Goal: Communication & Community: Answer question/provide support

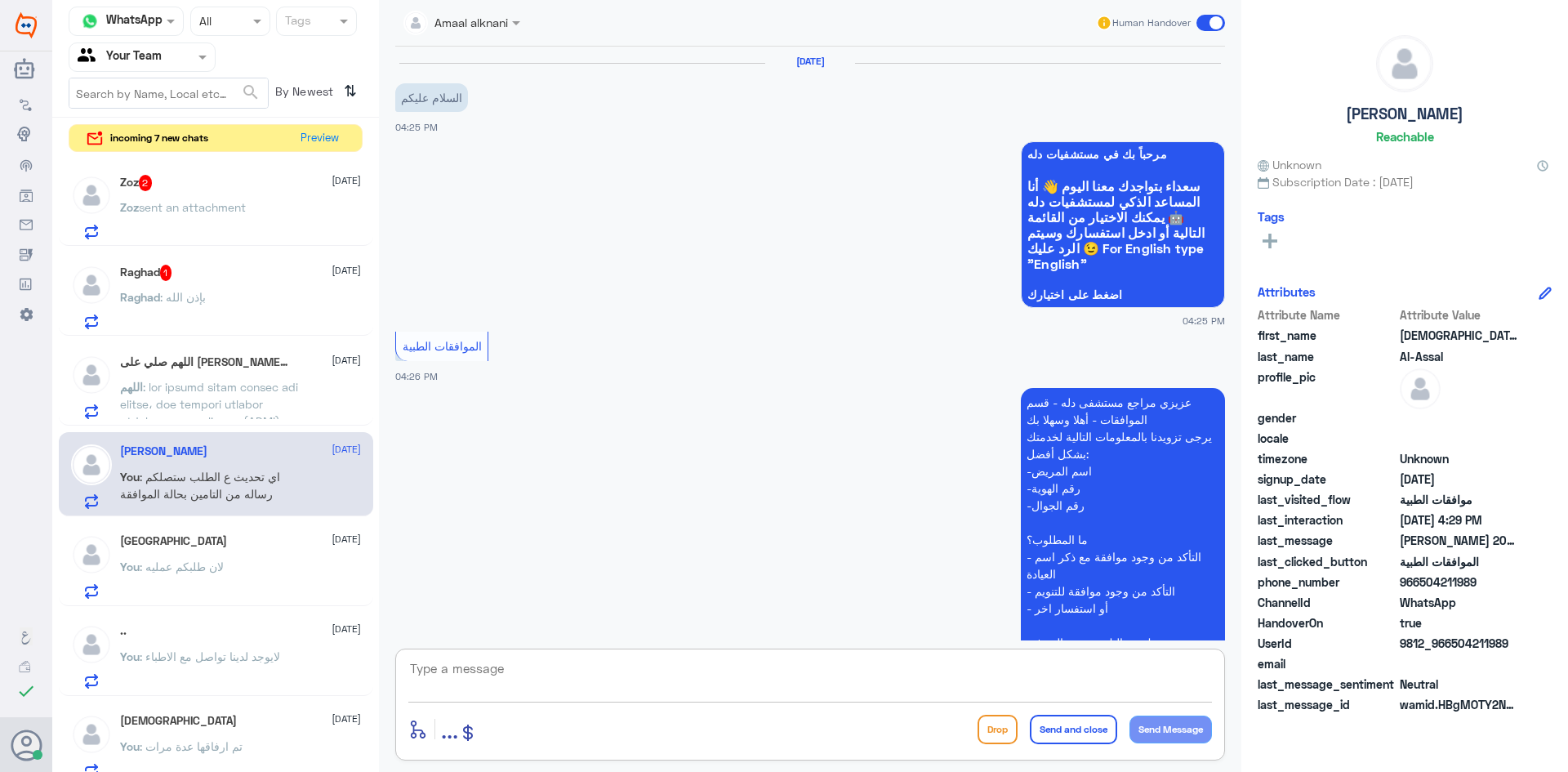
scroll to position [492, 0]
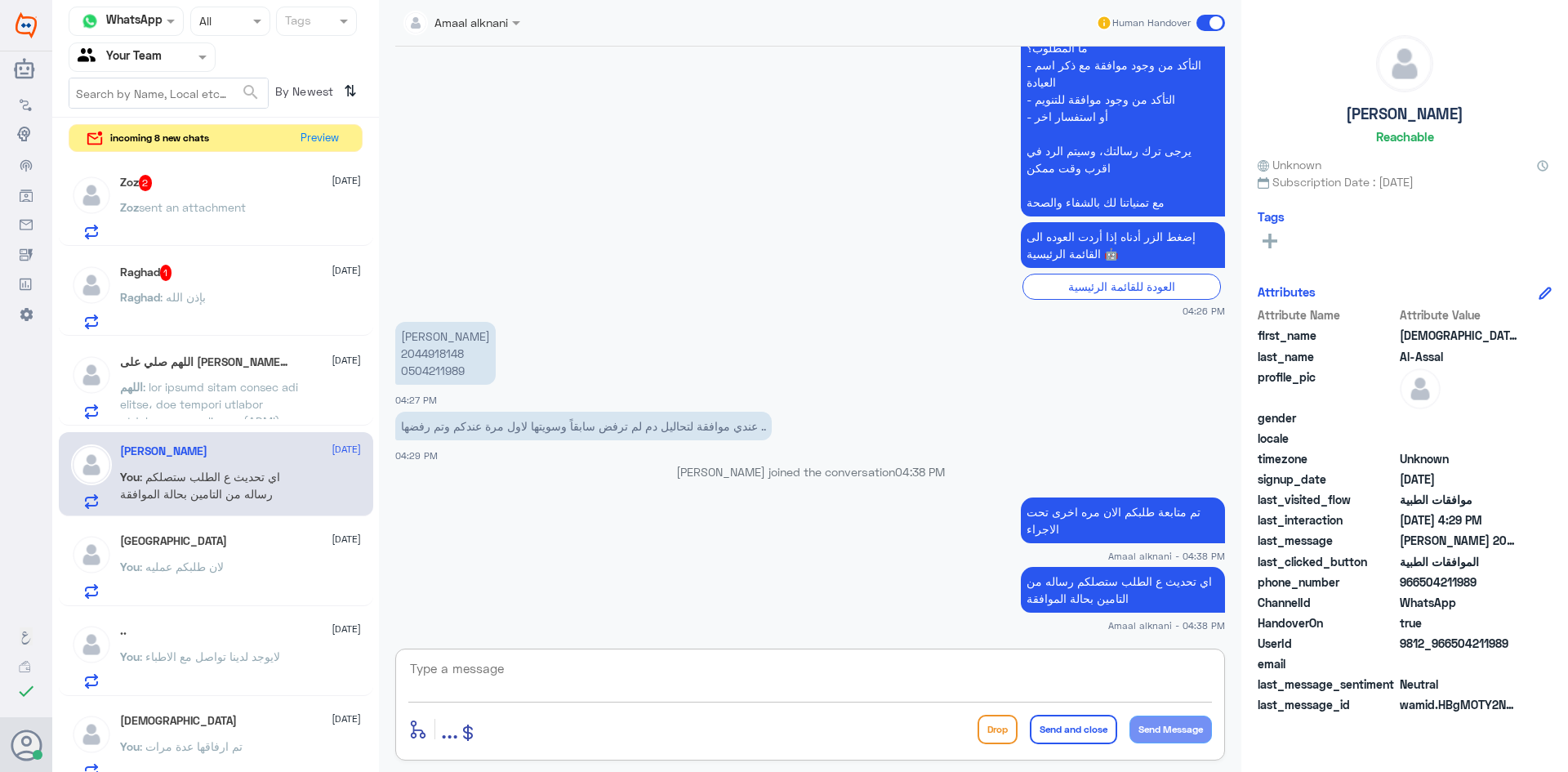
click at [649, 692] on textarea at bounding box center [811, 678] width 804 height 40
click at [475, 658] on textarea at bounding box center [811, 678] width 804 height 40
click at [475, 659] on textarea at bounding box center [811, 678] width 804 height 40
type textarea "قدامكم العافية"
click at [1038, 724] on button "Send and close" at bounding box center [1073, 729] width 88 height 29
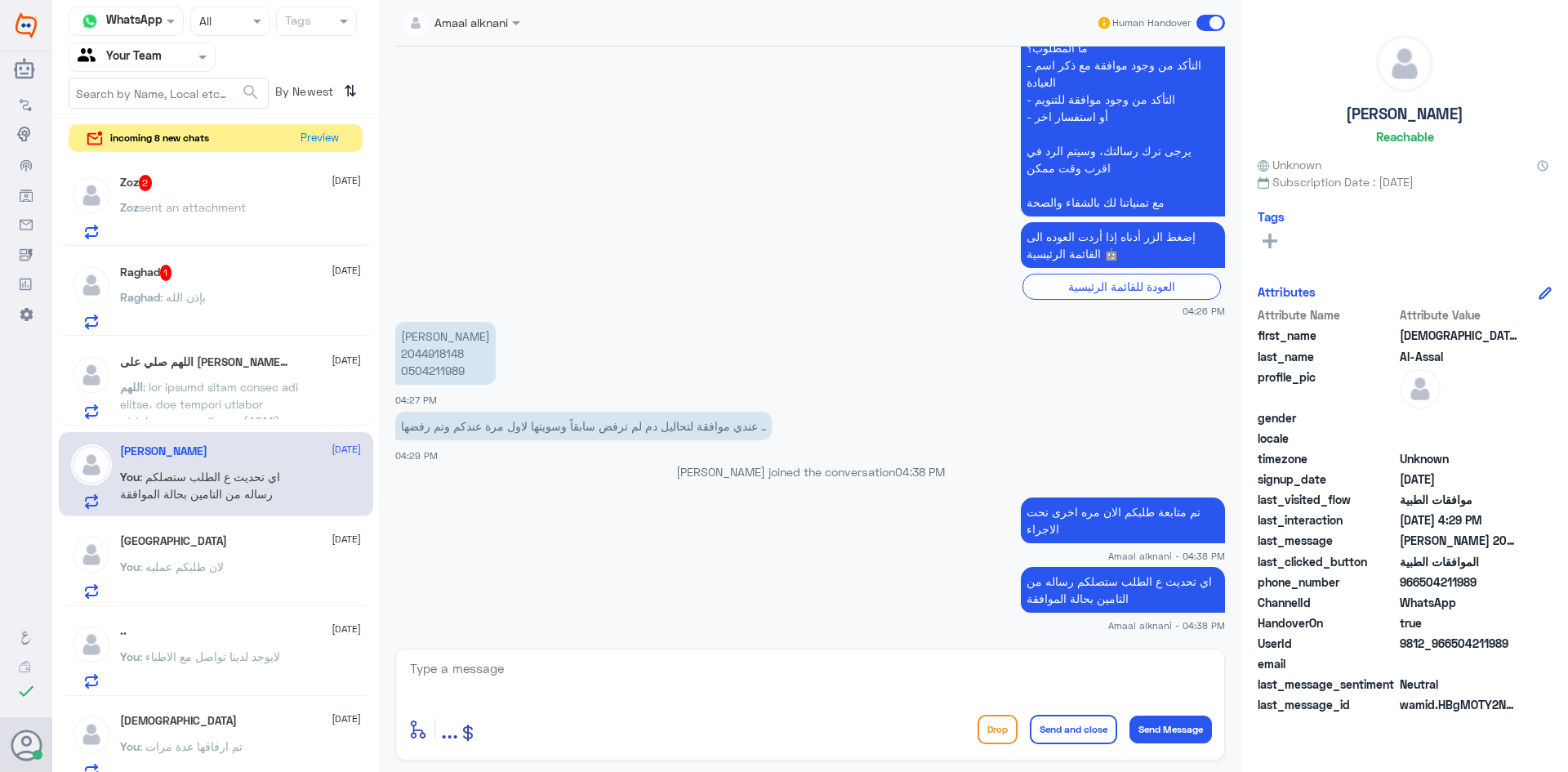
scroll to position [544, 0]
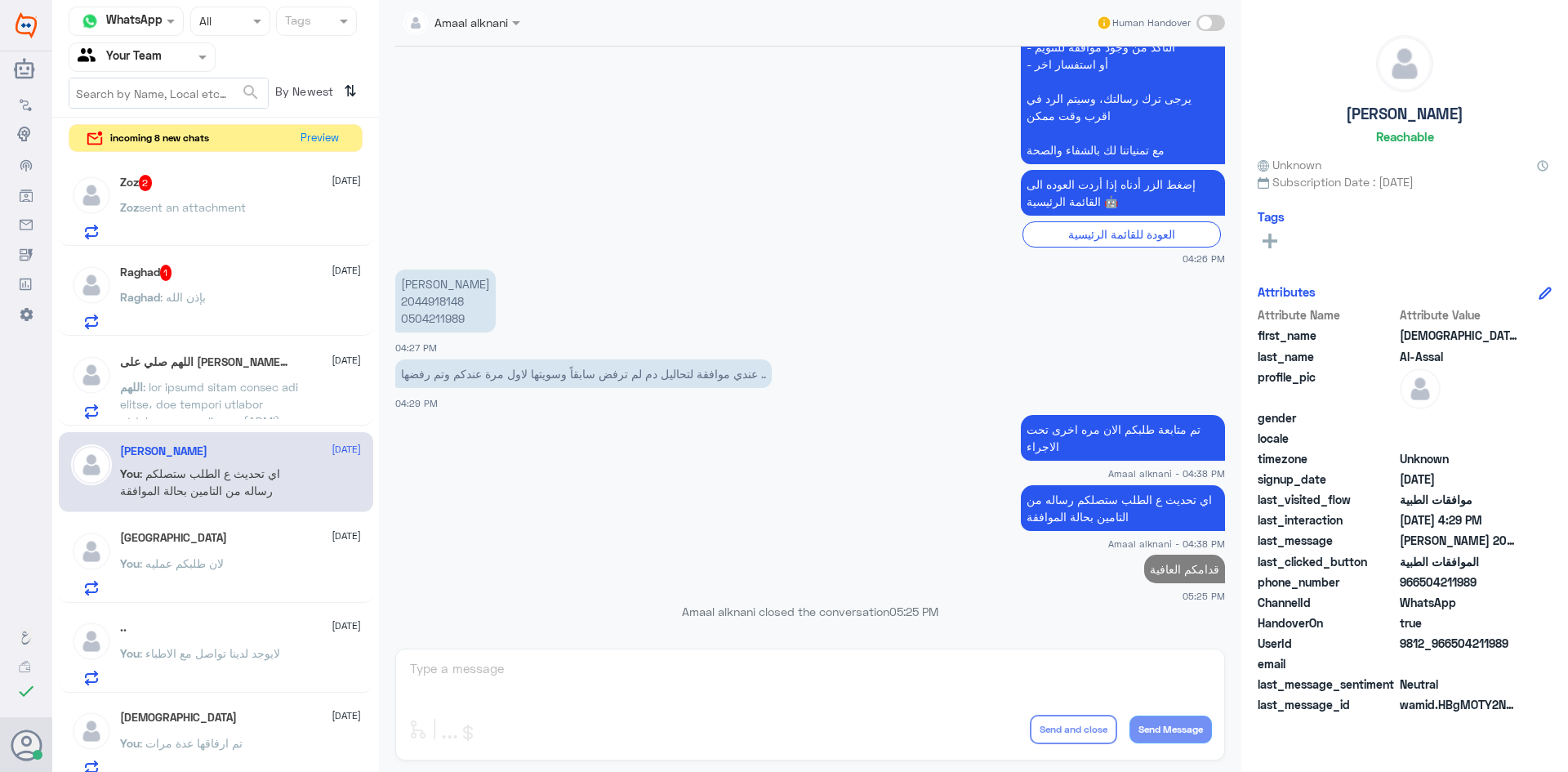
click at [228, 365] on h5 "اللهم صلي على محمد 1" at bounding box center [204, 362] width 169 height 16
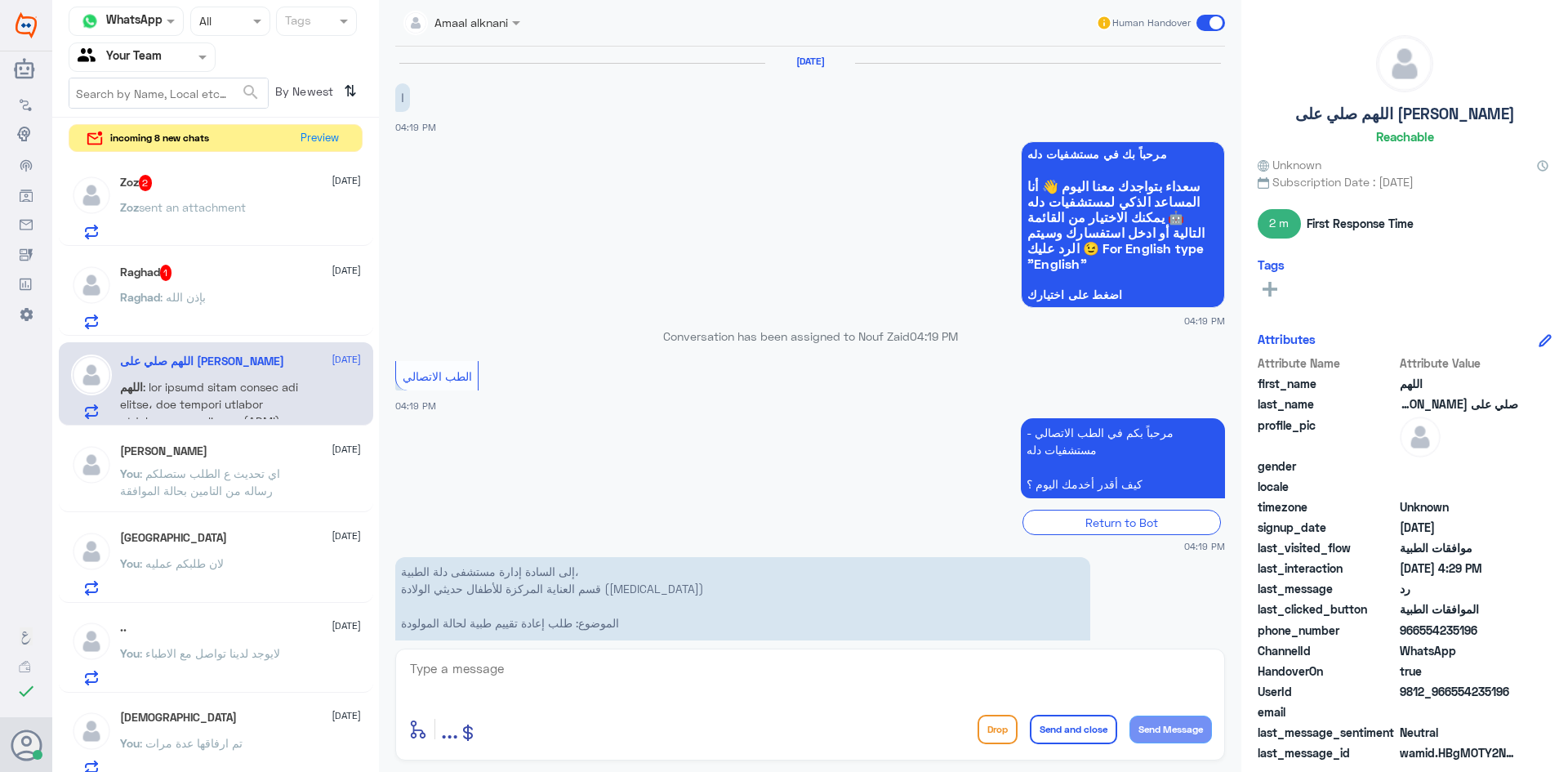
scroll to position [1892, 0]
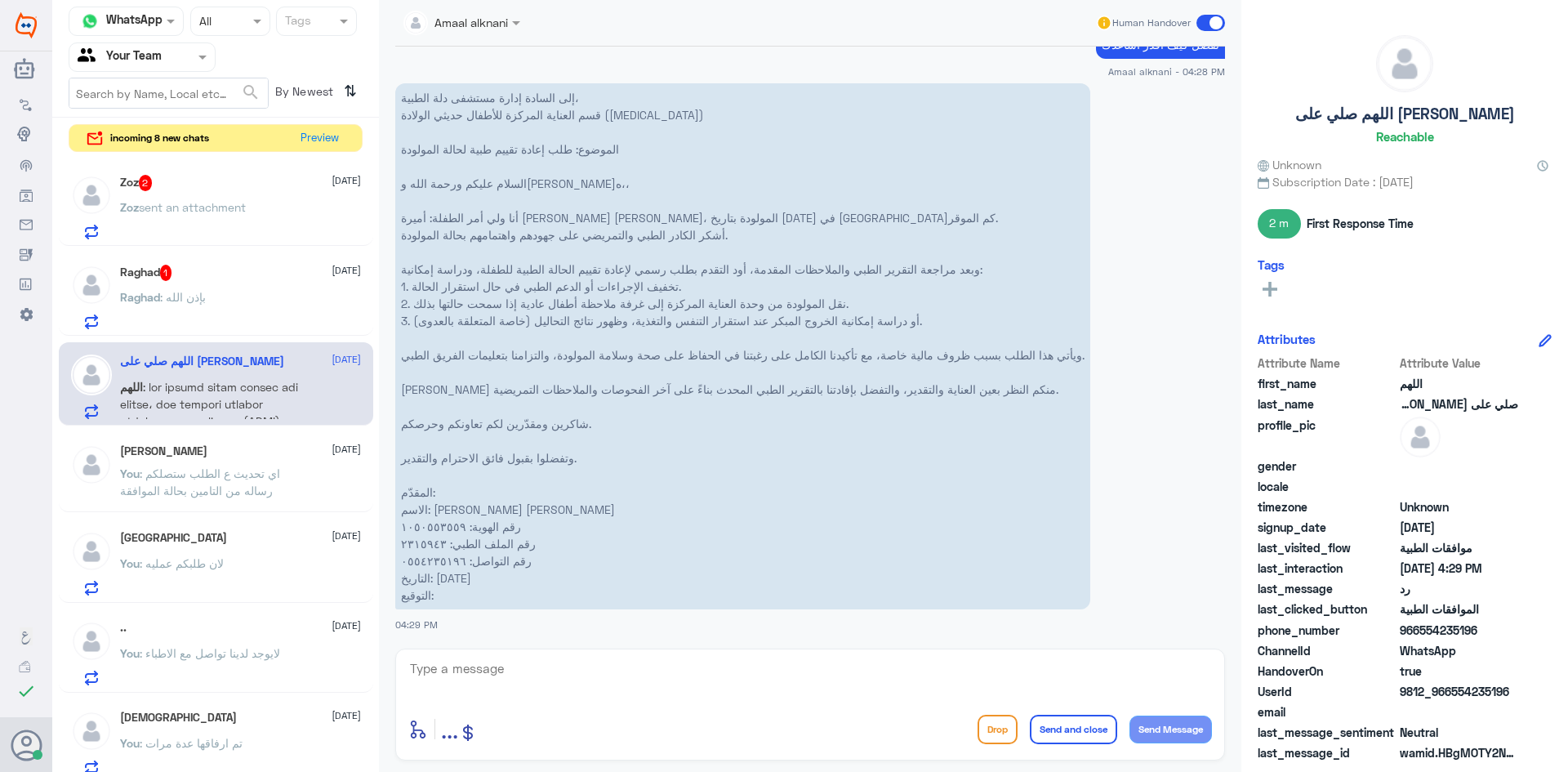
click at [227, 303] on div "Raghad : بإذن الله" at bounding box center [241, 310] width 241 height 37
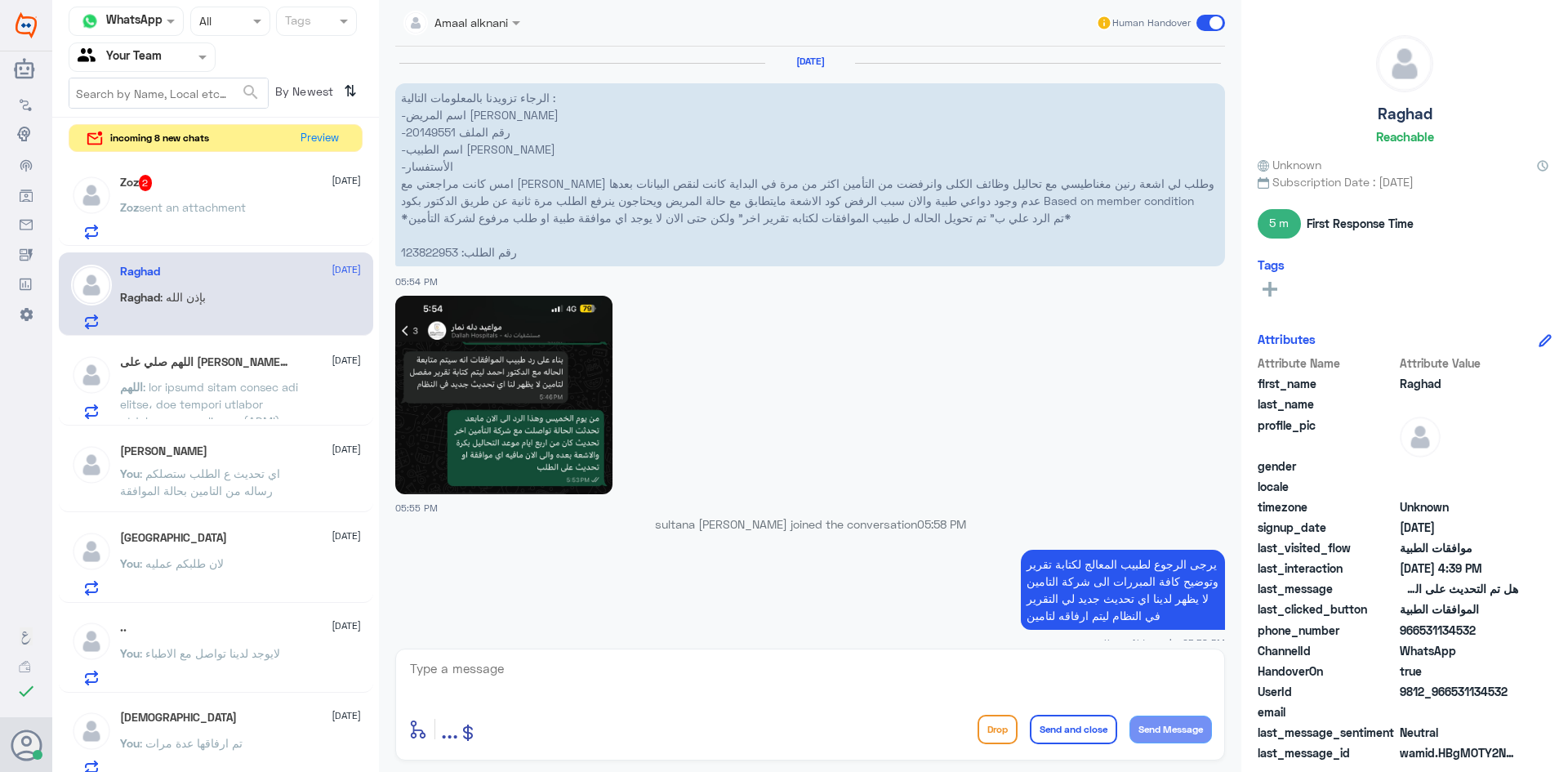
scroll to position [1602, 0]
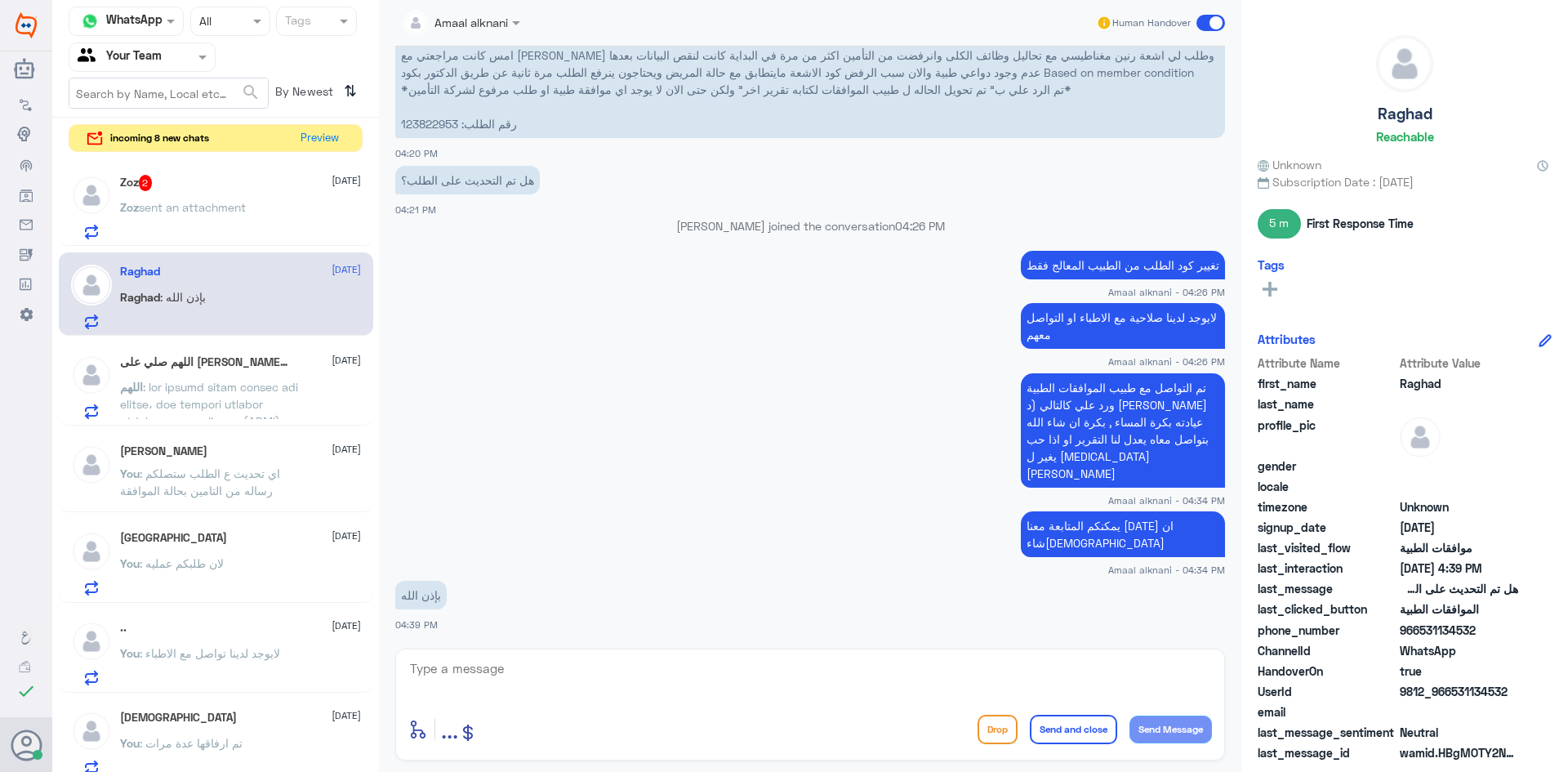
click at [585, 665] on textarea at bounding box center [811, 678] width 804 height 40
click at [592, 681] on textarea at bounding box center [811, 678] width 804 height 40
type textarea "نسعد دوما بخدمتكم ونتمنى لكم دوام الصحة والعافية"
click at [1064, 737] on button "Send and close" at bounding box center [1073, 729] width 88 height 29
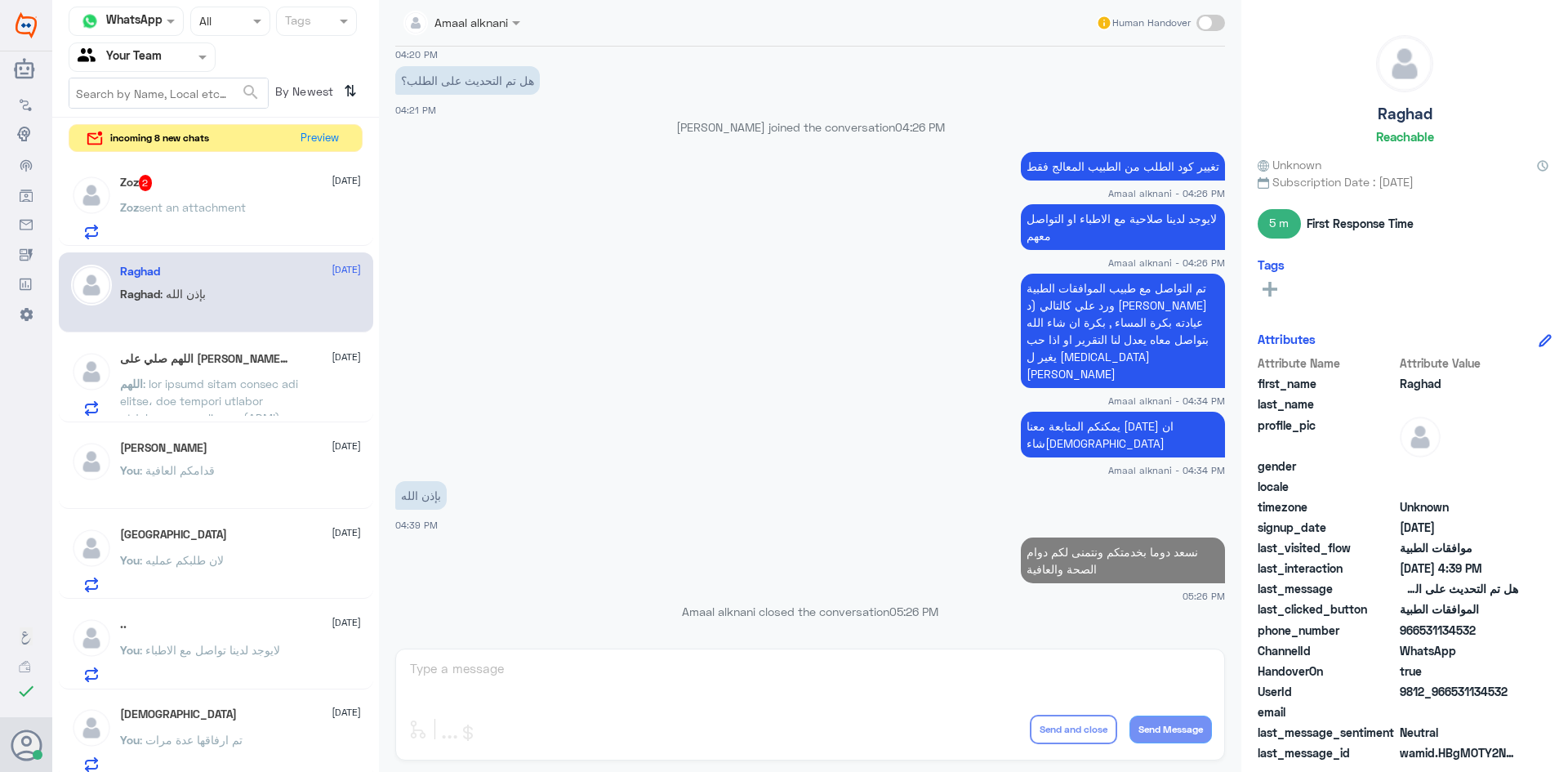
click at [280, 210] on div "Zoz sent an attachment" at bounding box center [241, 221] width 241 height 37
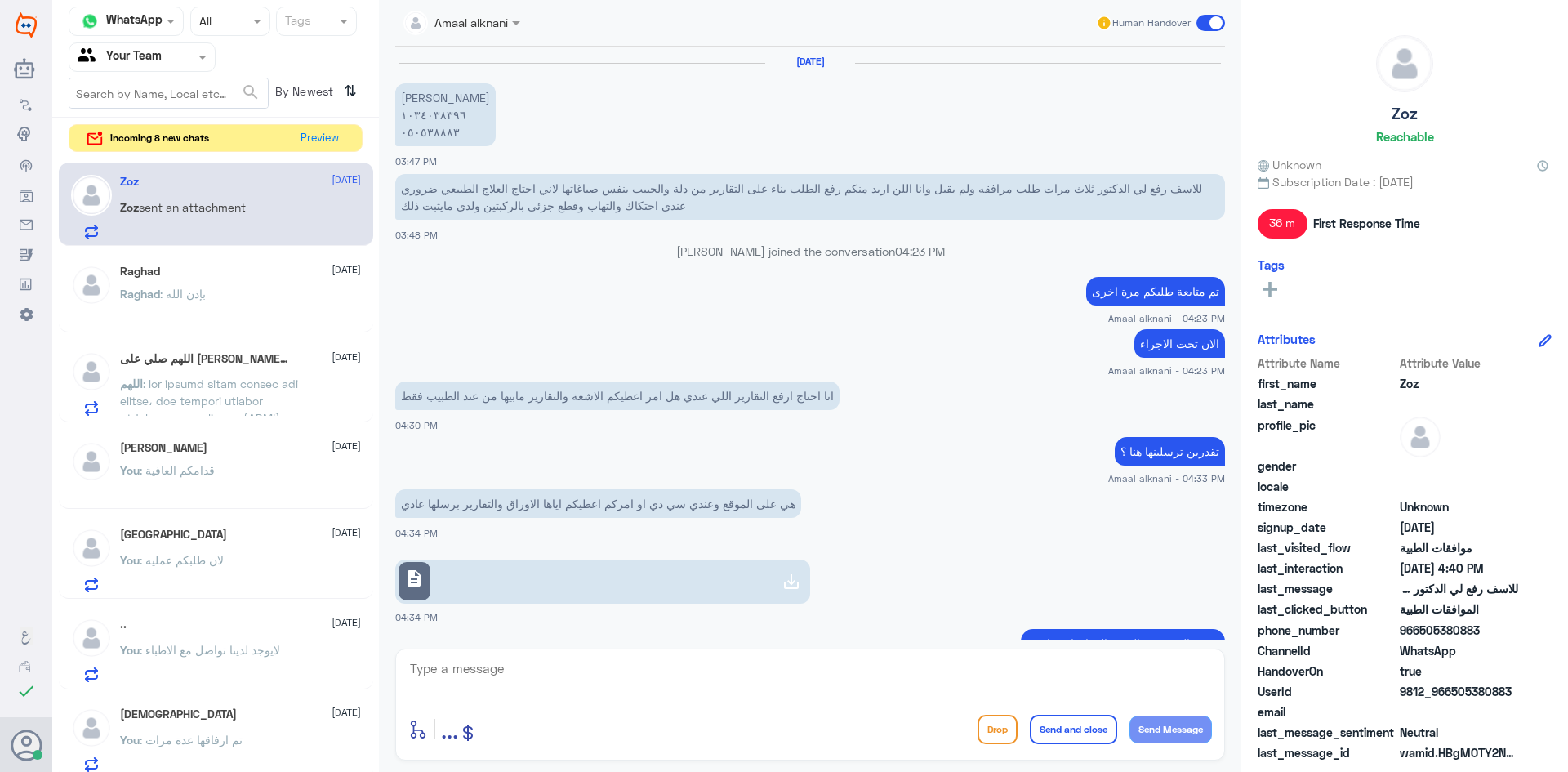
scroll to position [873, 0]
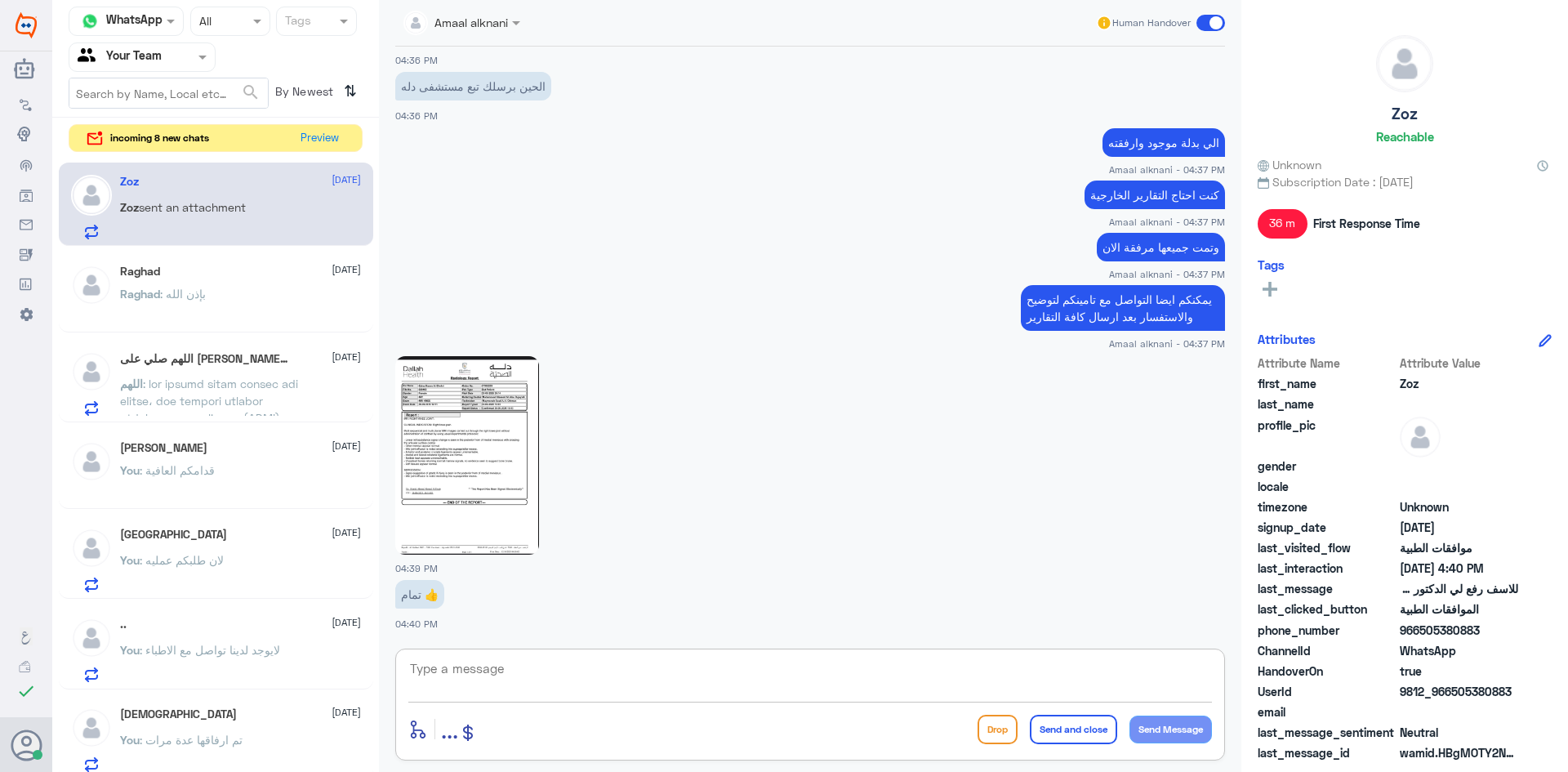
click at [548, 665] on textarea at bounding box center [811, 678] width 804 height 40
click at [524, 663] on textarea at bounding box center [811, 678] width 804 height 40
type textarea "قدامكم العافية"
click at [1067, 732] on button "Send and close" at bounding box center [1073, 729] width 88 height 29
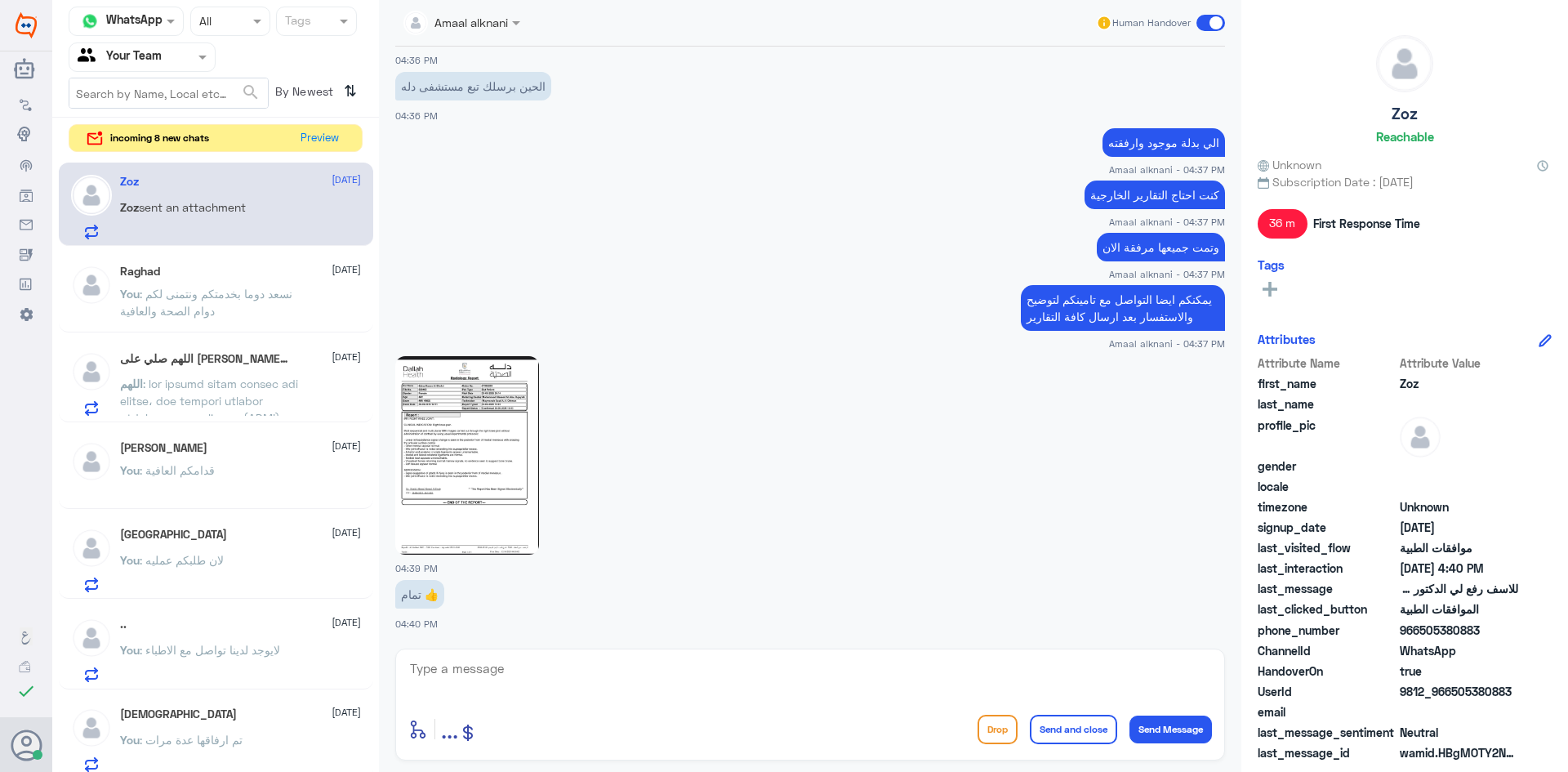
scroll to position [925, 0]
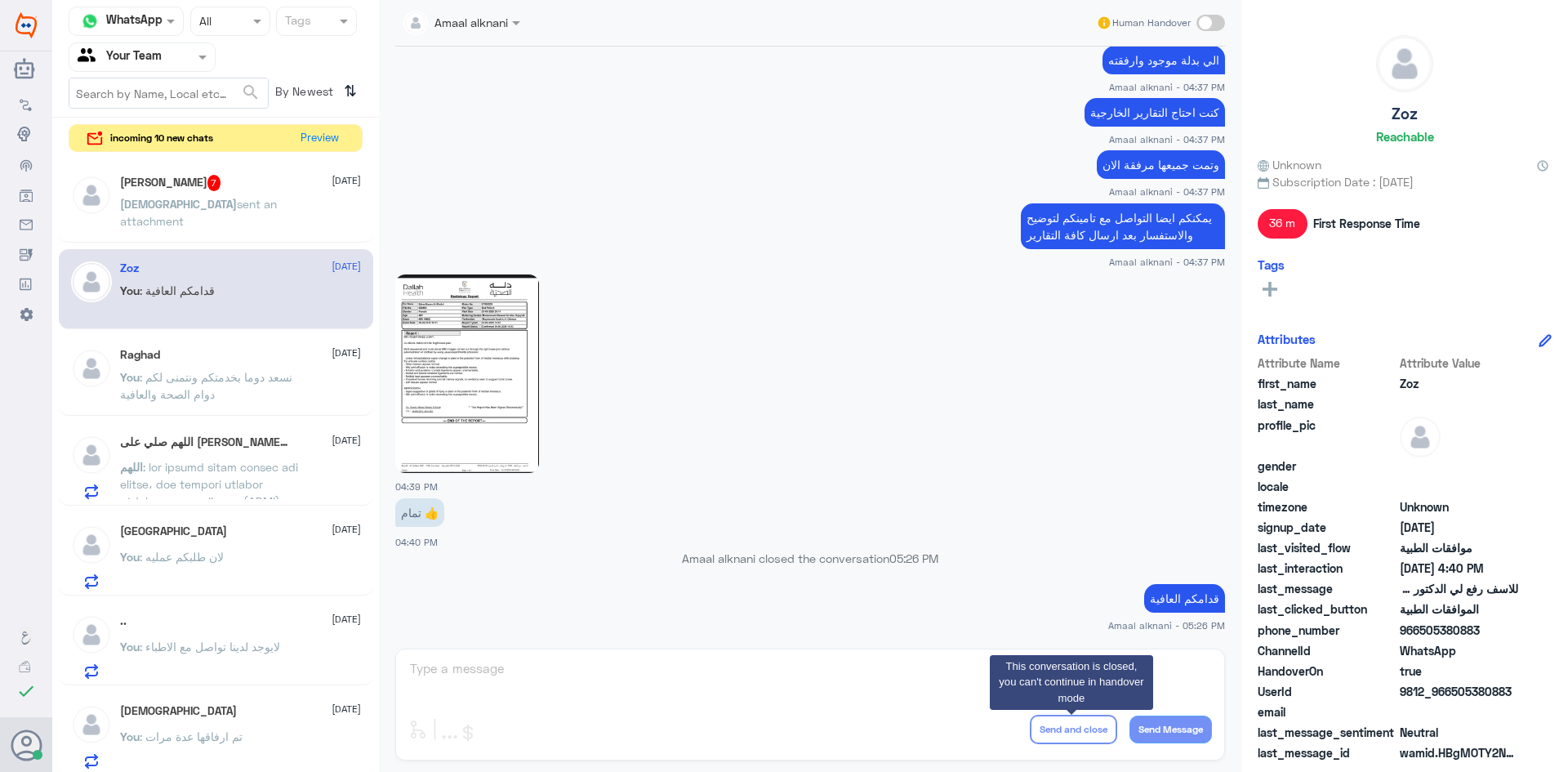
click at [277, 199] on span "sent an attachment" at bounding box center [199, 212] width 157 height 31
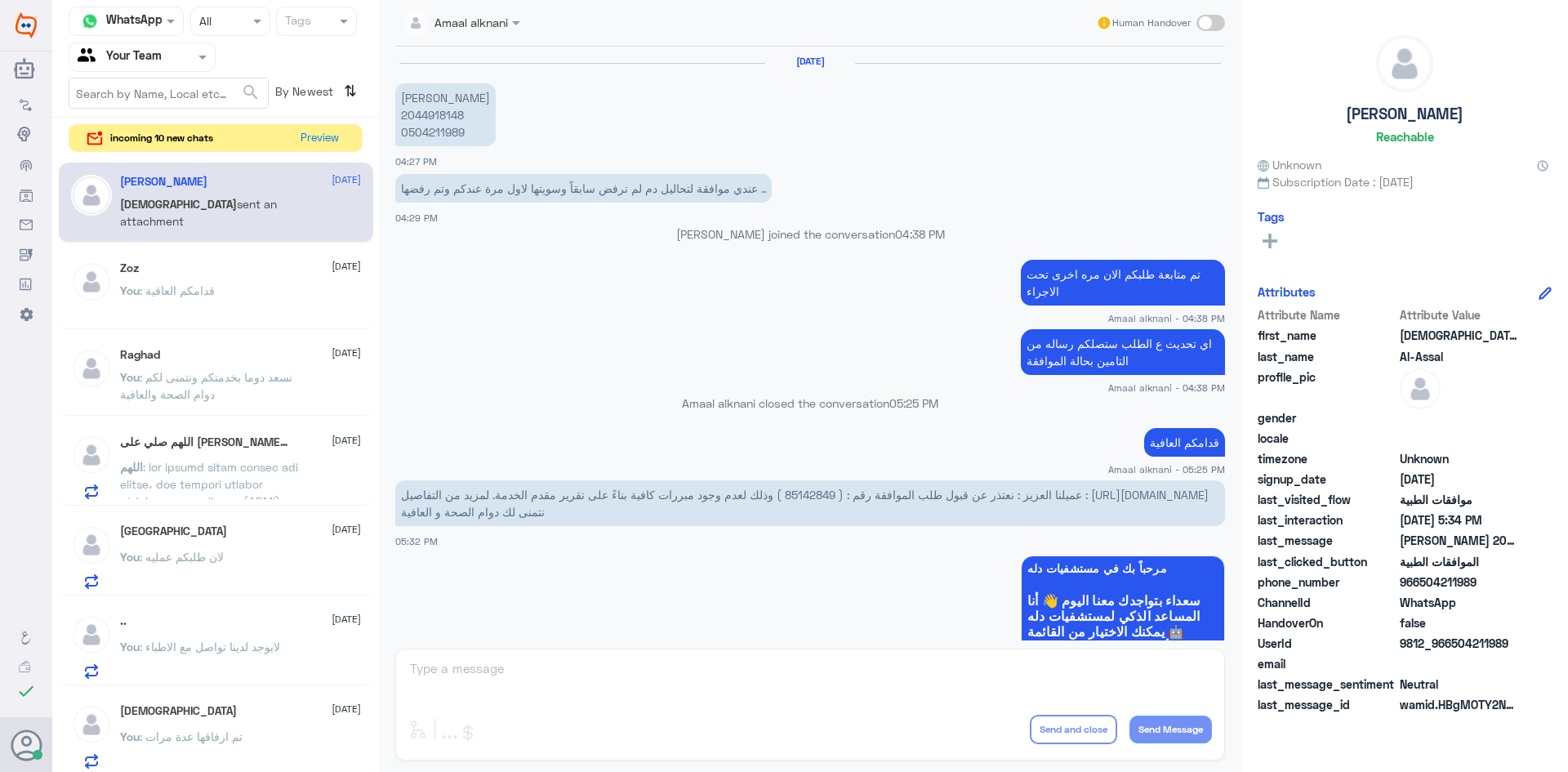
scroll to position [1284, 0]
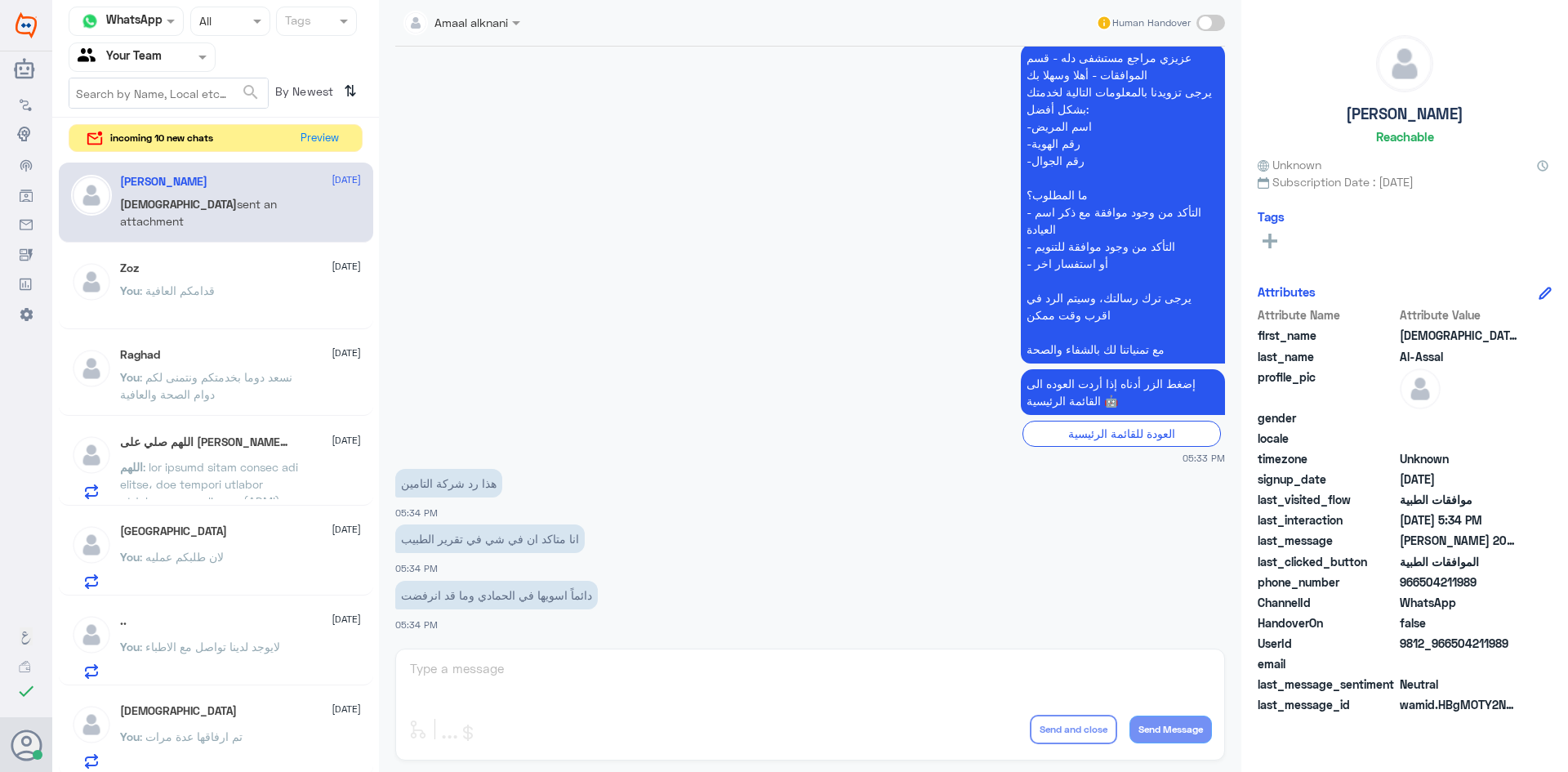
click at [562, 676] on div "Amaal alknani Human Handover [DATE] [PERSON_NAME] 2044918148 0504211989 04:27 P…" at bounding box center [810, 388] width 863 height 777
click at [516, 673] on div "Amaal alknani Human Handover [DATE] [PERSON_NAME] 2044918148 0504211989 04:27 P…" at bounding box center [810, 388] width 863 height 777
click at [484, 695] on div "Amaal alknani Human Handover [DATE] [PERSON_NAME] 2044918148 0504211989 04:27 P…" at bounding box center [810, 388] width 863 height 777
click at [484, 672] on div "Amaal alknani Human Handover [DATE] [PERSON_NAME] 2044918148 0504211989 04:27 P…" at bounding box center [810, 388] width 863 height 777
click at [245, 445] on div "اللهم صلي على [PERSON_NAME] 1 [DATE]" at bounding box center [241, 442] width 241 height 16
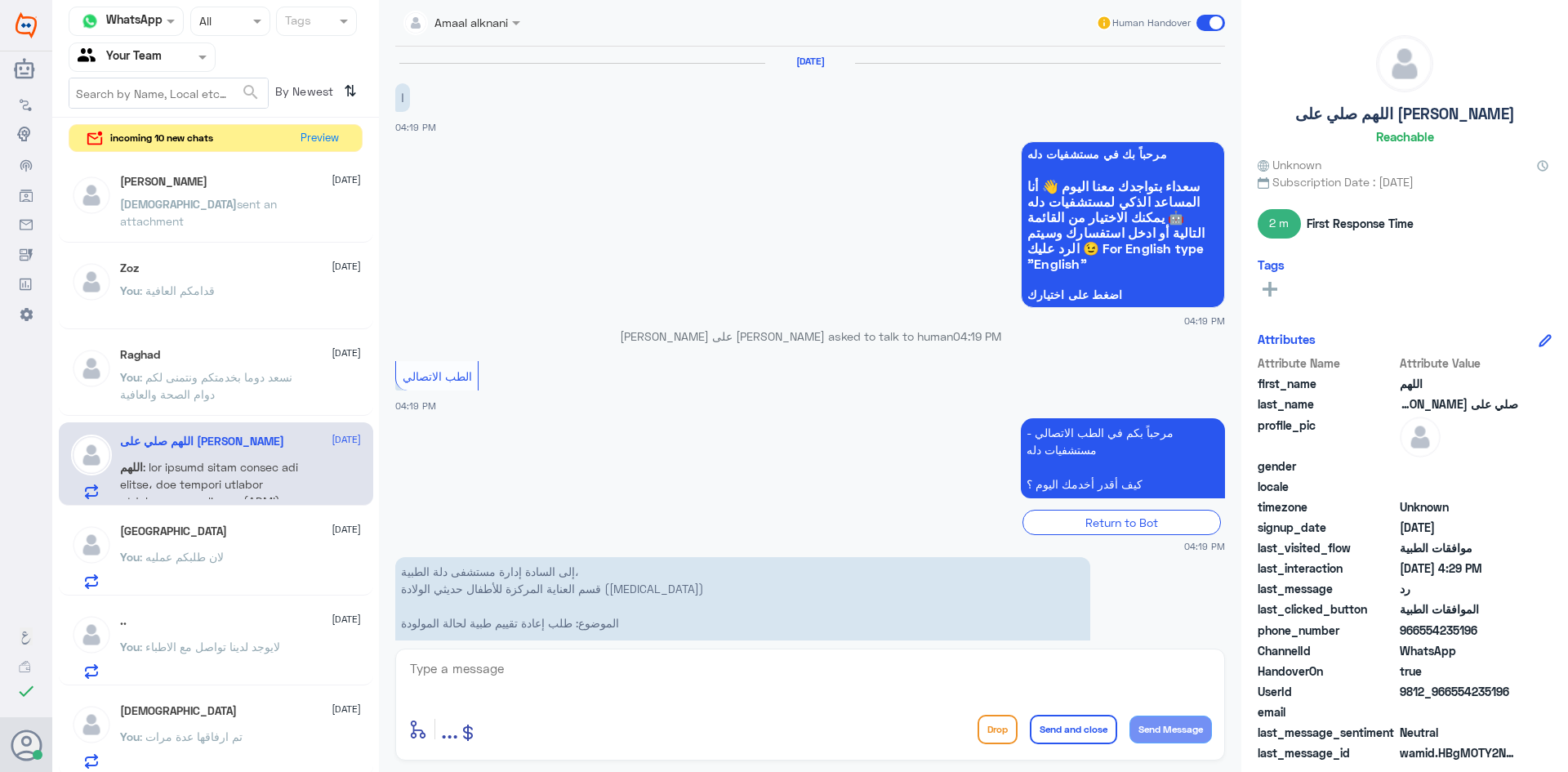
scroll to position [1892, 0]
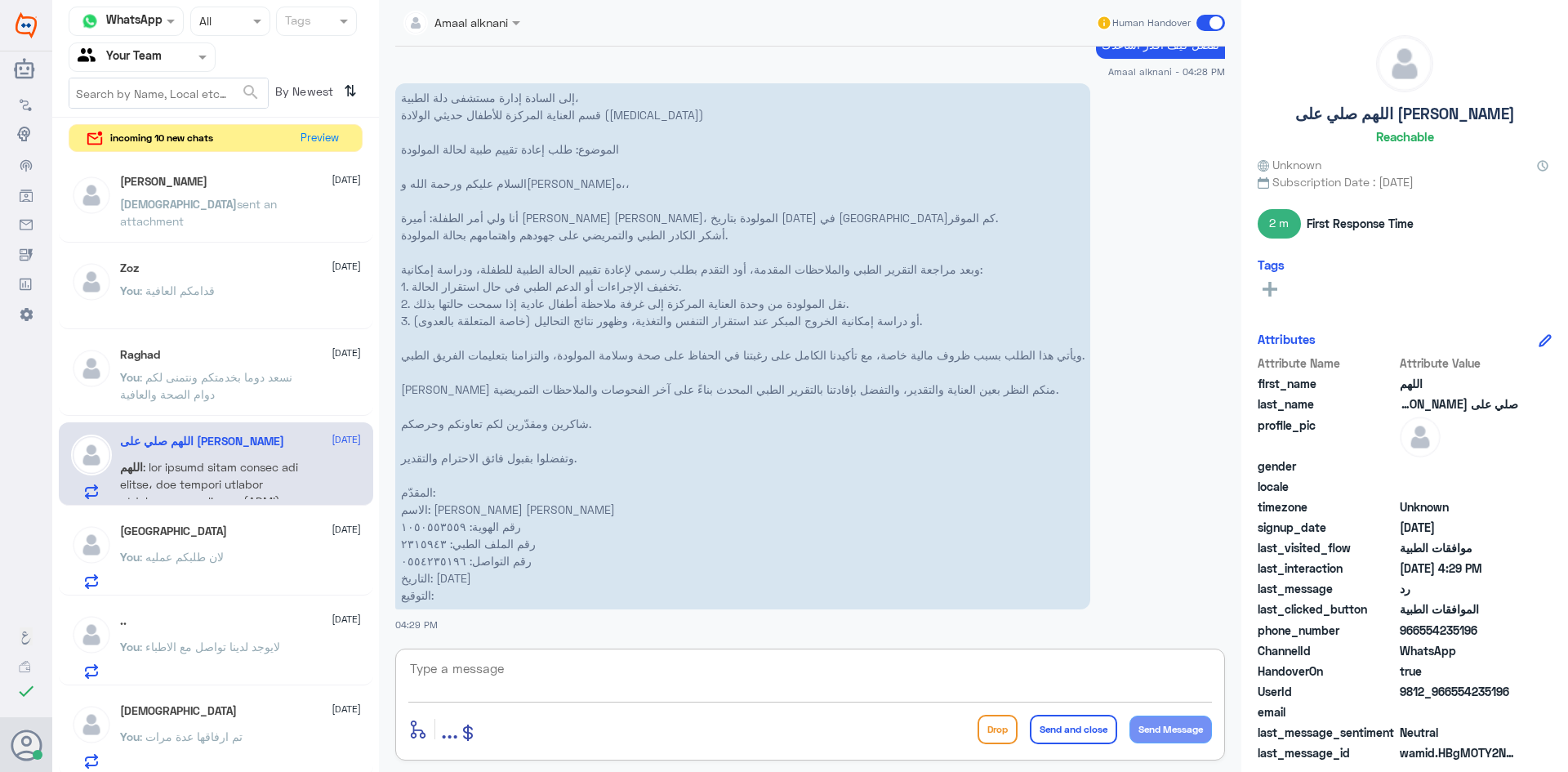
click at [516, 681] on textarea at bounding box center [811, 678] width 804 height 40
click at [323, 137] on button "Preview" at bounding box center [320, 138] width 51 height 25
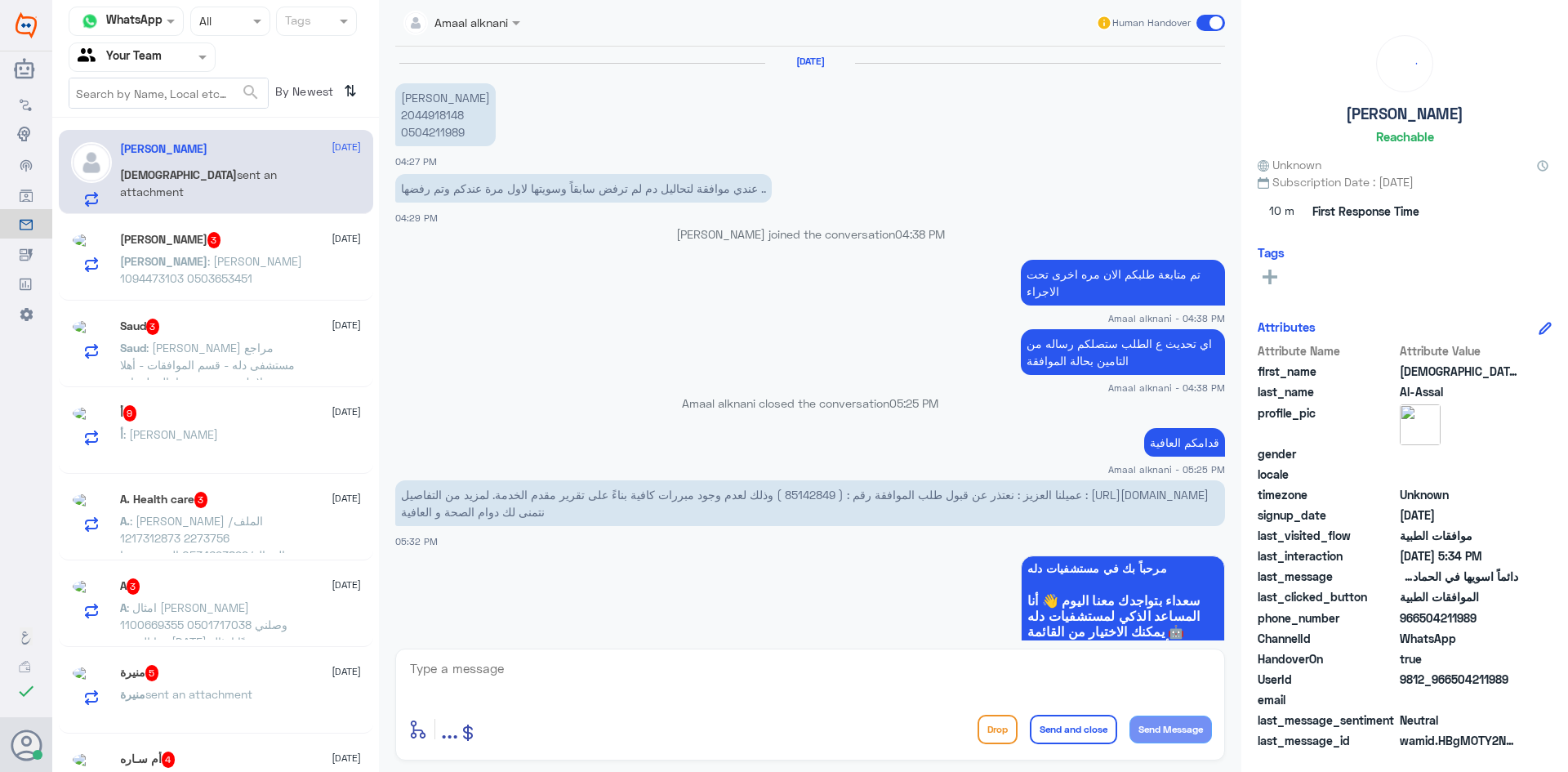
scroll to position [1284, 0]
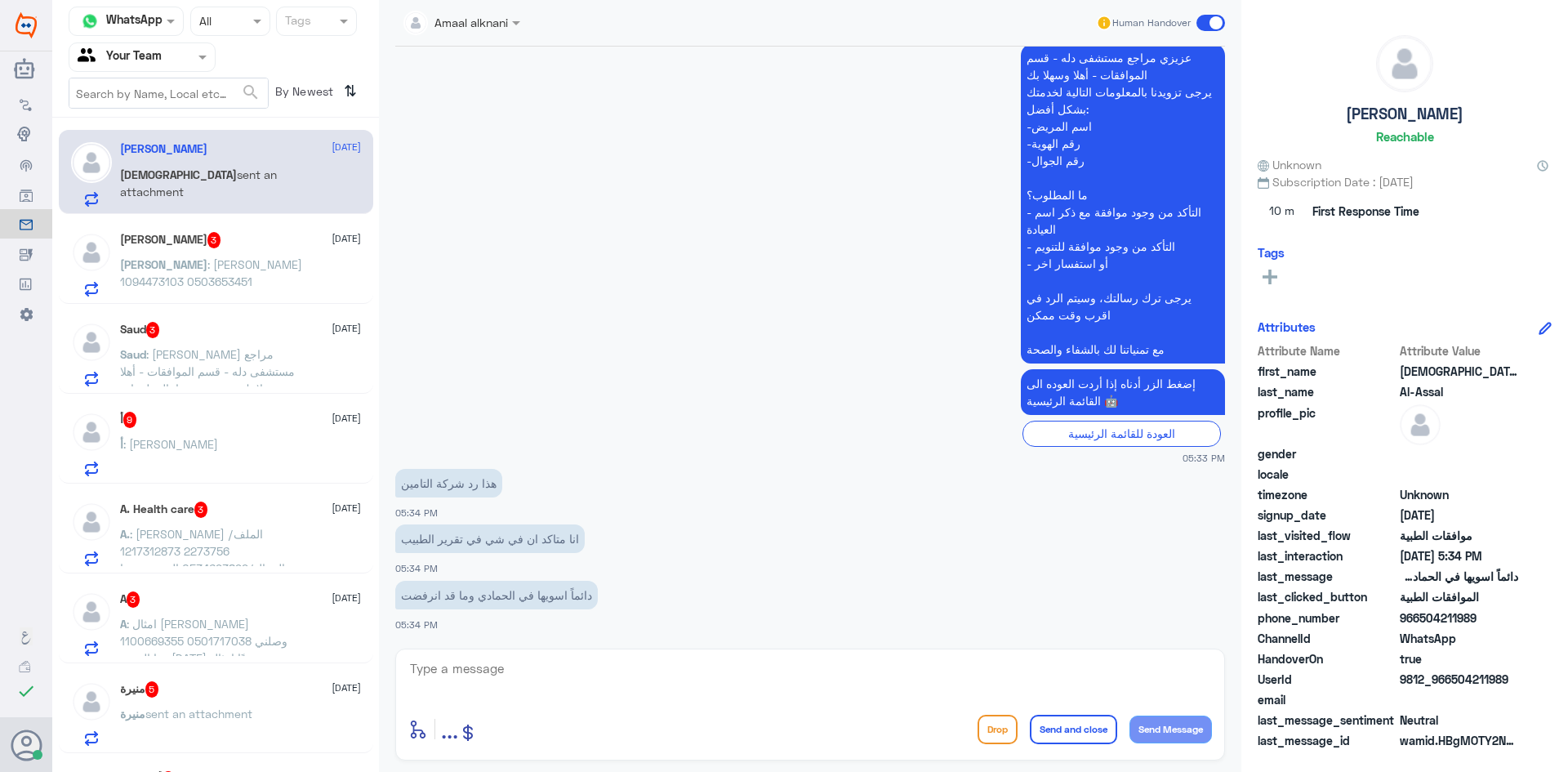
click at [487, 681] on textarea at bounding box center [811, 678] width 804 height 40
type textarea "j"
type textarea "تزودني برقم الملف او الهوية"
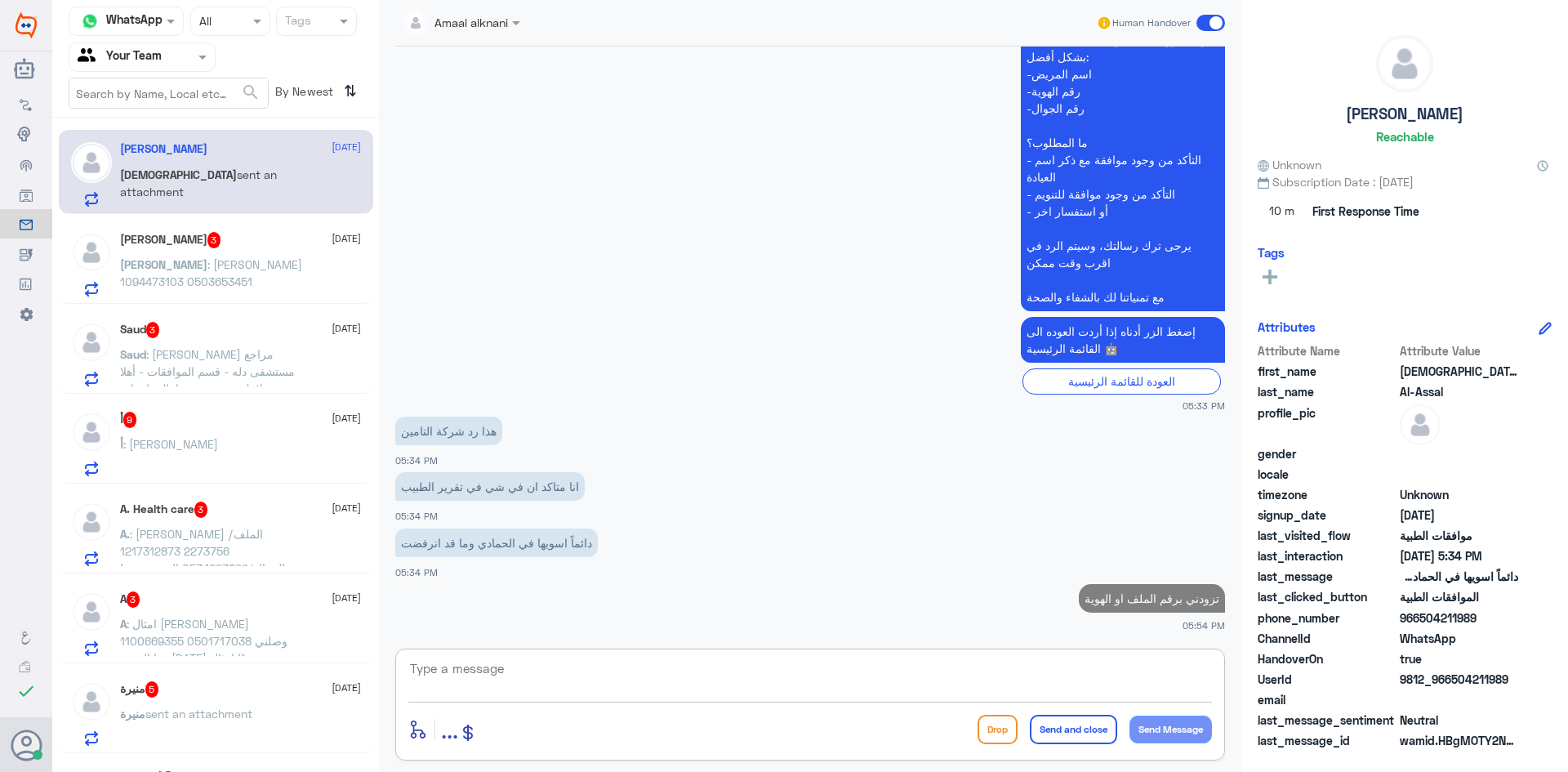
click at [207, 262] on span "[PERSON_NAME]" at bounding box center [164, 264] width 88 height 13
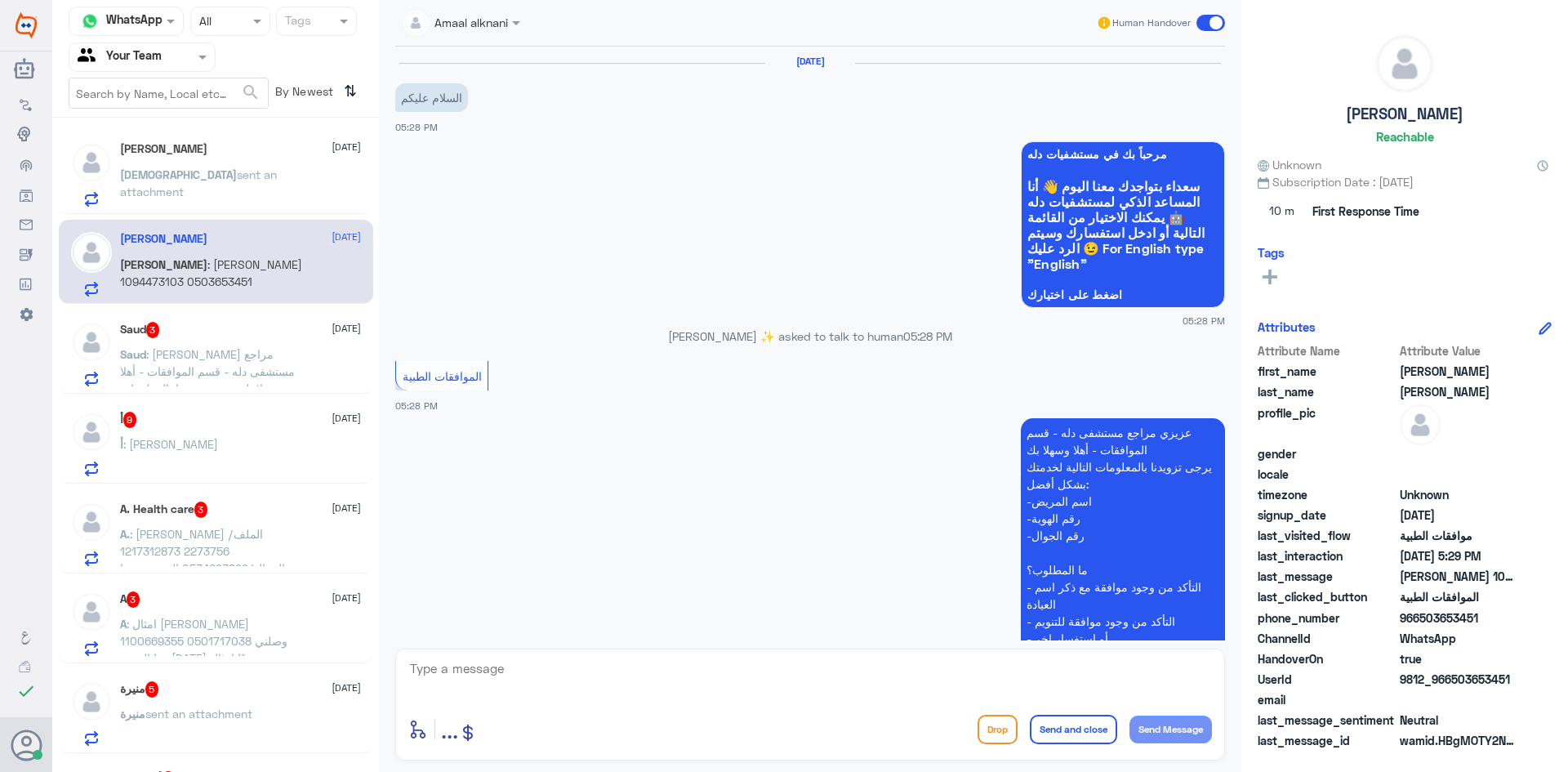
scroll to position [297, 0]
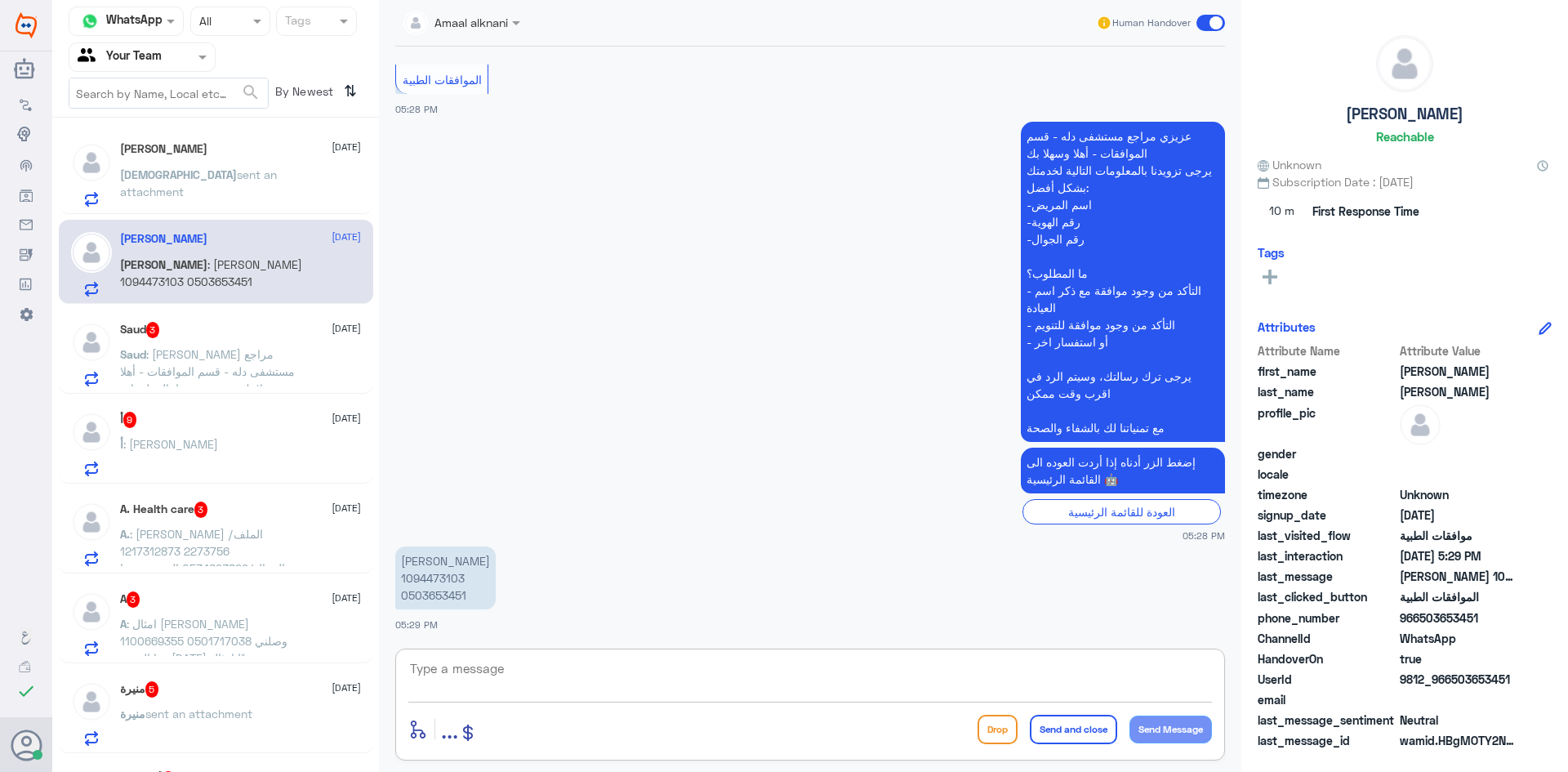
click at [536, 673] on textarea at bounding box center [811, 678] width 804 height 40
click at [424, 602] on p "[PERSON_NAME] 1094473103 0503653451" at bounding box center [445, 577] width 100 height 63
click at [424, 575] on p "[PERSON_NAME] 1094473103 0503653451" at bounding box center [445, 577] width 100 height 63
copy p "1094473103"
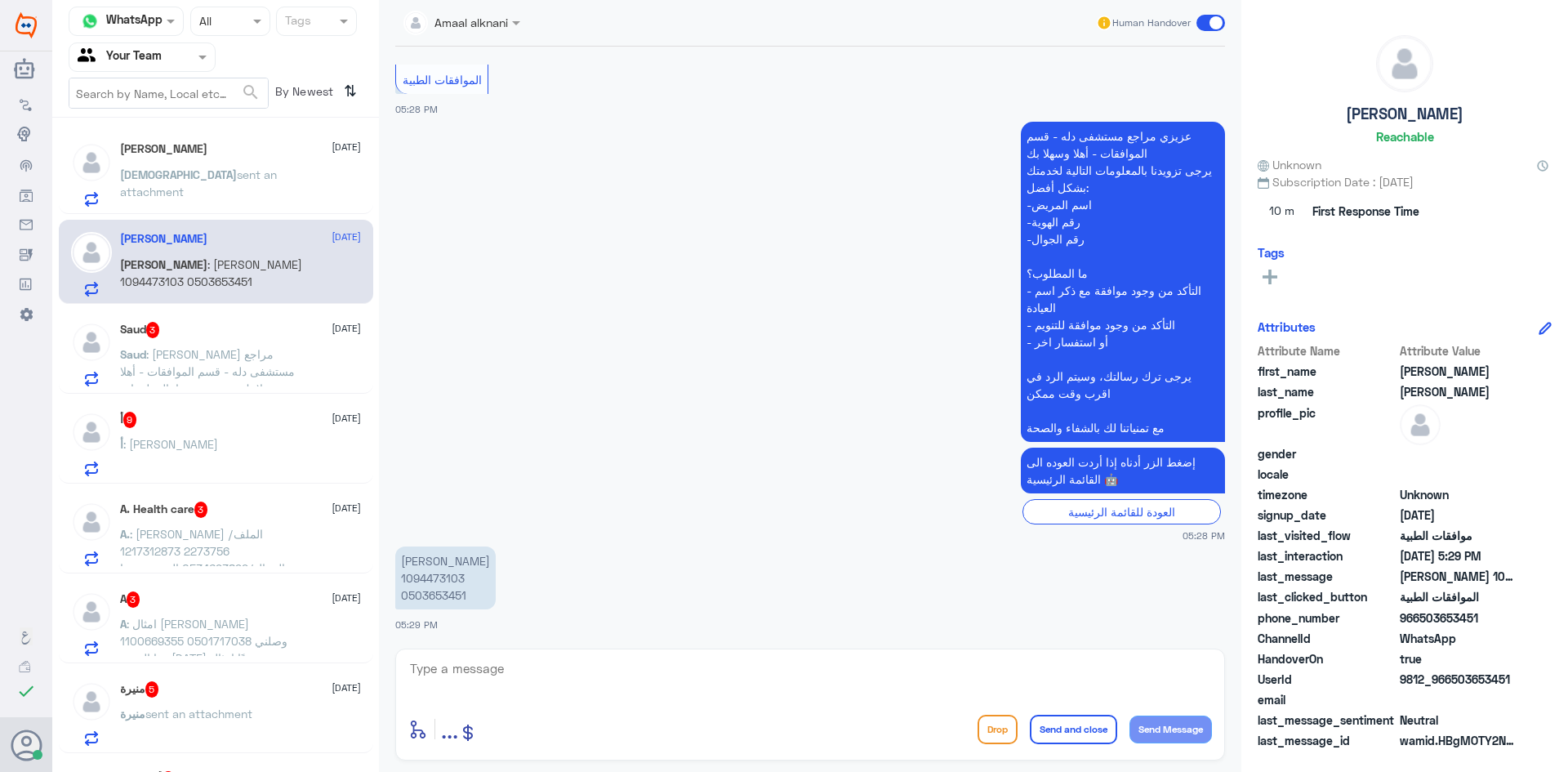
click at [408, 591] on p "[PERSON_NAME] 1094473103 0503653451" at bounding box center [445, 577] width 100 height 63
click at [645, 674] on textarea at bounding box center [811, 678] width 804 height 40
type textarea "تفضل كيف اقدر اساعدك"
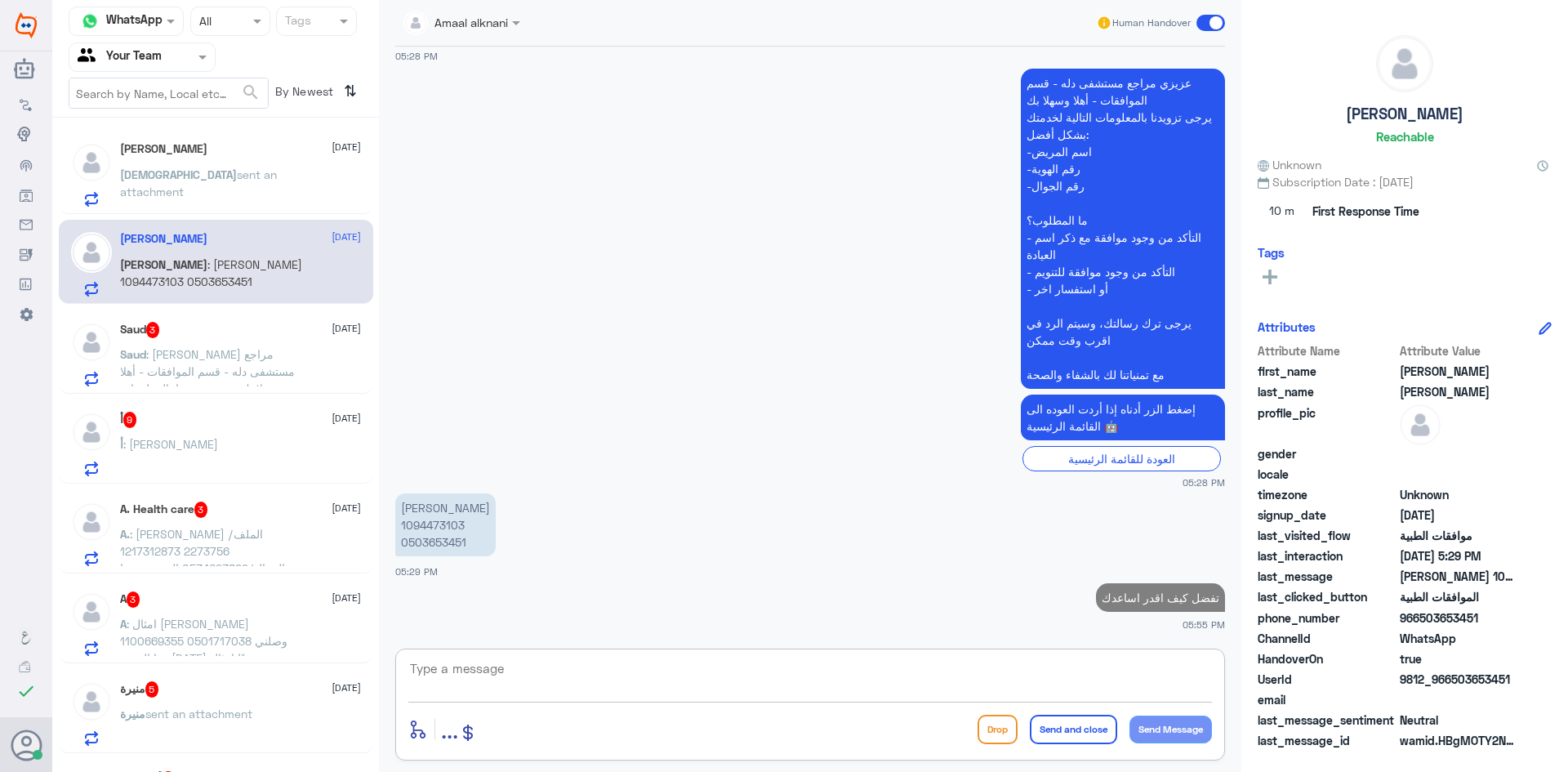
click at [214, 361] on p "Saud : [PERSON_NAME] مراجع مستشفى دله - قسم الموافقات - أهلا وسهلا بك يرجى تزوي…" at bounding box center [212, 365] width 184 height 40
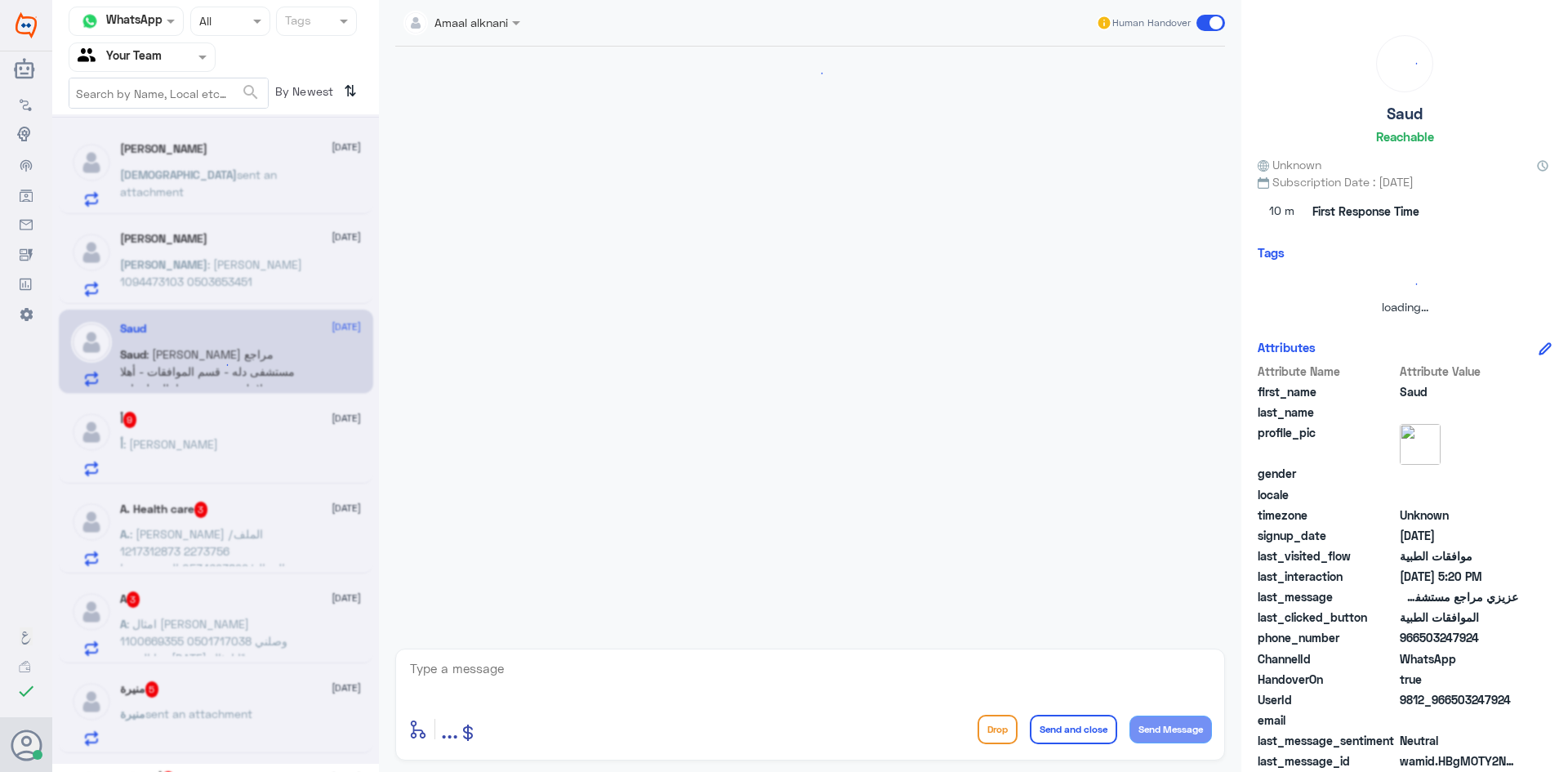
scroll to position [1344, 0]
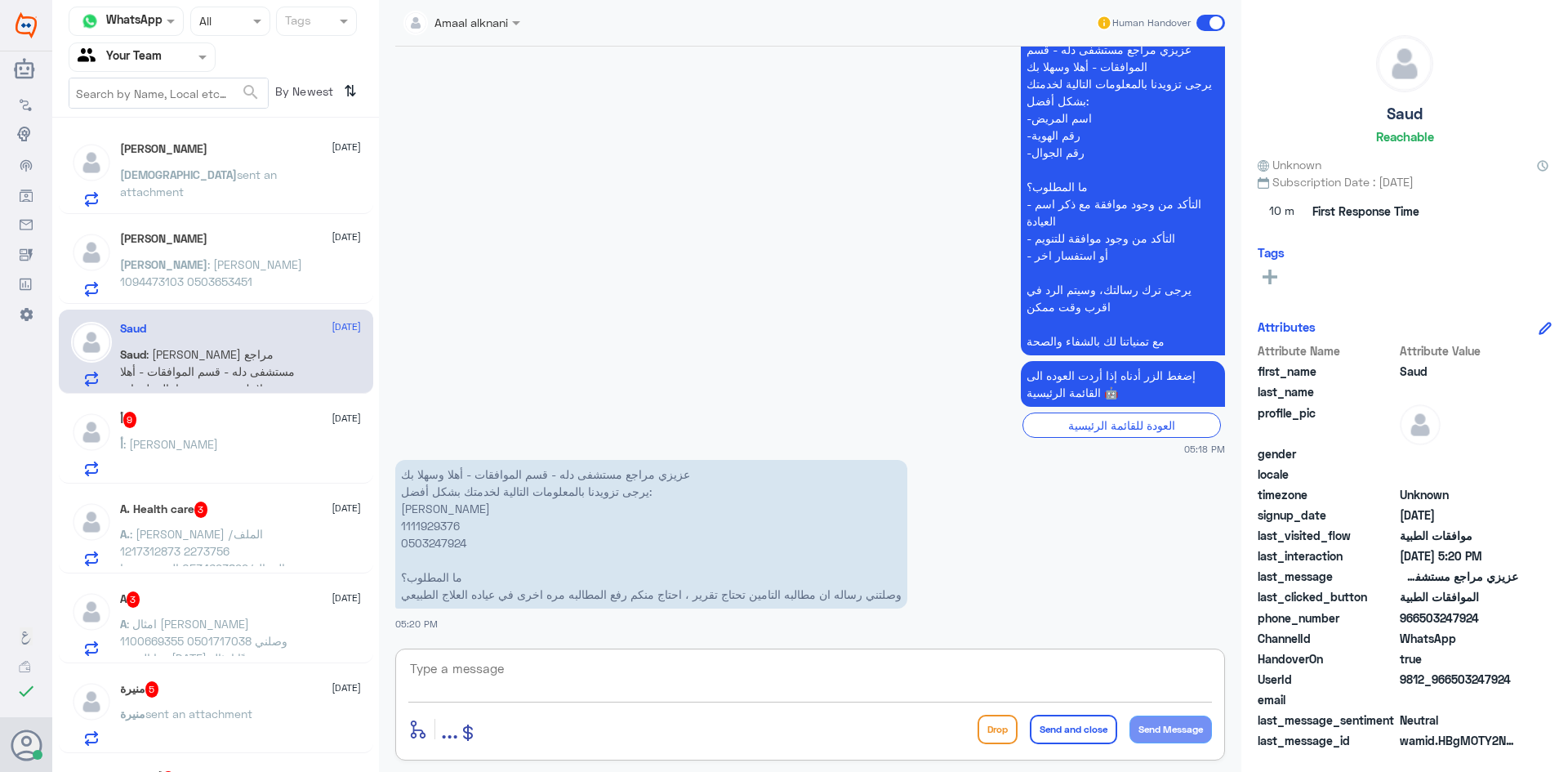
click at [551, 669] on textarea at bounding box center [811, 678] width 804 height 40
click at [446, 543] on p "عزيزي مراجع مستشفى دله - قسم الموافقات - أهلا وسهلا بك يرجى تزويدنا بالمعلومات …" at bounding box center [651, 534] width 512 height 148
copy p "0503247924"
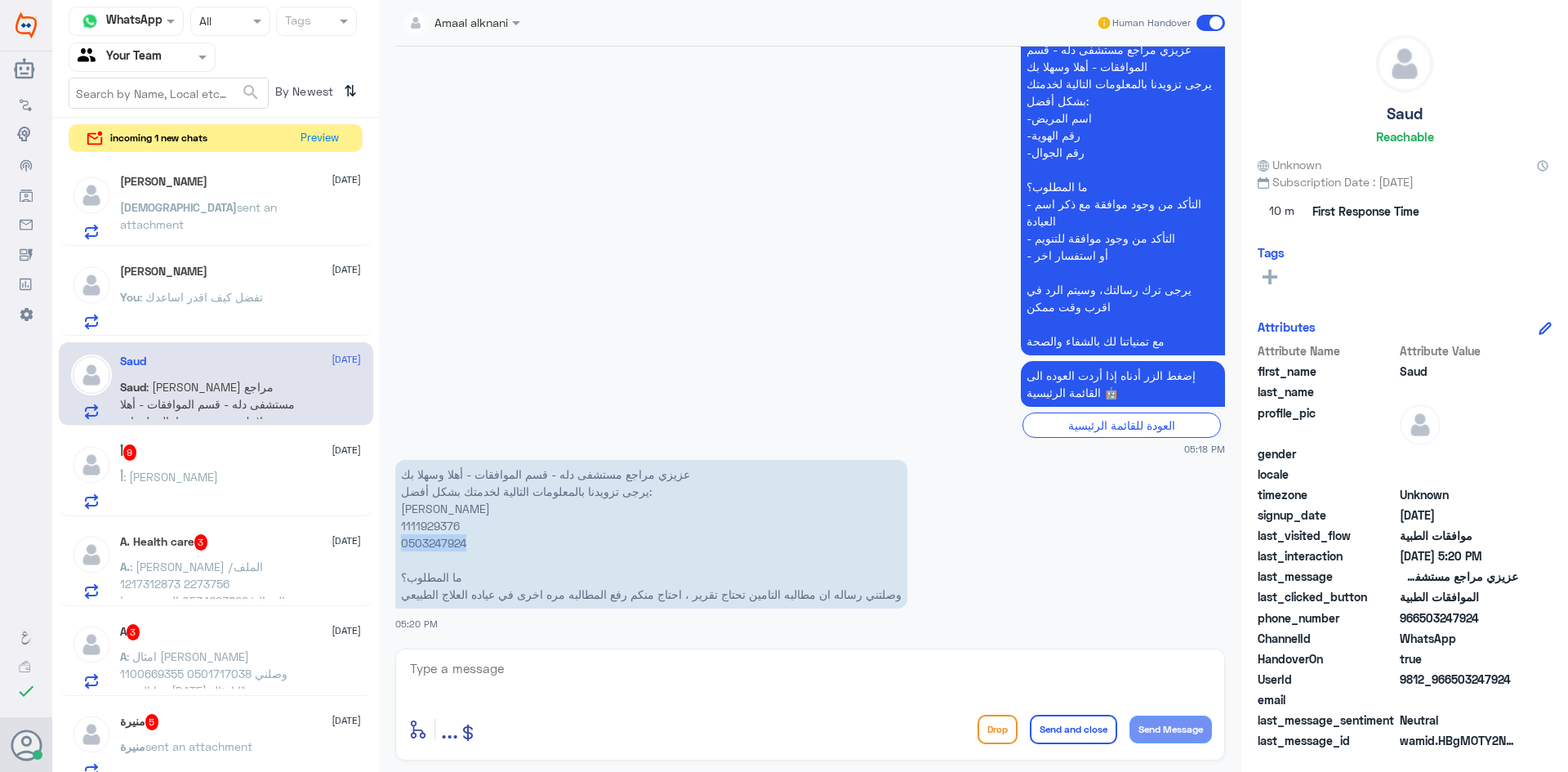
copy p "0503247924"
click at [685, 675] on textarea at bounding box center [811, 678] width 804 height 40
type textarea "تم متابعة طلبكم الان مرة اخرى"
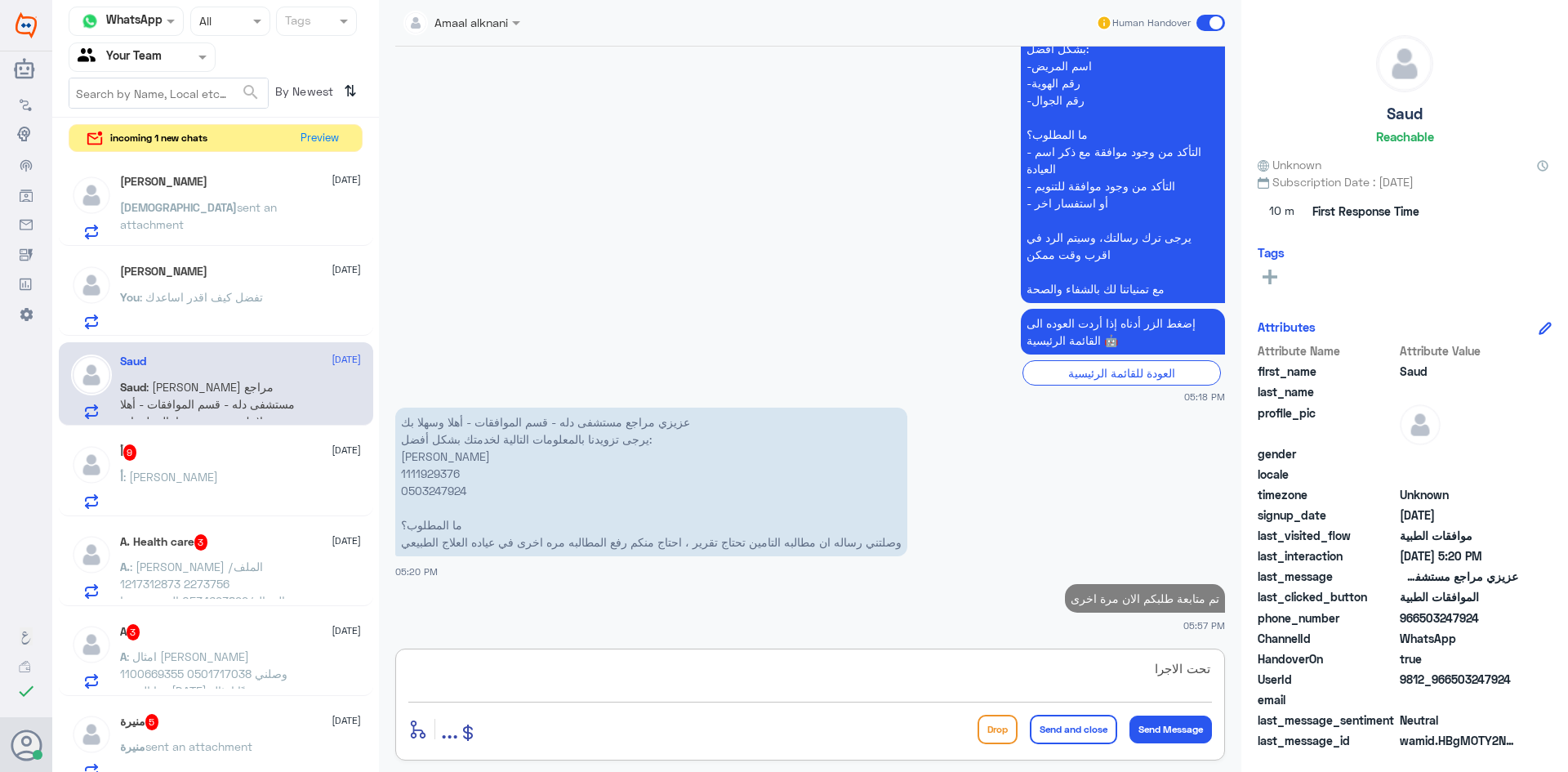
type textarea "تحت الاجراء"
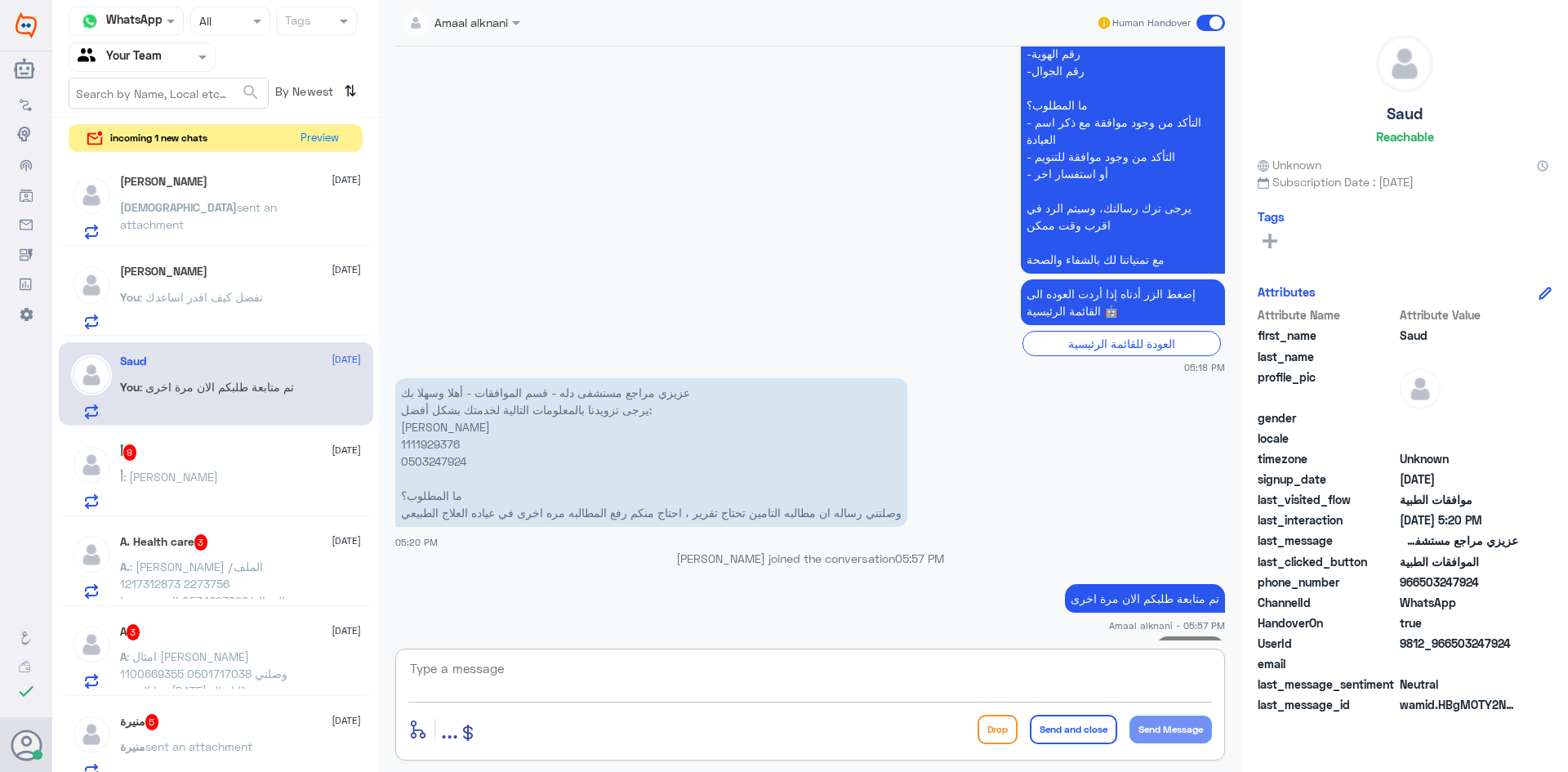
scroll to position [1448, 0]
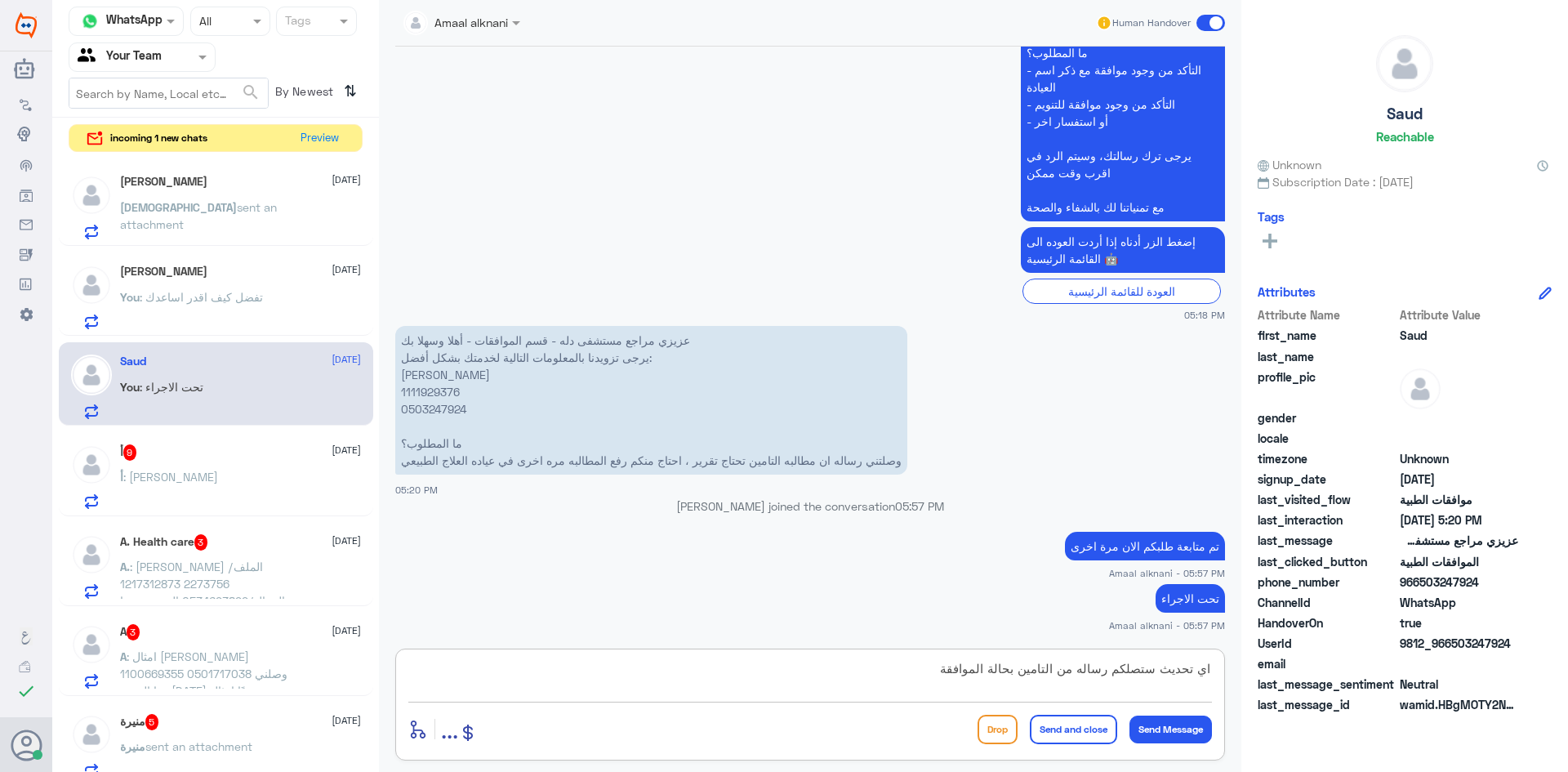
type textarea "اي تحديث ستصلكم رساله من التامين بحالة الموافقة"
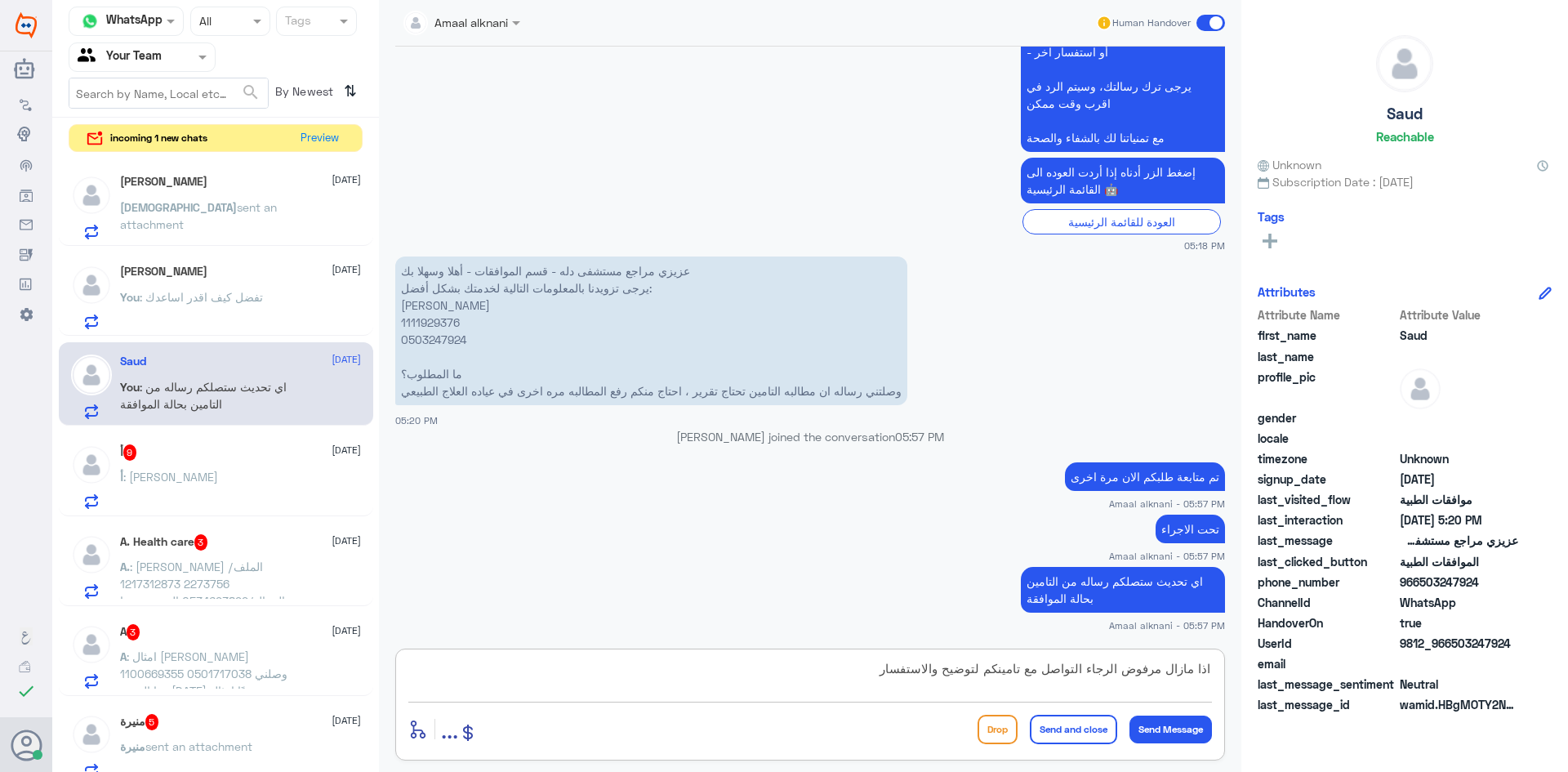
type textarea "اذا مازال مرفوض الرجاء التواصل مع تامينكم لتوضيح والاستفسار"
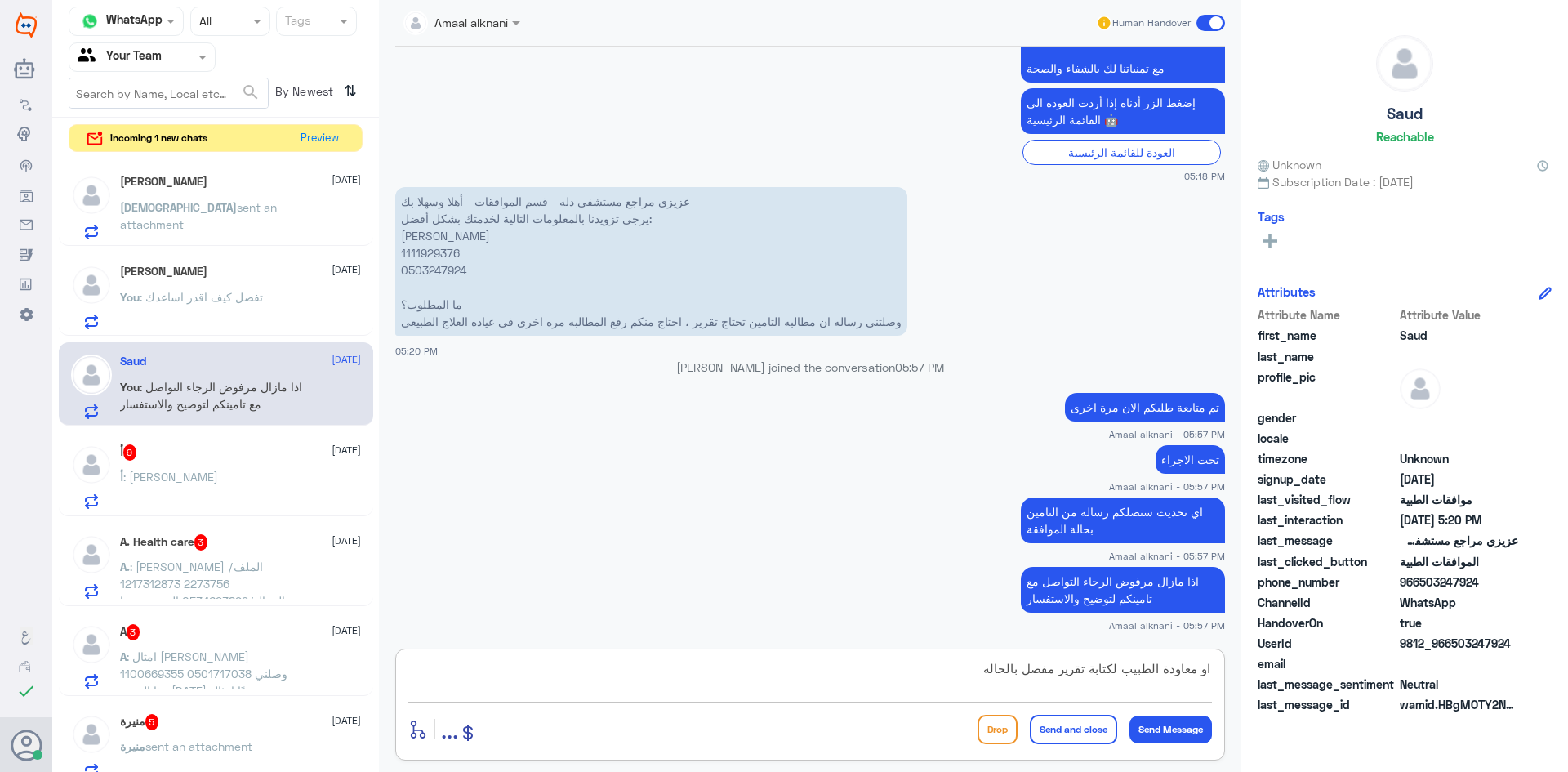
type textarea "او معاودة الطبيب لكتابة تقرير مفصل بالحاله"
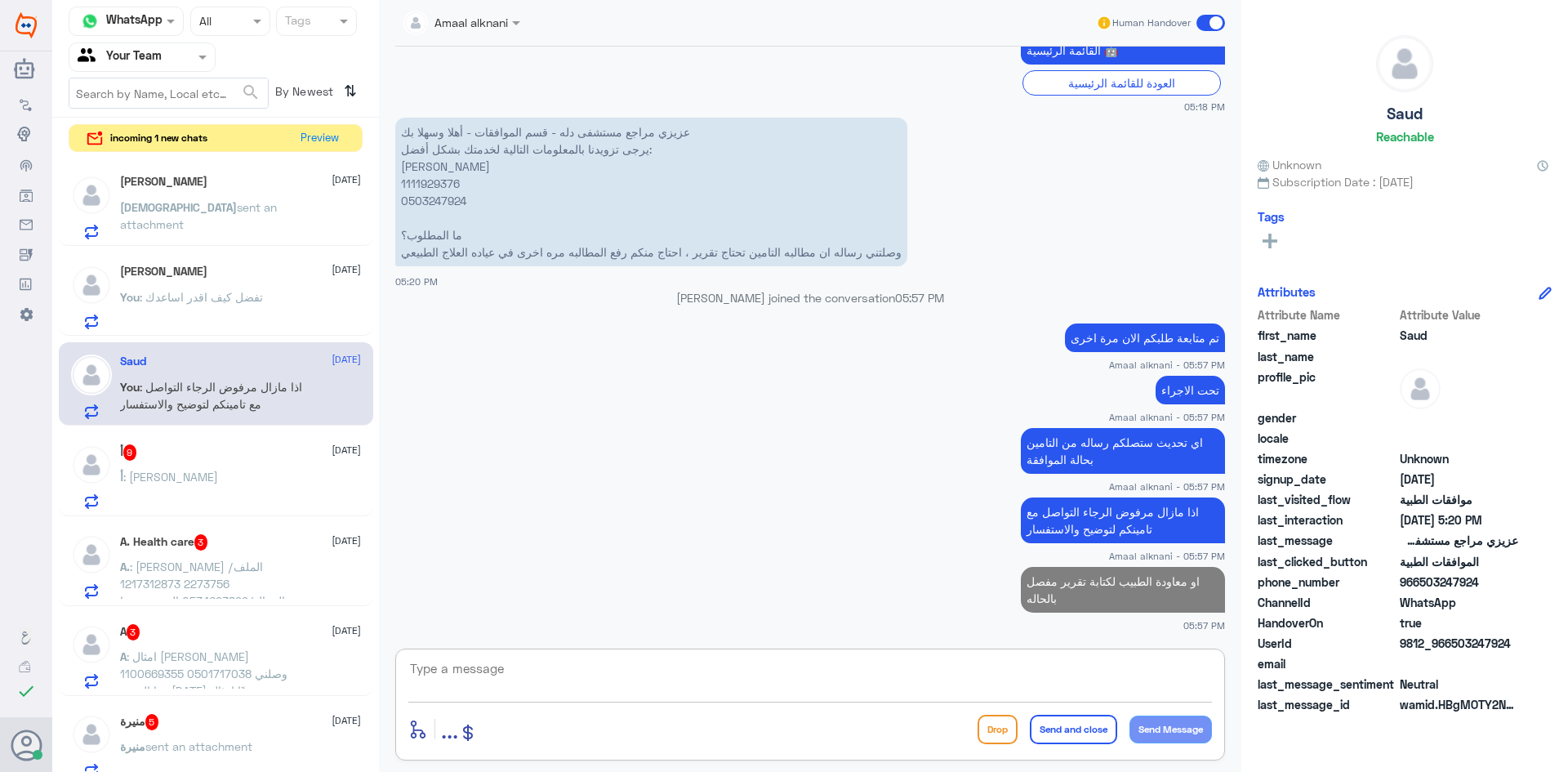
click at [1085, 661] on textarea at bounding box center [811, 678] width 804 height 40
click at [1078, 671] on textarea at bounding box center [811, 678] width 804 height 40
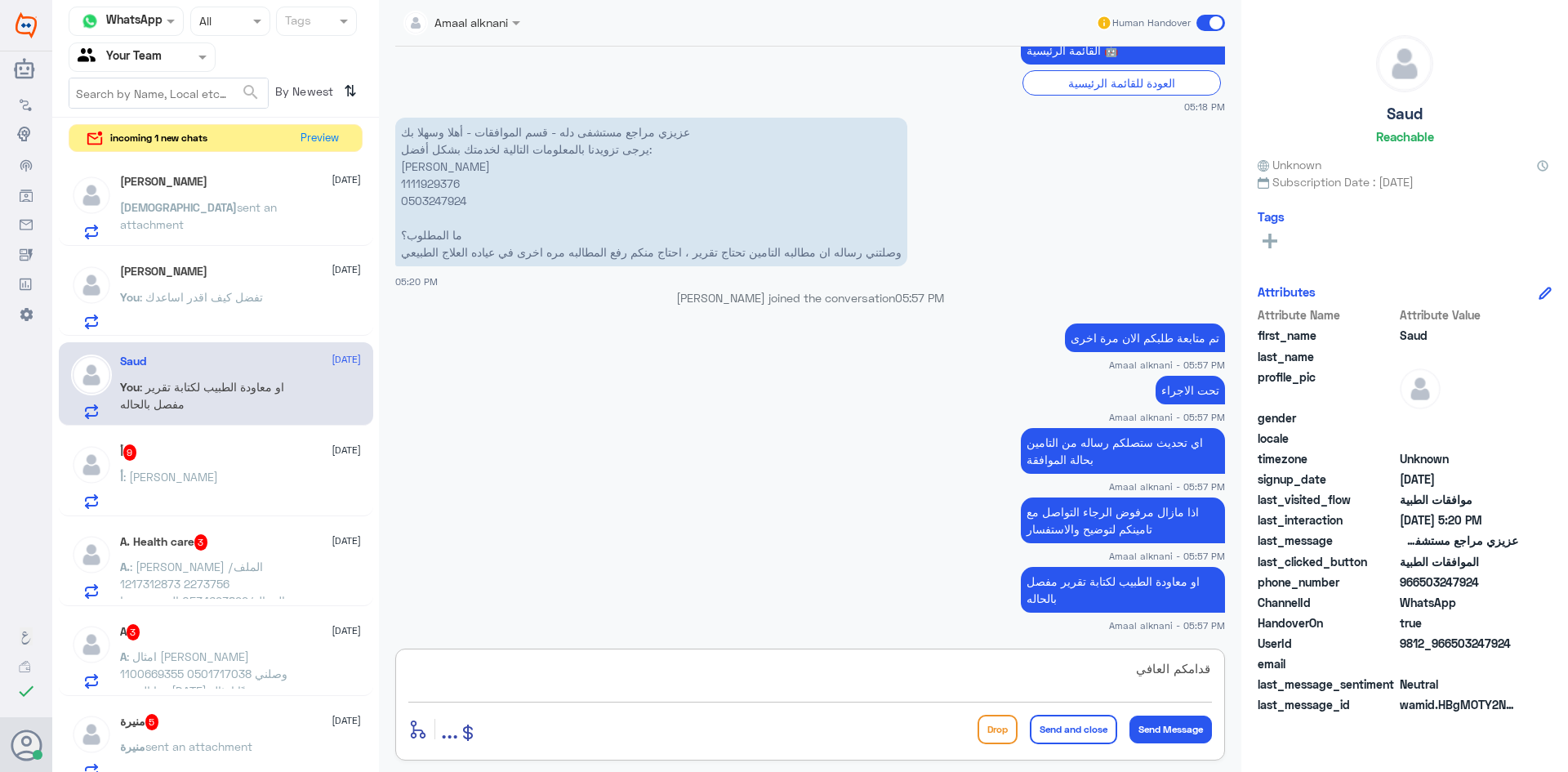
type textarea "قدامكم العافية"
drag, startPoint x: 1115, startPoint y: 666, endPoint x: 1381, endPoint y: 665, distance: 266.0
click at [1381, 665] on div "Channel WhatsApp Status × All Tags Agent Filter Your Team search By Newest ⇅ in…" at bounding box center [810, 388] width 1515 height 777
click at [171, 462] on div "أ 9 [DATE] أ : [PERSON_NAME]" at bounding box center [241, 476] width 241 height 65
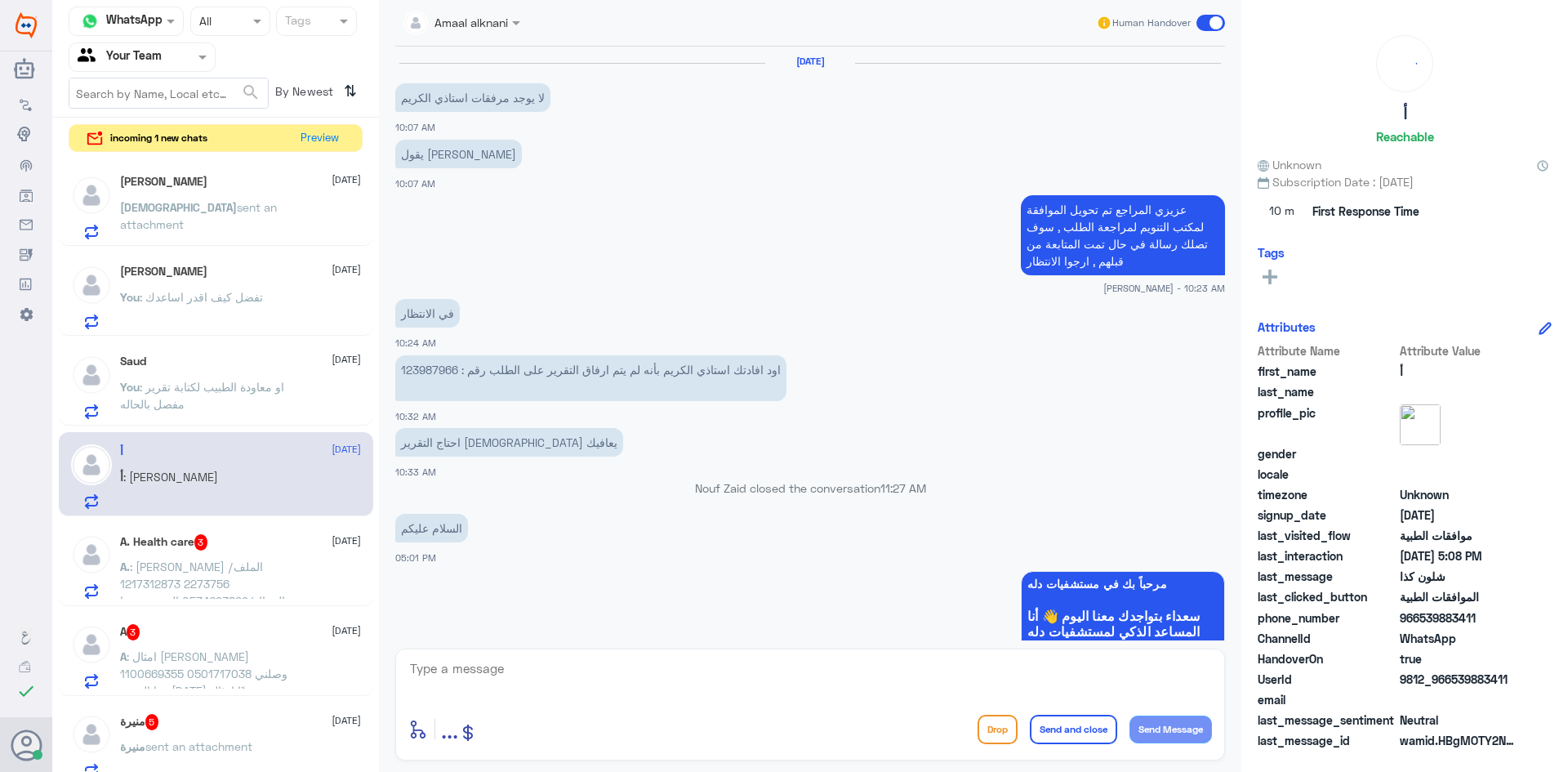
scroll to position [1061, 0]
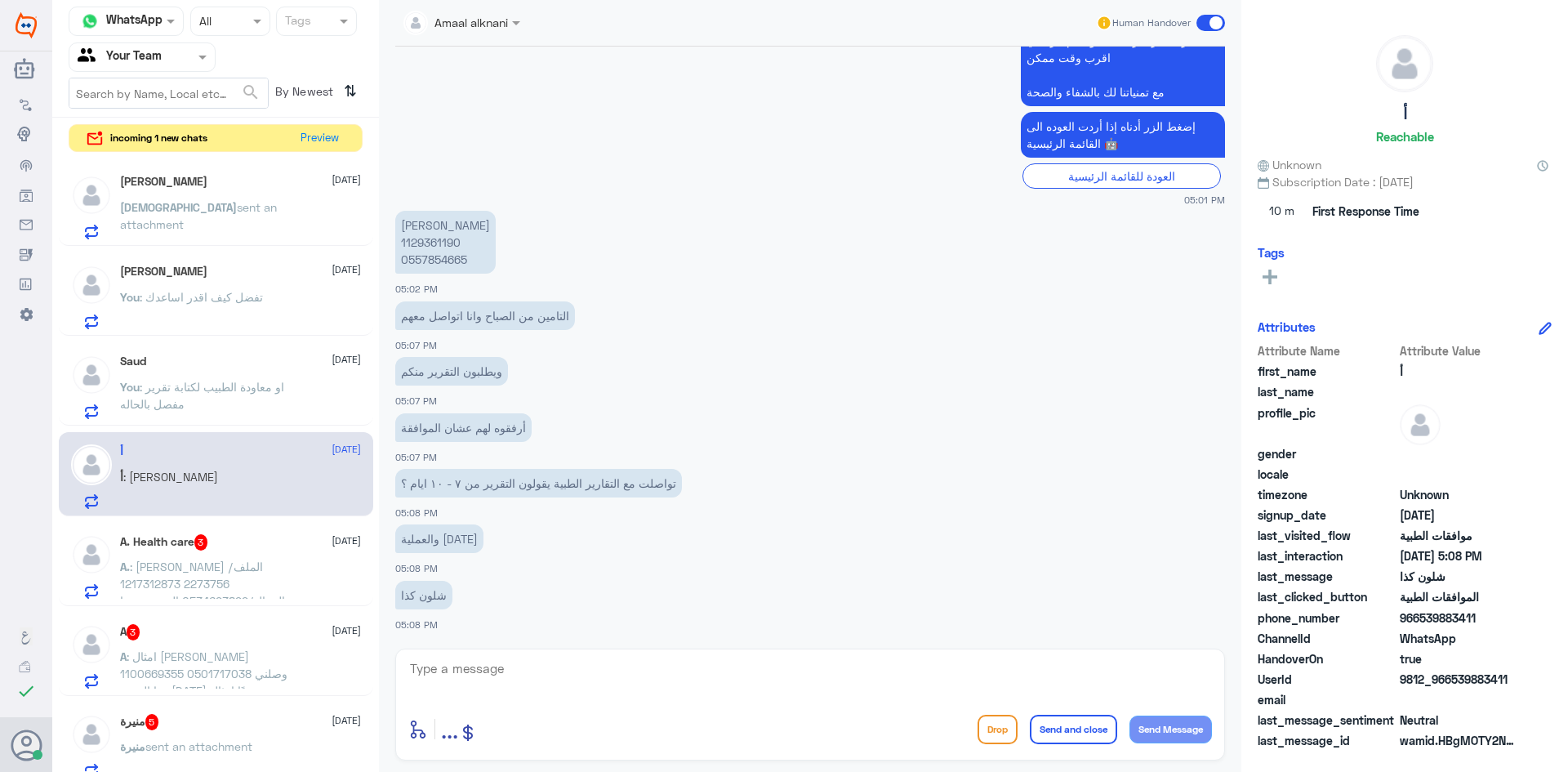
click at [582, 626] on div "شلون كذا 05:08 PM" at bounding box center [810, 604] width 830 height 56
click at [572, 655] on div "enter flow name ... Drop Send and close Send Message" at bounding box center [810, 705] width 830 height 112
click at [422, 254] on p "[PERSON_NAME] 1129361190 0557854665" at bounding box center [445, 242] width 100 height 63
copy p "0557854665"
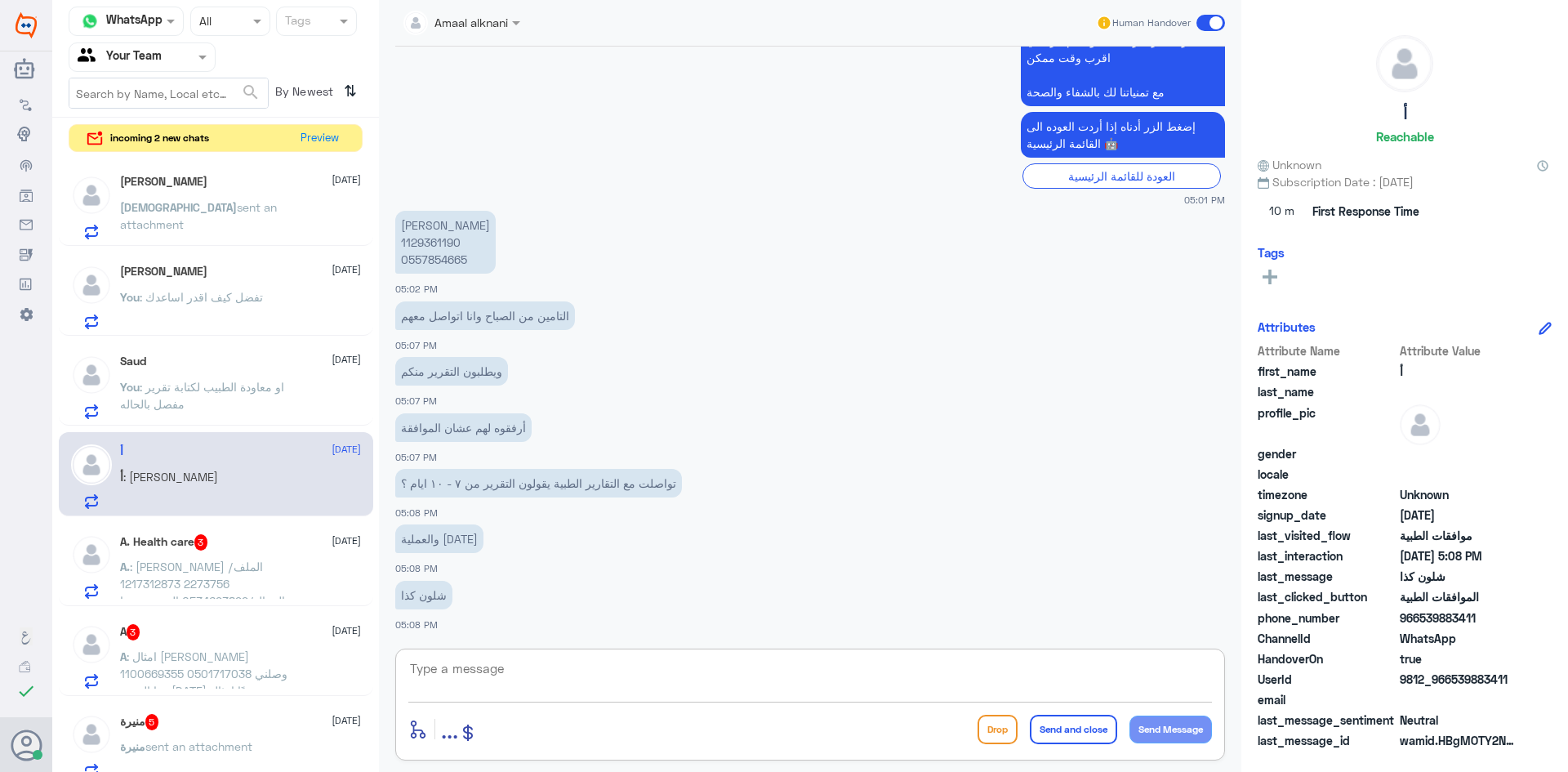
click at [492, 672] on textarea at bounding box center [811, 678] width 804 height 40
click at [212, 569] on span ": [PERSON_NAME] الملف/ 2273756 1217312873 الجوال/0534693899 المريض سوا عملية لي…" at bounding box center [208, 626] width 175 height 134
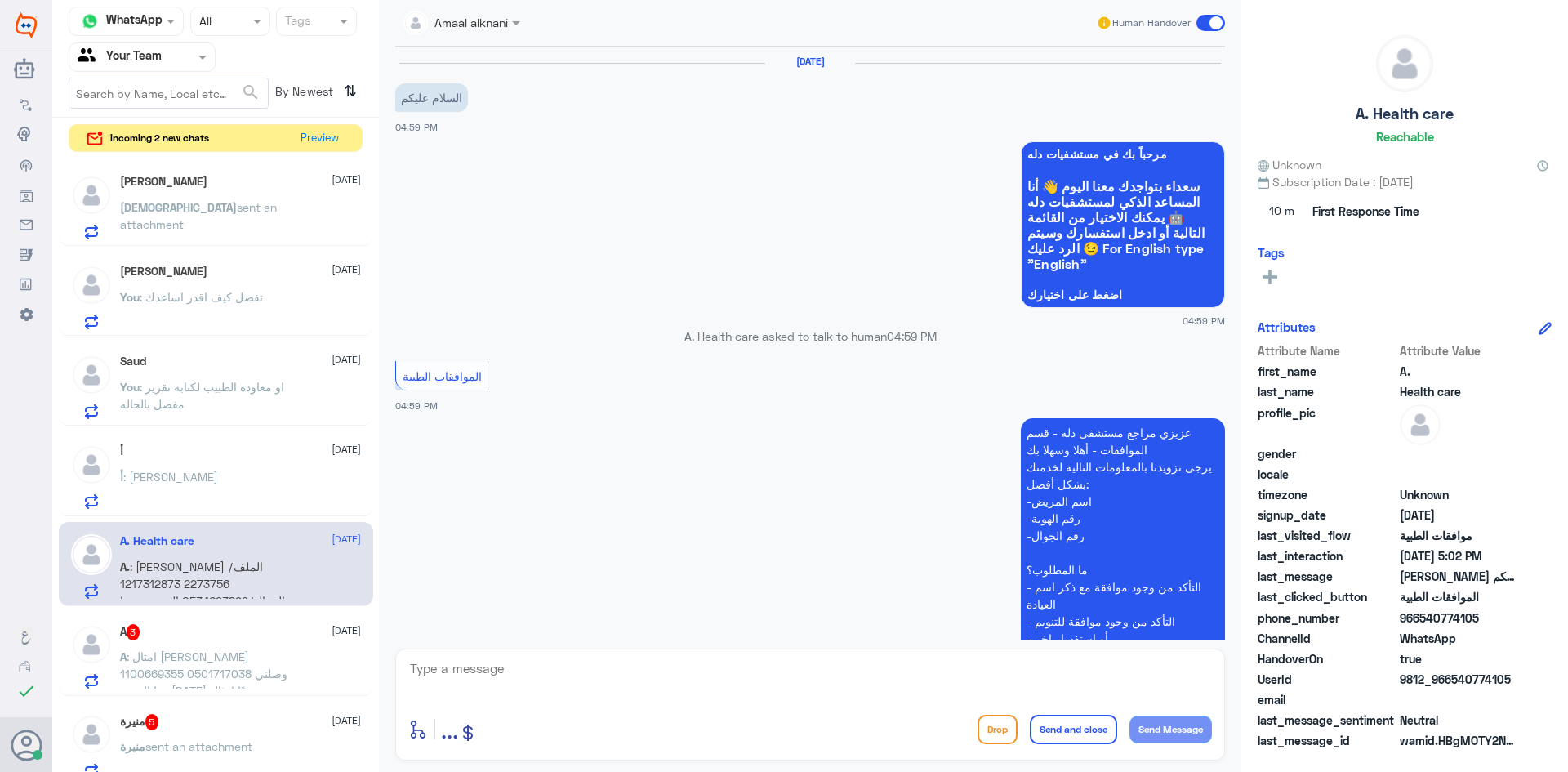
scroll to position [348, 0]
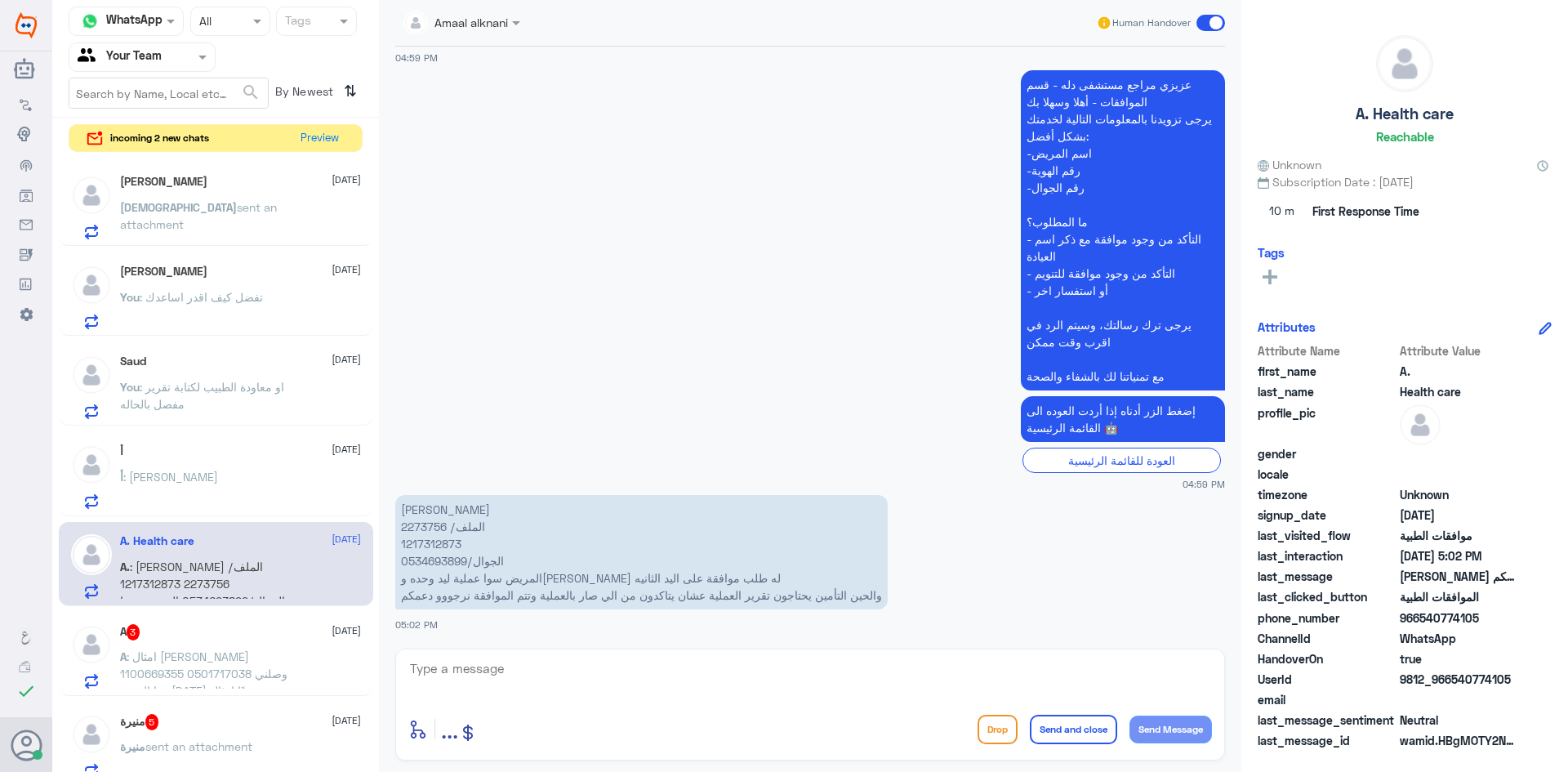
click at [430, 542] on p "[PERSON_NAME] الملف/ 2273756 1217312873 الجوال/0534693899 المريض سوا عملية ليد …" at bounding box center [641, 551] width 492 height 115
copy p "1217312873"
click at [407, 520] on p "[PERSON_NAME] الملف/ 2273756 1217312873 الجوال/0534693899 المريض سوا عملية ليد …" at bounding box center [641, 551] width 492 height 115
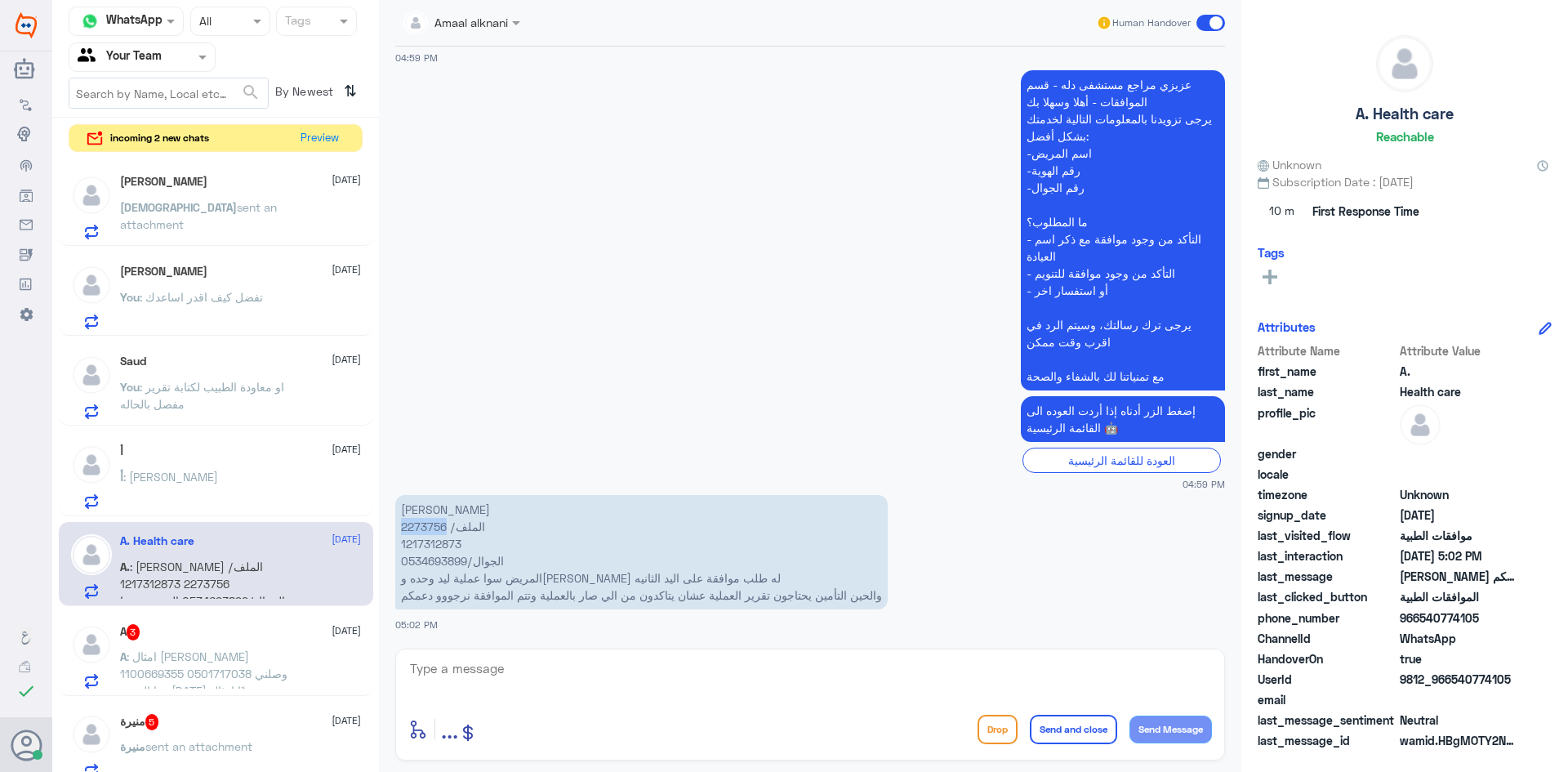
copy p "2273756"
click at [214, 483] on div "أ : [PERSON_NAME]" at bounding box center [241, 491] width 241 height 37
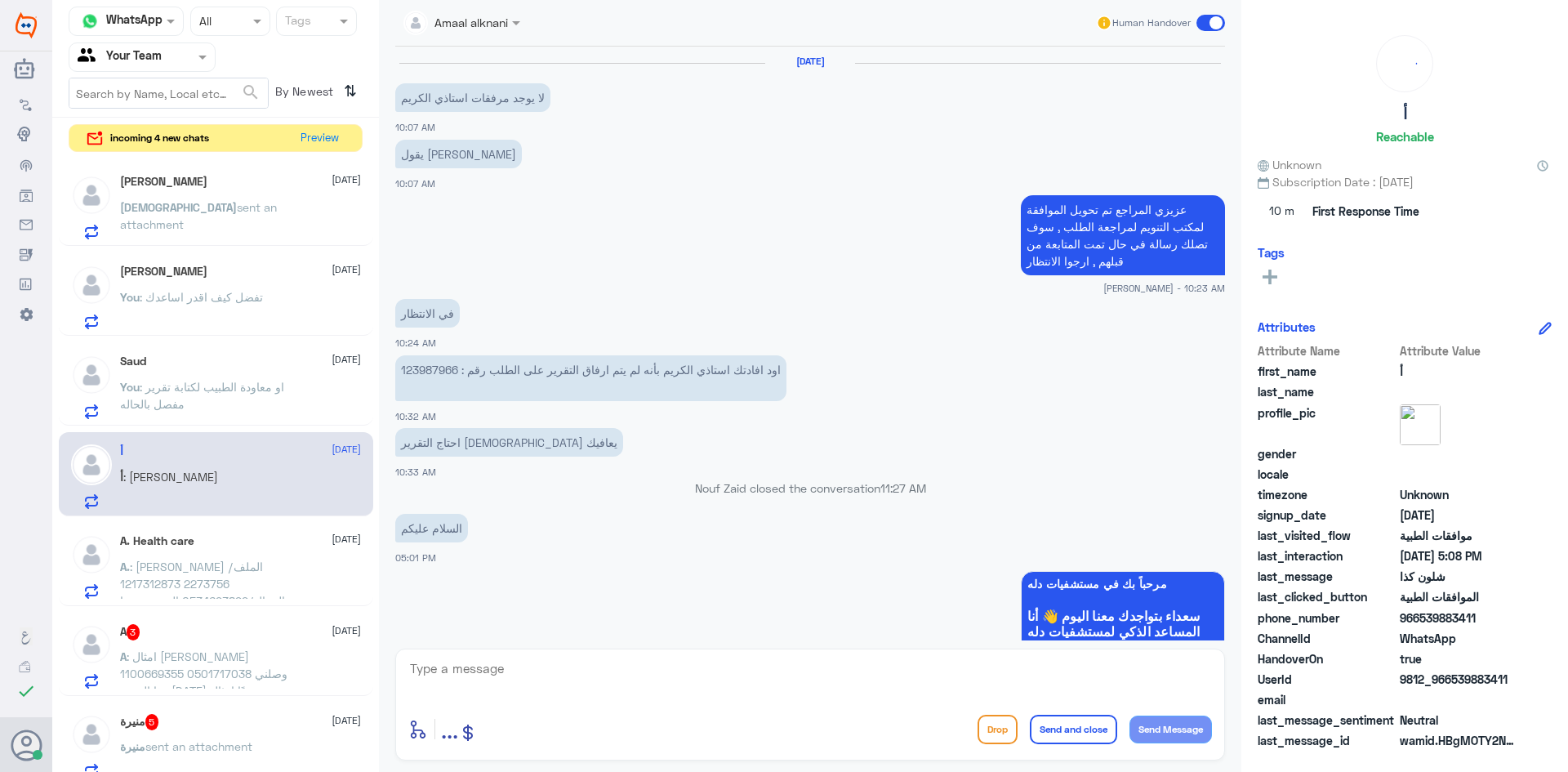
scroll to position [1061, 0]
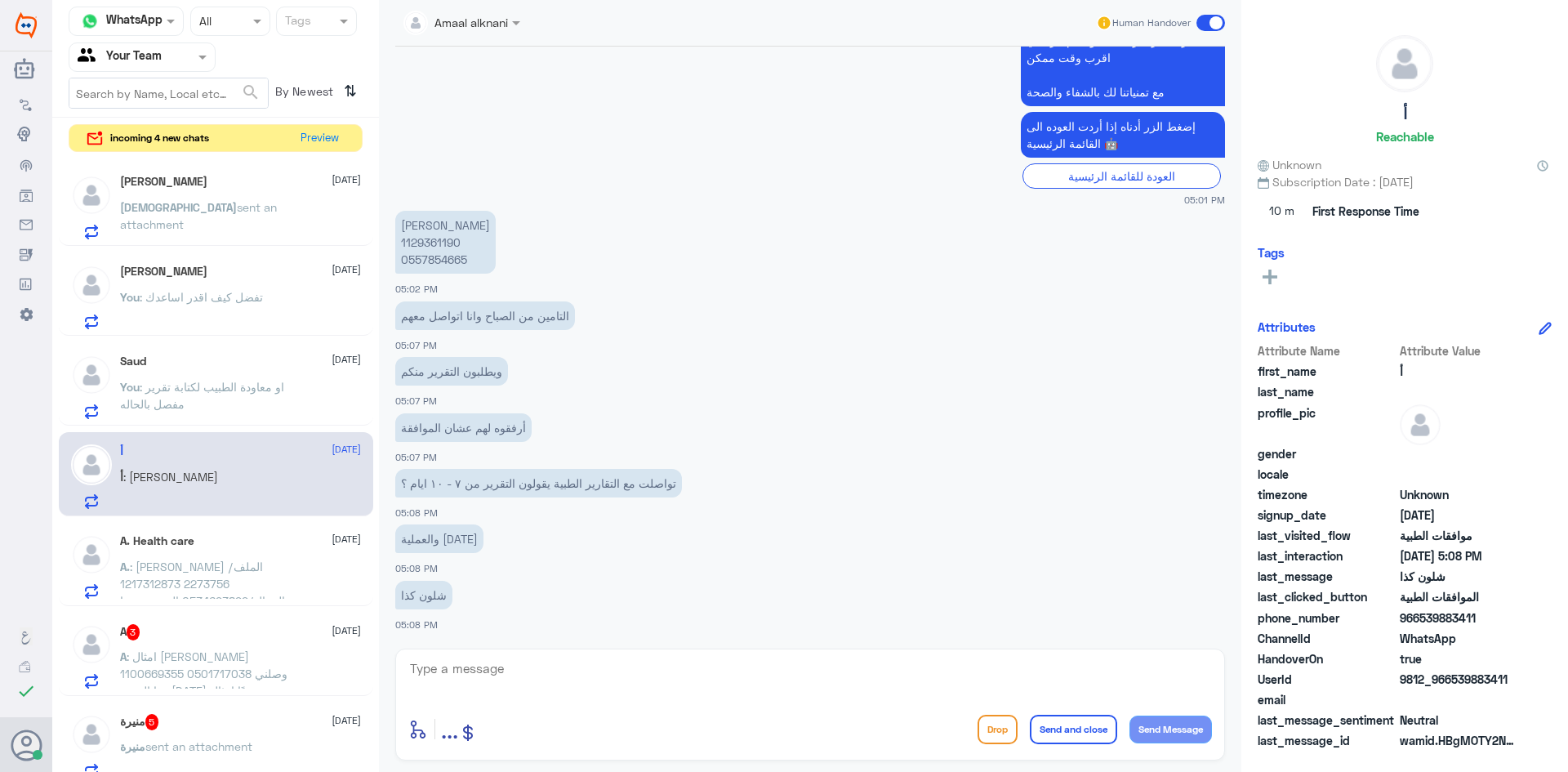
click at [510, 673] on textarea at bounding box center [811, 678] width 804 height 40
type textarea "عفوا عندكم رنين من برا دله ؟"
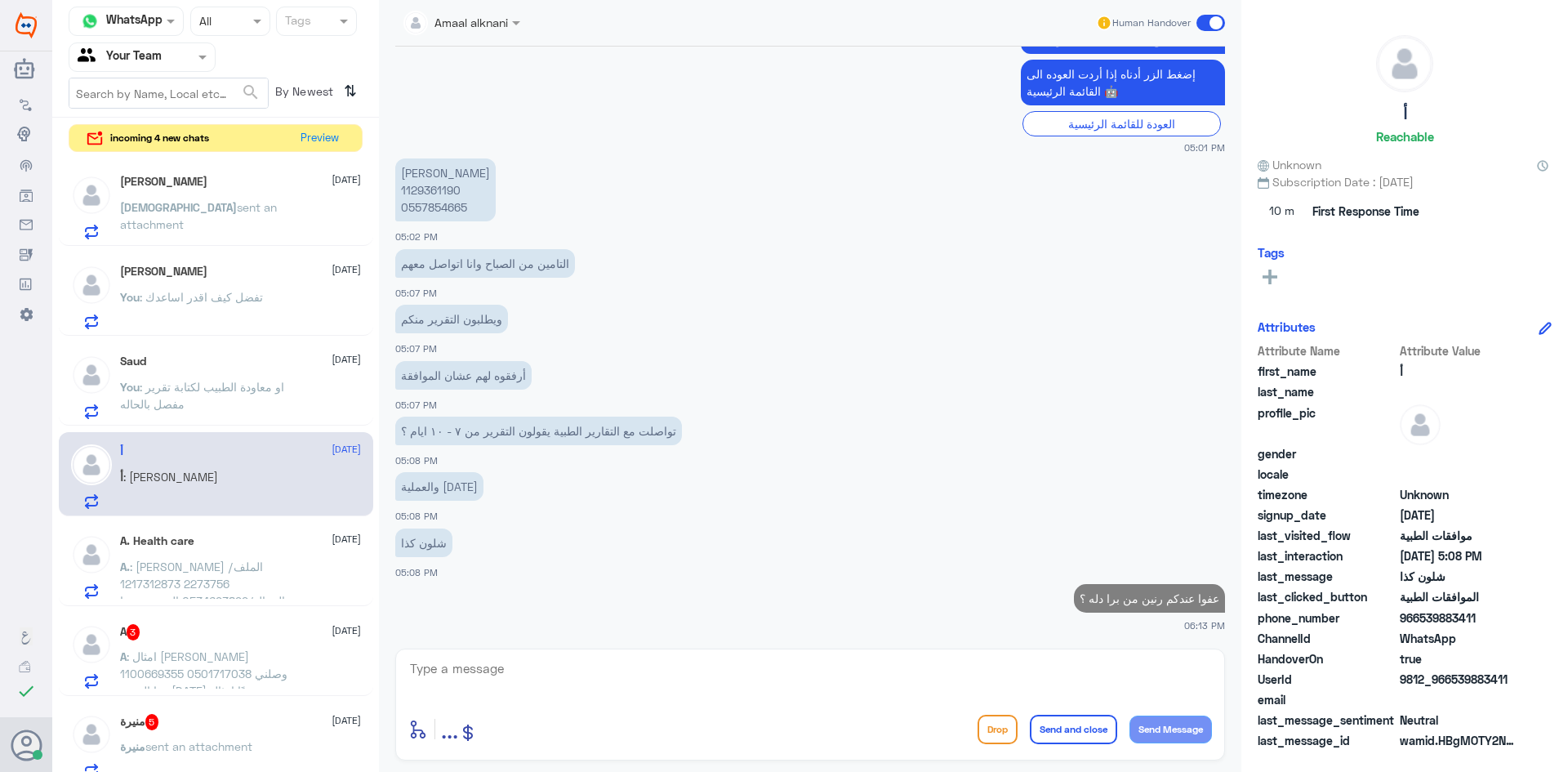
click at [201, 630] on div "A 3 [DATE]" at bounding box center [241, 631] width 241 height 16
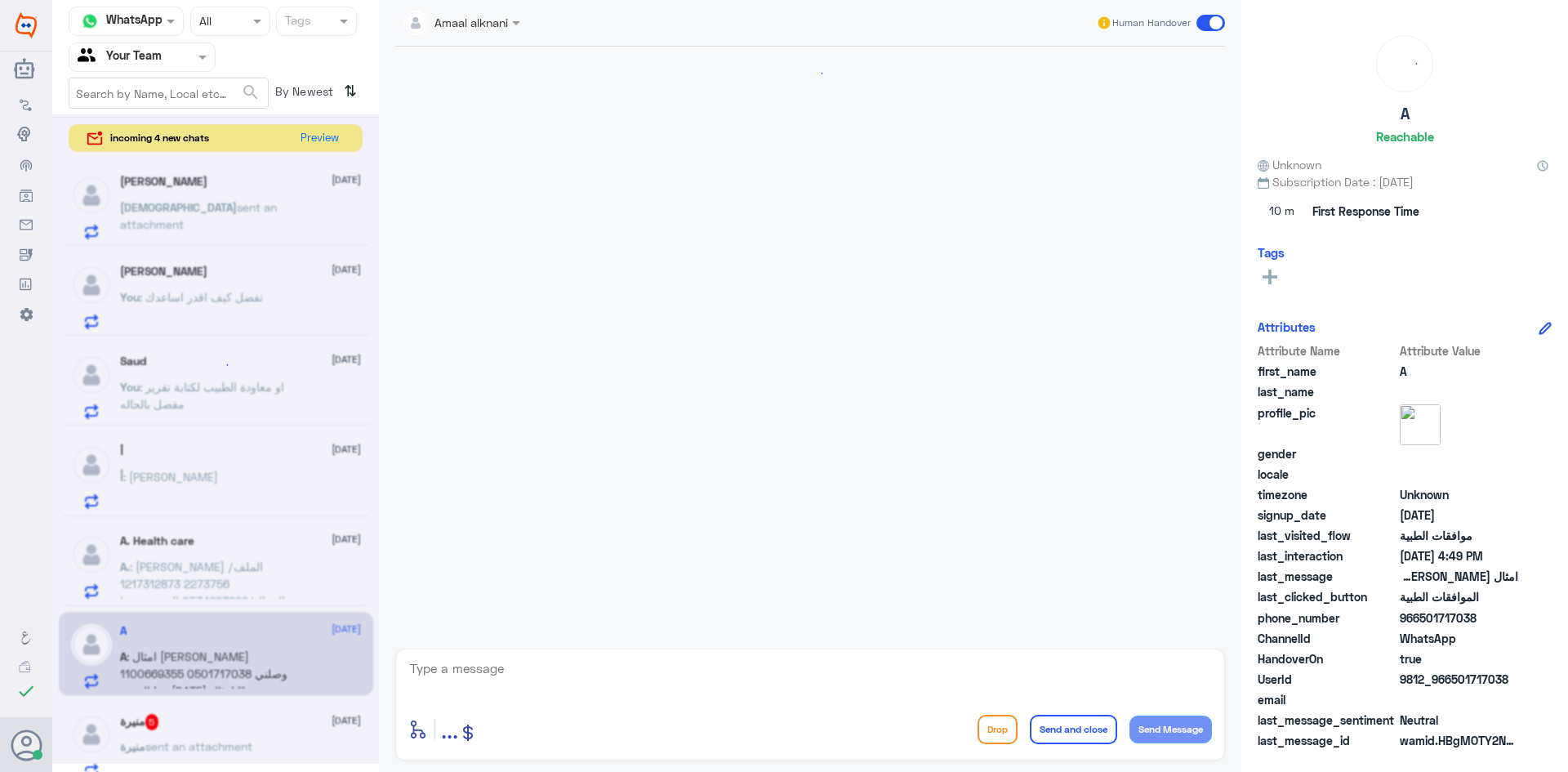
scroll to position [399, 0]
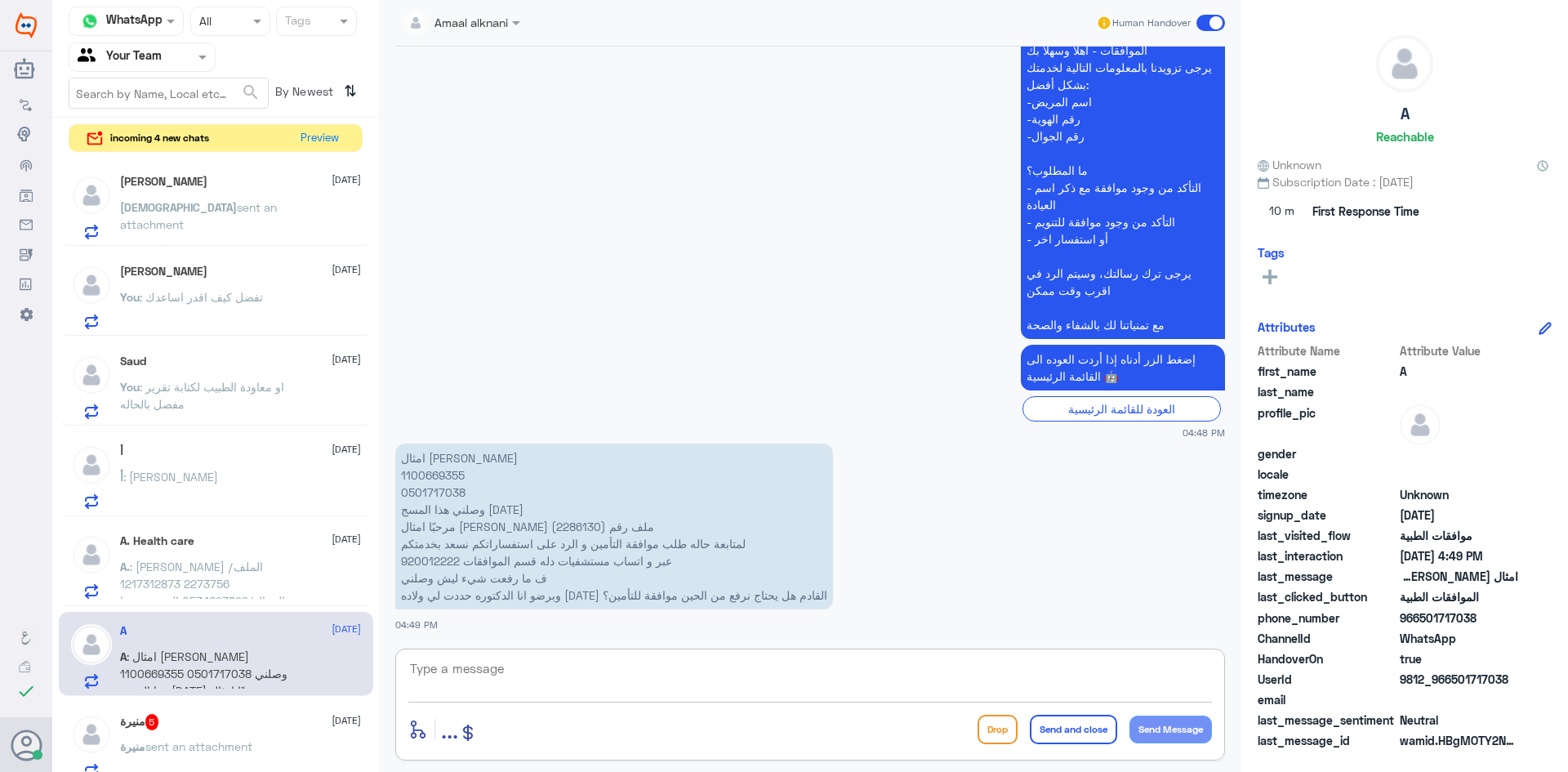
click at [484, 668] on textarea at bounding box center [811, 678] width 804 height 40
click at [420, 520] on p "امثال [PERSON_NAME] 1100669355 0501717038 وصلني هذا المسج [DATE] مرحبًا امثال […" at bounding box center [614, 526] width 438 height 166
copy p "2286130"
click at [584, 657] on textarea at bounding box center [811, 678] width 804 height 40
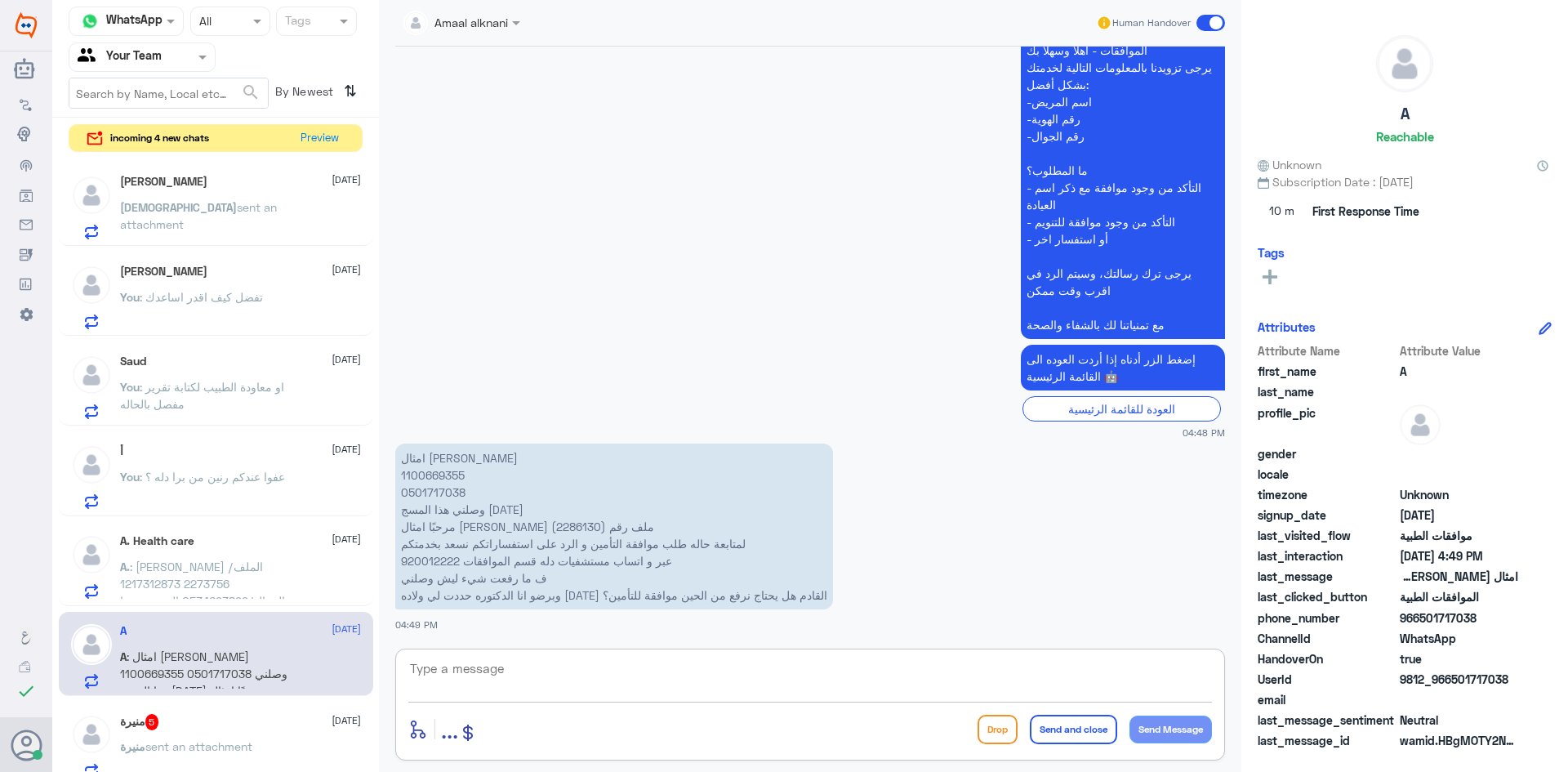
click at [584, 657] on textarea at bounding box center [811, 678] width 804 height 40
click at [571, 660] on textarea at bounding box center [811, 678] width 804 height 40
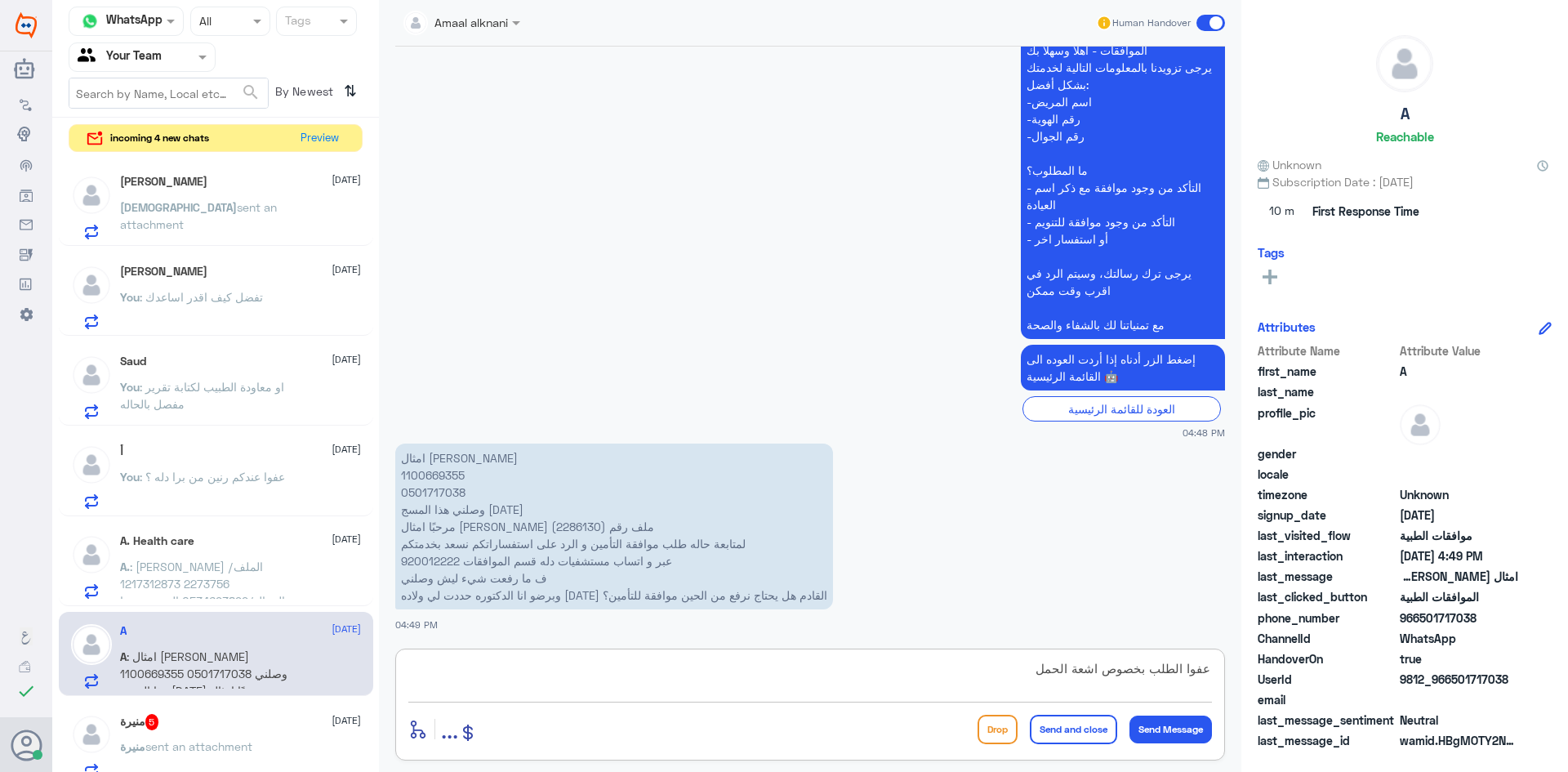
type textarea "عفوا الطلب بخصوص اشعة الحمل ؟"
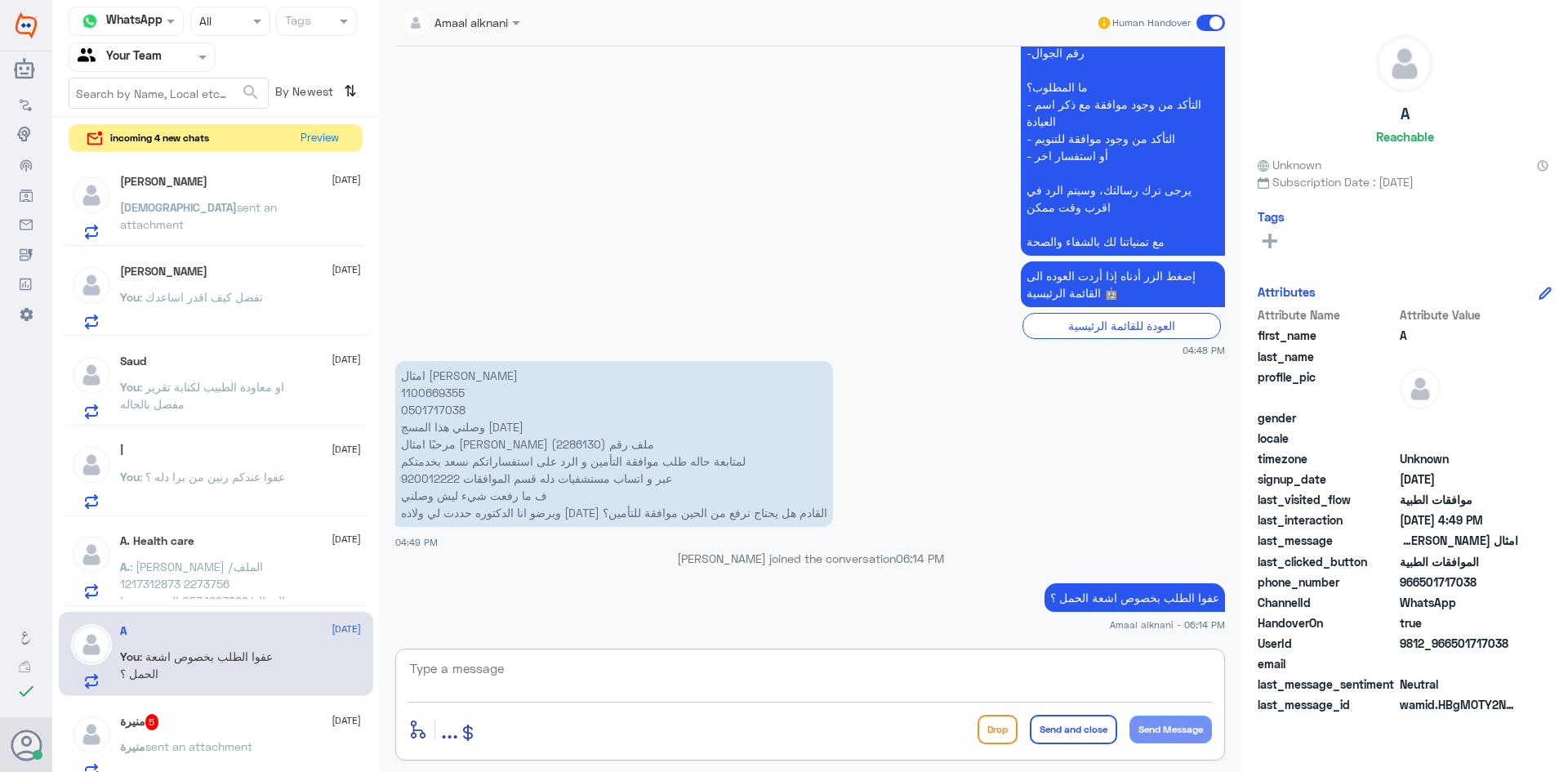
click at [183, 465] on div "أ [DATE] You : عفوا عندكم رنين من برا دله ؟" at bounding box center [241, 476] width 241 height 65
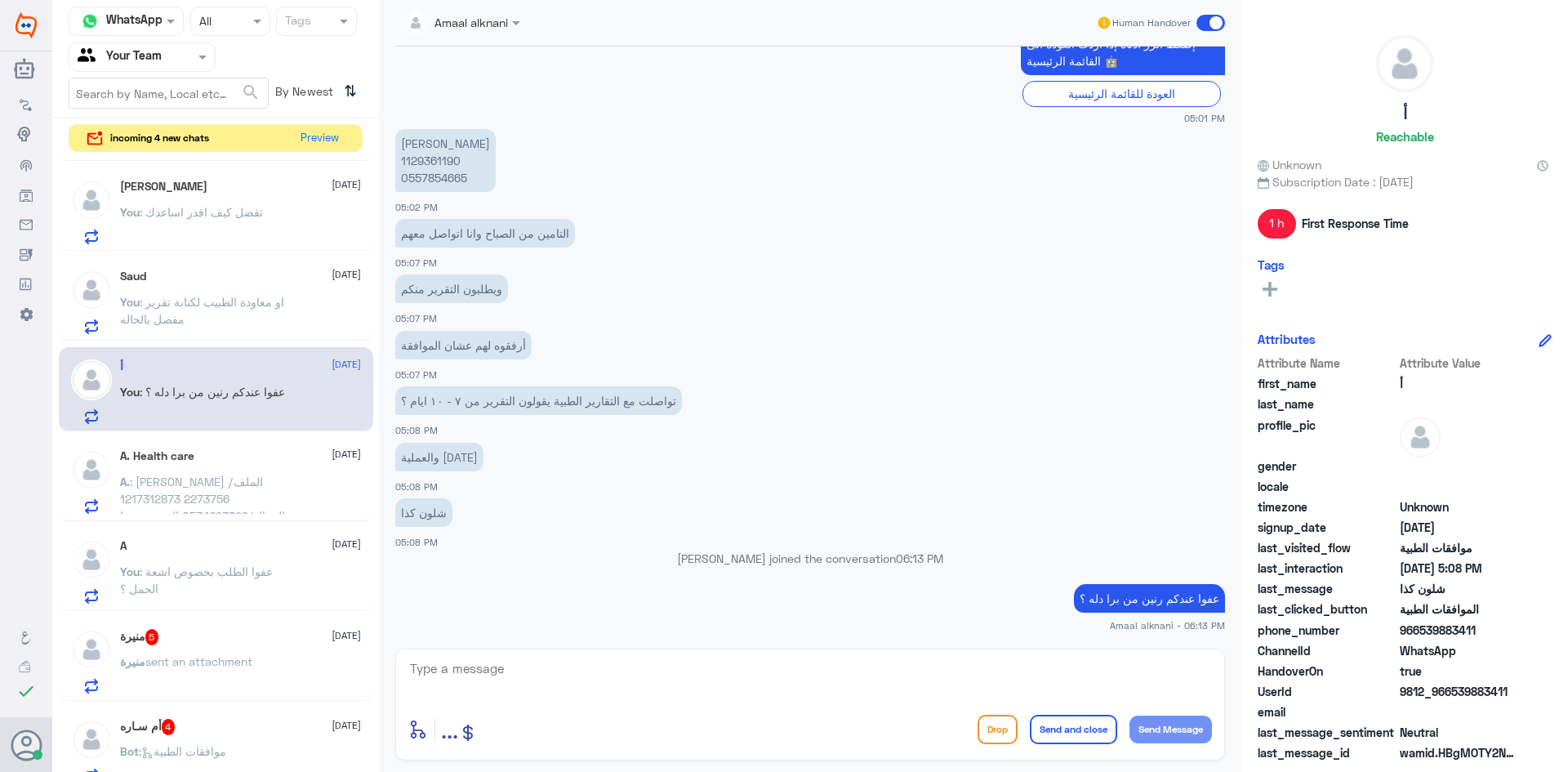
scroll to position [163, 0]
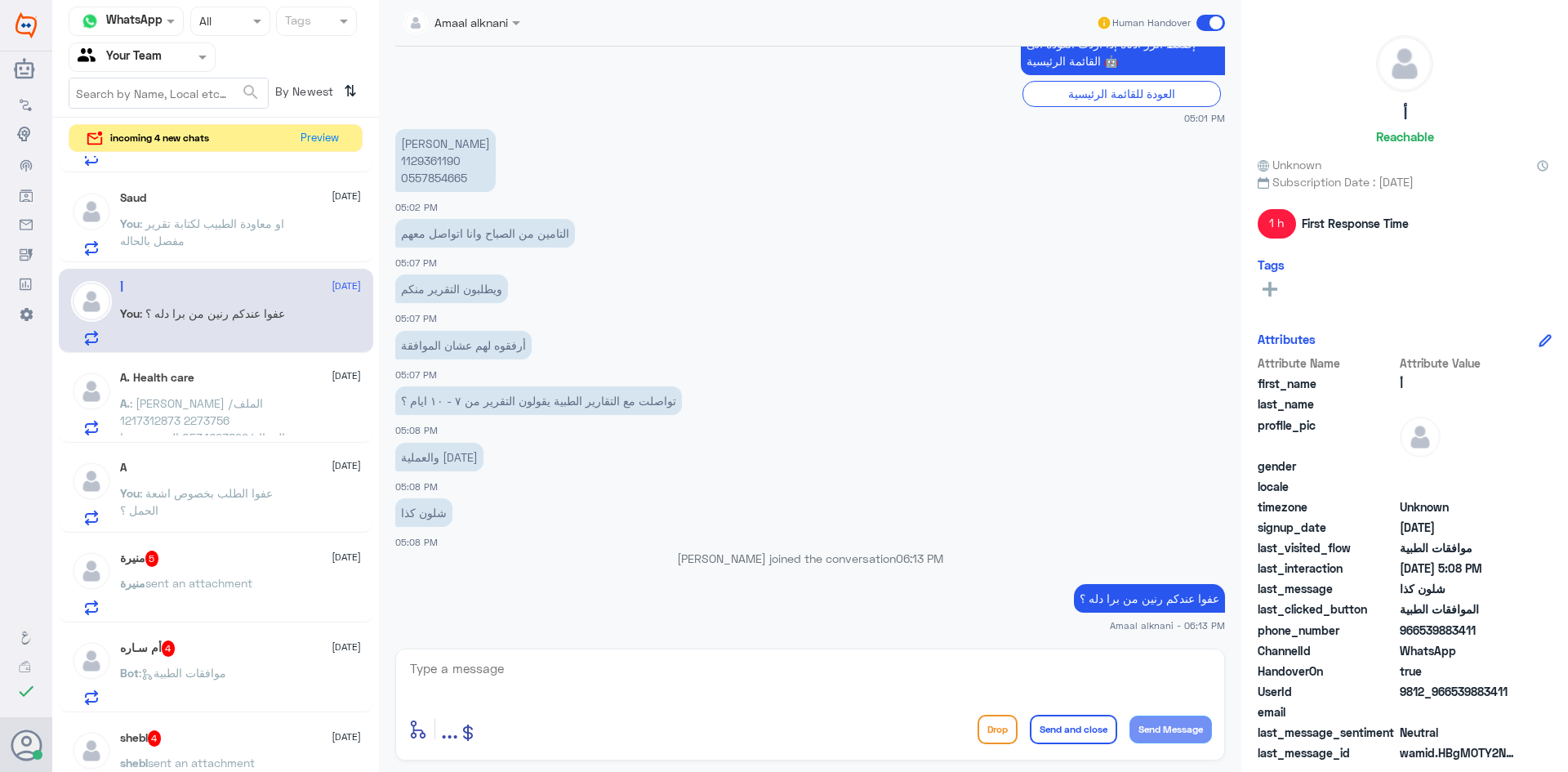
click at [211, 583] on span "sent an attachment" at bounding box center [199, 582] width 107 height 13
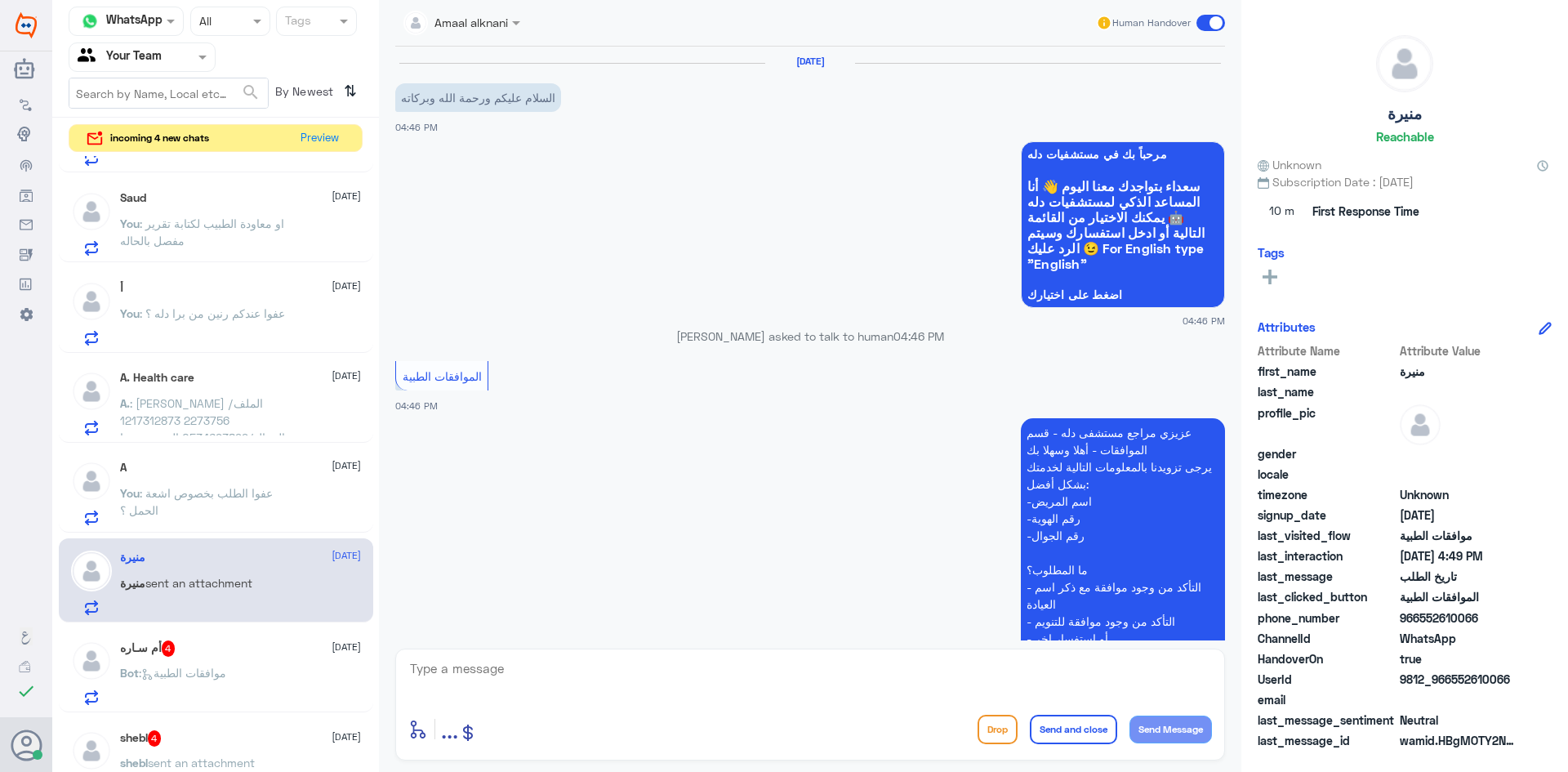
scroll to position [766, 0]
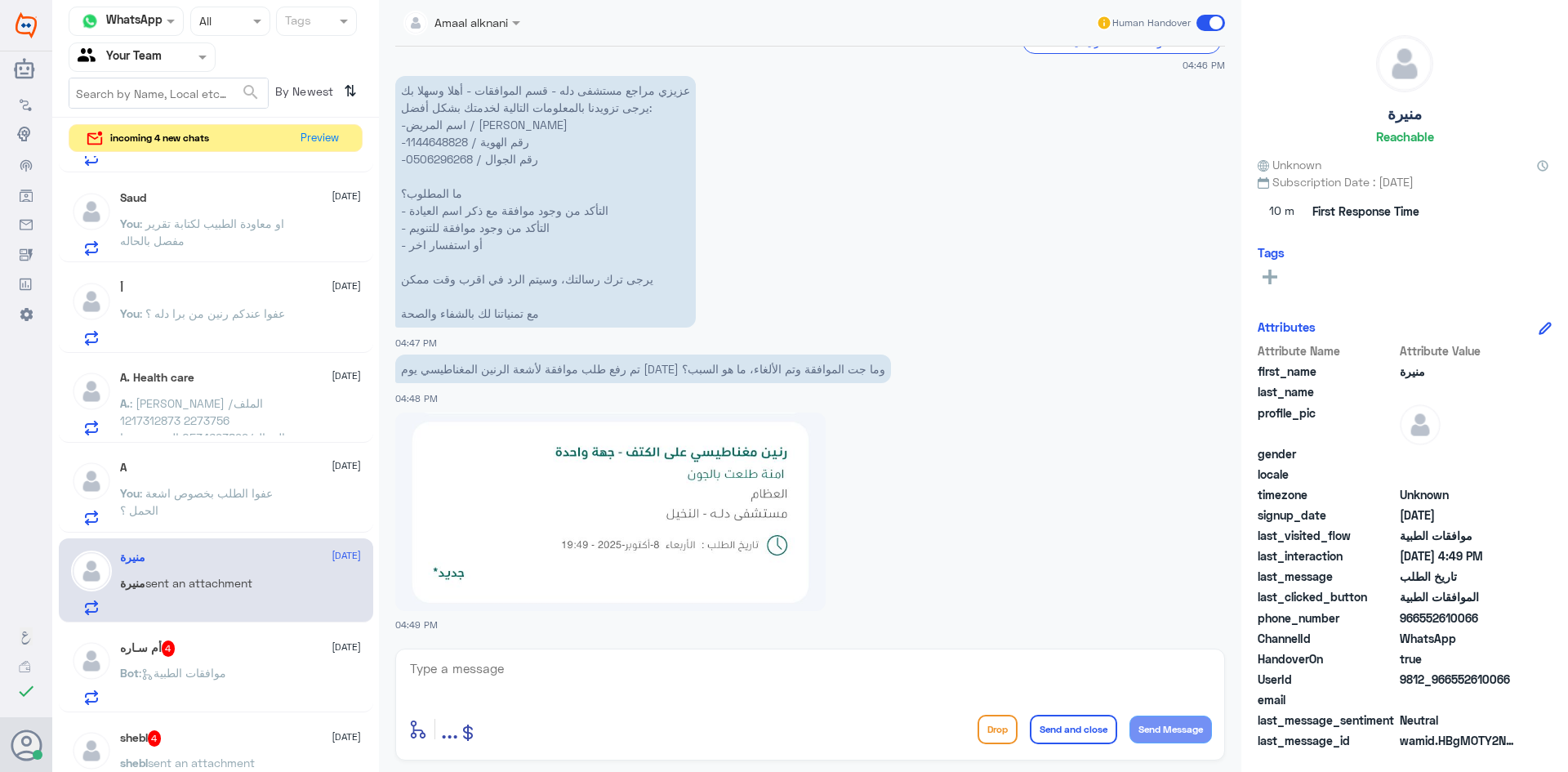
click at [619, 695] on textarea at bounding box center [811, 678] width 804 height 40
click at [429, 140] on p "عزيزي مراجع مستشفى دله - قسم الموافقات - أهلا وسهلا بك يرجى تزويدنا بالمعلومات …" at bounding box center [545, 201] width 301 height 252
copy p "1144648828"
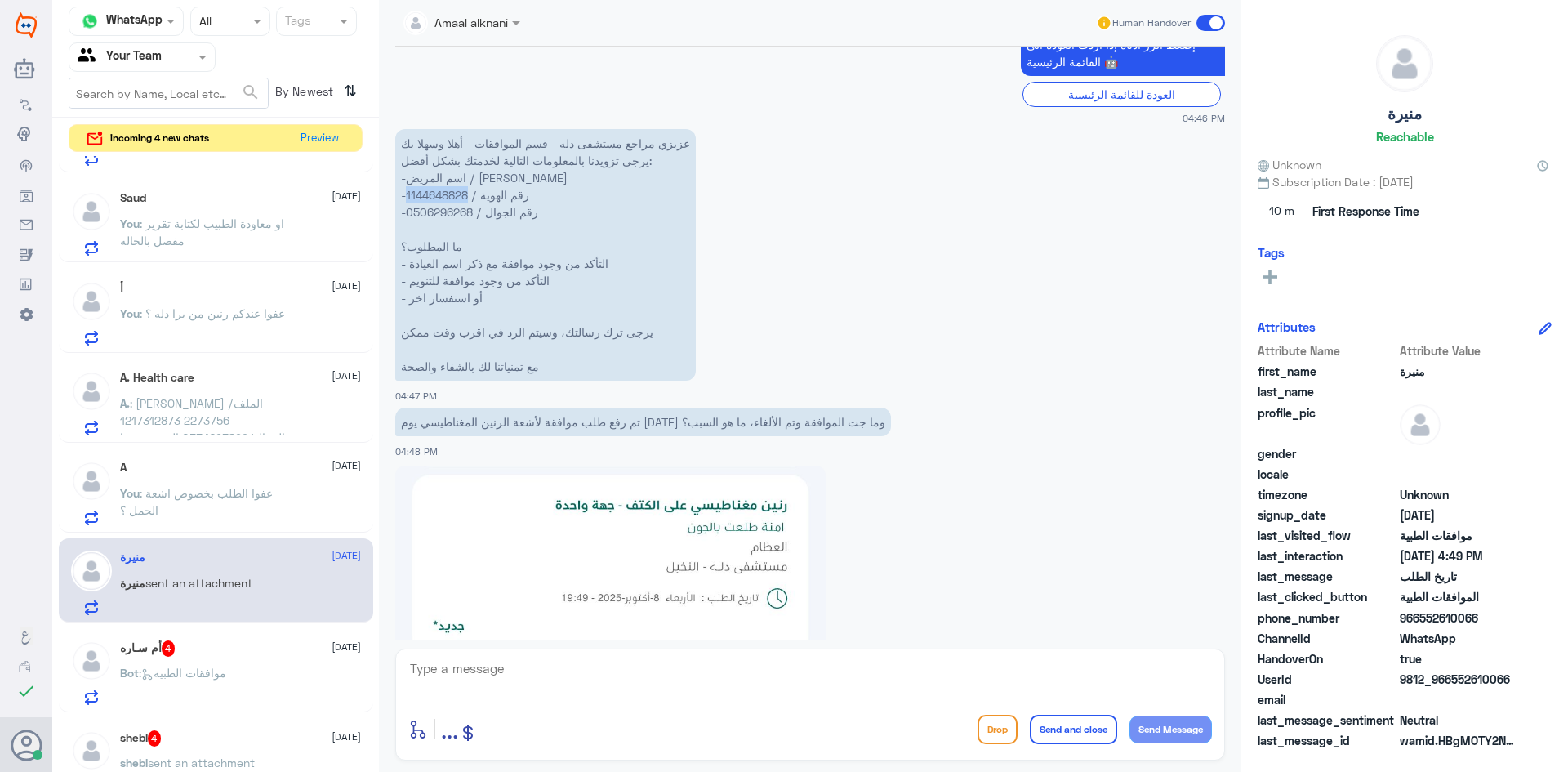
scroll to position [685, 0]
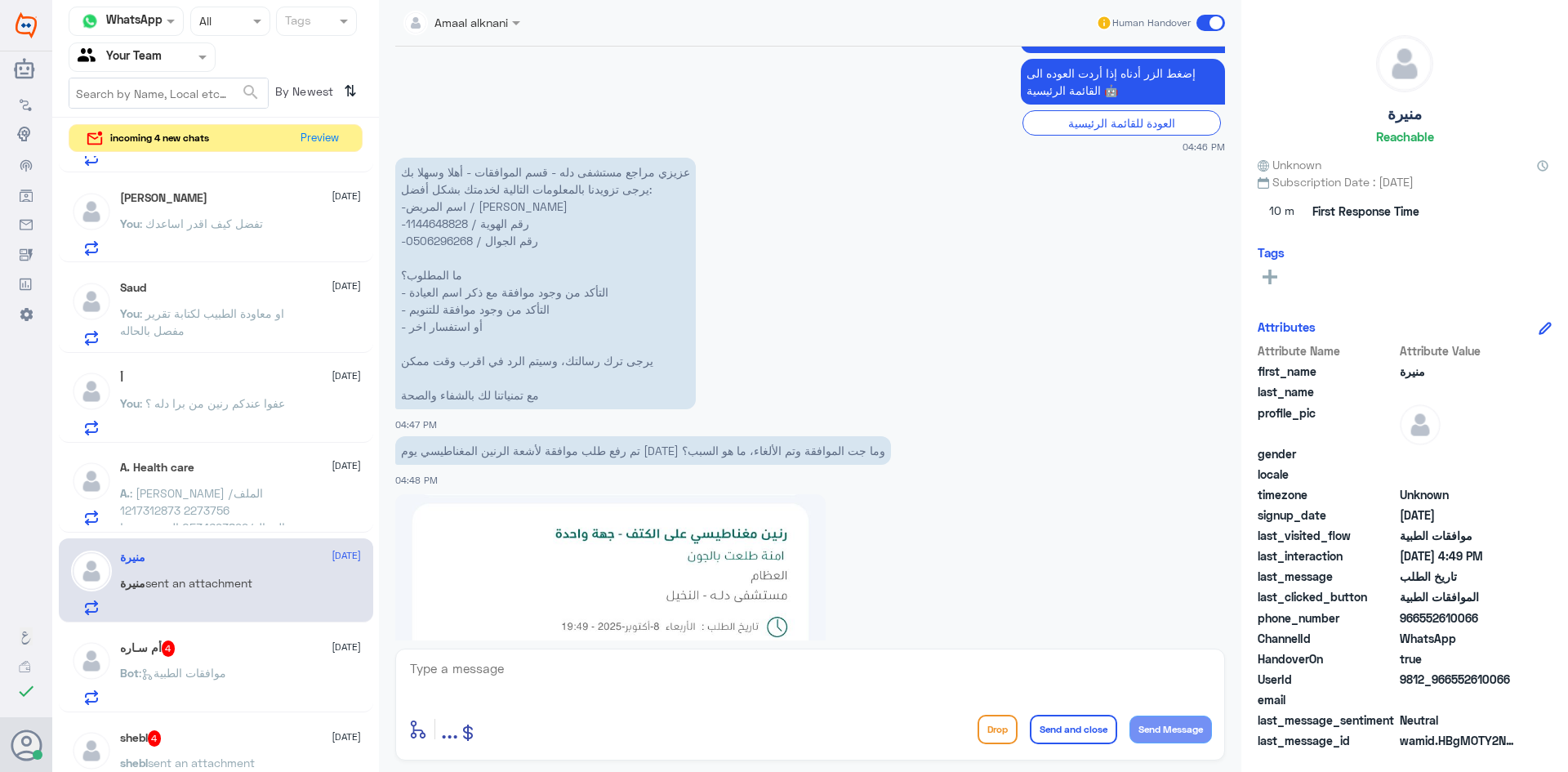
click at [451, 245] on p "عزيزي مراجع مستشفى دله - قسم الموافقات - أهلا وسهلا بك يرجى تزويدنا بالمعلومات …" at bounding box center [545, 283] width 301 height 252
copy p "0506296268"
click at [547, 681] on textarea at bounding box center [811, 678] width 804 height 40
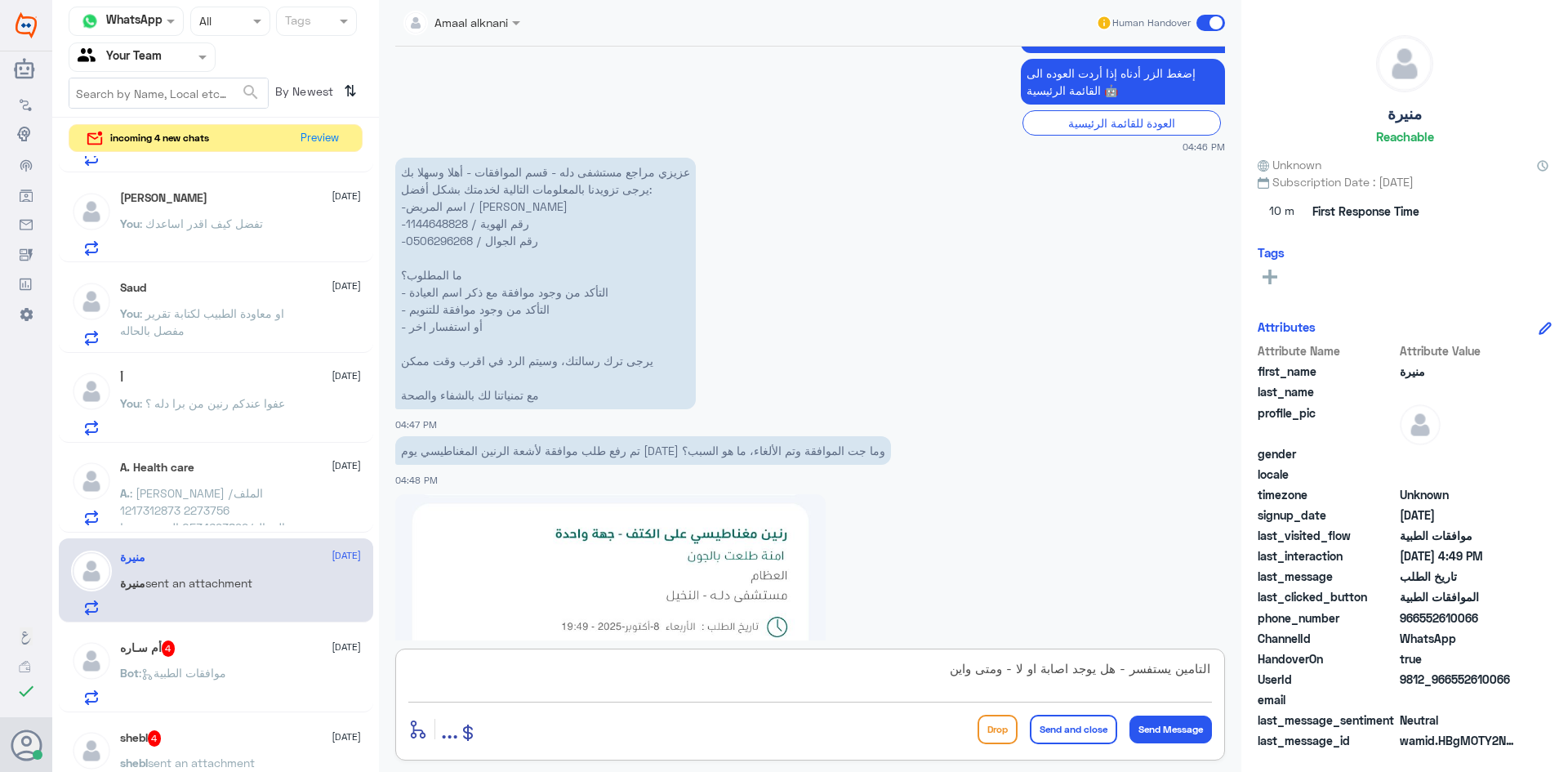
type textarea "التامين يستفسر - هل يوجد اصابة او لا - ومتى واين ؟"
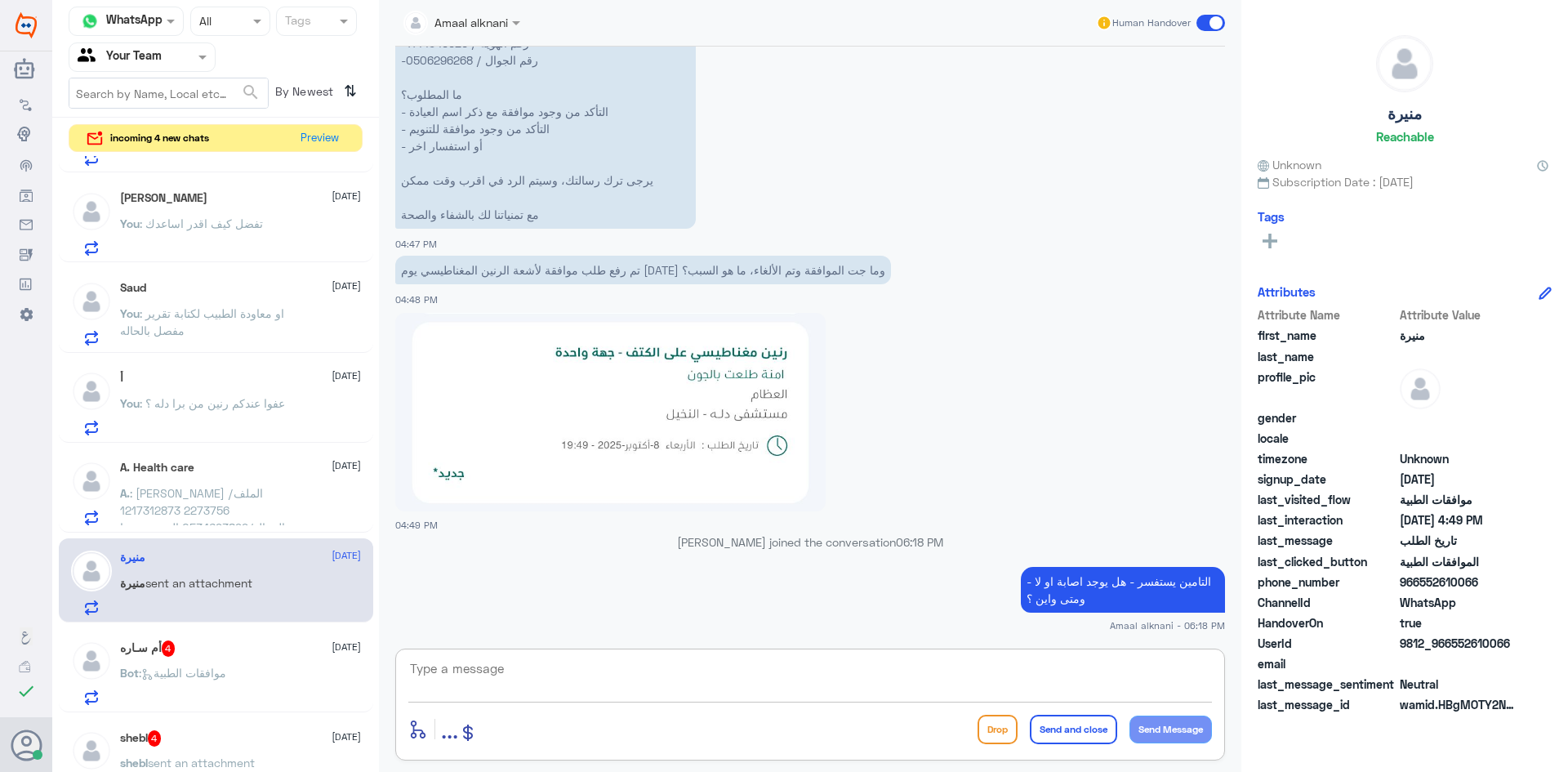
click at [908, 662] on textarea at bounding box center [811, 678] width 804 height 40
click at [697, 682] on textarea at bounding box center [811, 678] width 804 height 40
type textarea "وتم ارساله تقرير الطبيب"
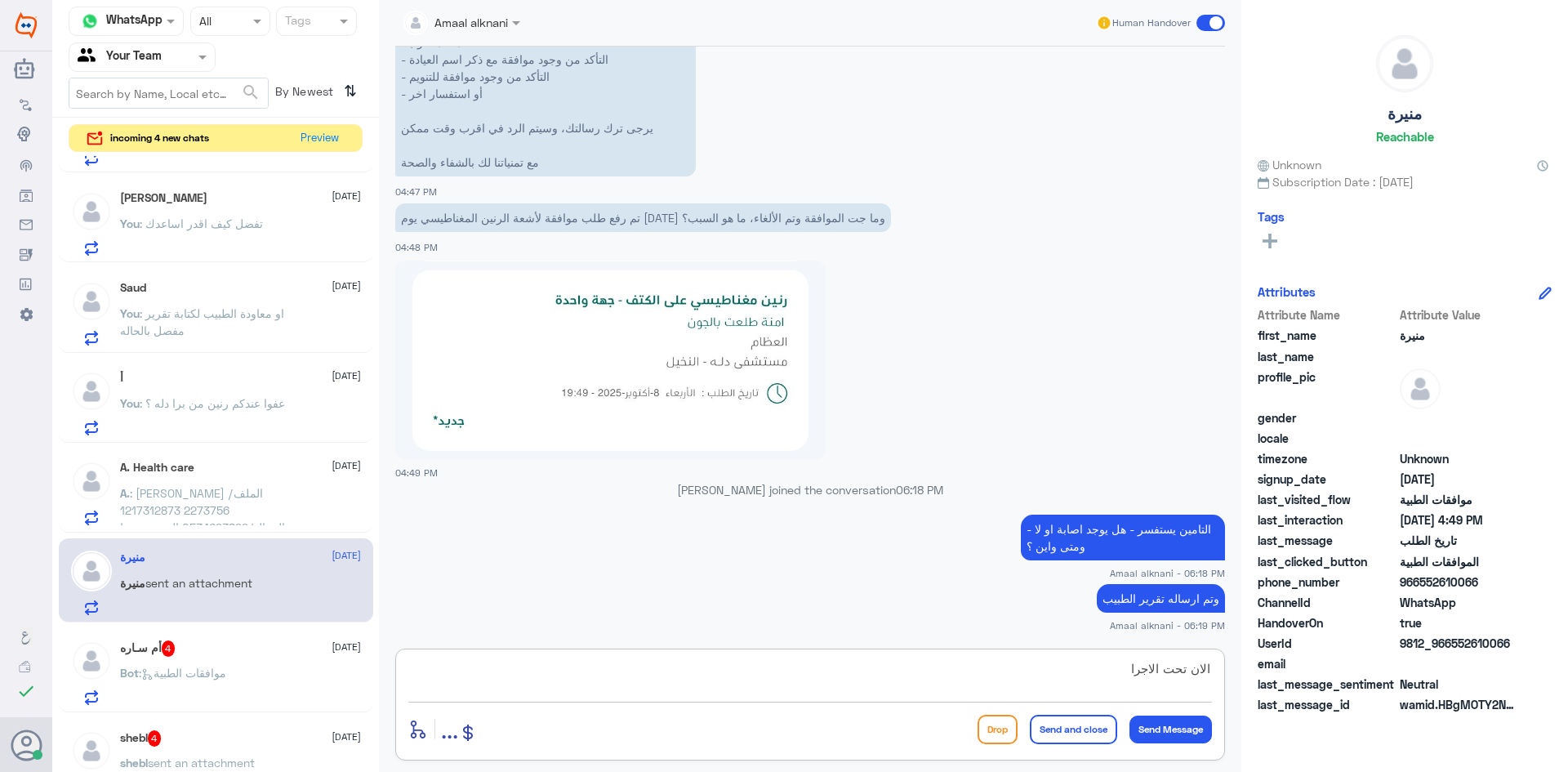
type textarea "الان تحت الاجراء"
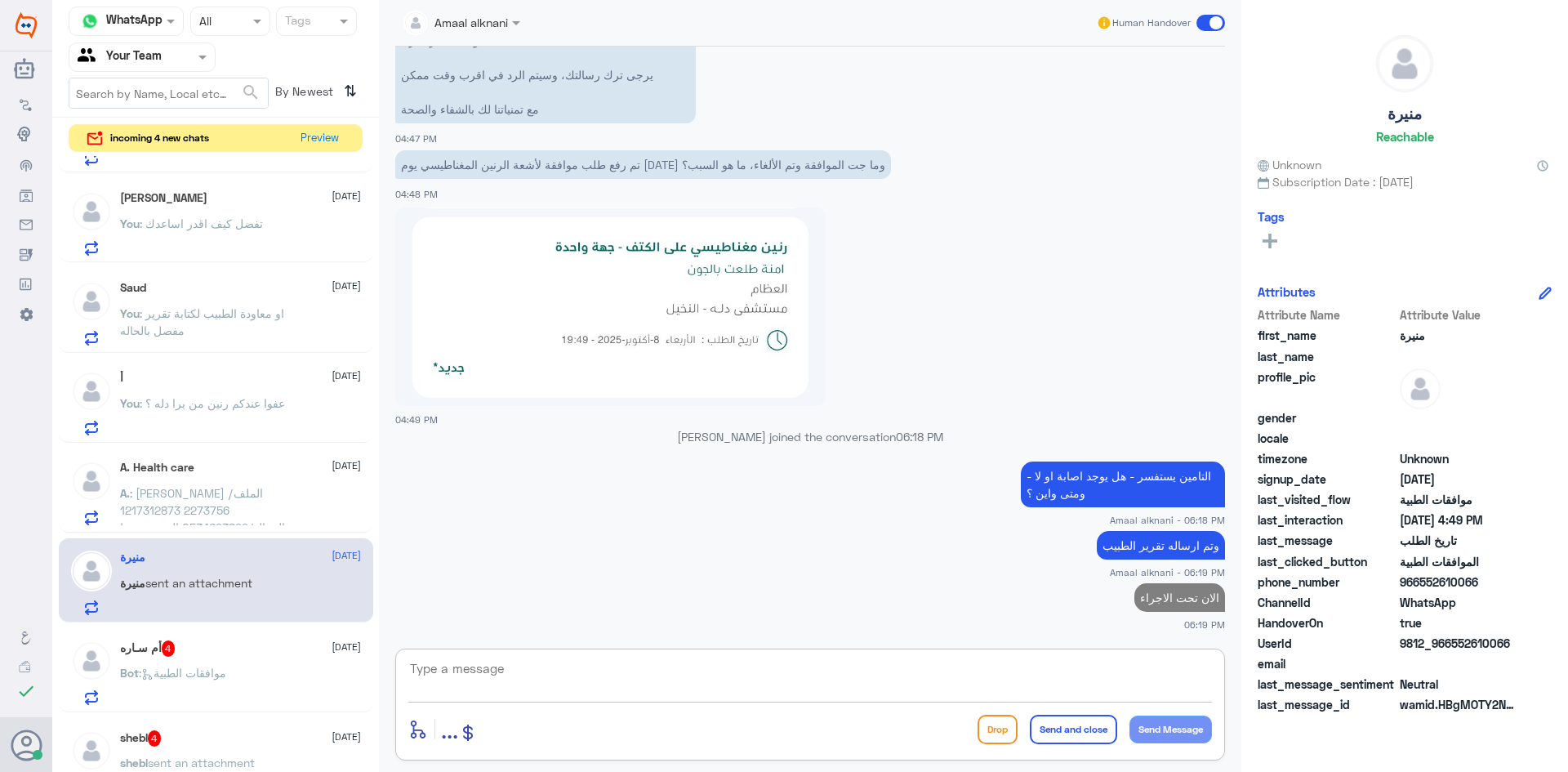
click at [205, 684] on p "Bot : موافقات الطبية" at bounding box center [173, 684] width 106 height 40
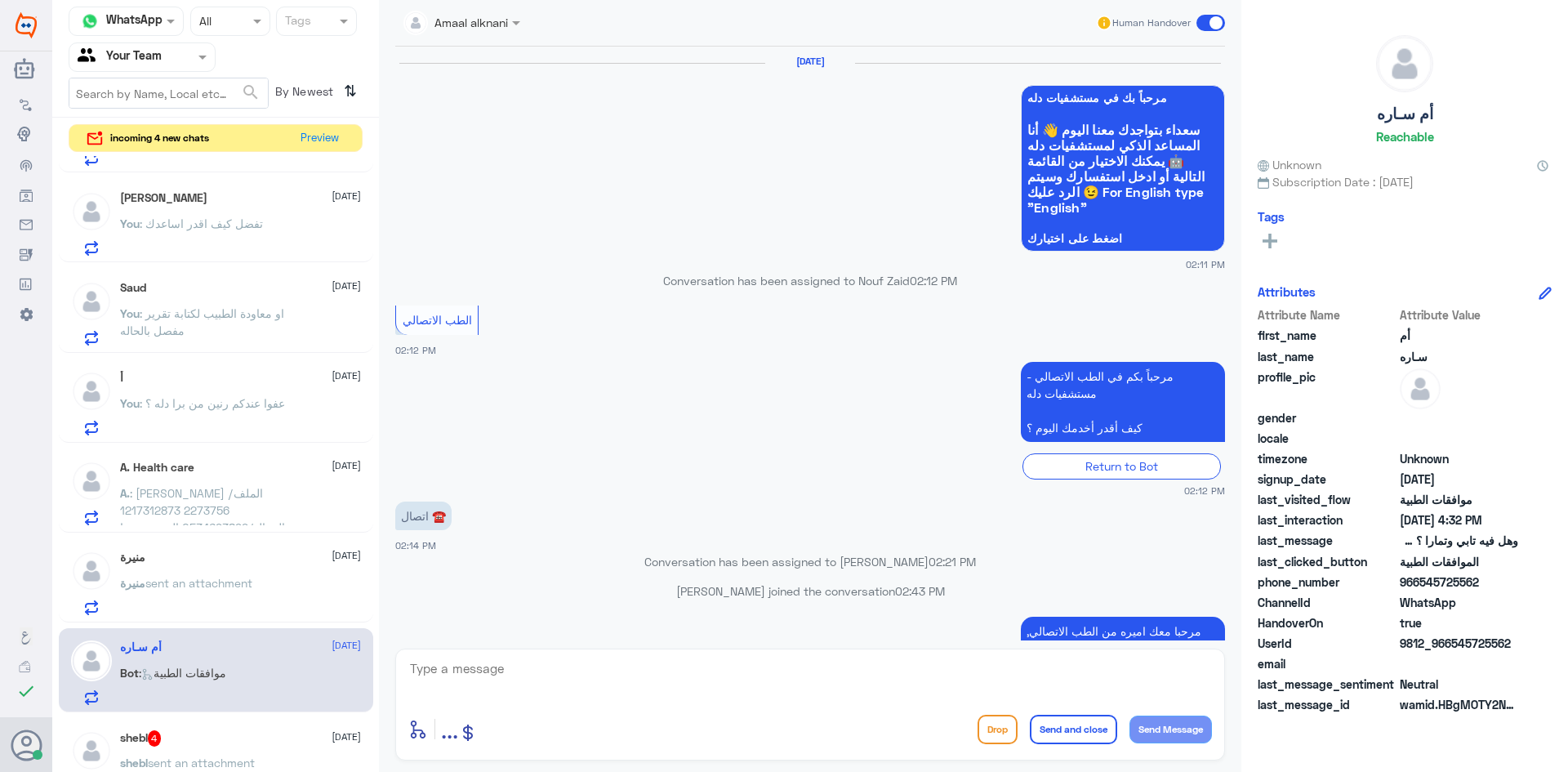
scroll to position [1375, 0]
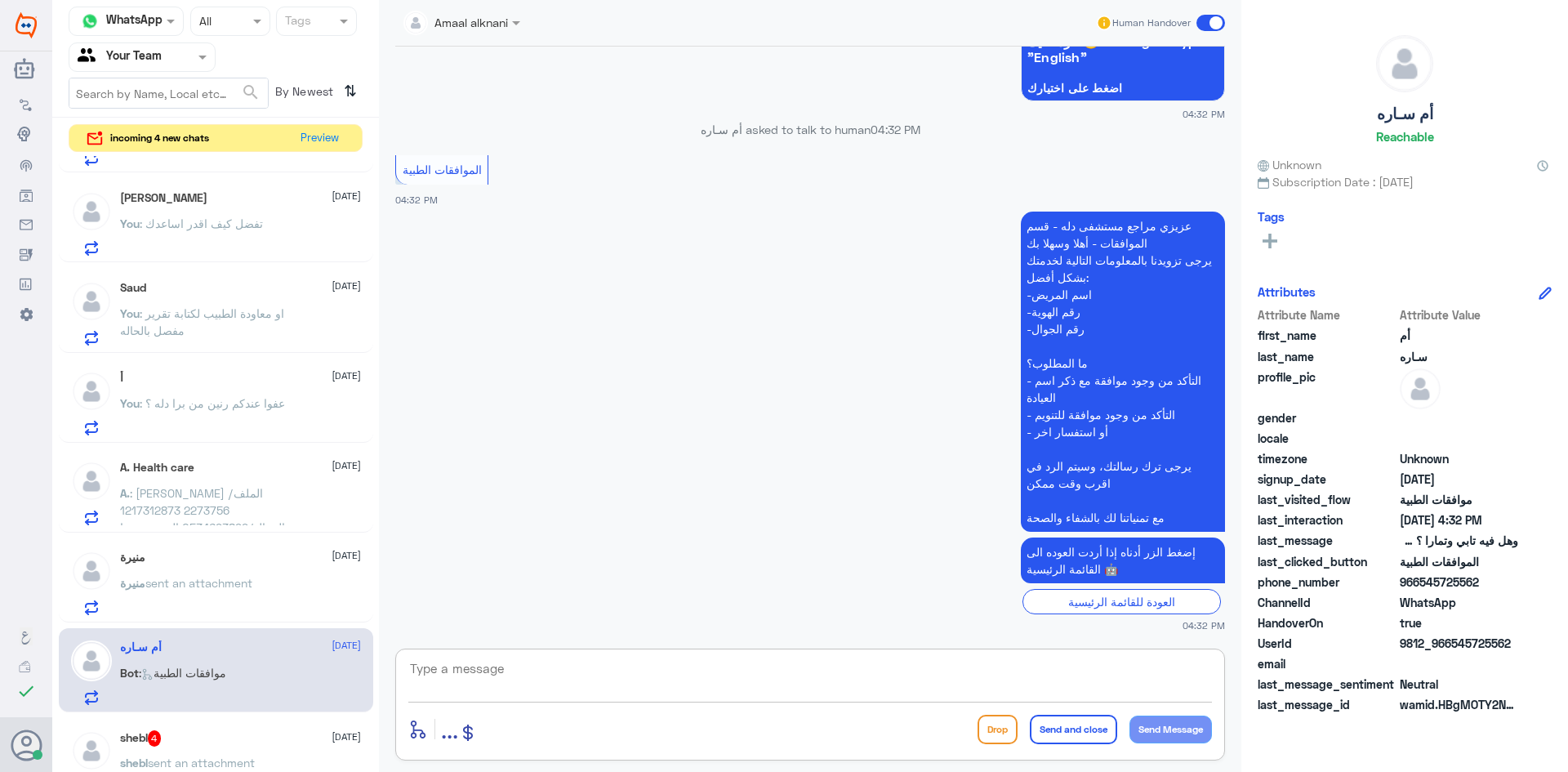
click at [526, 690] on textarea at bounding box center [811, 678] width 804 height 40
type textarea "تفضل كيف اقدر اساعدك"
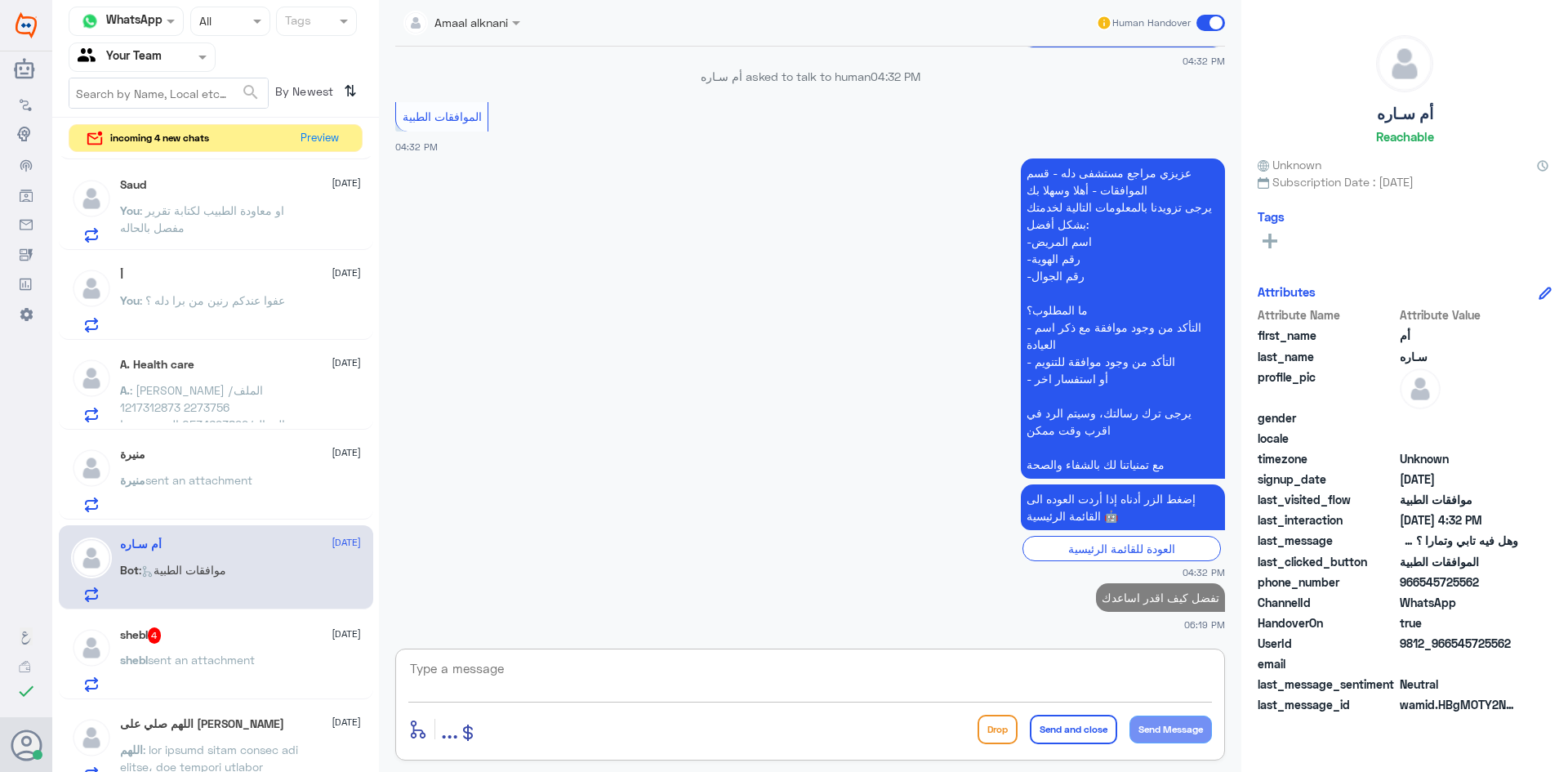
scroll to position [409, 0]
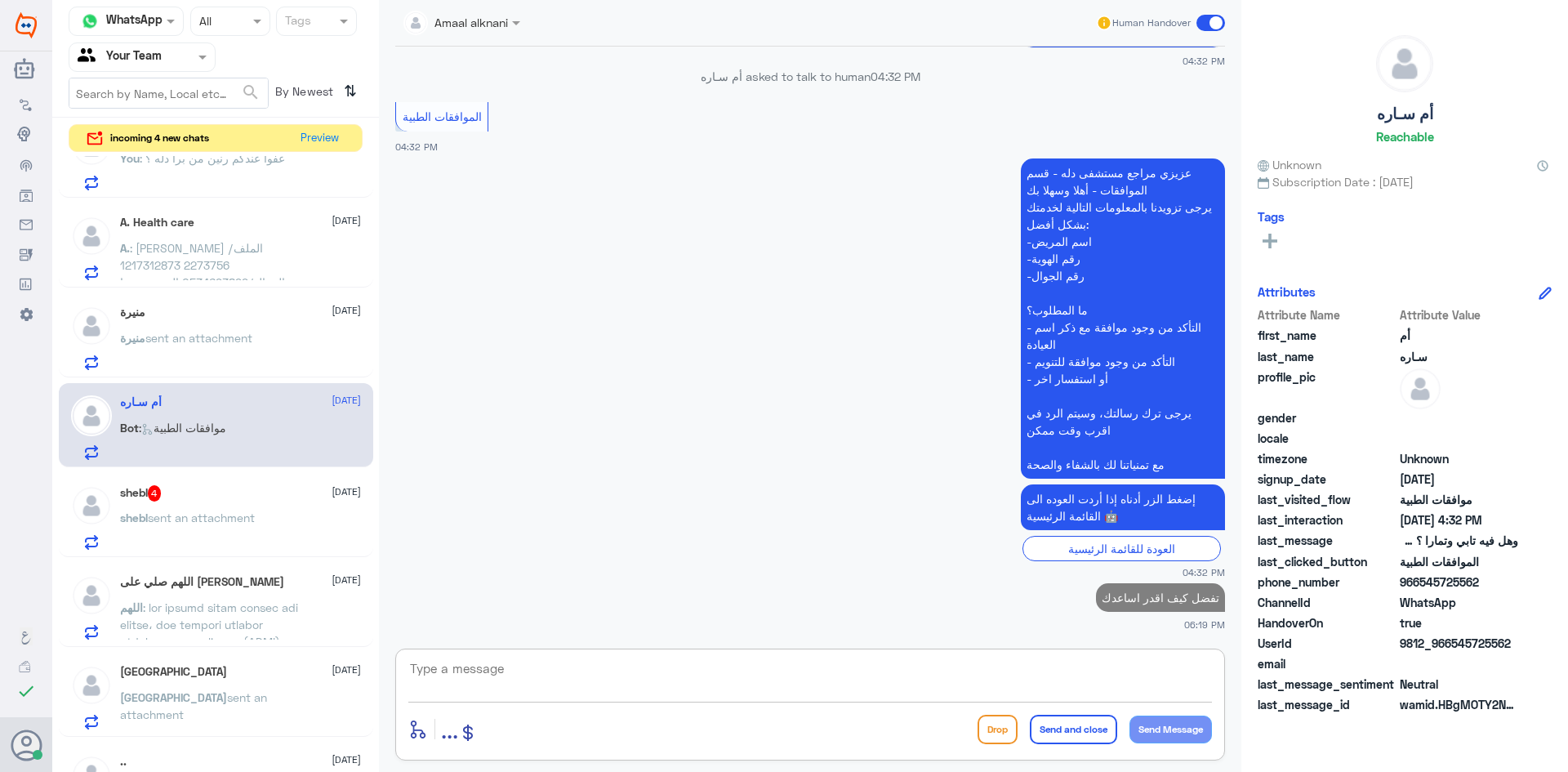
click at [227, 503] on div "shebl 4 [DATE] shebl sent an attachment" at bounding box center [241, 517] width 241 height 65
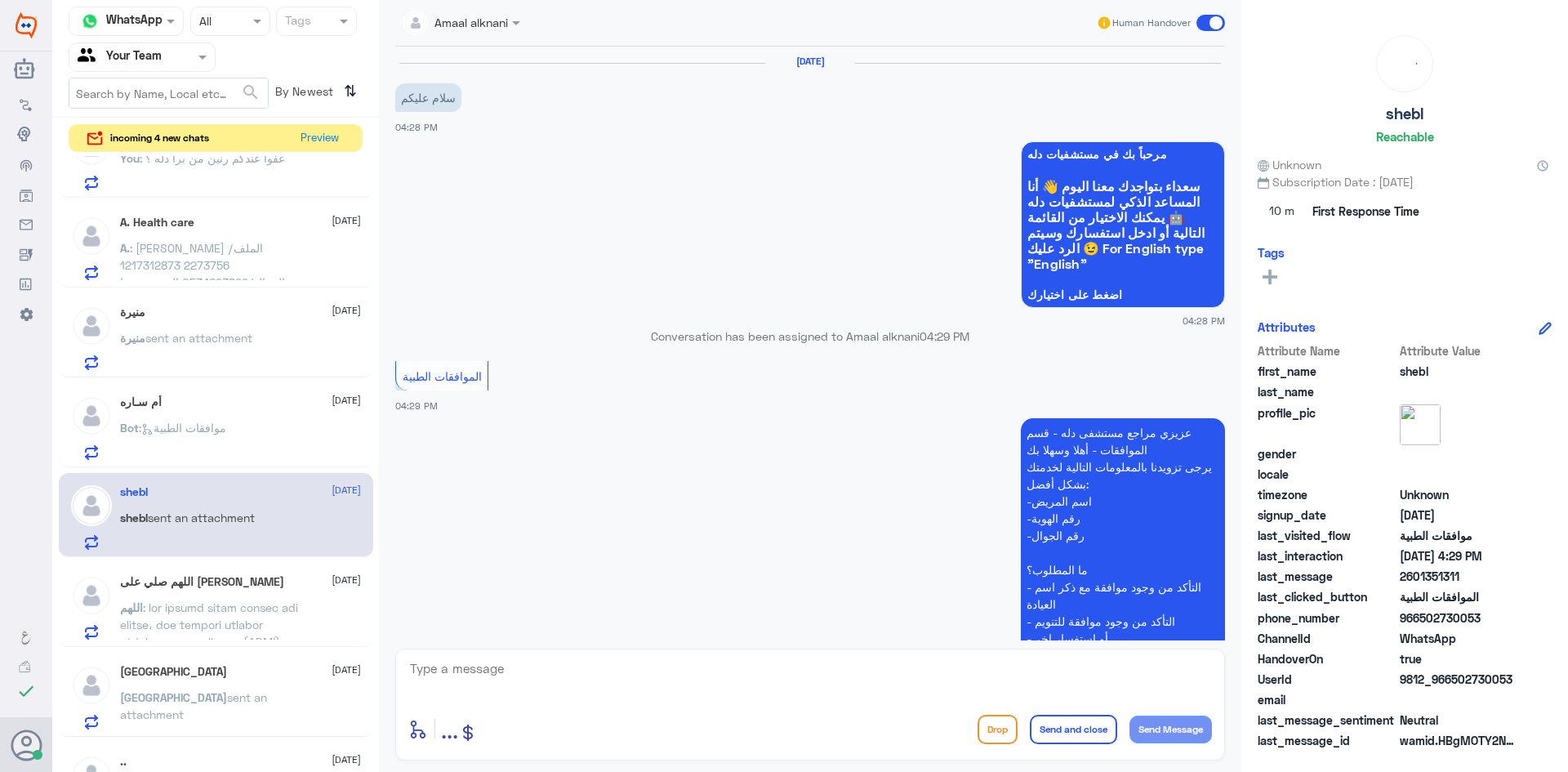
scroll to position [489, 0]
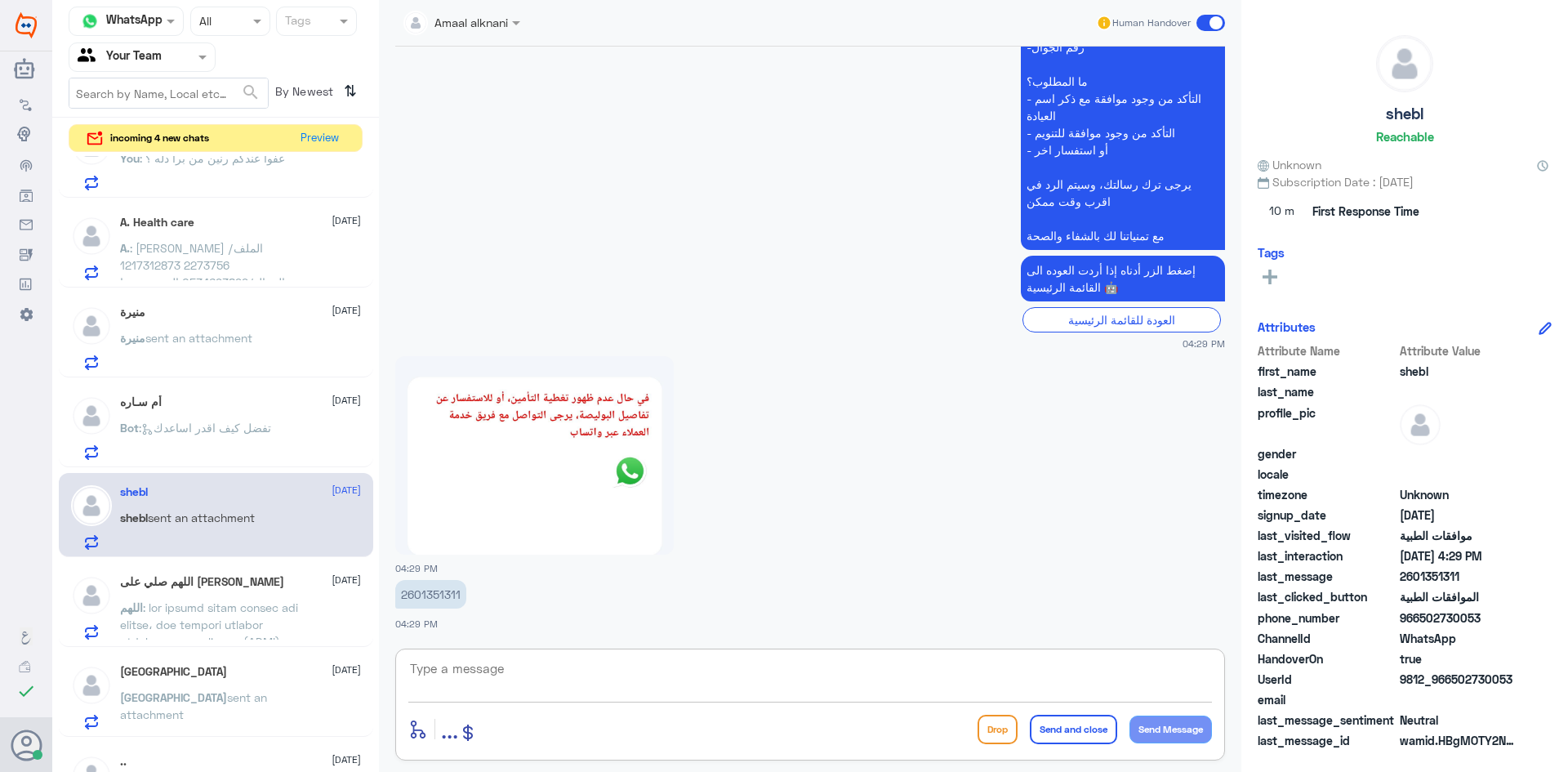
click at [574, 675] on textarea at bounding box center [811, 678] width 804 height 40
click at [439, 595] on p "2601351311" at bounding box center [431, 594] width 71 height 29
click at [467, 681] on textarea at bounding box center [811, 678] width 804 height 40
type textarea "تفضل كيف اقدر اساعدك"
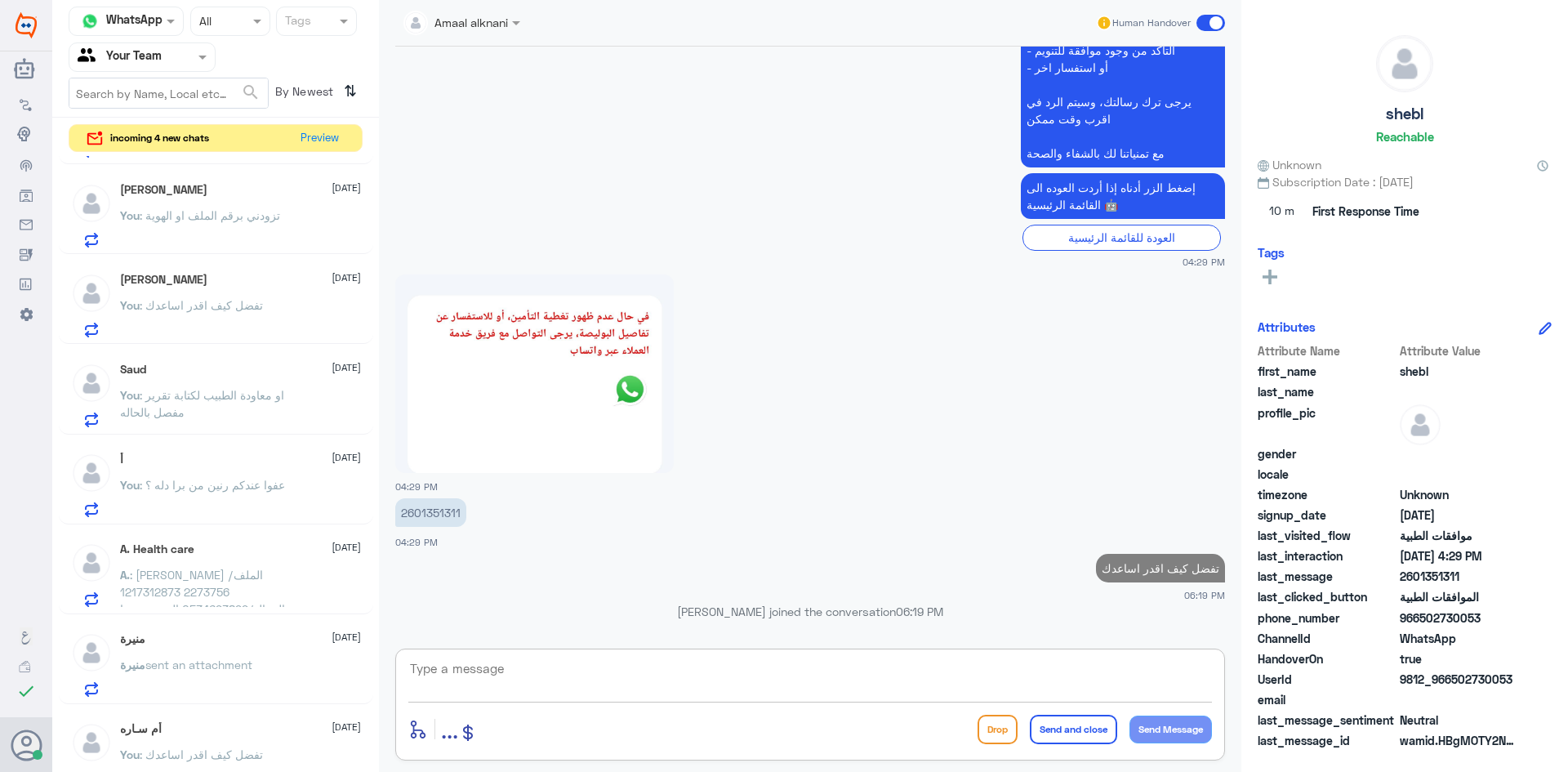
scroll to position [0, 0]
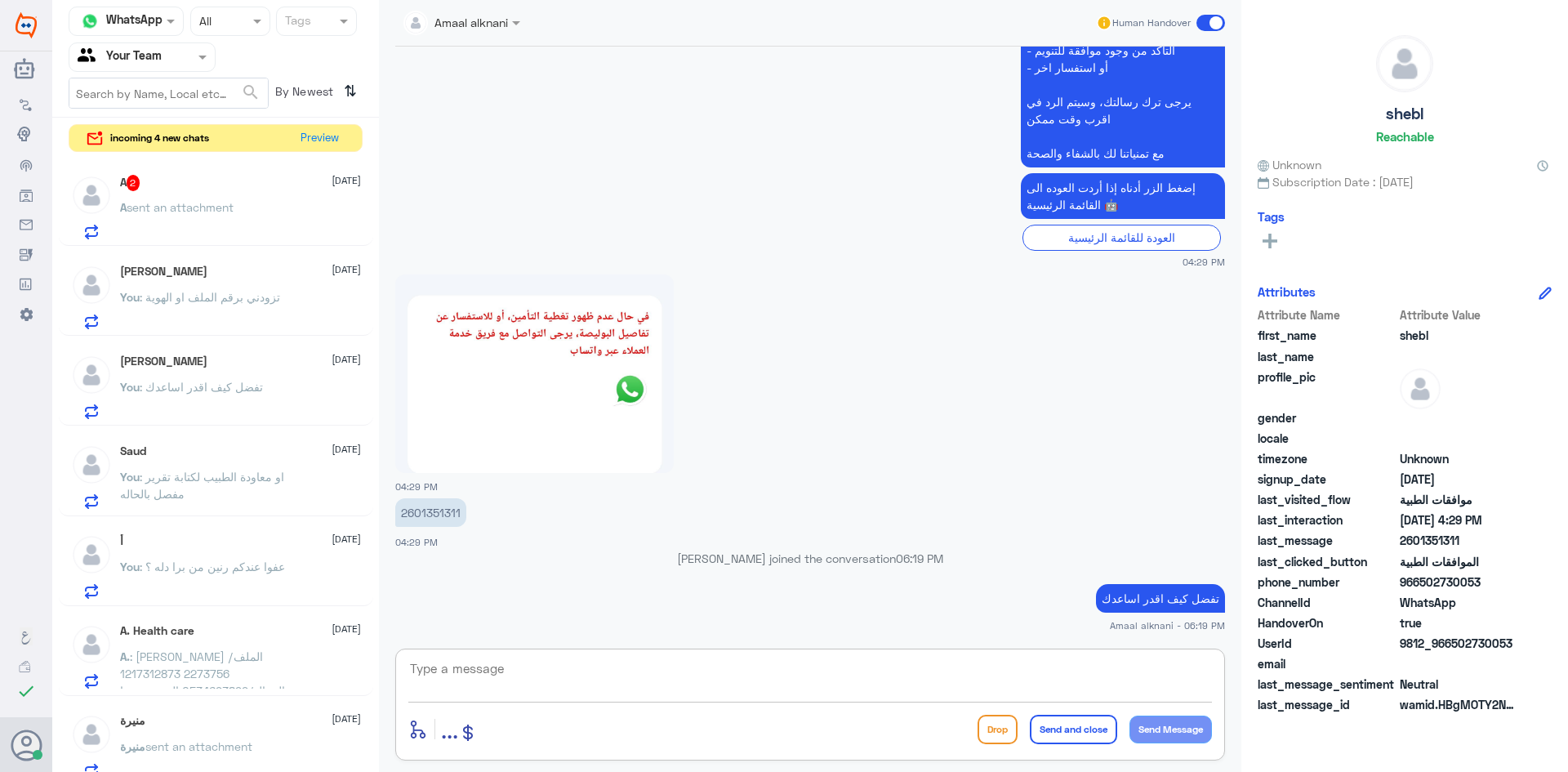
click at [205, 216] on p "A sent an attachment" at bounding box center [177, 219] width 114 height 40
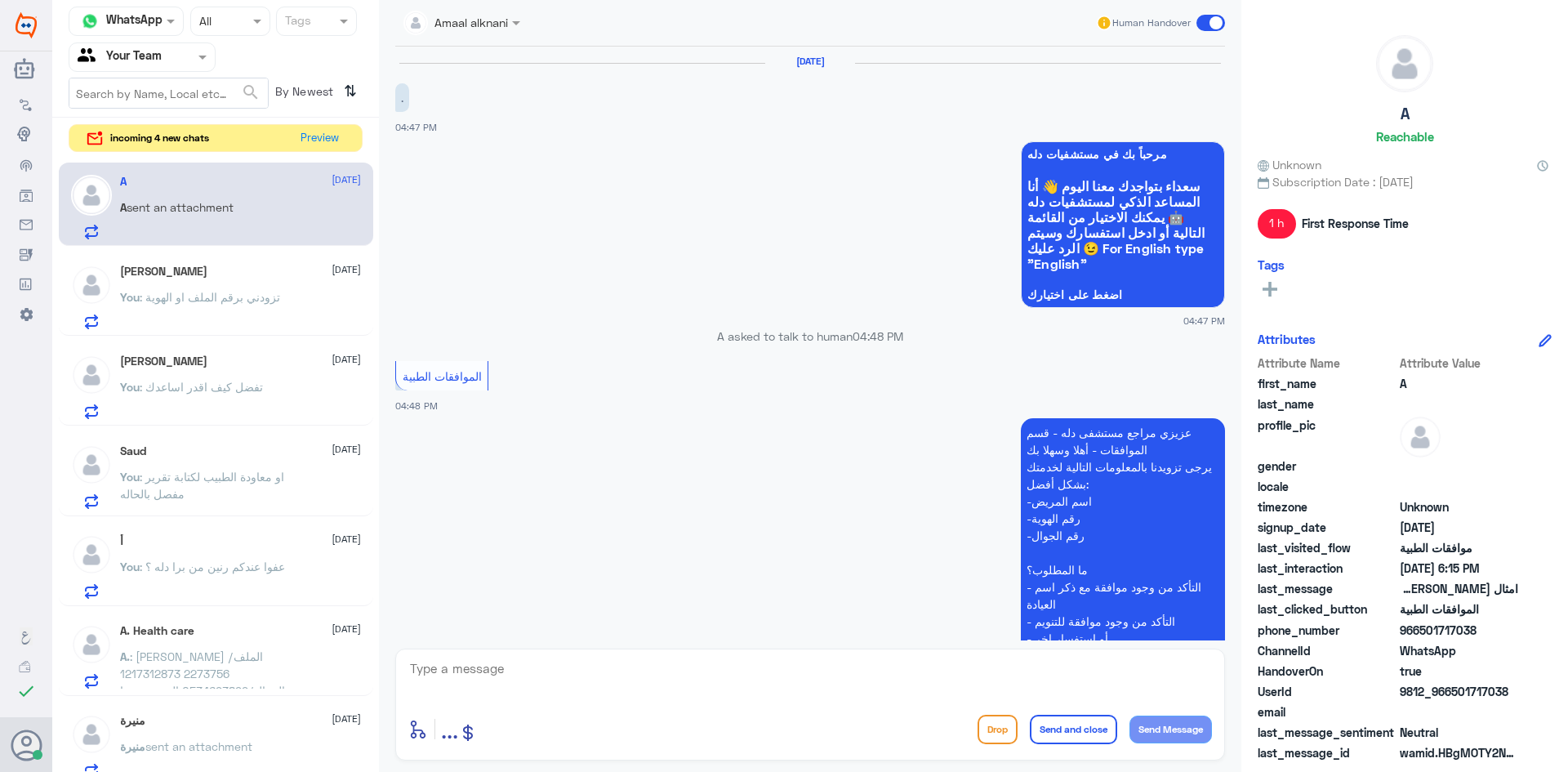
scroll to position [594, 0]
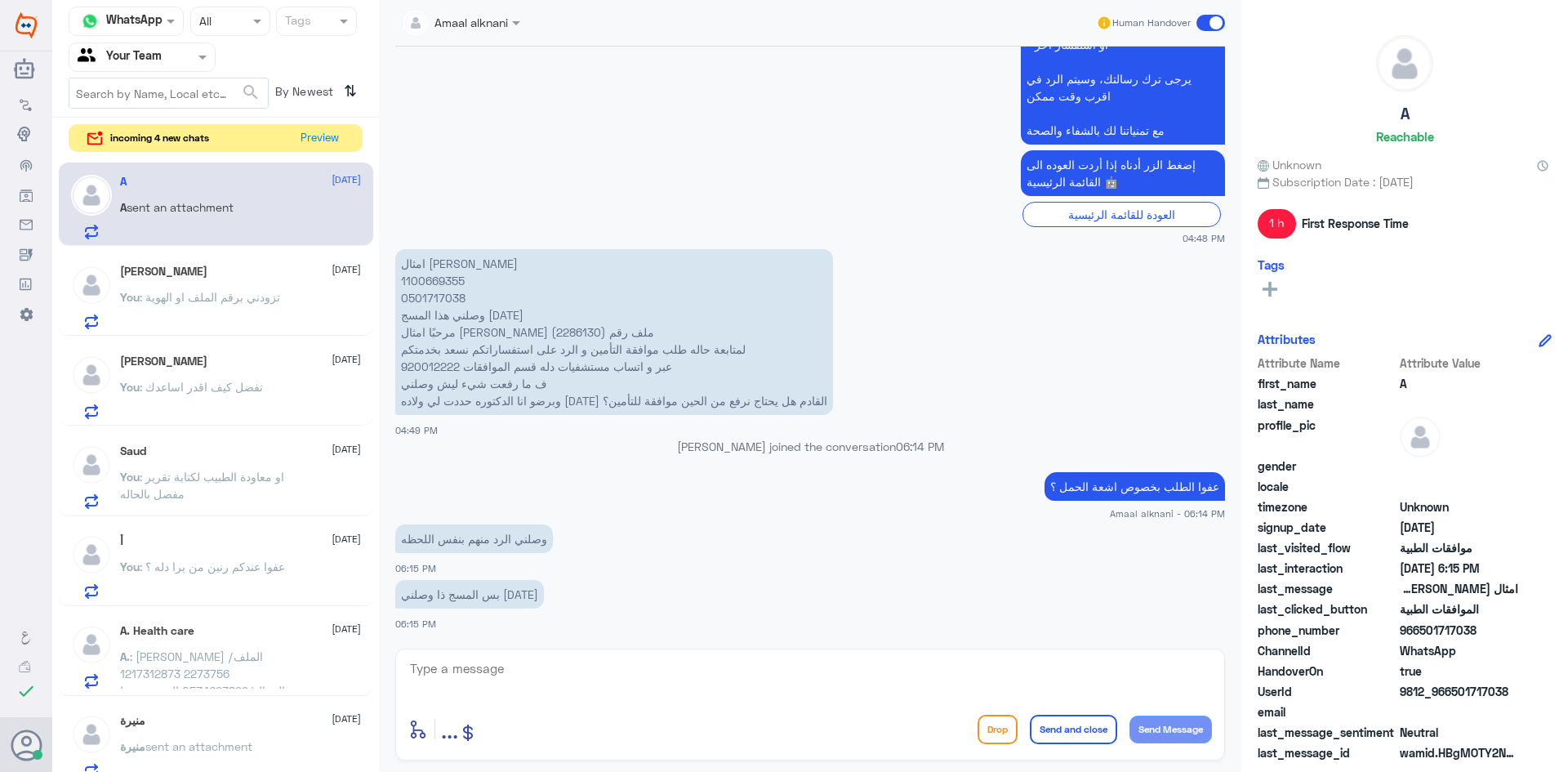
click at [545, 680] on textarea at bounding box center [811, 678] width 804 height 40
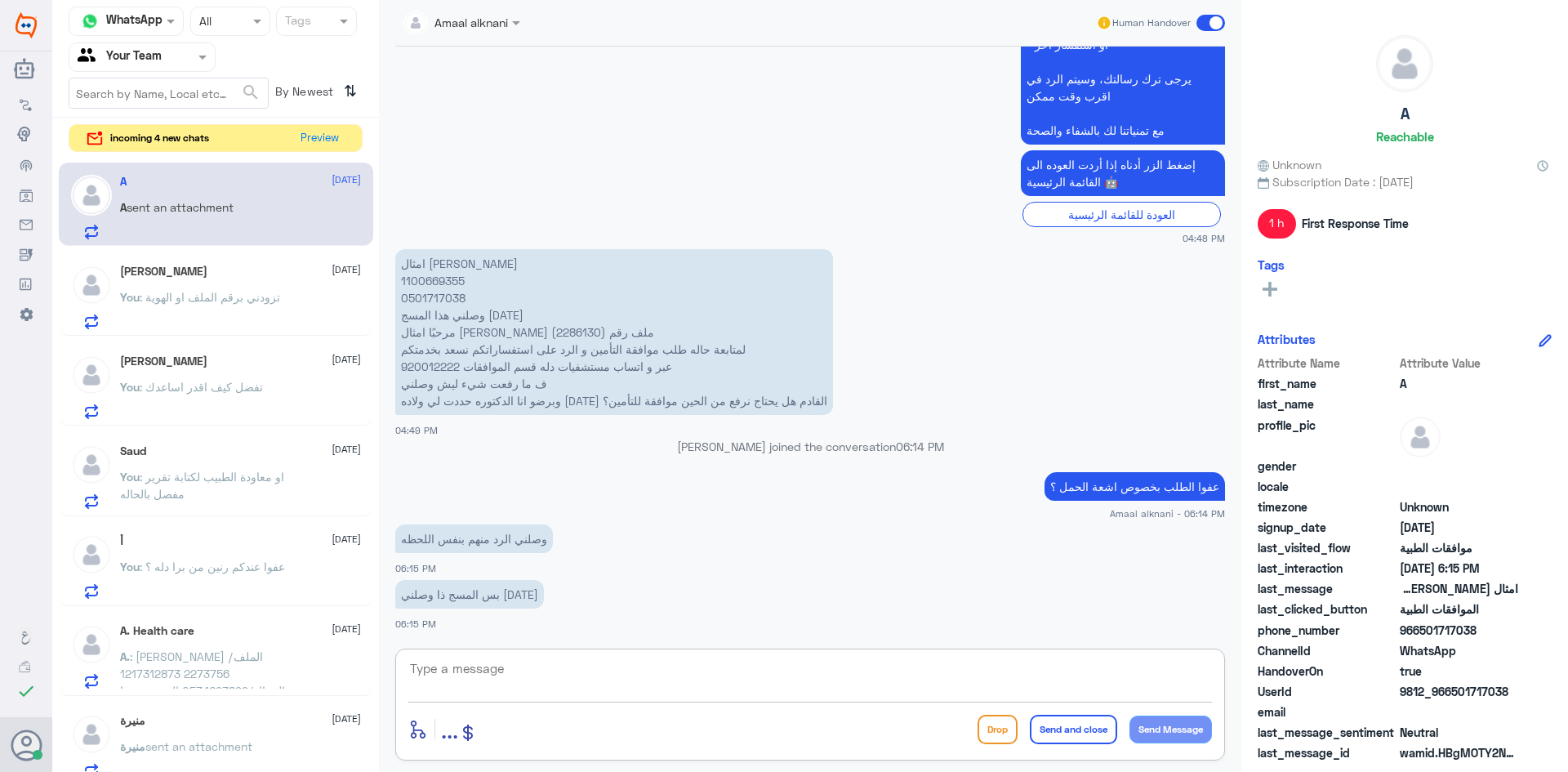
click at [545, 680] on textarea at bounding box center [811, 678] width 804 height 40
type textarea "هل متاكدين من تغطية تامينكم لمتابعة الحمل في مستشفى دلة فرع النخيل"
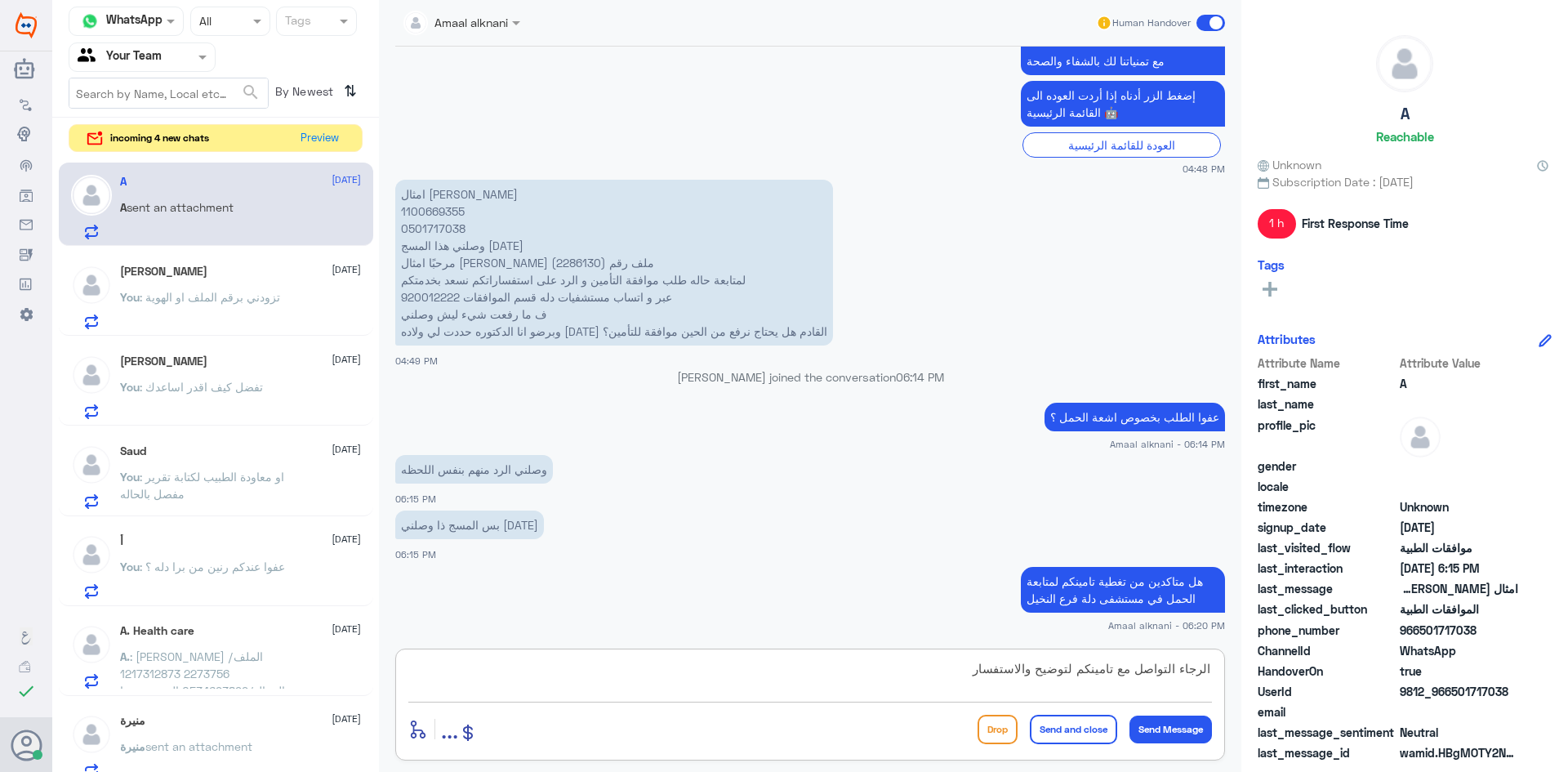
type textarea "الرجاء التواصل مع تامينكم لتوضيح والاستفسار"
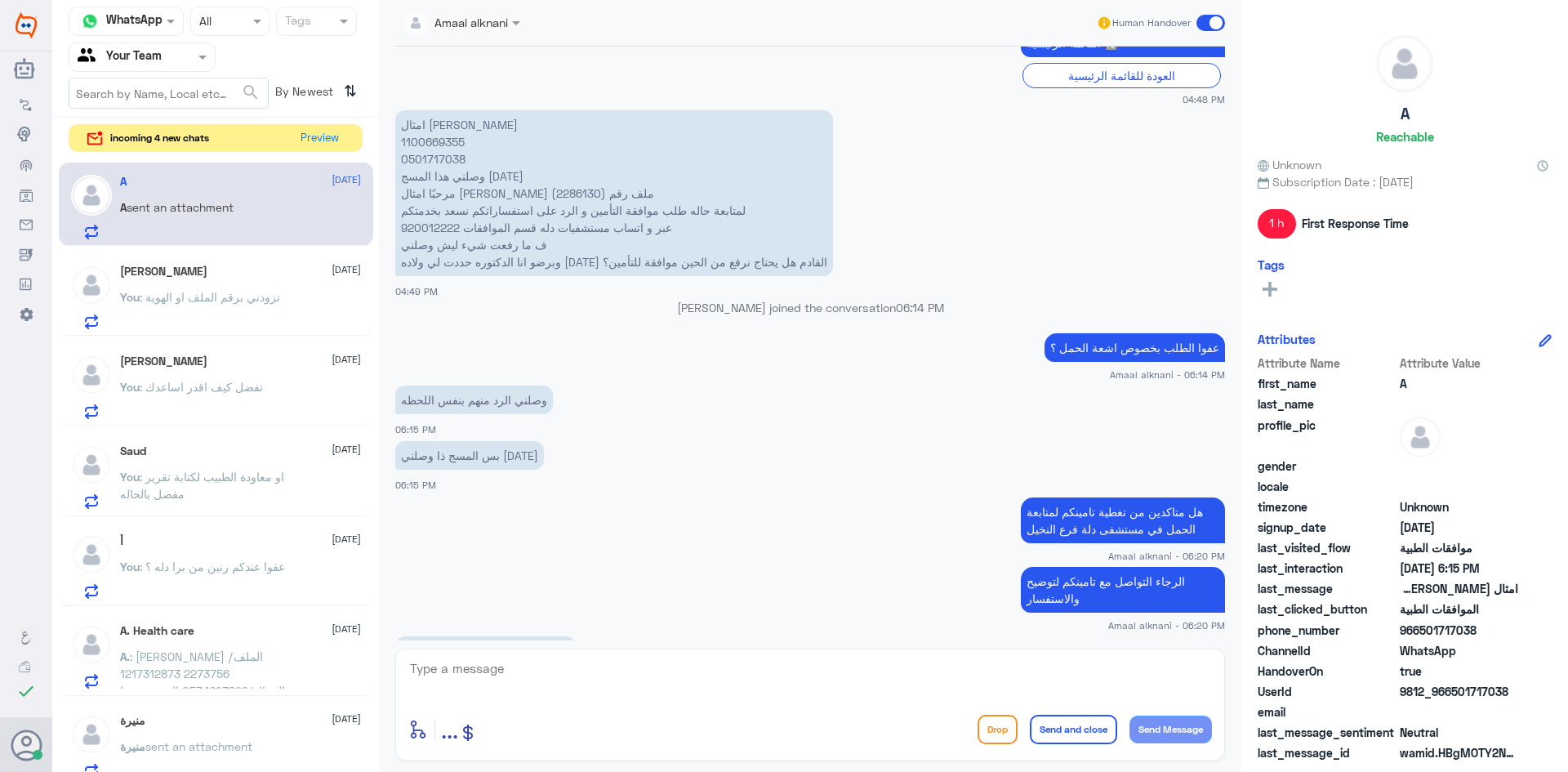
scroll to position [788, 0]
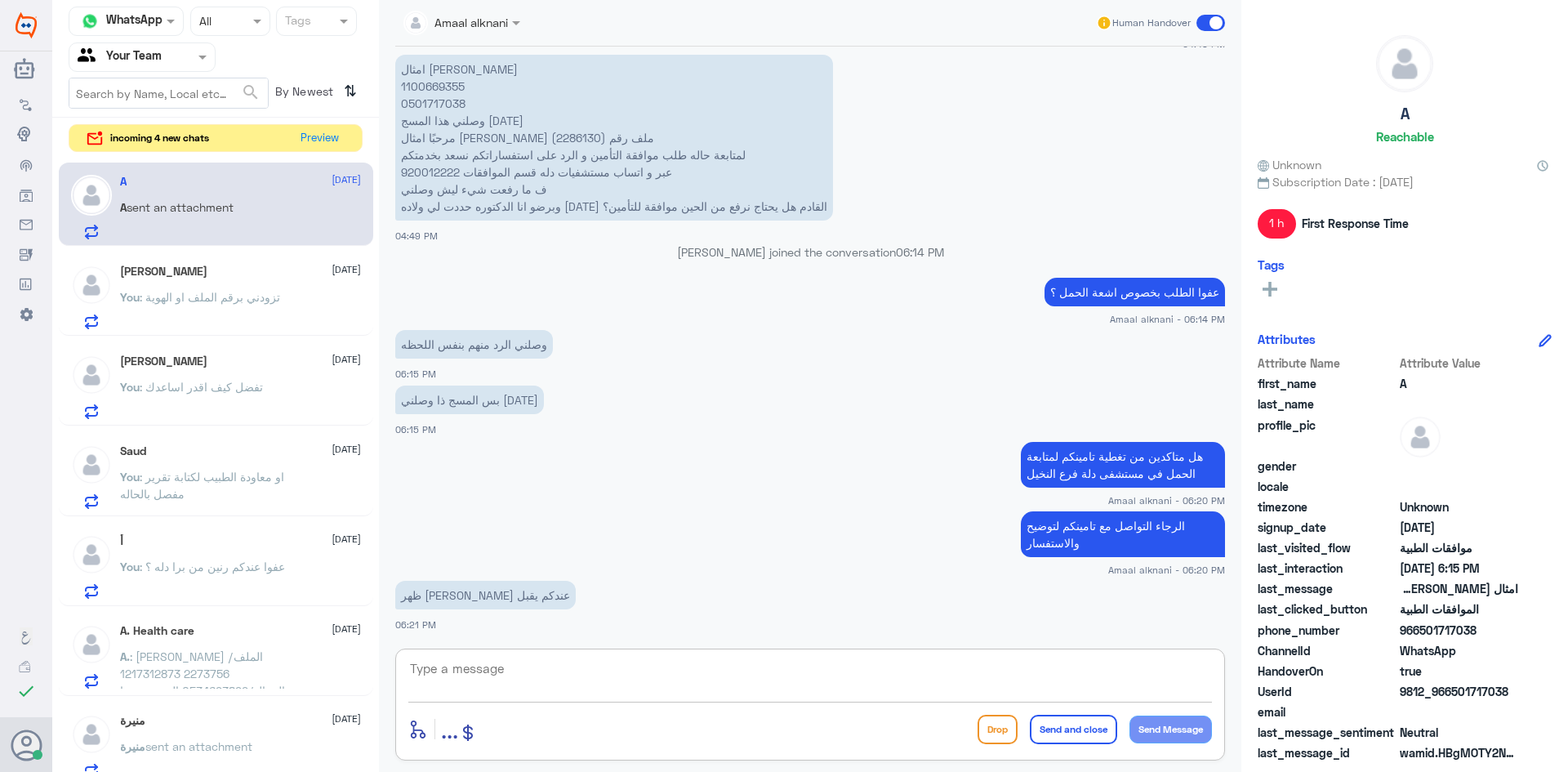
click at [532, 661] on textarea at bounding box center [811, 678] width 804 height 40
type textarea "لم يقبل ع تامينكم"
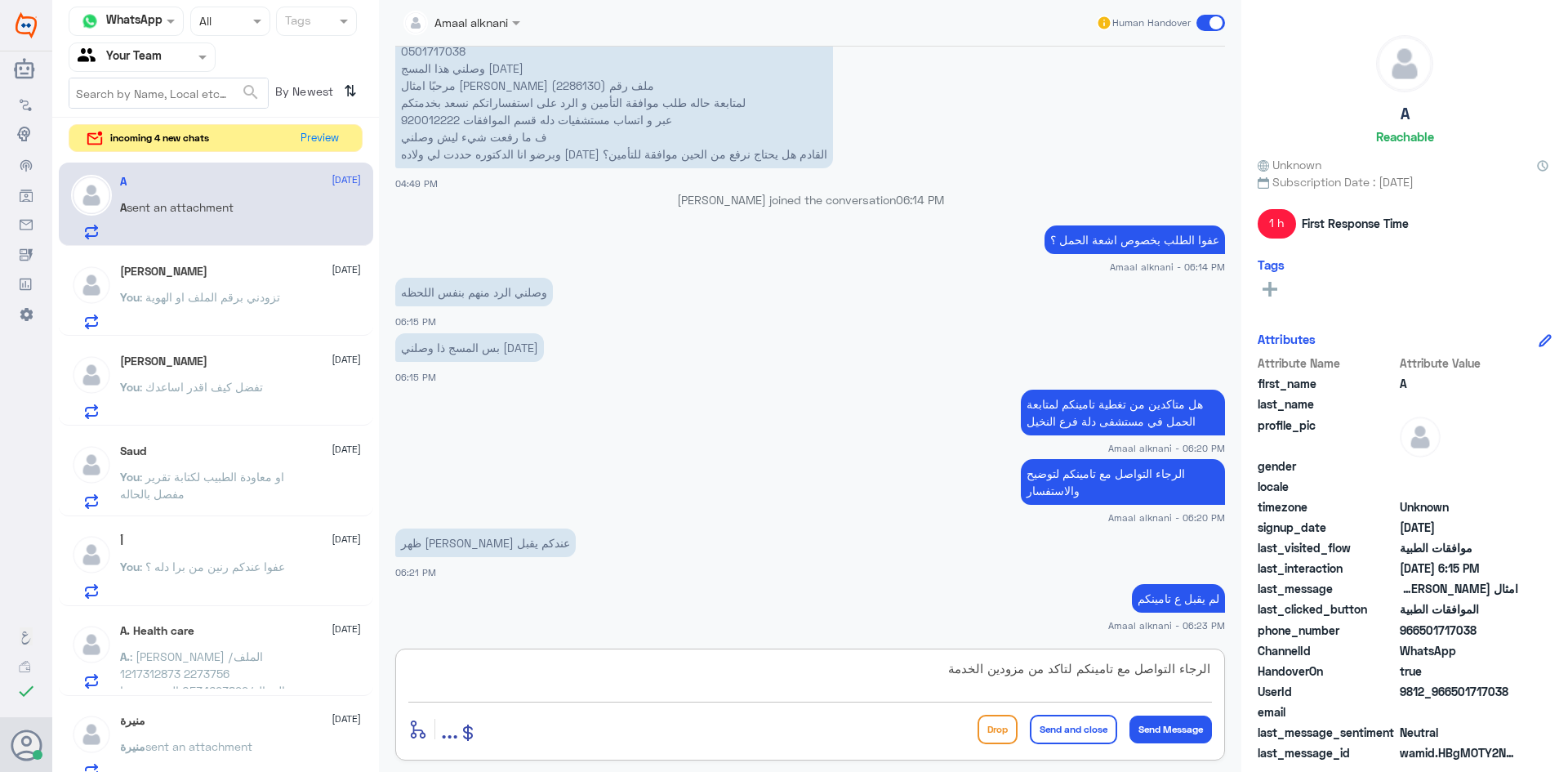
type textarea "الرجاء التواصل مع تامينكم لتاكد من مزودين الخدمة"
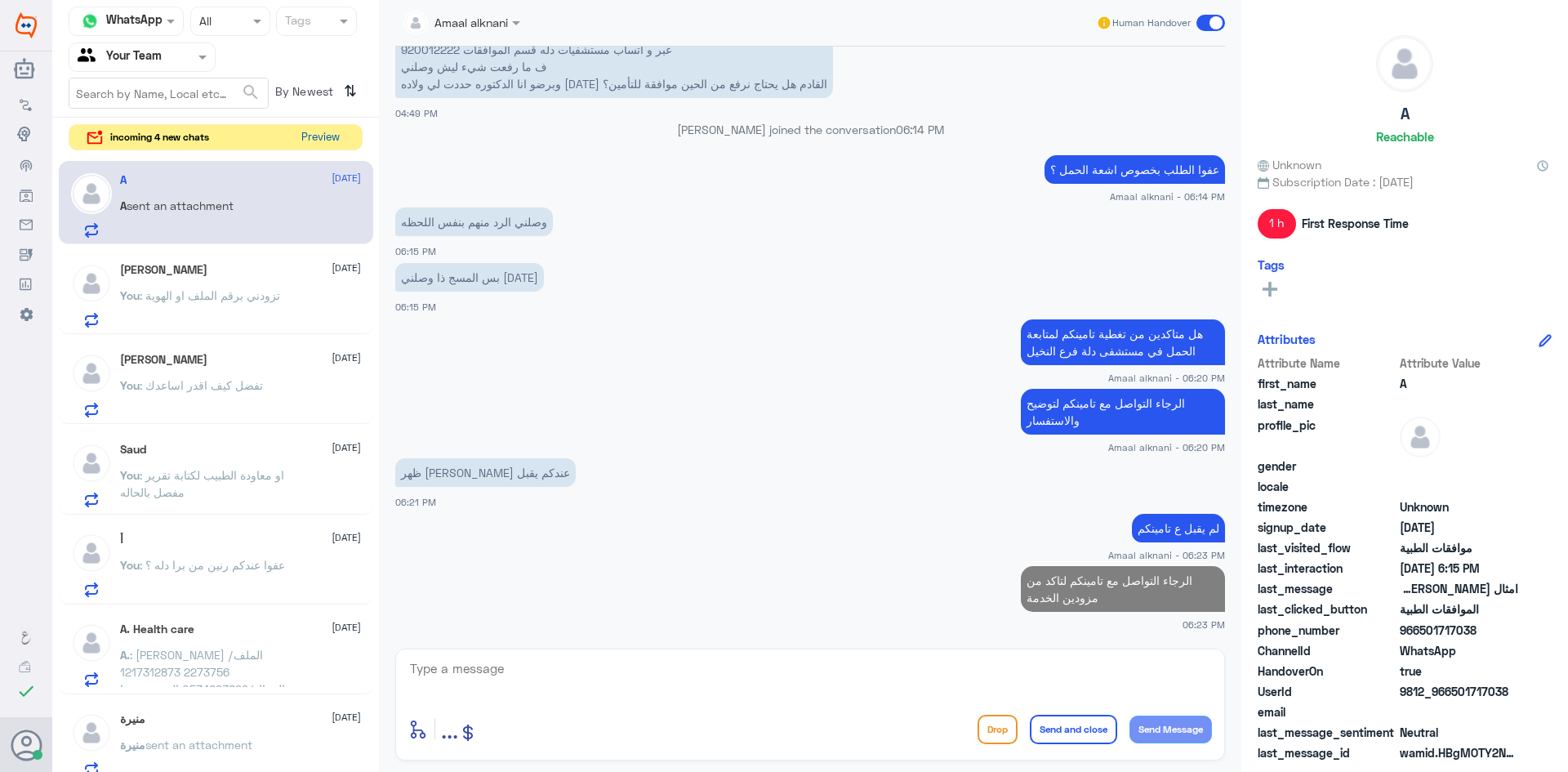
click at [316, 137] on button "Preview" at bounding box center [320, 138] width 51 height 25
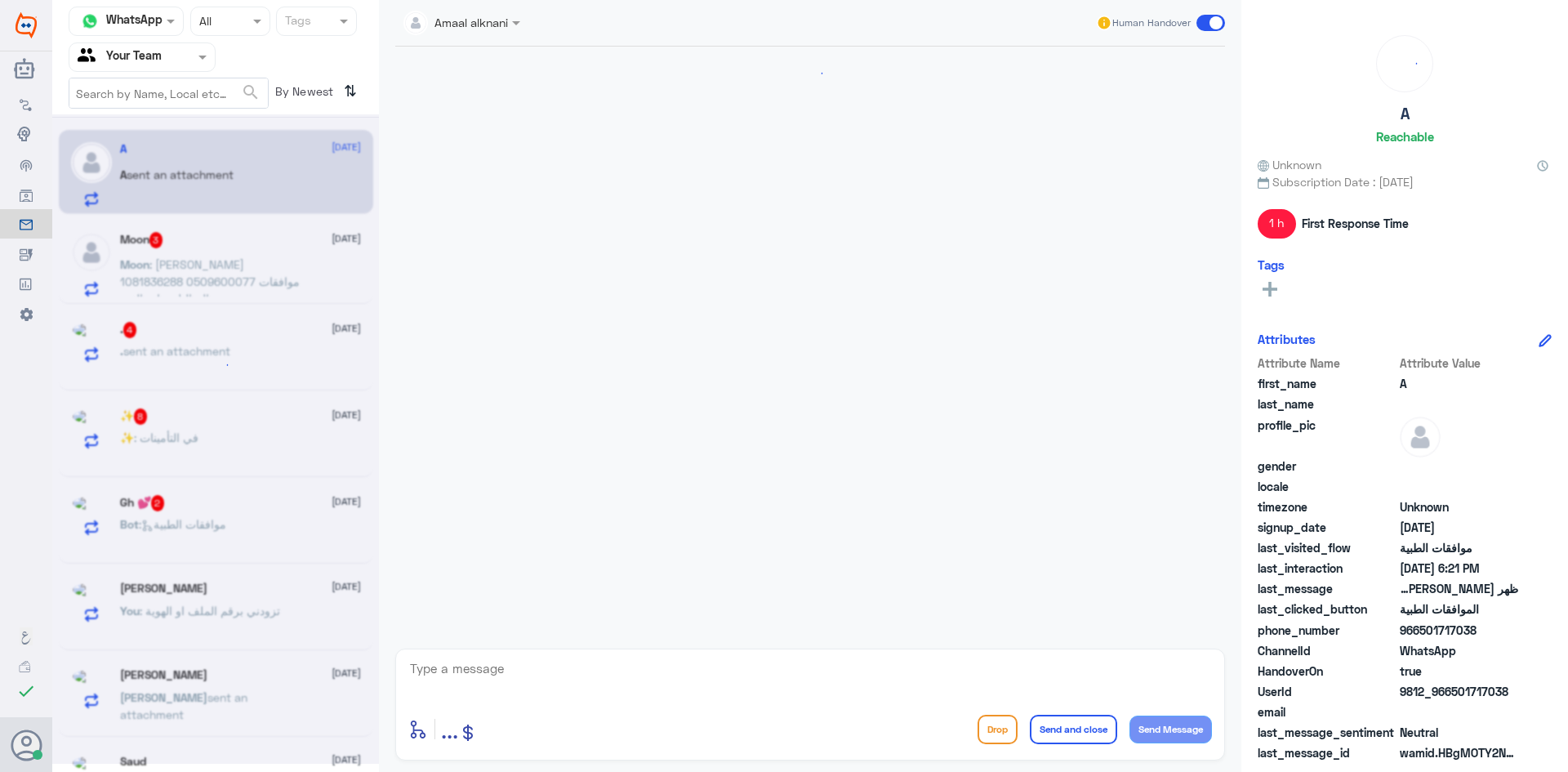
scroll to position [911, 0]
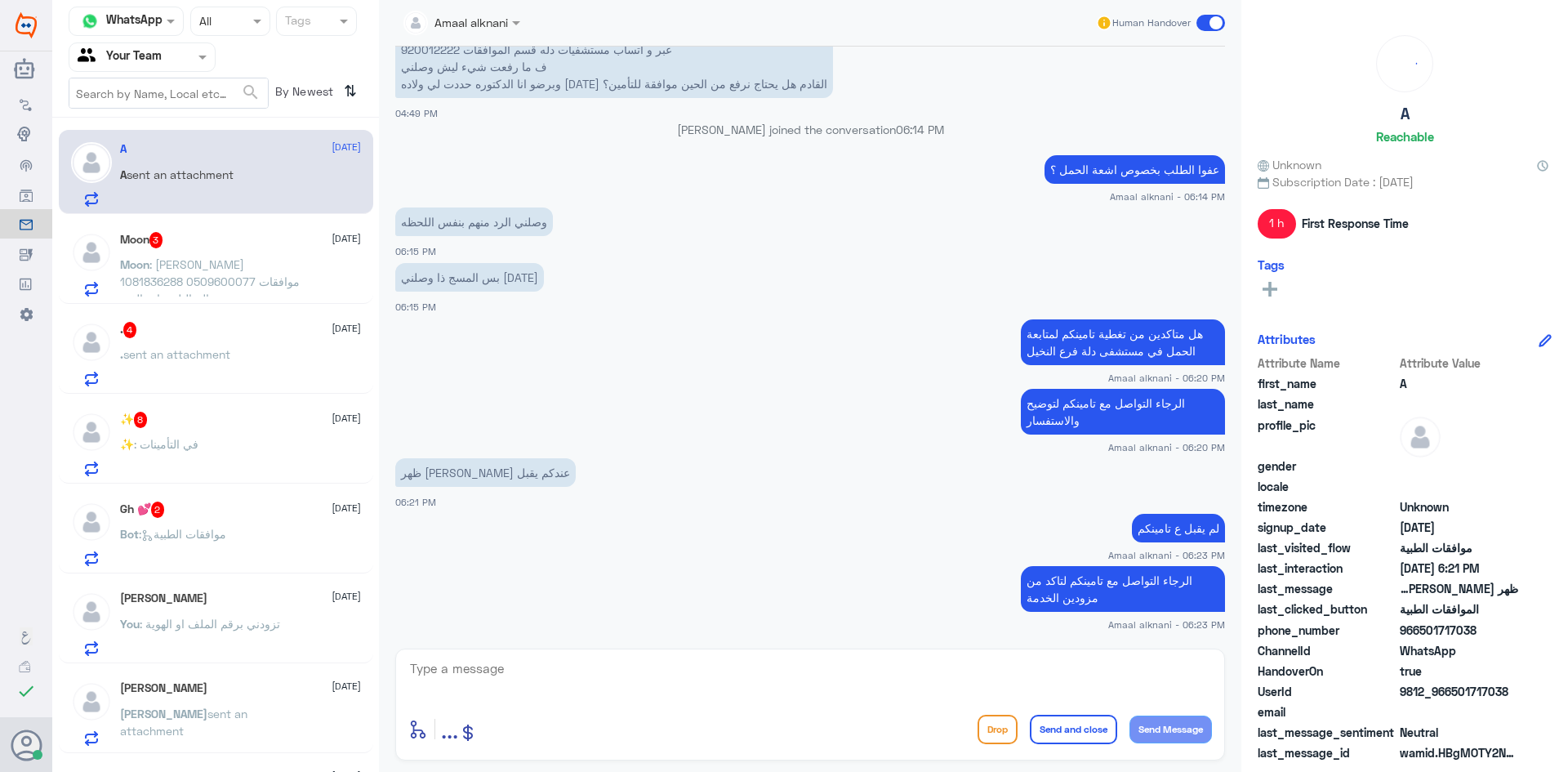
click at [198, 530] on span ": موافقات الطبية" at bounding box center [182, 533] width 88 height 13
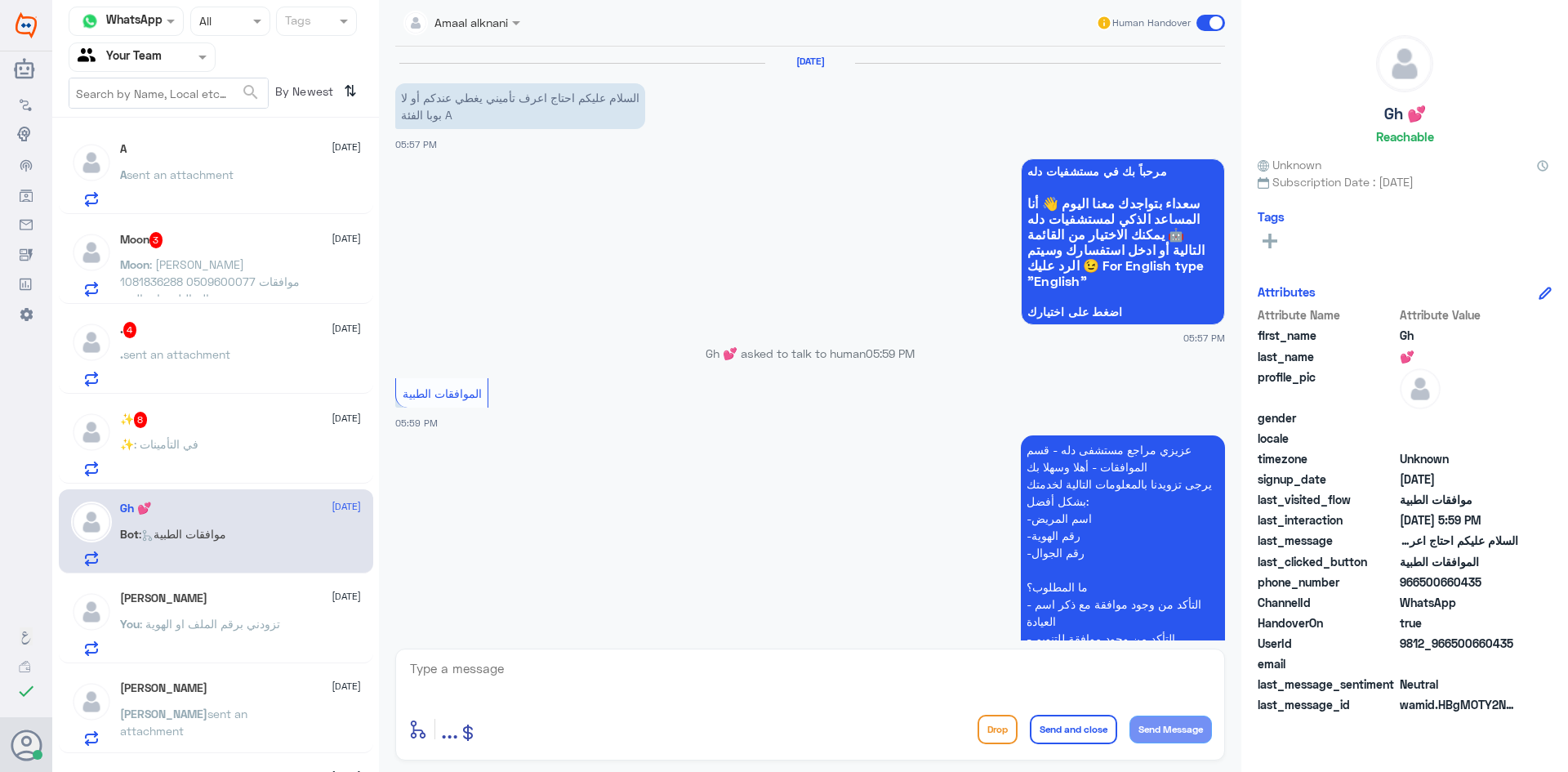
scroll to position [224, 0]
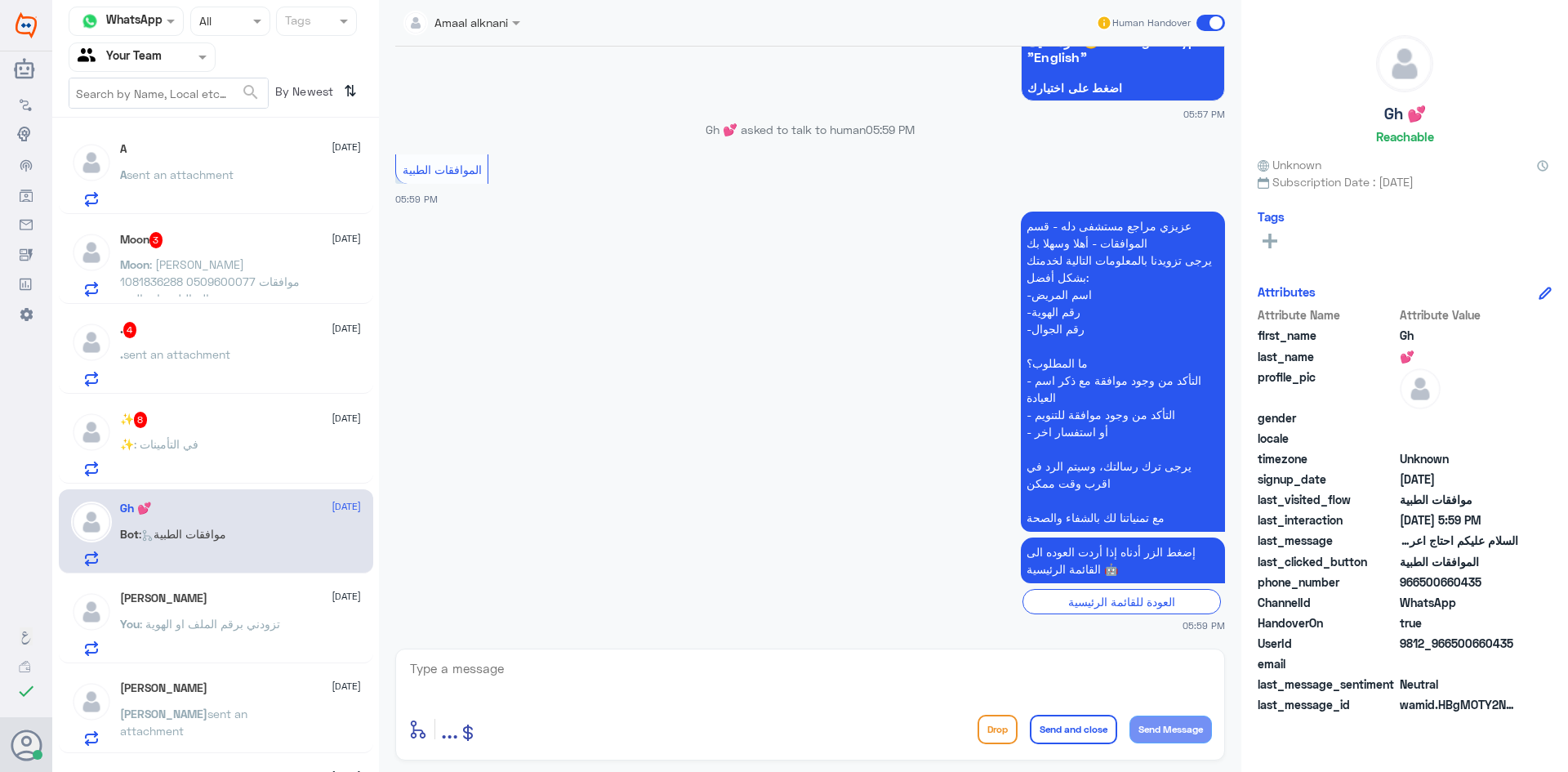
drag, startPoint x: 494, startPoint y: 690, endPoint x: 492, endPoint y: 671, distance: 19.1
click at [494, 685] on textarea at bounding box center [811, 678] width 804 height 40
click at [492, 671] on textarea at bounding box center [811, 678] width 804 height 40
type textarea "تفضل كيف اقدر اساعدك"
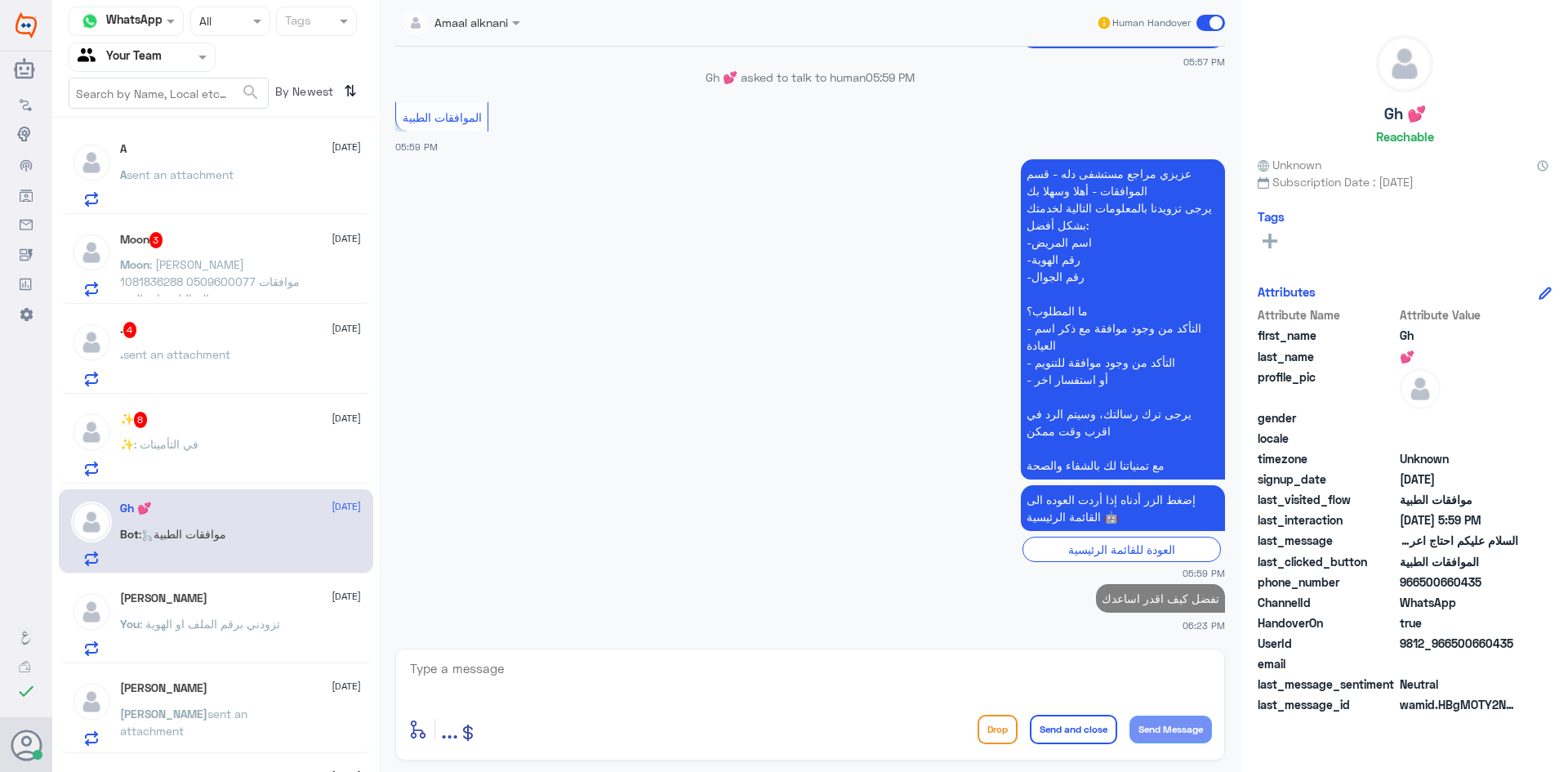
click at [211, 440] on div "✨ : في التأمينات" at bounding box center [241, 458] width 241 height 37
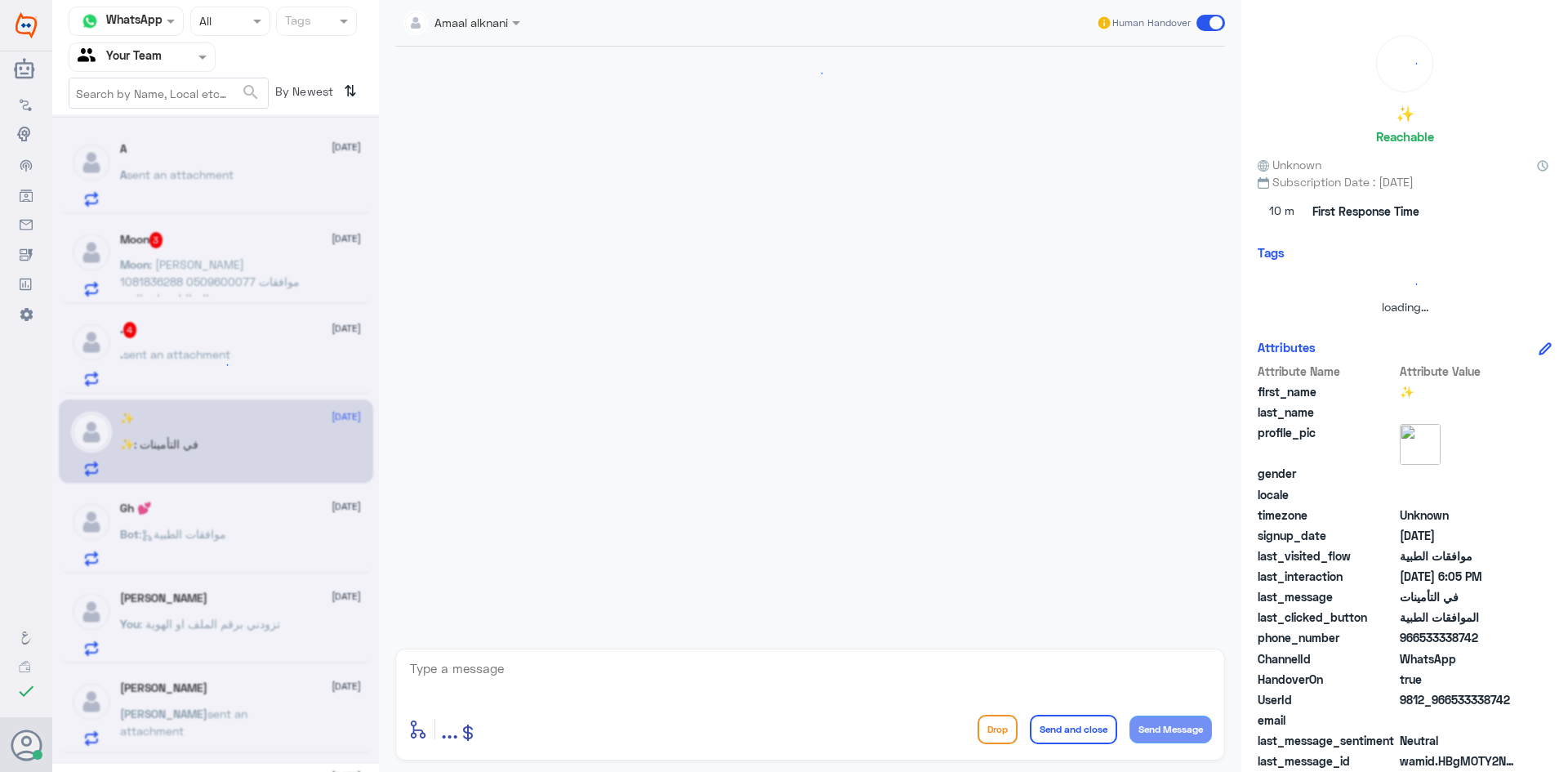
scroll to position [751, 0]
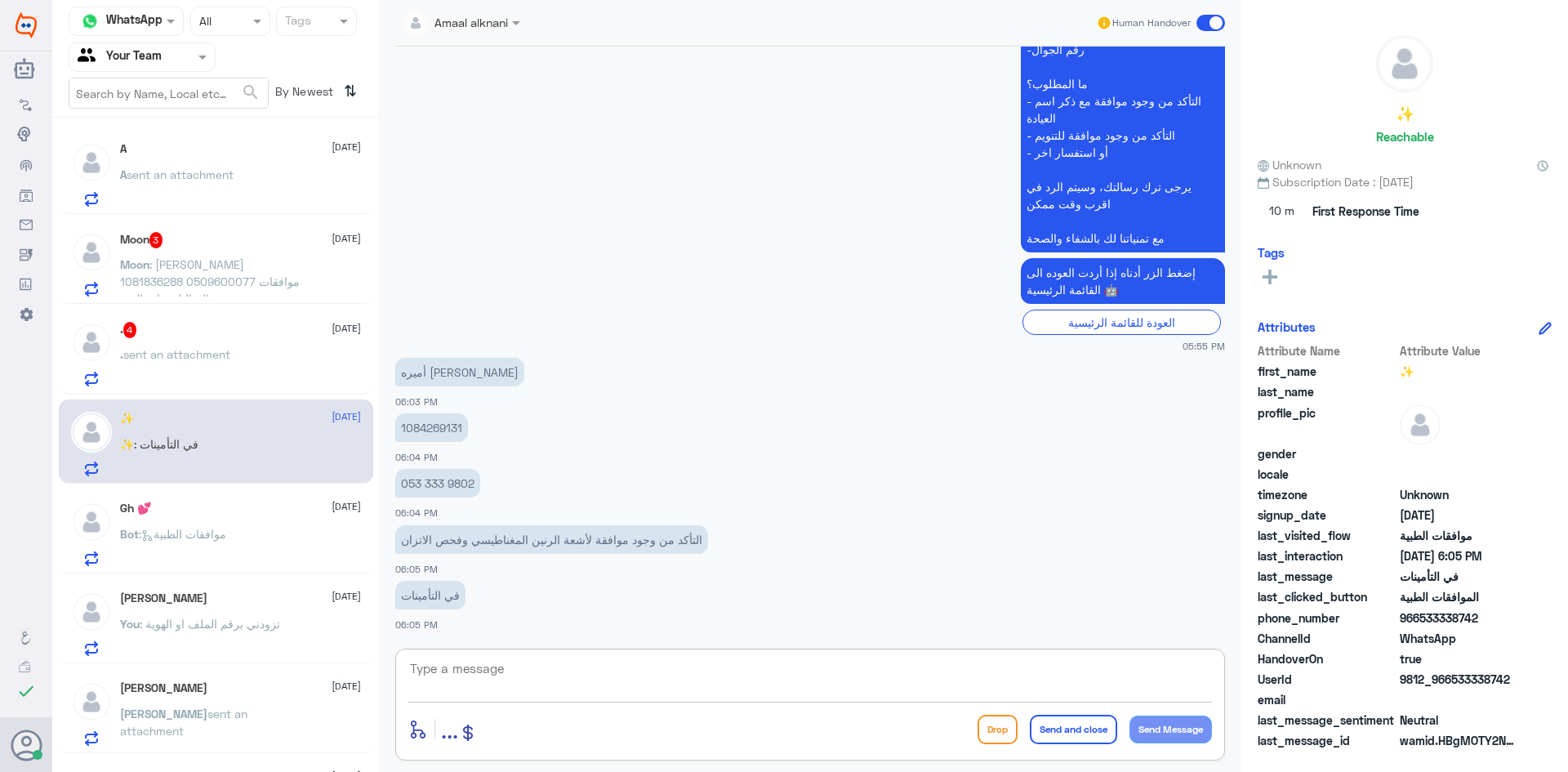
click at [473, 662] on textarea at bounding box center [811, 678] width 804 height 40
click at [443, 482] on p "053 333 9802" at bounding box center [438, 483] width 85 height 29
click at [445, 418] on p "1084269131" at bounding box center [431, 428] width 72 height 29
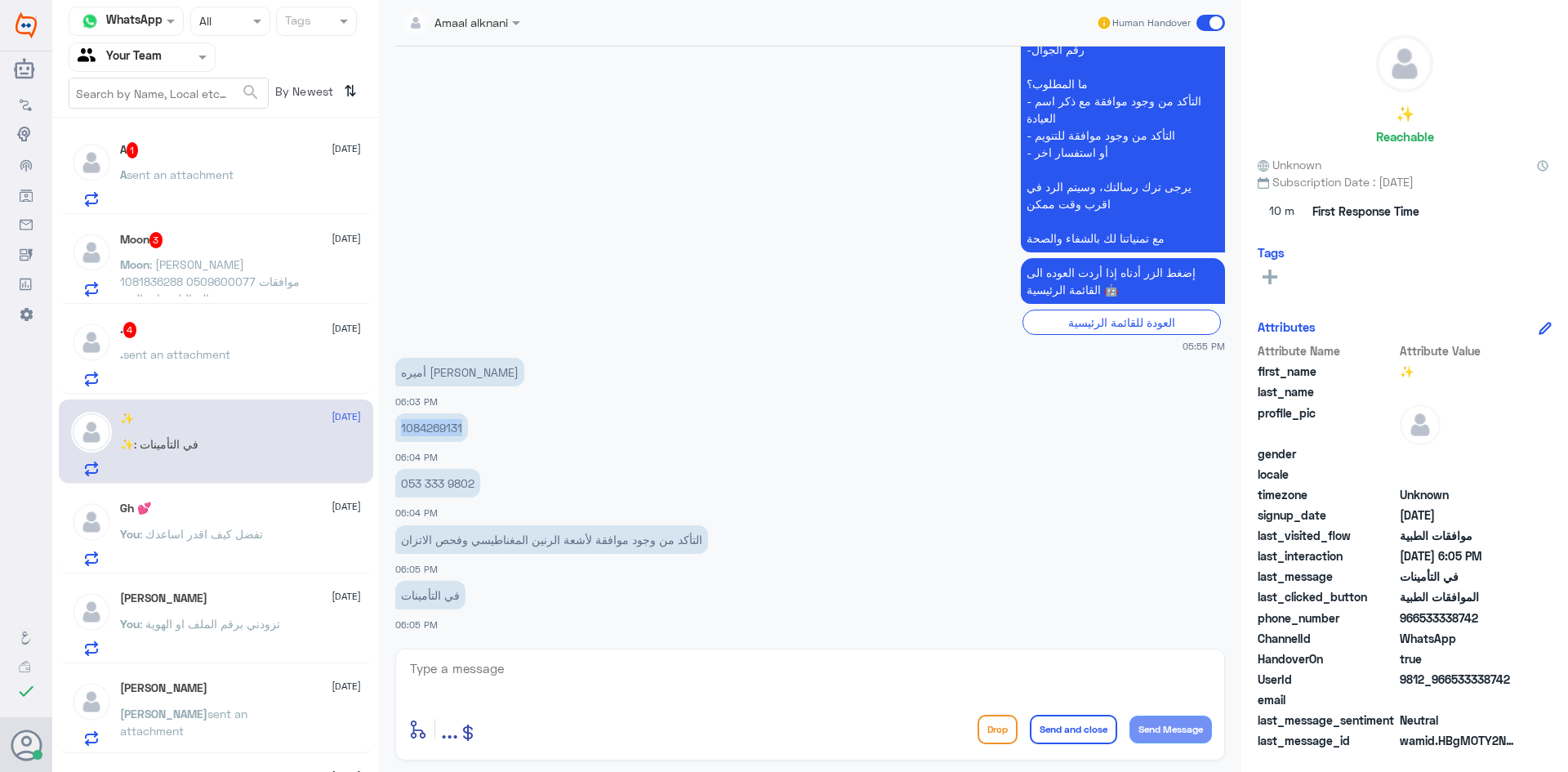
click at [440, 420] on p "1084269131" at bounding box center [431, 428] width 72 height 29
click at [440, 424] on p "1084269131" at bounding box center [431, 428] width 72 height 29
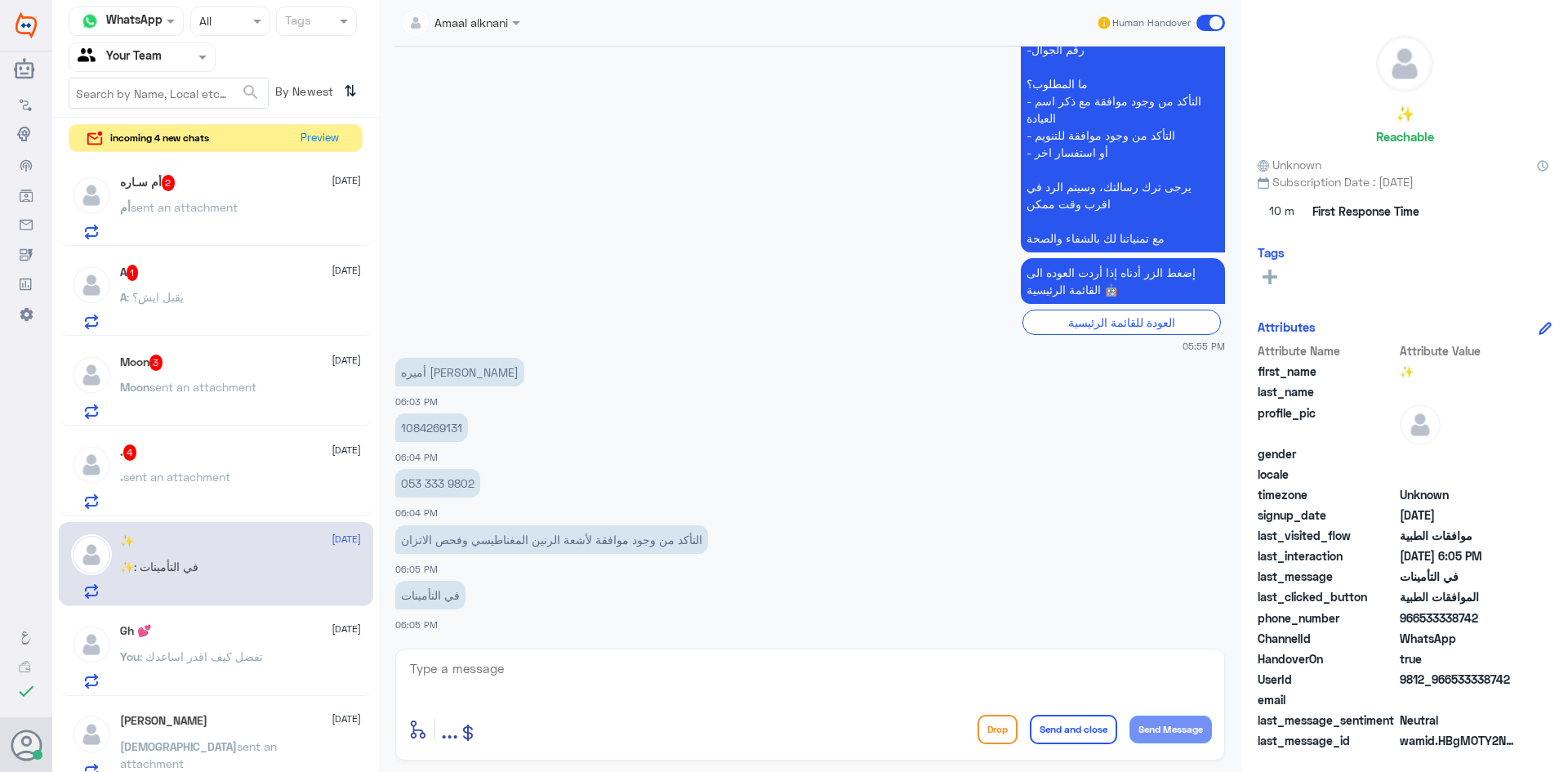
click at [565, 693] on textarea at bounding box center [811, 678] width 804 height 40
click at [451, 413] on p "1084269131" at bounding box center [431, 428] width 72 height 29
click at [443, 429] on p "1084269131" at bounding box center [431, 428] width 72 height 29
drag, startPoint x: 576, startPoint y: 668, endPoint x: 579, endPoint y: 656, distance: 12.4
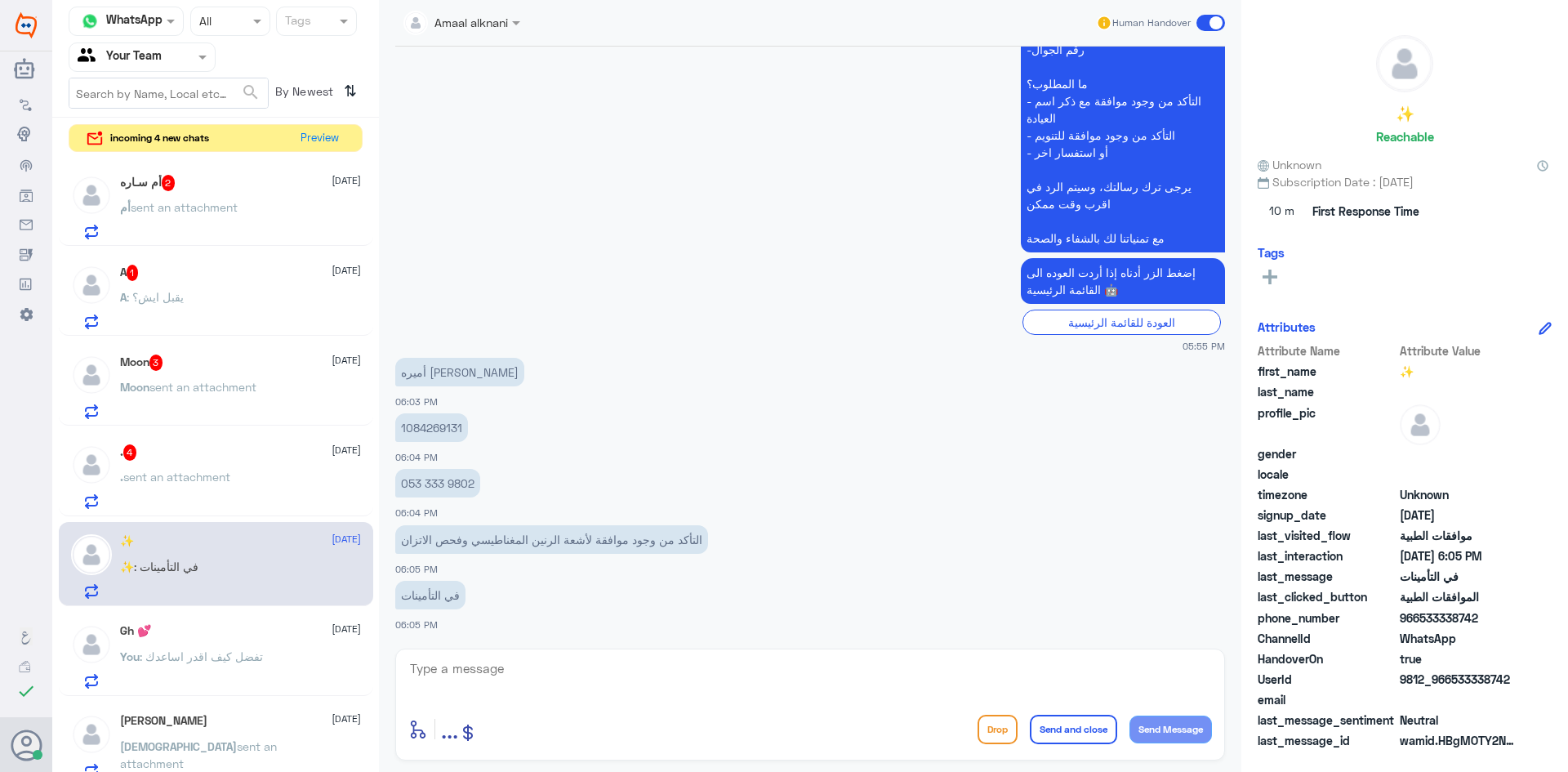
click at [579, 660] on textarea at bounding box center [811, 678] width 804 height 40
type textarea "تم متابعة طلبكم تحت الاجراء"
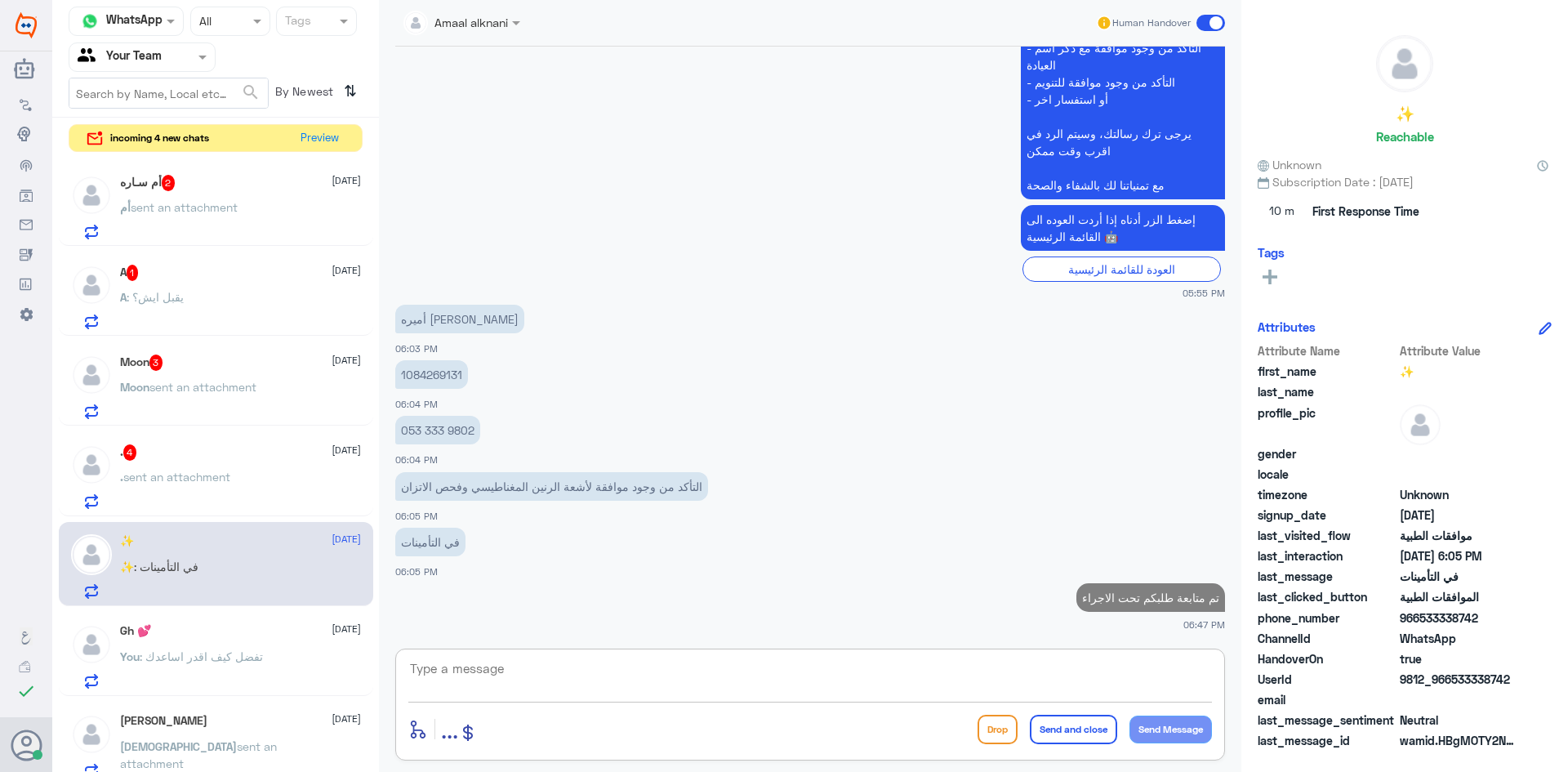
click at [251, 463] on div ". 4 [DATE] . sent an attachment" at bounding box center [241, 476] width 241 height 65
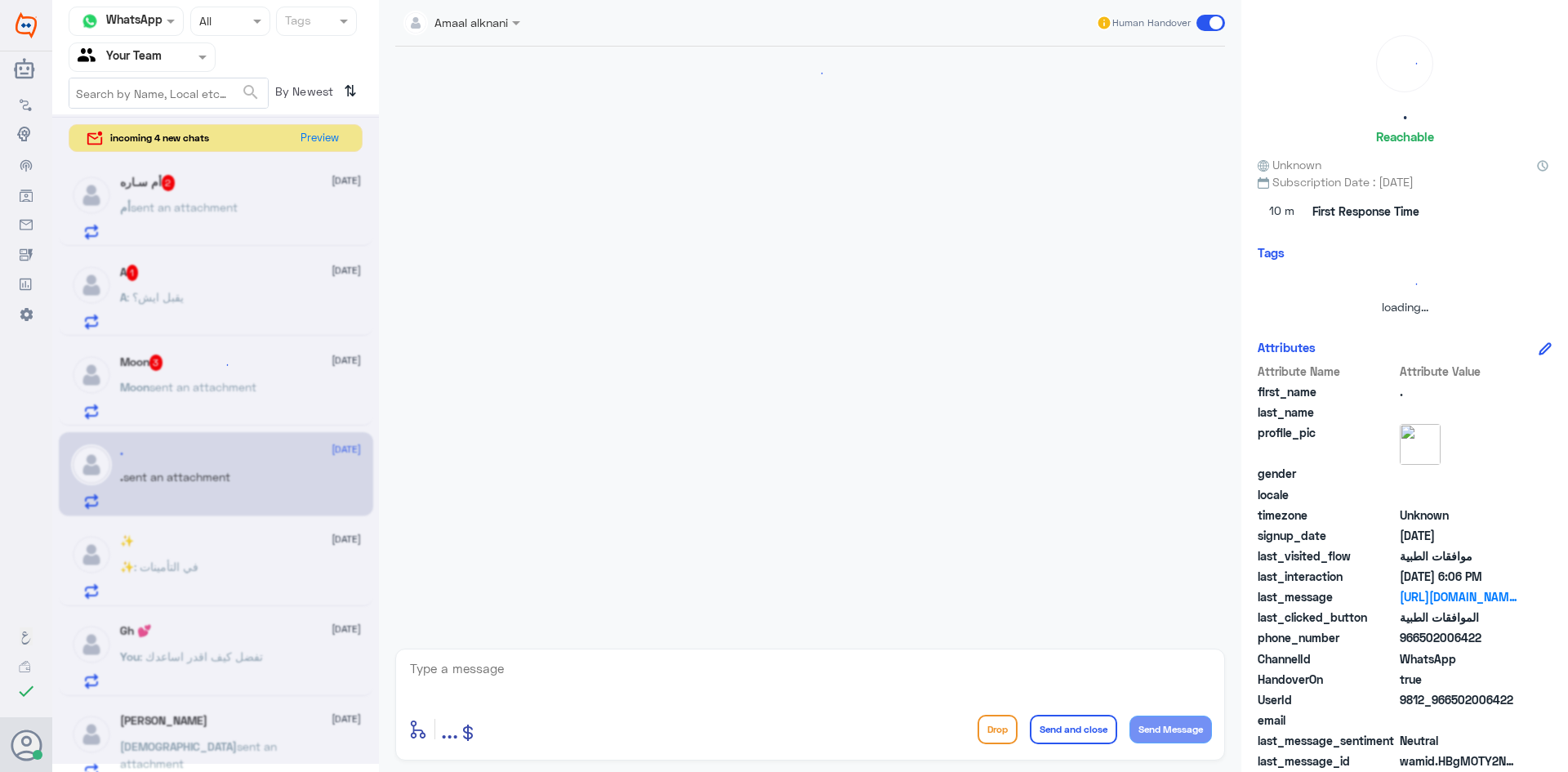
scroll to position [1216, 0]
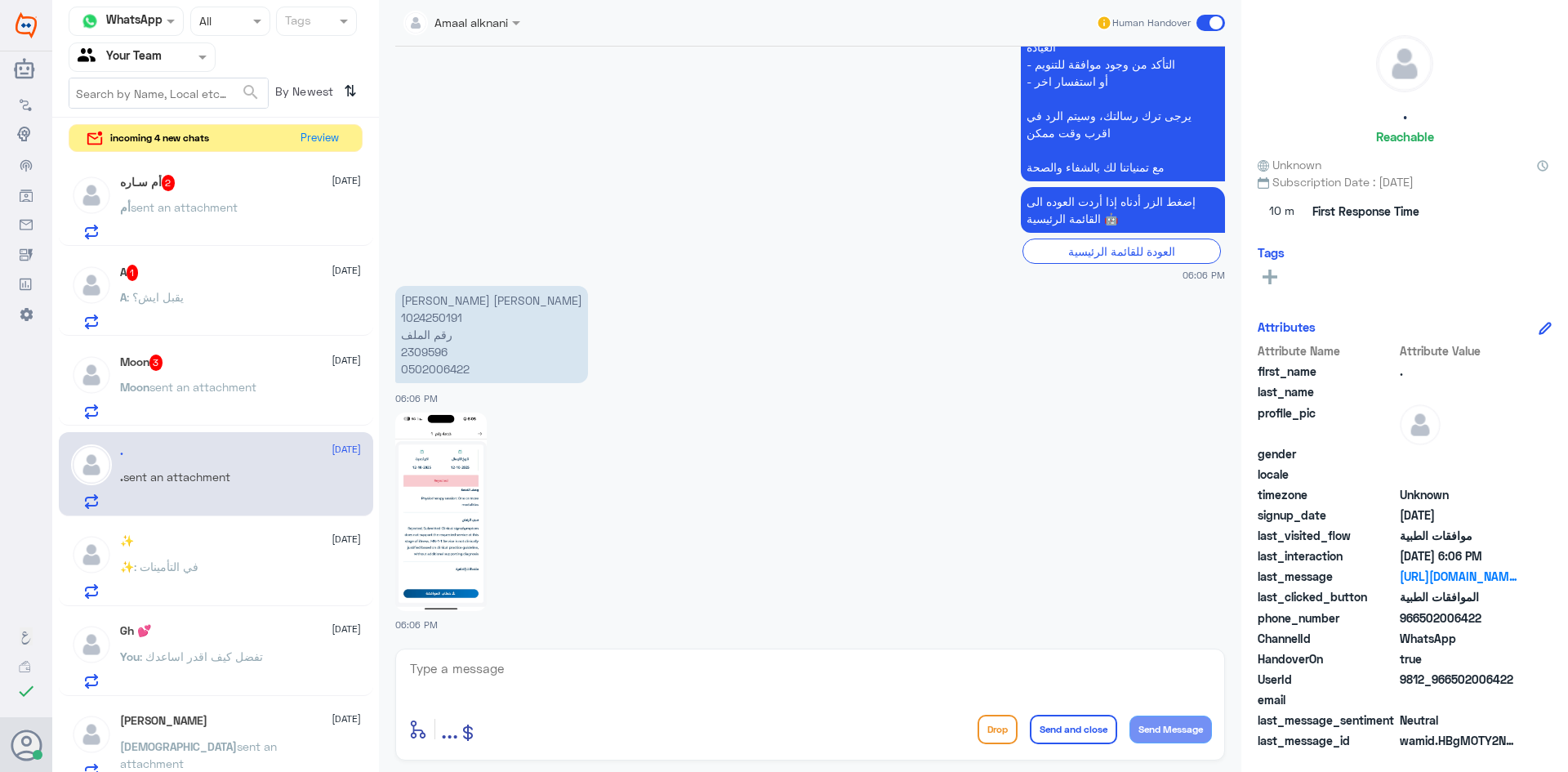
click at [519, 676] on textarea at bounding box center [811, 678] width 804 height 40
click at [428, 347] on p "[PERSON_NAME] [PERSON_NAME] 1024250191 رقم الملف 2309596 0502006422" at bounding box center [492, 334] width 193 height 97
click at [423, 356] on p "[PERSON_NAME] [PERSON_NAME] 1024250191 رقم الملف 2309596 0502006422" at bounding box center [492, 334] width 193 height 97
click at [454, 541] on img at bounding box center [440, 512] width 92 height 199
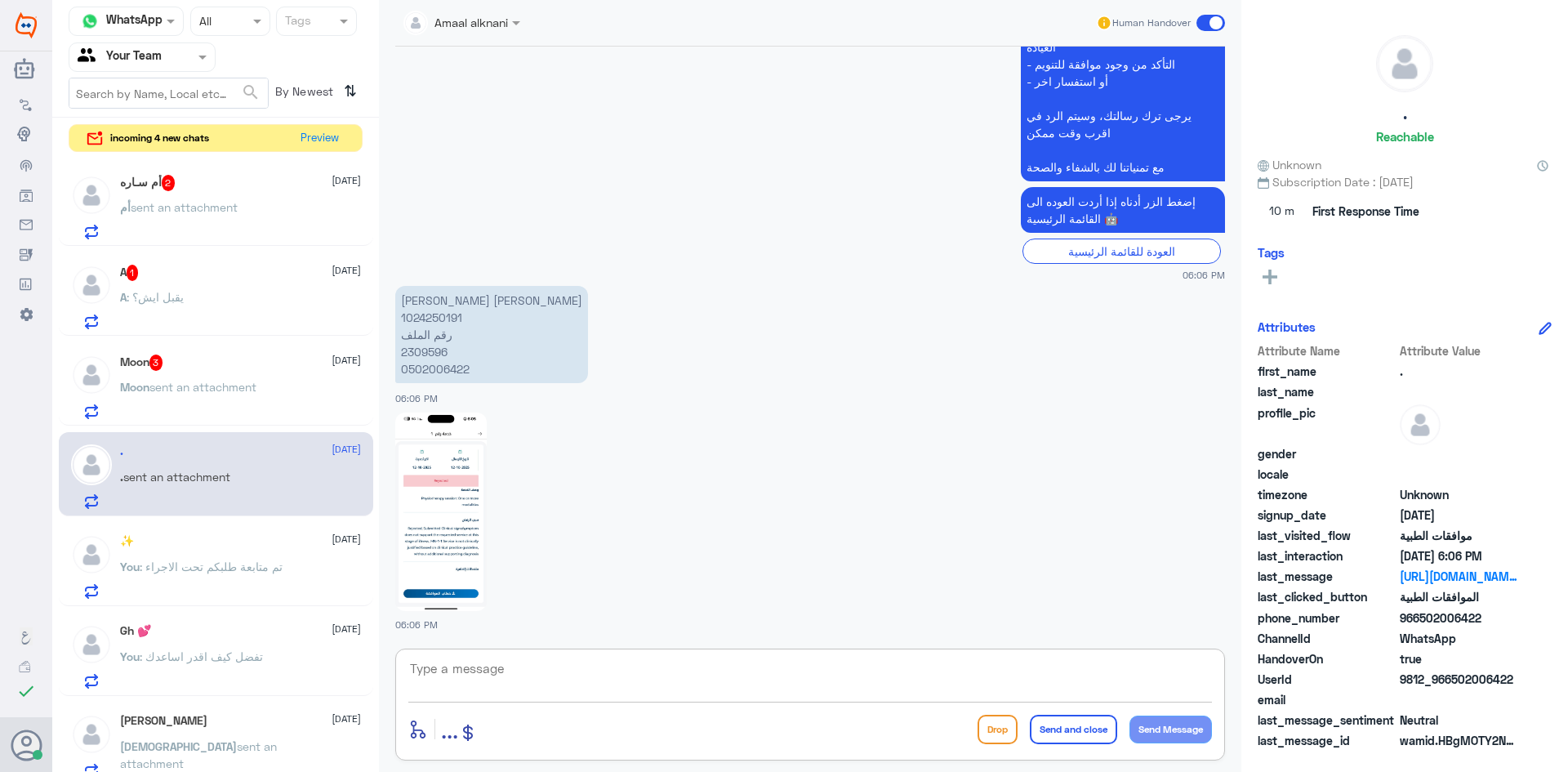
click at [693, 665] on textarea at bounding box center [811, 678] width 804 height 40
type textarea "تم متابعة طلبكم بالتقرير والاشعة والان تحت الاجراء"
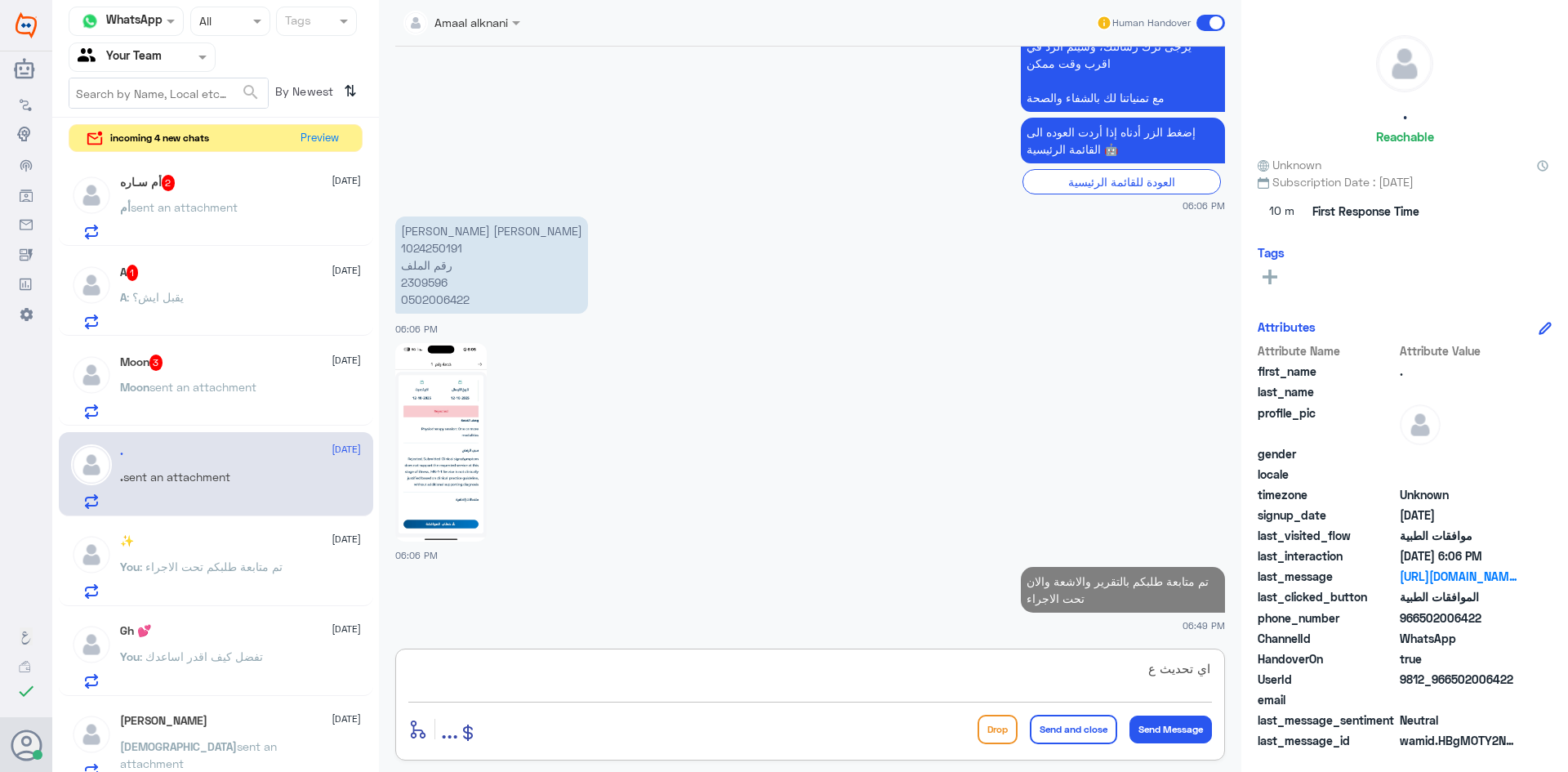
scroll to position [1282, 0]
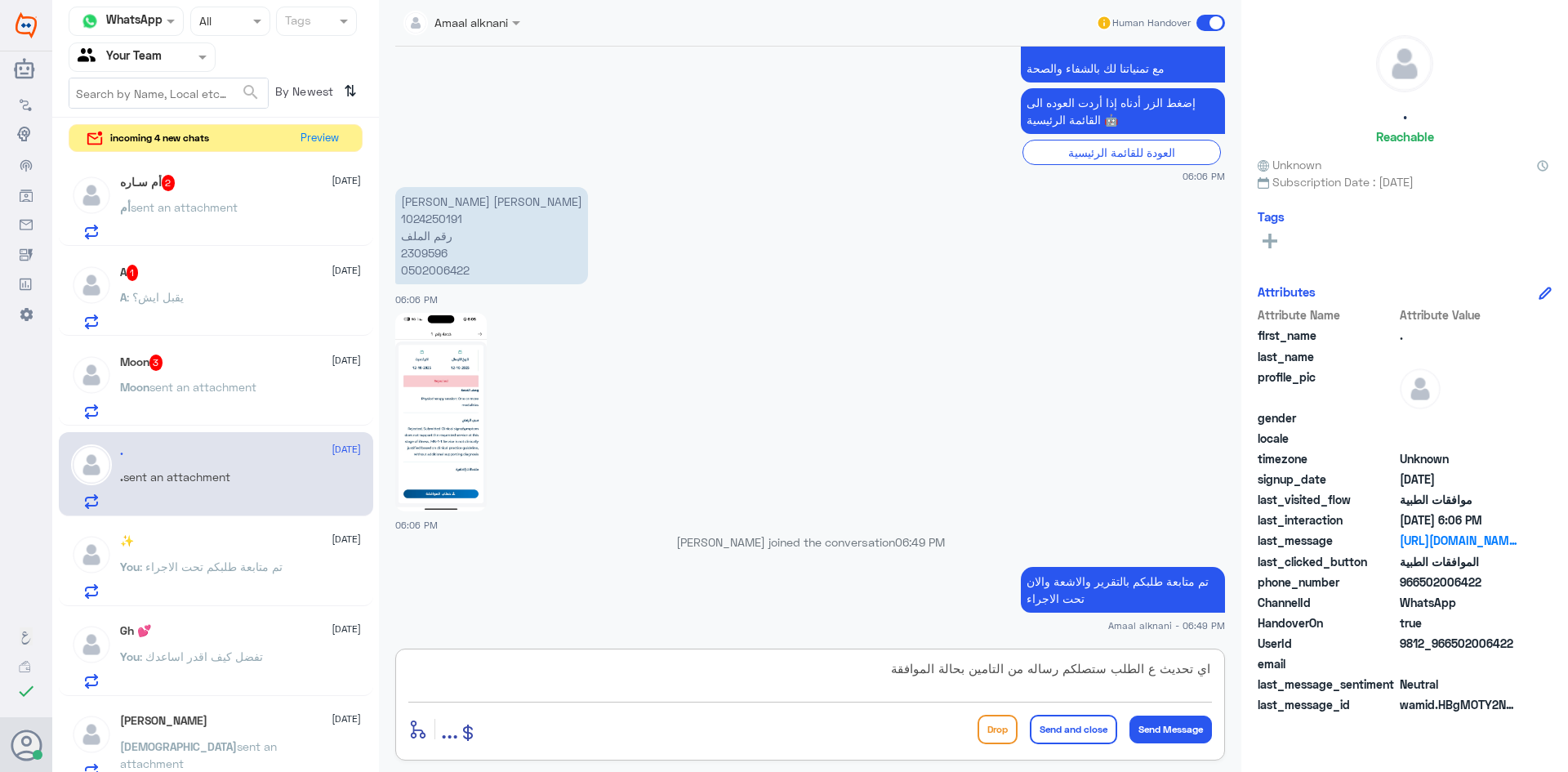
type textarea "اي تحديث ع الطلب ستصلكم رساله من التامين بحالة الموافقة"
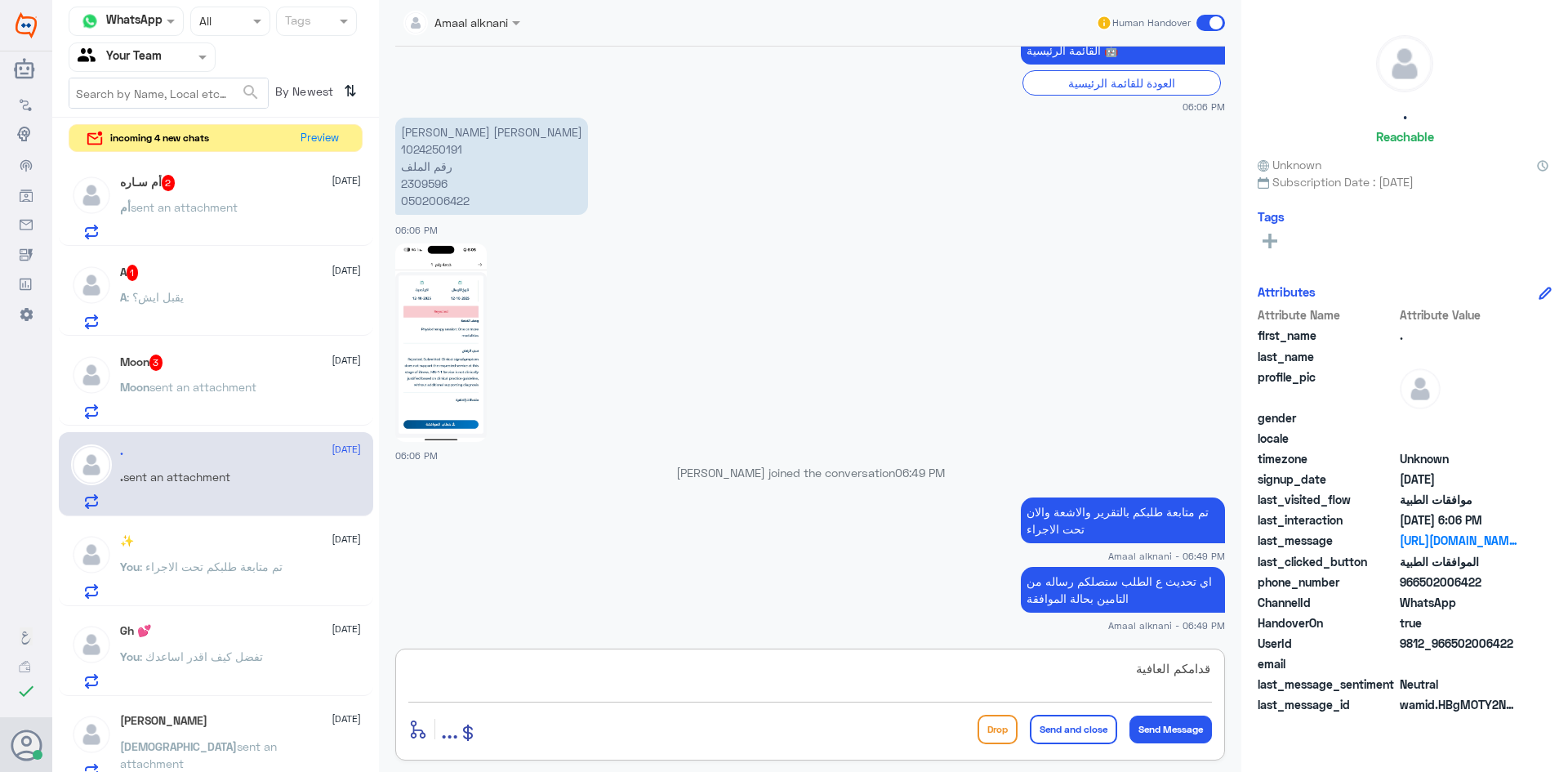
type textarea "قدامكم العافية"
click at [1074, 737] on button "Send and close" at bounding box center [1073, 729] width 88 height 29
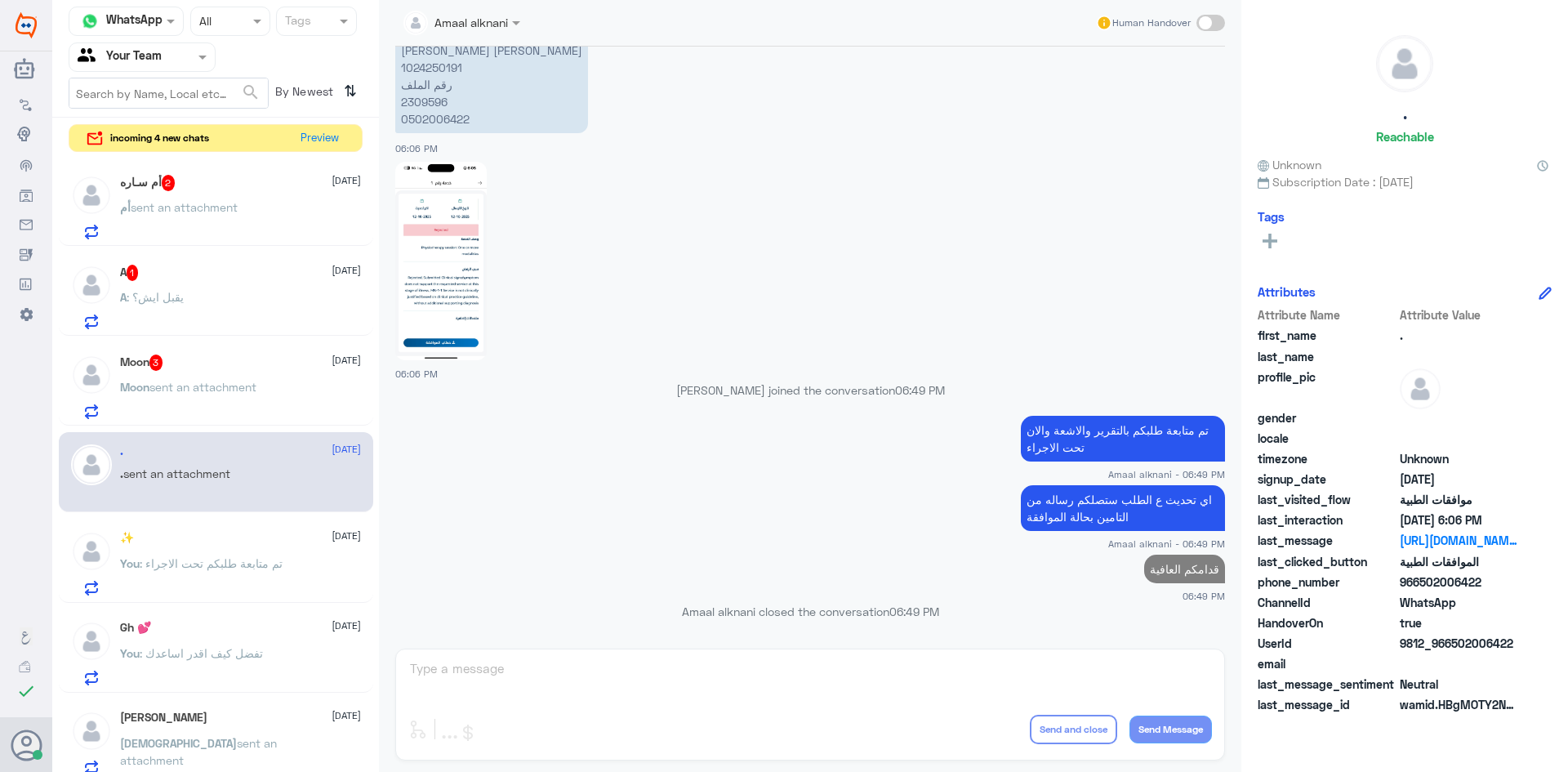
click at [176, 382] on span "sent an attachment" at bounding box center [202, 386] width 107 height 13
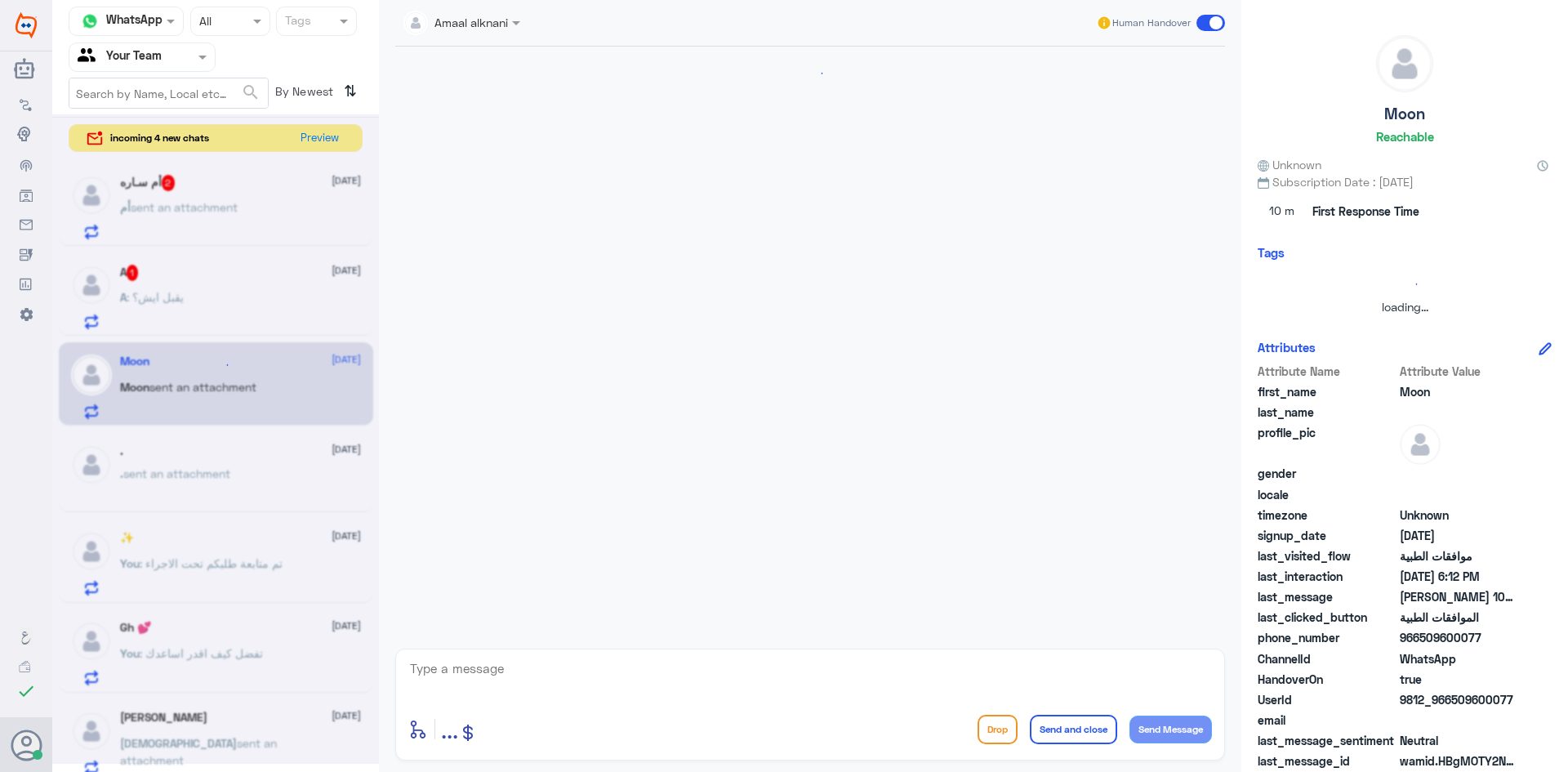
scroll to position [331, 0]
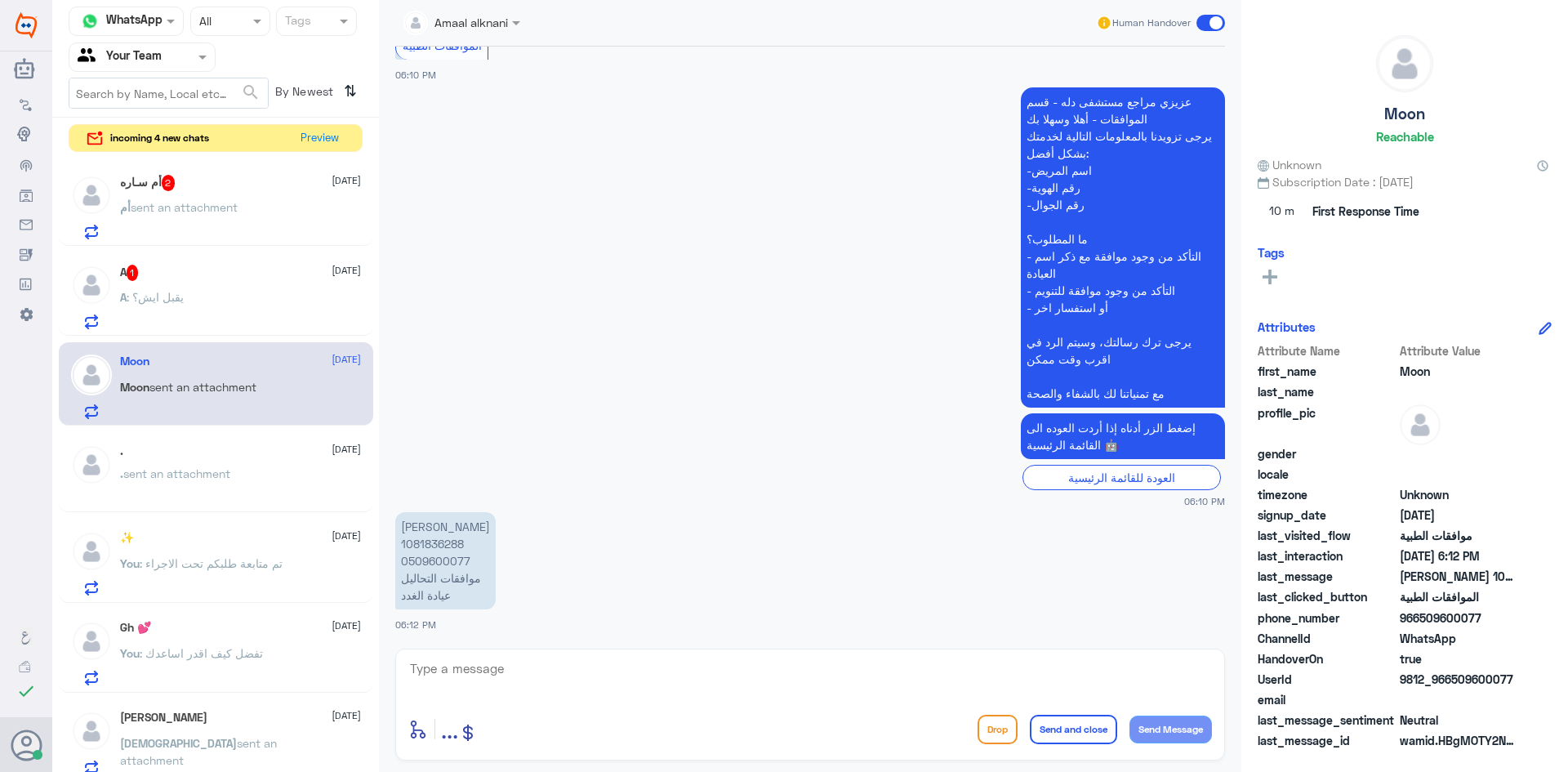
click at [462, 673] on textarea at bounding box center [811, 678] width 804 height 40
click at [440, 565] on p "[PERSON_NAME] 1081836288 0509600077 موافقات التحاليل عيادة الغدد" at bounding box center [445, 560] width 100 height 97
click at [633, 686] on textarea at bounding box center [811, 678] width 804 height 40
paste textarea "FREE T4 (FT4)"
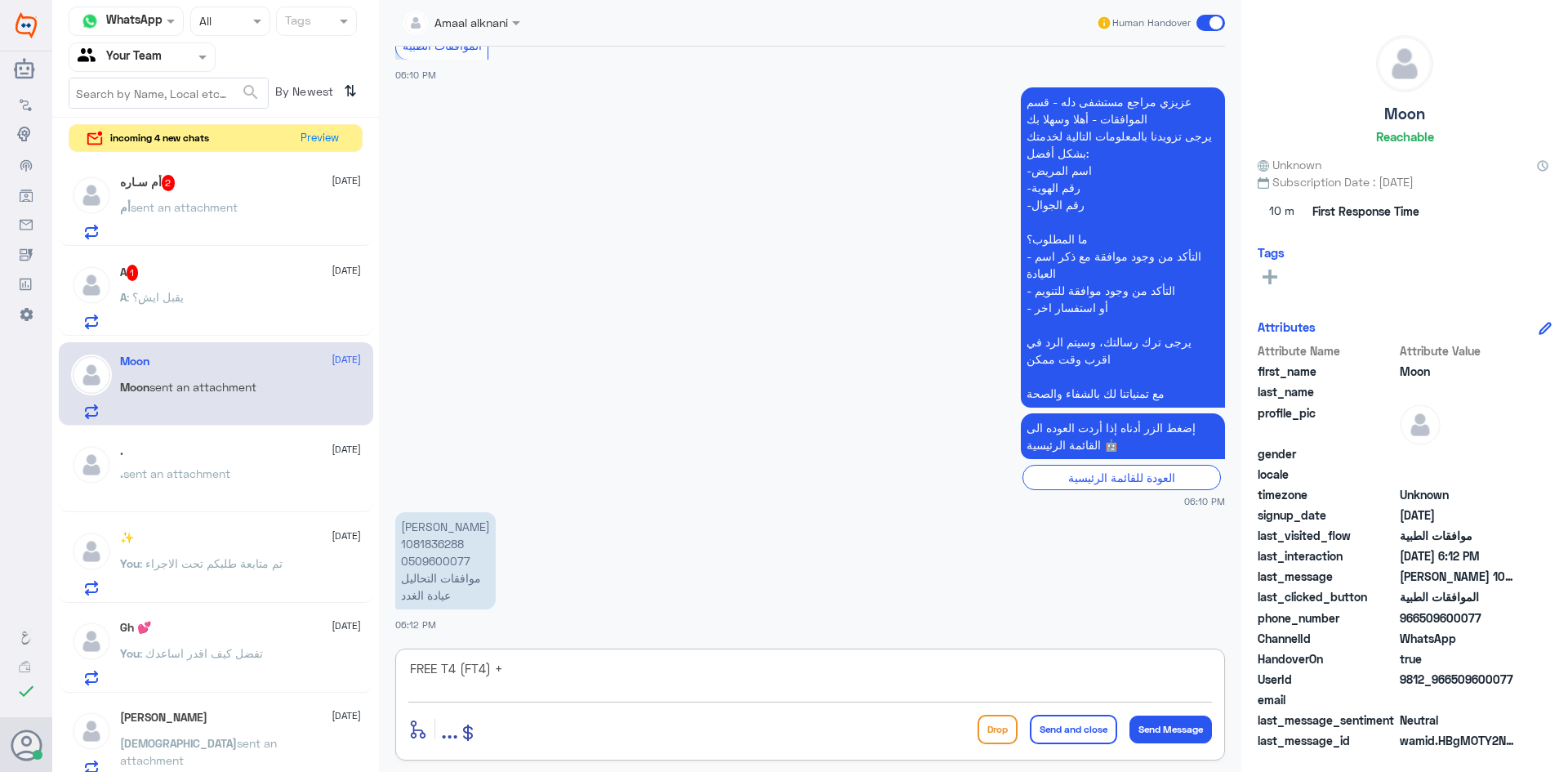
paste textarea "[MEDICAL_DATA] (TSH)"
type textarea "FREE T4 (FT4) + [MEDICAL_DATA] (TSH)"
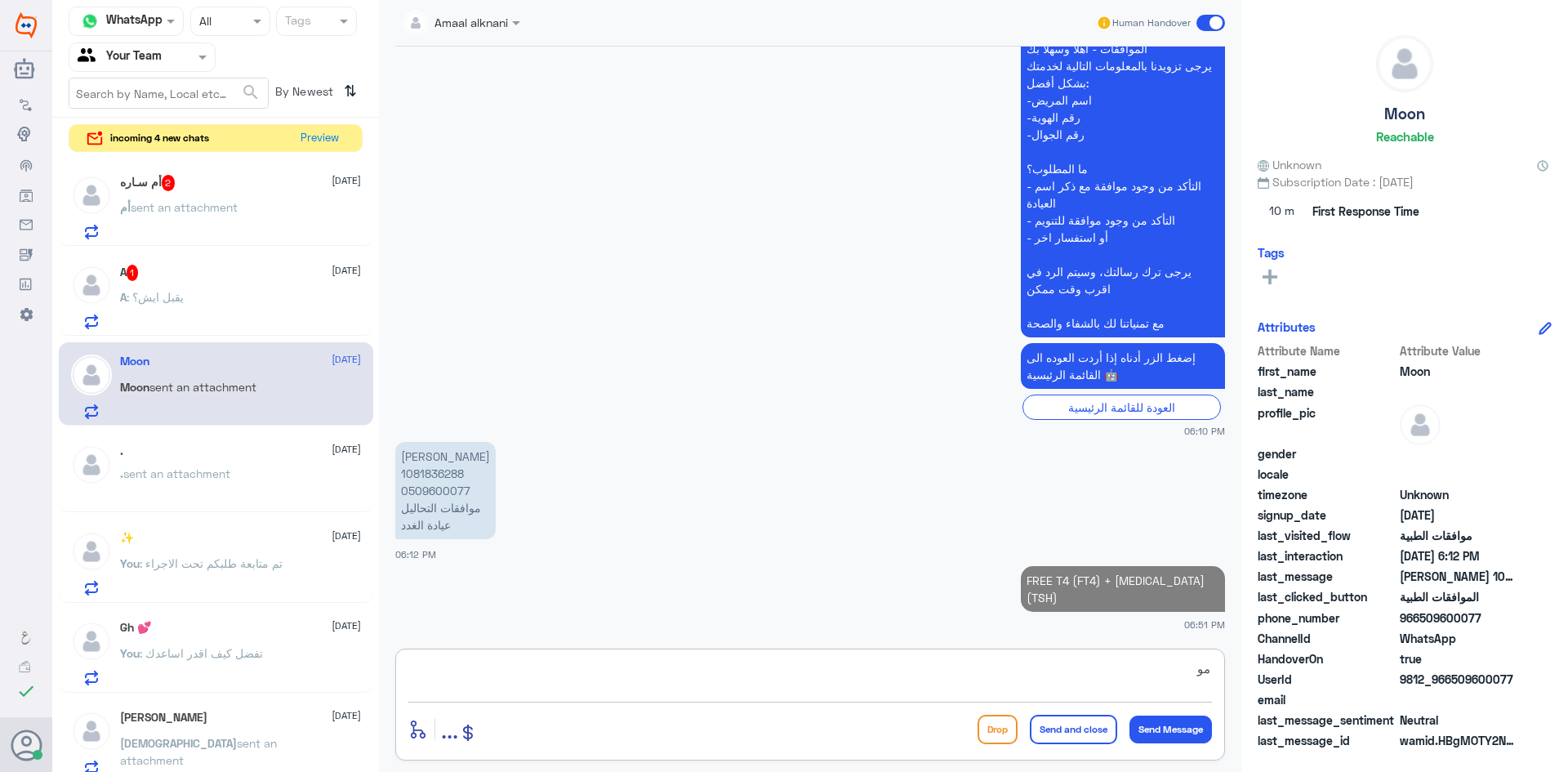
type textarea "م"
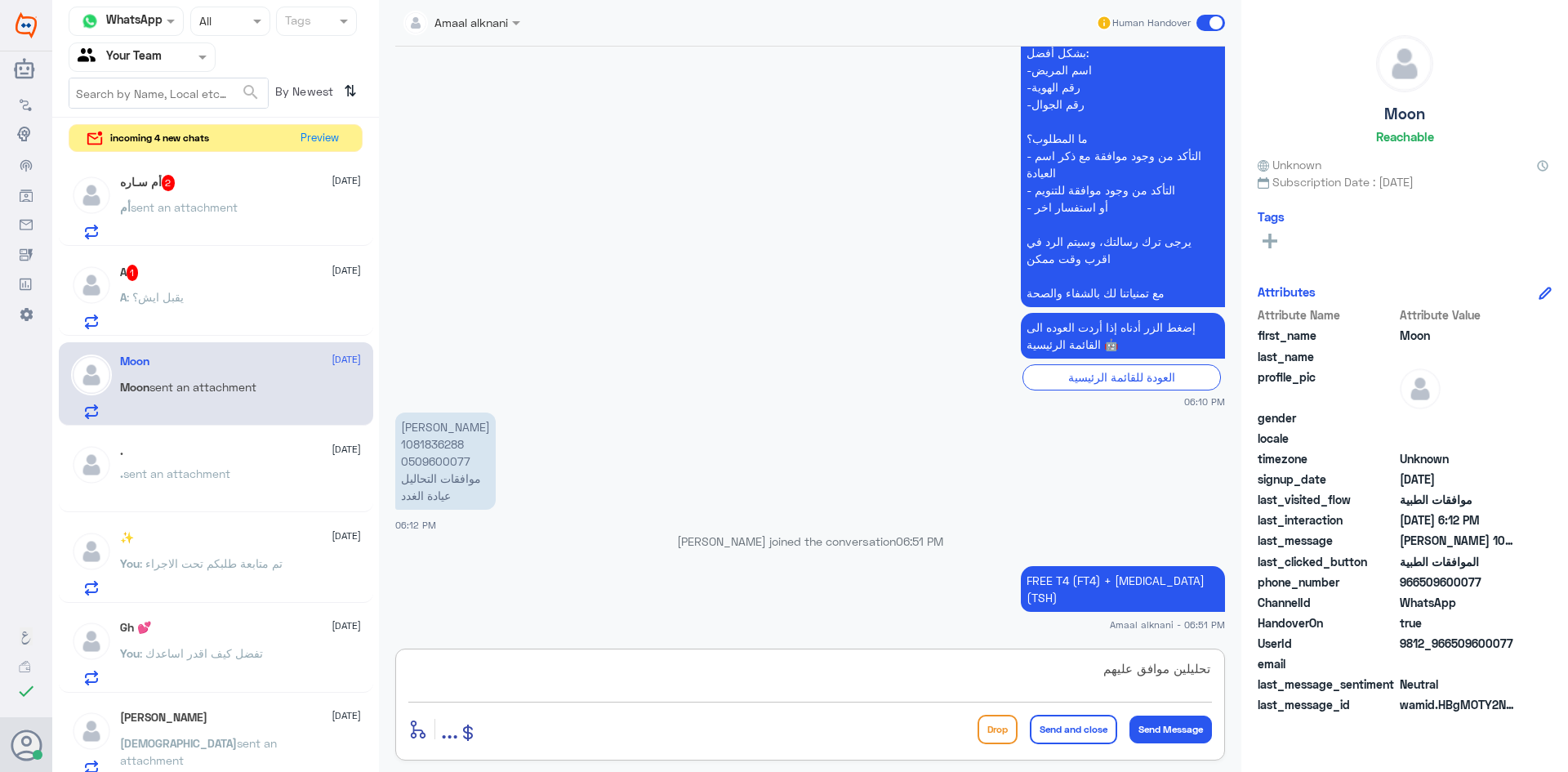
type textarea "تحليلين موافق عليهم"
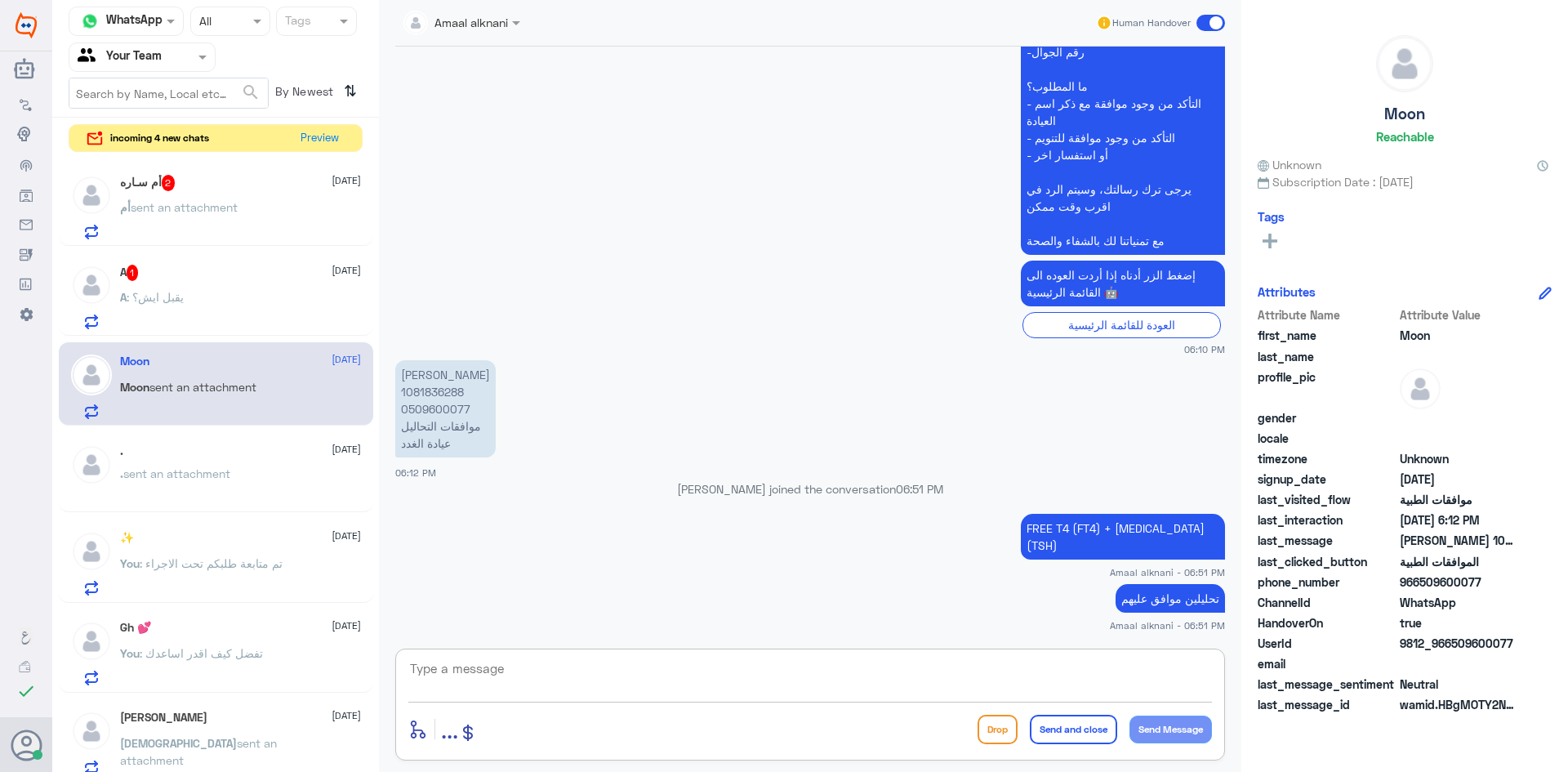
click at [631, 674] on textarea at bounding box center [811, 678] width 804 height 40
type textarea "تم متابعة بقية التحاليل ولكن لازالت مرفوضة من التامين"
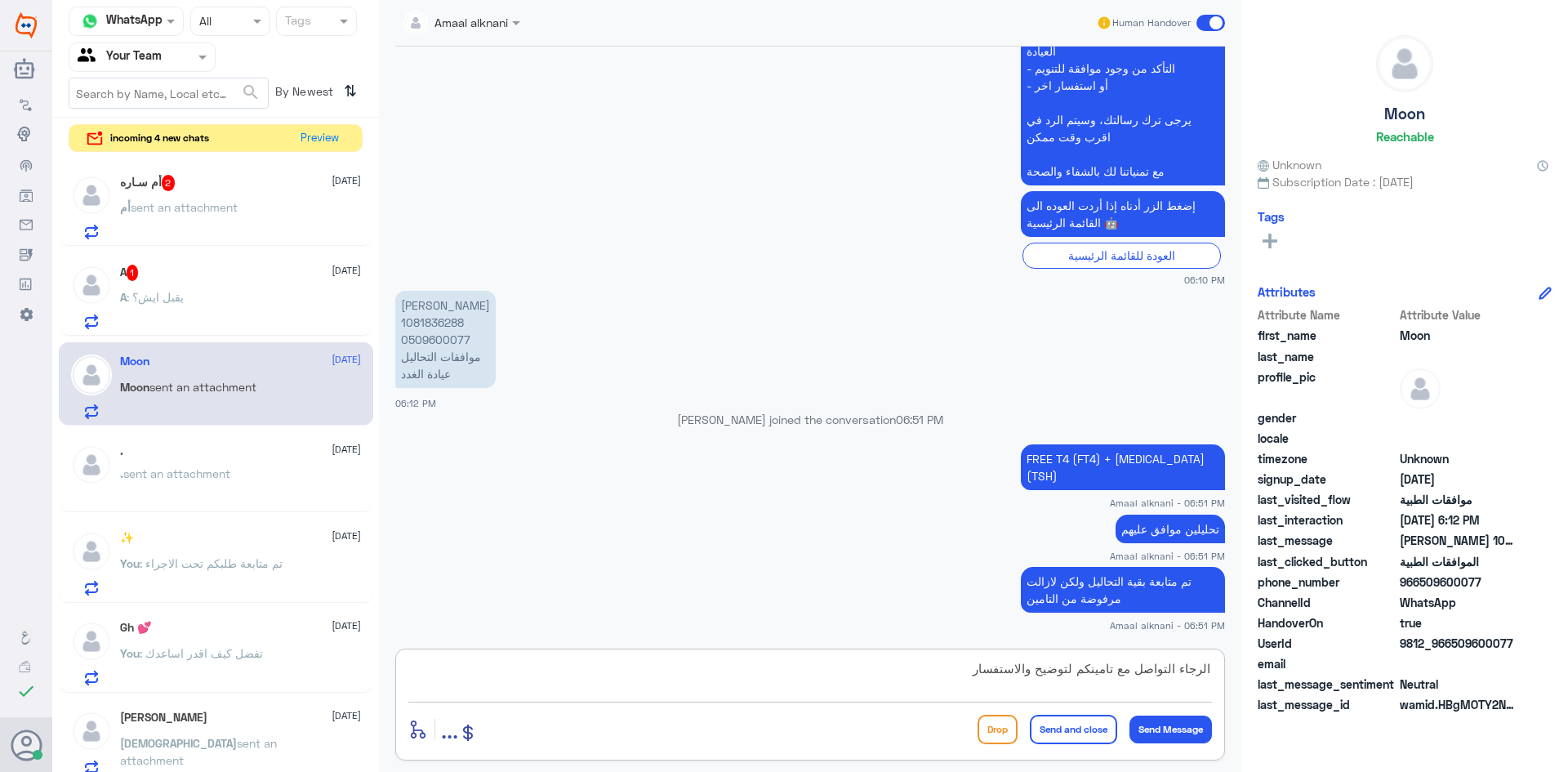
type textarea "الرجاء التواصل مع تامينكم لتوضيح والاستفسار"
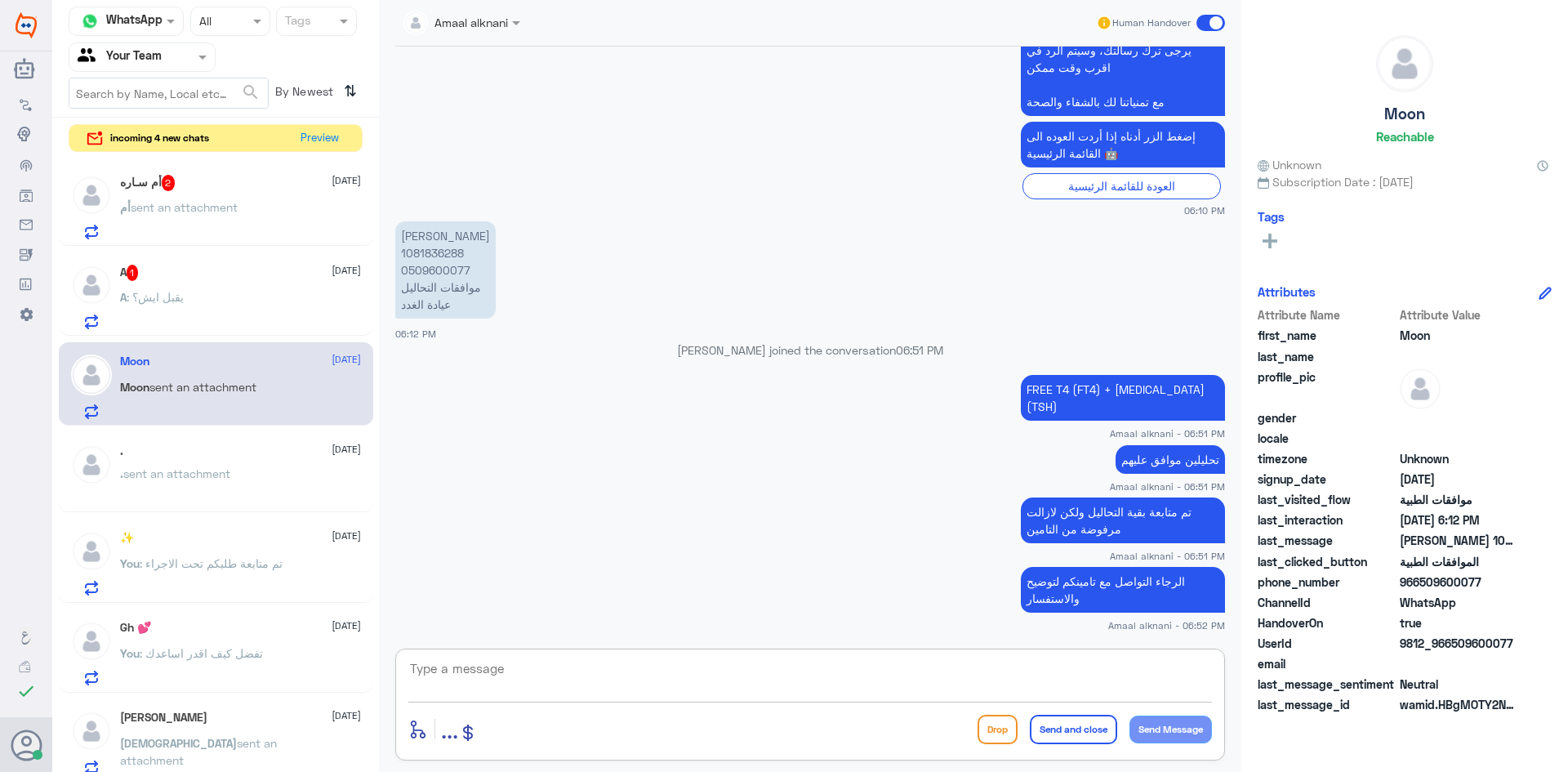
click at [200, 298] on div "A : يقبل ايش؟" at bounding box center [241, 310] width 241 height 37
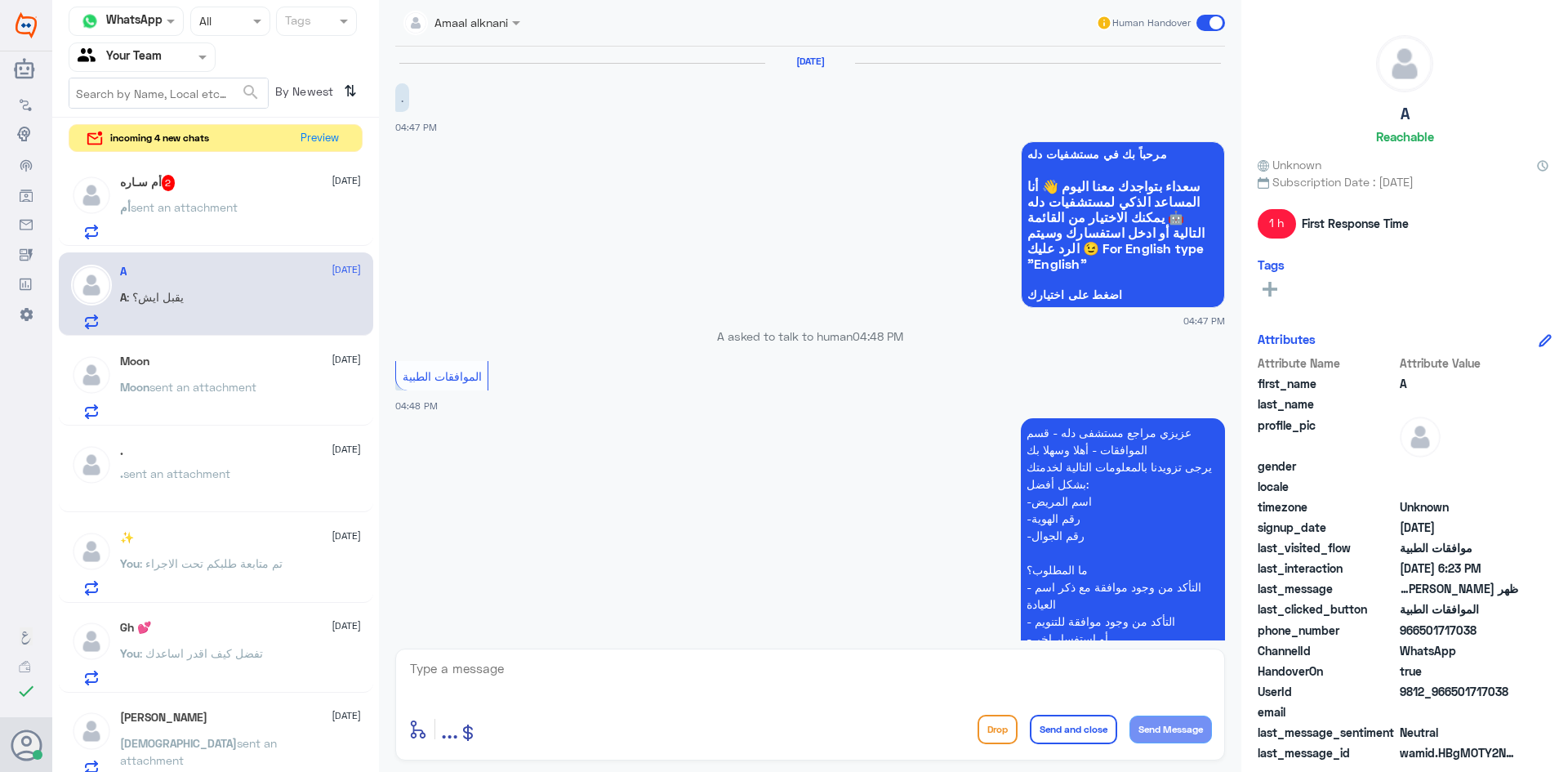
scroll to position [966, 0]
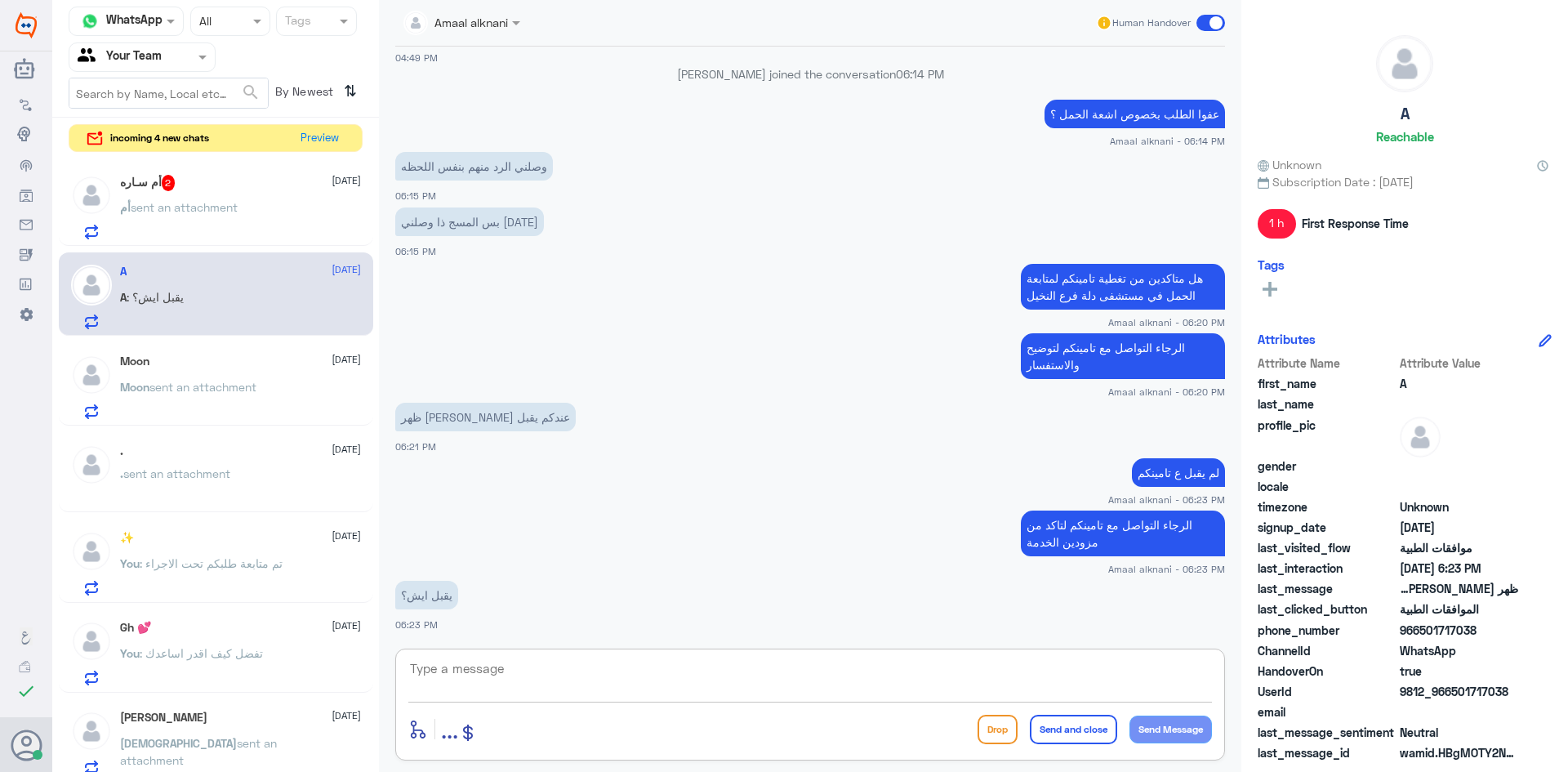
click at [529, 690] on textarea at bounding box center [811, 678] width 804 height 40
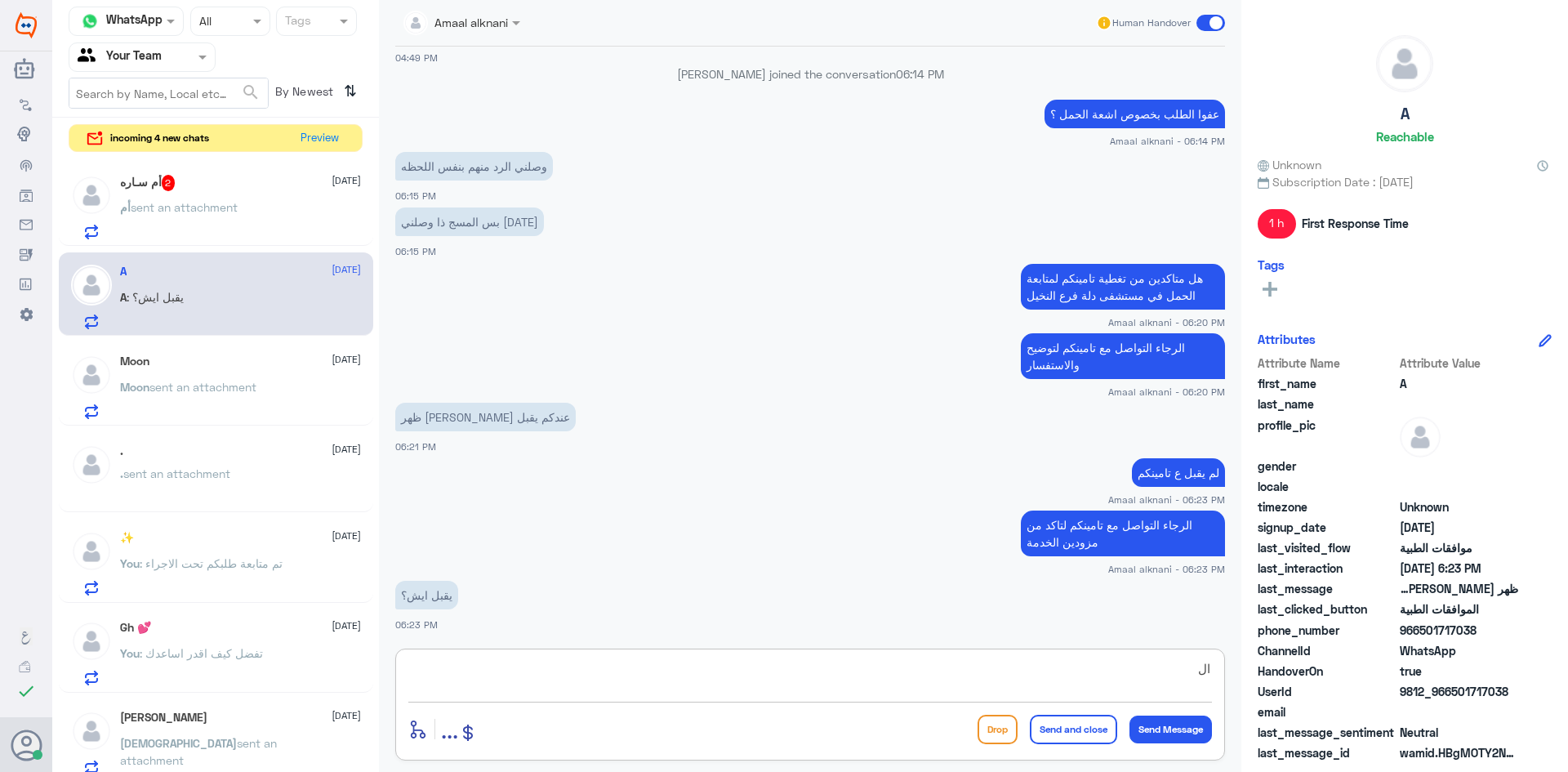
type textarea "ا"
drag, startPoint x: 1048, startPoint y: 673, endPoint x: 1001, endPoint y: 673, distance: 47.0
click at [1001, 673] on textarea "تم الرد من التامين ع طلبكم بانه فرع النخيل غير مشمول بالخدمات" at bounding box center [811, 678] width 804 height 40
type textarea "تم الرد من التامين ع طلبكم بانه مزود الخدمة (مستشفى دلة ) غير مشمول بالخدمات"
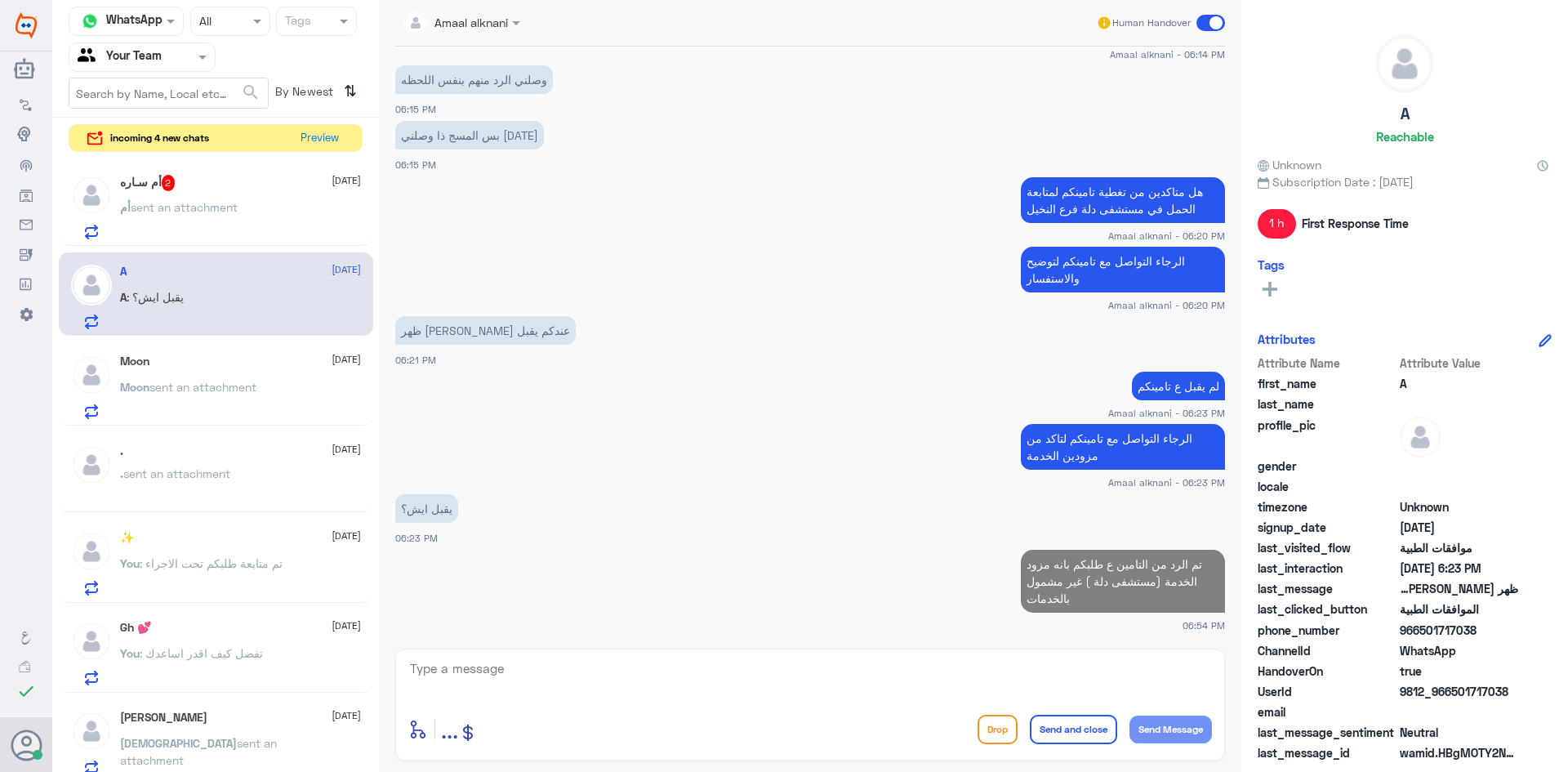
click at [235, 214] on p "أم sent an attachment" at bounding box center [179, 219] width 118 height 40
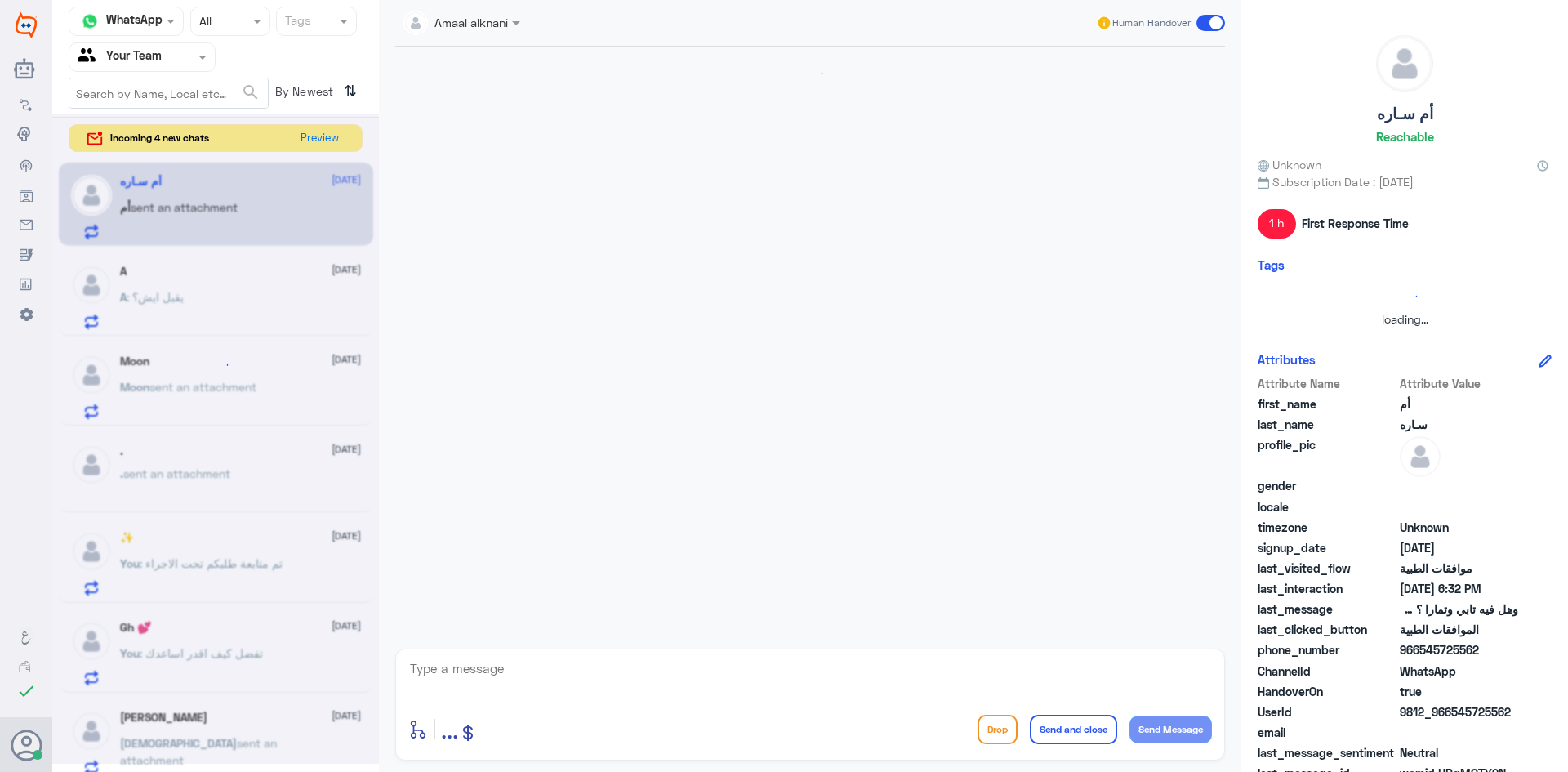
scroll to position [1309, 0]
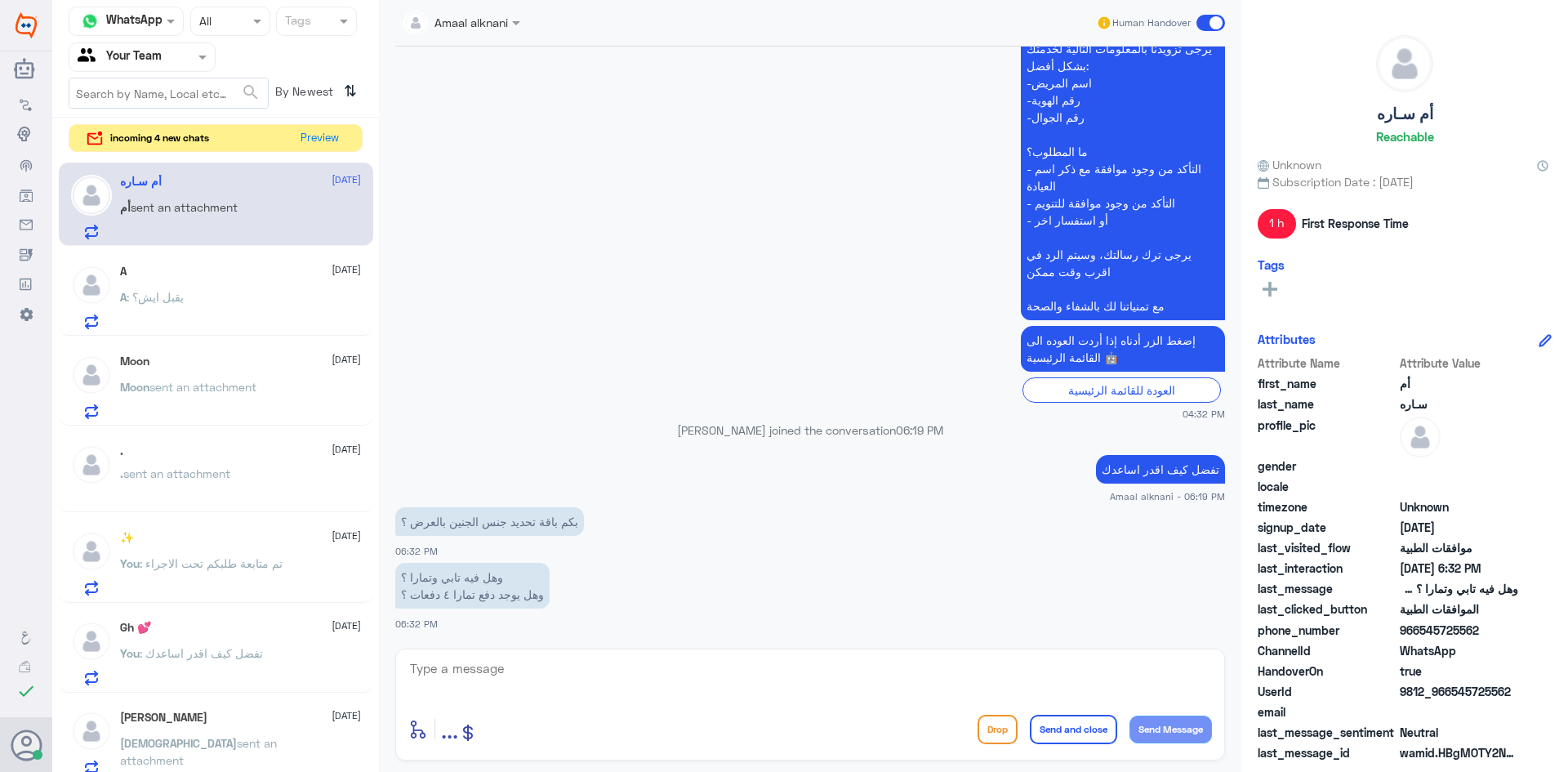
click at [507, 674] on textarea at bounding box center [811, 678] width 804 height 40
click at [159, 324] on span ": تم الرد من التامين ع طلبكم بانه مزود الخدمة (مستشفى دلة ) غير مشمول بالخدمات" at bounding box center [207, 314] width 173 height 48
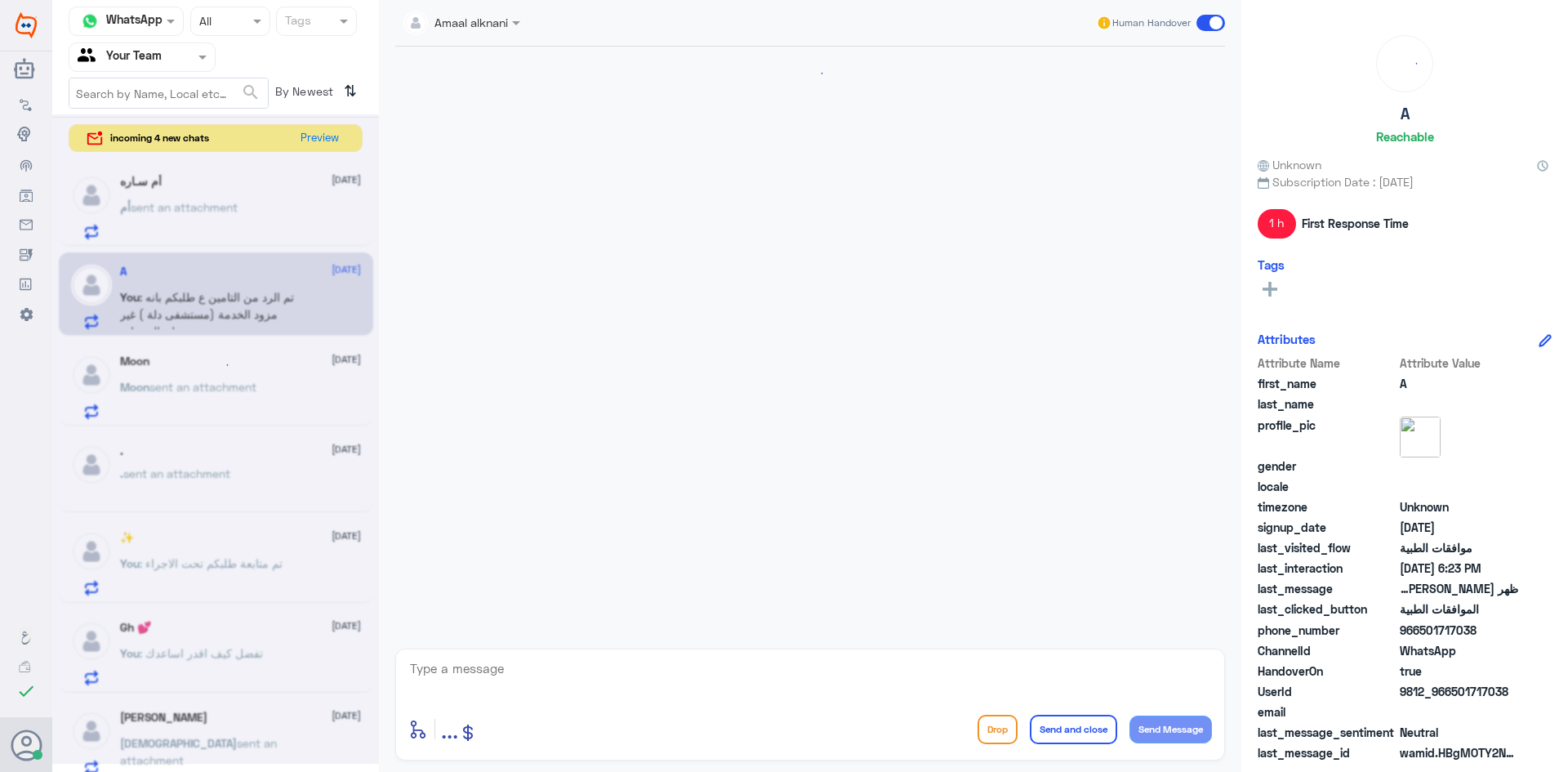
scroll to position [1052, 0]
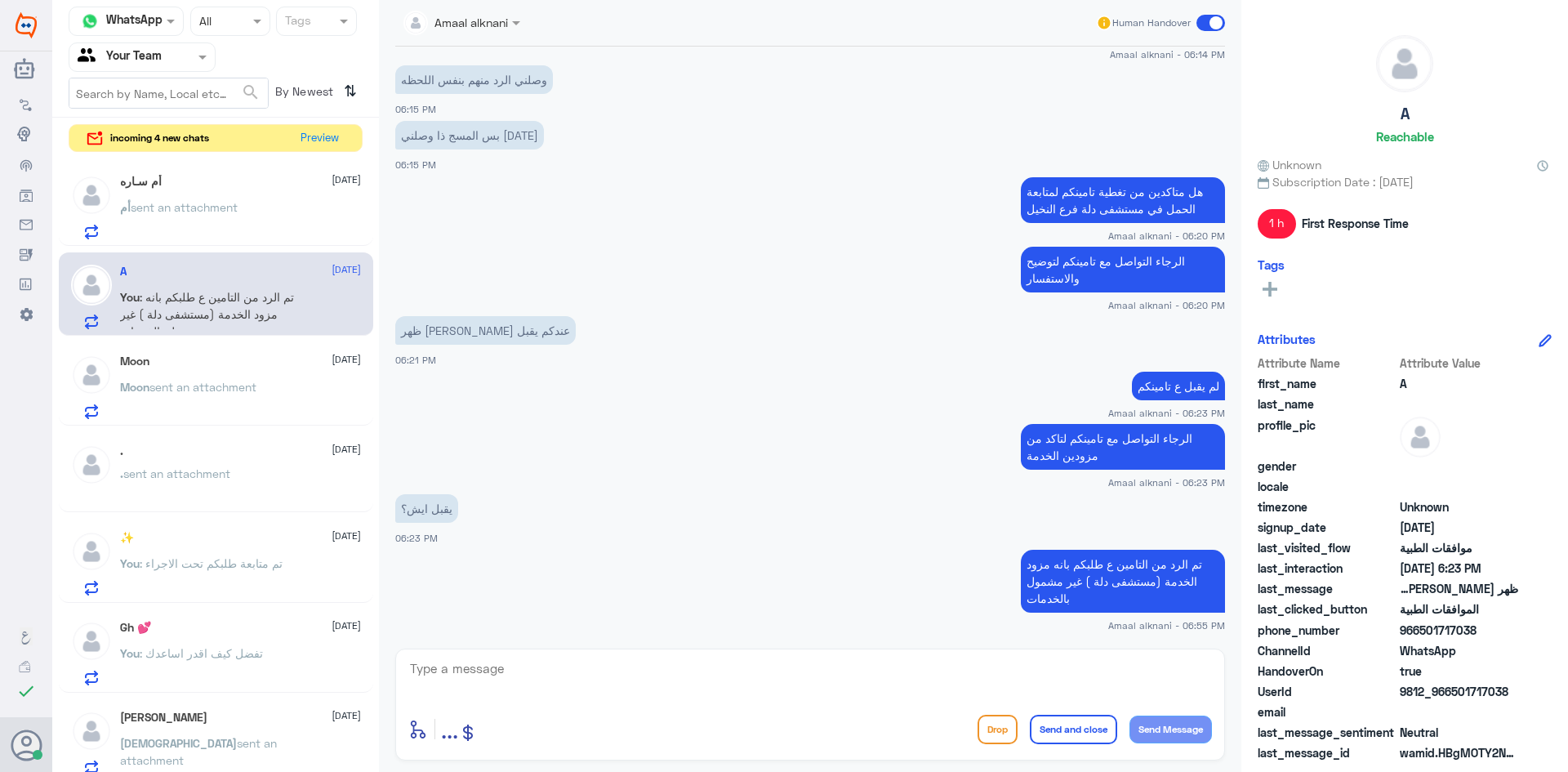
click at [1117, 445] on p "الرجاء التواصل مع تامينكم لتاكد من مزودين الخدمة" at bounding box center [1123, 446] width 204 height 45
click at [798, 679] on textarea at bounding box center [811, 678] width 804 height 40
paste textarea "الرجاء التواصل مع تامينكم لتاكد من مزودين الخدمة"
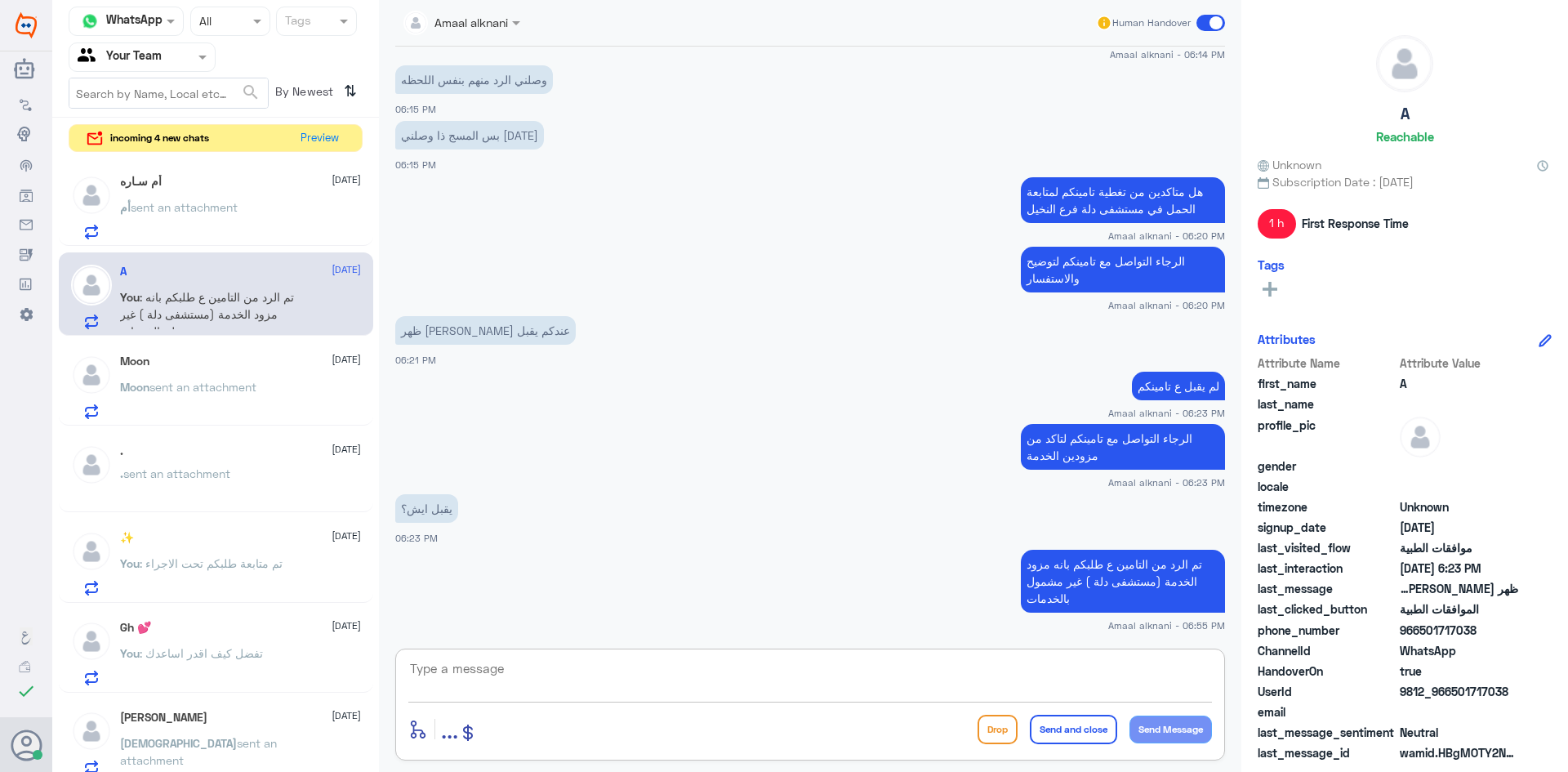
type textarea "الرجاء التواصل مع تامينكم لتاكد من مزودين الخدمة"
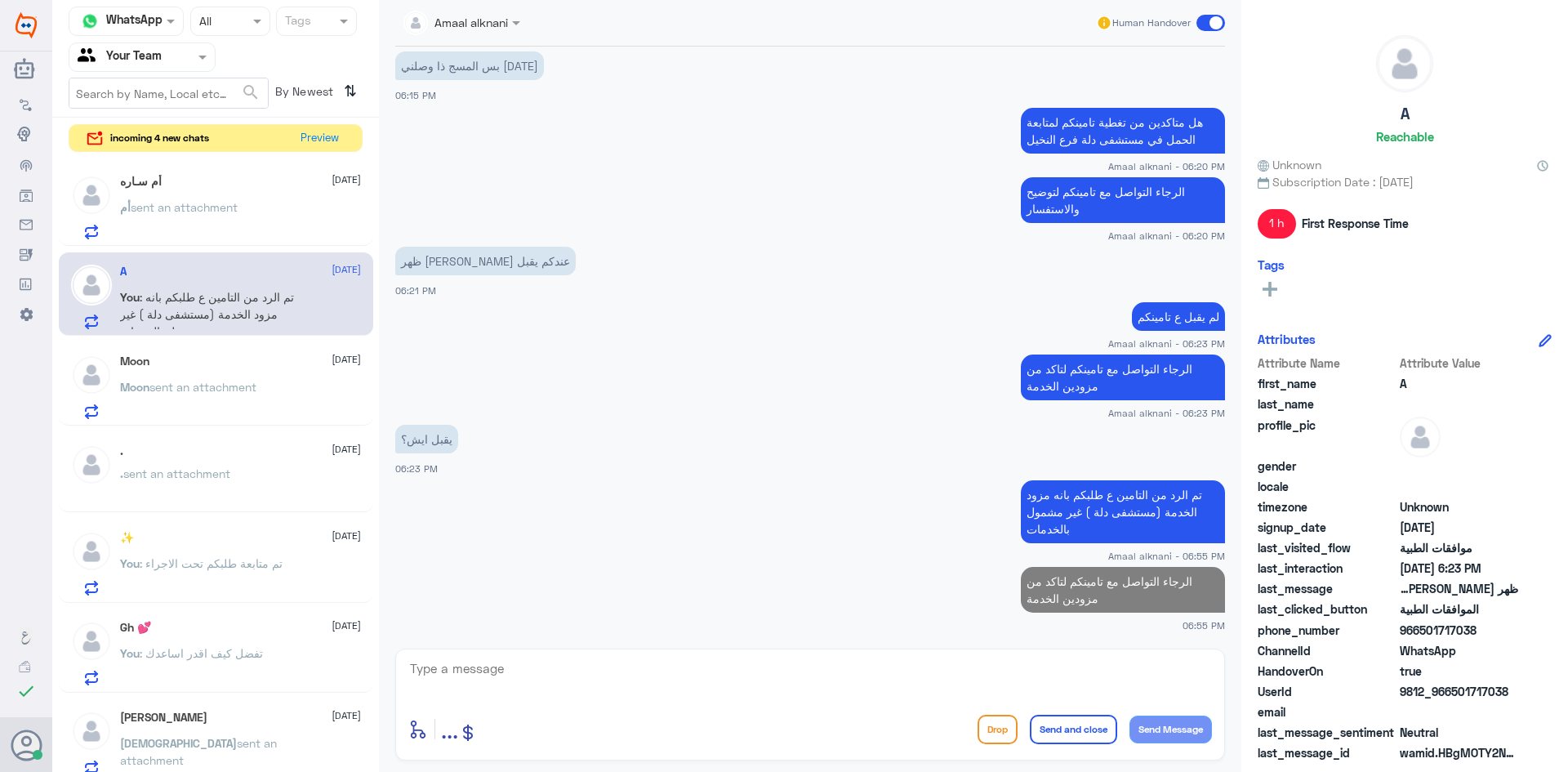
click at [163, 209] on span "sent an attachment" at bounding box center [184, 207] width 107 height 13
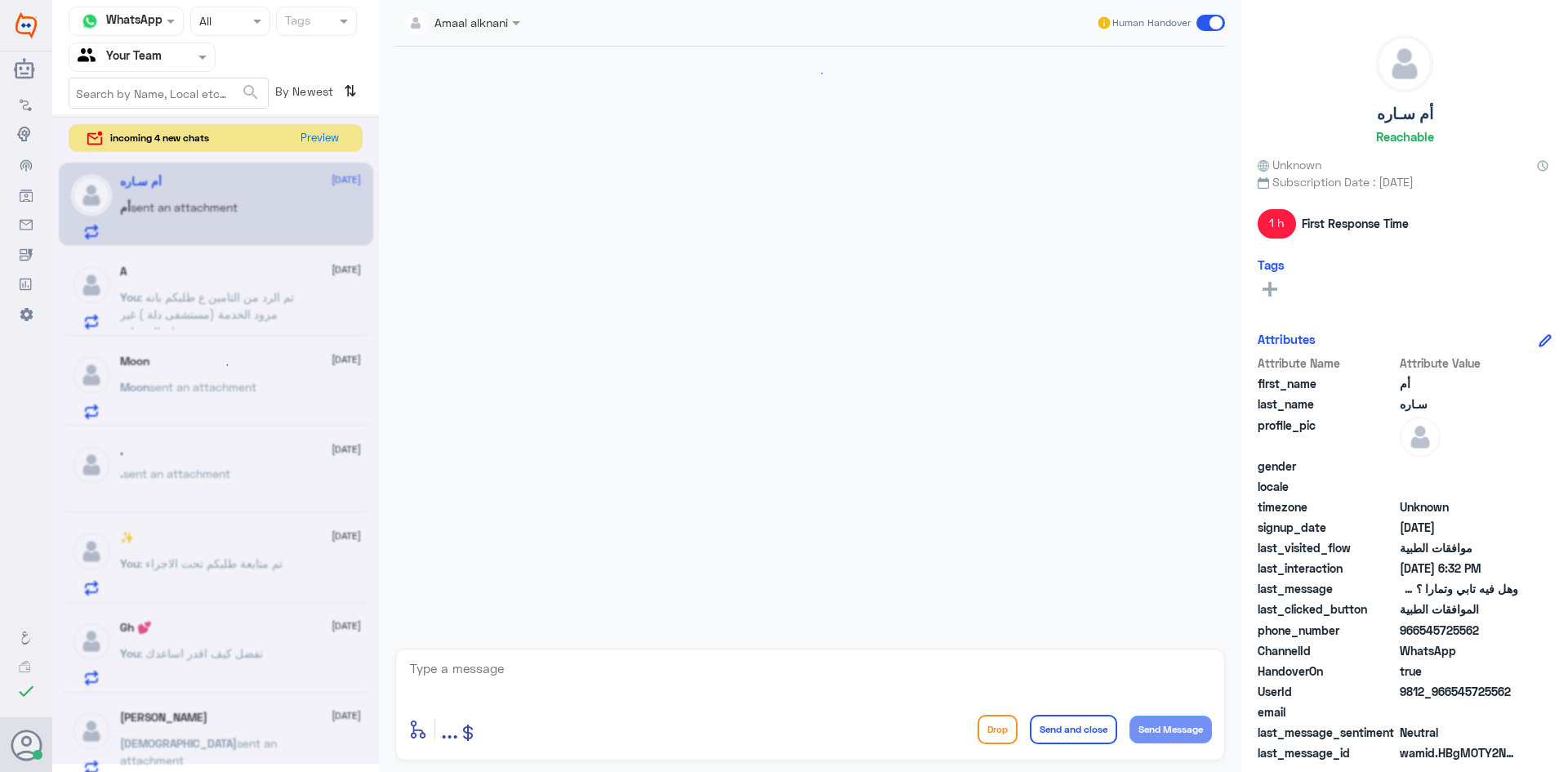
scroll to position [1309, 0]
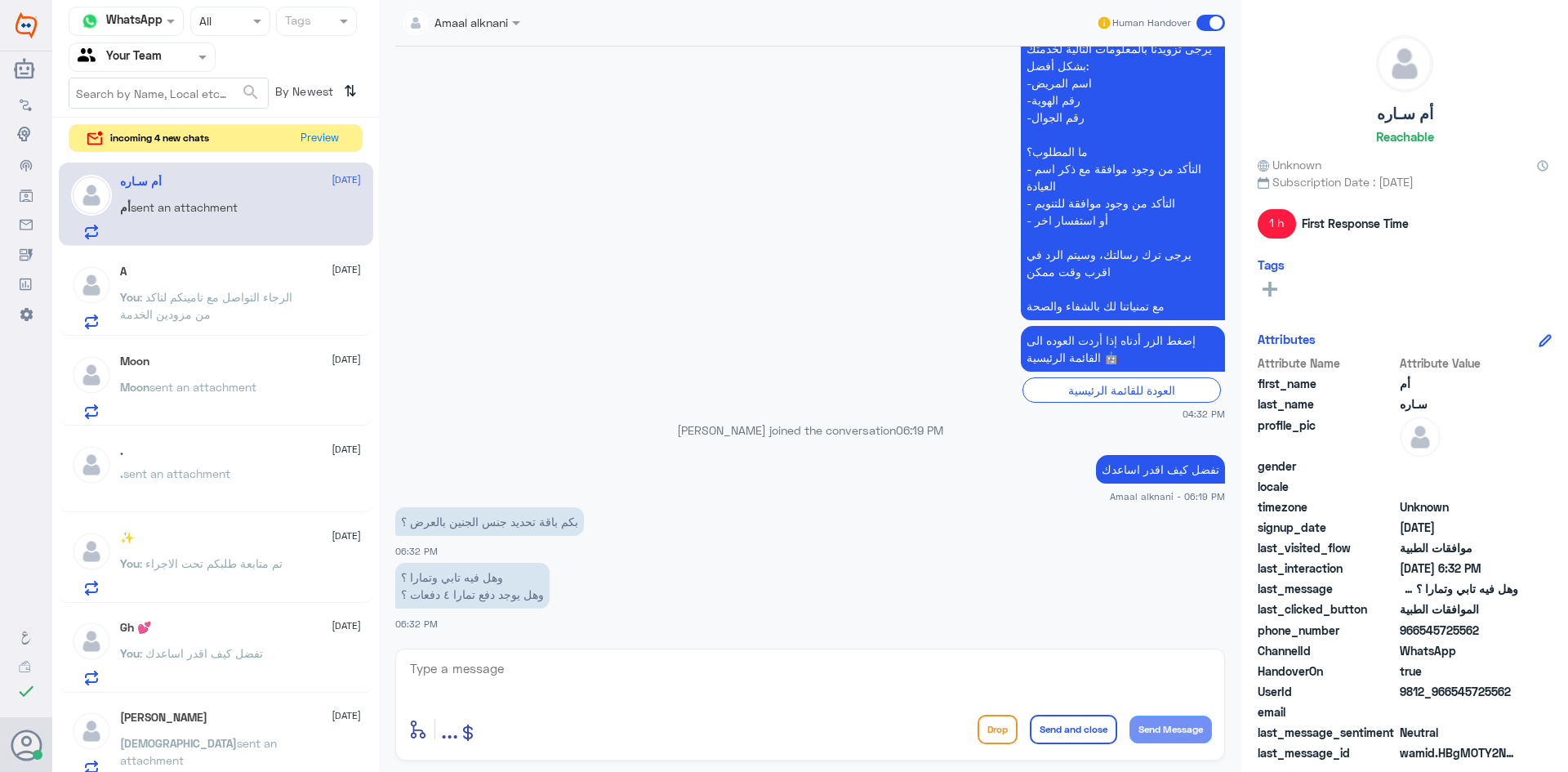
click at [190, 292] on span ": الرجاء التواصل مع تامينكم لتاكد من مزودين الخدمة" at bounding box center [206, 306] width 173 height 31
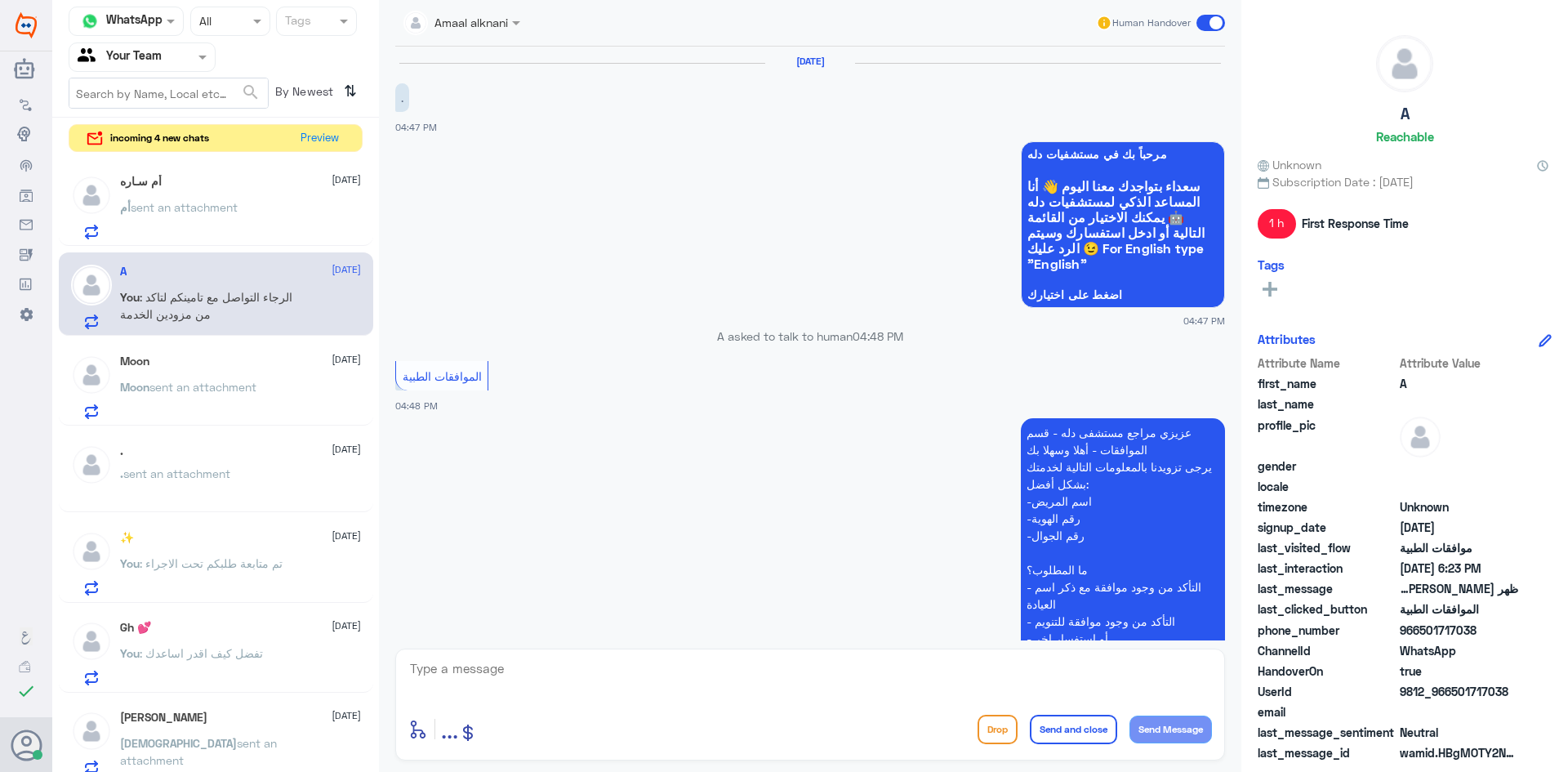
scroll to position [1122, 0]
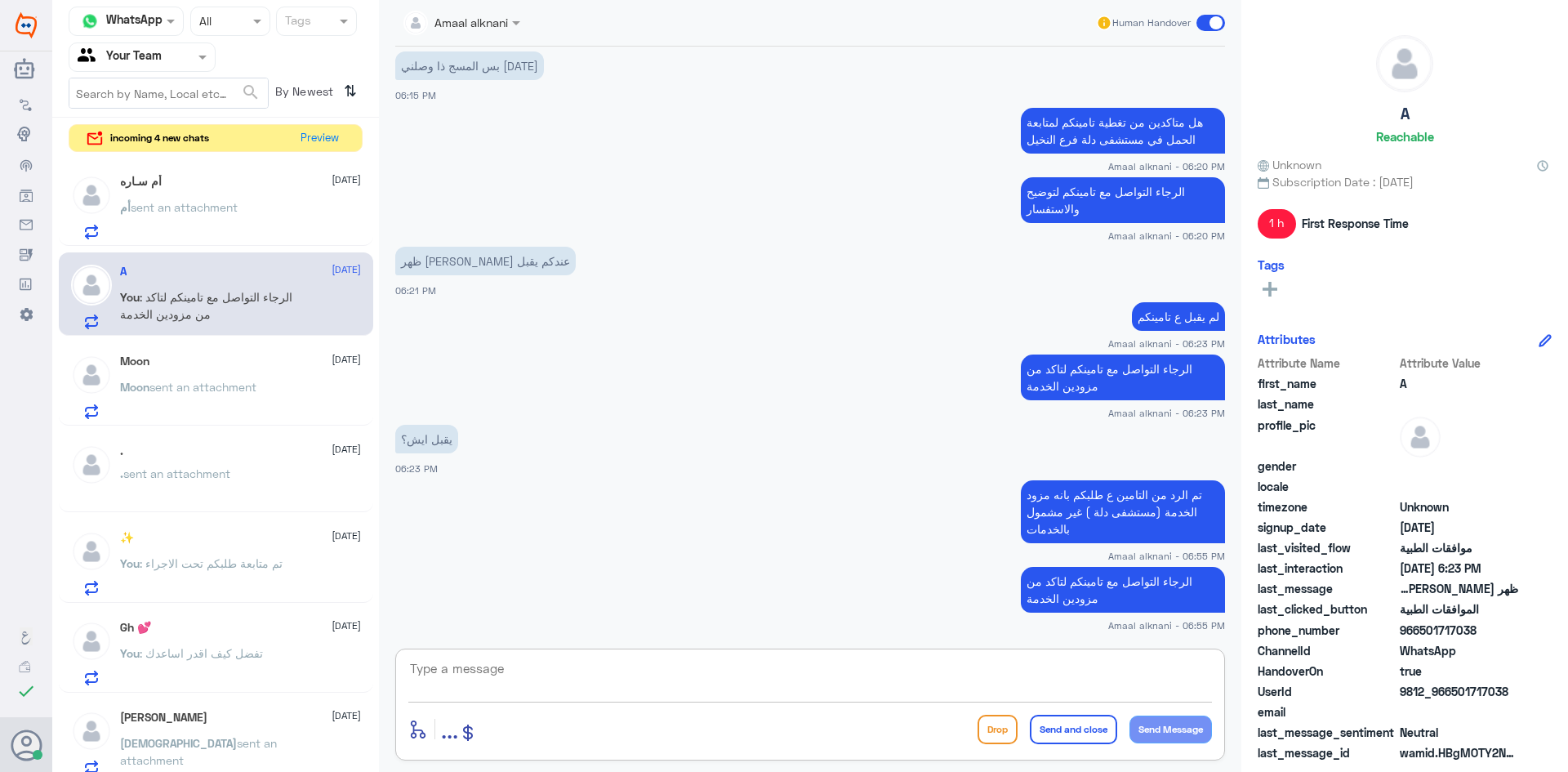
click at [531, 683] on textarea at bounding box center [811, 678] width 804 height 40
type textarea "والتاكد من ان دلة فرع النخيل داخل تغطية تامينكم وايضا خدمات الحمل والولادة"
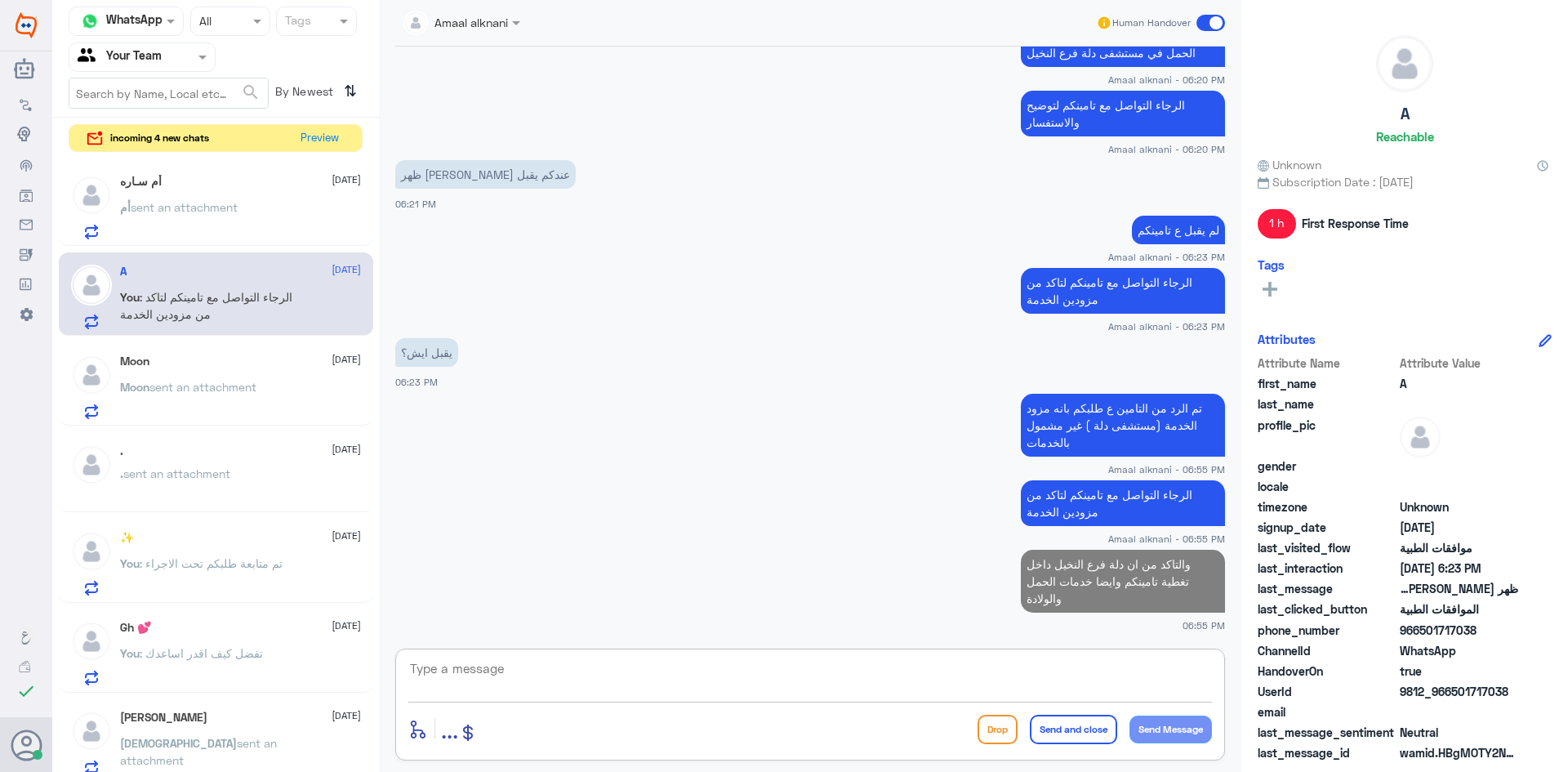
click at [193, 211] on span "sent an attachment" at bounding box center [184, 207] width 107 height 13
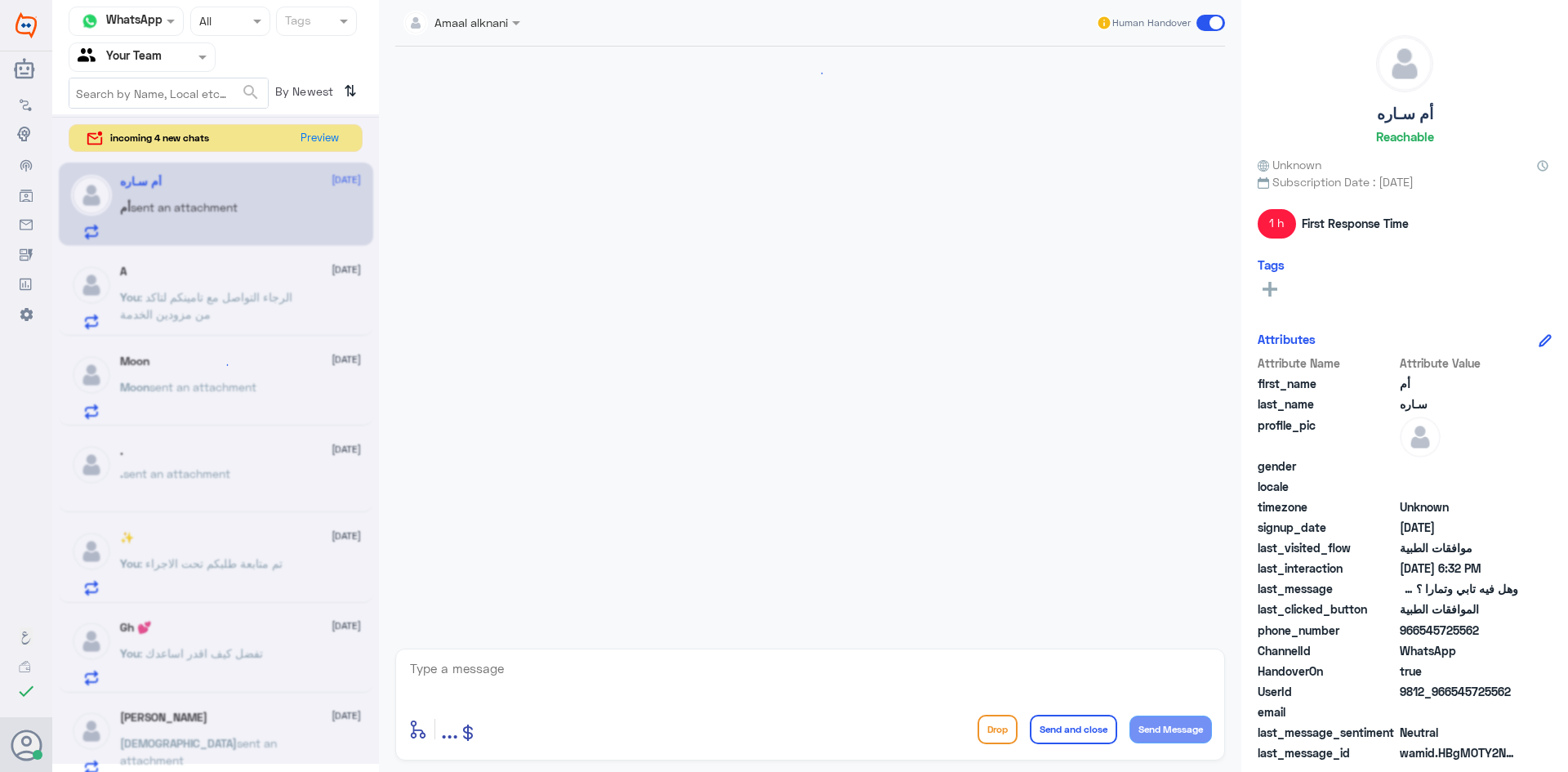
scroll to position [1309, 0]
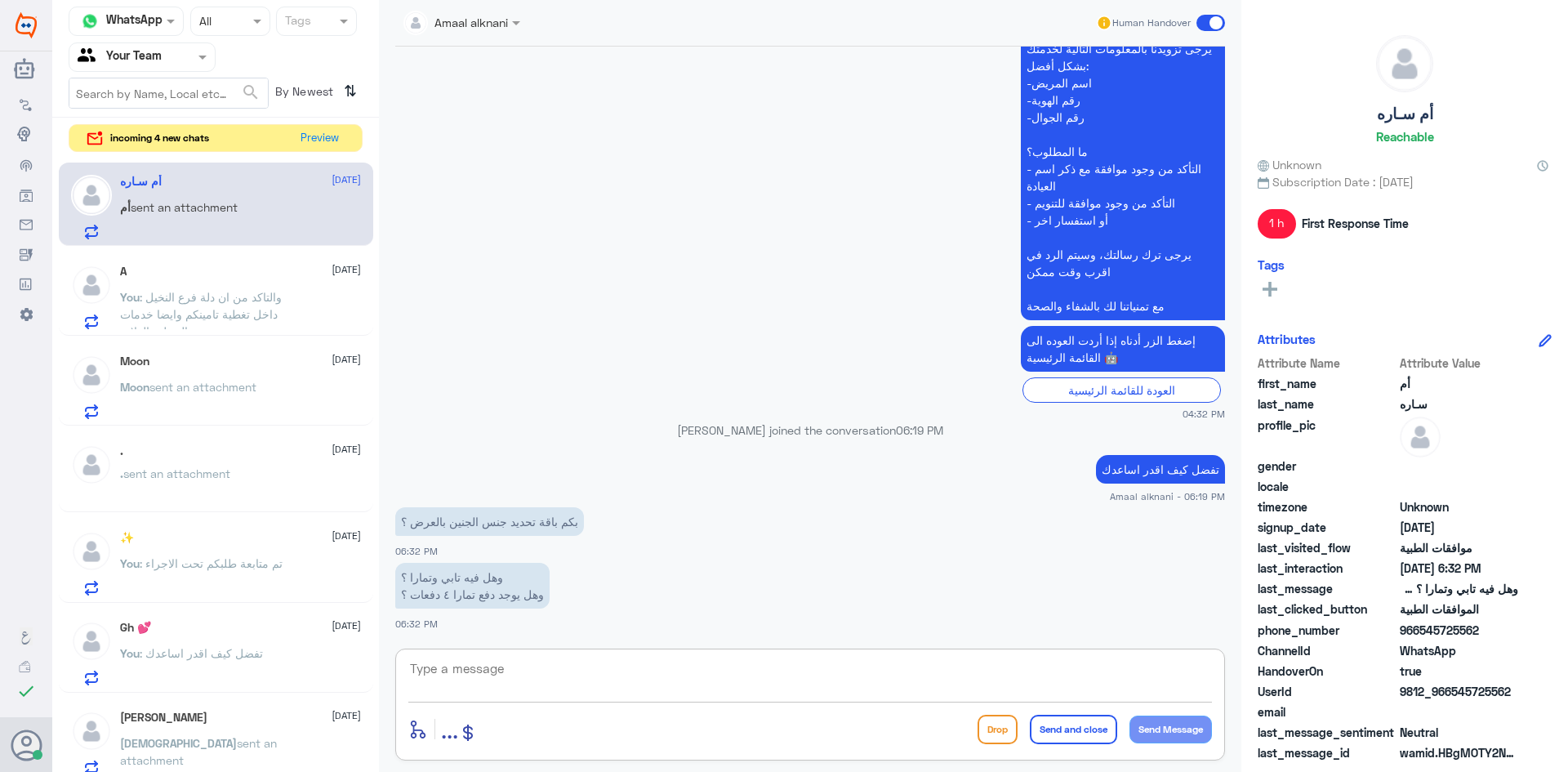
click at [537, 680] on textarea at bounding box center [811, 678] width 804 height 40
click at [494, 671] on textarea at bounding box center [811, 678] width 804 height 40
type textarea "الرجاء الاتصال بخدمة العملاء 920012222 لافادتكم"
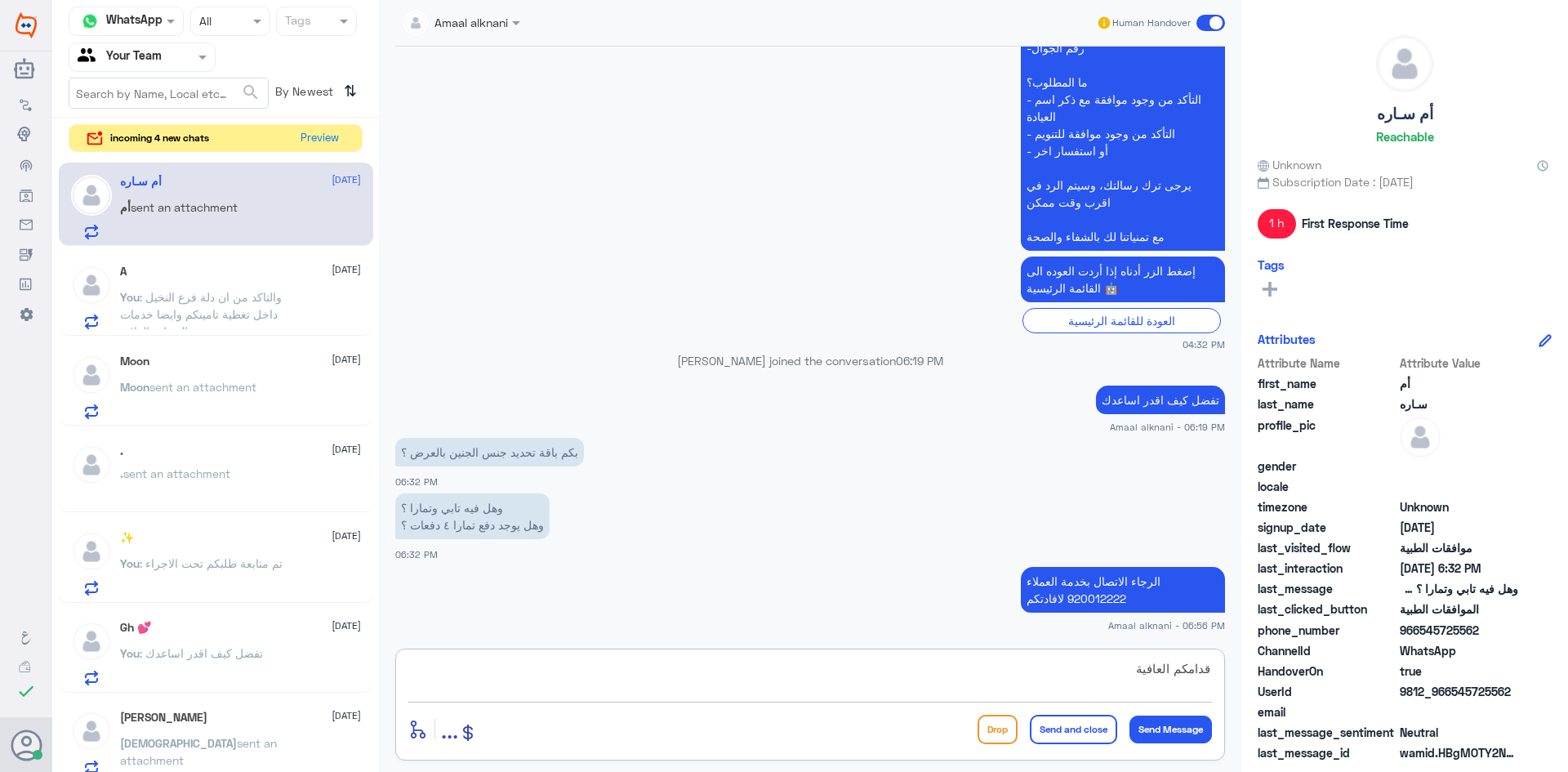
type textarea "قدامكم العافية"
click at [1052, 730] on button "Send and close" at bounding box center [1073, 729] width 88 height 29
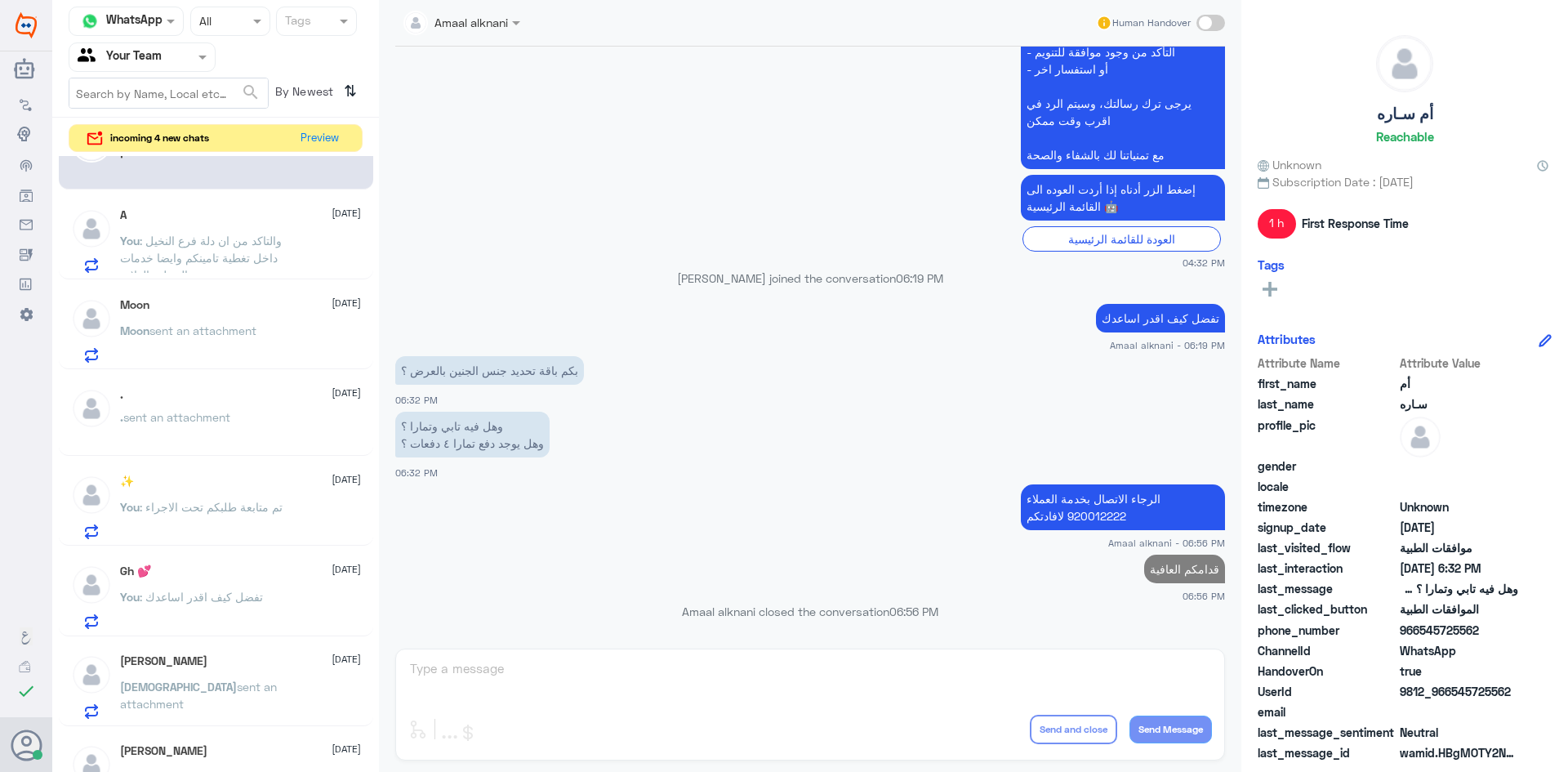
scroll to position [82, 0]
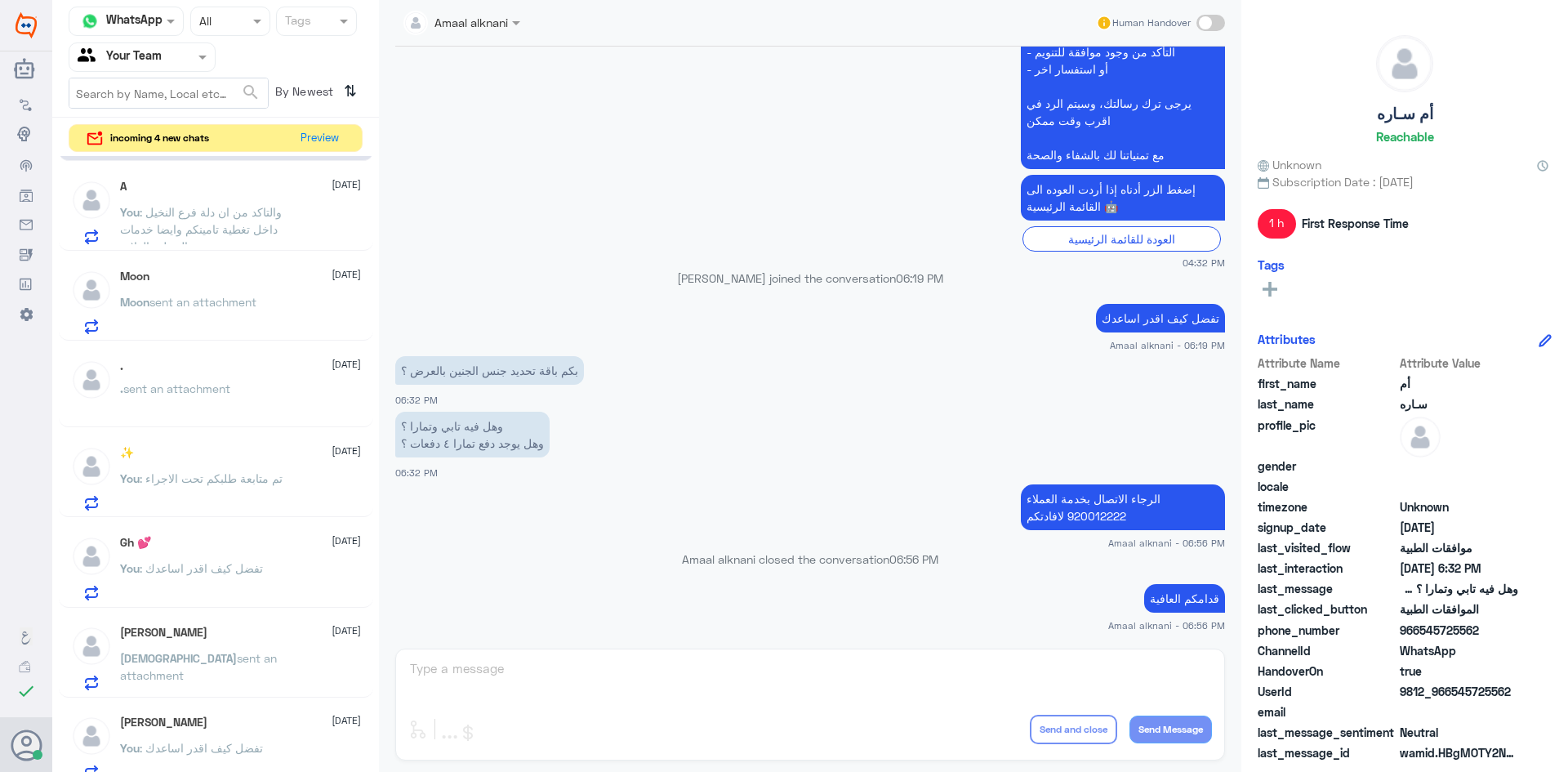
click at [236, 321] on p "Moon sent an attachment" at bounding box center [188, 313] width 136 height 40
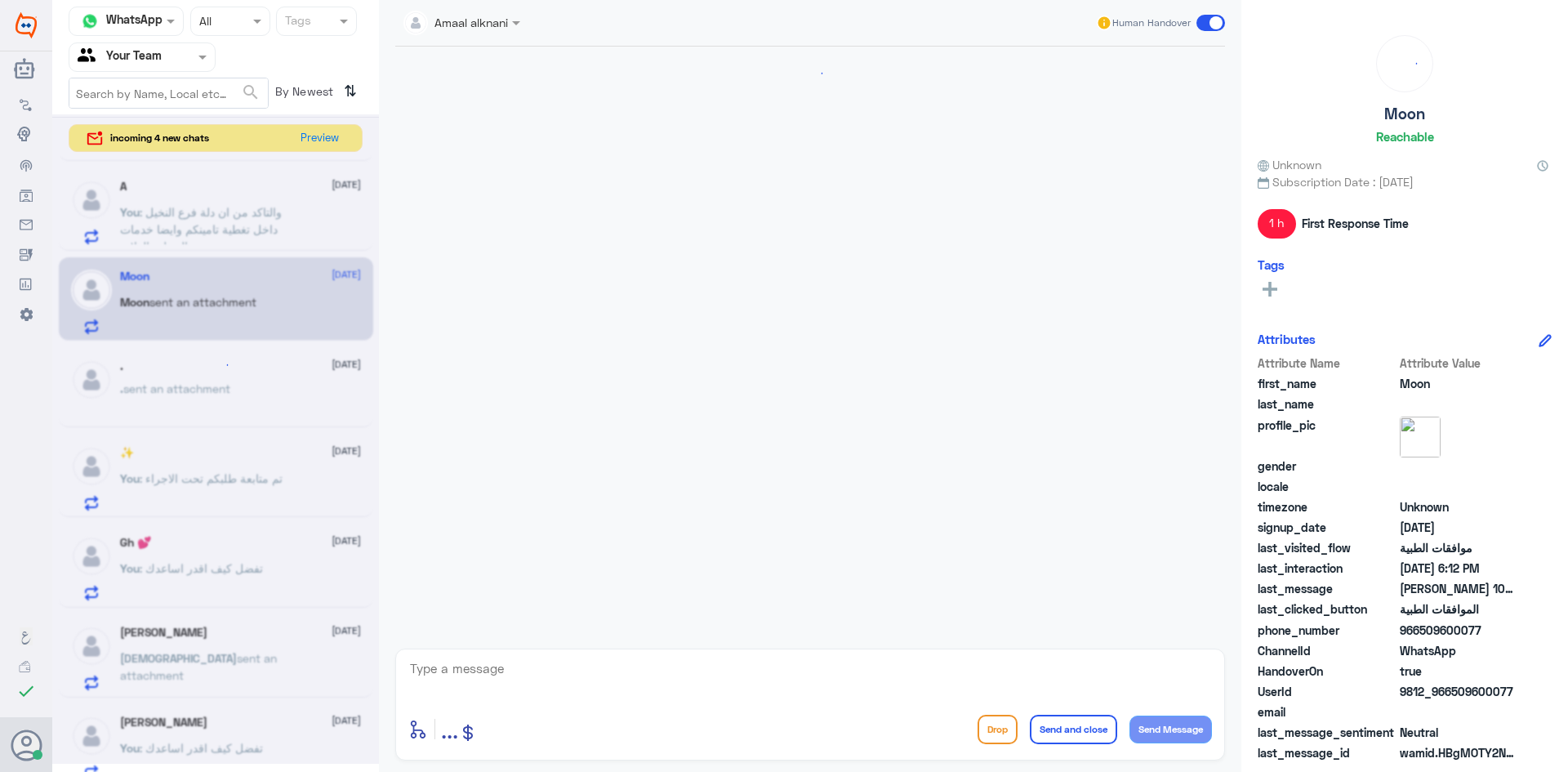
scroll to position [622, 0]
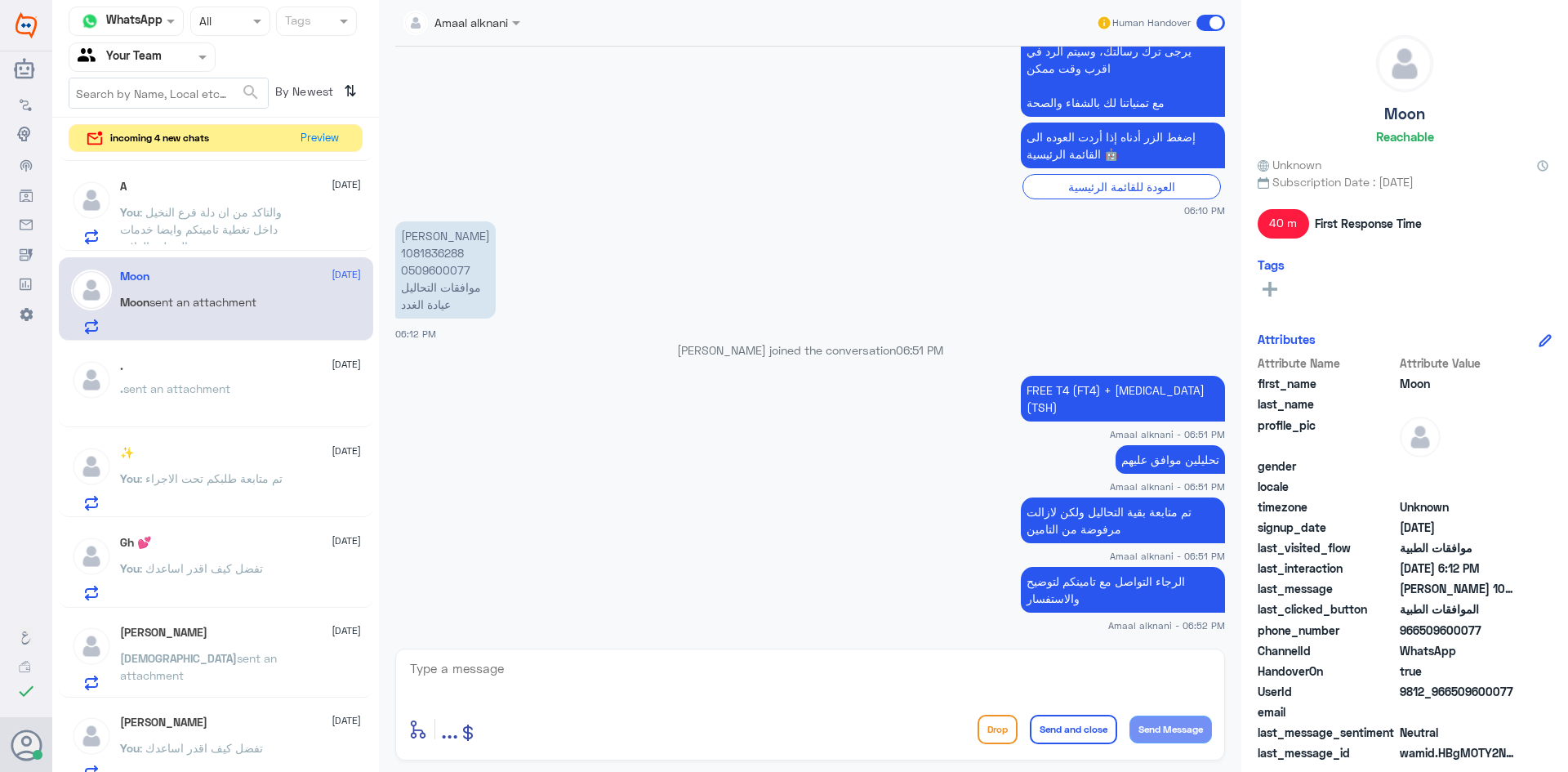
click at [526, 671] on textarea at bounding box center [811, 678] width 804 height 40
click at [488, 686] on textarea at bounding box center [811, 678] width 804 height 40
type textarea "ن"
type textarea "قدامكم العافية"
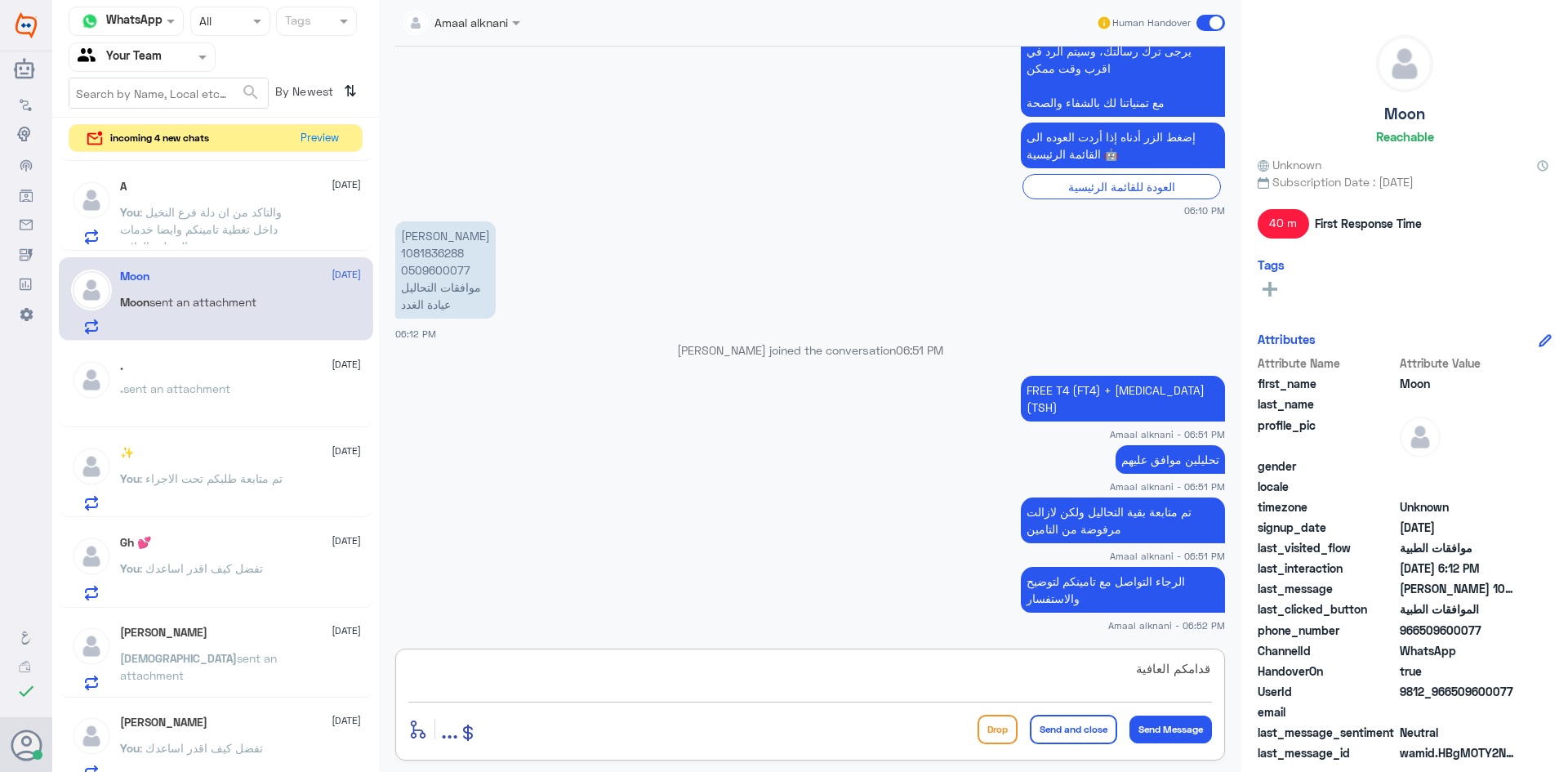
click at [1058, 736] on button "Send and close" at bounding box center [1073, 729] width 88 height 29
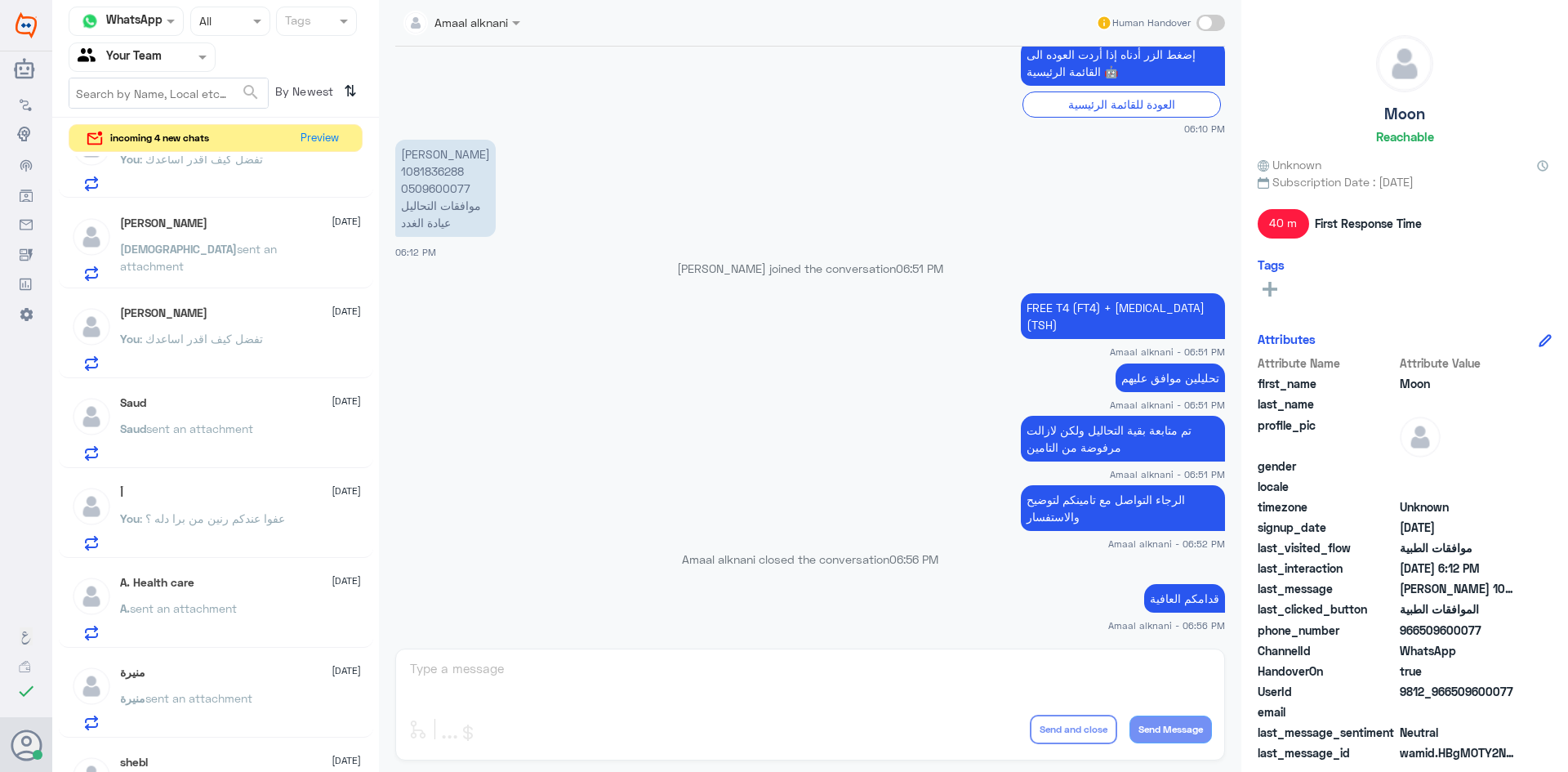
scroll to position [490, 0]
click at [179, 485] on div "أ [DATE]" at bounding box center [241, 491] width 241 height 13
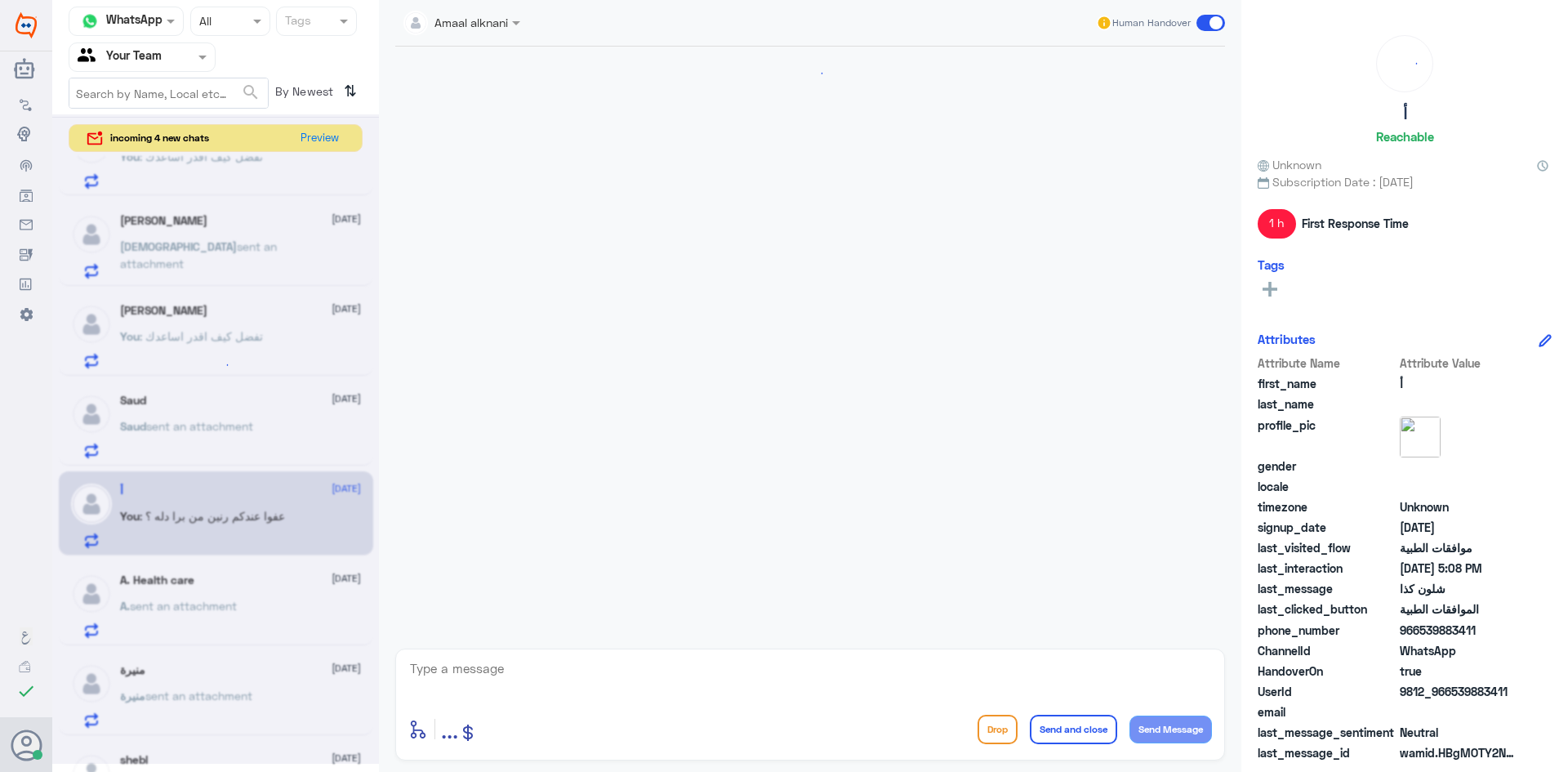
scroll to position [1032, 0]
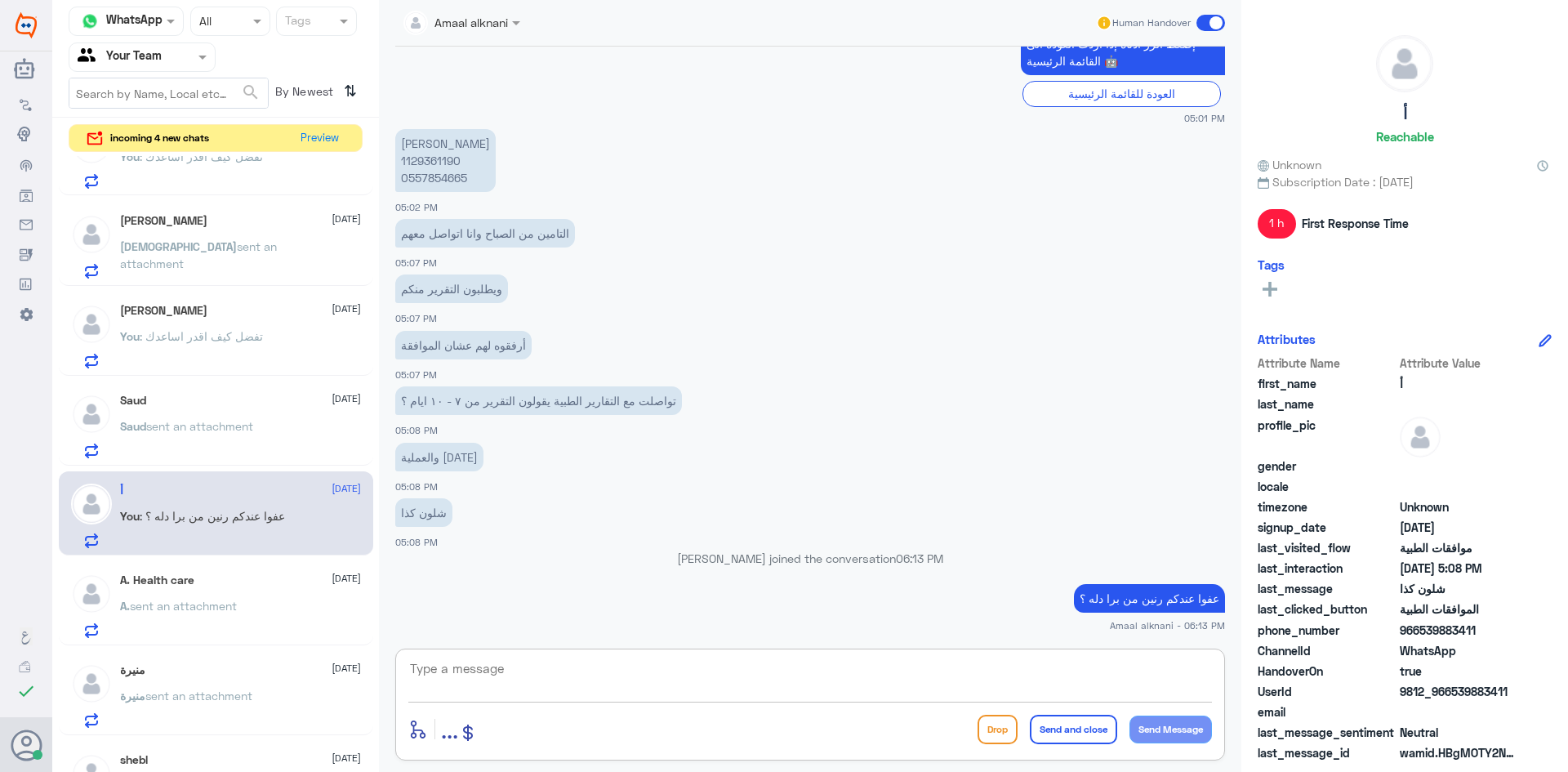
click at [580, 687] on textarea at bounding box center [811, 678] width 804 height 40
type textarea "تمت الموافقة"
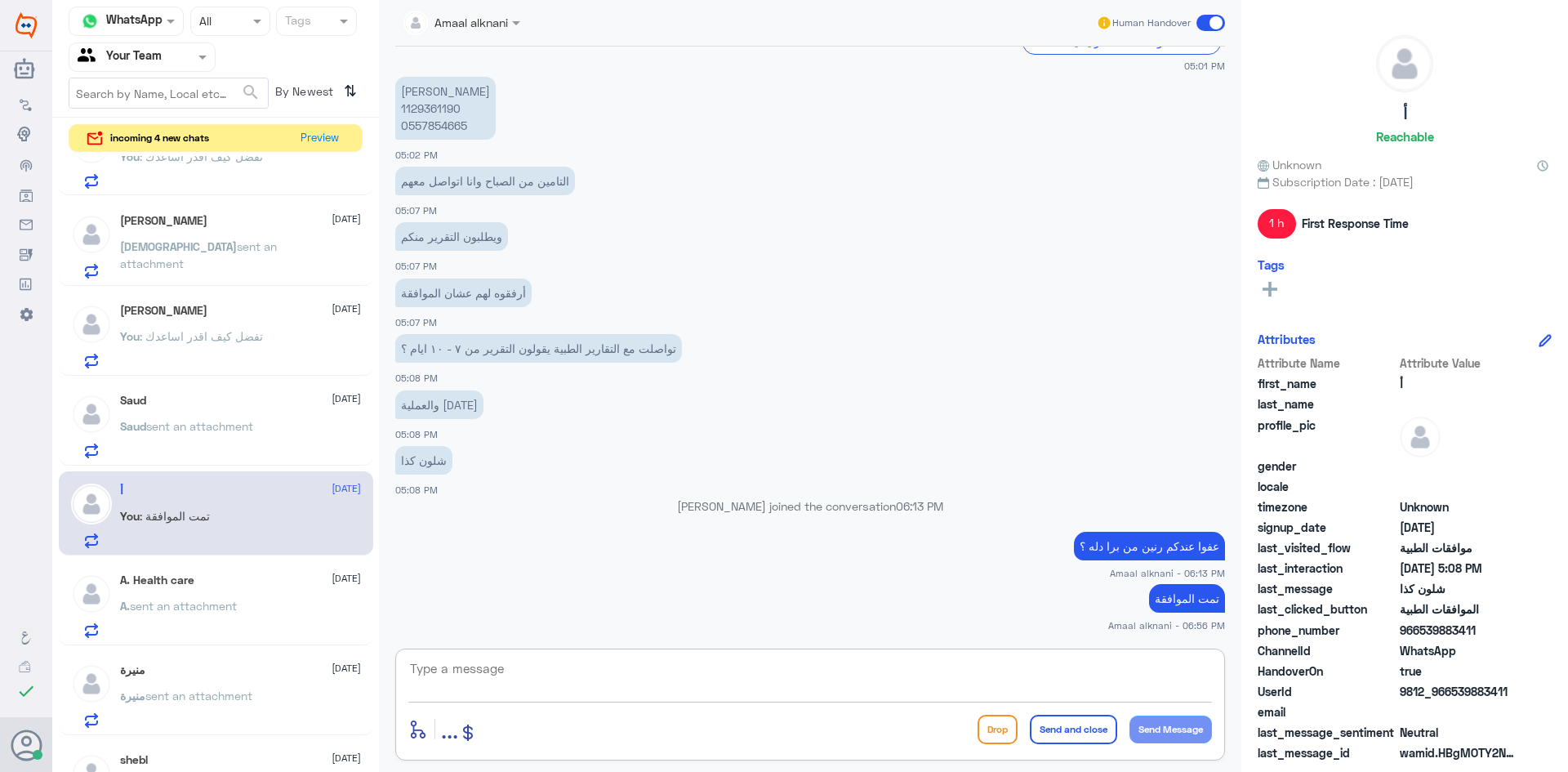
click at [1174, 598] on p "تمت الموافقة" at bounding box center [1186, 599] width 76 height 29
click at [427, 110] on p "[PERSON_NAME] 1129361190 0557854665" at bounding box center [445, 108] width 100 height 63
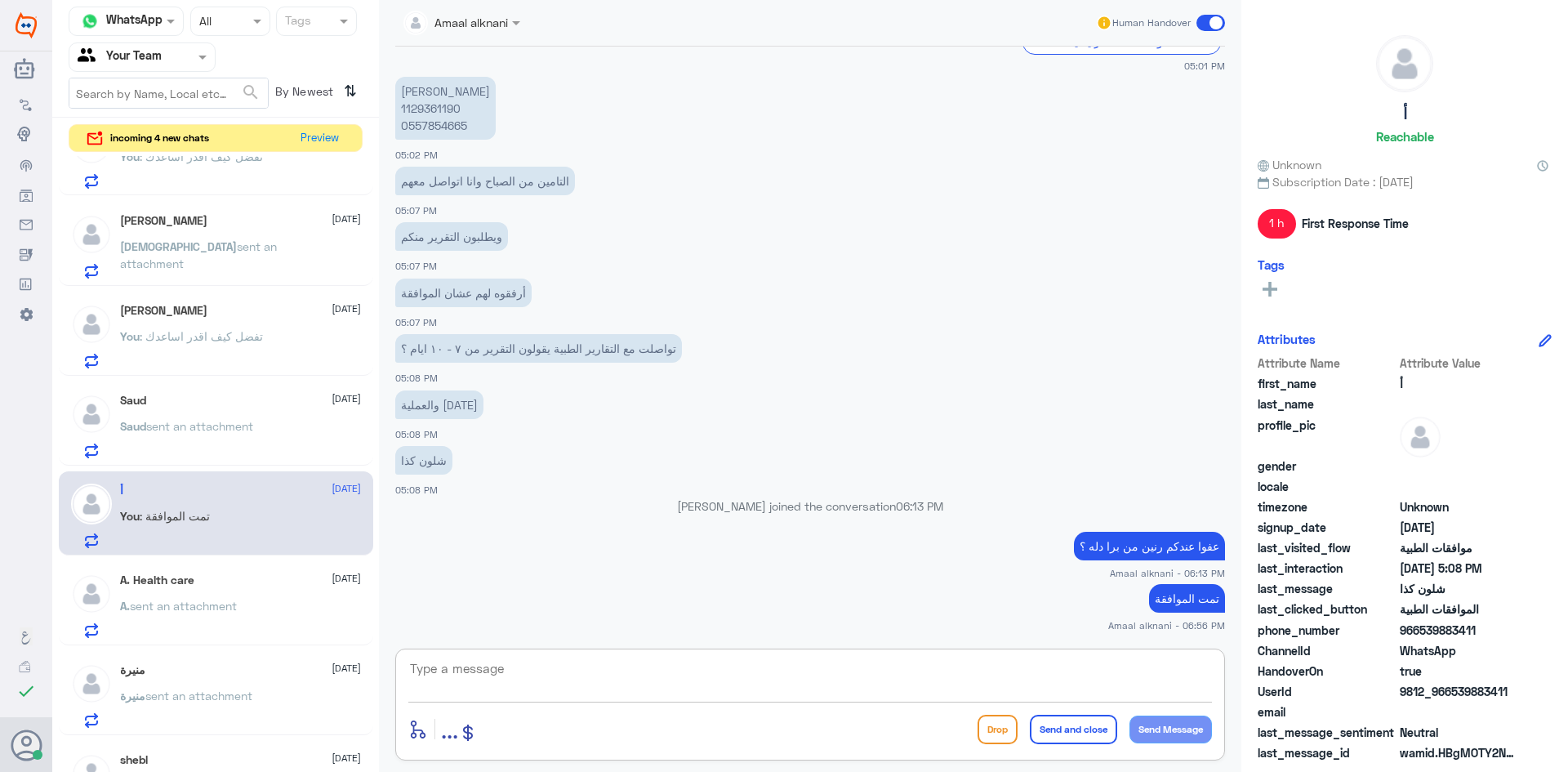
click at [779, 676] on textarea at bounding box center [811, 678] width 804 height 40
type textarea "قدامكم العافية"
click at [1035, 725] on button "Send and close" at bounding box center [1073, 729] width 88 height 29
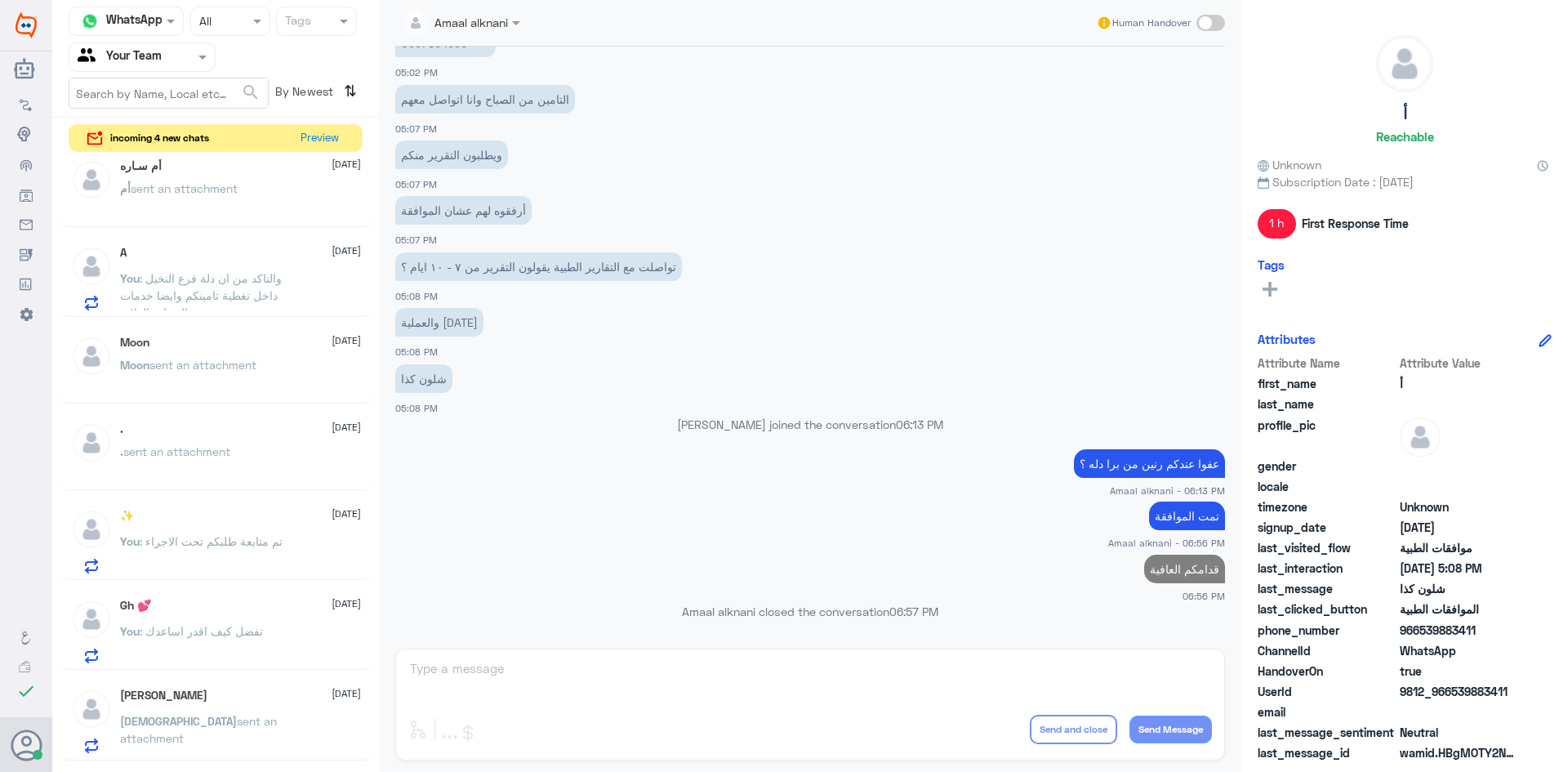
scroll to position [0, 0]
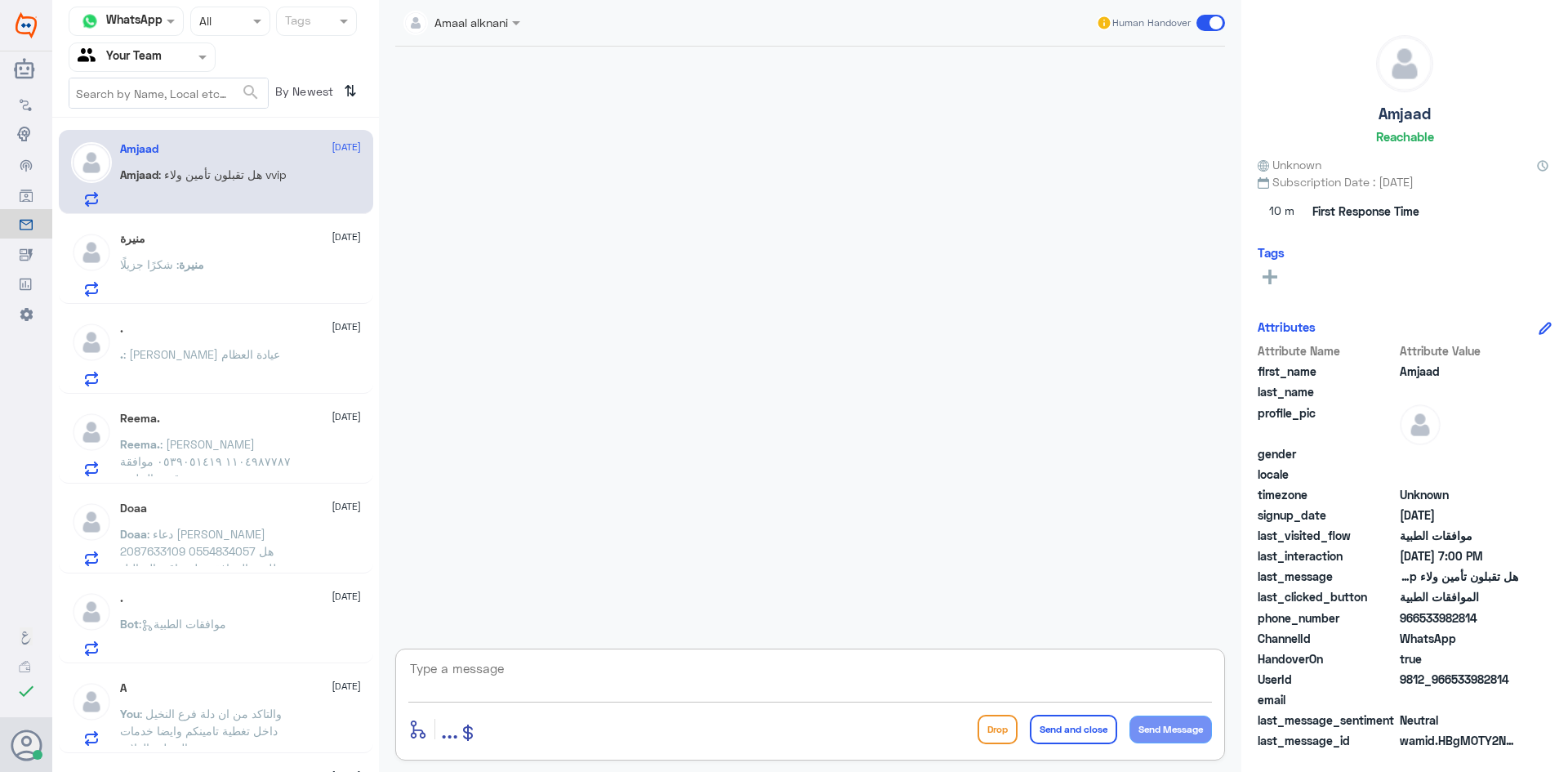
click at [601, 678] on textarea at bounding box center [811, 678] width 804 height 40
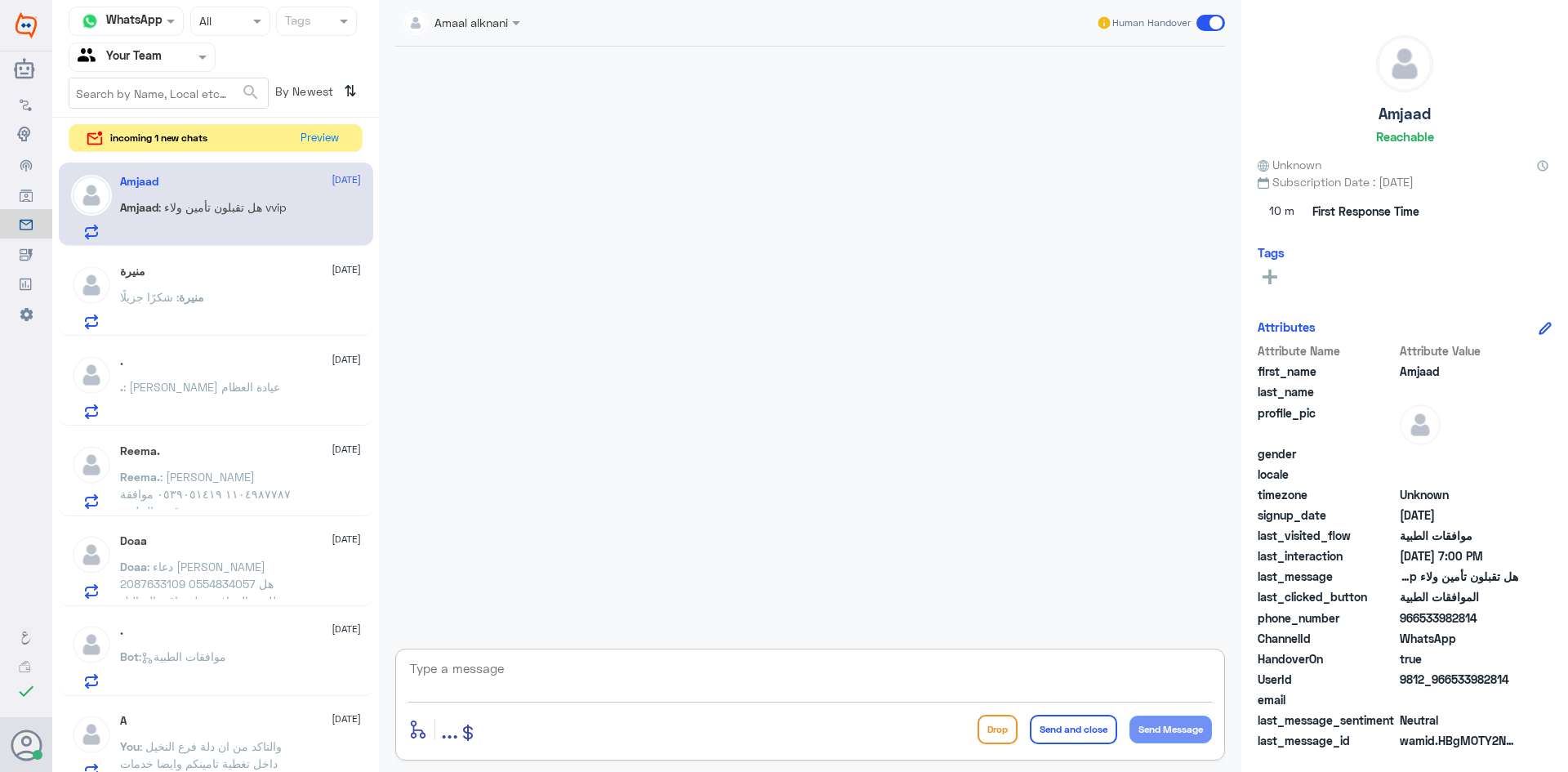
click at [271, 306] on div "منيرة : شكرًا جزيلًا" at bounding box center [241, 310] width 241 height 37
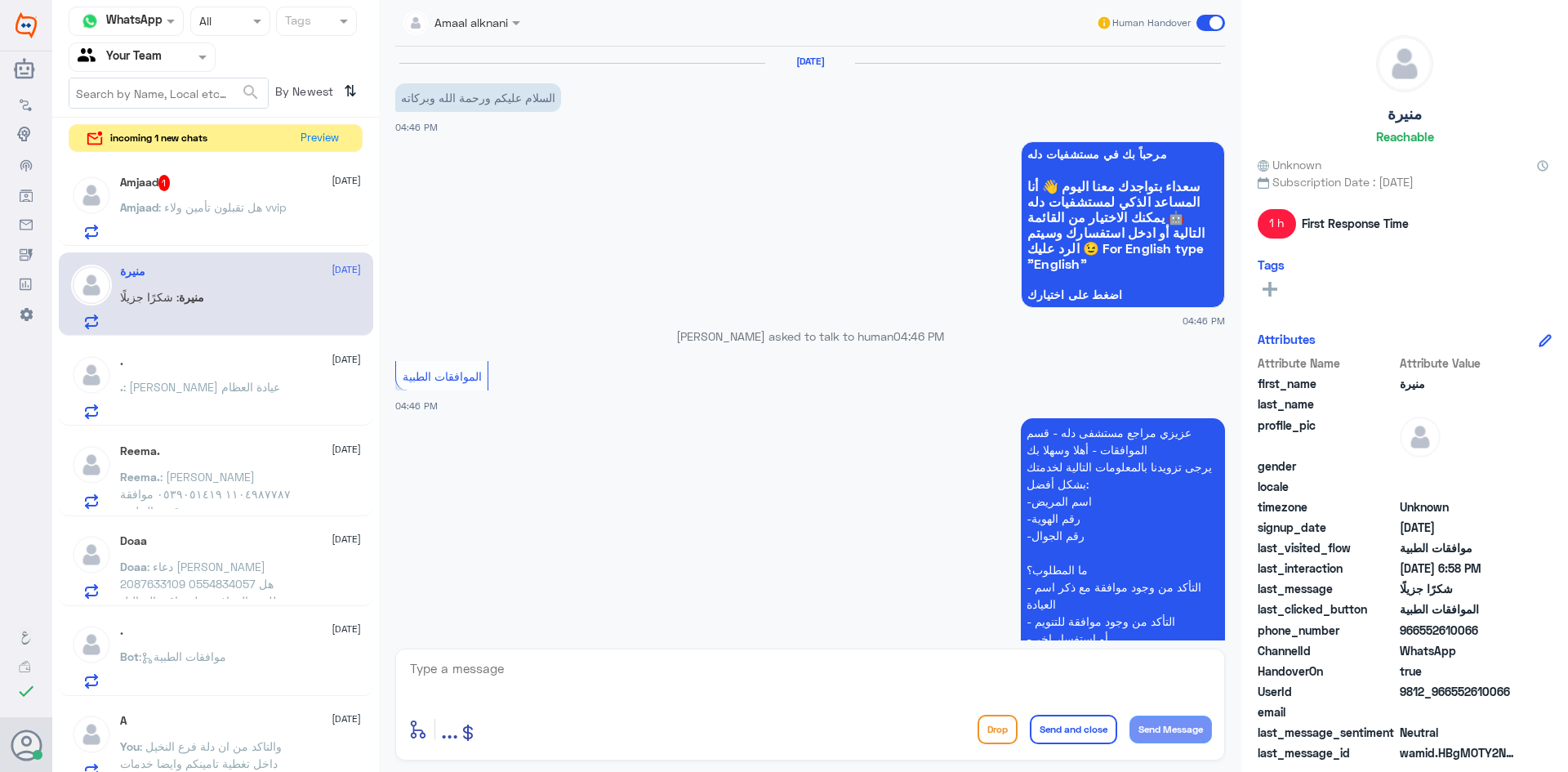
scroll to position [1082, 0]
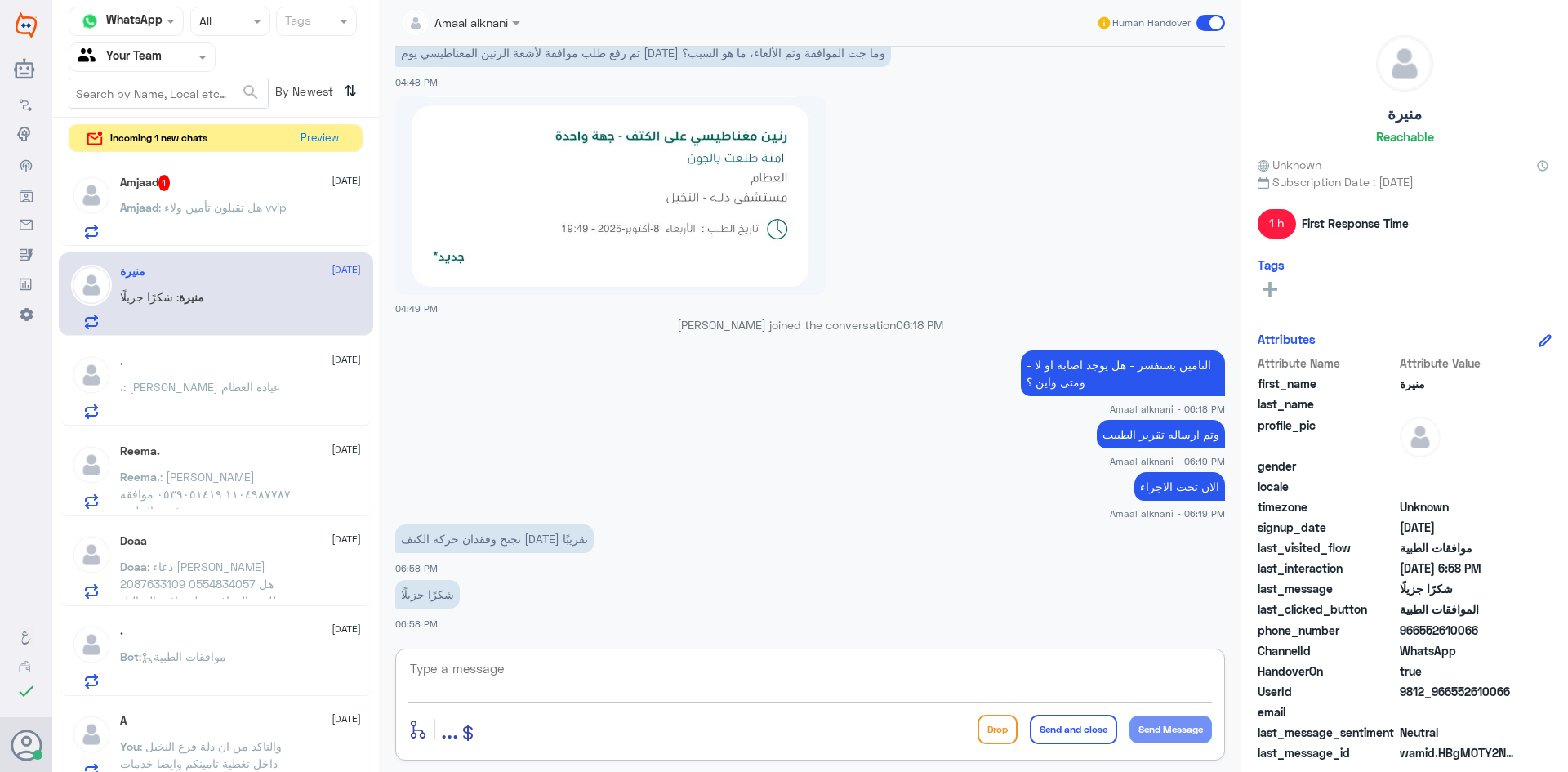
click at [496, 657] on textarea at bounding box center [811, 678] width 804 height 40
click at [649, 700] on div at bounding box center [811, 679] width 804 height 44
click at [501, 679] on textarea at bounding box center [811, 678] width 804 height 40
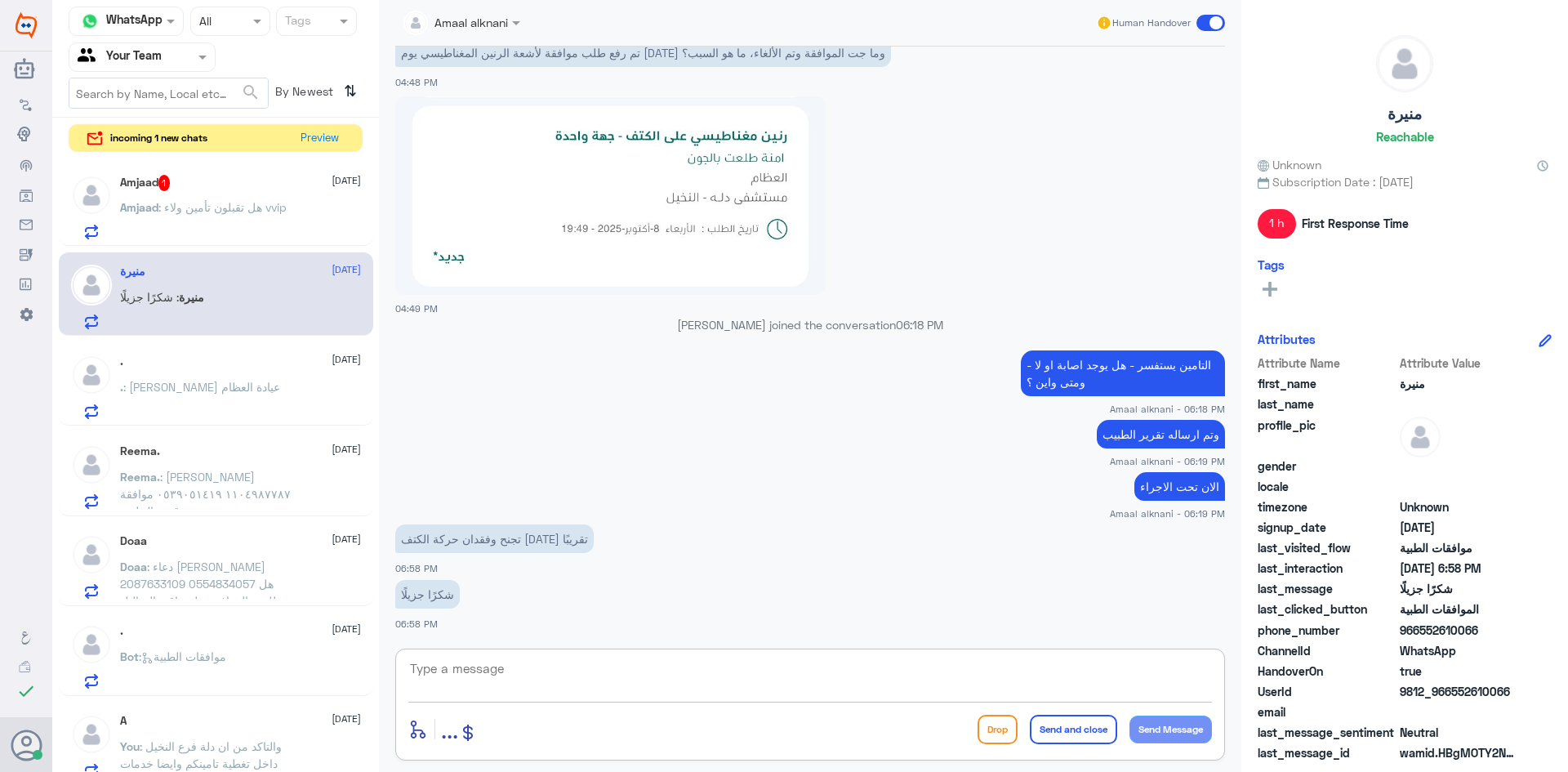
click at [234, 216] on p "Amjaad : هل تقبلون تأمين ولاء vvip" at bounding box center [203, 219] width 167 height 40
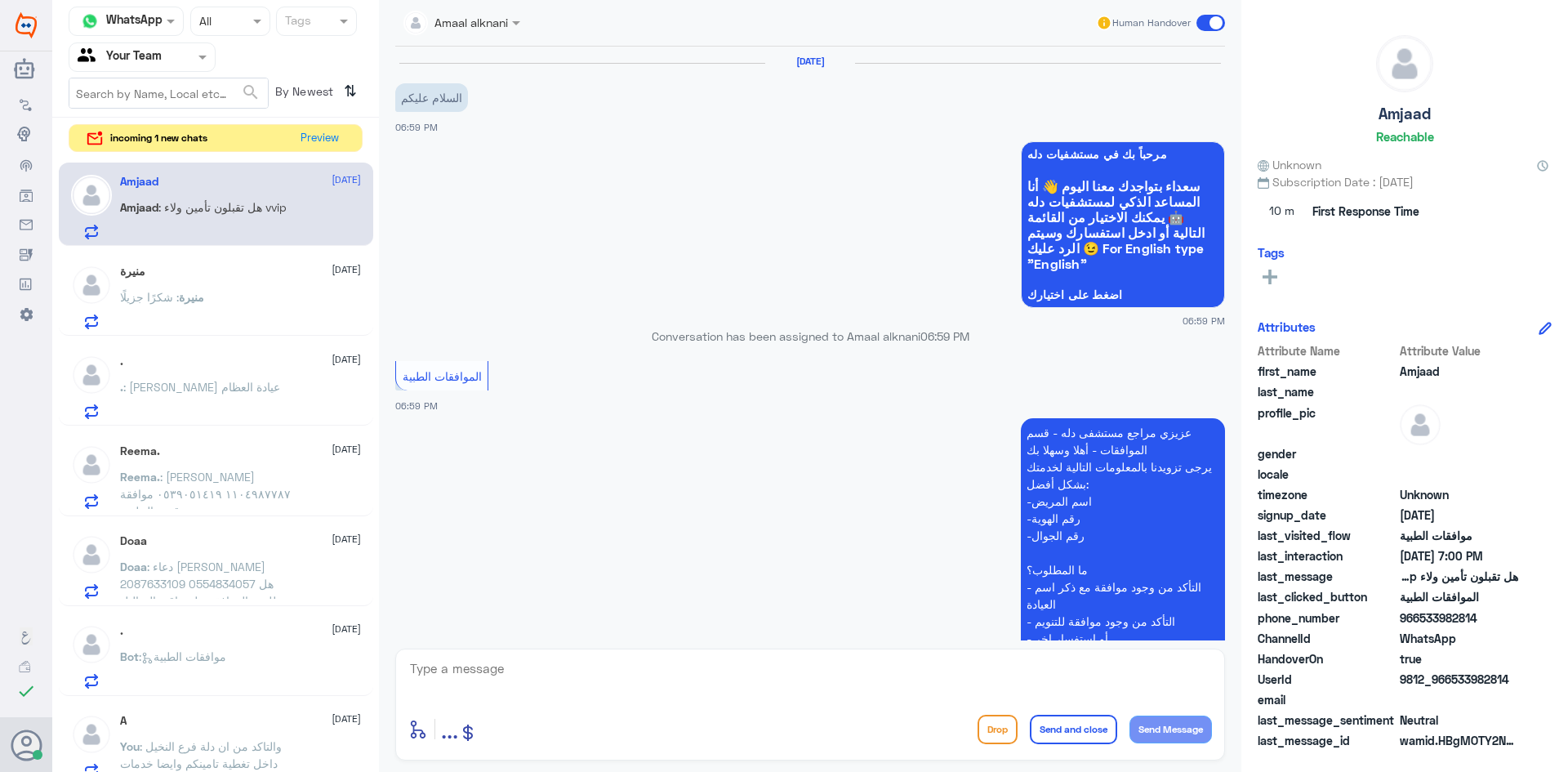
scroll to position [374, 0]
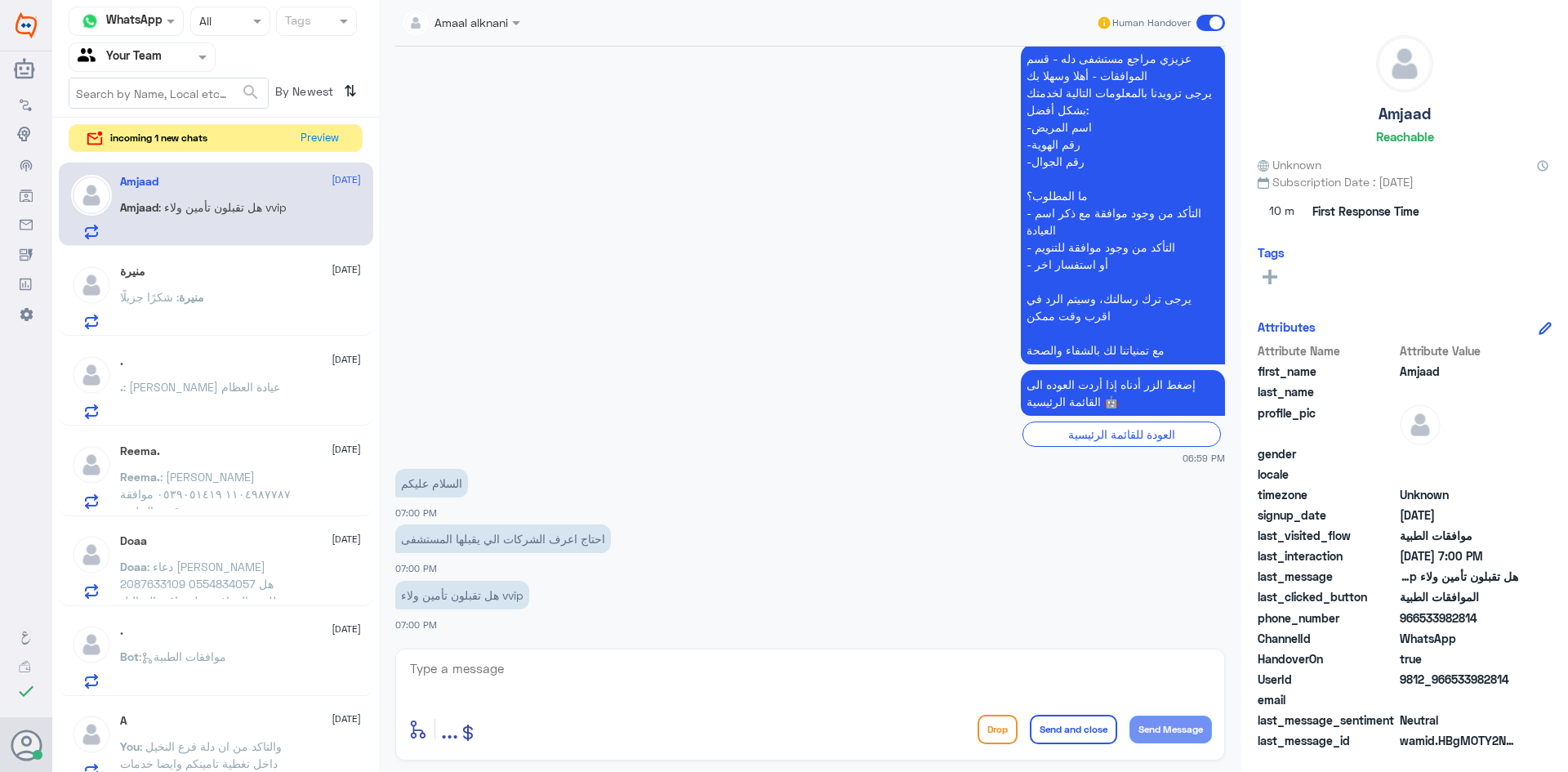
click at [530, 685] on textarea at bounding box center [811, 678] width 804 height 40
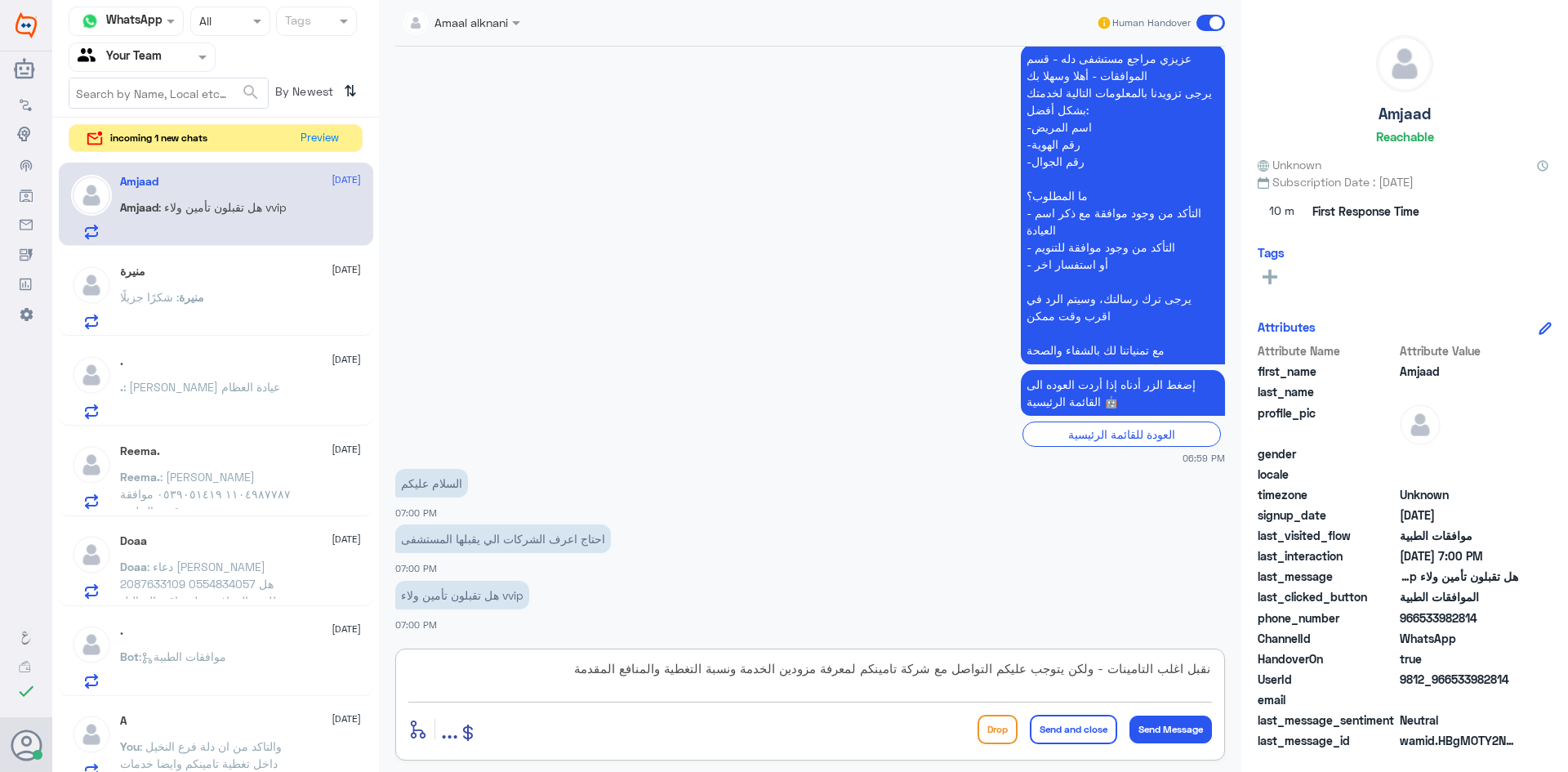
type textarea "نقبل اغلب التامينات - ولكن يتوجب عليكم التواصل مع شركة تامينكم لمعرفة مزودين ال…"
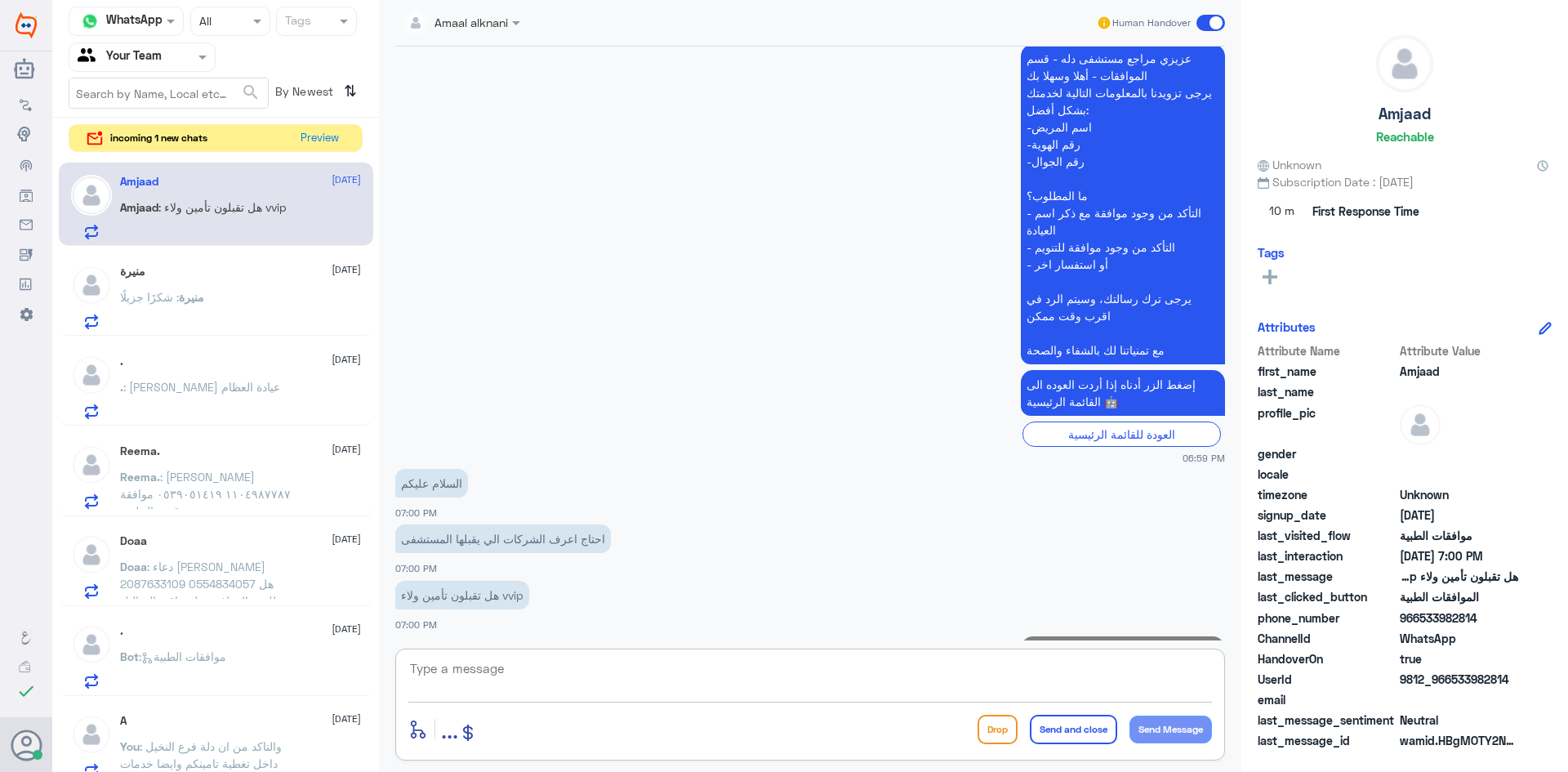
scroll to position [478, 0]
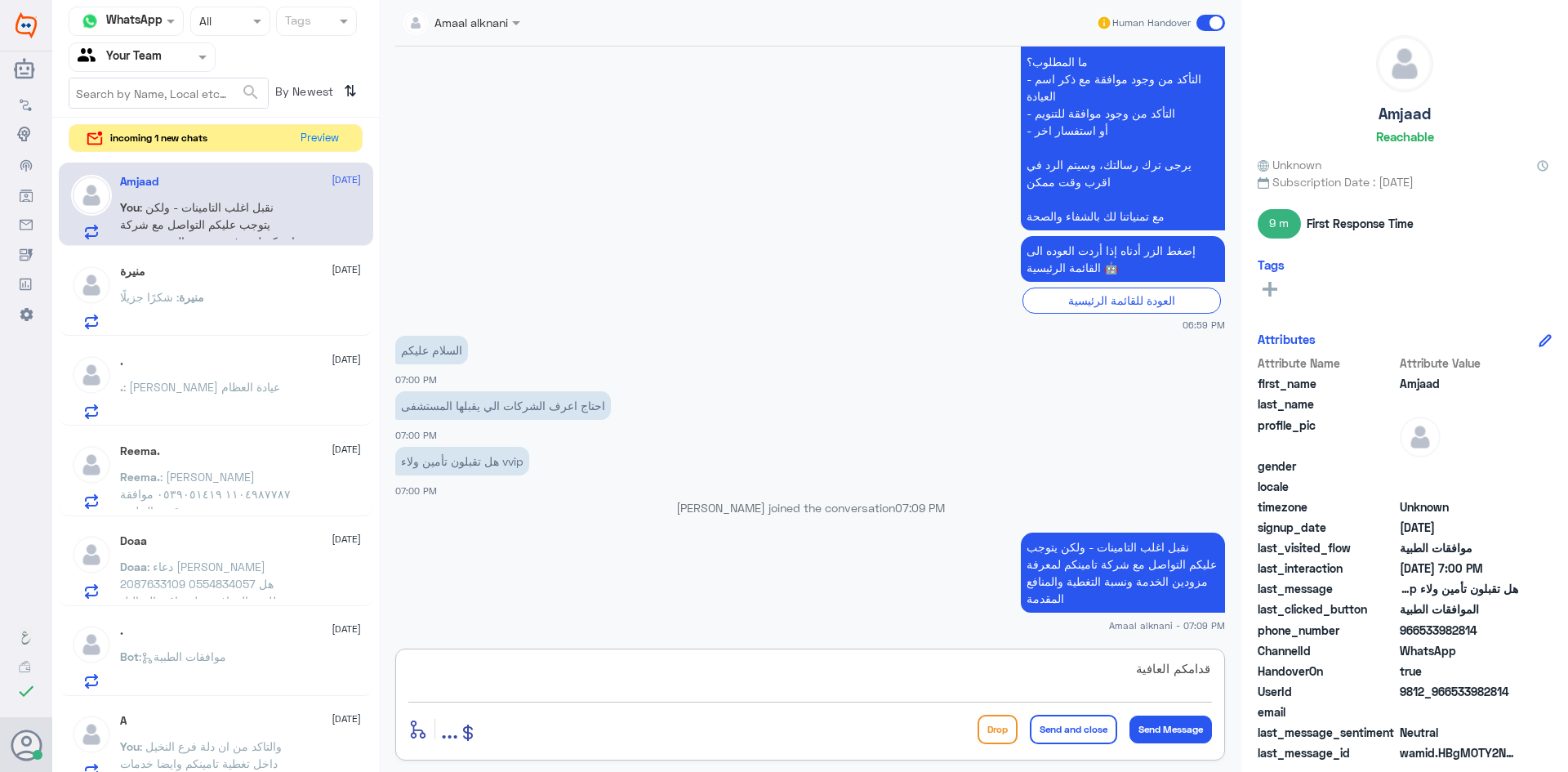
type textarea "قدامكم العافية"
click at [1086, 735] on button "Send and close" at bounding box center [1073, 729] width 88 height 29
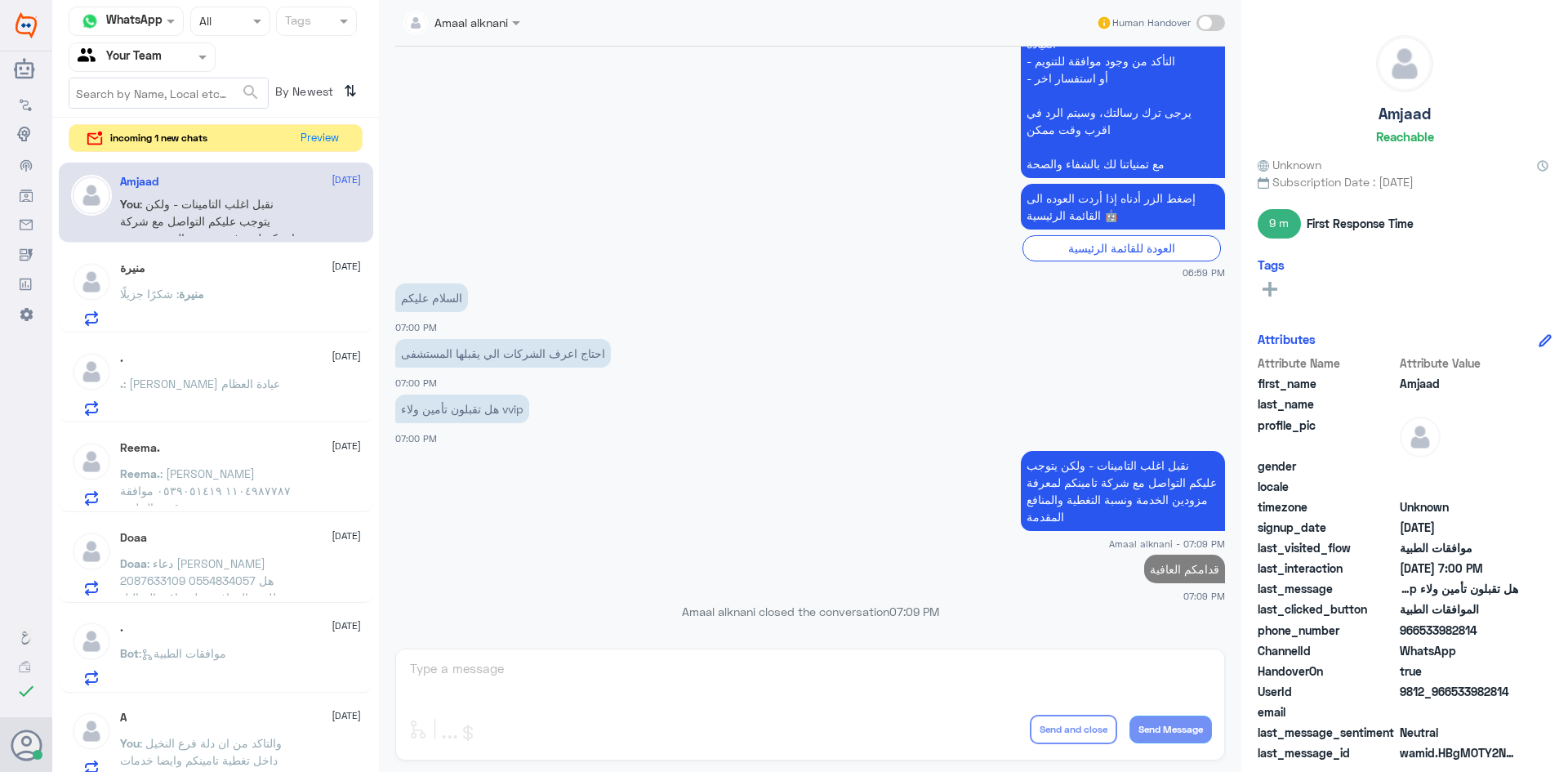
click at [264, 500] on p "Reema. : ريما عبدالله ١١٠٤٩٨٧٧٨٧ ٠٥٣٩٠٥١٤١٩ موافقة قسم الجلدية" at bounding box center [212, 485] width 184 height 40
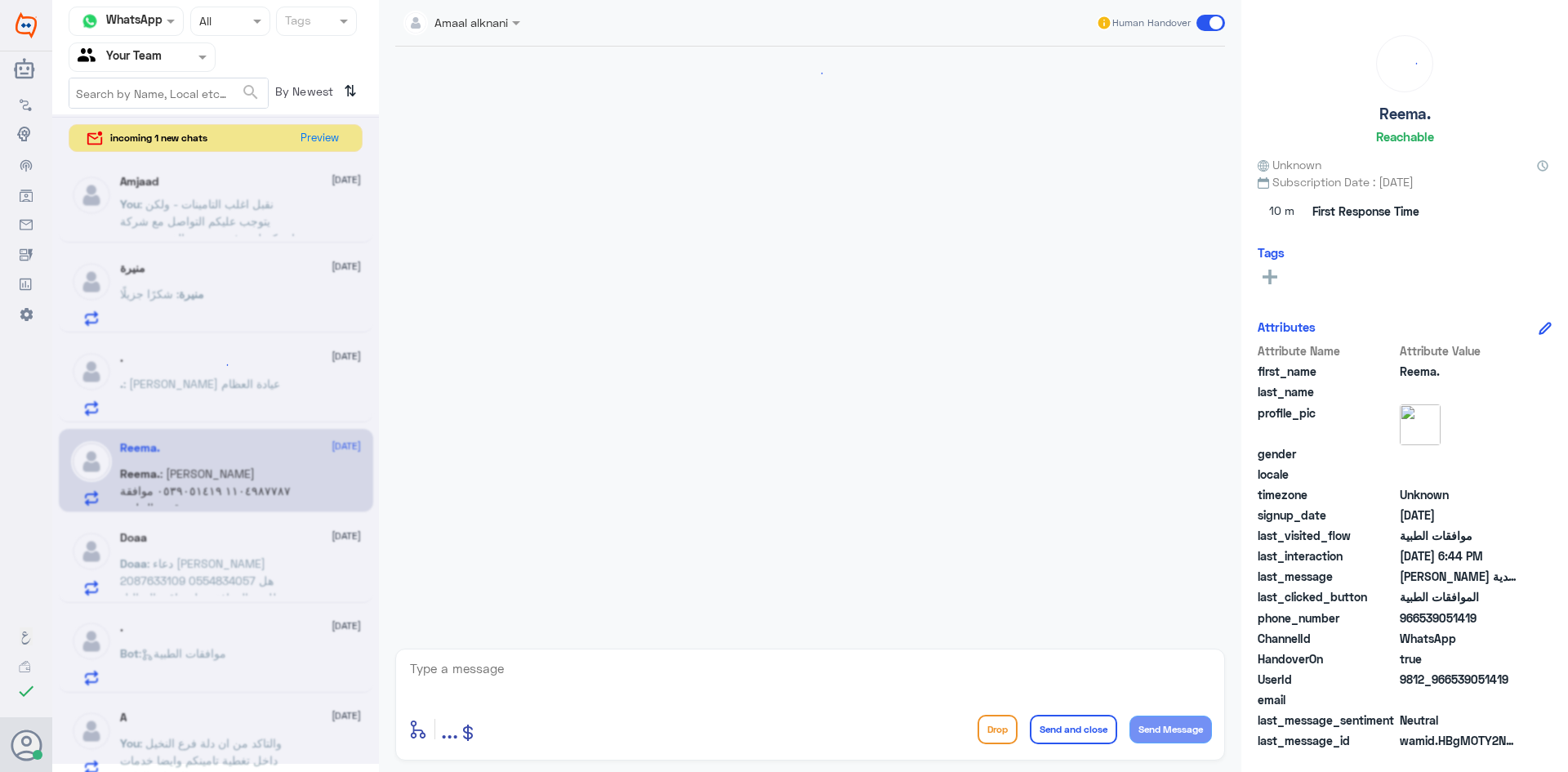
scroll to position [313, 0]
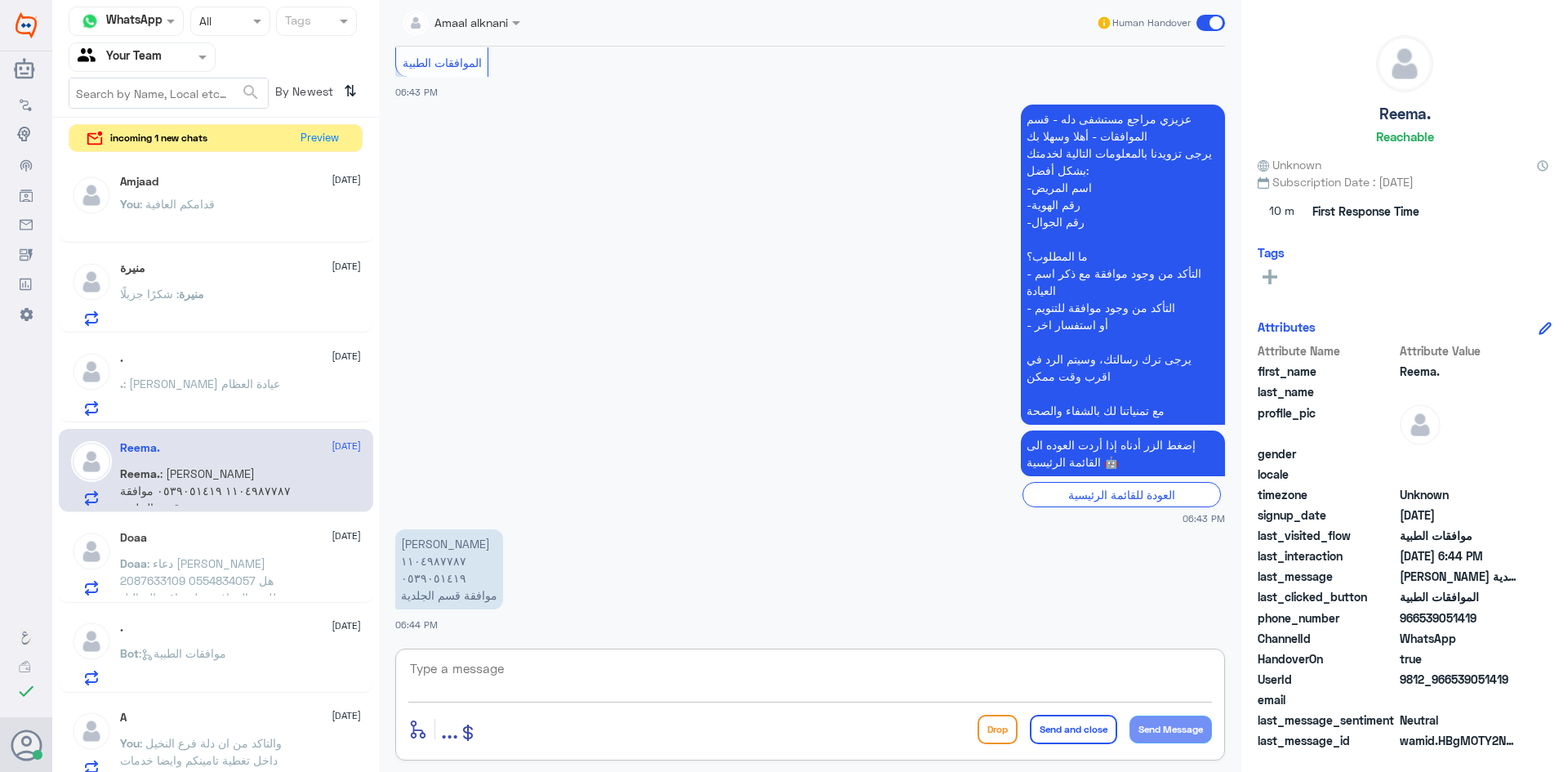
click at [484, 665] on textarea at bounding box center [811, 678] width 804 height 40
type textarea "1104987787"
drag, startPoint x: 493, startPoint y: 670, endPoint x: 311, endPoint y: 663, distance: 182.1
click at [311, 663] on div "Channel WhatsApp Status × All Tags Agent Filter Your Team search By Newest ⇅ in…" at bounding box center [810, 388] width 1515 height 777
drag, startPoint x: 589, startPoint y: 692, endPoint x: 532, endPoint y: 682, distance: 57.9
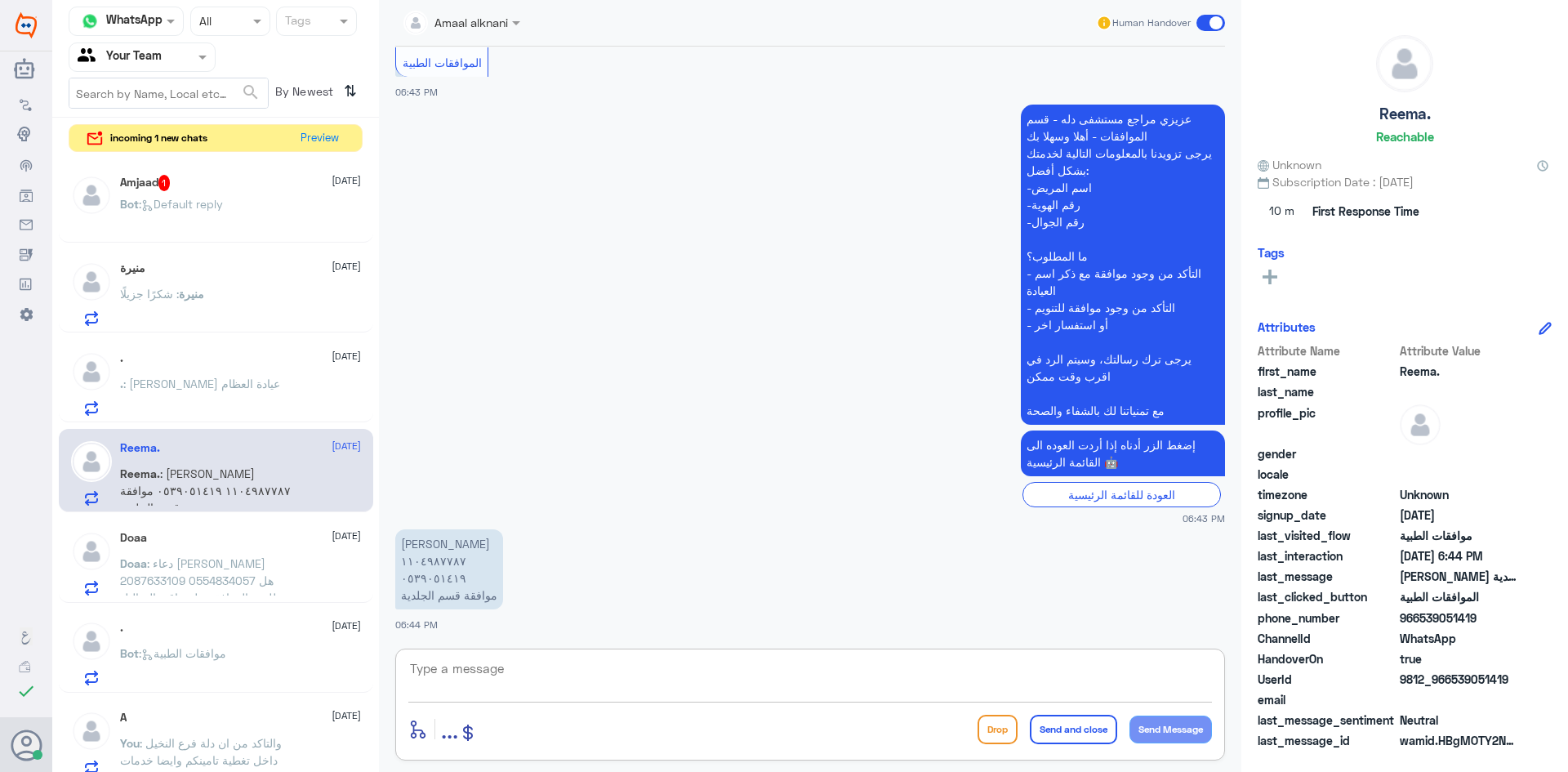
click at [569, 689] on textarea at bounding box center [811, 678] width 804 height 40
type textarea "1104987787"
drag, startPoint x: 532, startPoint y: 679, endPoint x: 359, endPoint y: 677, distance: 173.0
click at [359, 677] on div "Channel WhatsApp Status × All Tags Agent Filter Your Team search By Newest ⇅ in…" at bounding box center [810, 388] width 1515 height 777
click at [635, 661] on textarea at bounding box center [811, 678] width 804 height 40
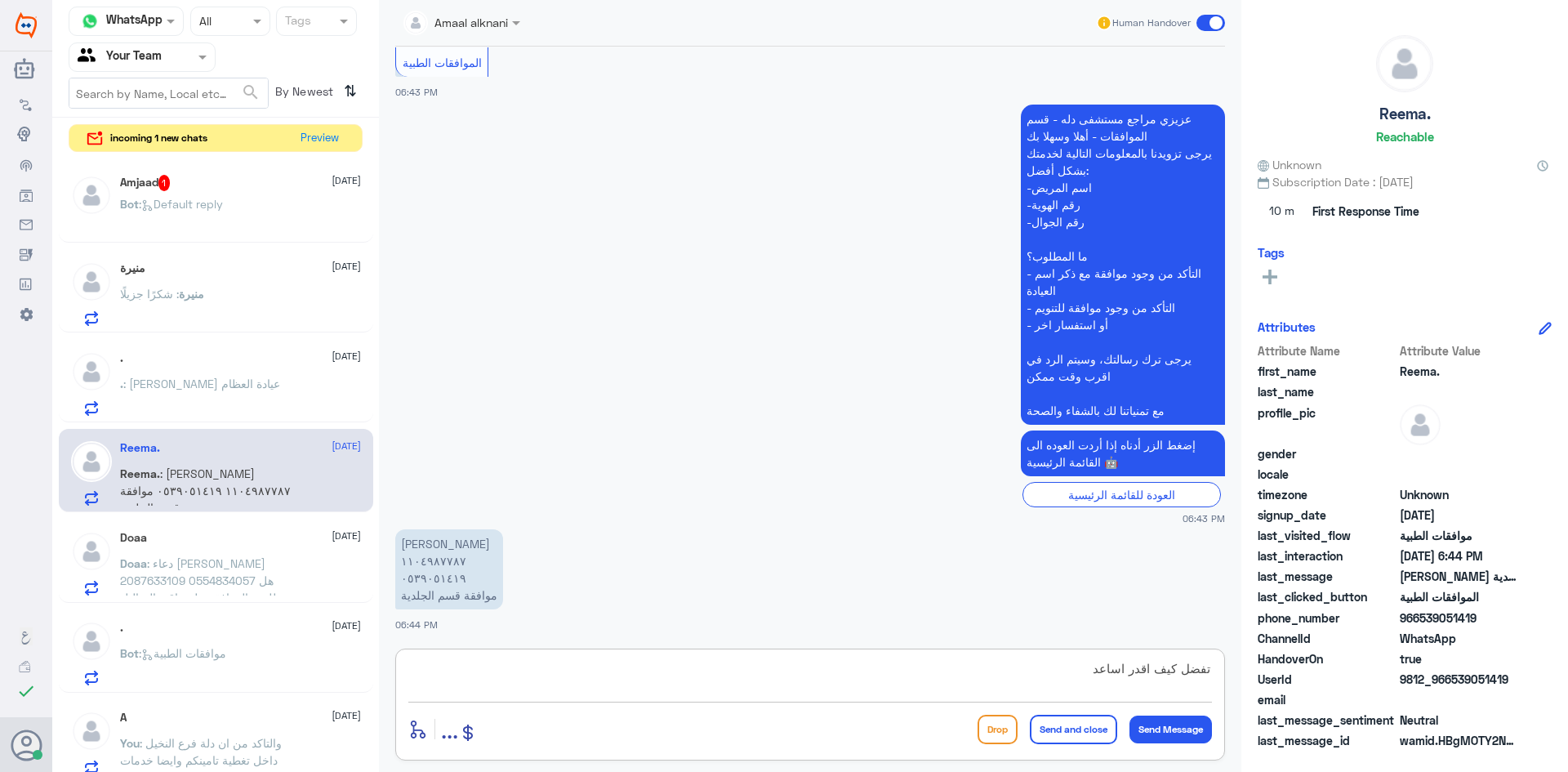
type textarea "تفضل كيف اقدر اساعدك"
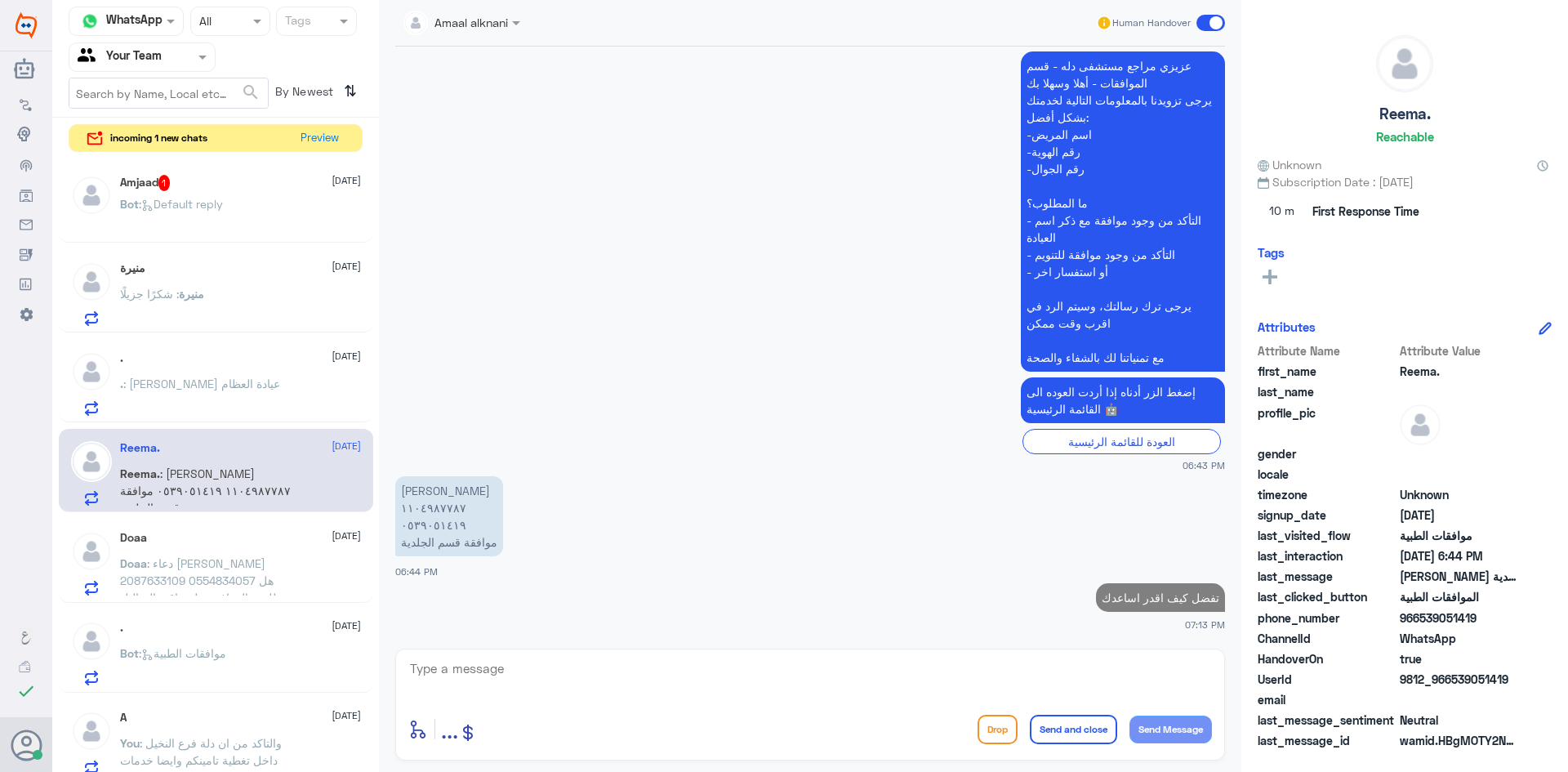
click at [213, 203] on span ": Default reply" at bounding box center [180, 203] width 84 height 13
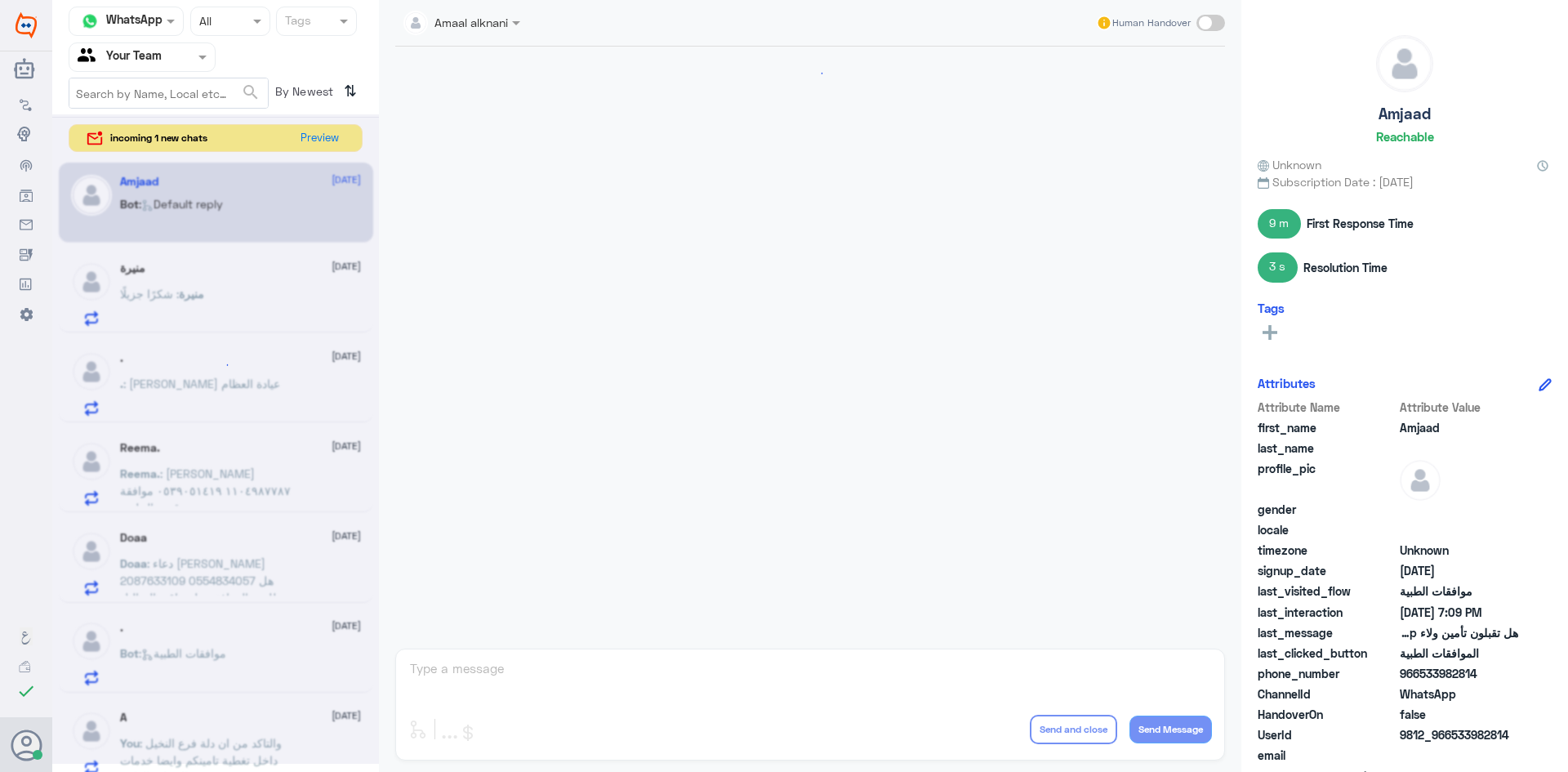
scroll to position [838, 0]
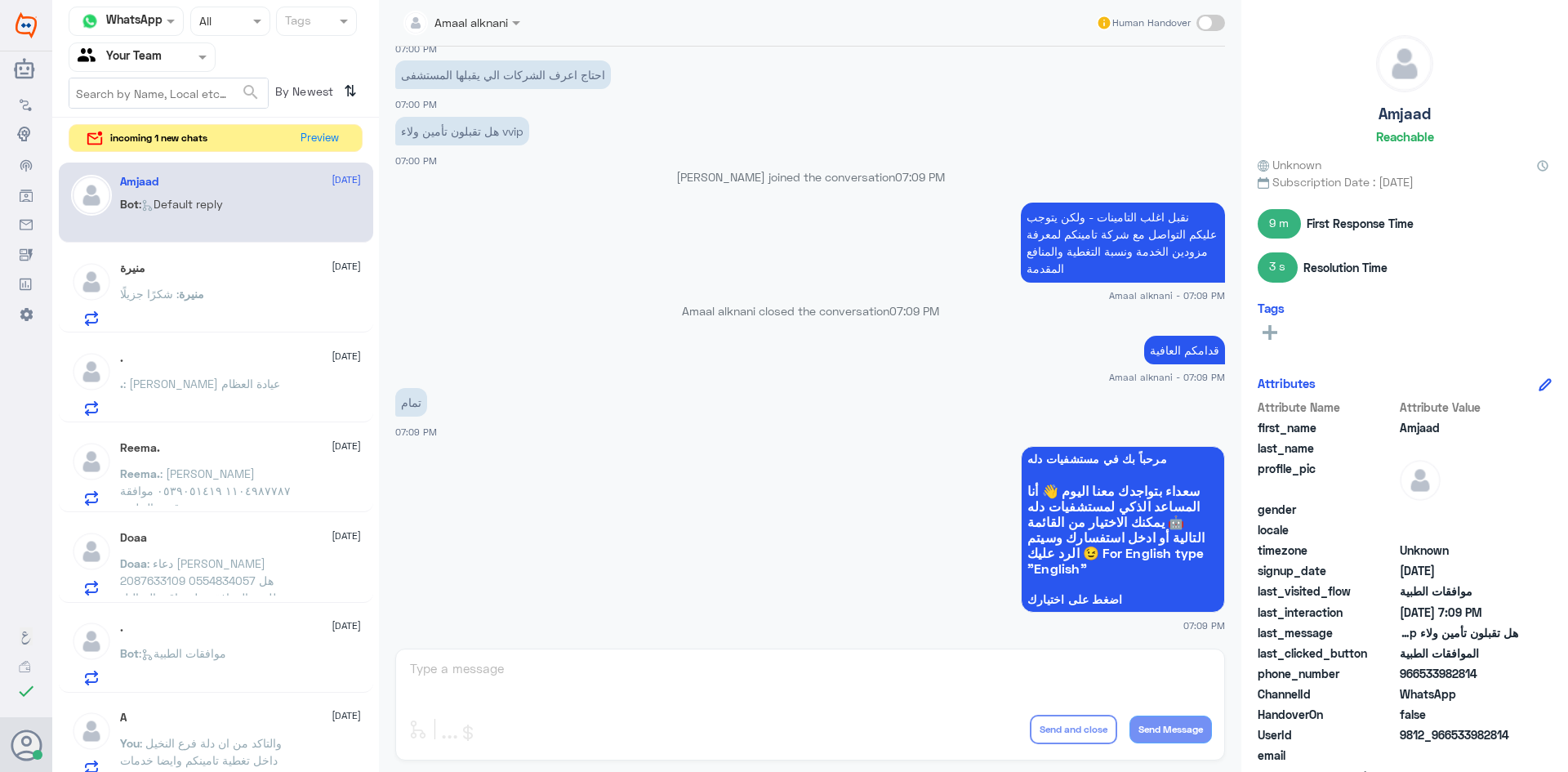
click at [571, 676] on div "Amaal alknani Human Handover 12 Oct 2025 السلام عليكم 06:59 PM مرحباً بك في مست…" at bounding box center [810, 388] width 863 height 777
click at [333, 145] on button "Preview" at bounding box center [320, 138] width 51 height 25
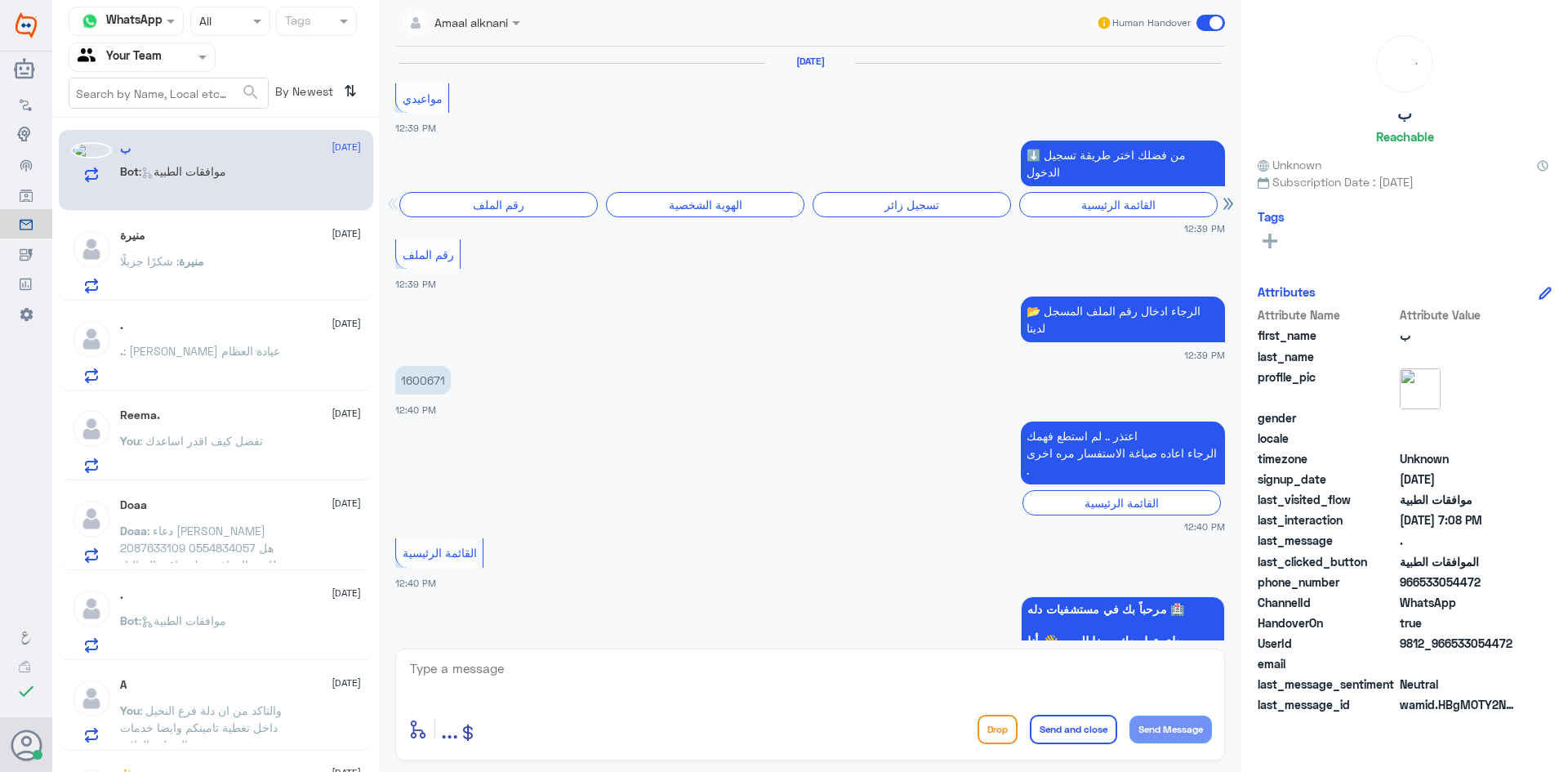
scroll to position [1553, 0]
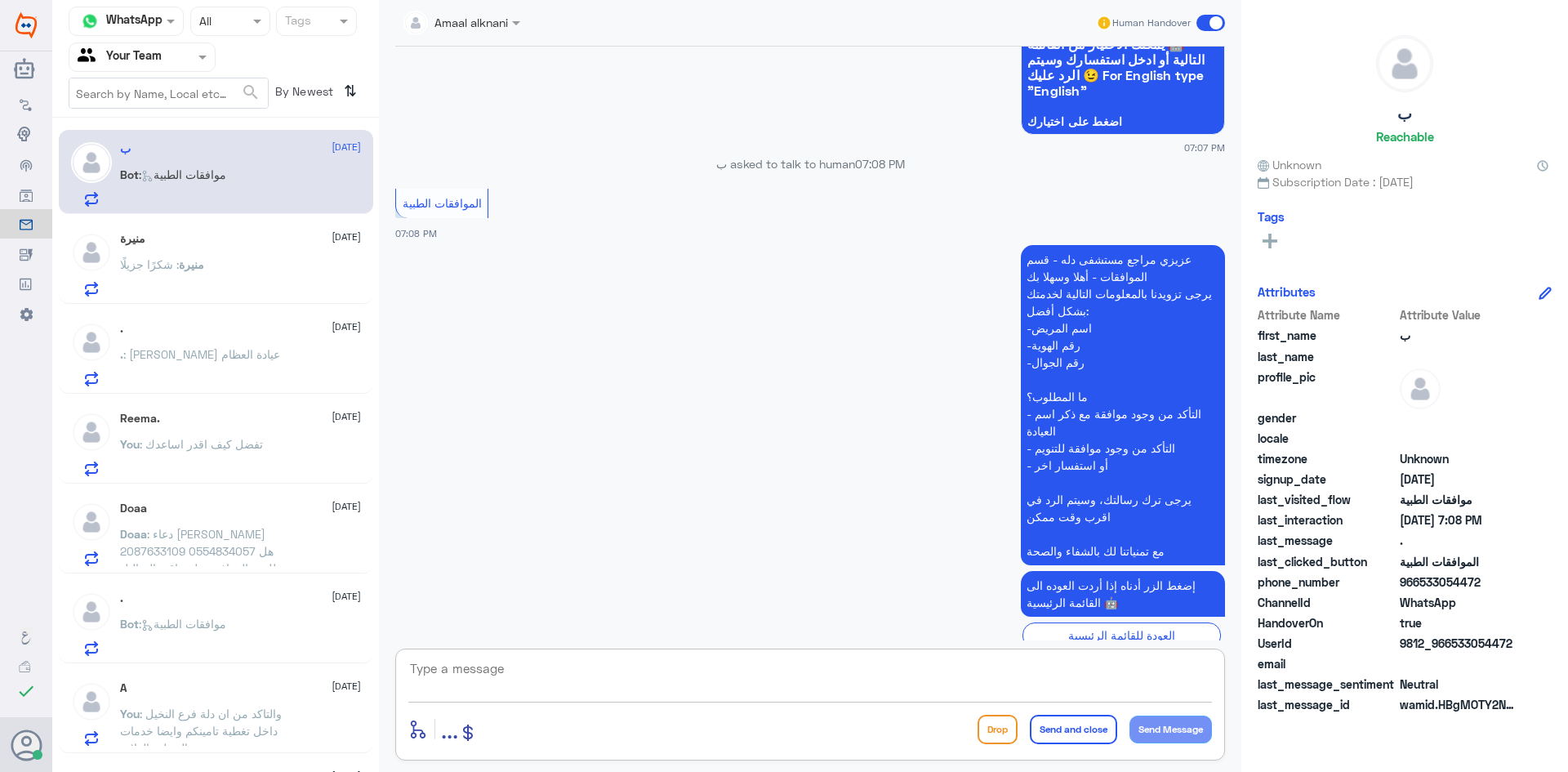
click at [495, 689] on textarea at bounding box center [811, 678] width 804 height 40
type textarea "تفضل كيف اقدر اساعدك"
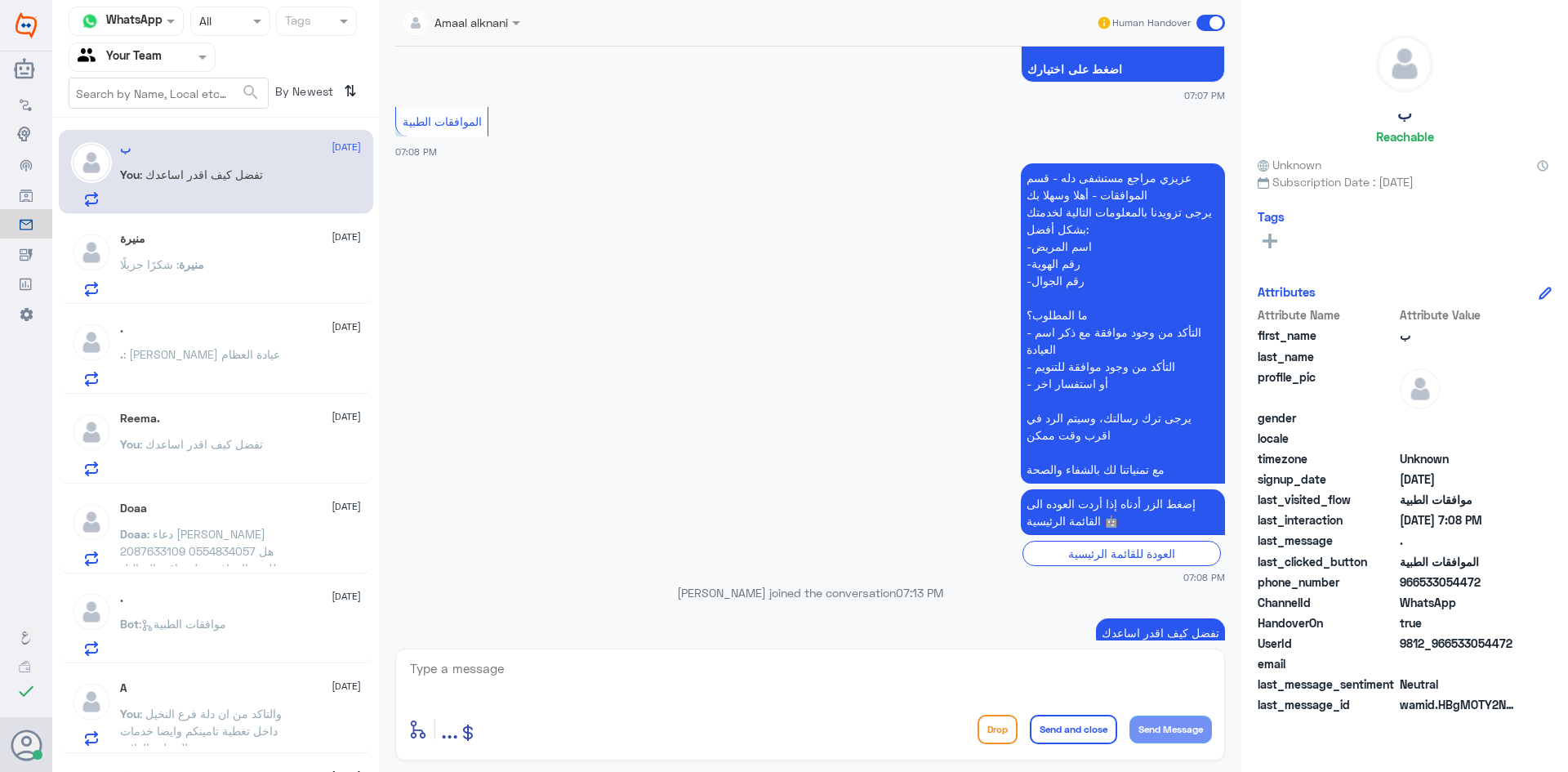
click at [256, 362] on p ". : الدكتور عمر العرفي عيادة العظام" at bounding box center [200, 365] width 160 height 40
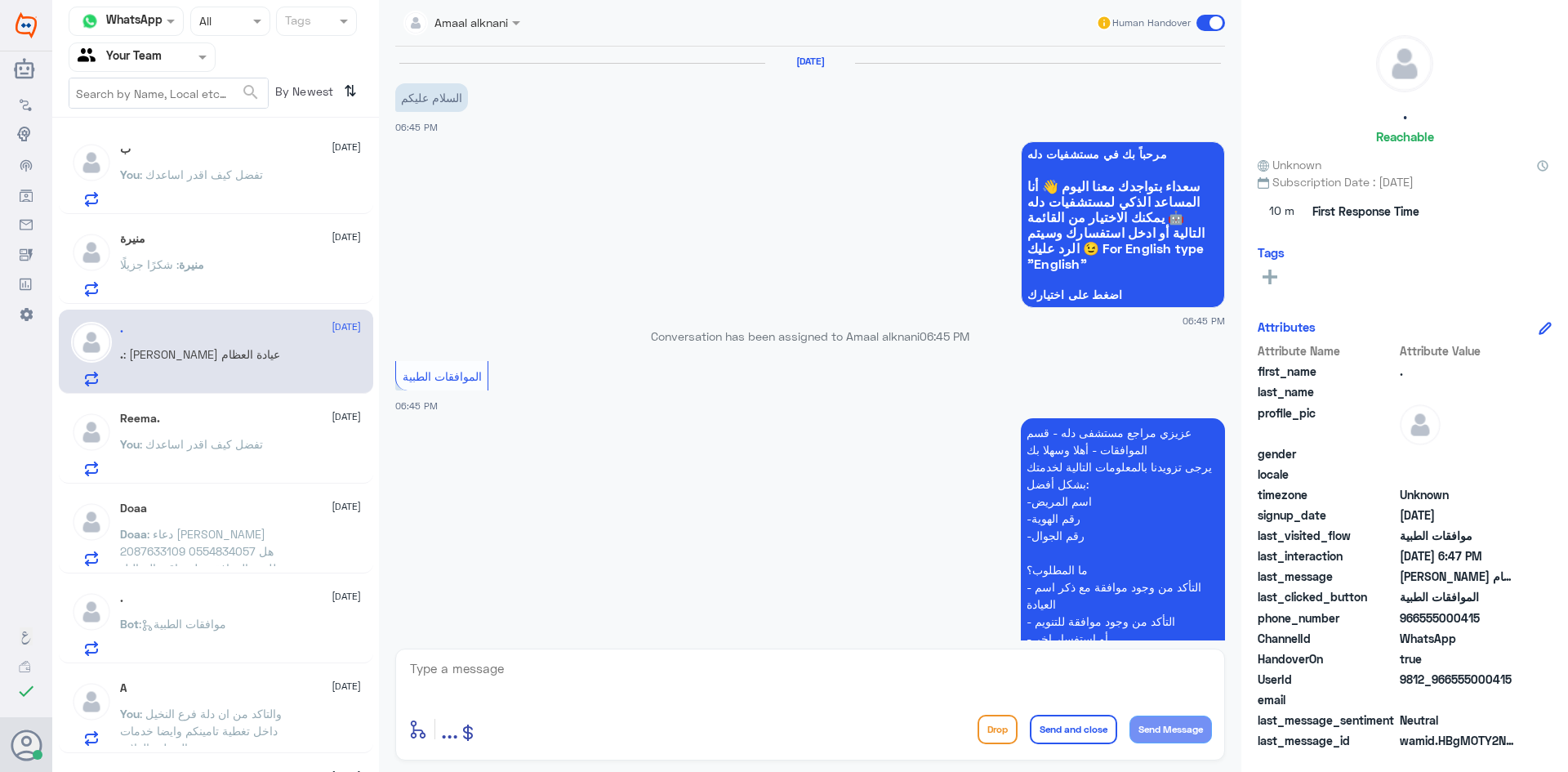
scroll to position [465, 0]
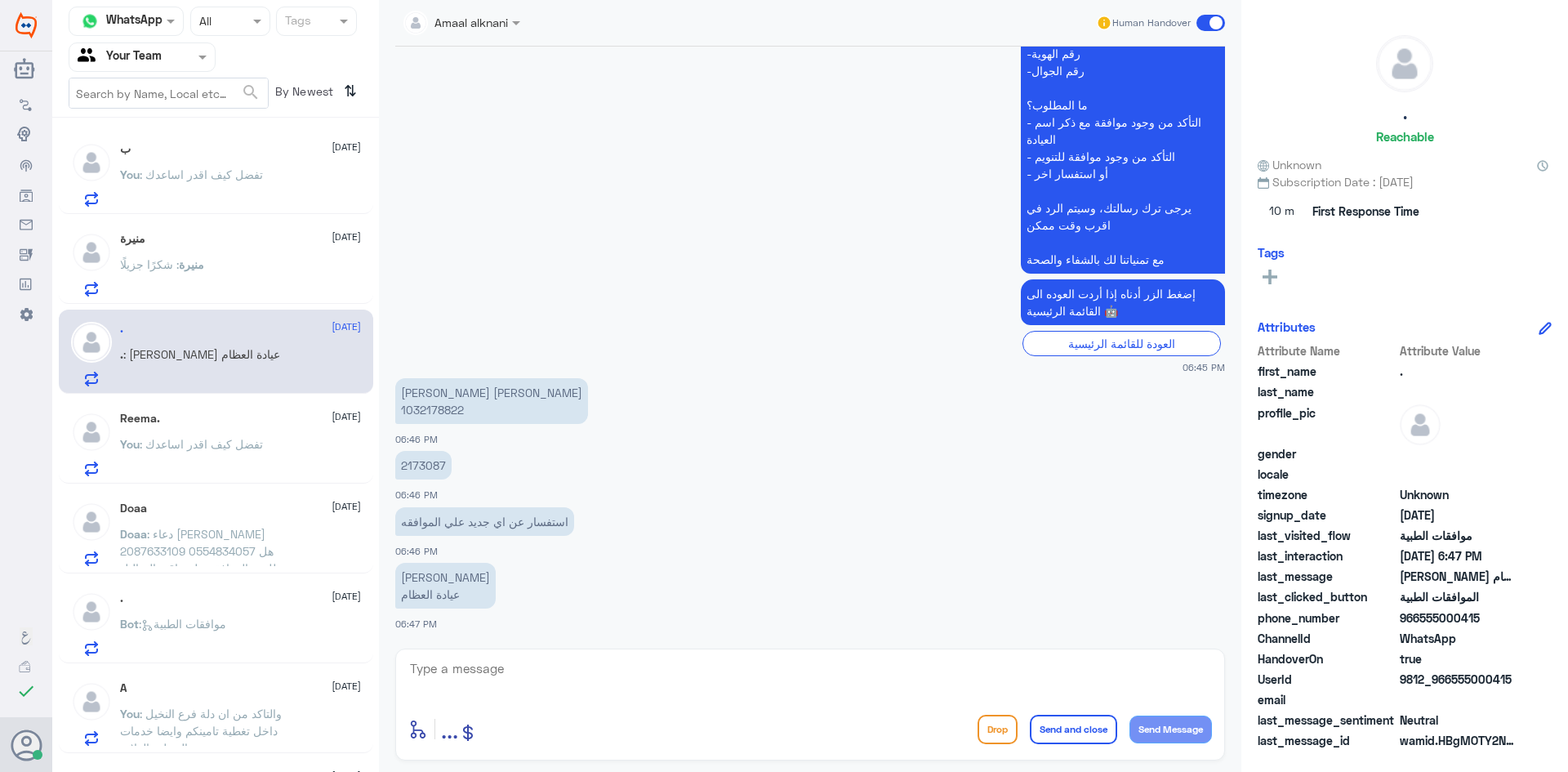
click at [418, 464] on p "2173087" at bounding box center [423, 466] width 56 height 29
copy p "2173087"
click at [759, 730] on div "enter flow name ... Drop Send and close Send Message" at bounding box center [811, 729] width 804 height 37
click at [449, 658] on textarea at bounding box center [811, 678] width 804 height 40
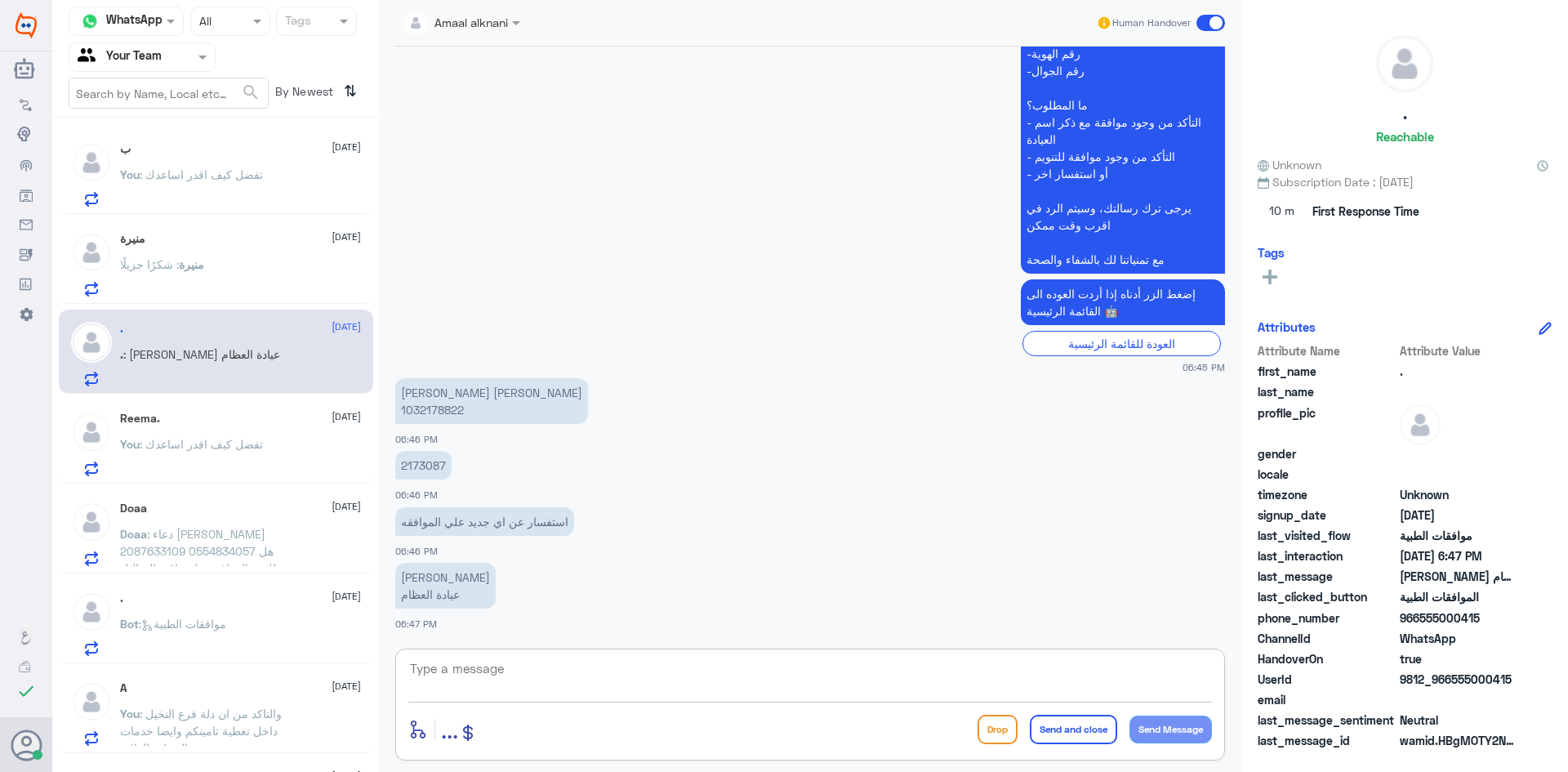
drag, startPoint x: 449, startPoint y: 658, endPoint x: 447, endPoint y: 680, distance: 22.1
click at [447, 680] on textarea at bounding box center [811, 678] width 804 height 40
type textarea "الرجاء التواصل مع تامينكم"
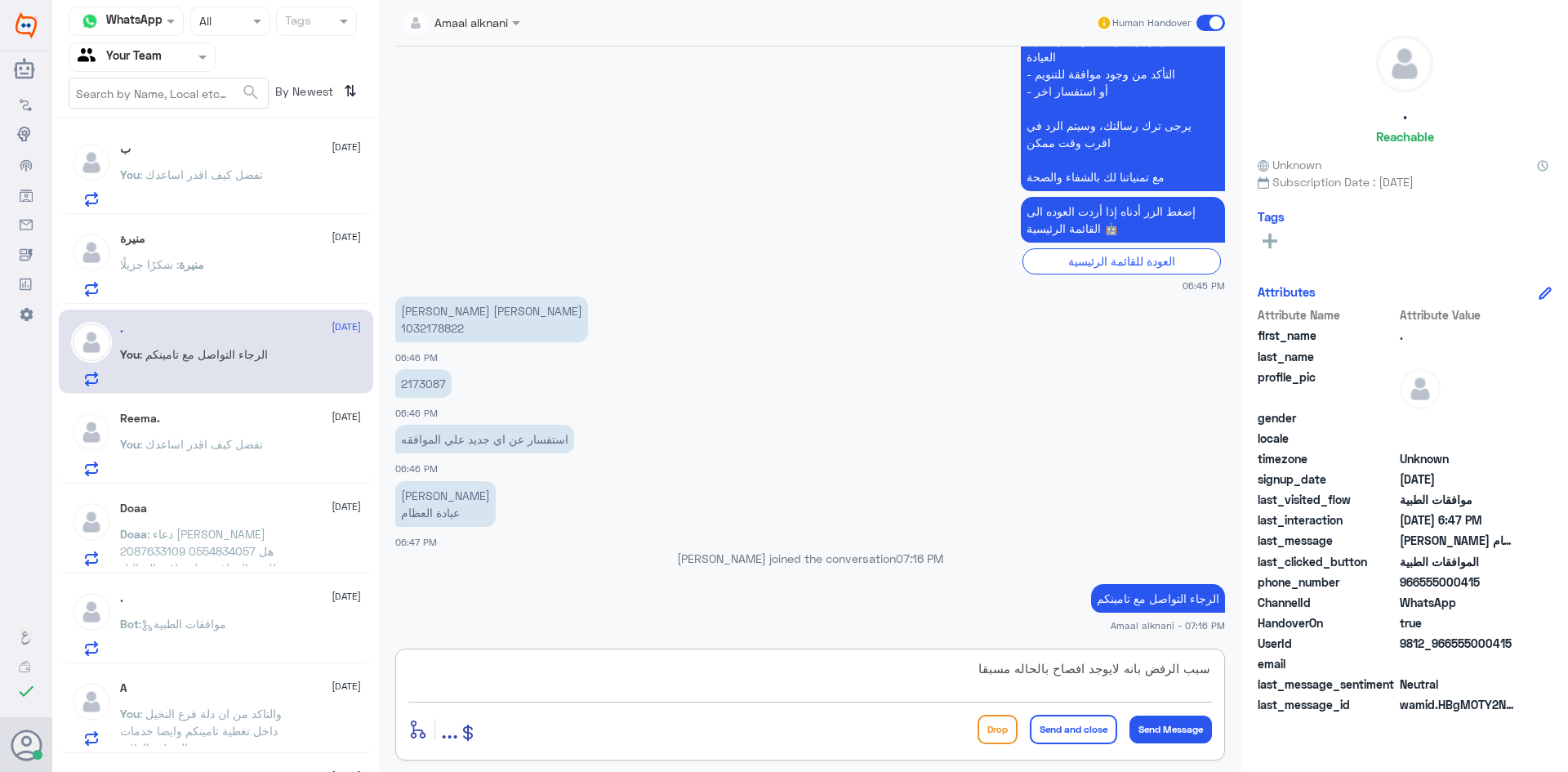
type textarea "سبب الرفض بانه لايوجد افصاح بالحاله مسبقا"
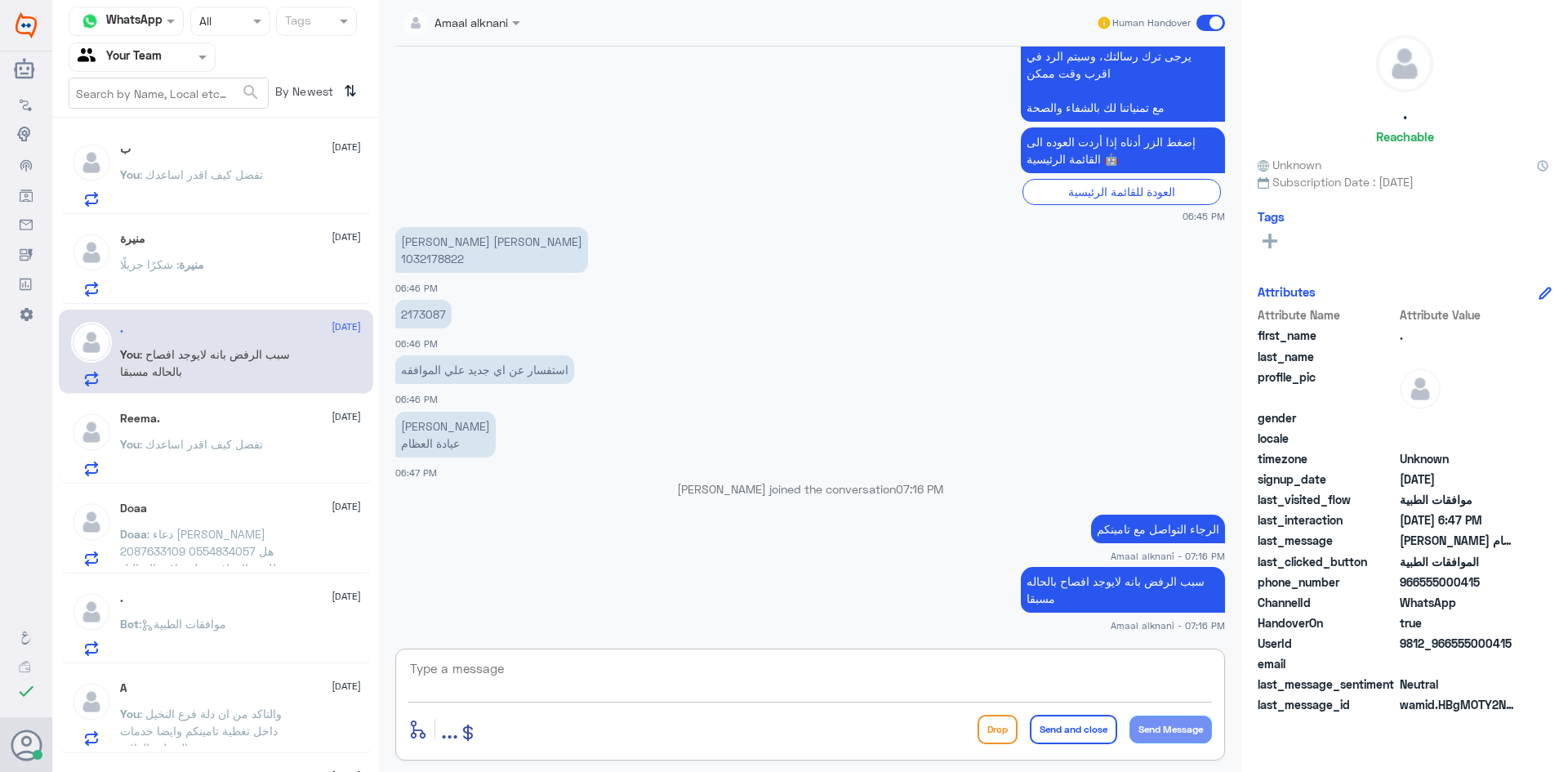
click at [529, 676] on textarea at bounding box center [811, 678] width 804 height 40
click at [527, 686] on textarea at bounding box center [811, 678] width 804 height 40
click at [551, 685] on textarea at bounding box center [811, 678] width 804 height 40
click at [205, 460] on p "You : تفضل كيف اقدر اساعدك" at bounding box center [192, 456] width 143 height 40
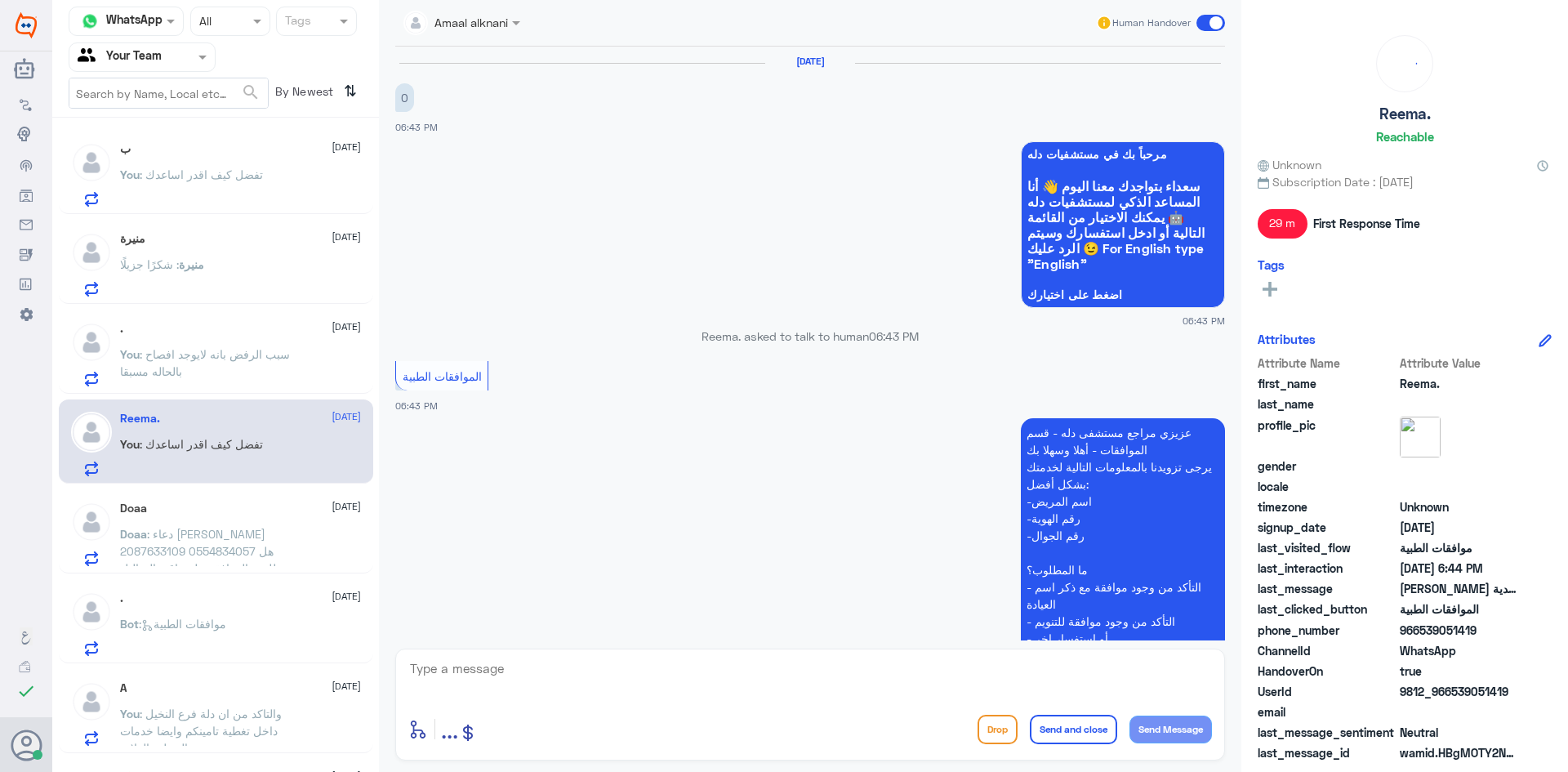
scroll to position [396, 0]
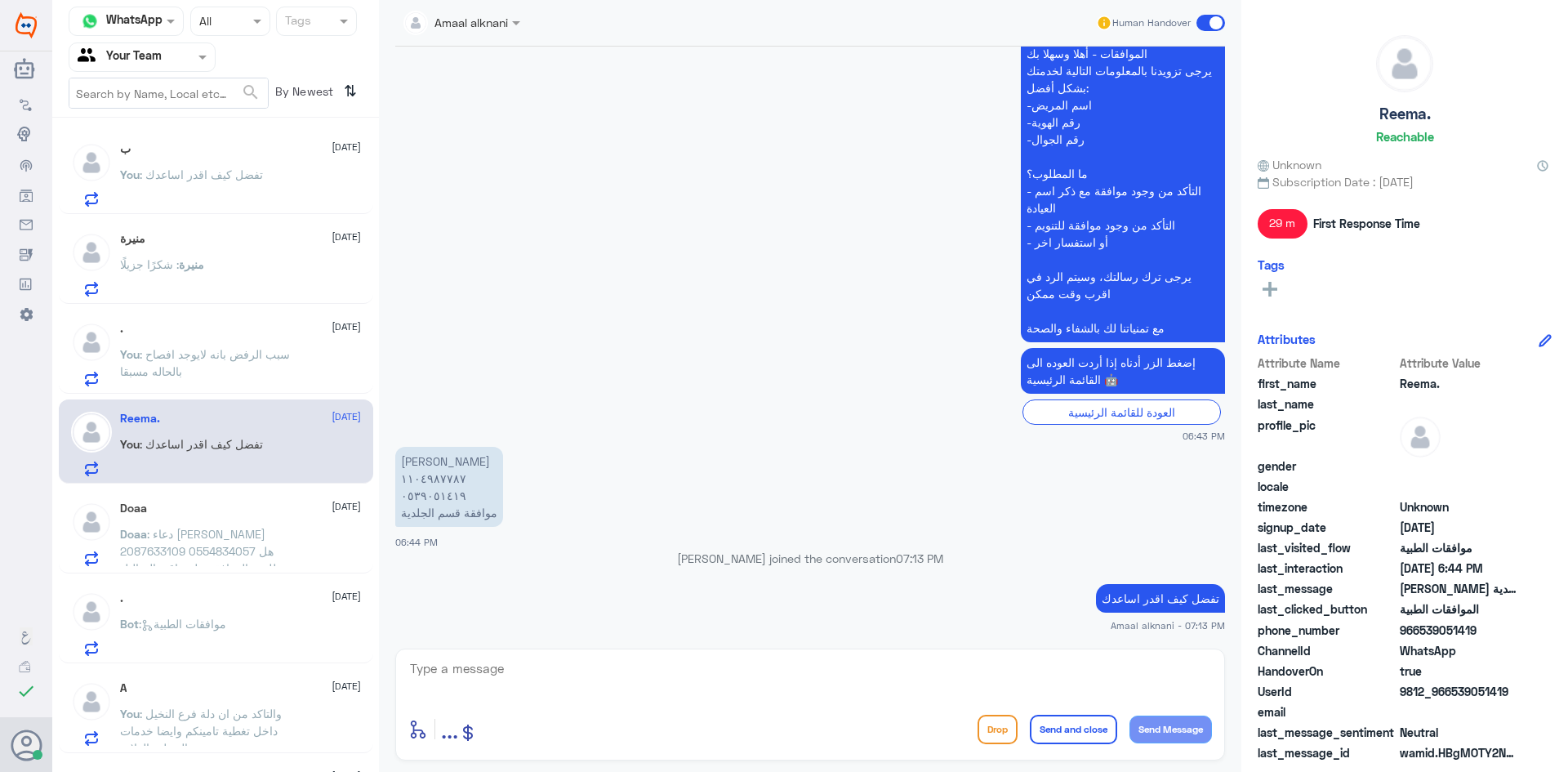
click at [543, 655] on div "enter flow name ... Drop Send and close Send Message" at bounding box center [810, 705] width 830 height 112
click at [252, 534] on span ": دعاء عبدالله 2087633109 0554834057 هل طلعت الموافقه على باقي التحاليل" at bounding box center [201, 550] width 162 height 48
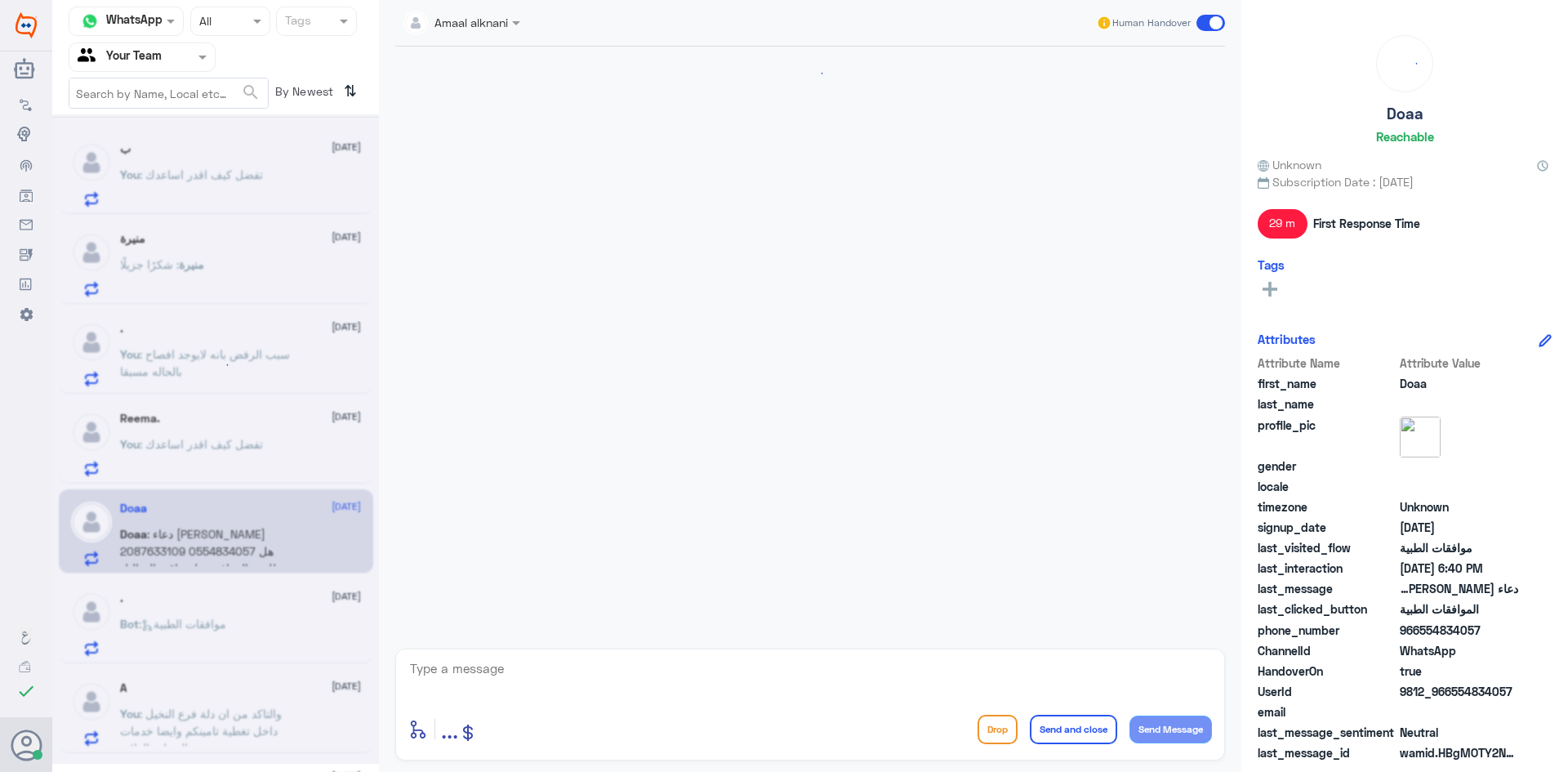
scroll to position [1049, 0]
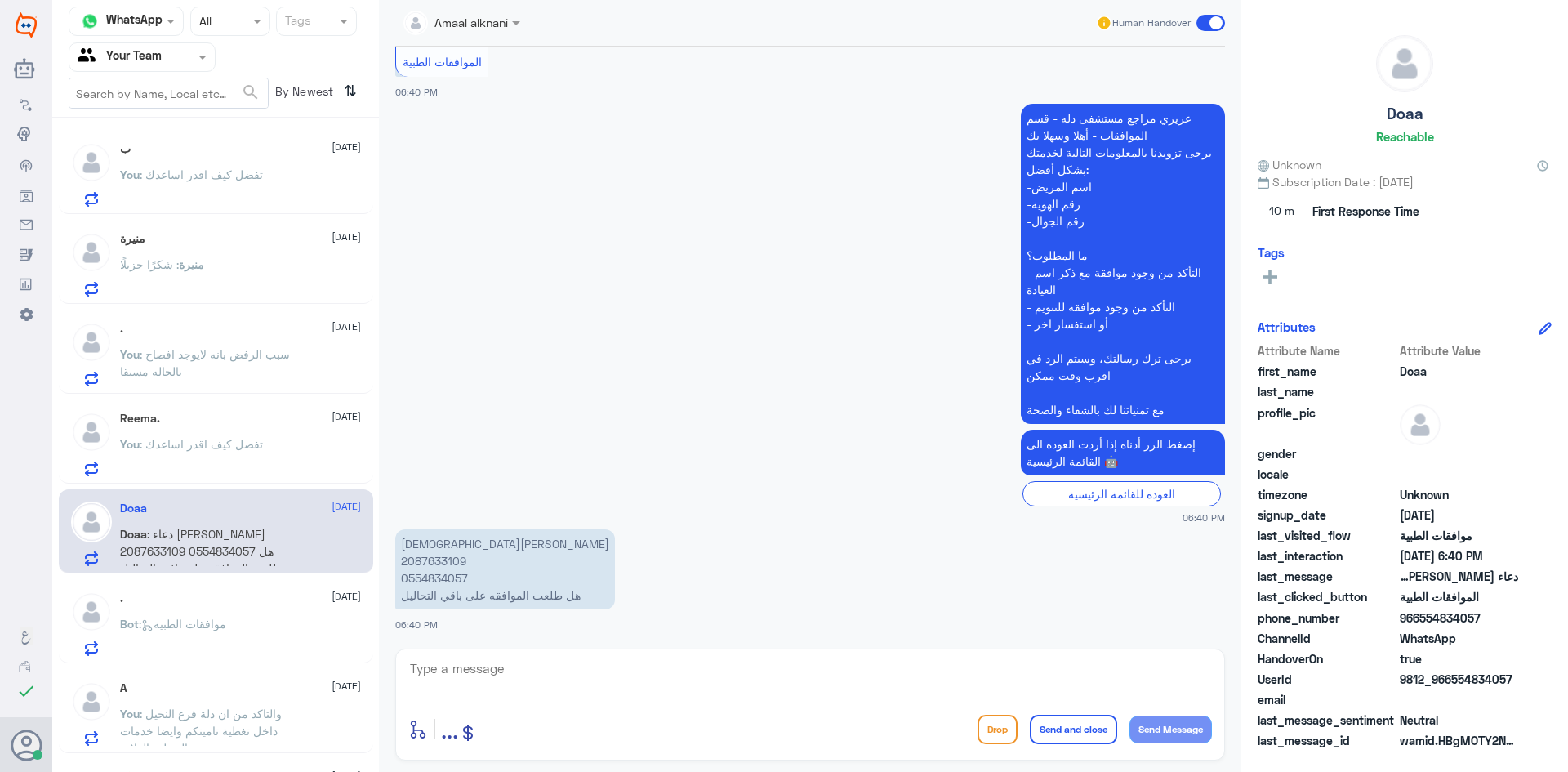
click at [537, 682] on textarea at bounding box center [811, 678] width 804 height 40
click at [442, 574] on p "دعاء عبدالله 2087633109 0554834057 هل طلعت الموافقه على باقي التحاليل" at bounding box center [505, 569] width 220 height 80
copy p "0554834057"
click at [840, 745] on div "enter flow name ... Drop Send and close Send Message" at bounding box center [811, 729] width 804 height 37
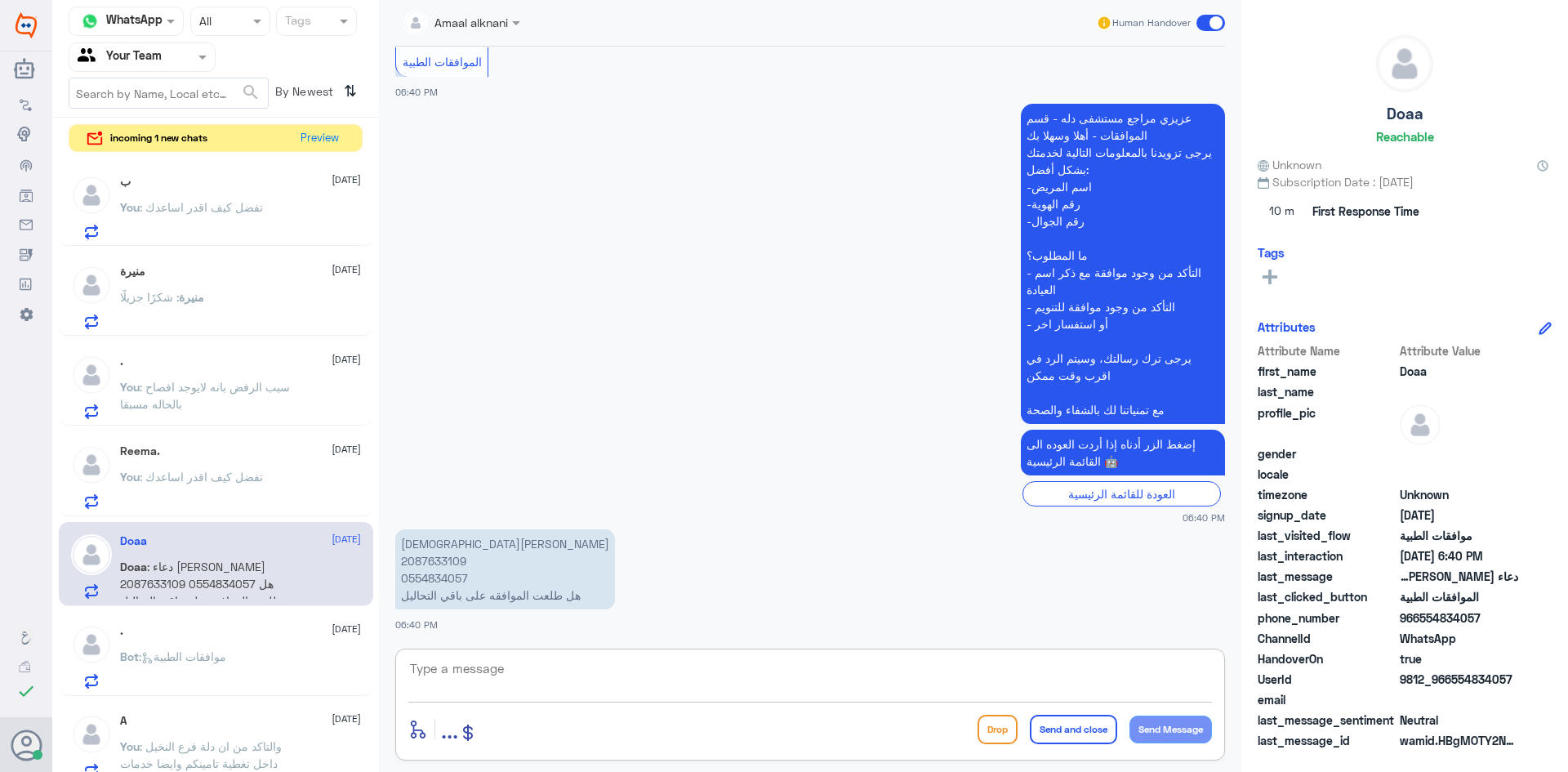
click at [570, 676] on textarea at bounding box center [811, 678] width 804 height 40
click at [571, 691] on textarea at bounding box center [811, 678] width 804 height 40
click at [429, 579] on p "دعاء عبدالله 2087633109 0554834057 هل طلعت الموافقه على باقي التحاليل" at bounding box center [505, 569] width 220 height 80
copy p "0554834057"
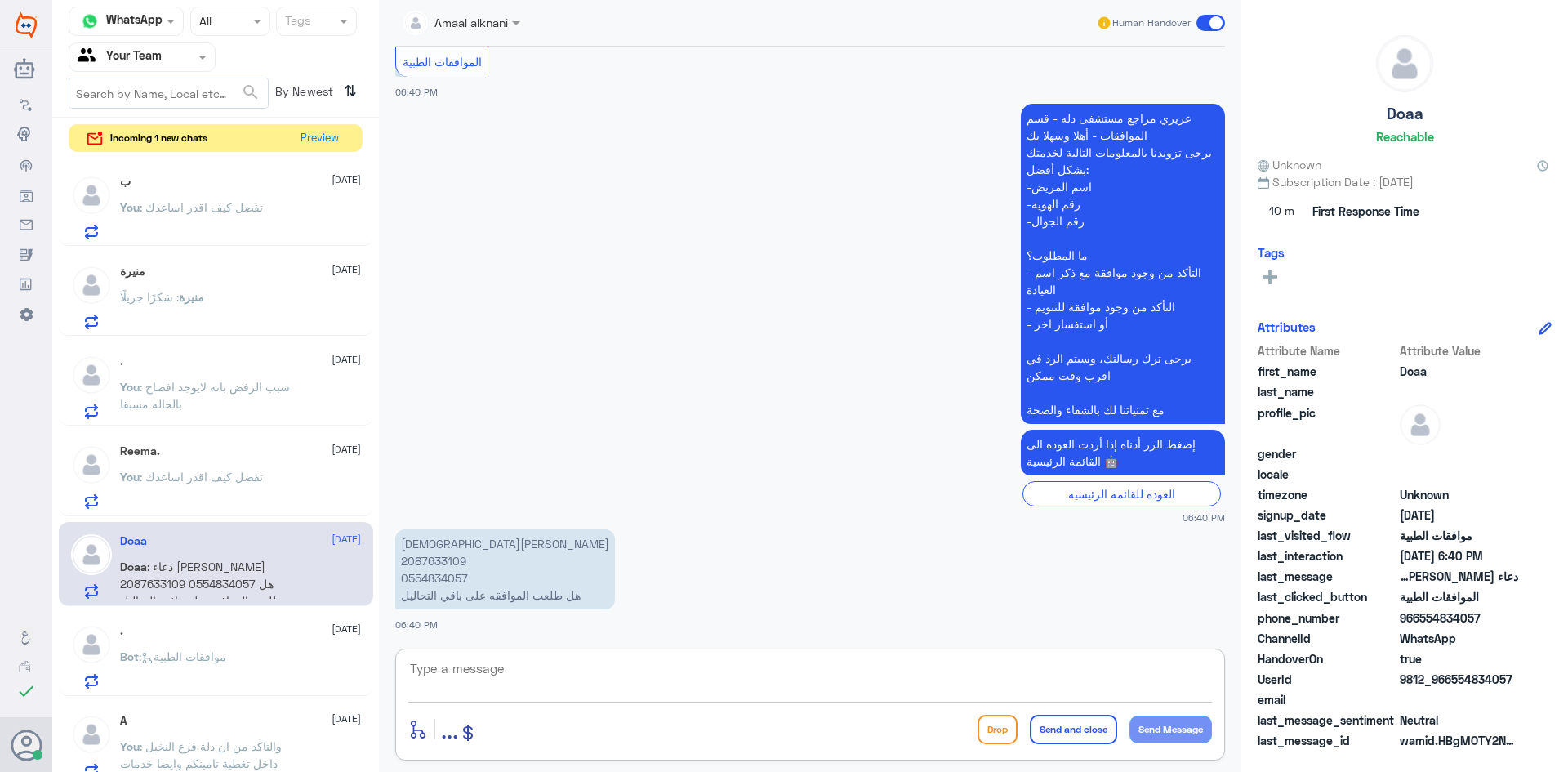
click at [614, 667] on textarea at bounding box center [811, 678] width 804 height 40
paste textarea "BLOOD GROUP AND RhD TYPING"
type textarea "التحاليل موافق عليها ماعدا BLOOD GROUP AND RhD TYPING لازال مرفوض"
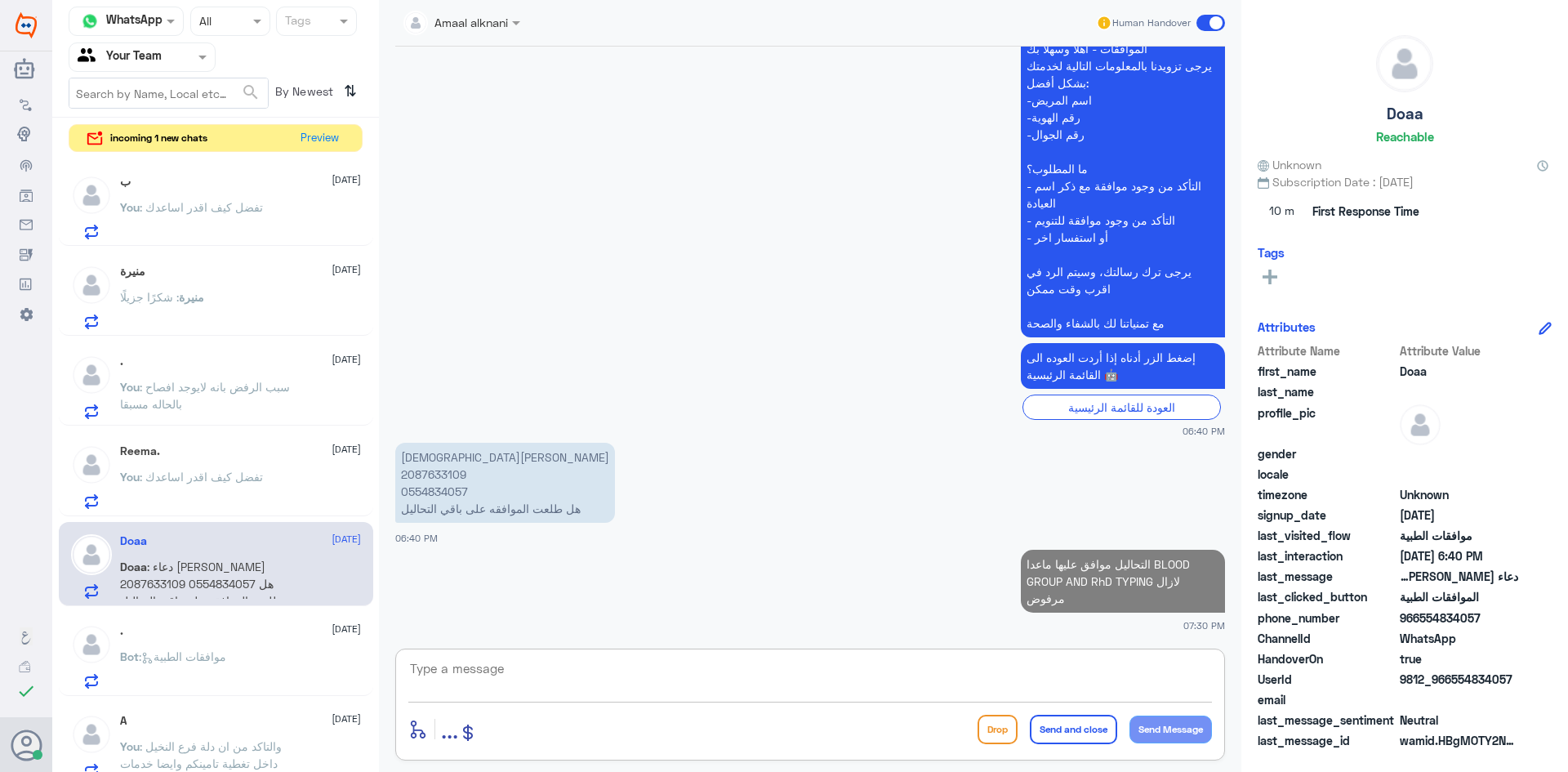
click at [191, 661] on span ": موافقات الطبية" at bounding box center [182, 655] width 88 height 13
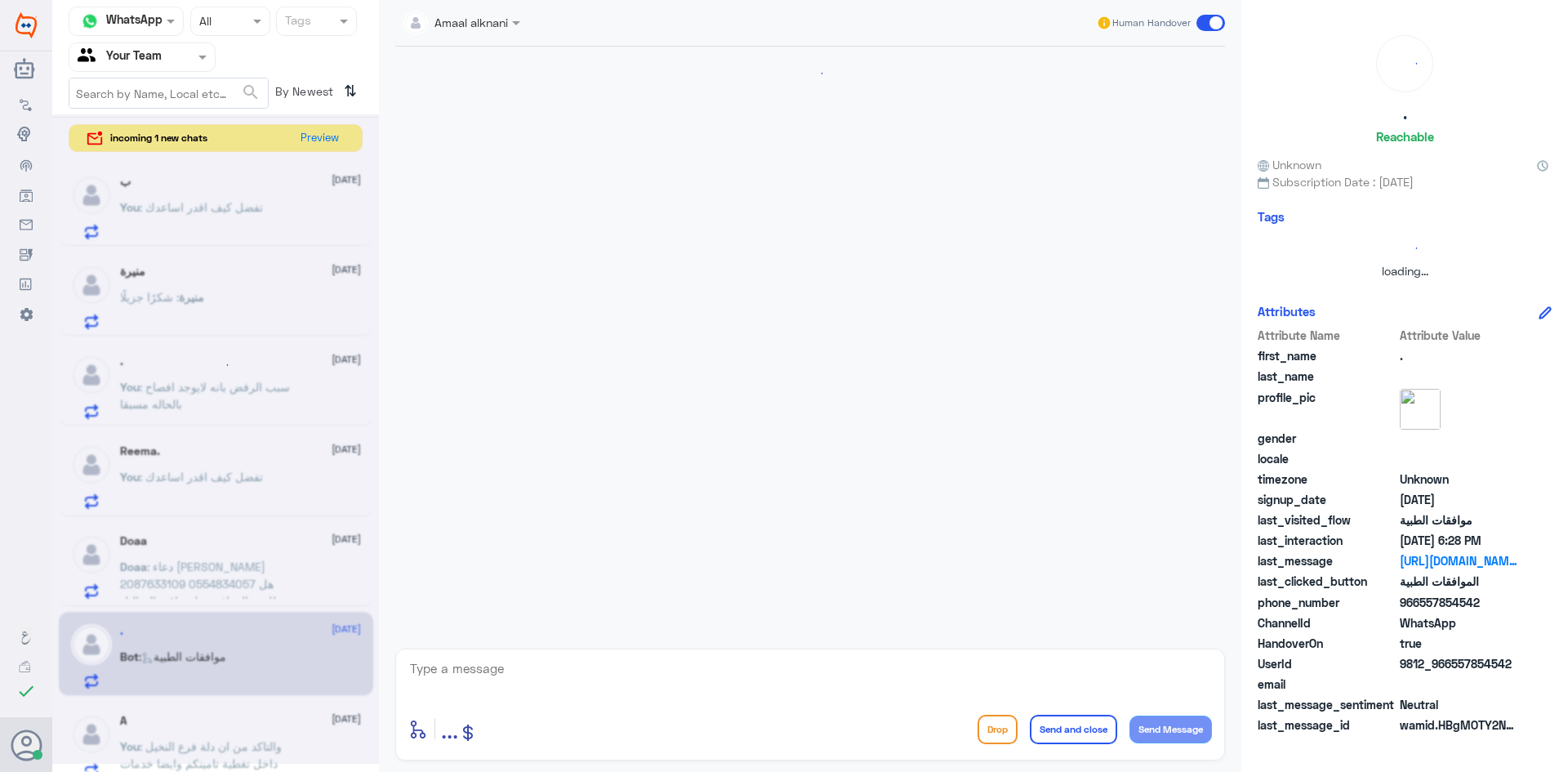
scroll to position [625, 0]
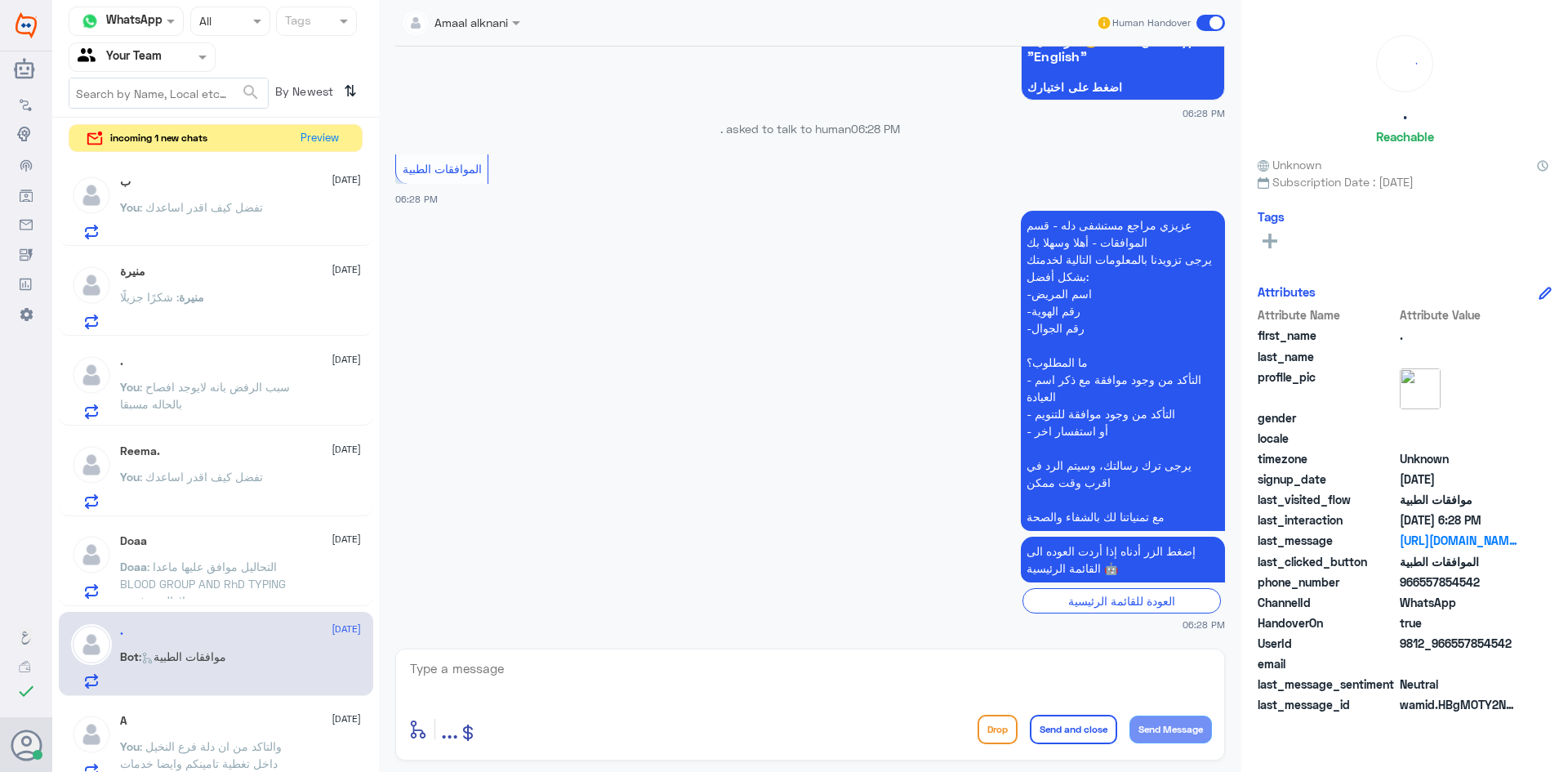
click at [627, 674] on textarea at bounding box center [811, 678] width 804 height 40
type textarea "تفضل كيف اقدر اساعدك"
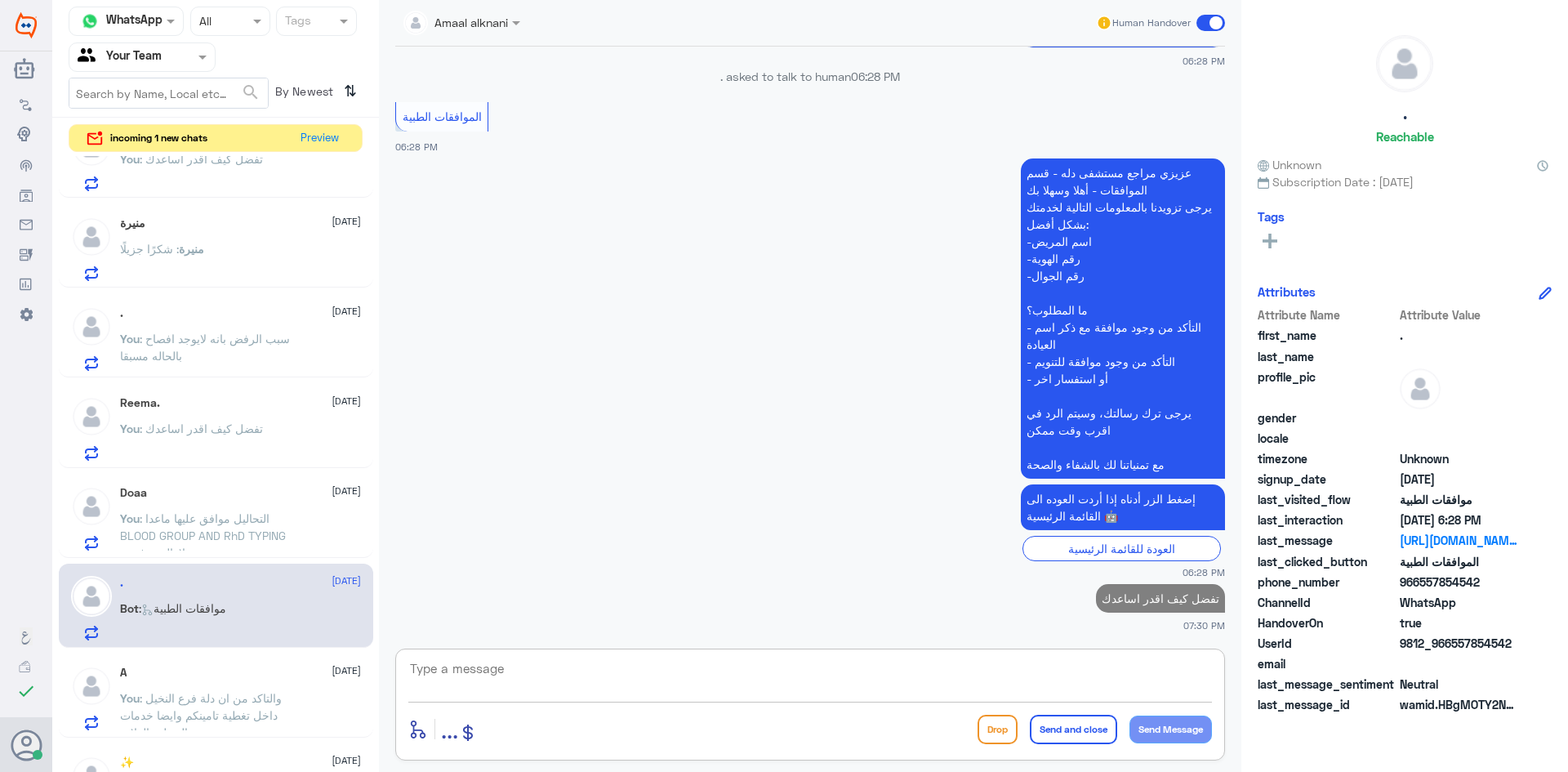
scroll to position [245, 0]
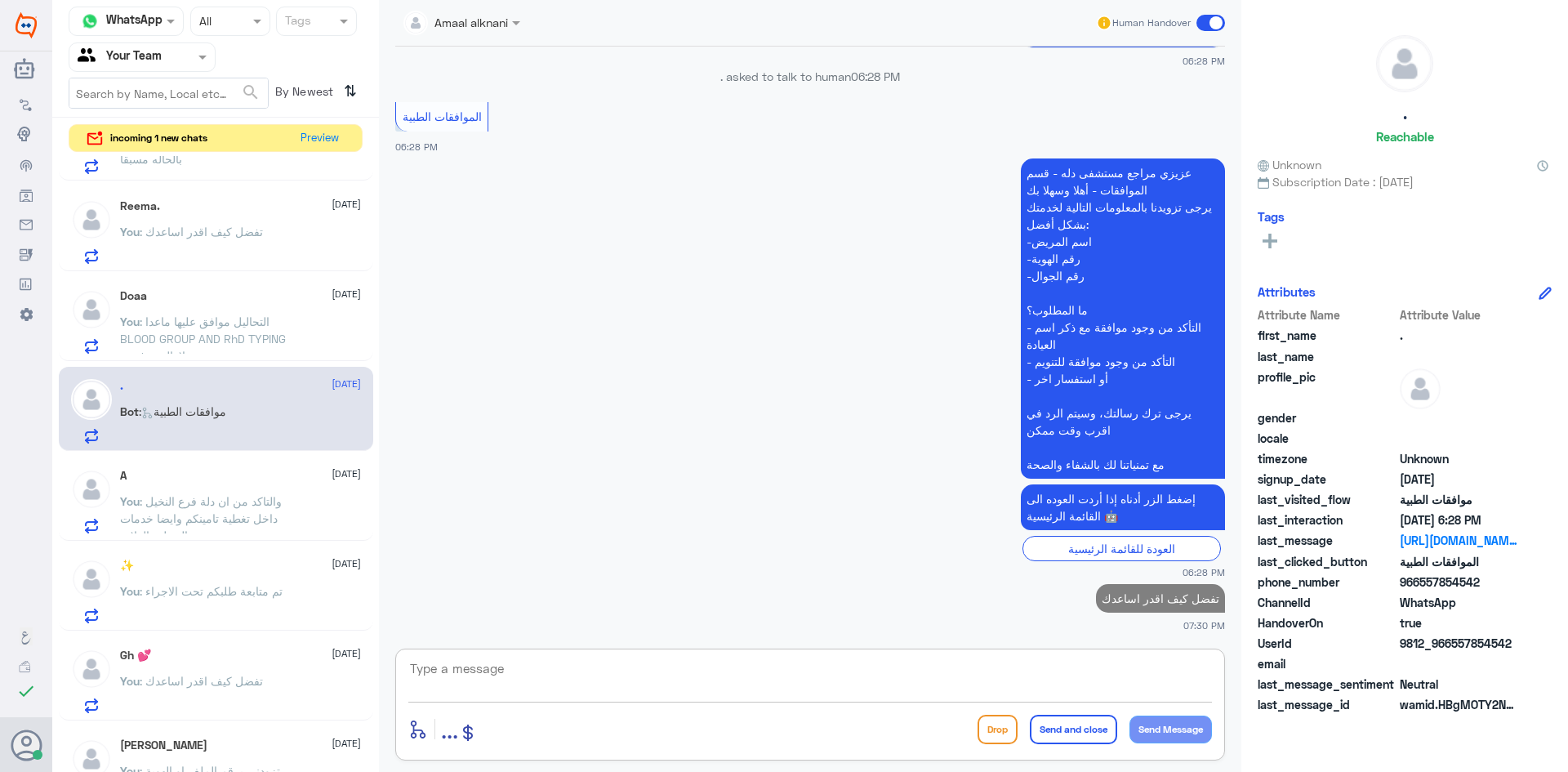
click at [271, 495] on span ": والتاكد من ان دلة فرع النخيل داخل تغطية تامينكم وايضا خدمات الحمل والولادة" at bounding box center [201, 519] width 162 height 48
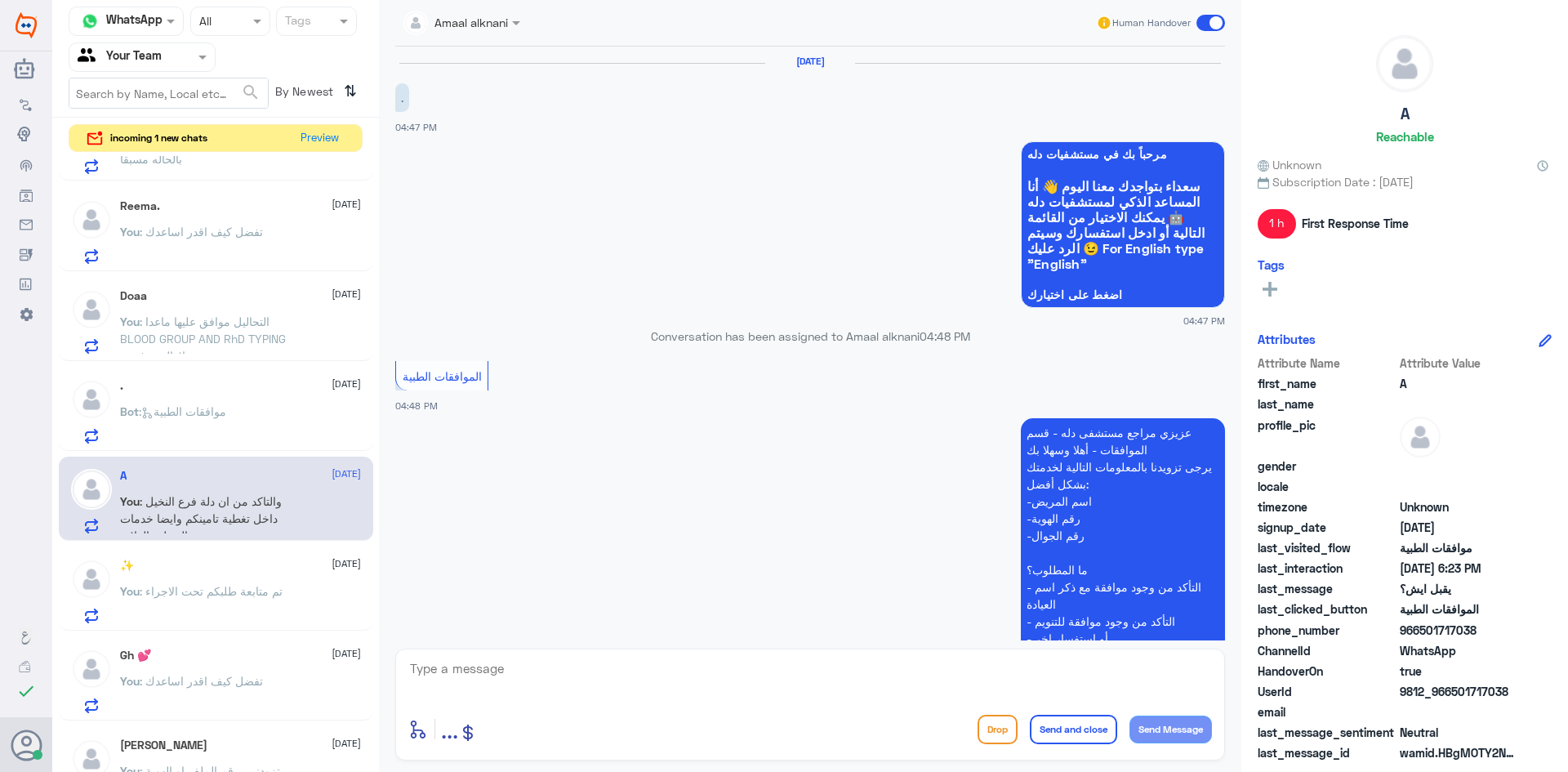
scroll to position [1209, 0]
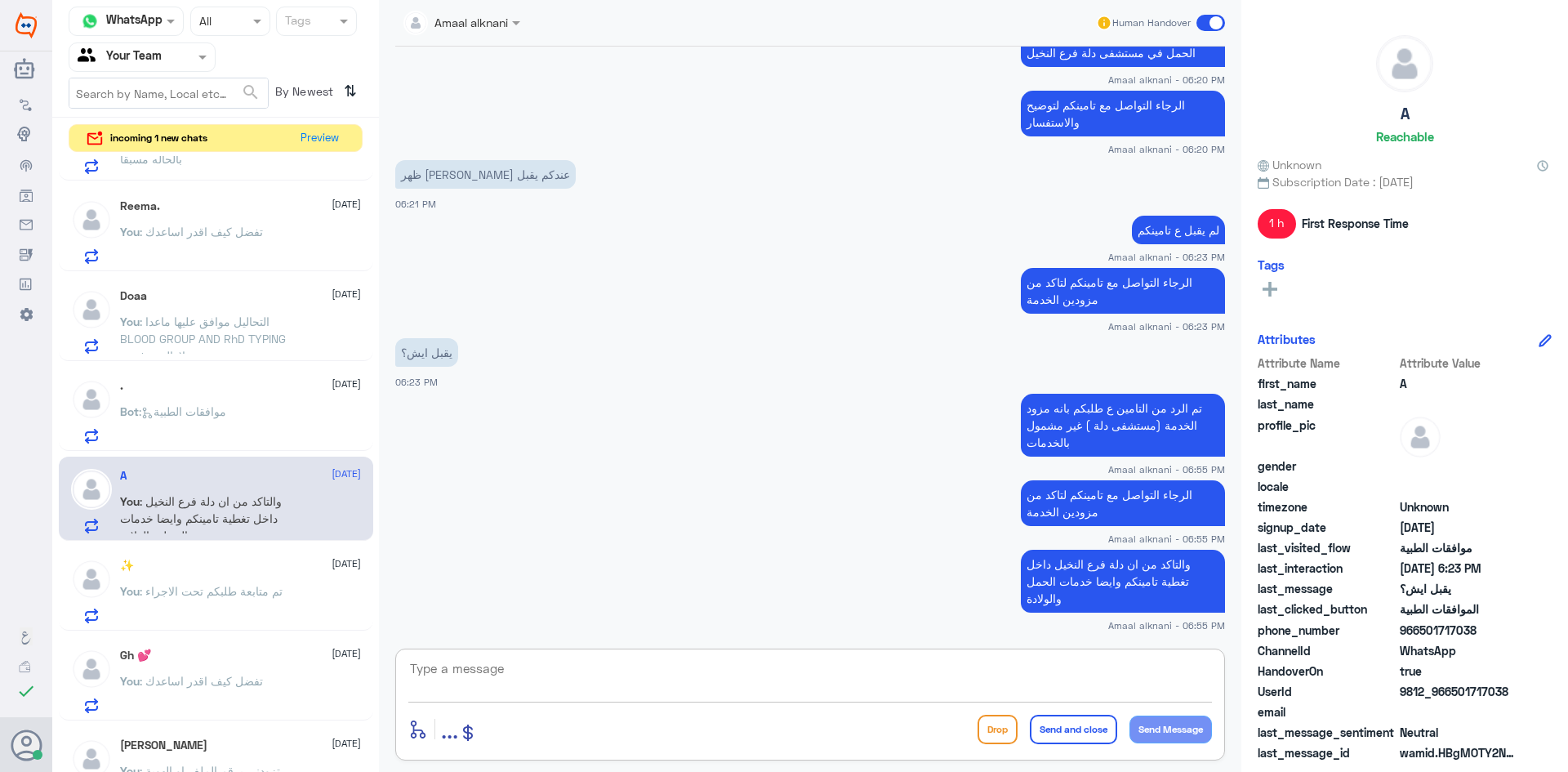
click at [567, 670] on textarea at bounding box center [811, 678] width 804 height 40
type textarea "قدامكم العافية"
click at [1069, 730] on button "Send and close" at bounding box center [1073, 729] width 88 height 29
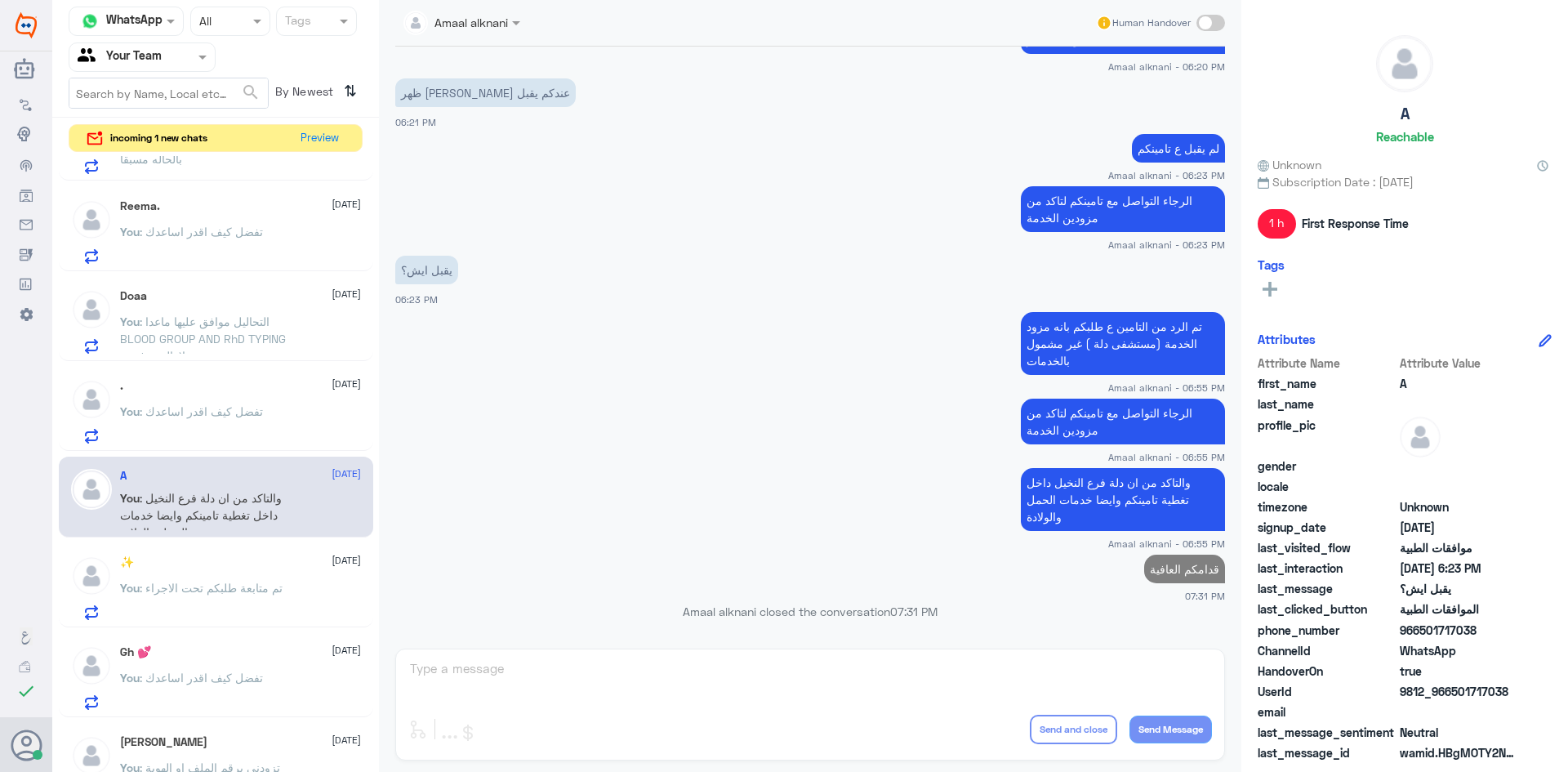
click at [249, 609] on p "You : تم متابعة طلبكم تحت الاجراء" at bounding box center [201, 599] width 163 height 40
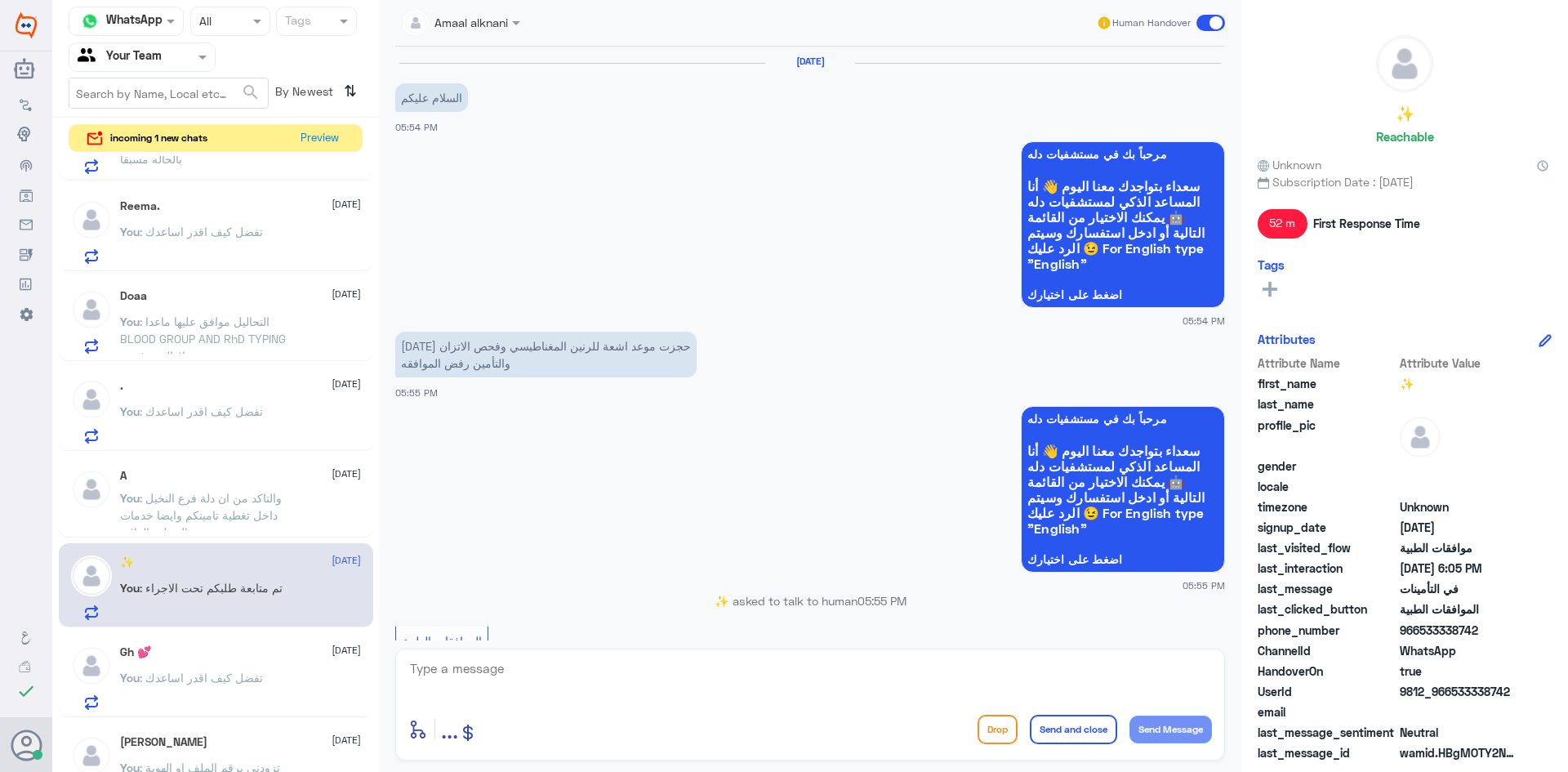
scroll to position [833, 0]
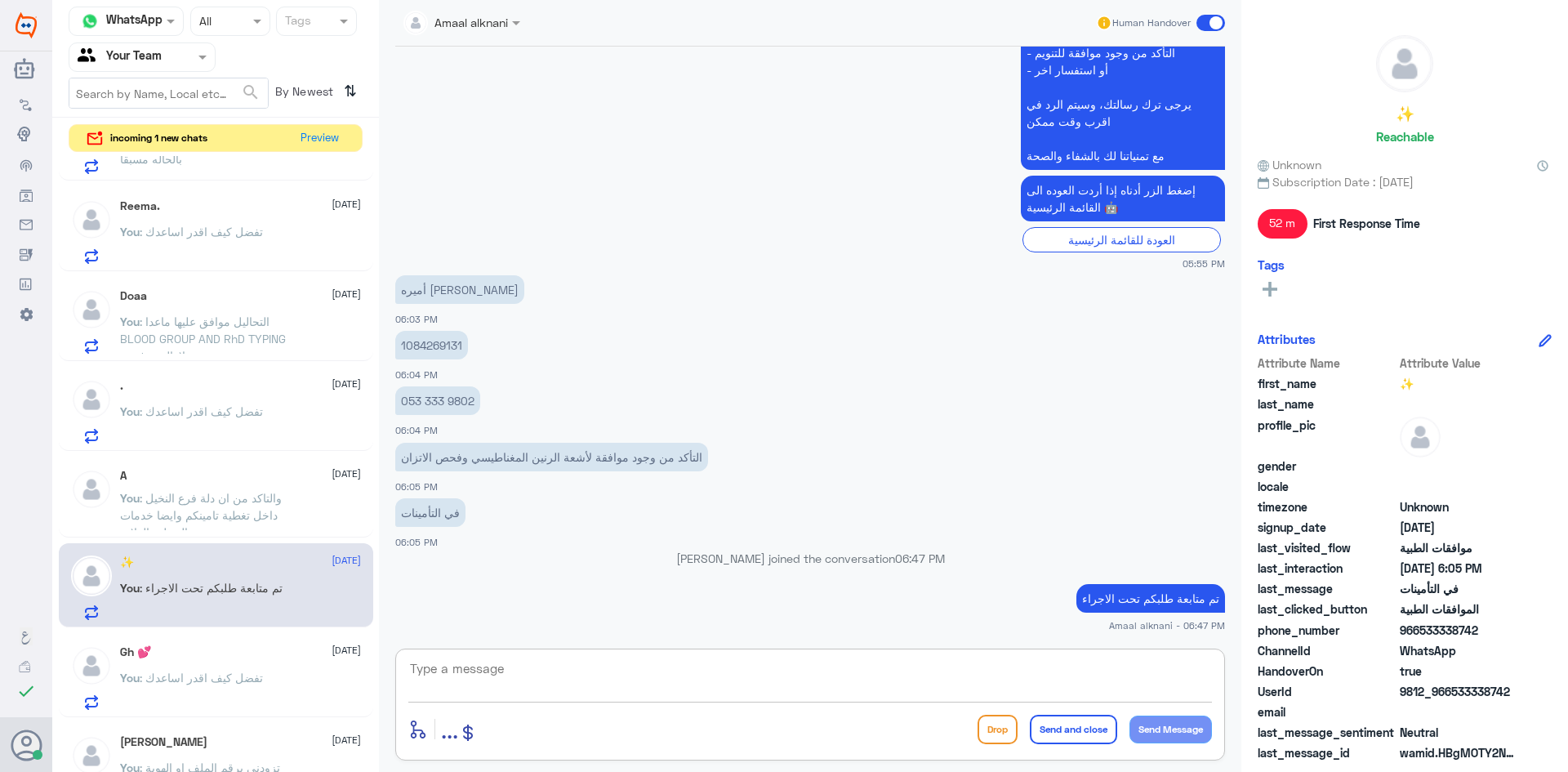
click at [586, 677] on textarea at bounding box center [811, 678] width 804 height 40
click at [325, 146] on button "Preview" at bounding box center [320, 138] width 51 height 25
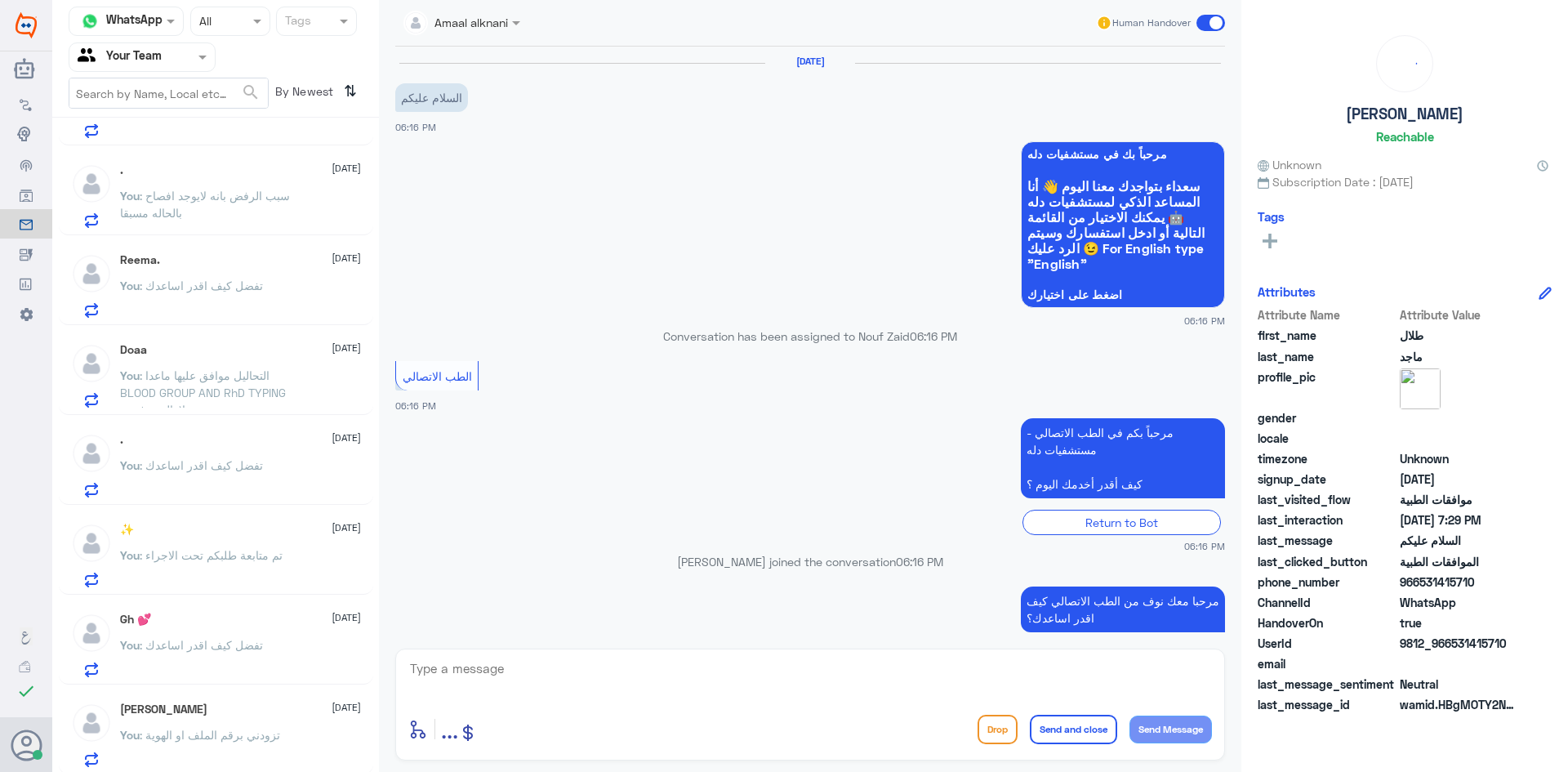
scroll to position [245, 0]
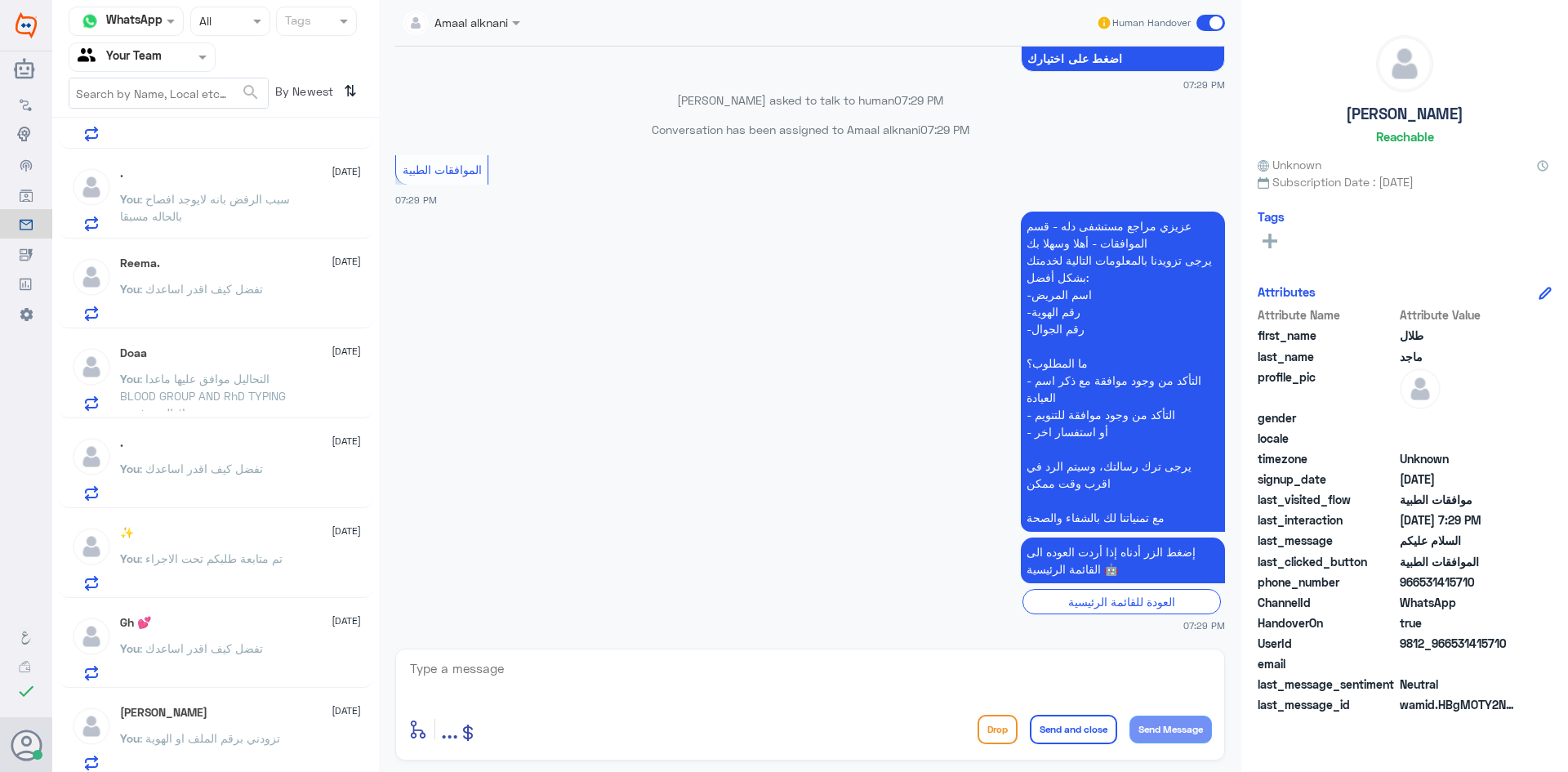
click at [600, 677] on textarea at bounding box center [811, 678] width 804 height 40
type textarea "تفضل كيف اقدر اساعدك"
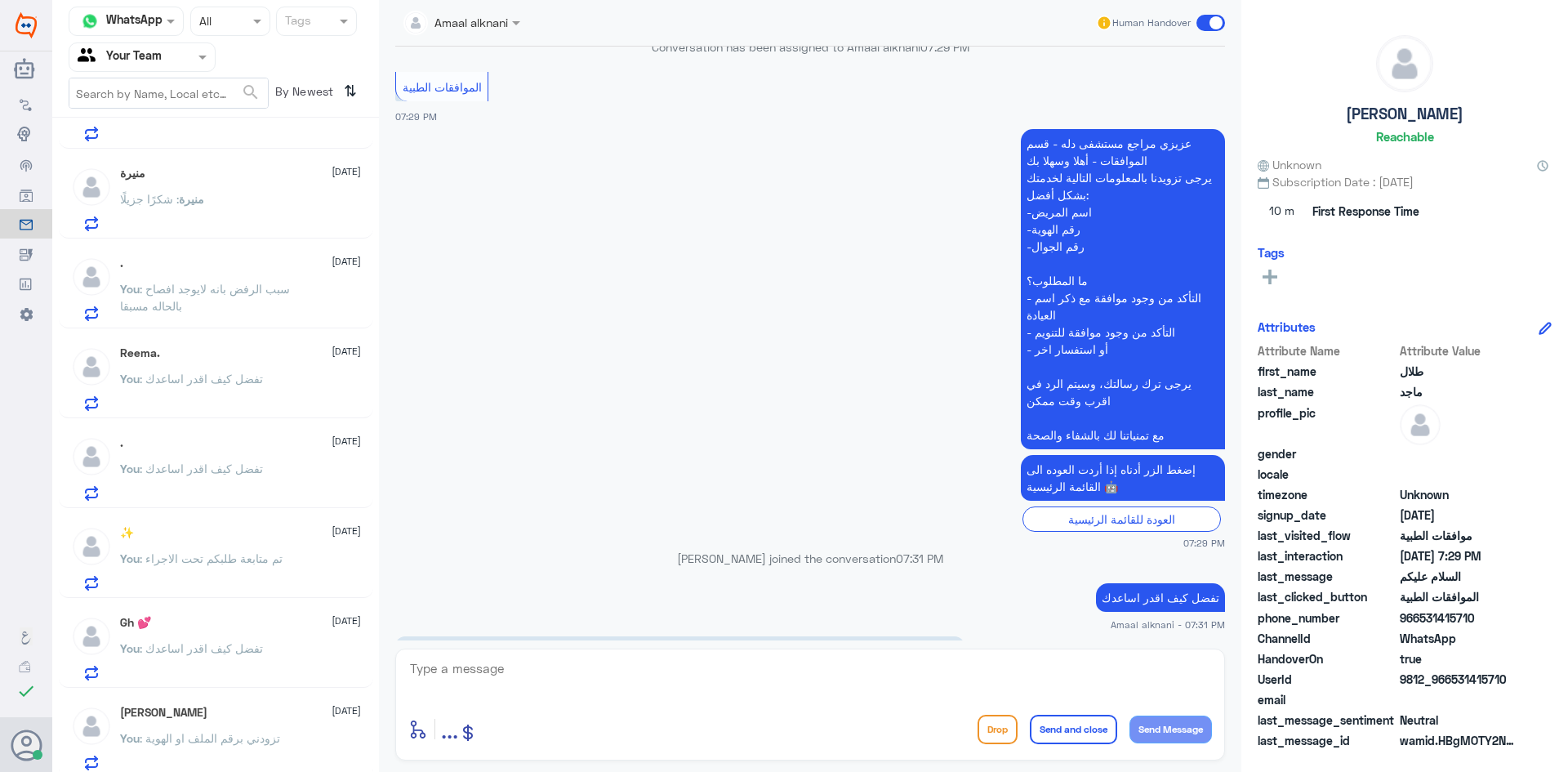
scroll to position [1392, 0]
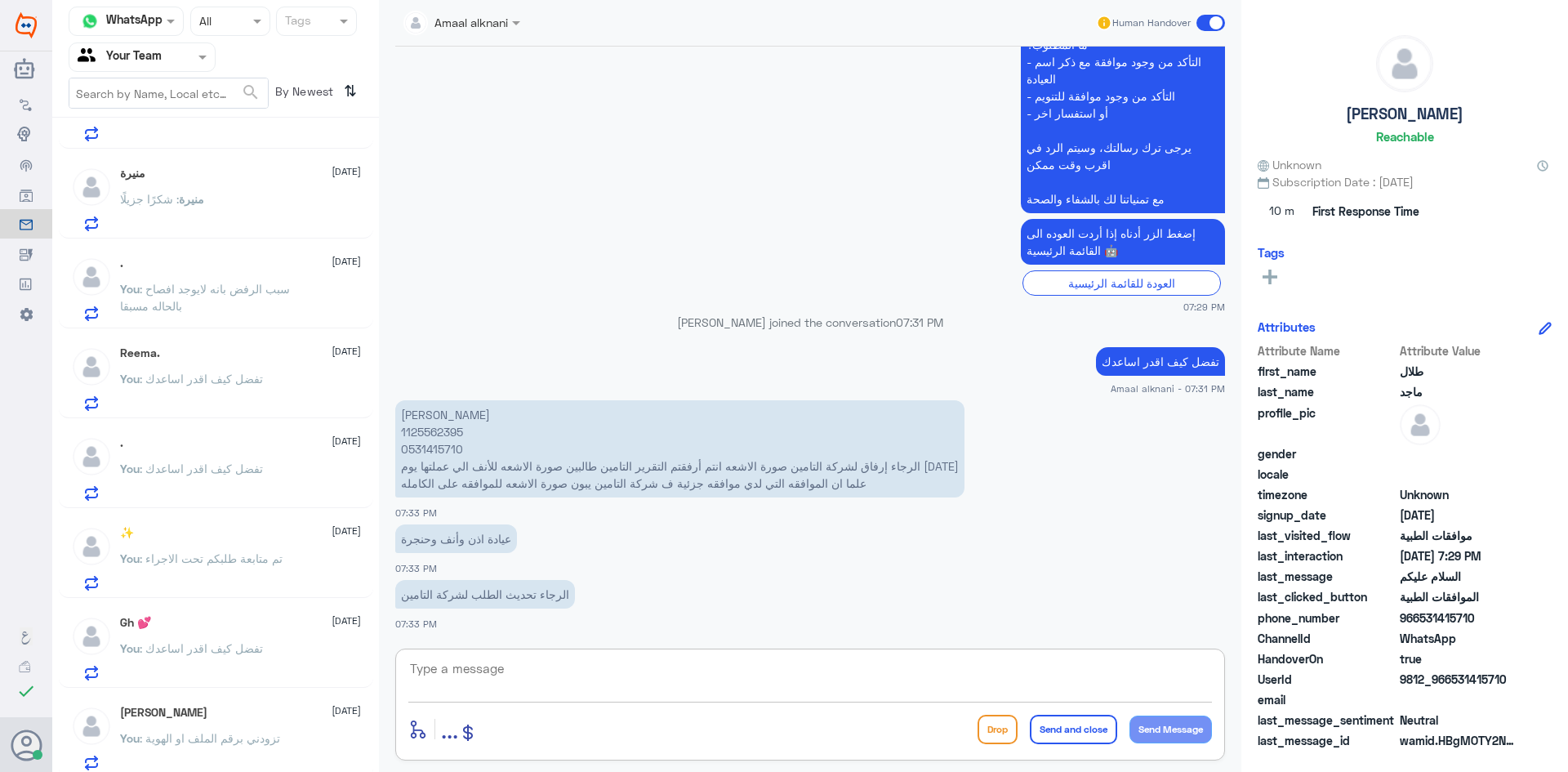
click at [555, 676] on textarea at bounding box center [811, 678] width 804 height 40
click at [447, 430] on p "طلال الياسين 1125562395 0531415710 الرجاء إرفاق لشركة التامين صورة الاشعه انتم …" at bounding box center [679, 448] width 569 height 97
copy p "1125562395"
click at [711, 684] on textarea at bounding box center [811, 678] width 804 height 40
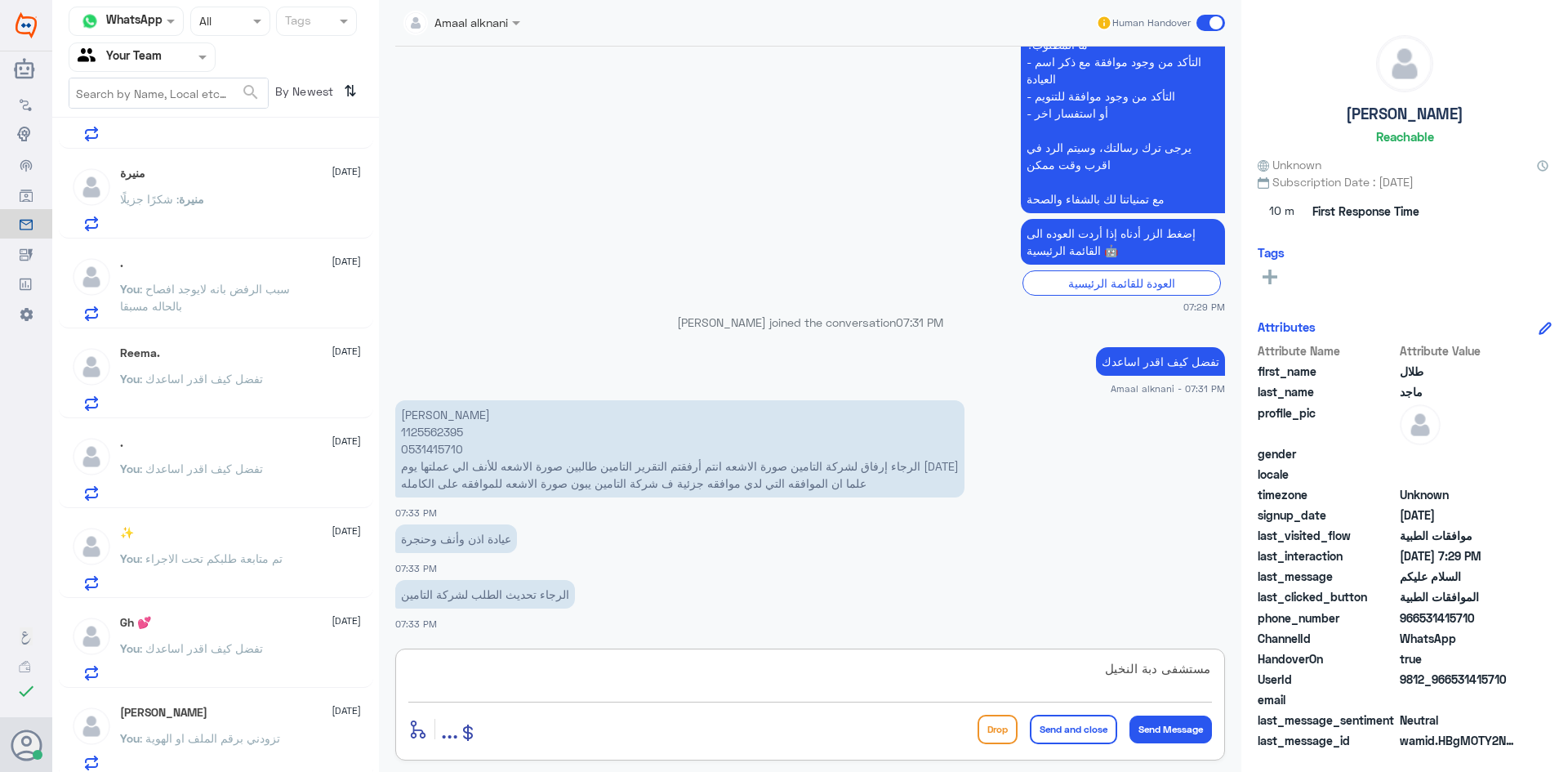
type textarea "مستشفى دبة النخيل ؟"
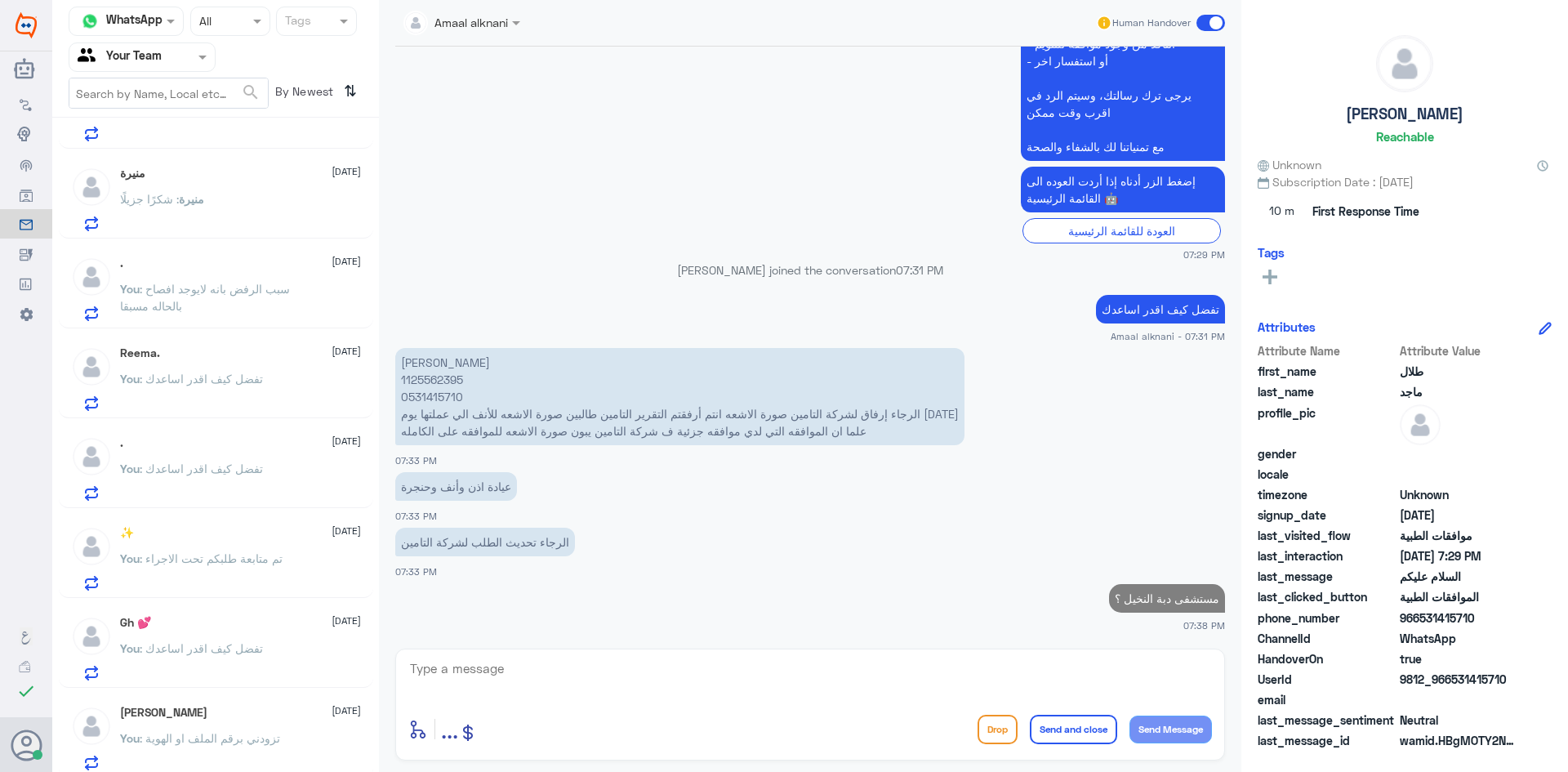
click at [421, 392] on p "طلال الياسين 1125562395 0531415710 الرجاء إرفاق لشركة التامين صورة الاشعه انتم …" at bounding box center [679, 396] width 569 height 97
copy p "0531415710"
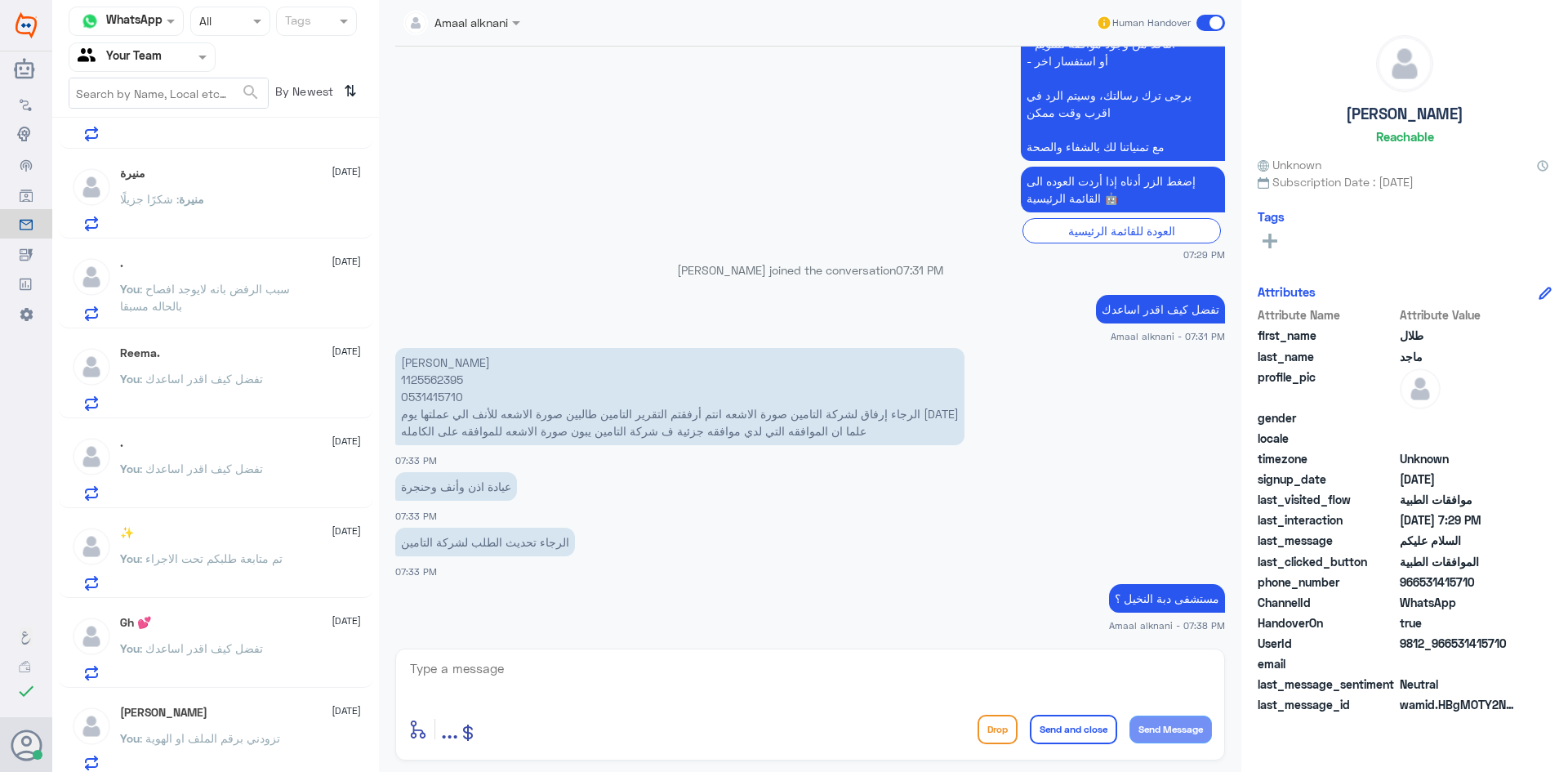
click at [691, 675] on textarea at bounding box center [811, 678] width 804 height 40
type textarea "دله"
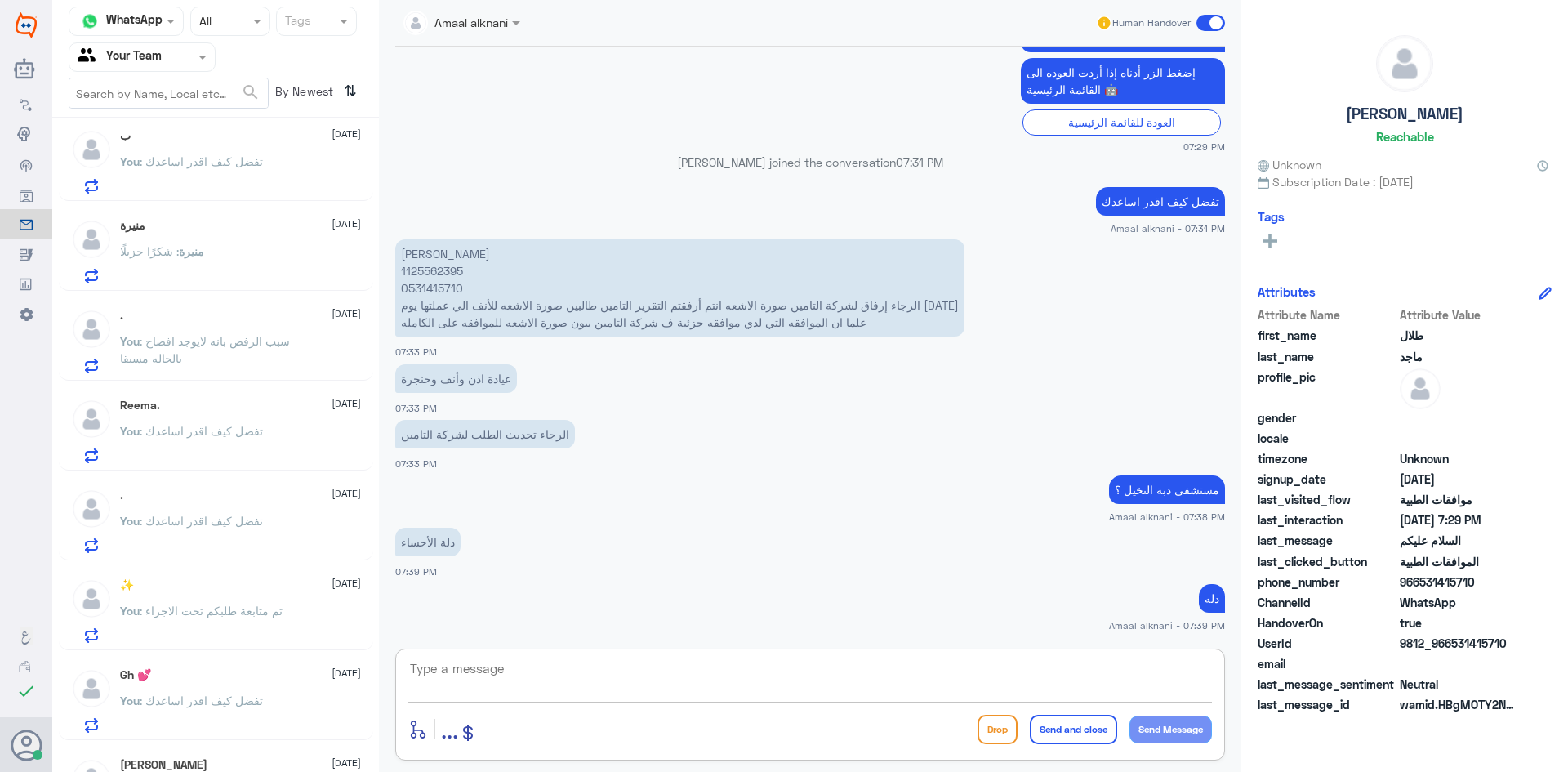
scroll to position [163, 0]
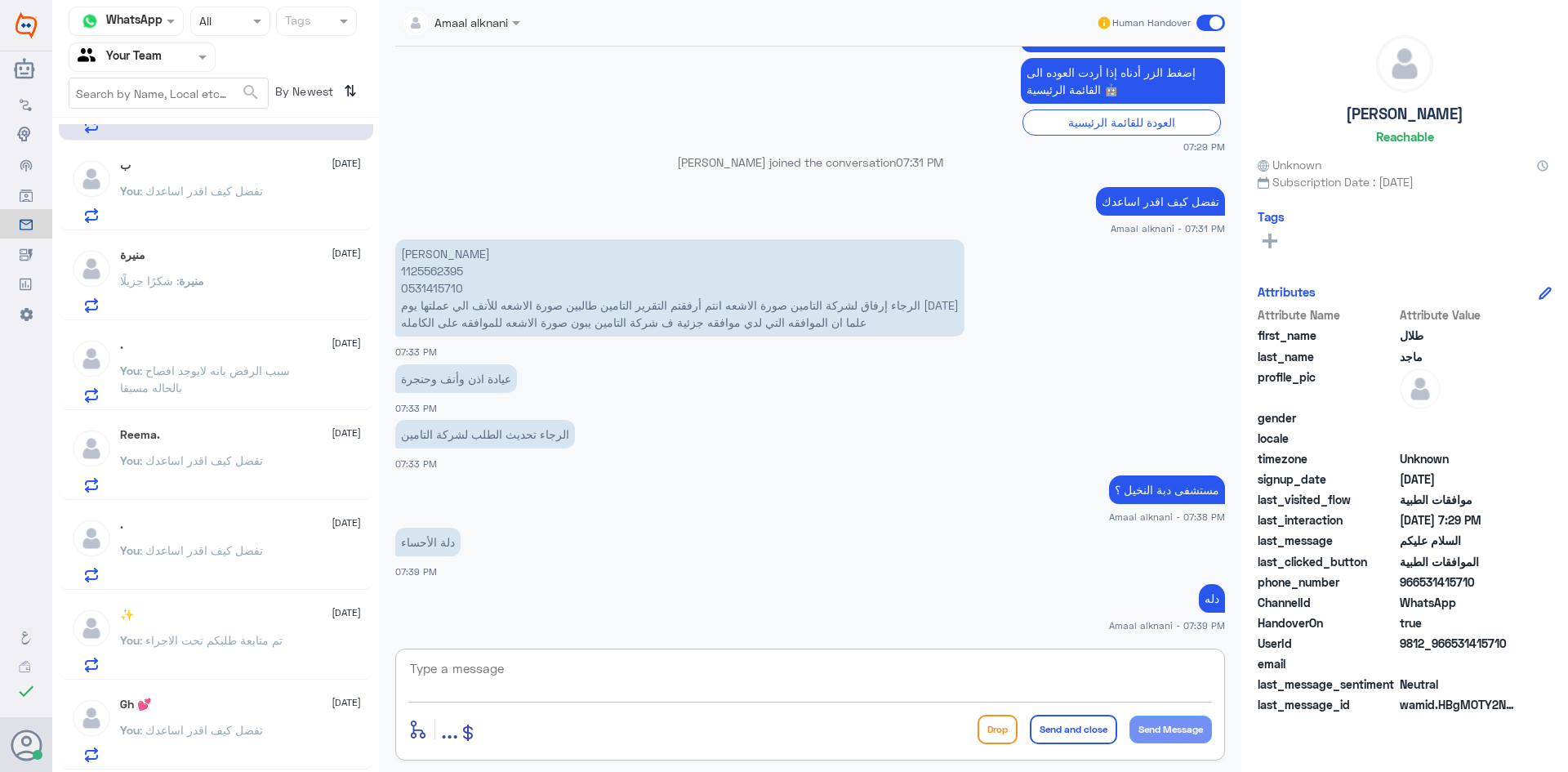
click at [518, 678] on textarea at bounding box center [811, 678] width 804 height 40
type textarea "الرجاء التواصل مع نفس الفرع"
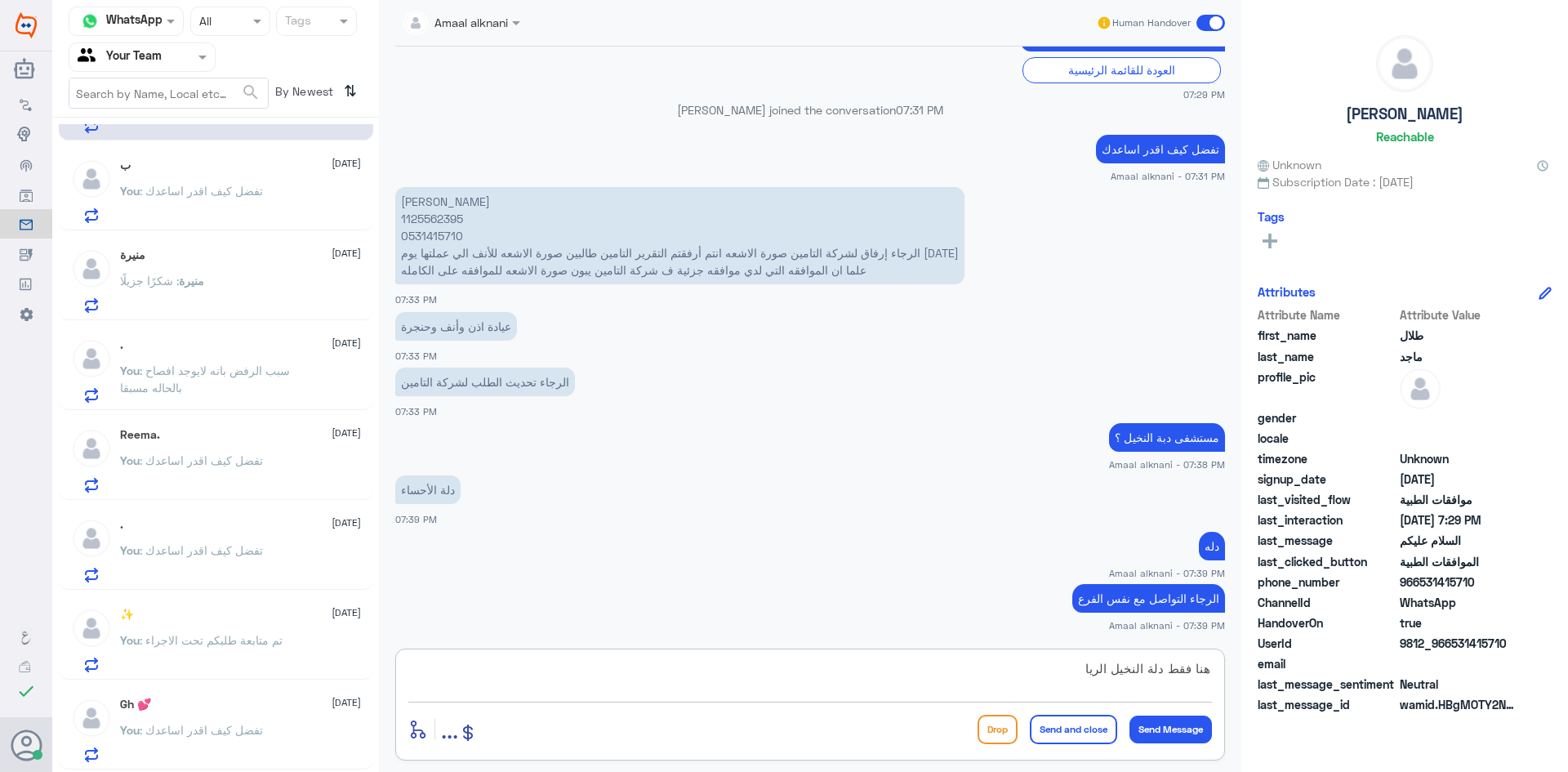
type textarea "هنا فقط دلة النخيل الرياض"
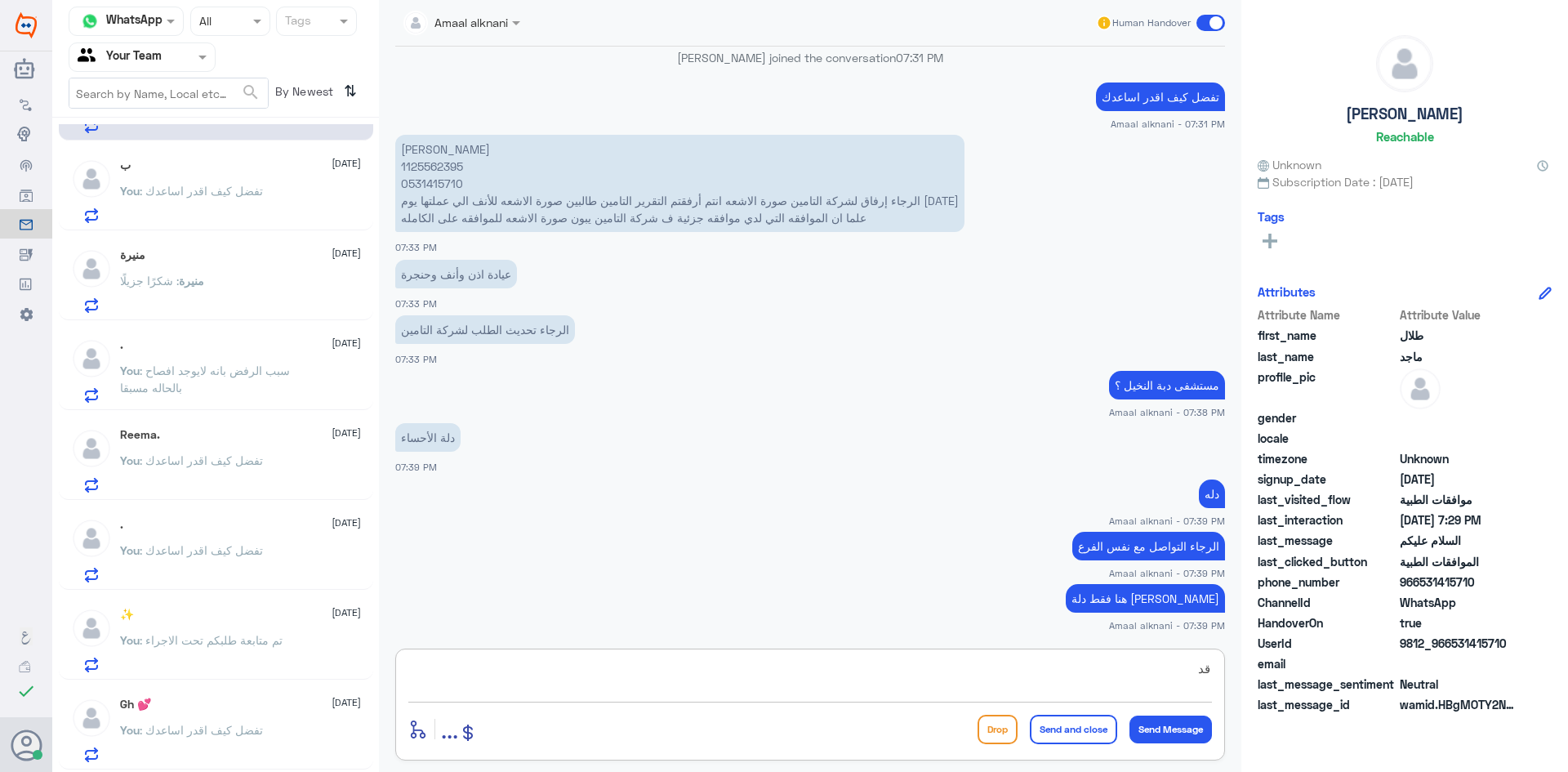
type textarea "ق"
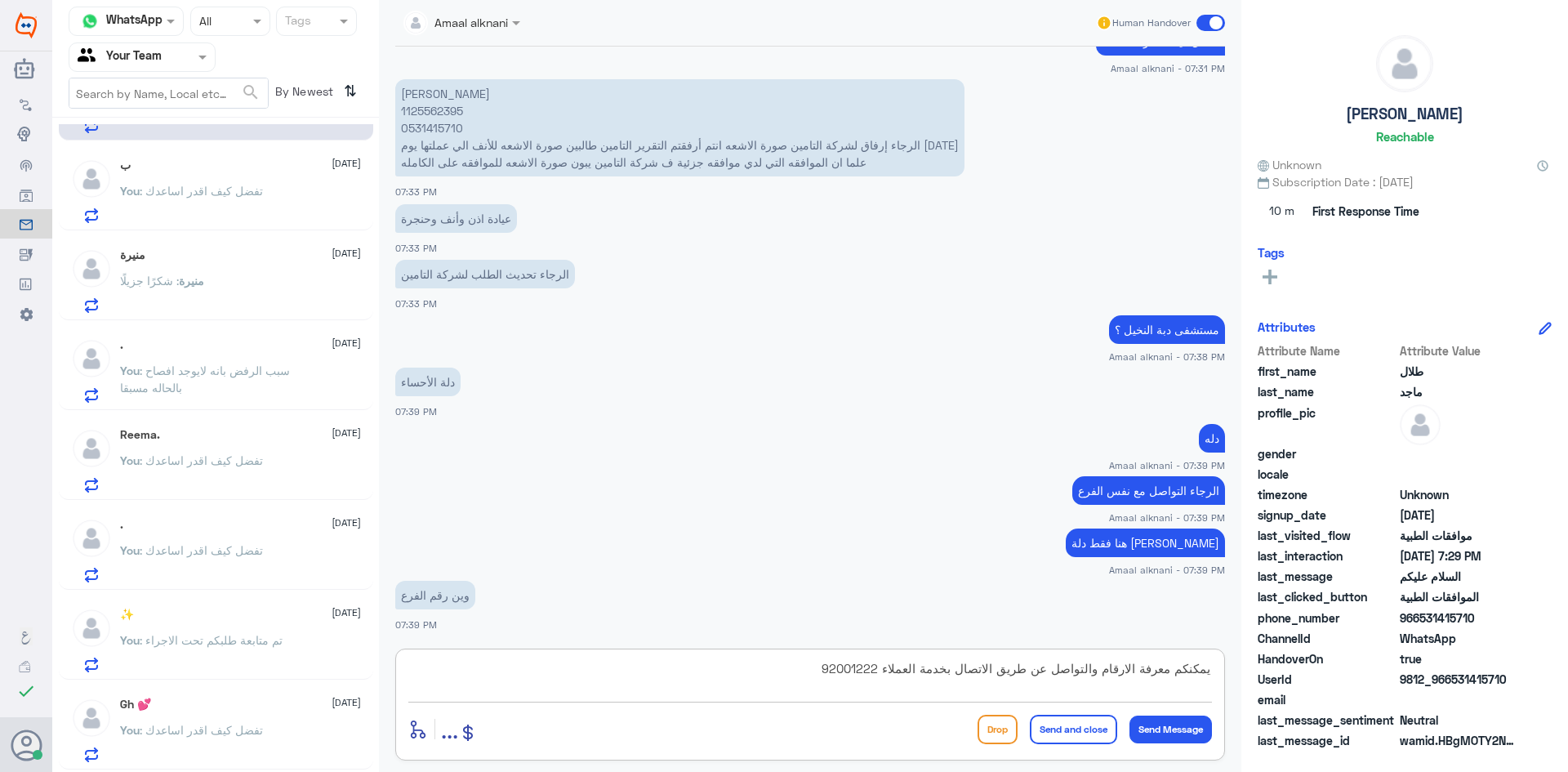
type textarea "يمكنكم معرفة الارقام والتواصل عن طريق الاتصال بخدمة العملاء 920012222"
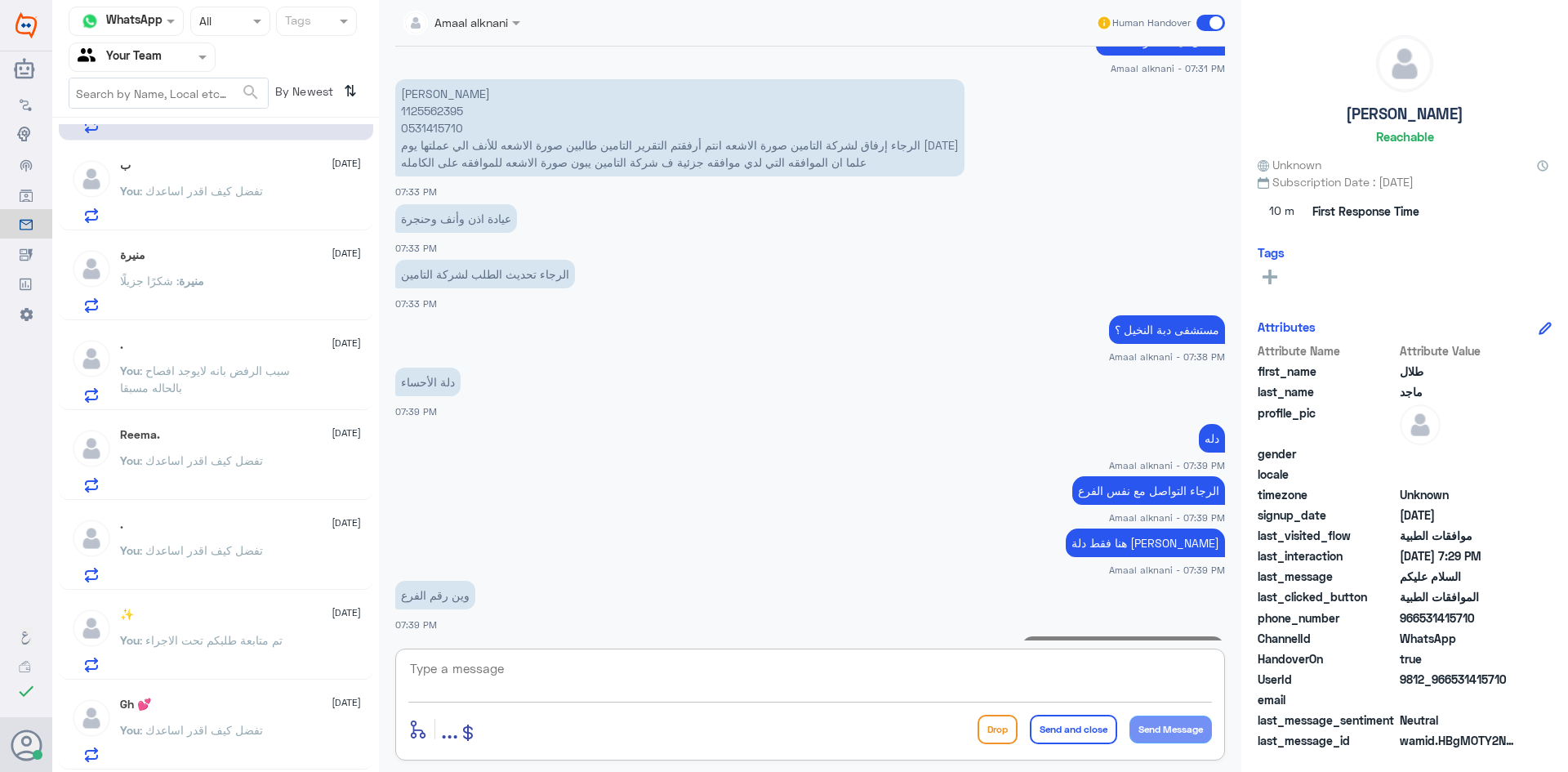
scroll to position [1744, 0]
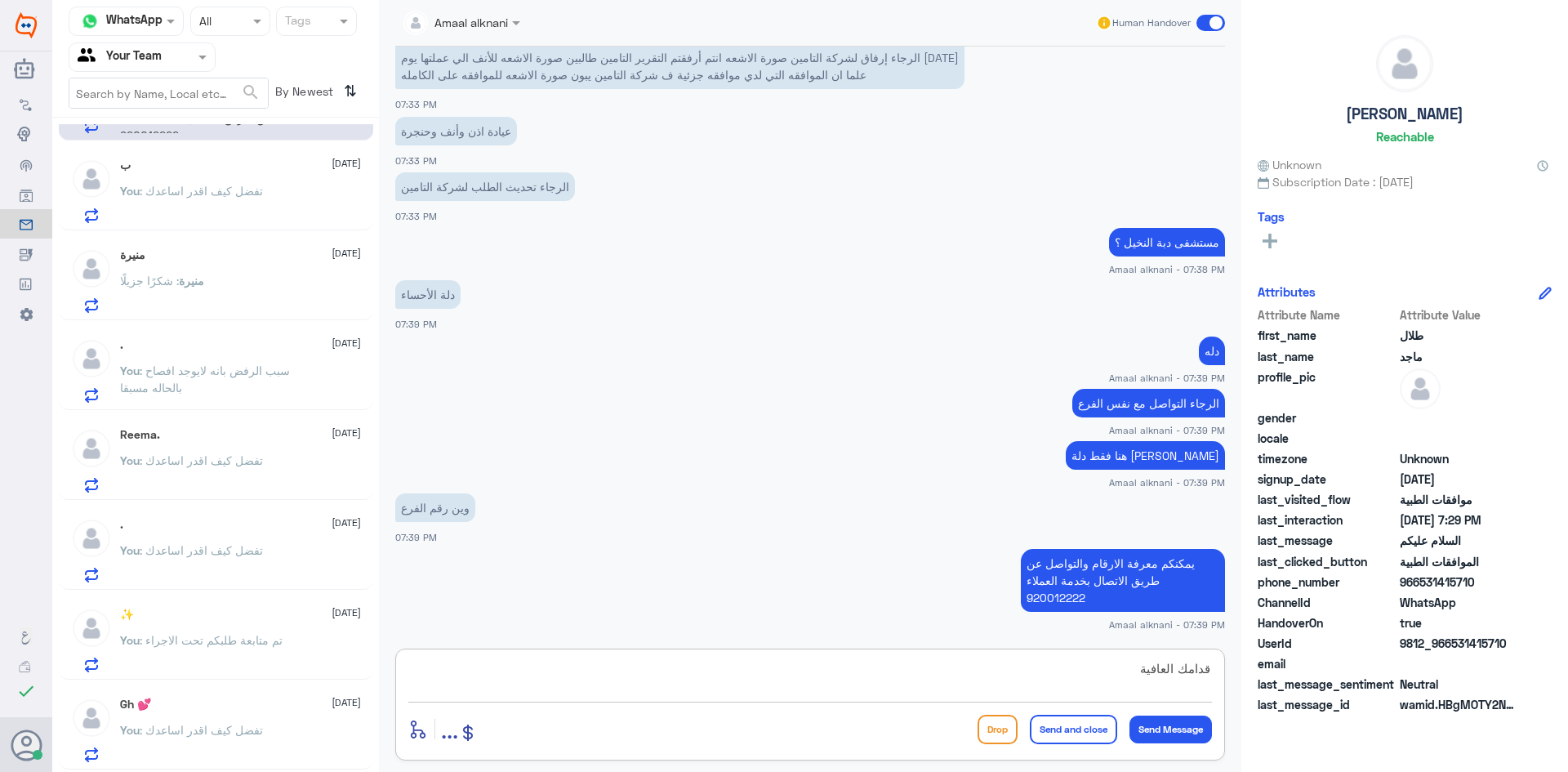
type textarea "قدامك العافية"
click at [1050, 727] on button "Send and close" at bounding box center [1073, 729] width 88 height 29
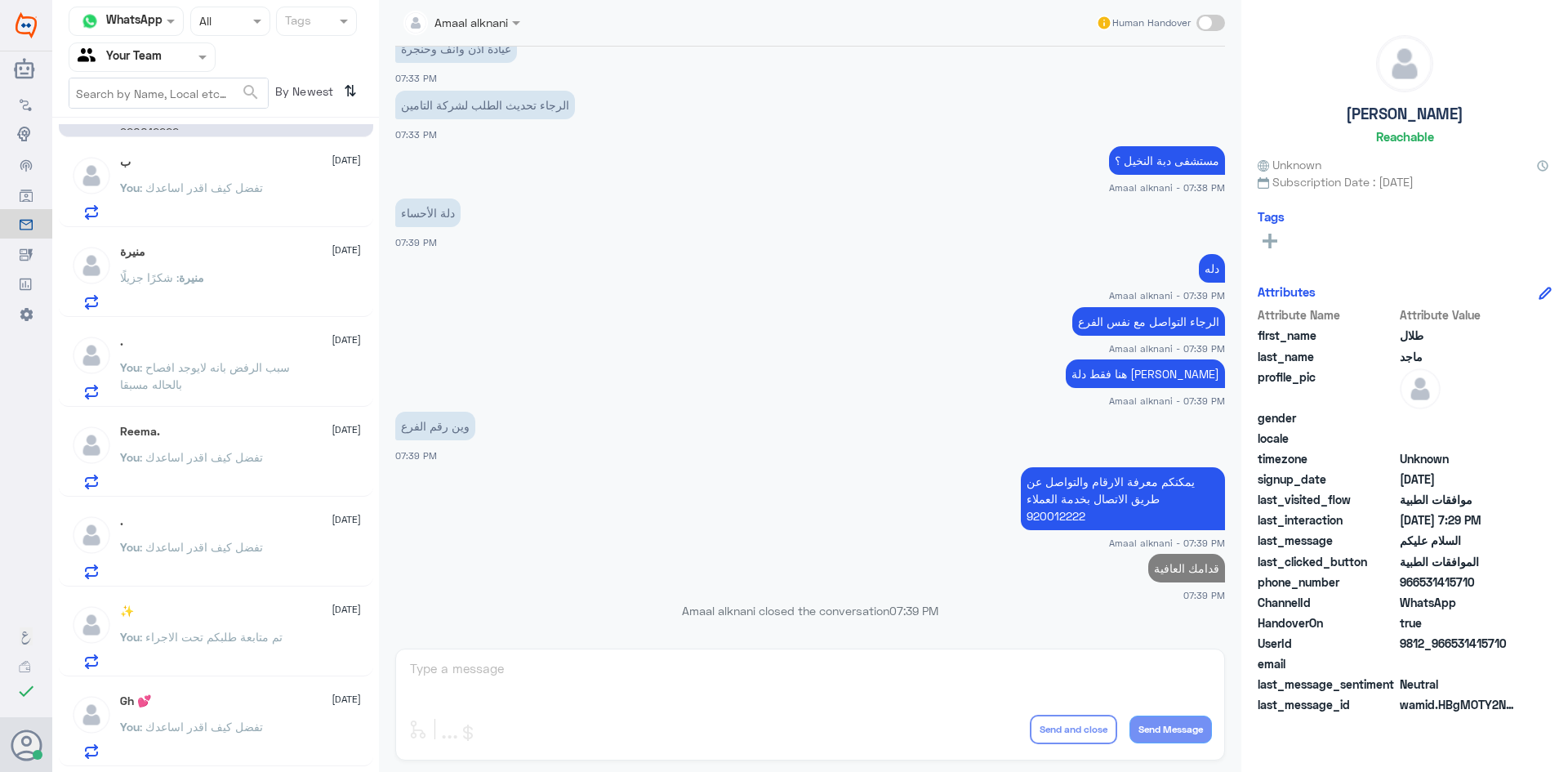
scroll to position [0, 0]
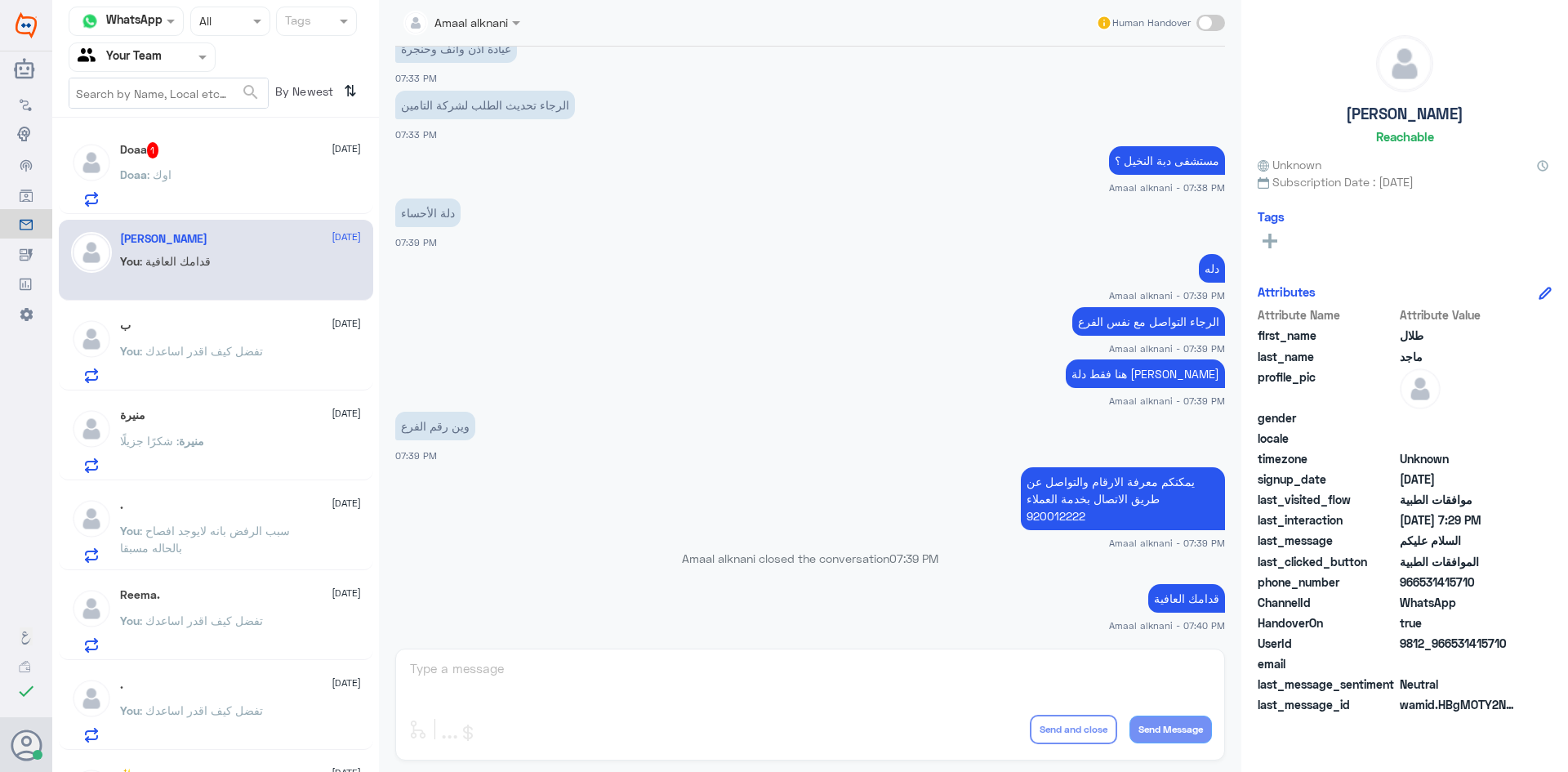
click at [254, 163] on div "Doaa 1 12 October Doaa : اوك" at bounding box center [241, 173] width 241 height 65
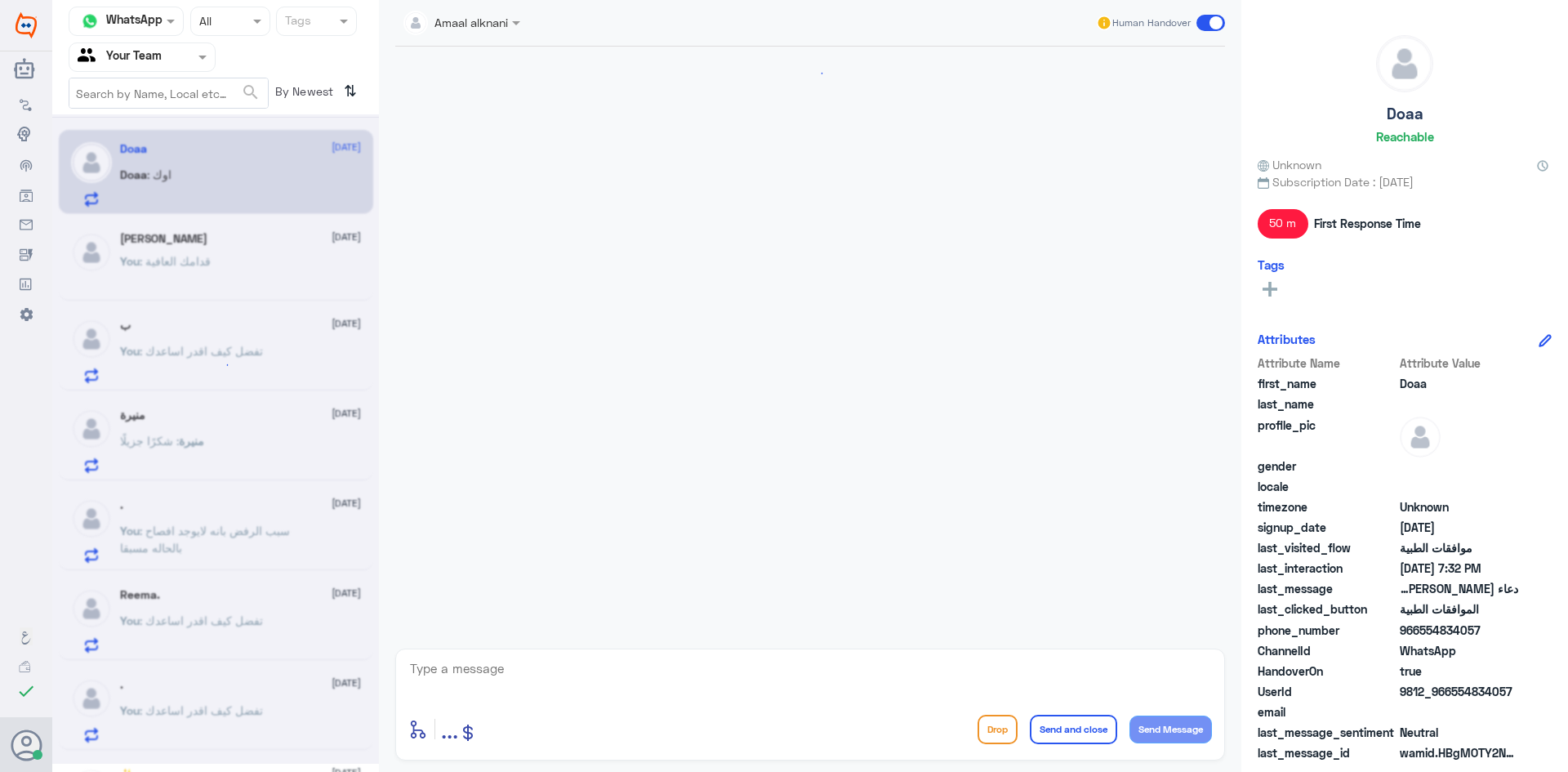
scroll to position [1043, 0]
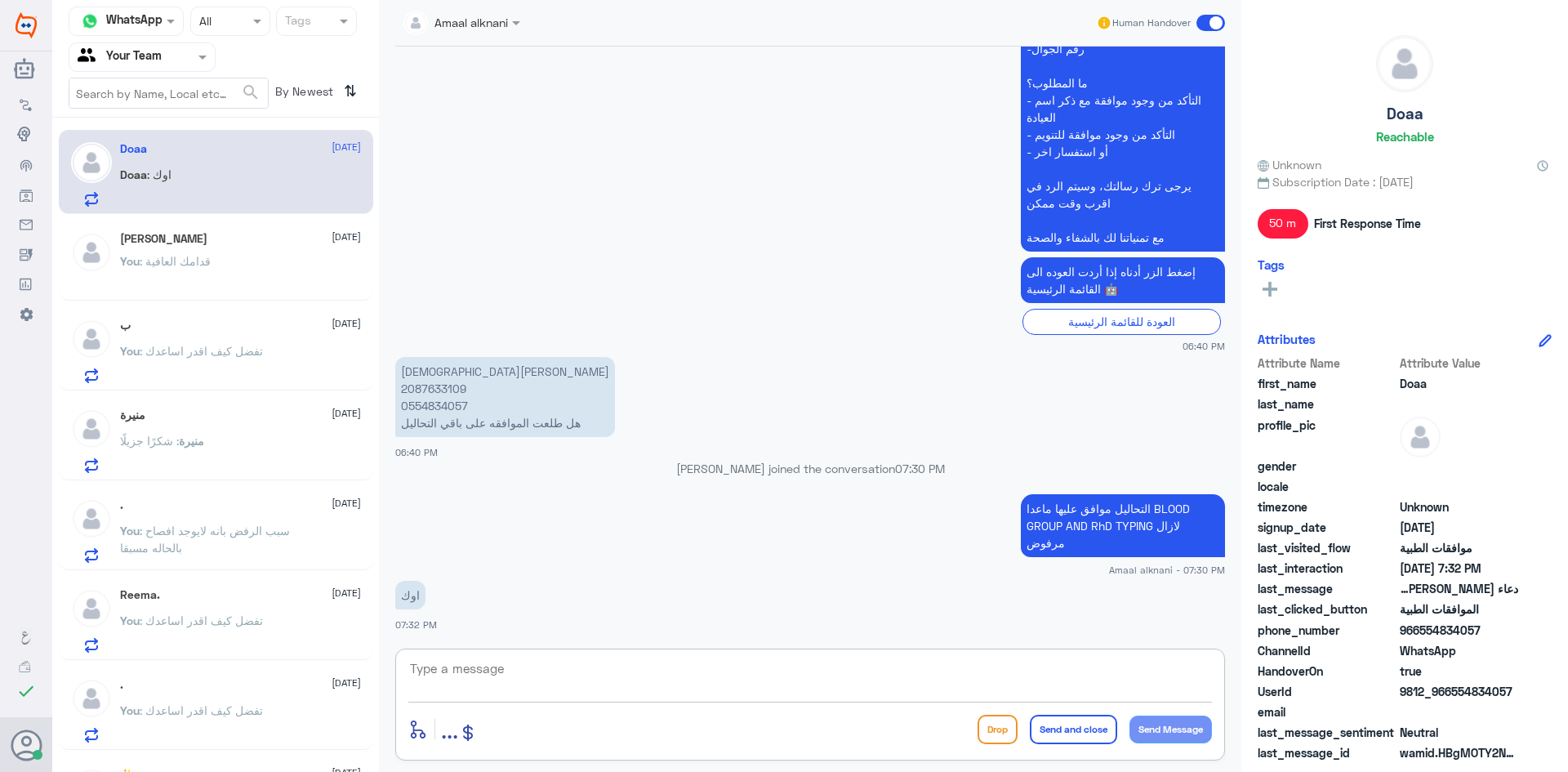
click at [557, 665] on textarea at bounding box center [811, 678] width 804 height 40
click at [552, 674] on textarea at bounding box center [811, 678] width 804 height 40
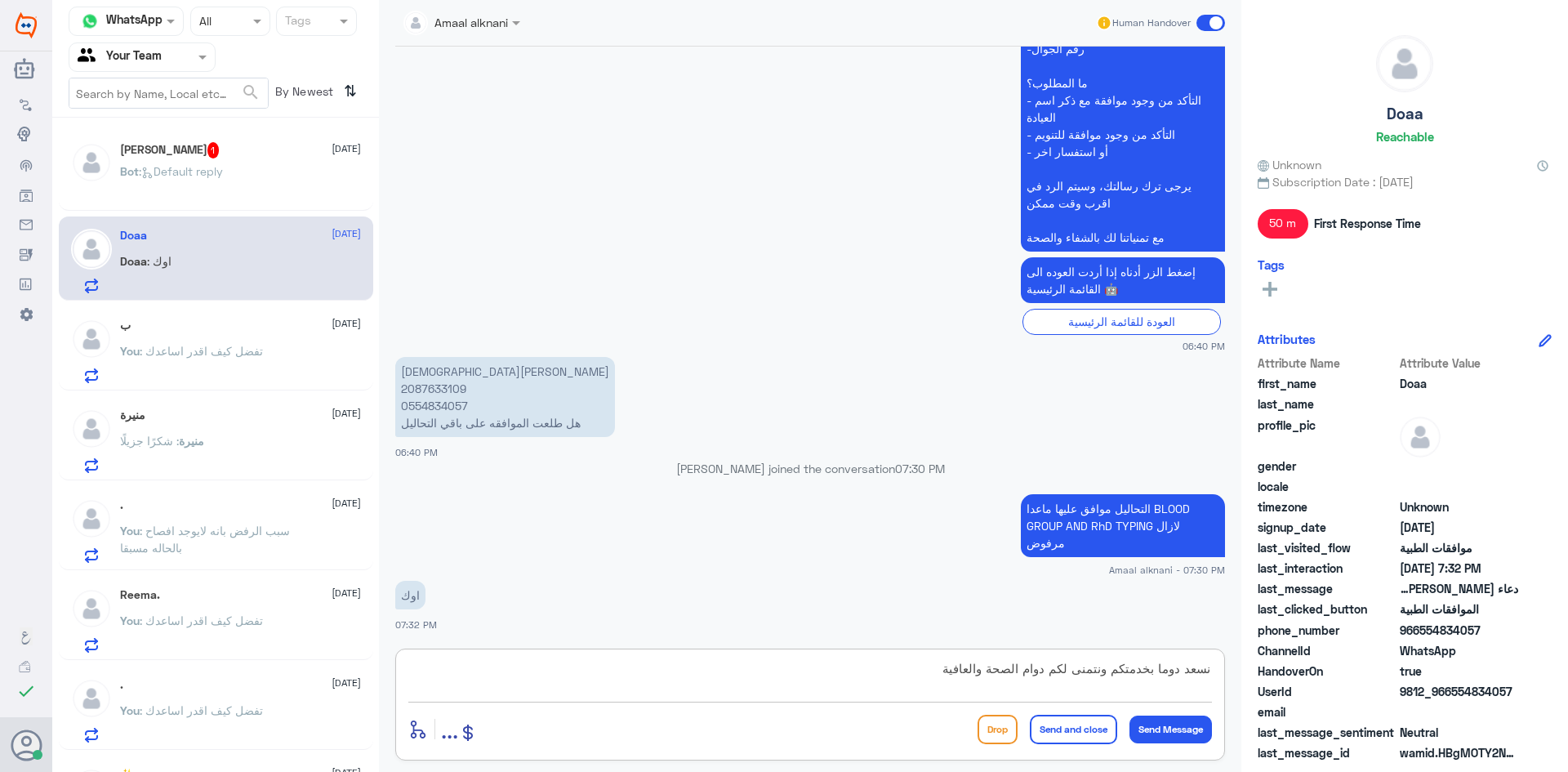
type textarea "نسعد دوما بخدمتكم ونتمنى لكم دوام الصحة والعافية"
click at [1080, 719] on button "Send and close" at bounding box center [1073, 729] width 88 height 29
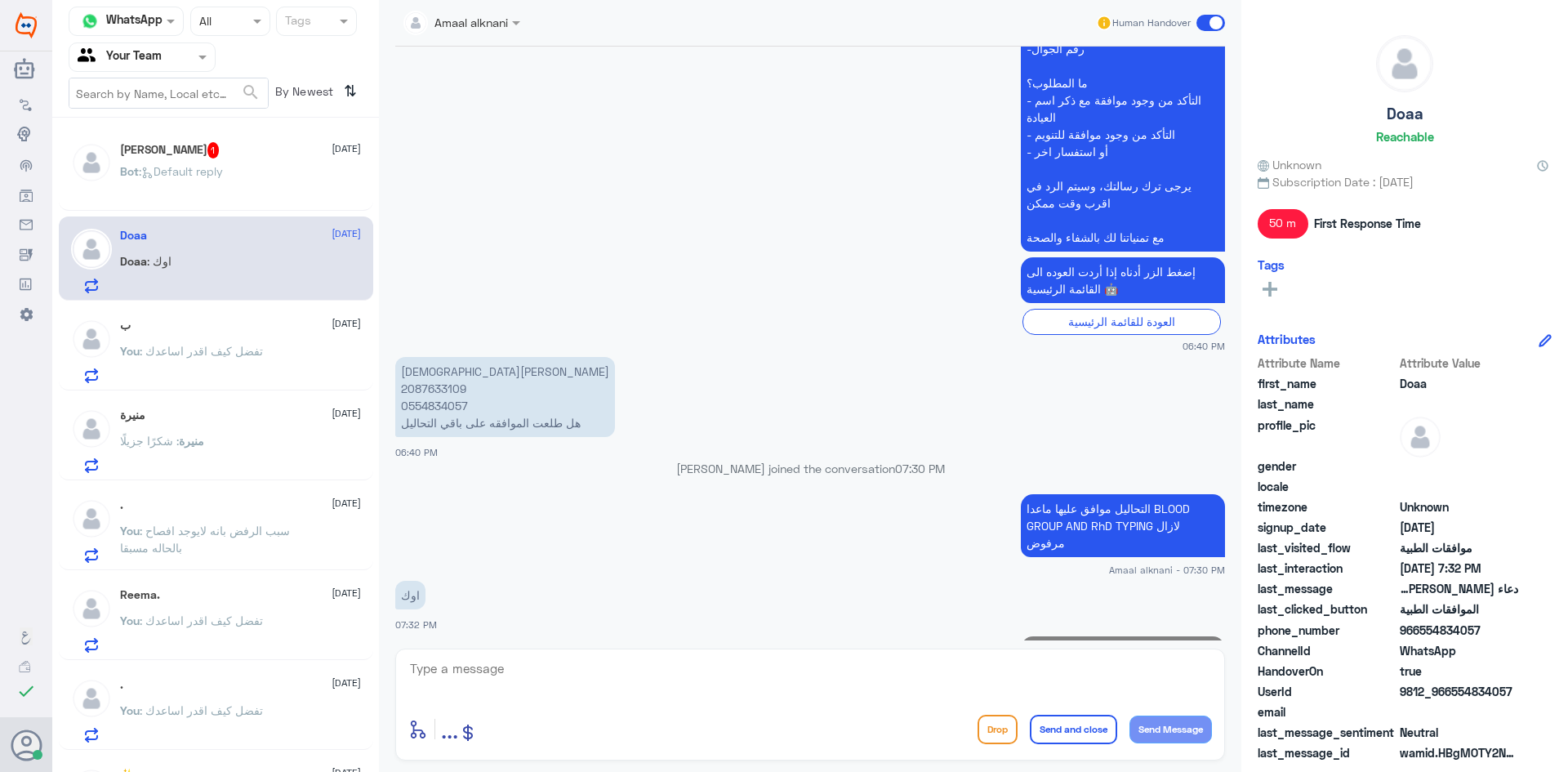
scroll to position [1112, 0]
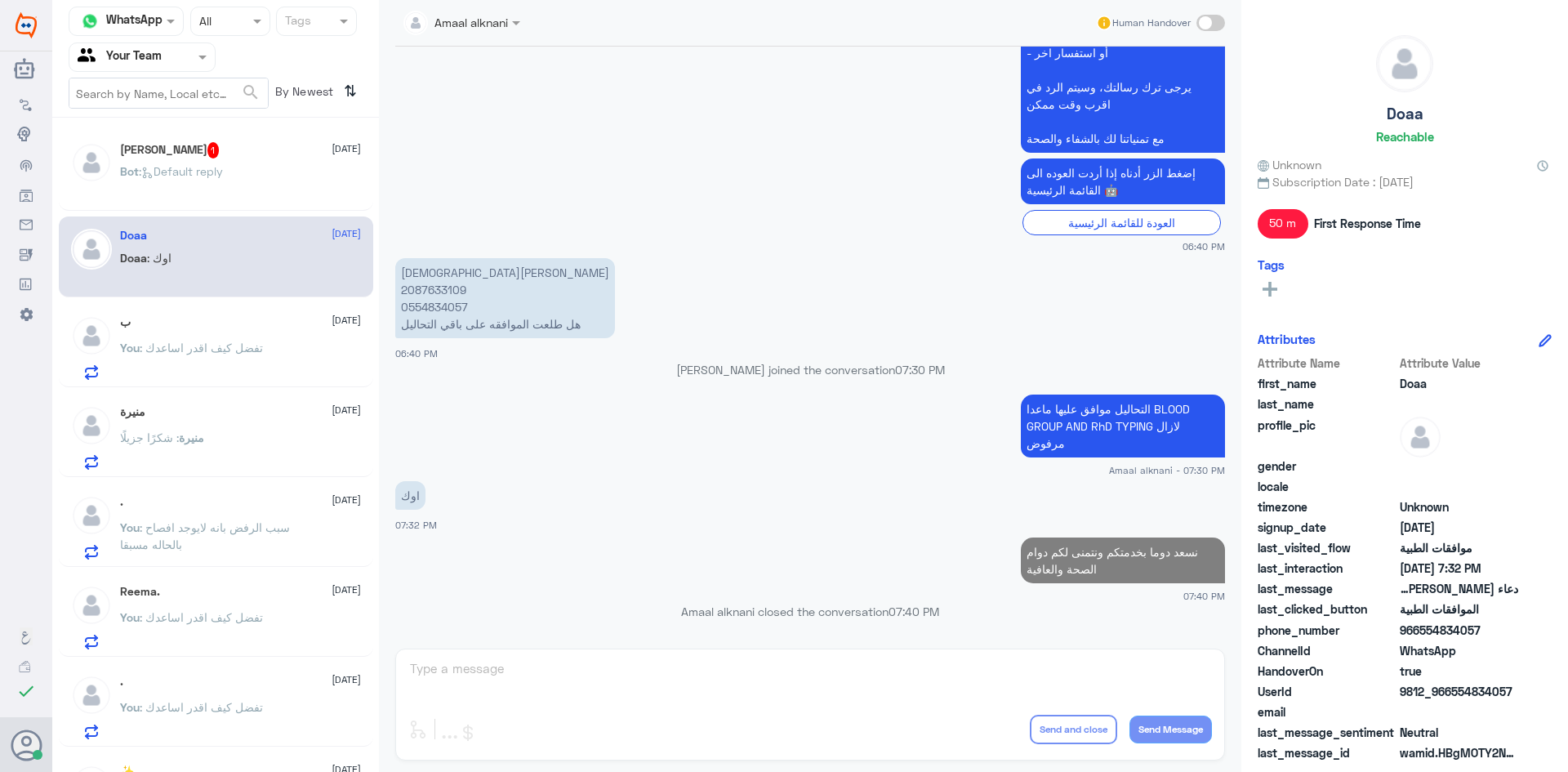
click at [206, 149] on div "طلال ماجد 1 12 October" at bounding box center [241, 149] width 241 height 16
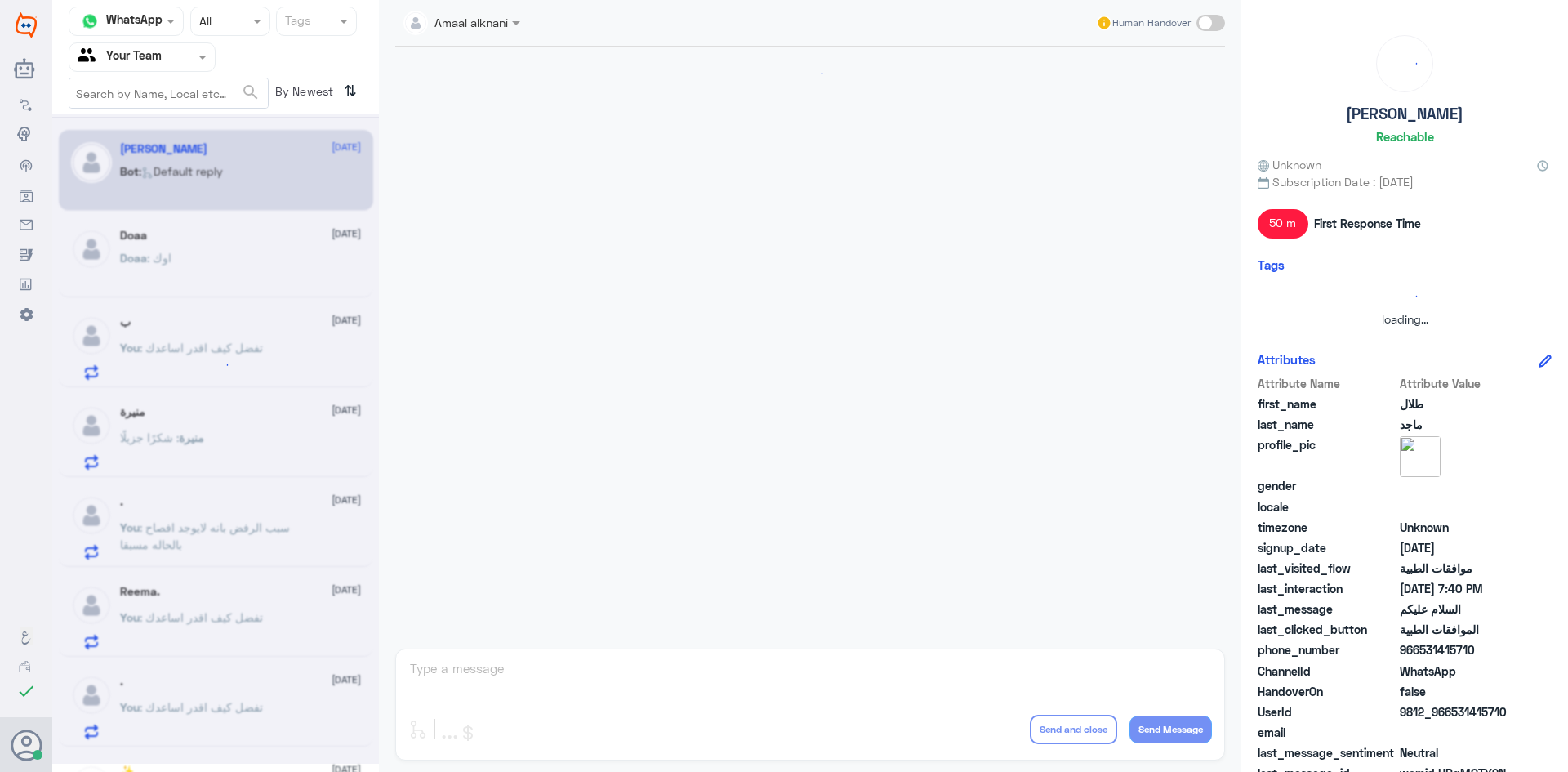
scroll to position [1049, 0]
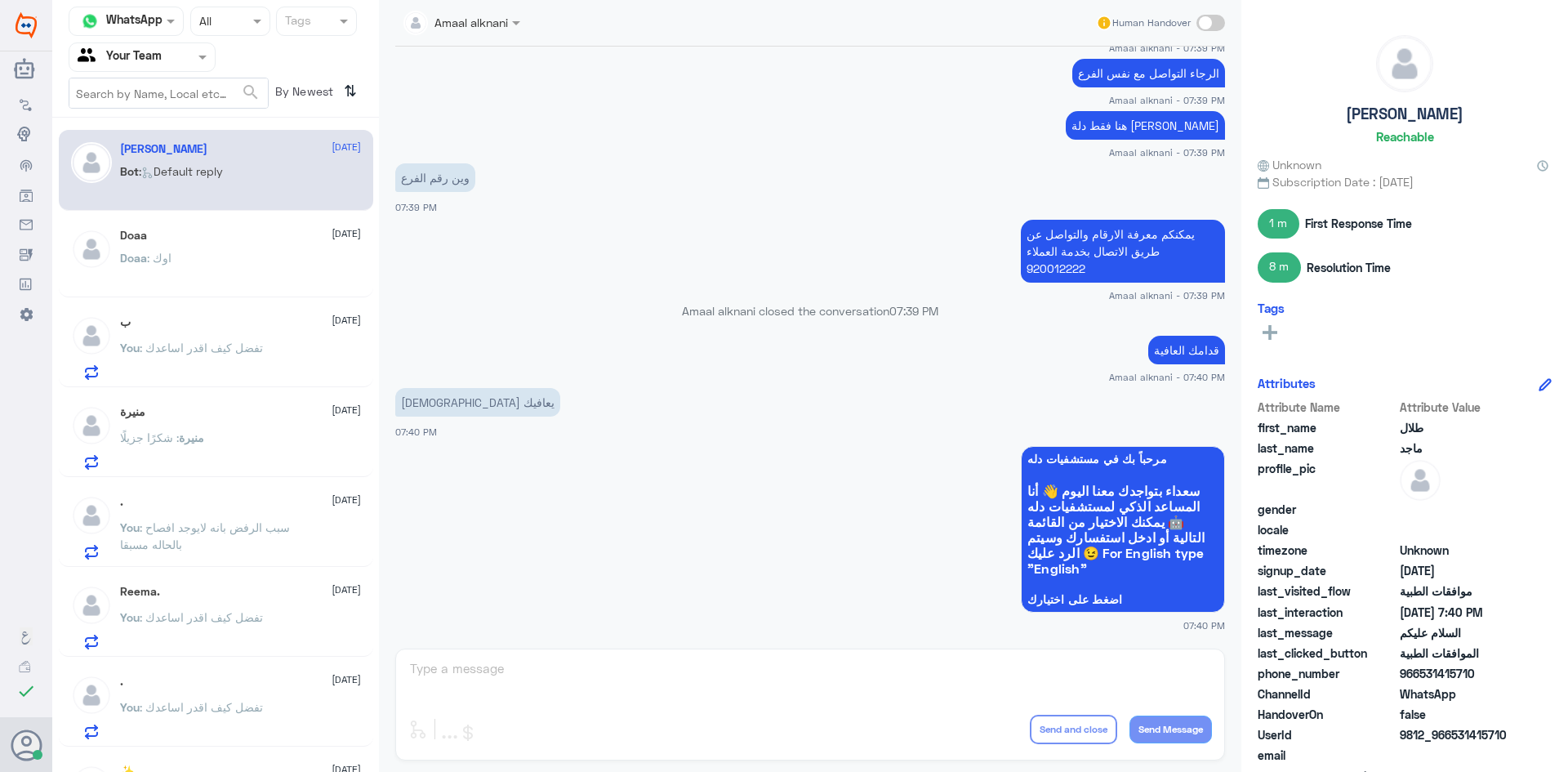
click at [489, 676] on div "Amaal alknani Human Handover 12 Oct 2025 طلال ماجد asked to talk to human 07:29…" at bounding box center [810, 388] width 863 height 777
click at [490, 688] on div "Amaal alknani Human Handover 12 Oct 2025 طلال ماجد asked to talk to human 07:29…" at bounding box center [810, 388] width 863 height 777
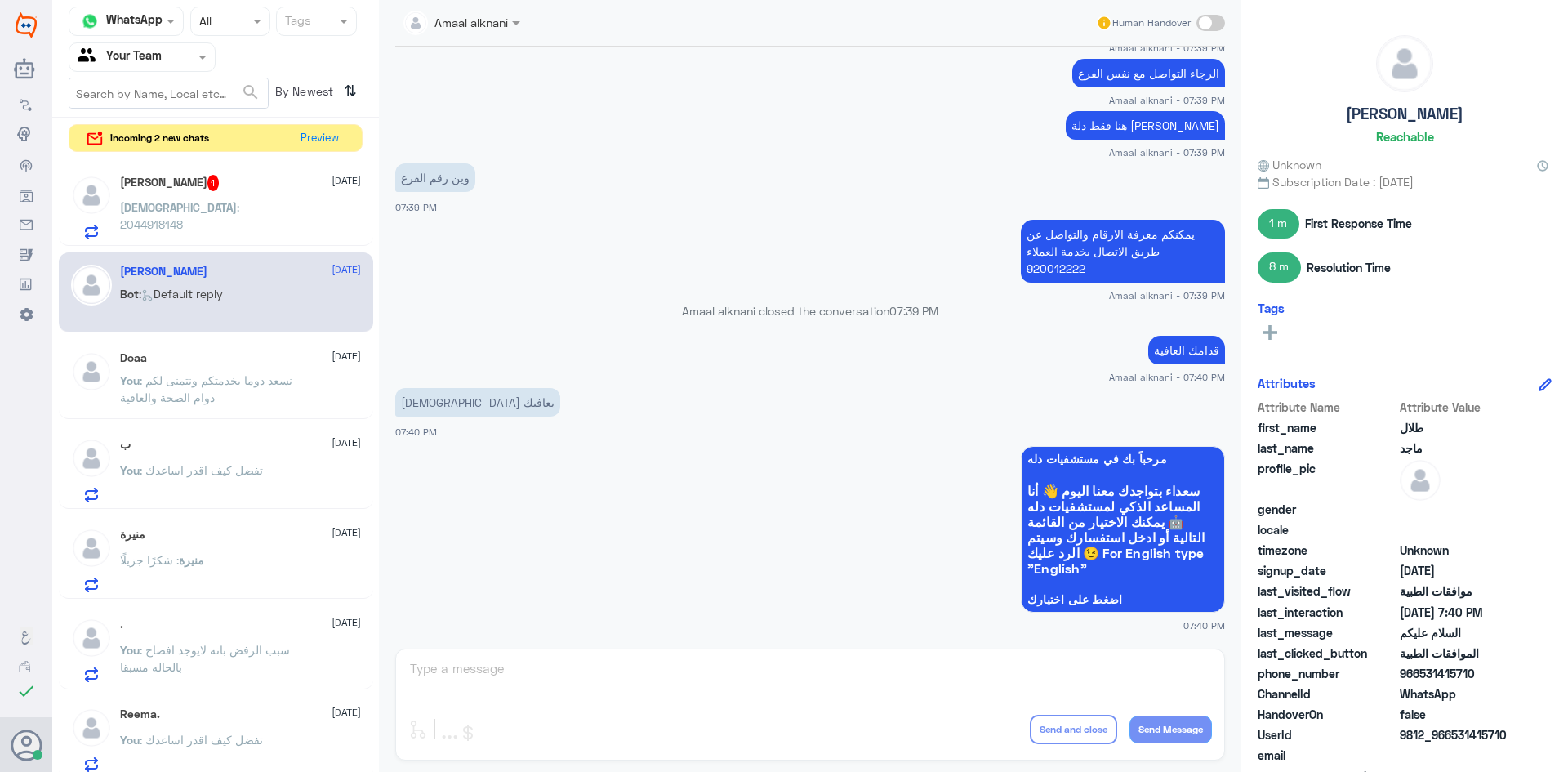
click at [543, 665] on div "Amaal alknani Human Handover 12 Oct 2025 طلال ماجد asked to talk to human 07:29…" at bounding box center [810, 388] width 863 height 777
click at [254, 191] on div "Mohammed Al-Assal 1 12 October Mohammed : 2044918148" at bounding box center [241, 206] width 241 height 65
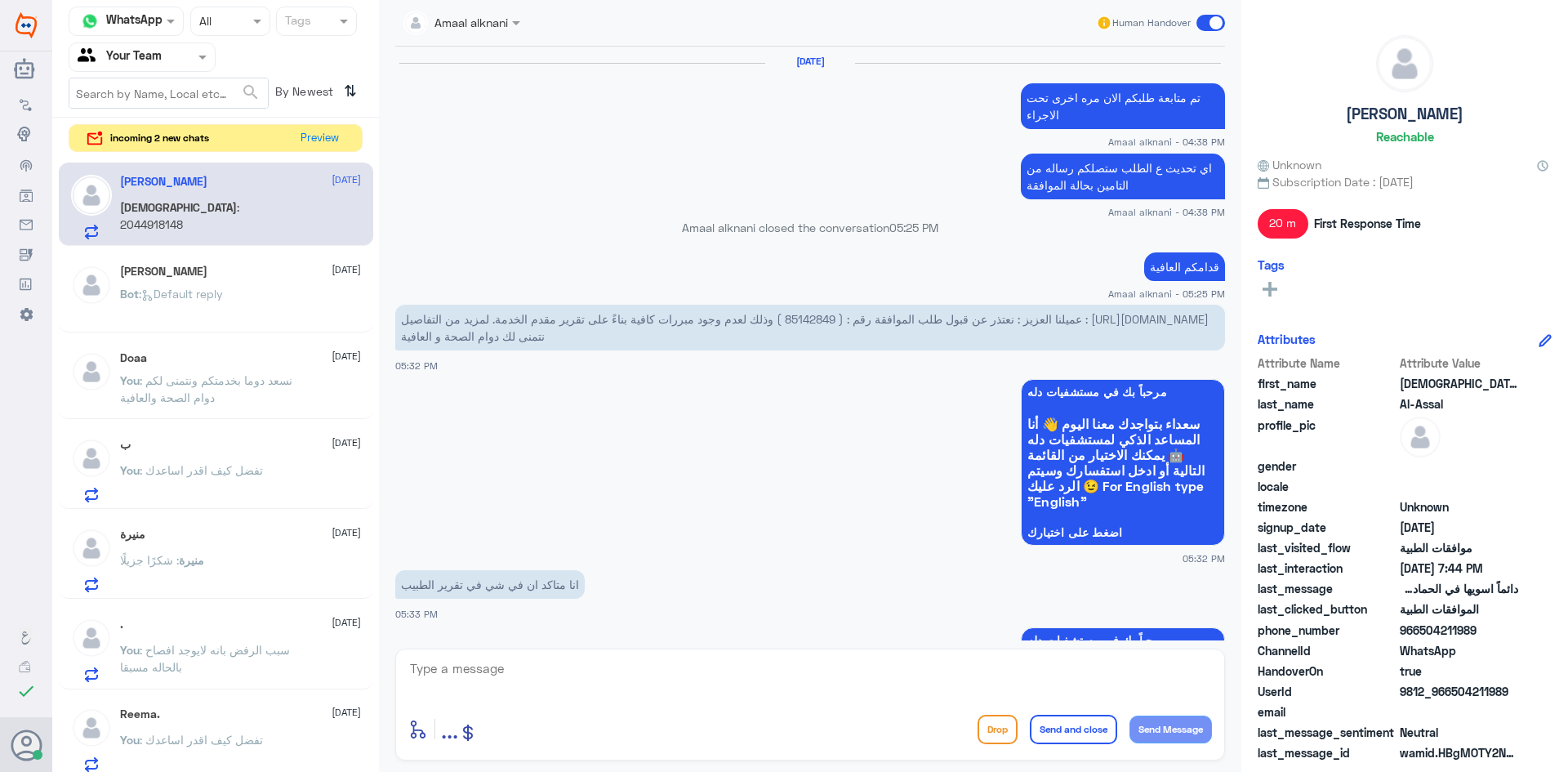
scroll to position [1246, 0]
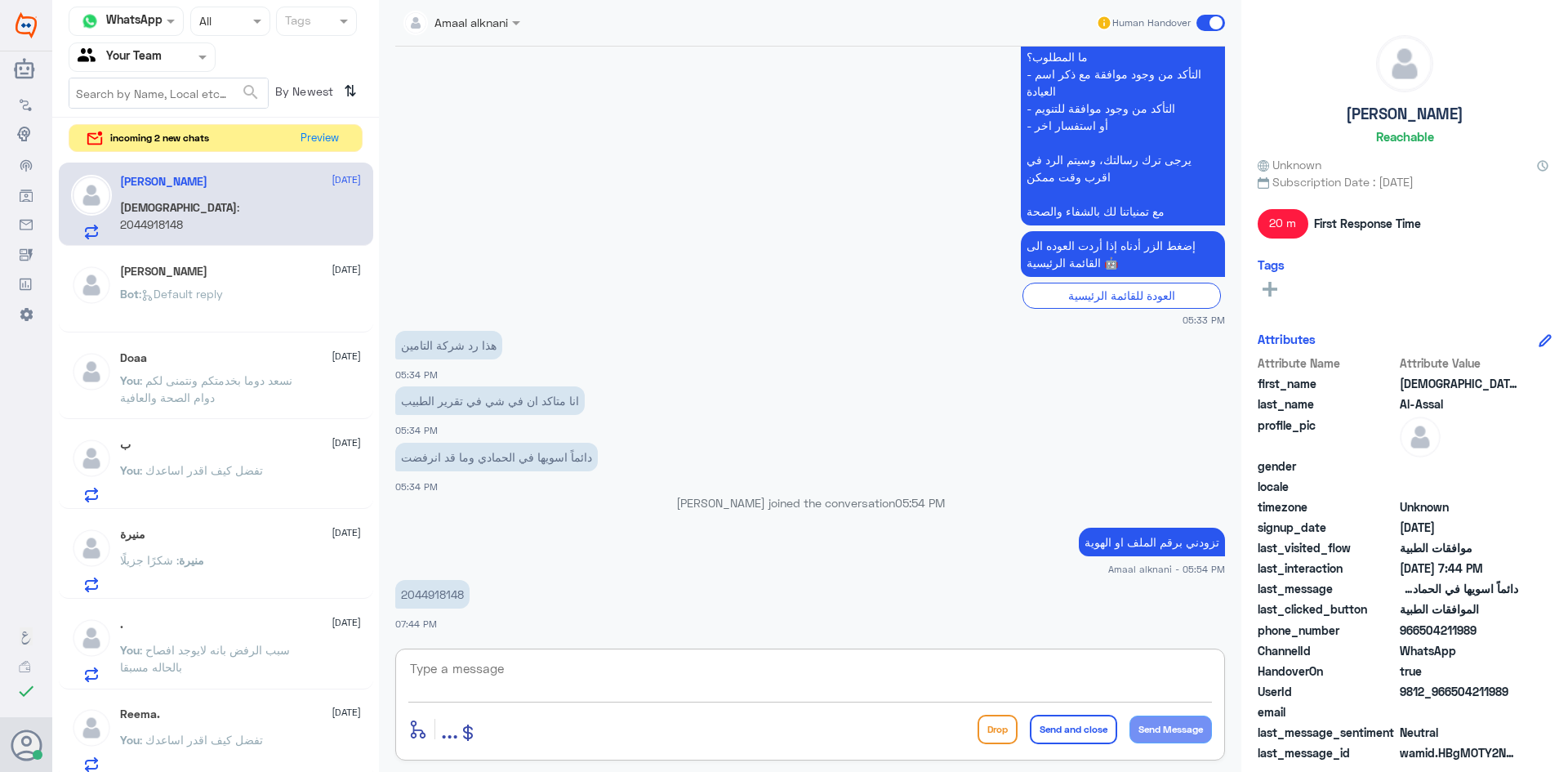
click at [574, 679] on textarea at bounding box center [811, 678] width 804 height 40
click at [454, 593] on p "2044918148" at bounding box center [432, 594] width 74 height 29
copy p "2044918148"
click at [589, 688] on textarea at bounding box center [811, 678] width 804 height 40
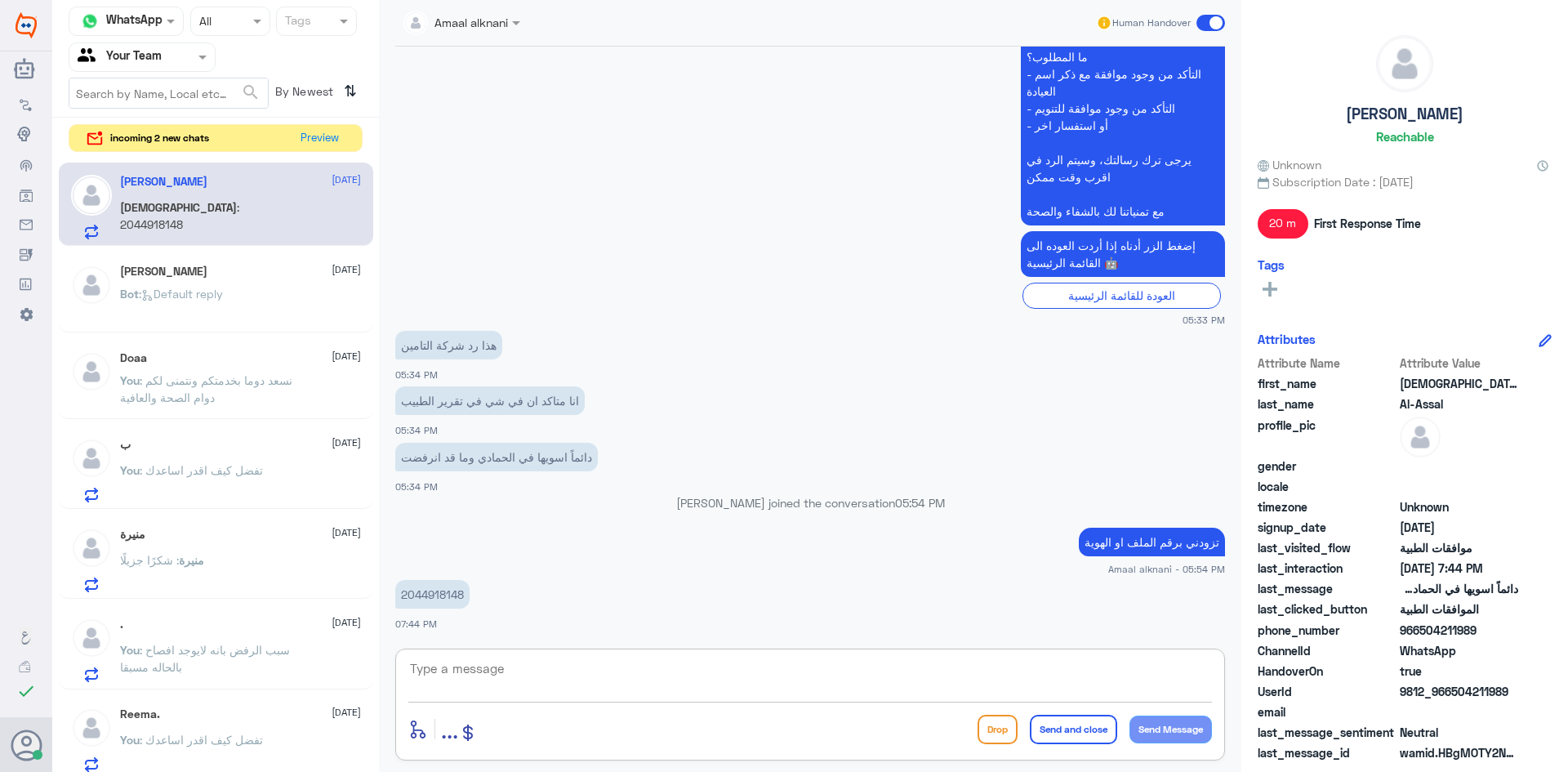
click at [583, 695] on textarea at bounding box center [811, 678] width 804 height 40
type textarea "التحاليل ؟"
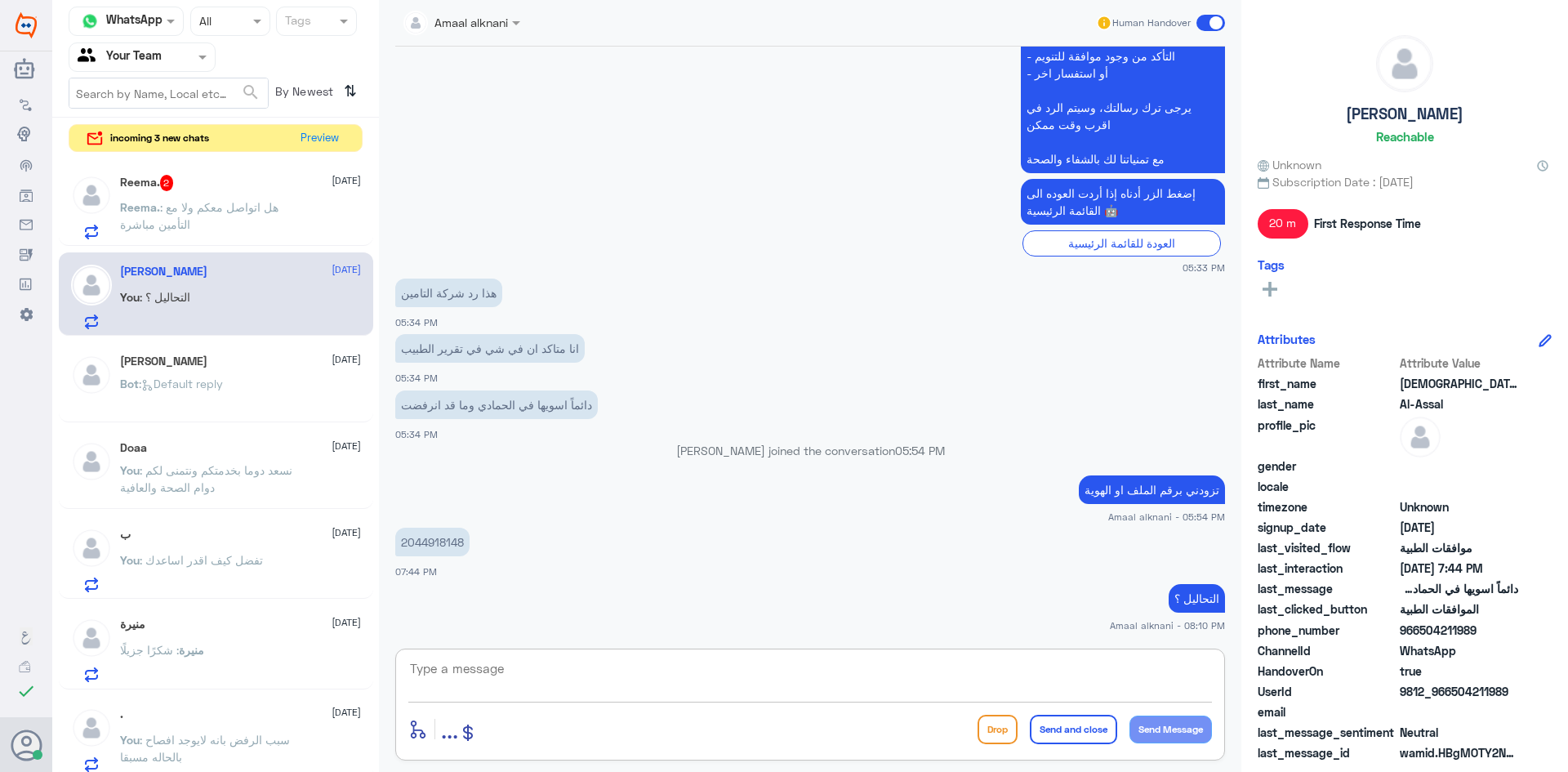
click at [517, 665] on textarea at bounding box center [811, 678] width 804 height 40
click at [195, 216] on p "Reema. : هل اتواصل معكم ولا مع التأمين مباشرة" at bounding box center [212, 219] width 184 height 40
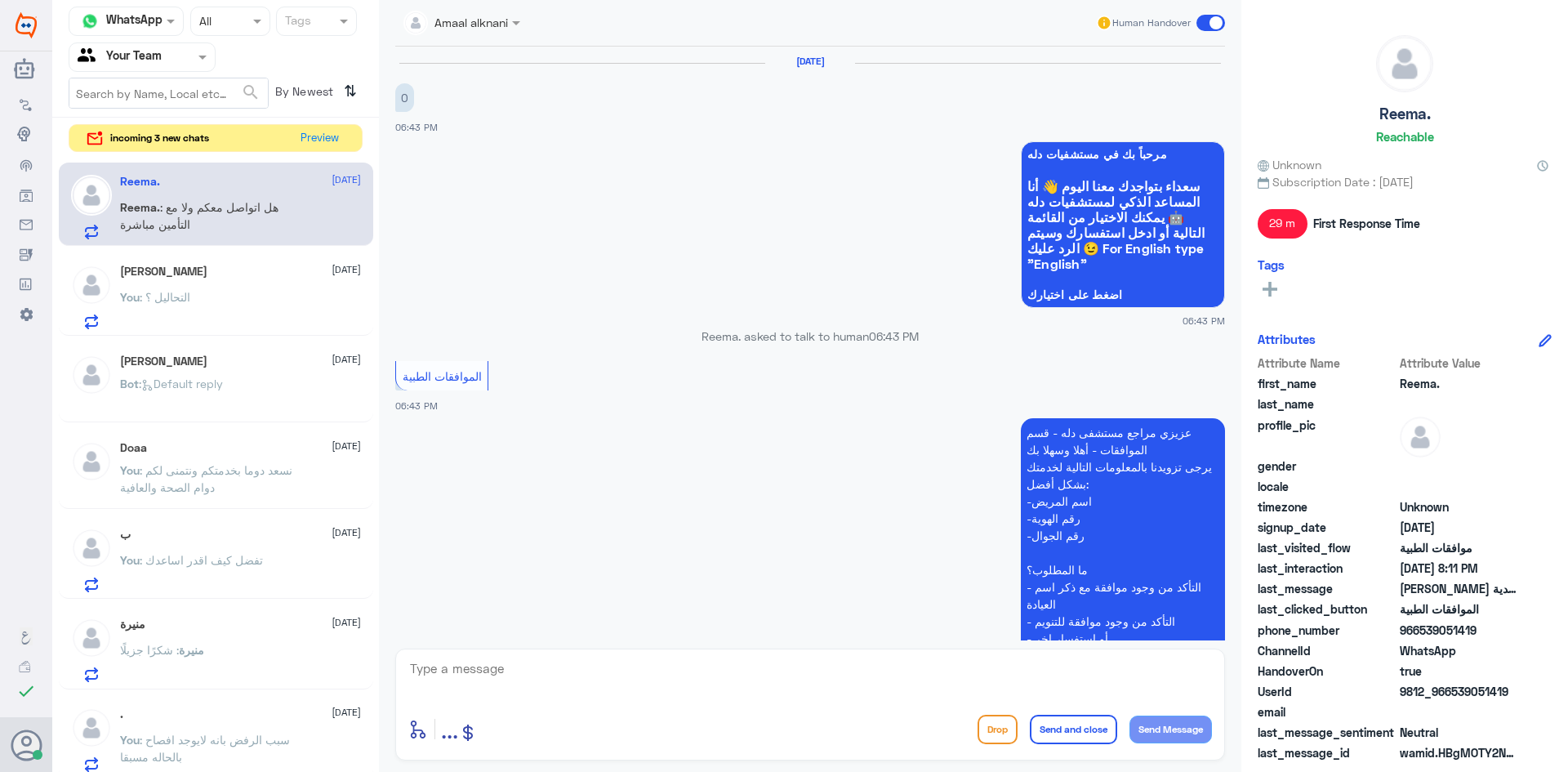
scroll to position [508, 0]
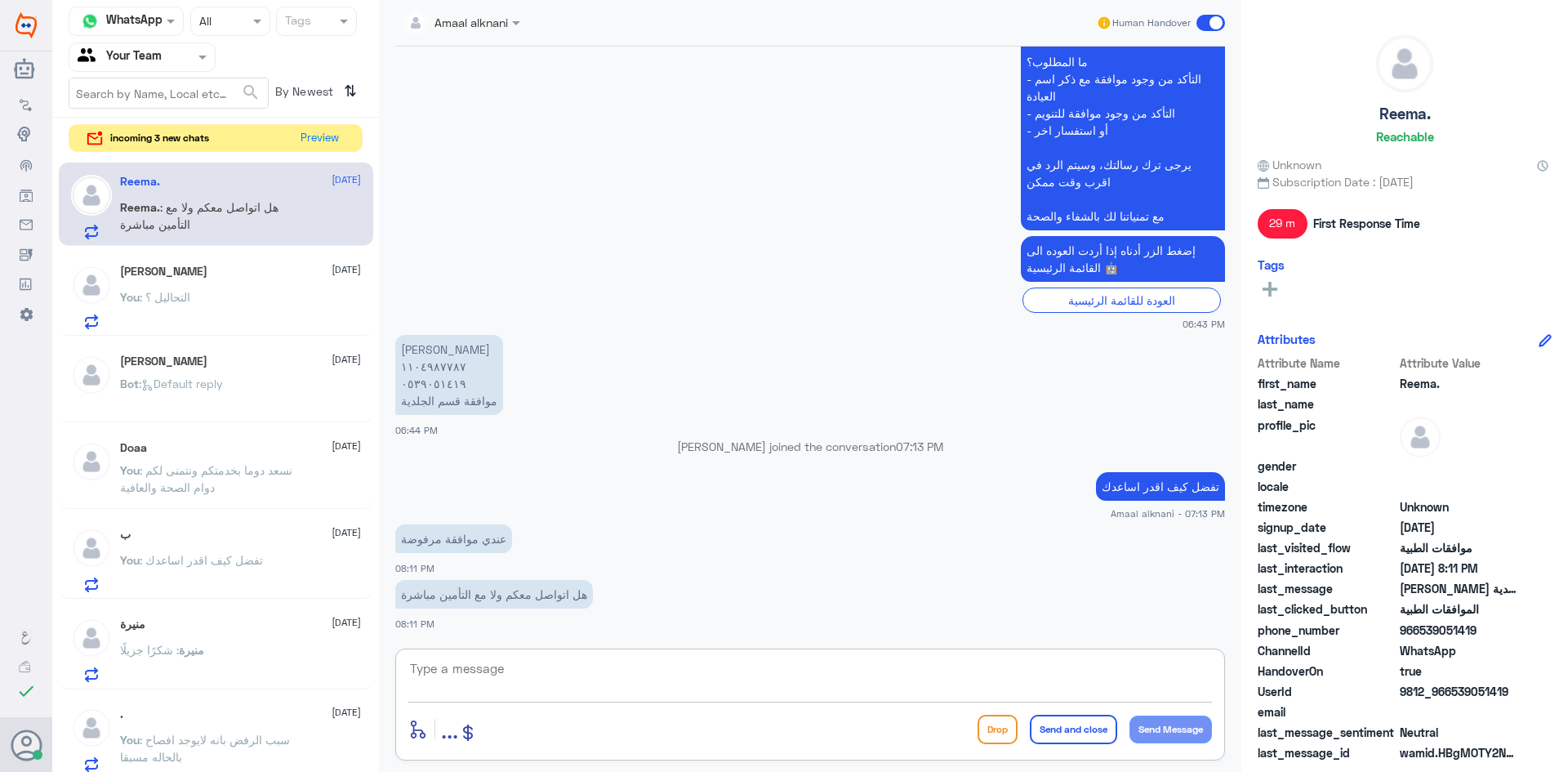
click at [494, 691] on textarea at bounding box center [811, 678] width 804 height 40
click at [497, 679] on textarea at bounding box center [811, 678] width 804 height 40
type textarea "مستشفى دلة فرع النخيل ؟"
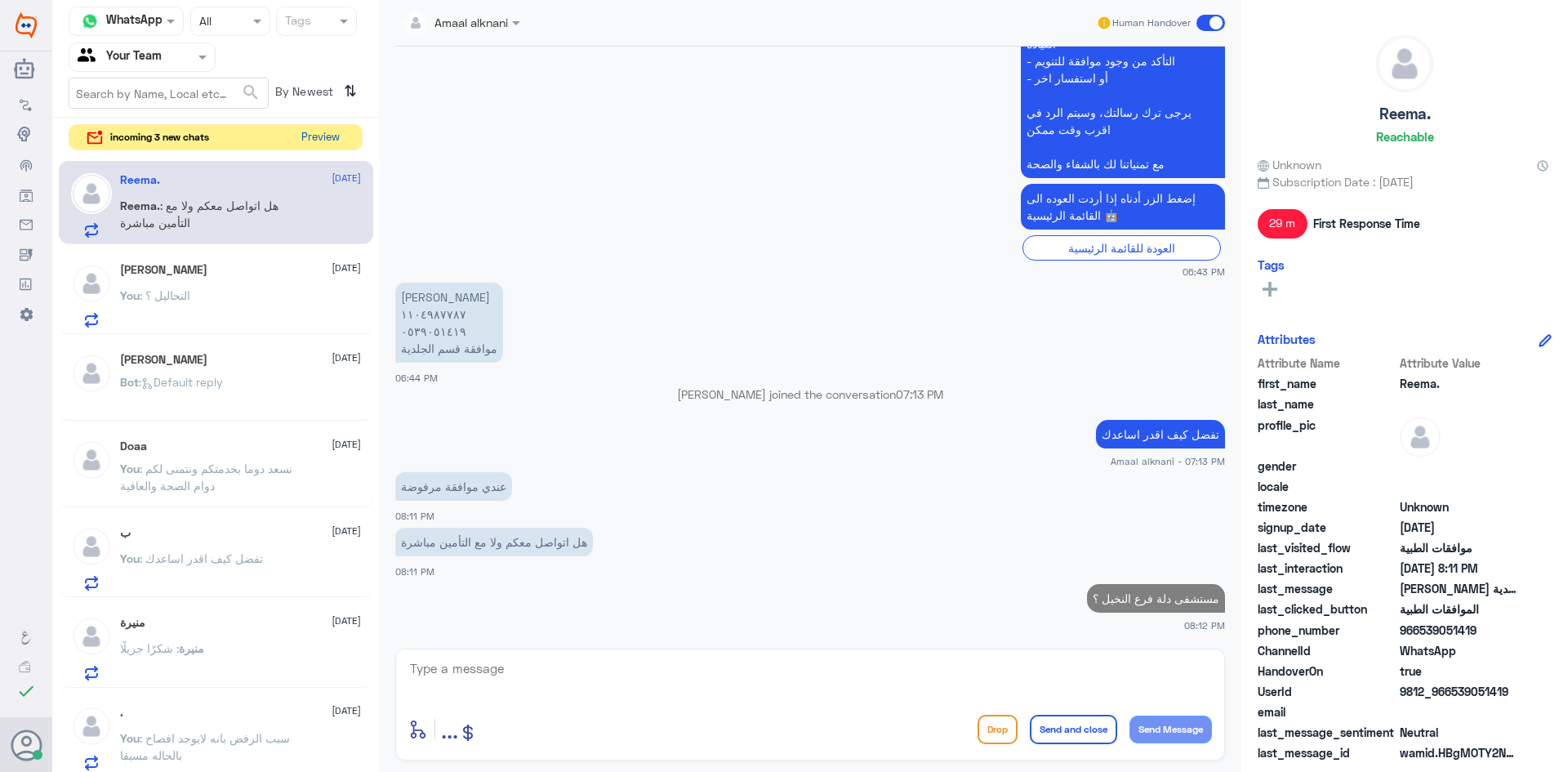
click at [327, 139] on button "Preview" at bounding box center [320, 138] width 51 height 25
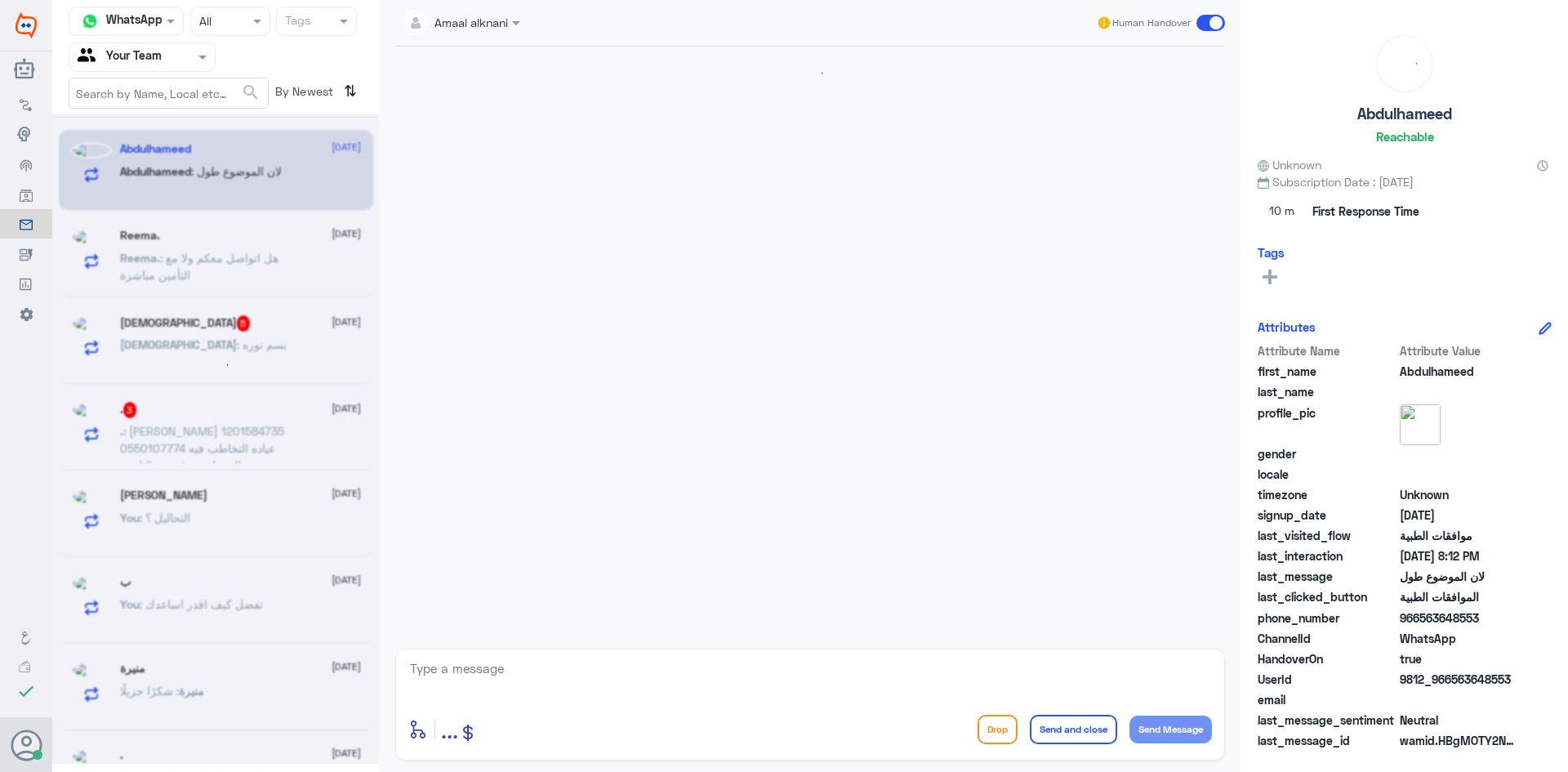
scroll to position [1184, 0]
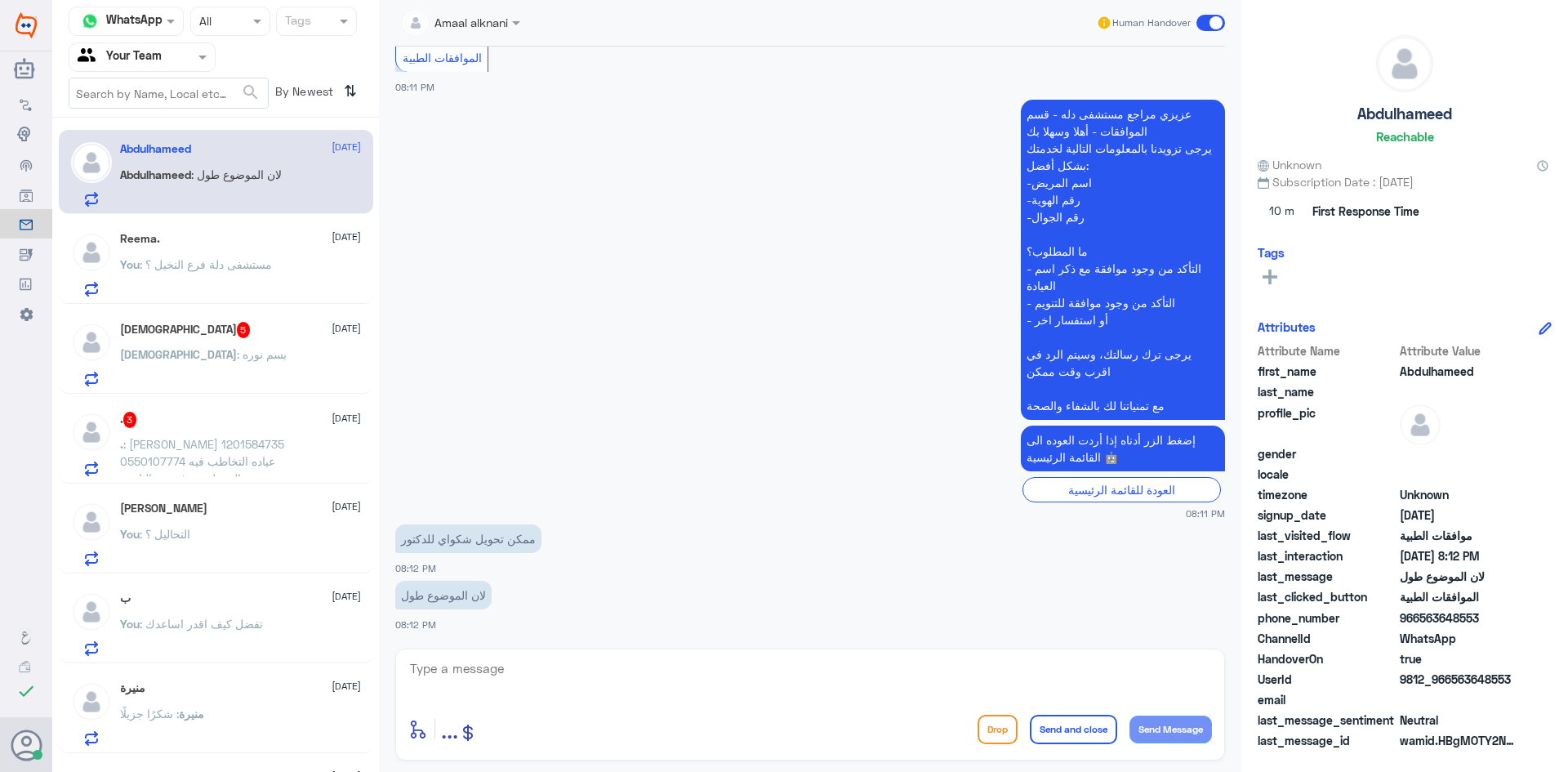
click at [490, 673] on textarea at bounding box center [811, 678] width 804 height 40
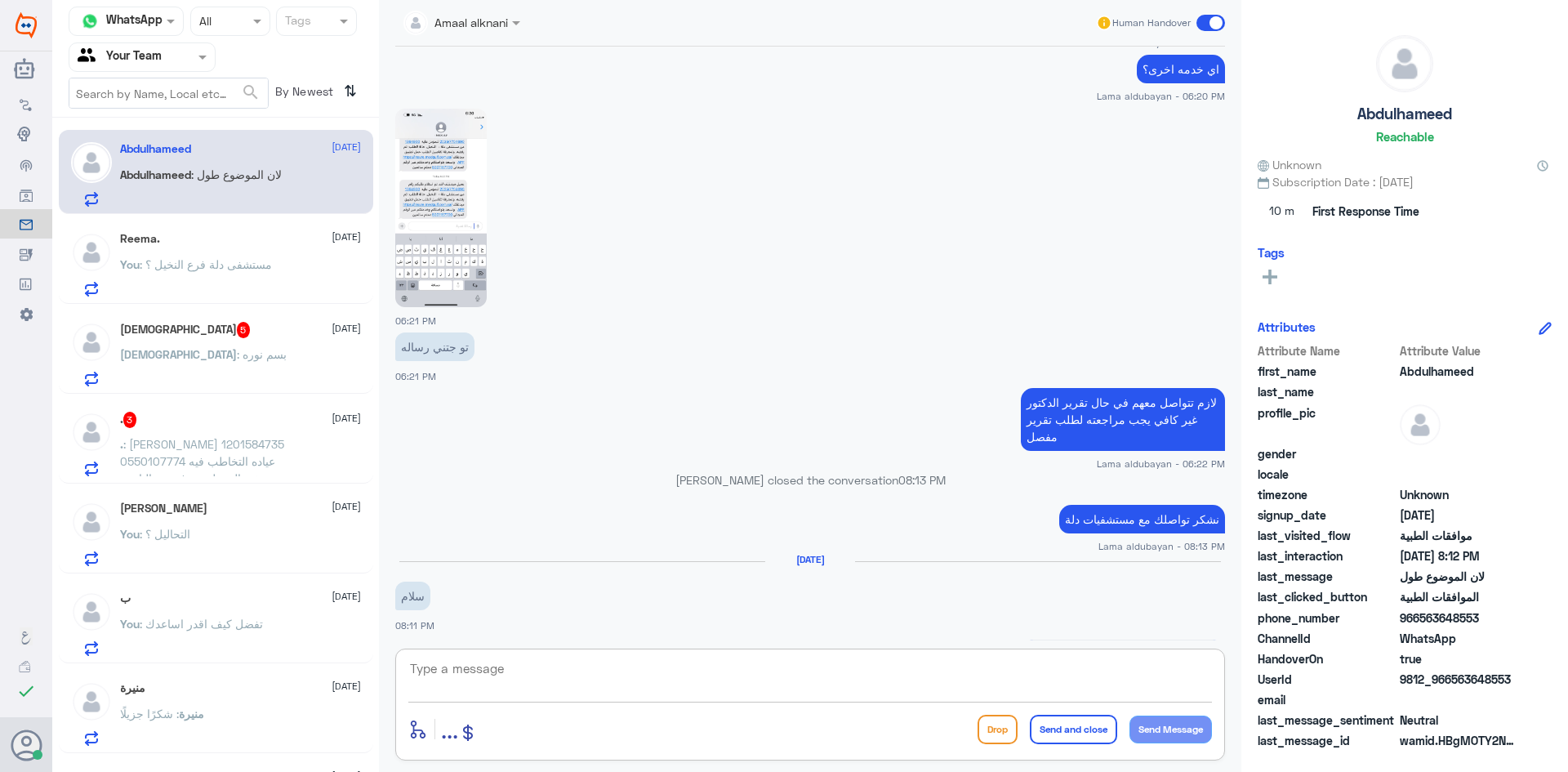
scroll to position [204, 0]
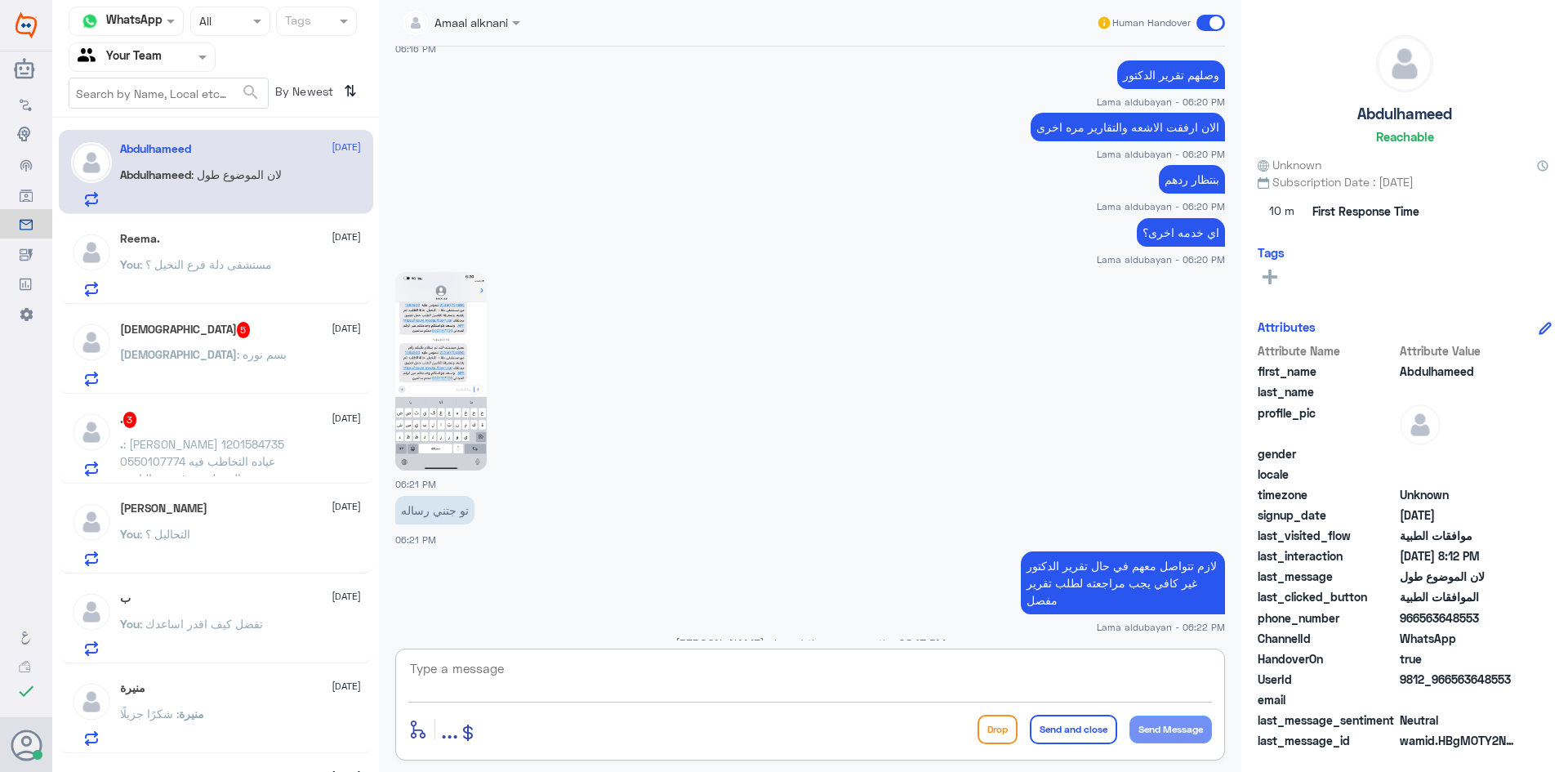
click at [422, 381] on img at bounding box center [440, 371] width 92 height 199
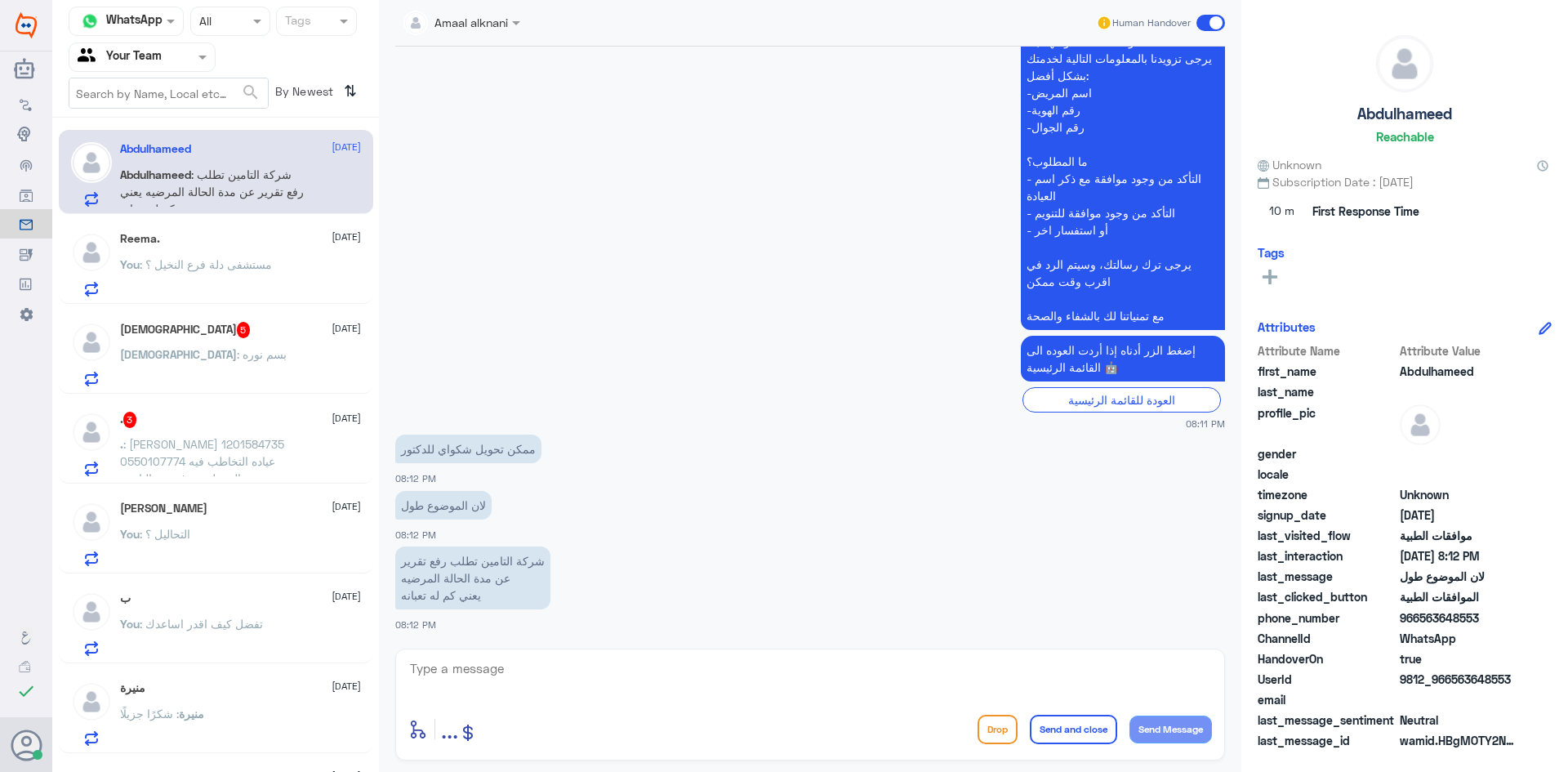
scroll to position [1274, 0]
click at [505, 668] on textarea at bounding box center [811, 678] width 804 height 40
type textarea "ممكن تزودني برقم الهوية او الملف"
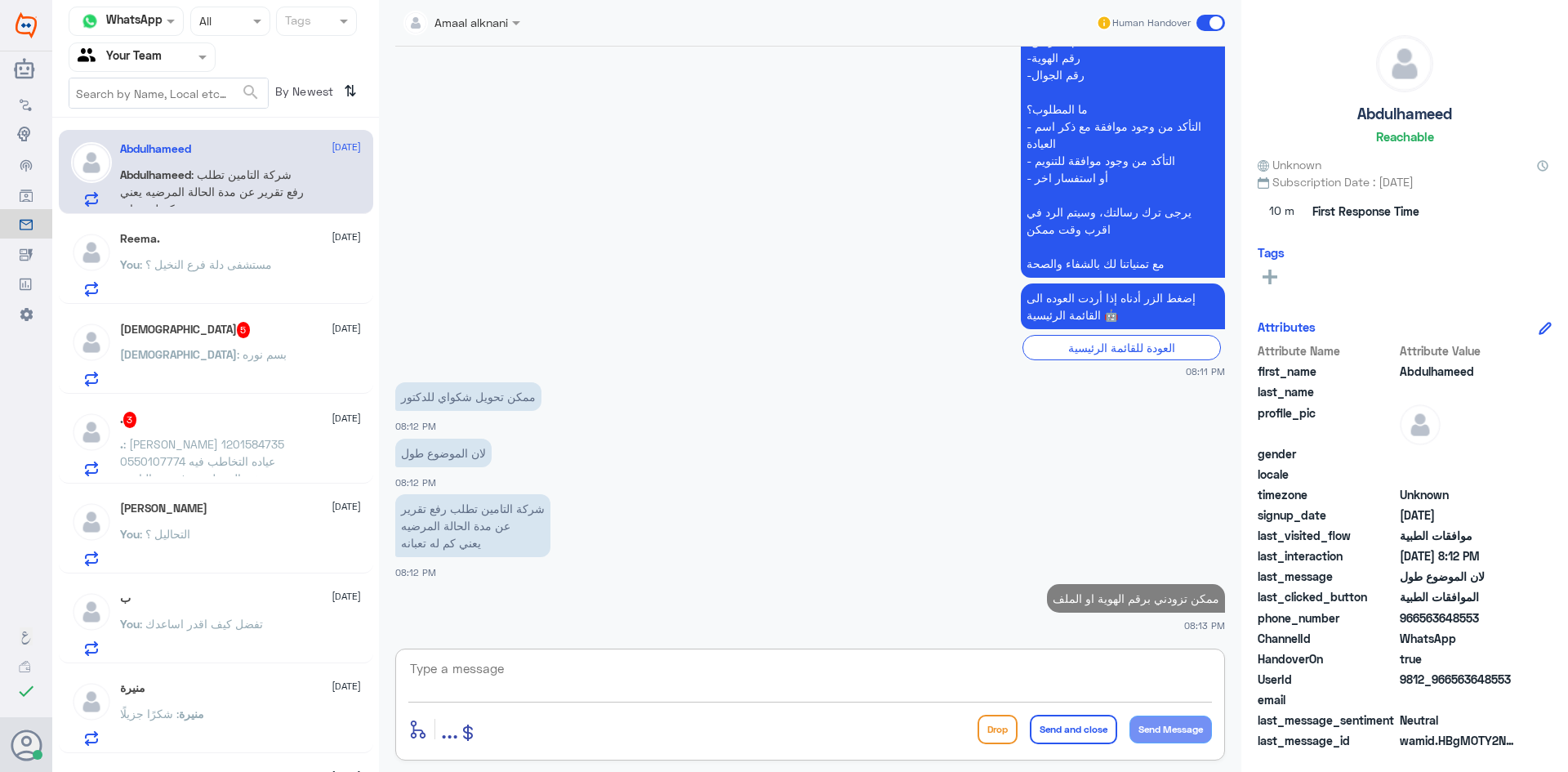
click at [208, 340] on div "سبحان الله 5 12 October سبحان : بسم نوره" at bounding box center [241, 354] width 241 height 65
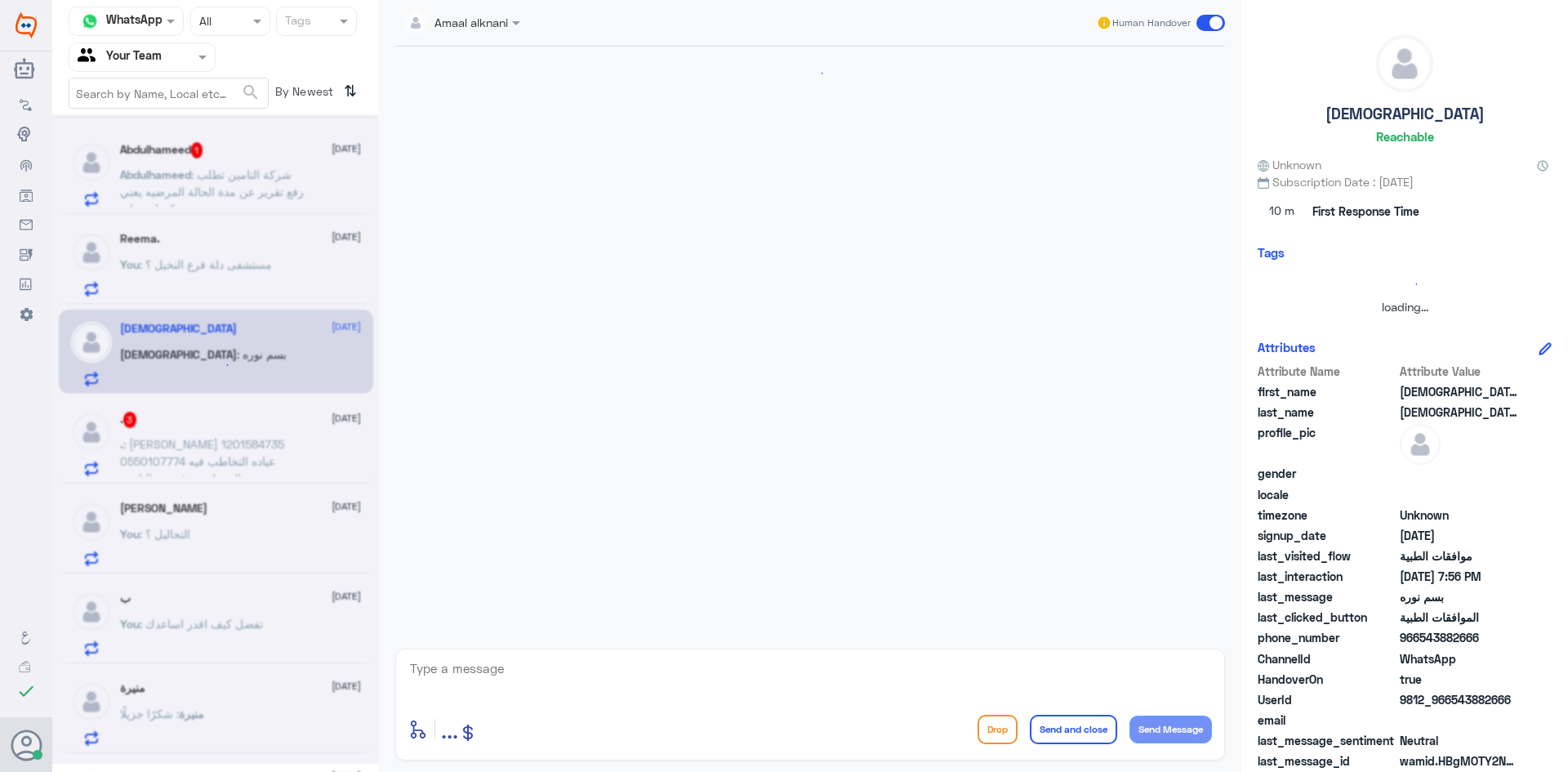
scroll to position [600, 0]
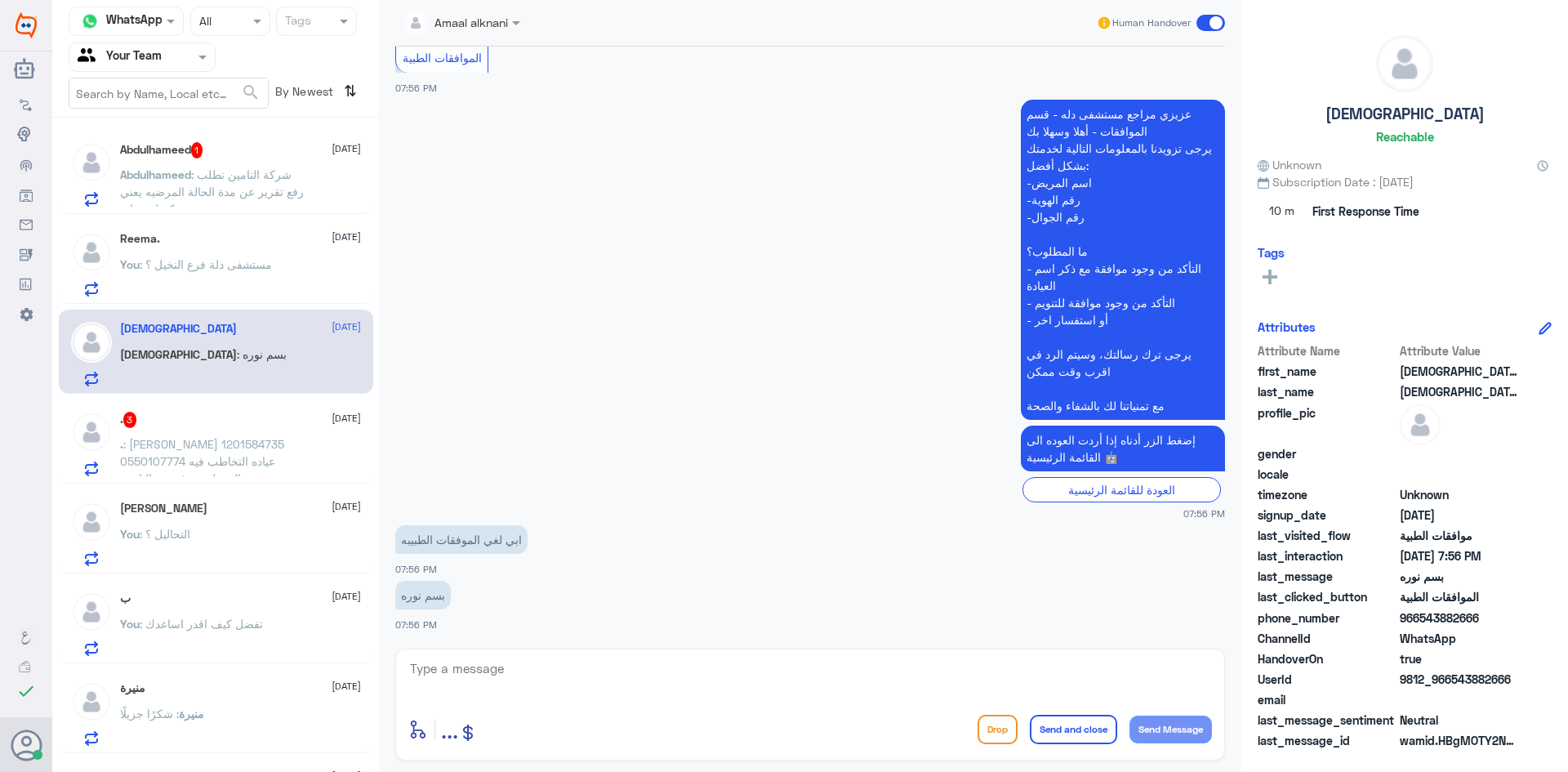
click at [513, 646] on div "Amaal alknani Human Handover 12 Oct 2025 السلام عليكم 07:55 PM مرحباً بك في مست…" at bounding box center [810, 388] width 863 height 777
click at [520, 665] on textarea at bounding box center [811, 678] width 804 height 40
type textarea "ممكن رقم الهوية او الملف"
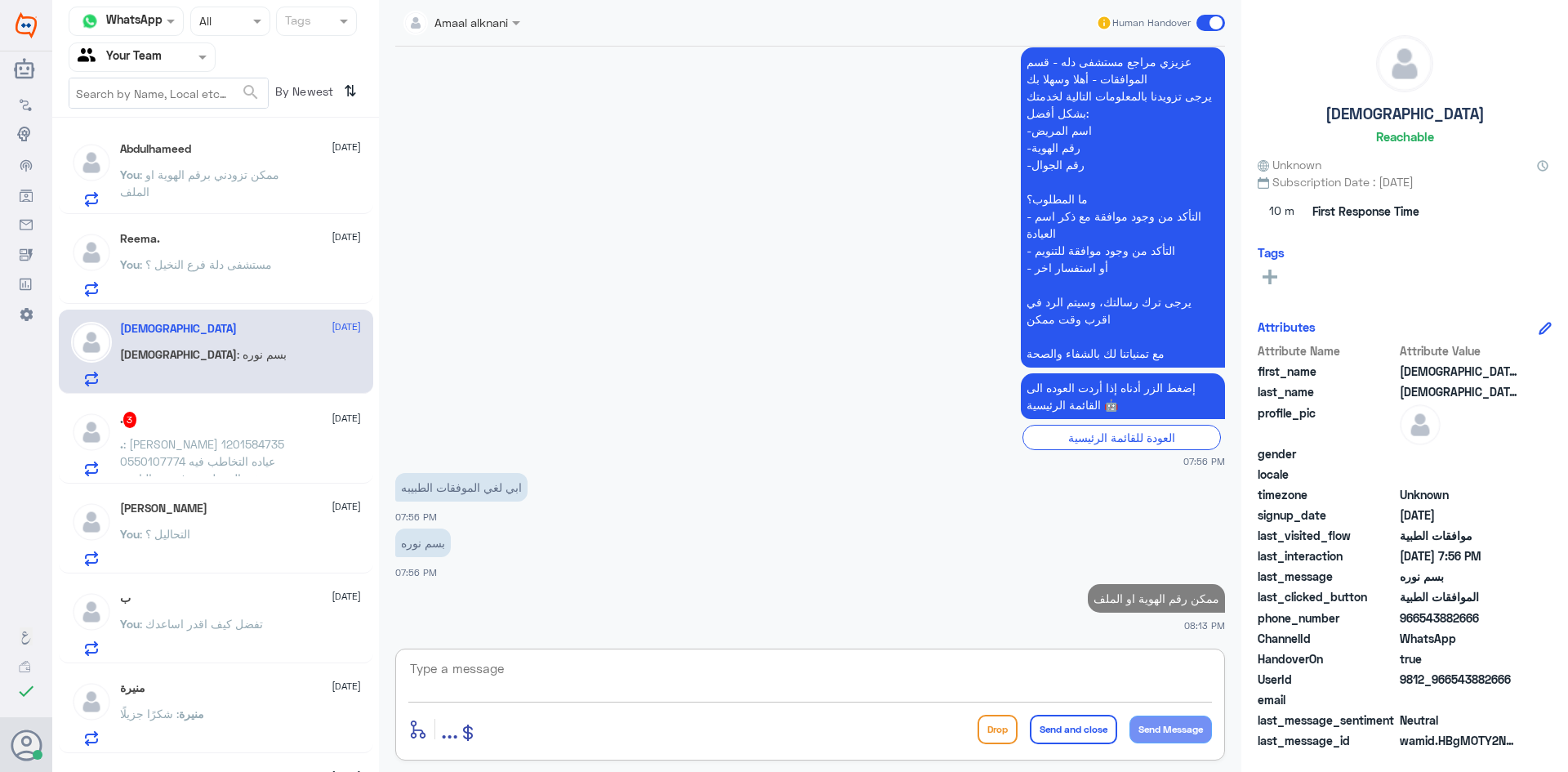
click at [291, 431] on div ". 3 12 October . : خالد شافي السبيعي 1201584735 0550107774 عياده التخاطب فيه وص…" at bounding box center [241, 443] width 241 height 65
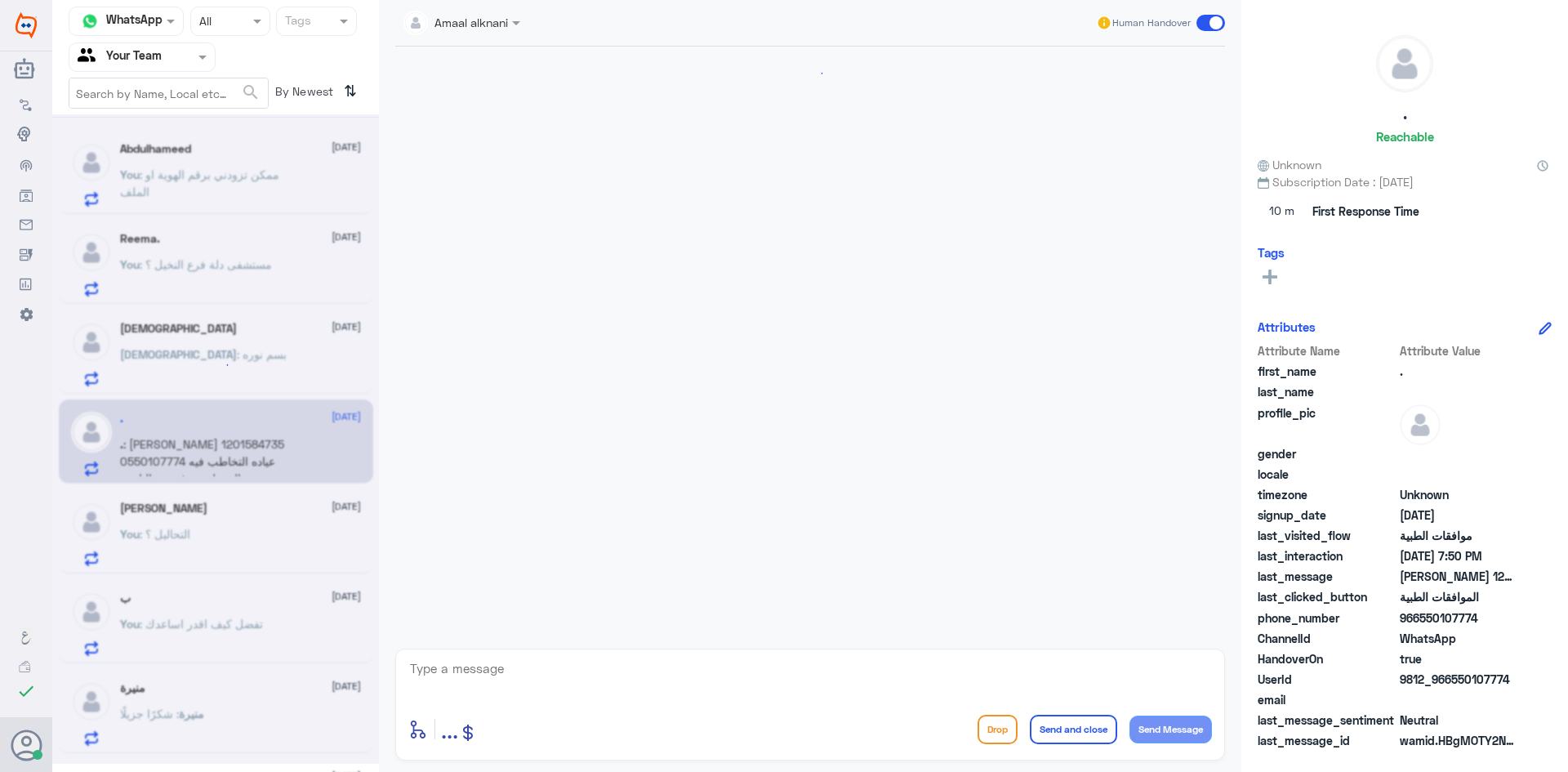
scroll to position [331, 0]
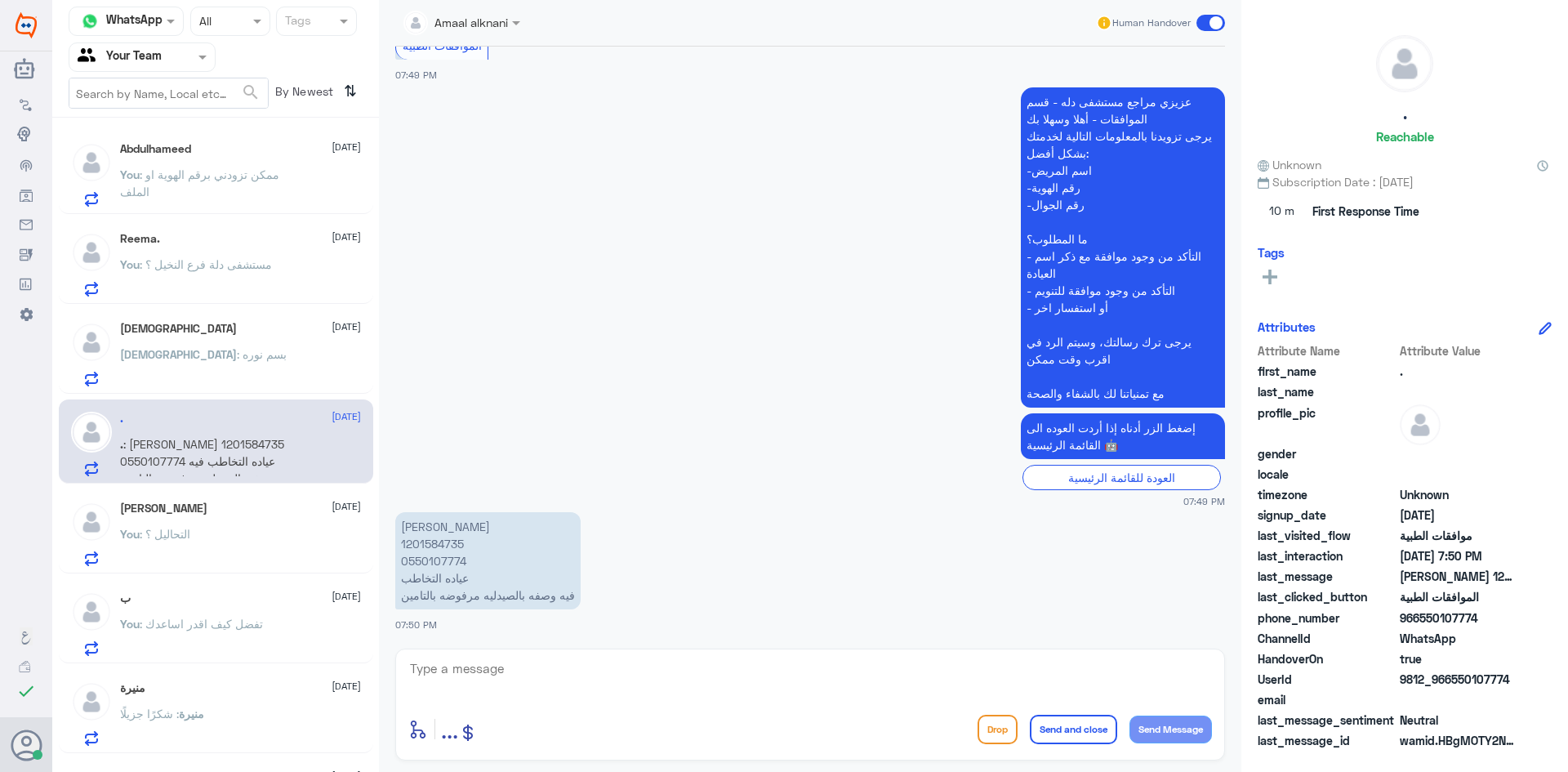
click at [427, 560] on p "خالد شافي السبيعي 1201584735 0550107774 عياده التخاطب فيه وصفه بالصيدليه مرفوضه…" at bounding box center [488, 560] width 185 height 97
copy p "0550107774"
click at [723, 665] on textarea at bounding box center [811, 678] width 804 height 40
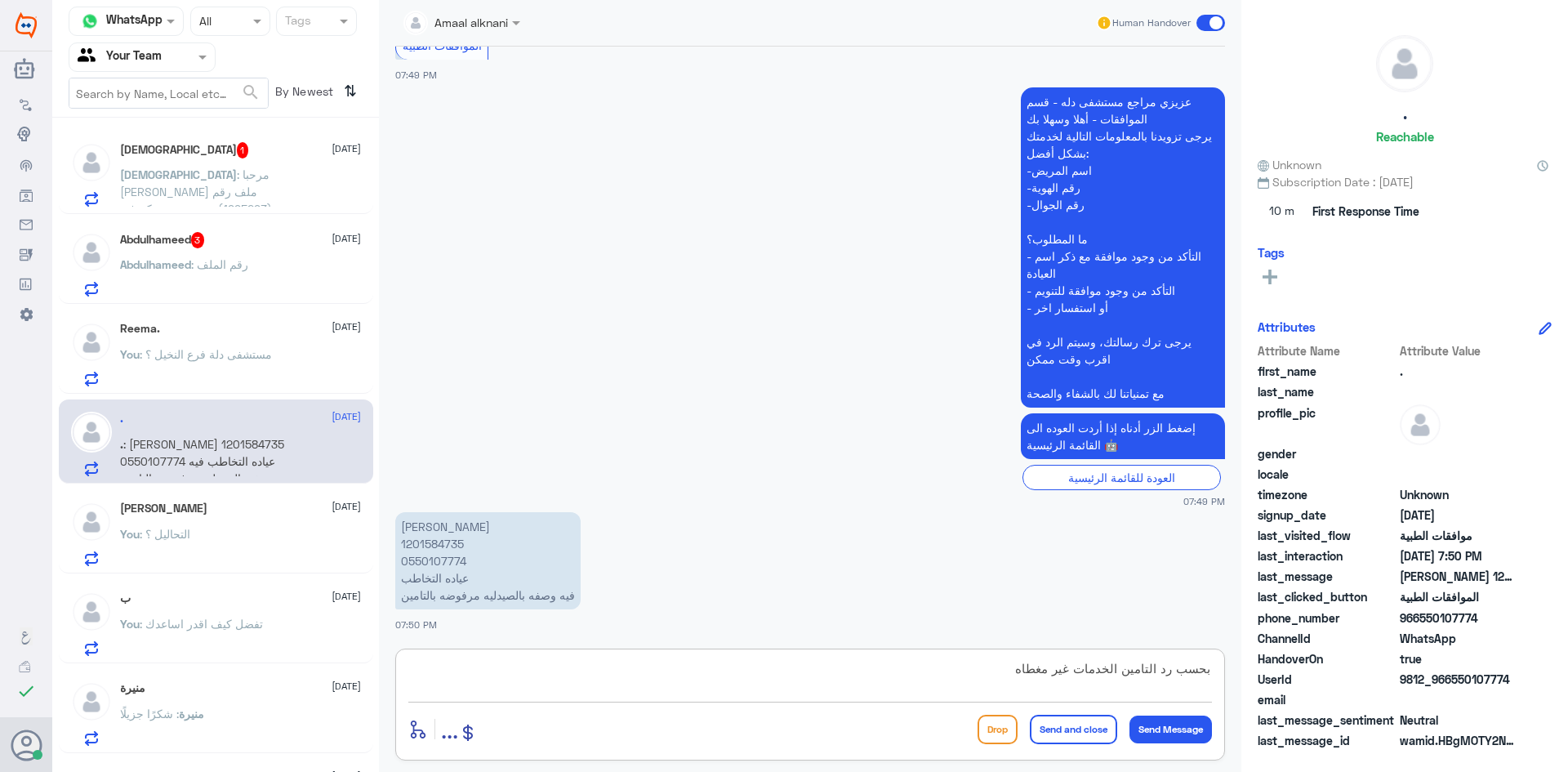
type textarea "بحسب رد التامين الخدمات غير مغطاه"
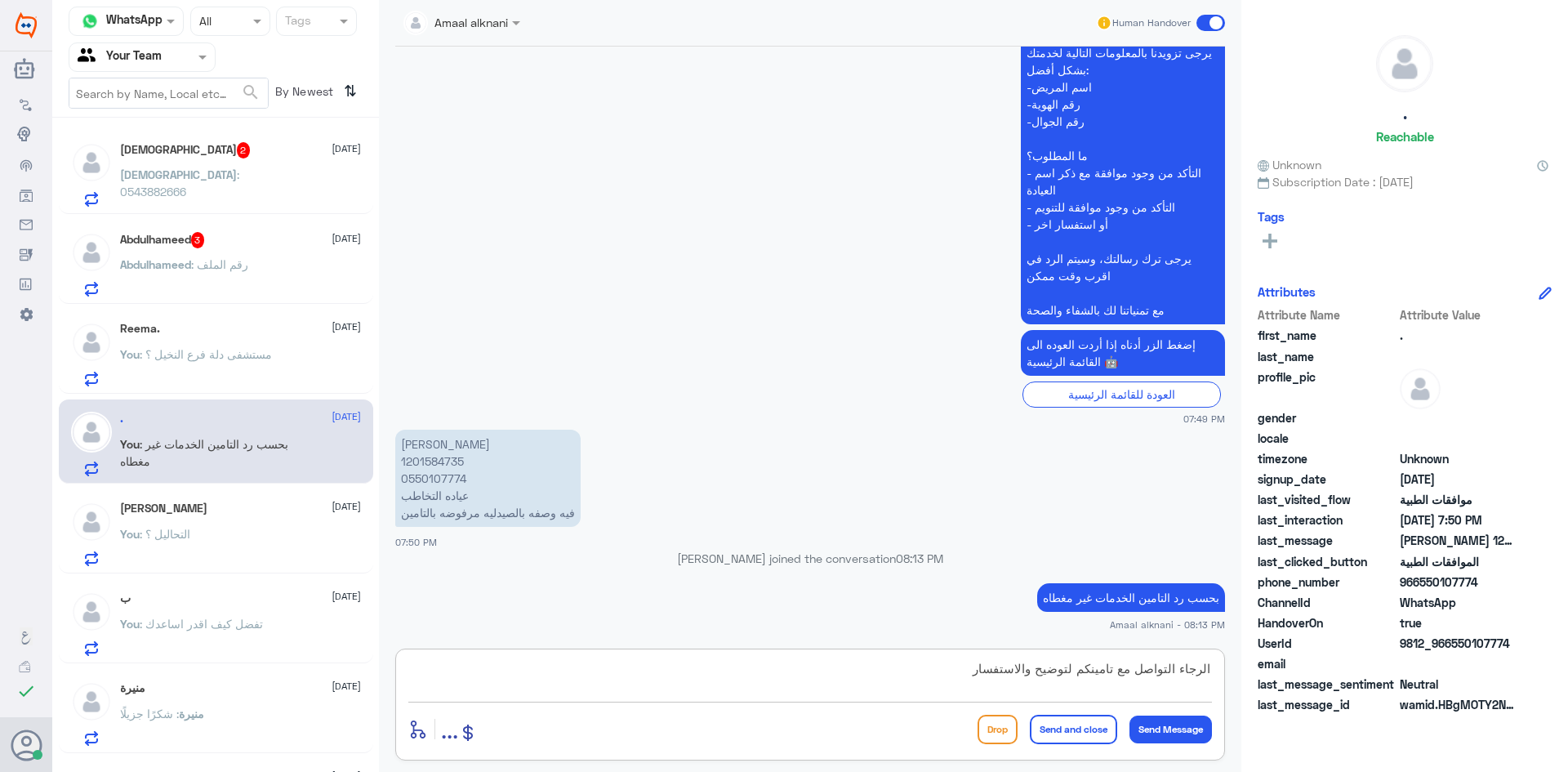
type textarea "الرجاء التواصل مع تامينكم لتوضيح والاستفسار"
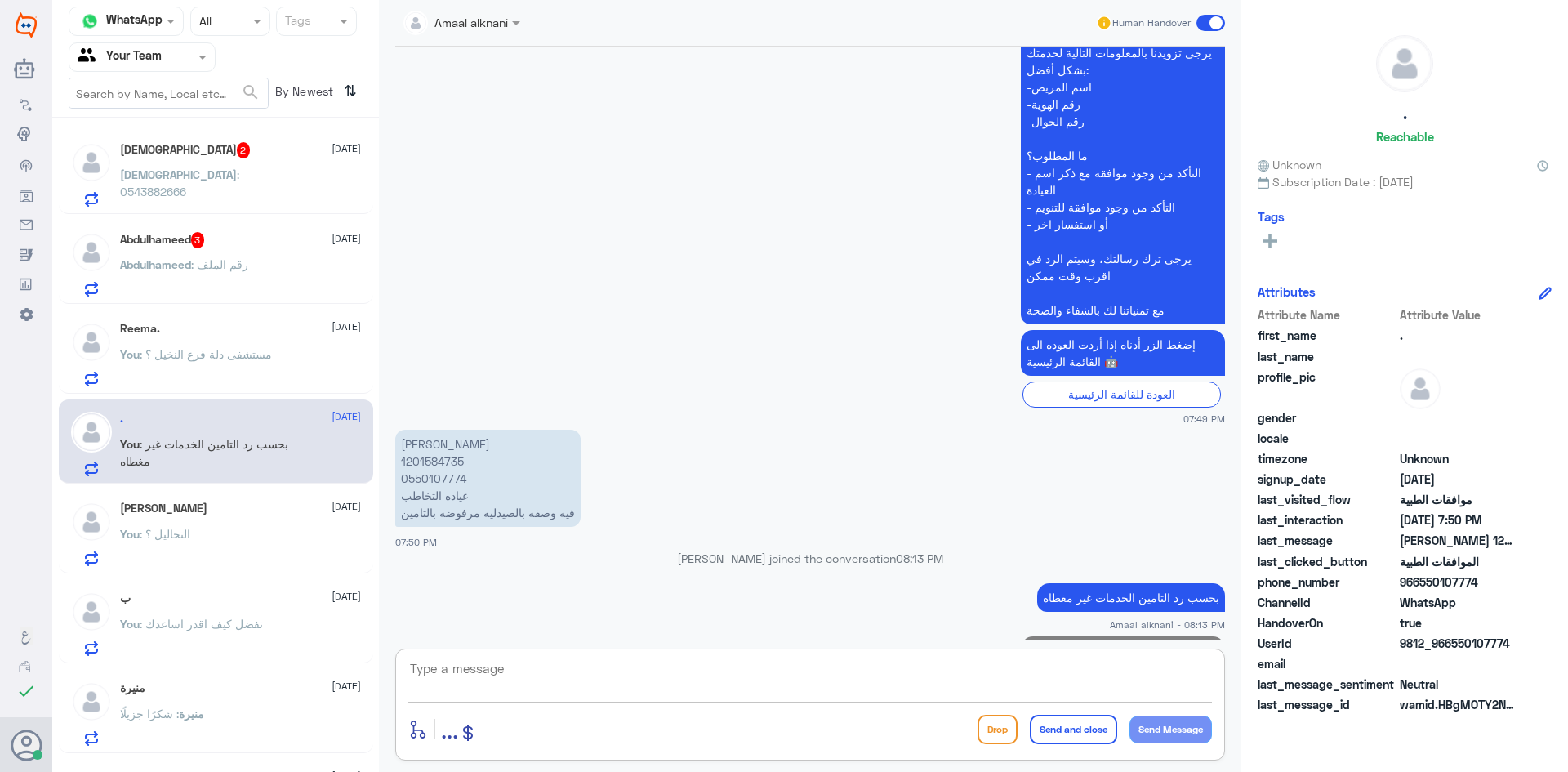
scroll to position [453, 0]
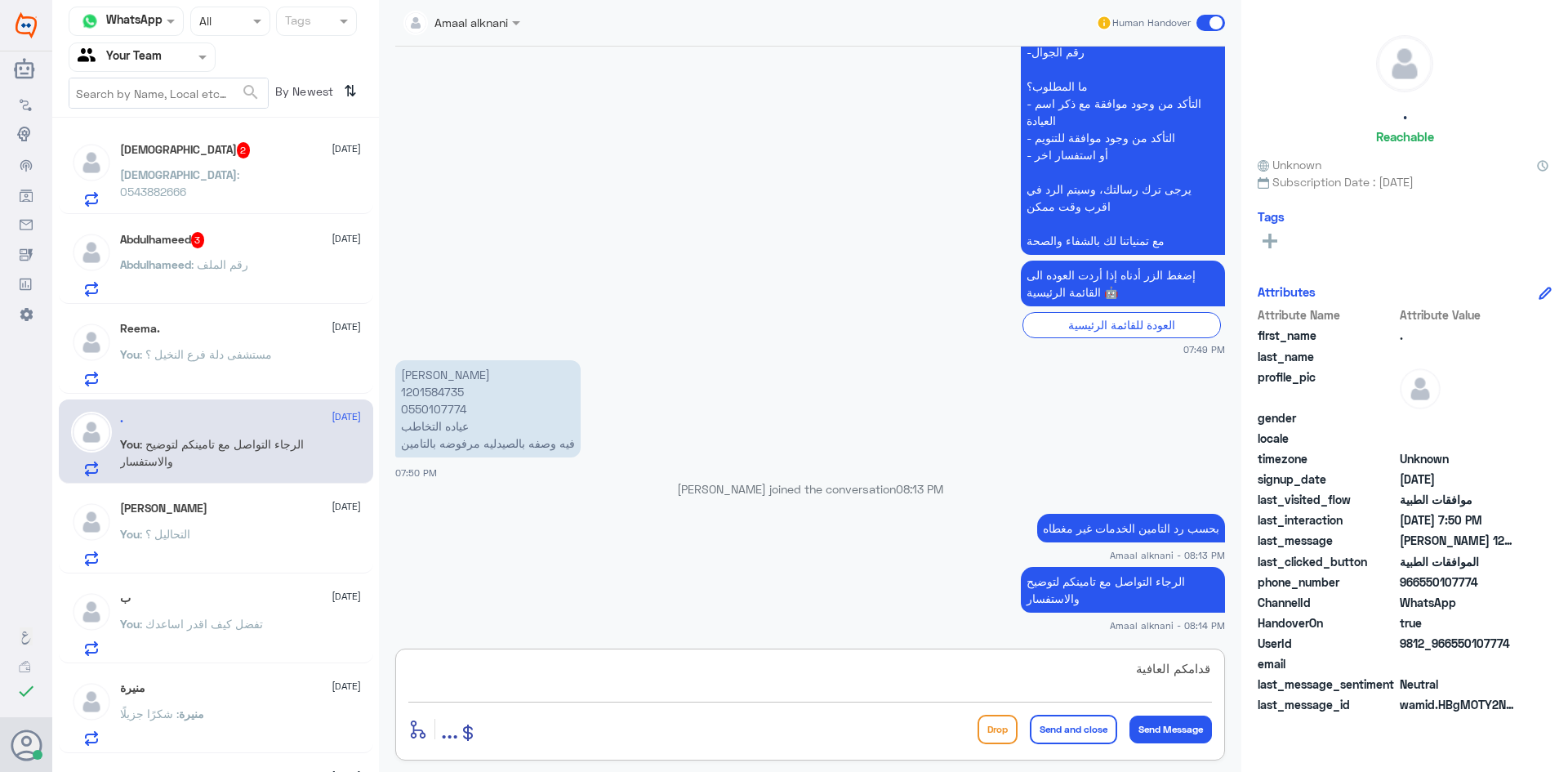
type textarea "قدامكم العافية"
click at [1088, 734] on button "Send and close" at bounding box center [1073, 729] width 88 height 29
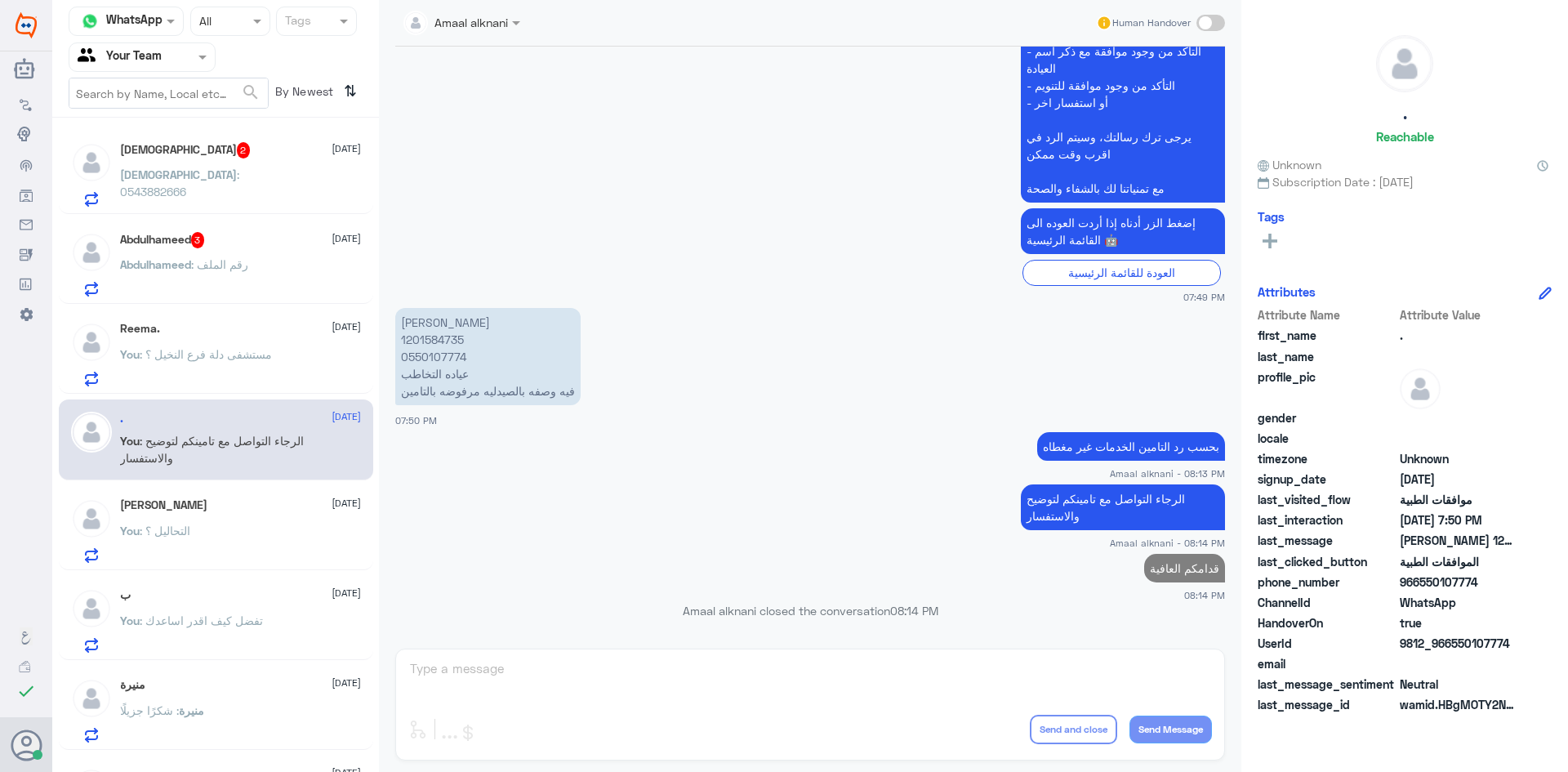
click at [240, 250] on div "Abdulhameed 3 12 October Abdulhameed : رقم الملف" at bounding box center [241, 264] width 241 height 65
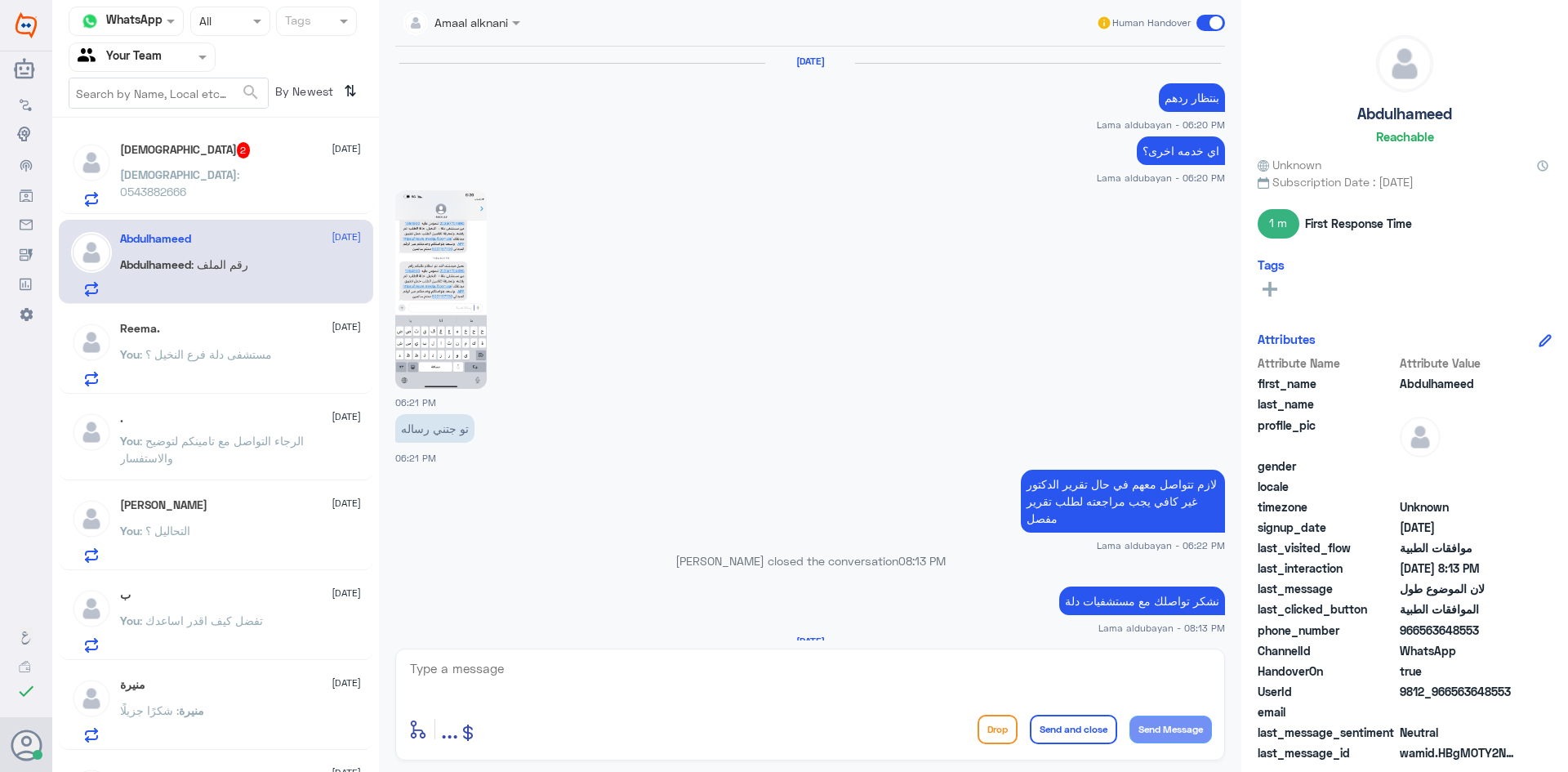
scroll to position [1182, 0]
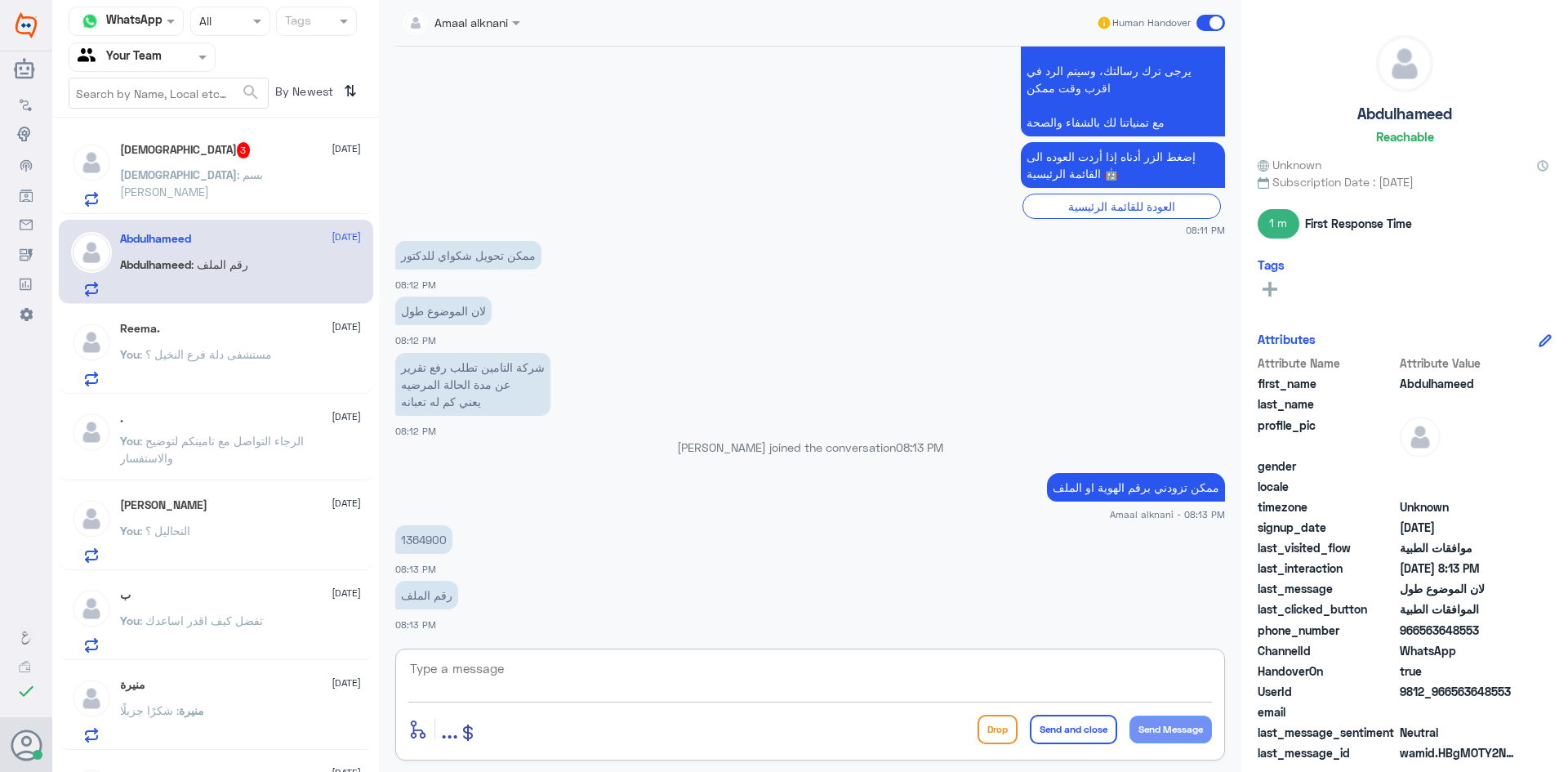
click at [510, 671] on textarea at bounding box center [811, 678] width 804 height 40
click at [436, 542] on p "1364900" at bounding box center [423, 540] width 57 height 29
copy p "1364900"
click at [610, 681] on textarea at bounding box center [811, 678] width 804 height 40
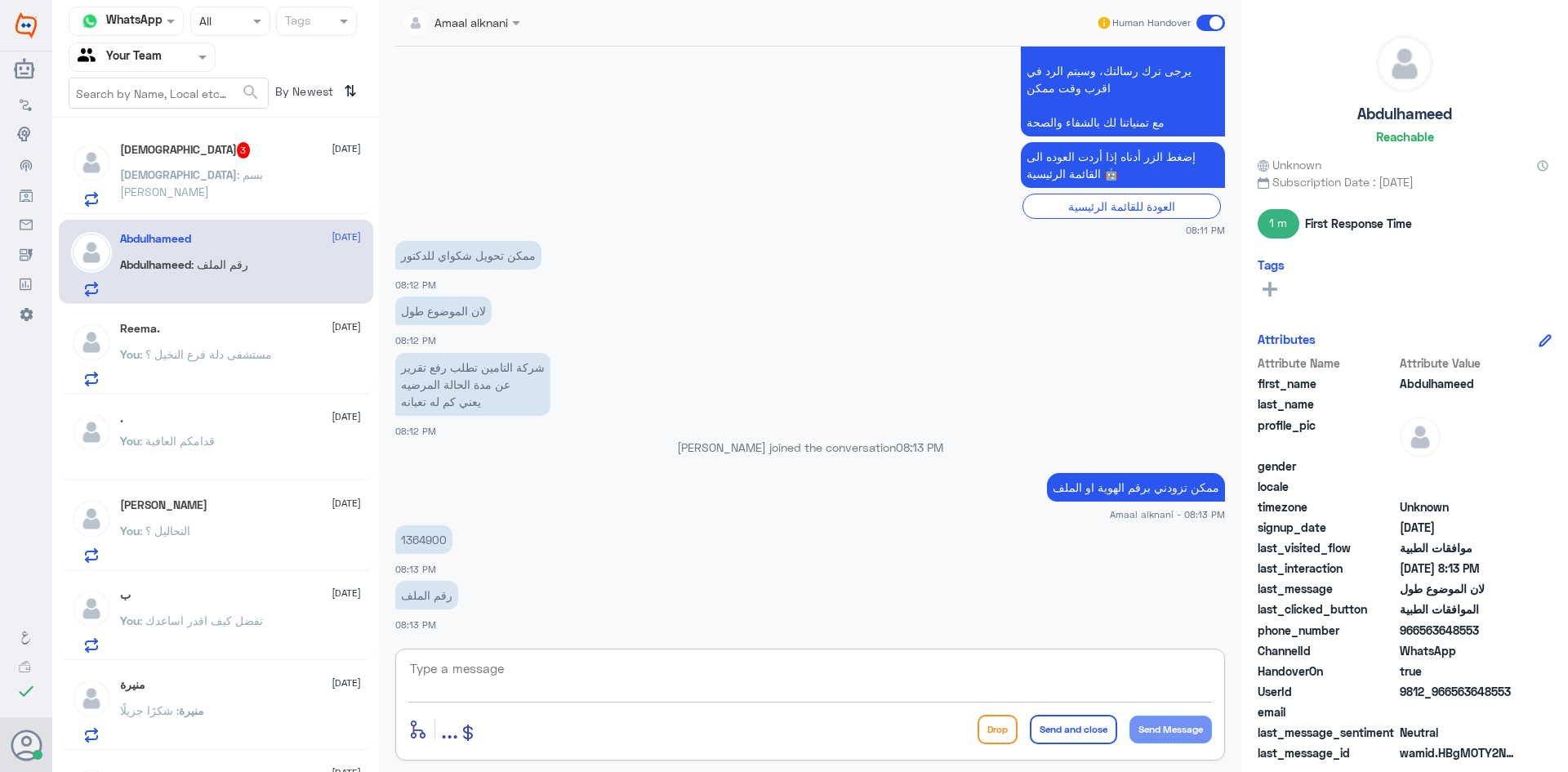
click at [610, 681] on textarea at bounding box center [811, 678] width 804 height 40
click at [664, 683] on textarea at bounding box center [811, 678] width 804 height 40
type textarea "مستشفى دلة فرع النخيل ؟"
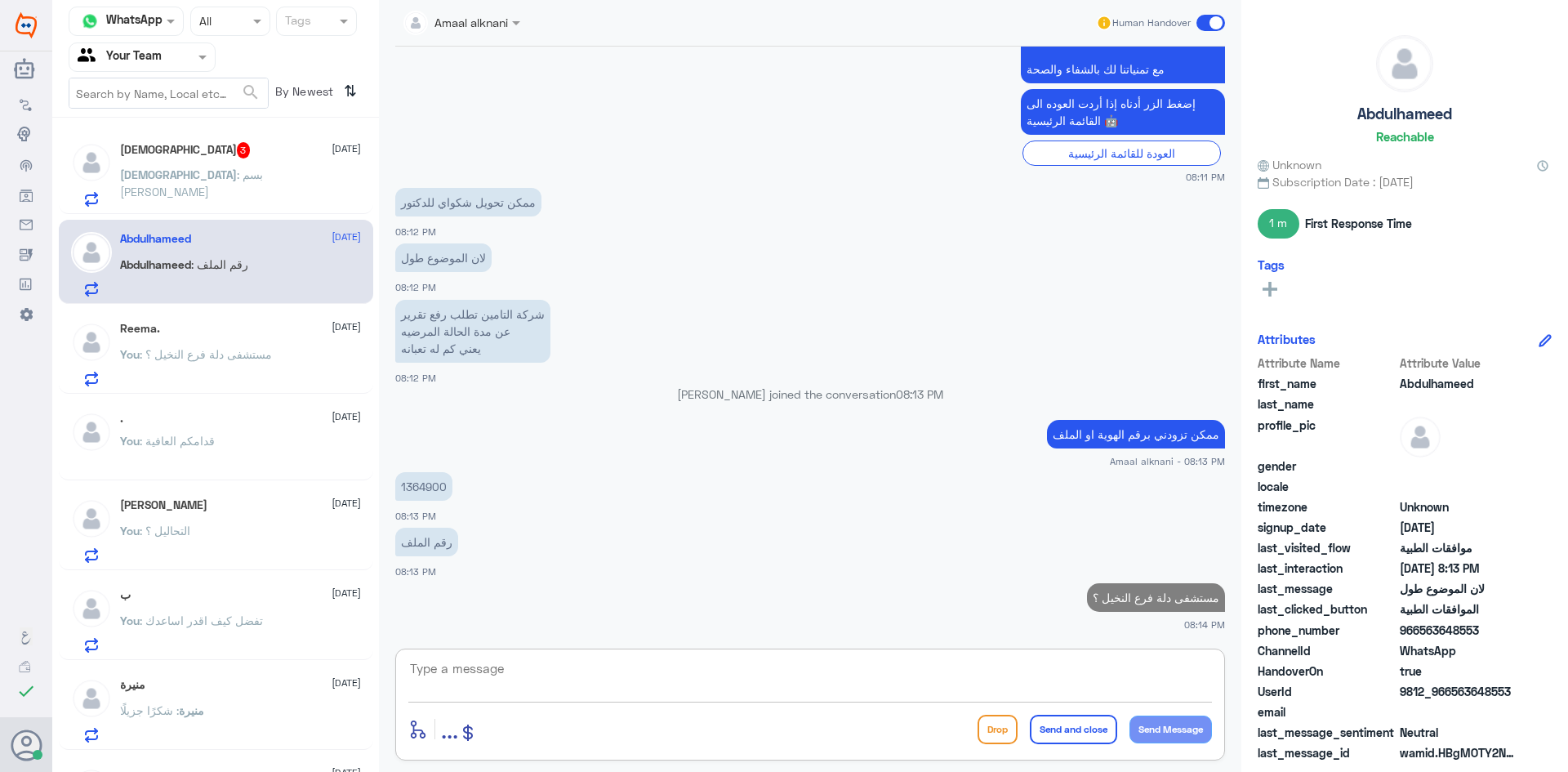
click at [224, 190] on p "سبحان : بسم نوره فرج الدوسري" at bounding box center [212, 186] width 184 height 40
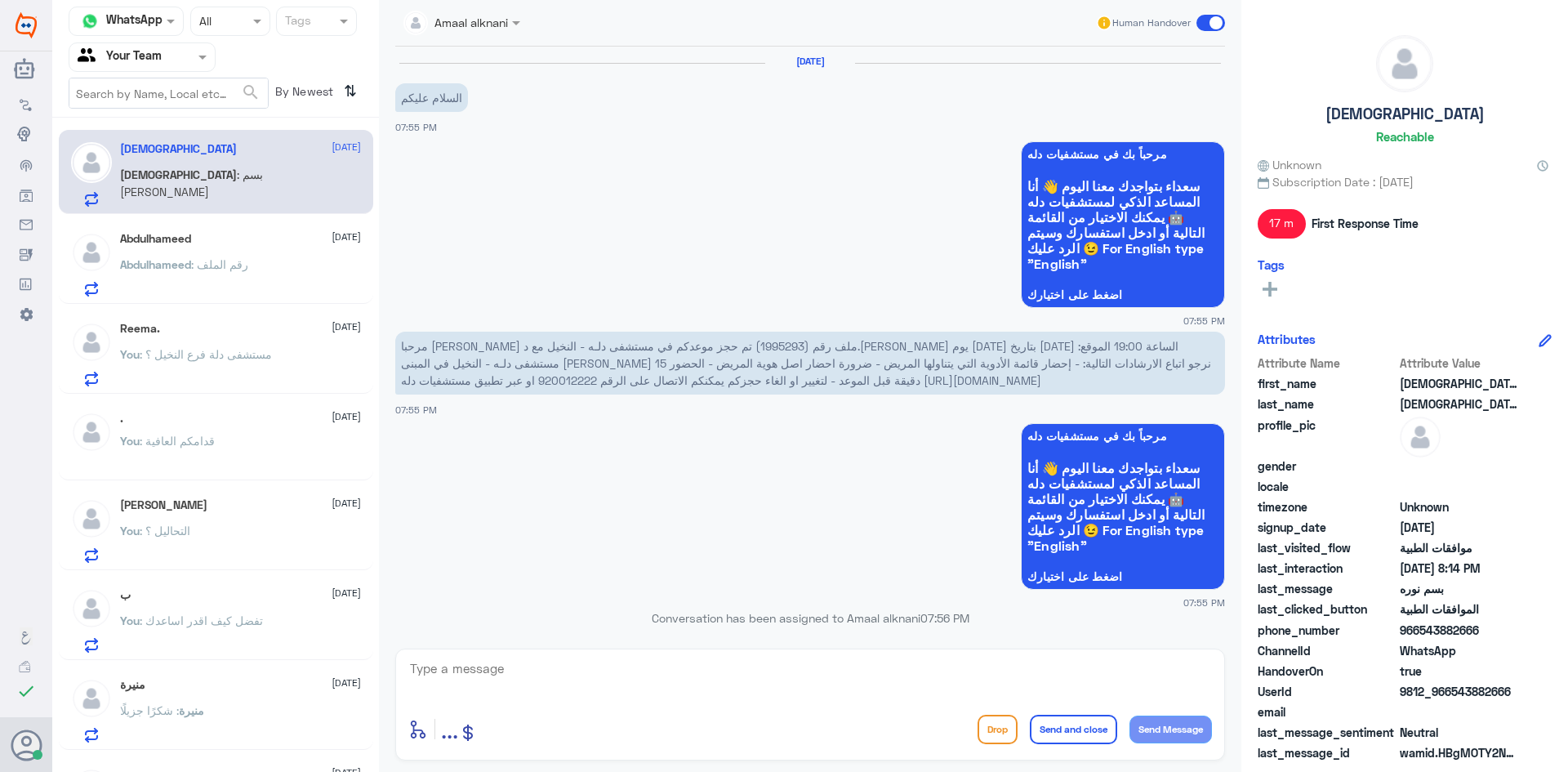
scroll to position [884, 0]
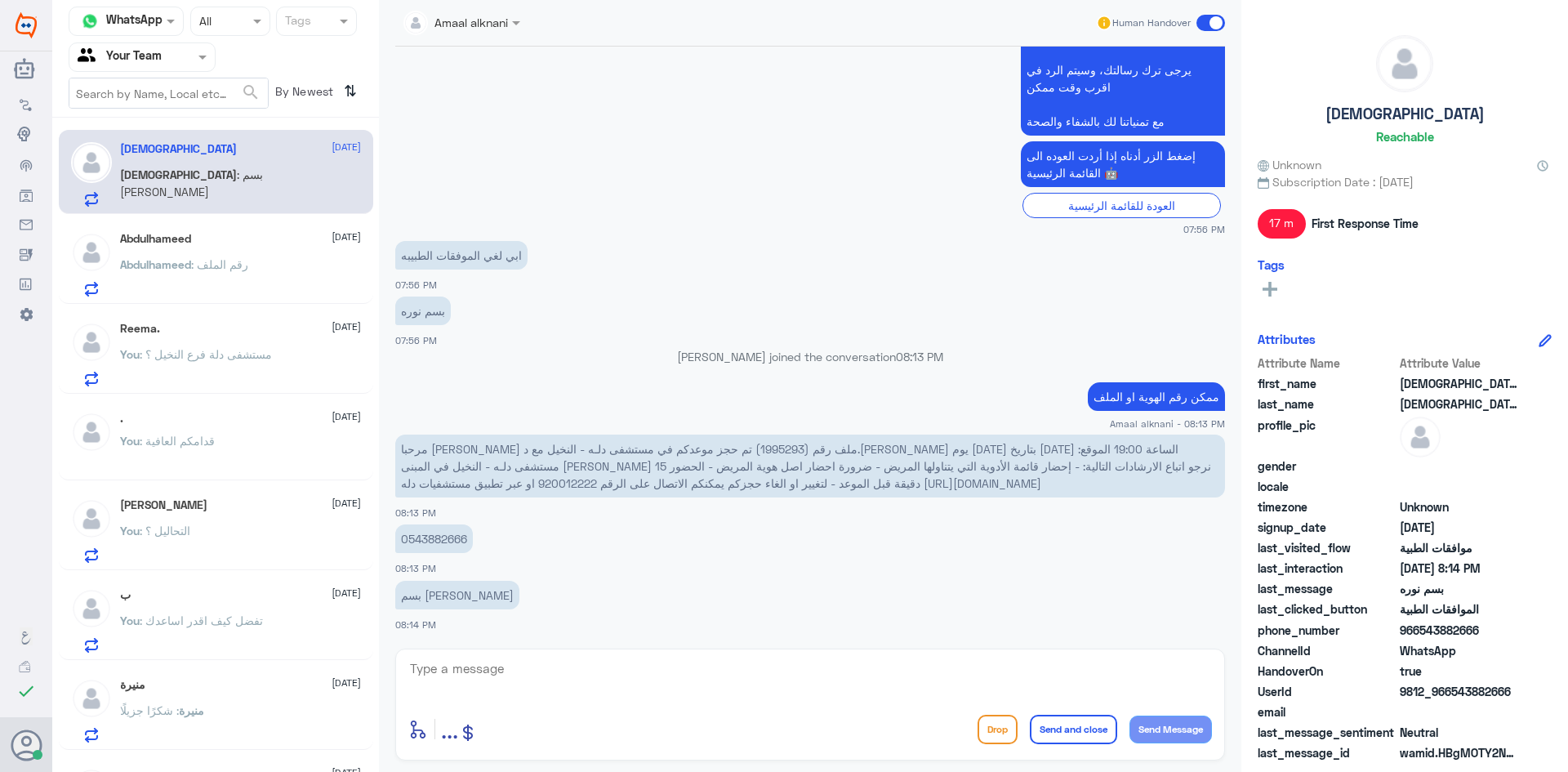
click at [514, 675] on textarea at bounding box center [811, 678] width 804 height 40
click at [995, 448] on span "مرحبا نوره الدوسري ملف رقم (1995293) تم حجز موعدكم في مستشفى دلـه - النخيل مع د…" at bounding box center [806, 466] width 810 height 48
copy span "1995293"
click at [479, 649] on div "enter flow name ... Drop Send and close Send Message" at bounding box center [810, 705] width 830 height 112
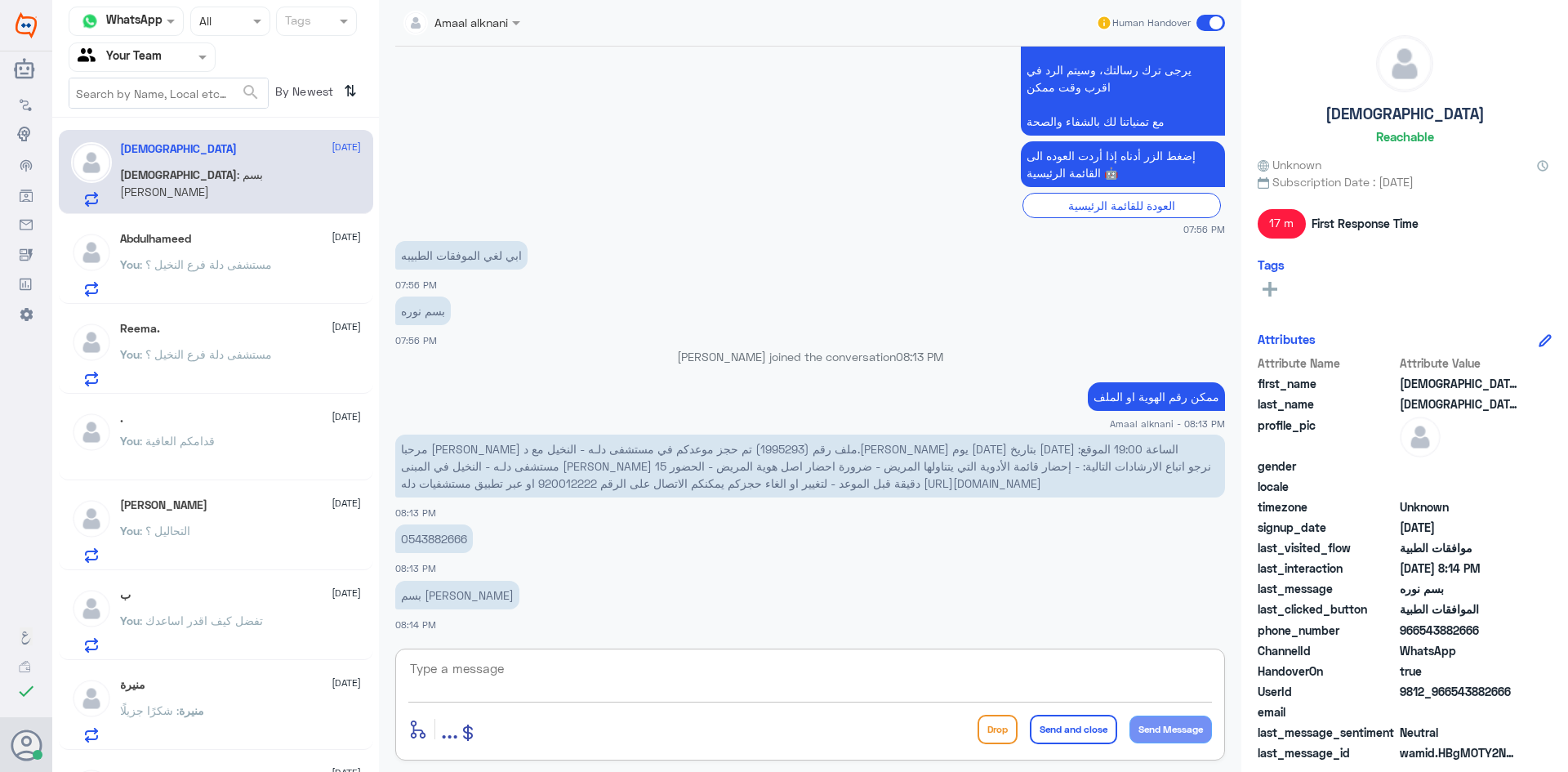
click at [479, 664] on textarea at bounding box center [811, 678] width 804 height 40
type textarea "موافقاتكم الطبية بخصوص ماذا"
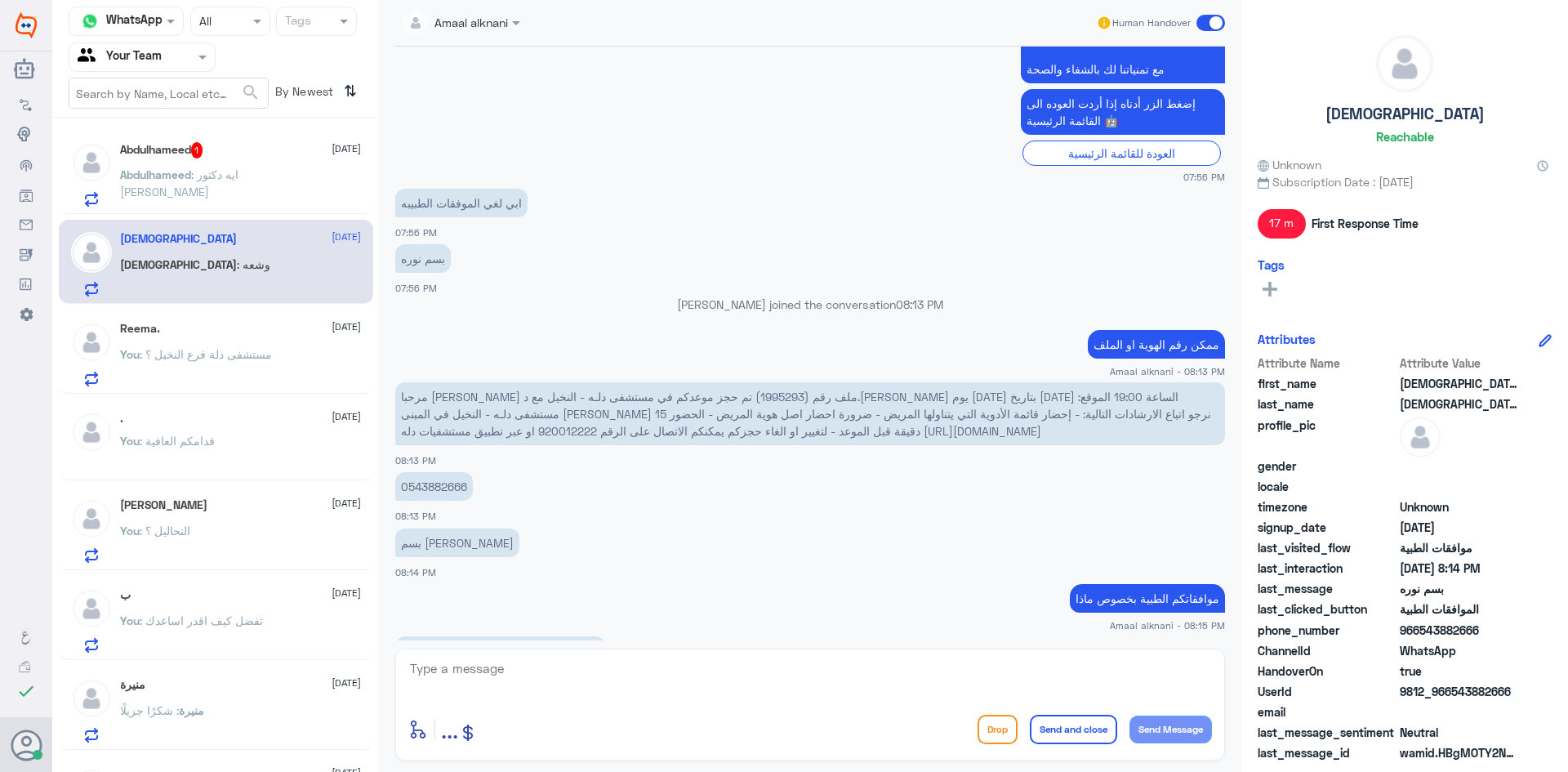
scroll to position [1104, 0]
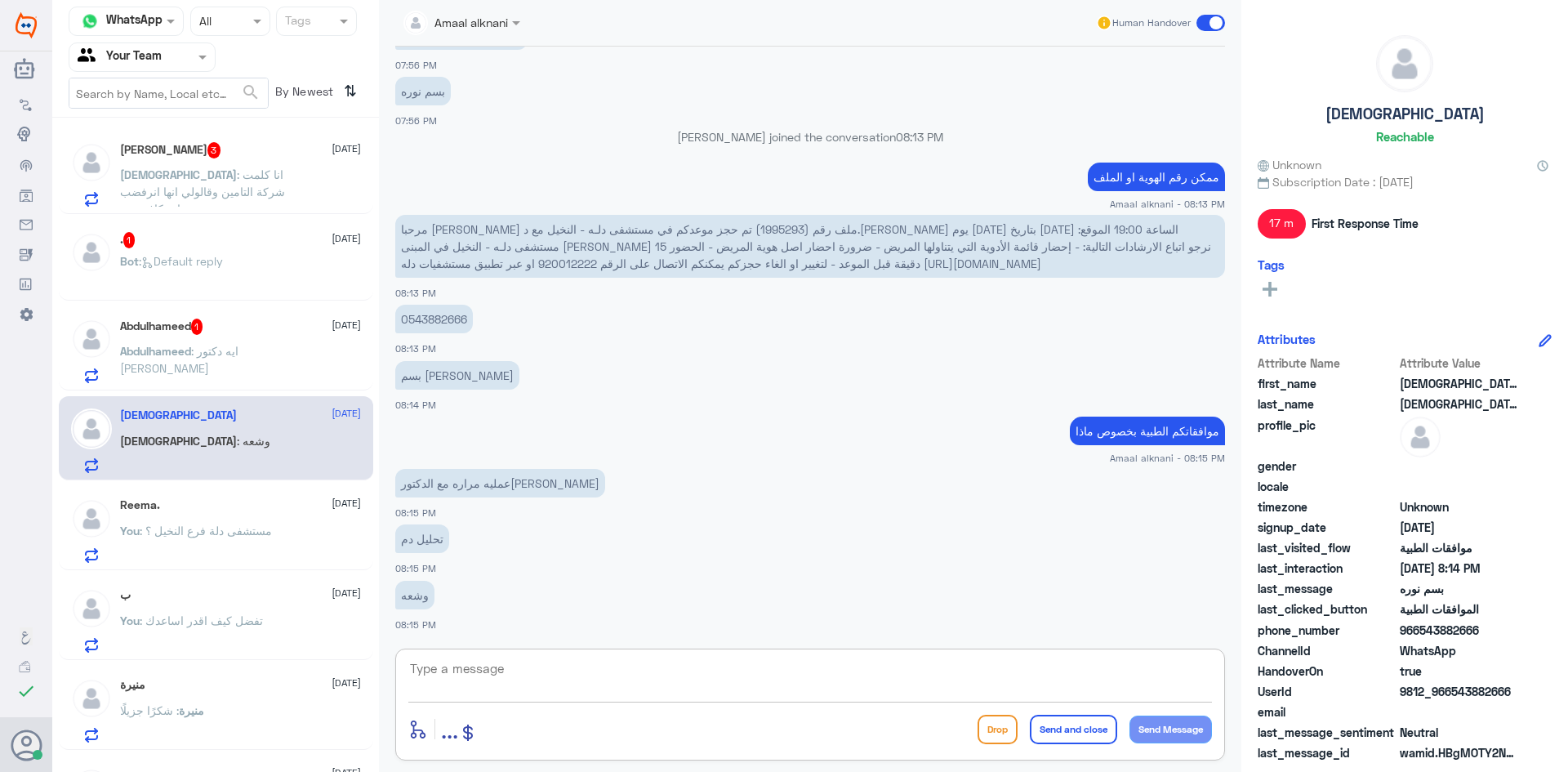
click at [496, 668] on textarea at bounding box center [811, 678] width 804 height 40
click at [447, 319] on p "0543882666" at bounding box center [434, 319] width 77 height 29
copy p "0543882666"
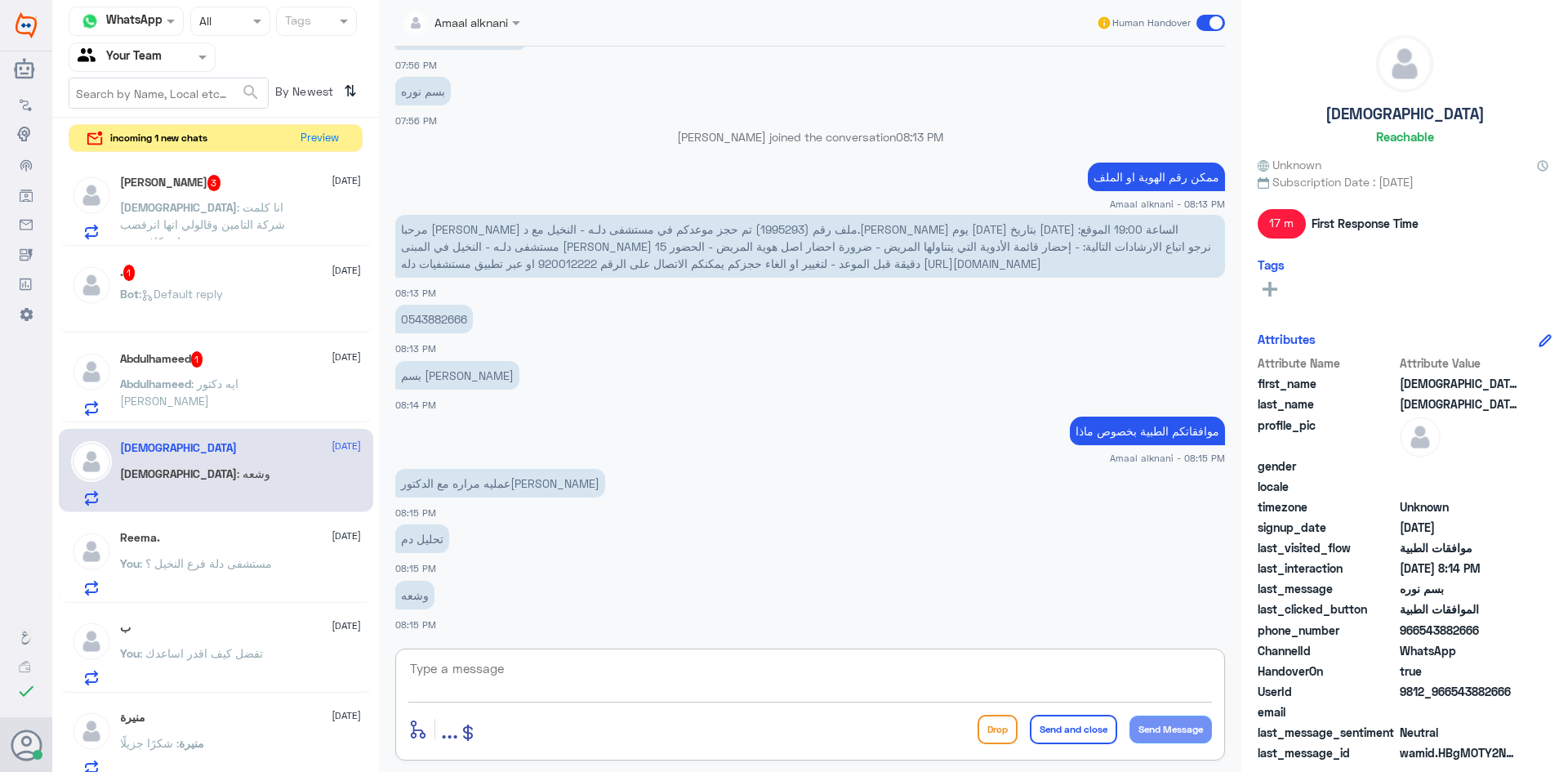
click at [717, 676] on textarea at bounding box center [811, 678] width 804 height 40
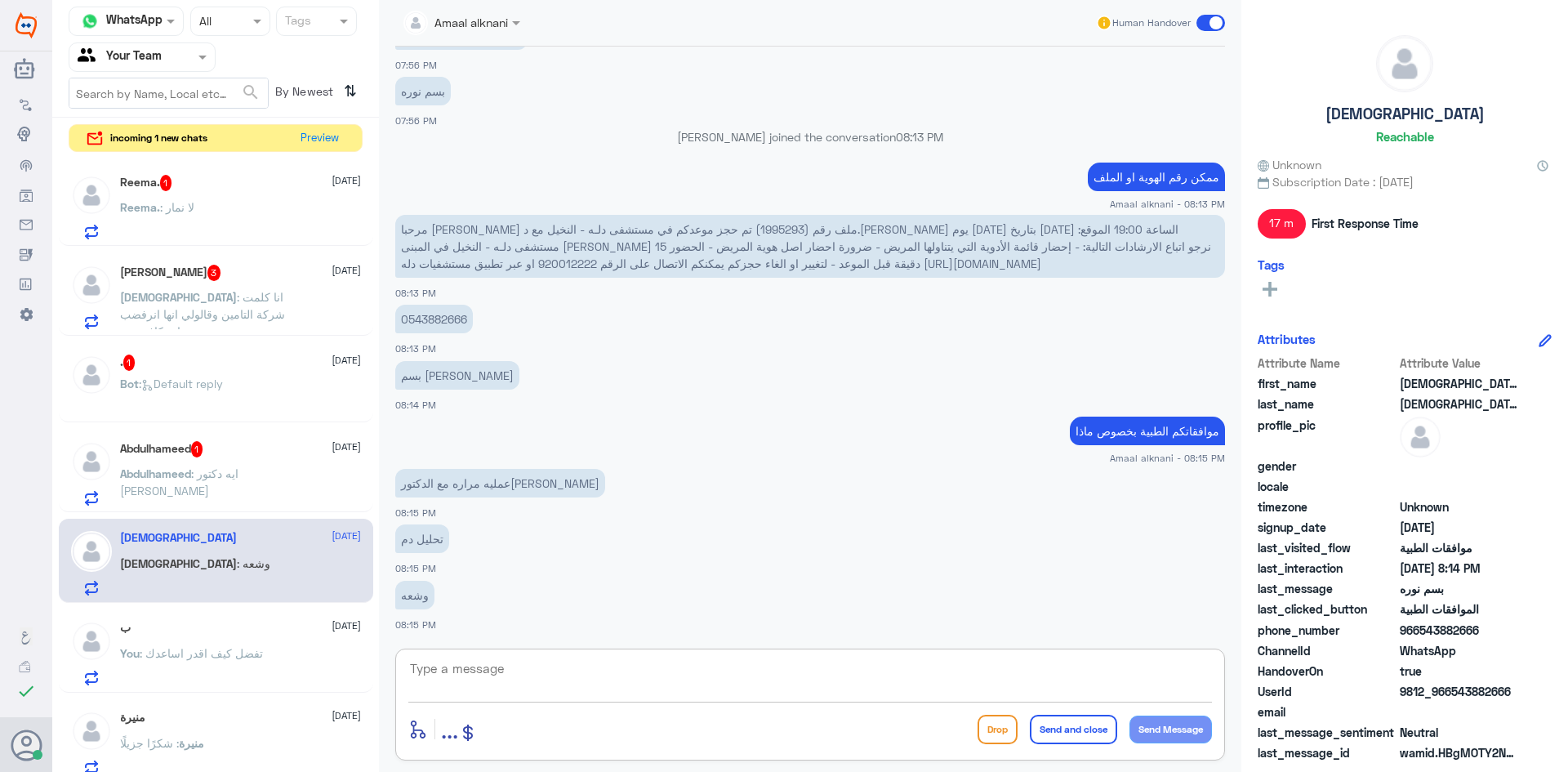
click at [518, 680] on textarea at bounding box center [811, 678] width 804 height 40
type textarea "تم رفع طلبكم للفريق المختص بالعمليات"
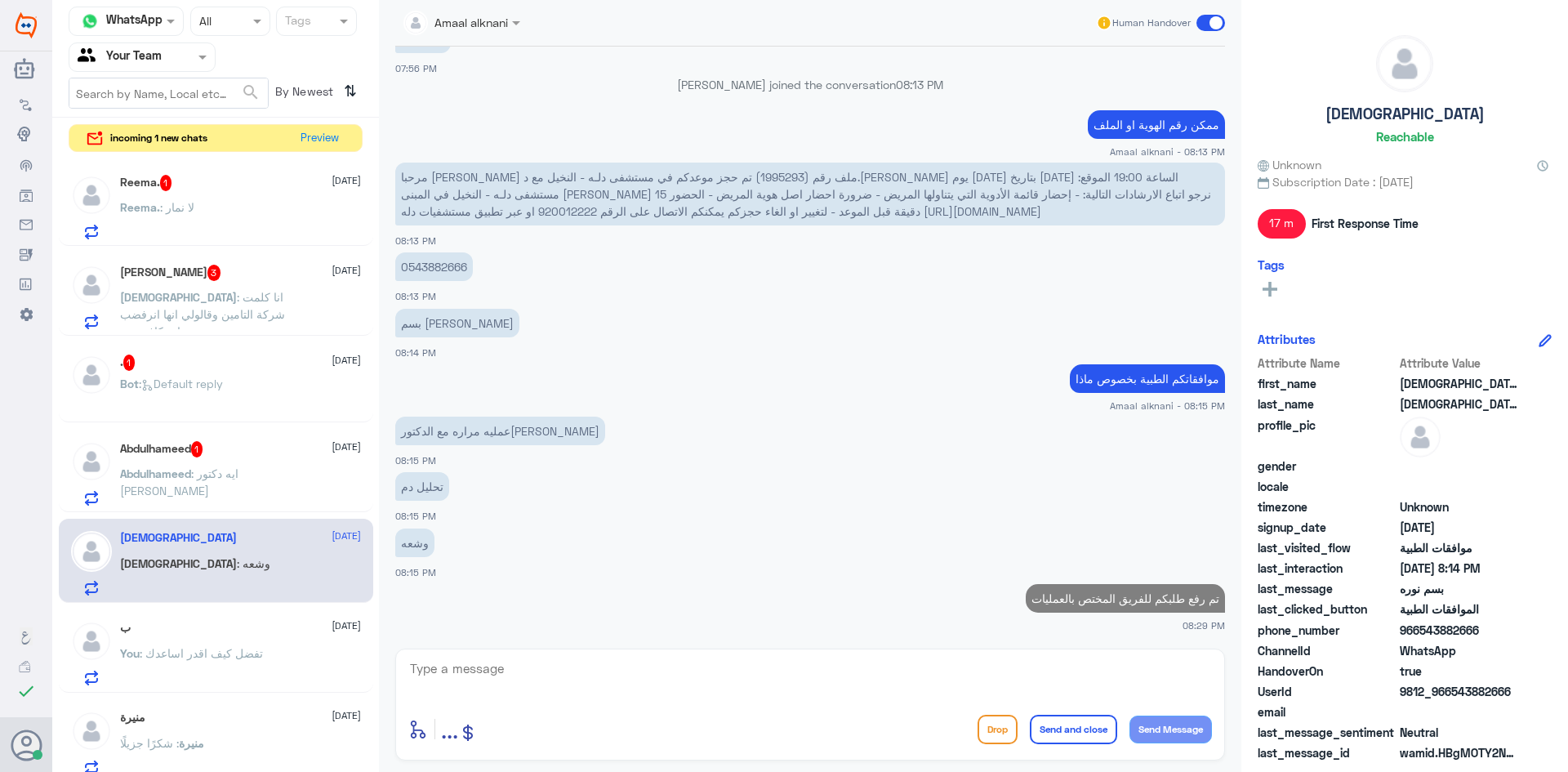
click at [238, 468] on span ": ايه دكتور طارق محمد" at bounding box center [179, 482] width 119 height 31
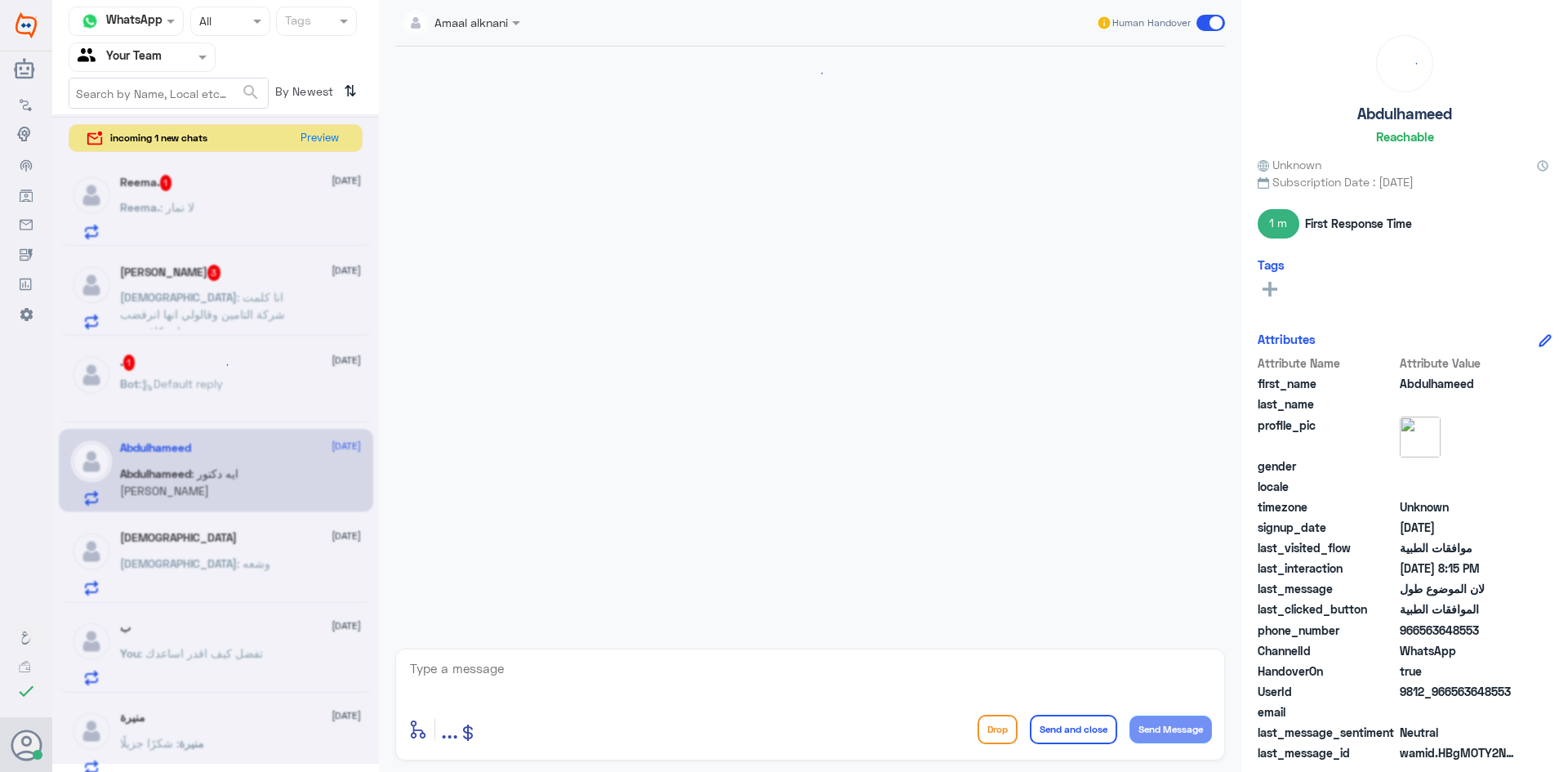
scroll to position [1203, 0]
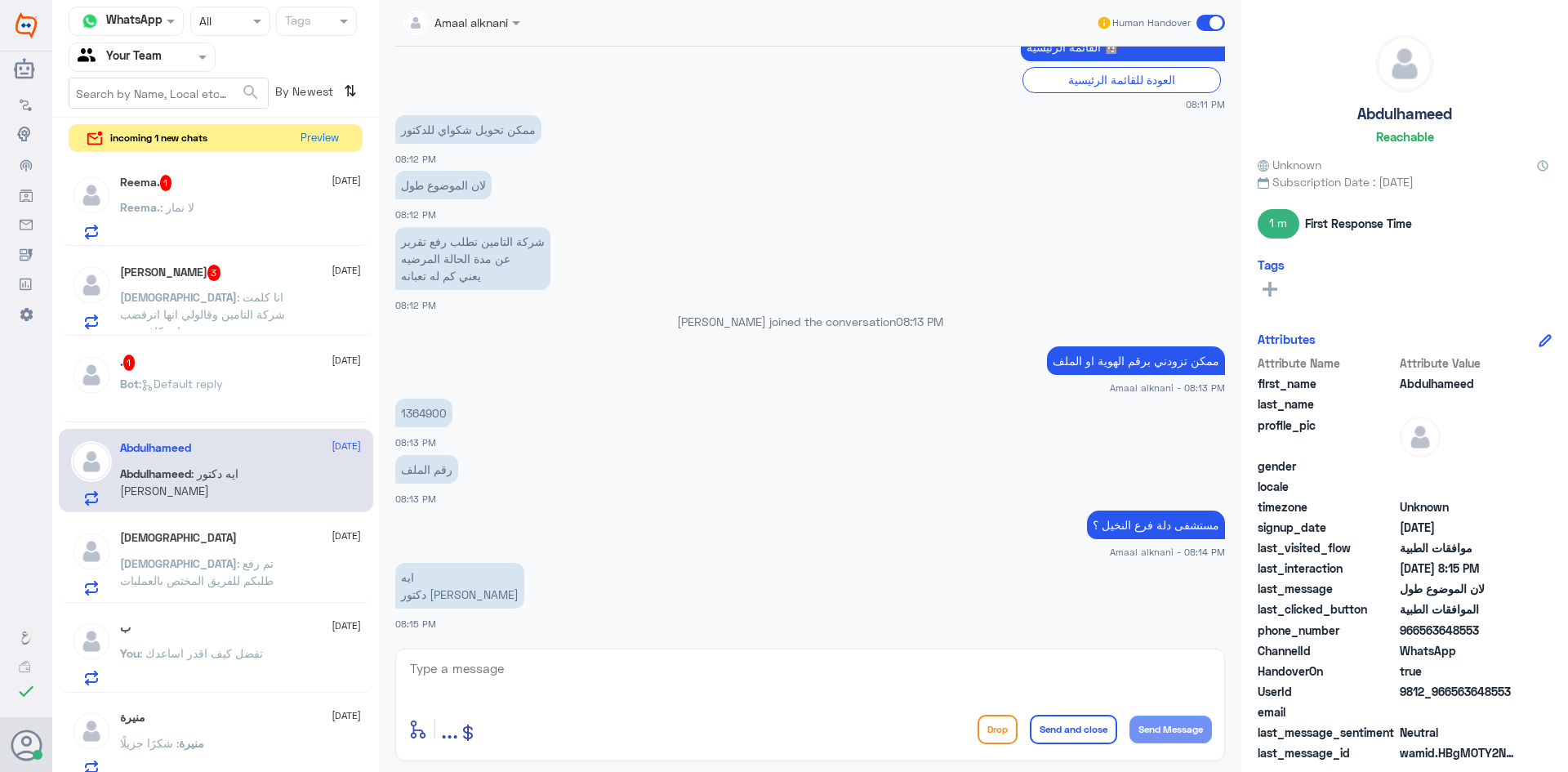
click at [427, 412] on p "1364900" at bounding box center [423, 413] width 57 height 29
click at [617, 690] on textarea at bounding box center [811, 678] width 804 height 40
type textarea "لا يوجد اي طلب"
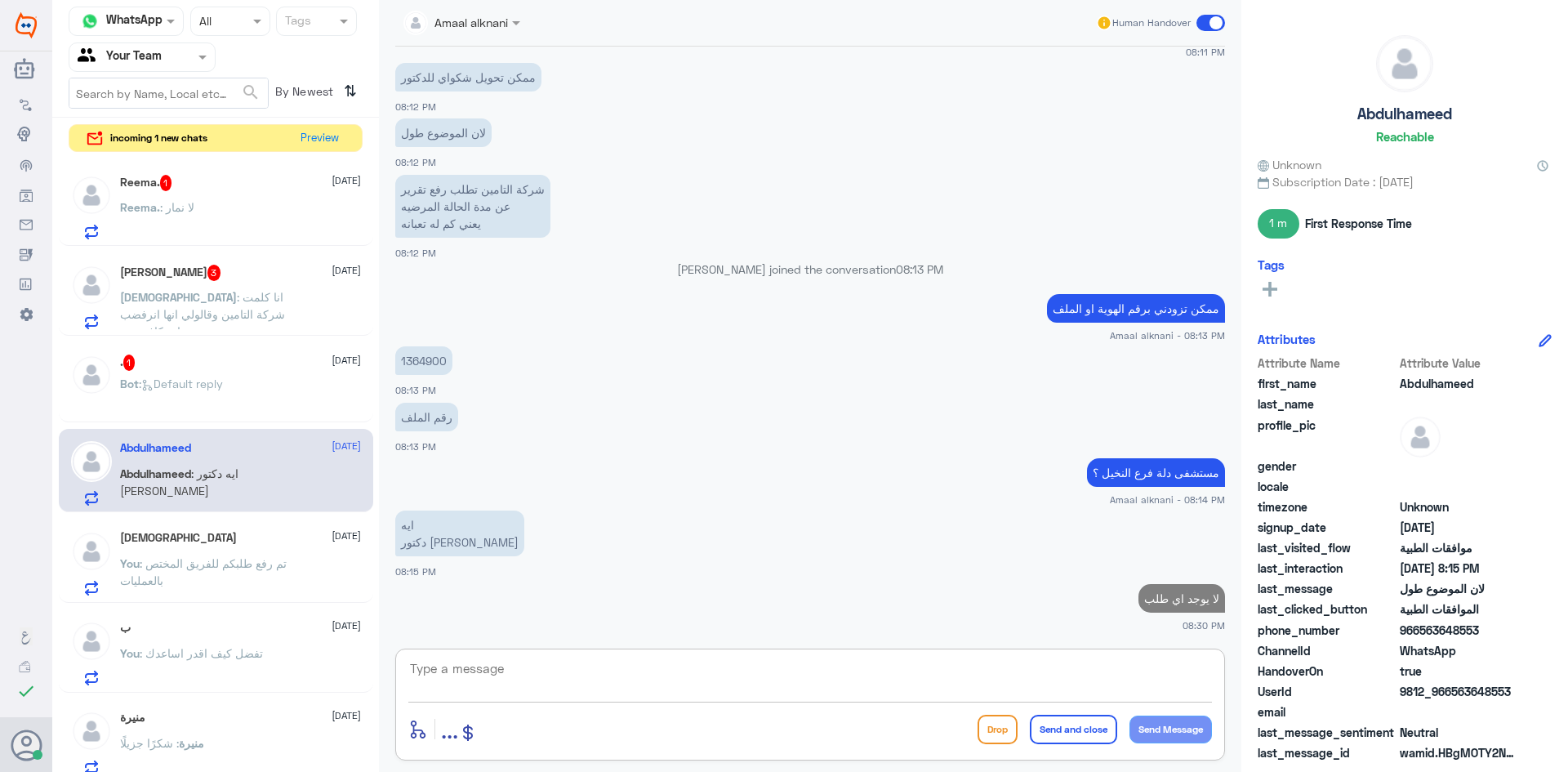
click at [983, 690] on textarea at bounding box center [811, 678] width 804 height 40
type textarea "اسم المريض لو سمحت"
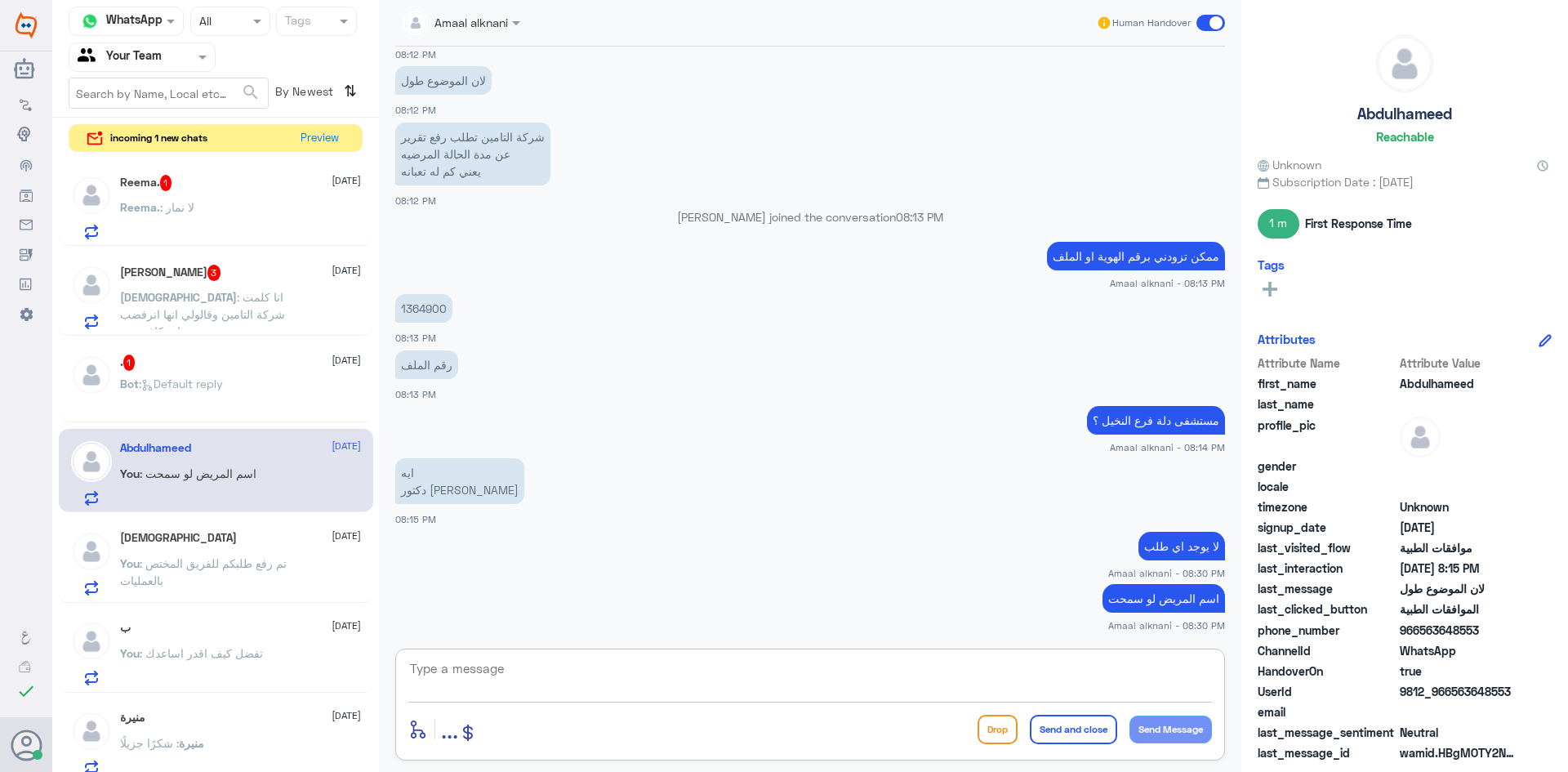
click at [177, 358] on div ". 1 12 October" at bounding box center [241, 362] width 241 height 16
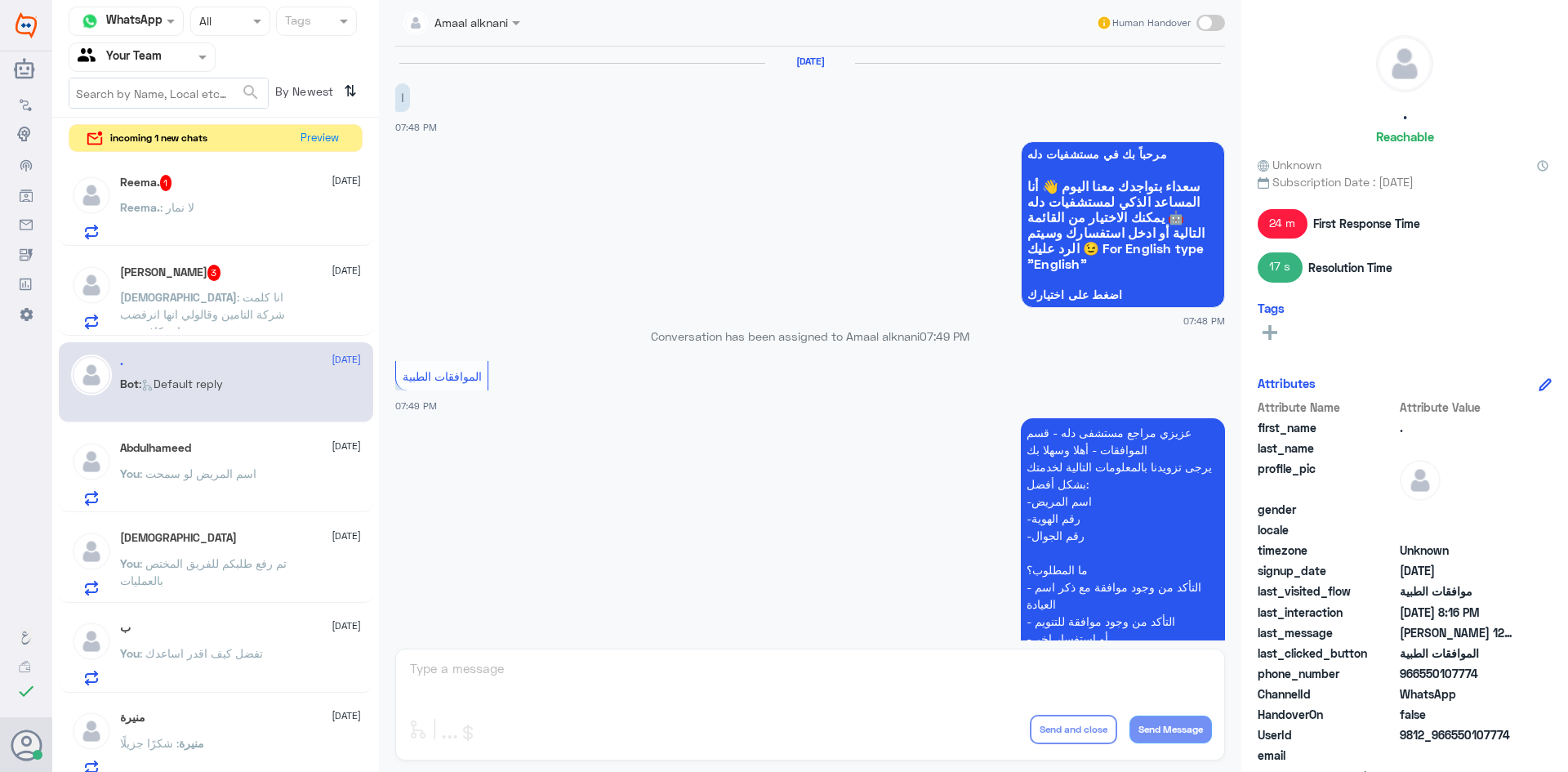
scroll to position [847, 0]
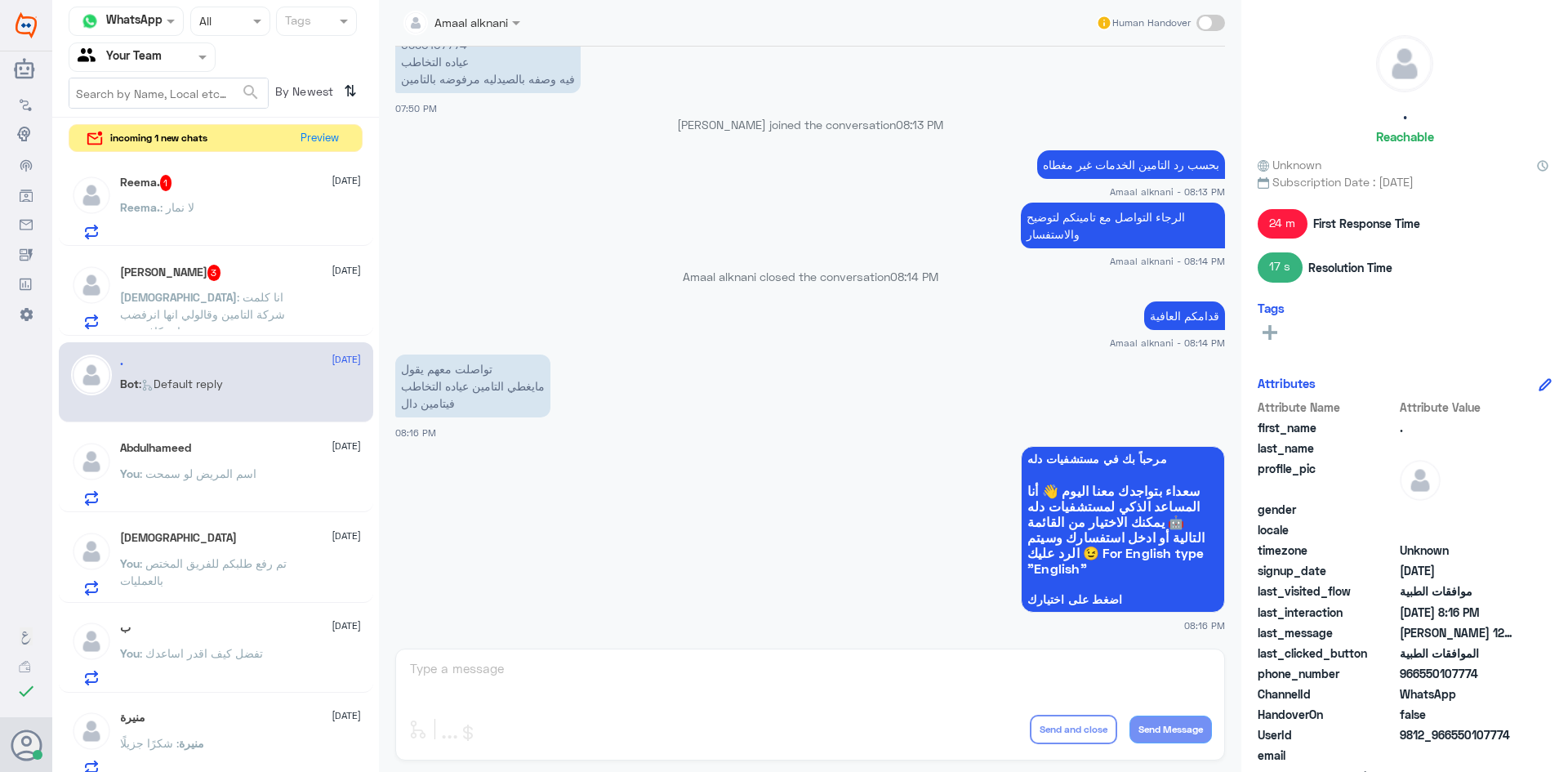
click at [470, 681] on div "Amaal alknani Human Handover 12 Oct 2025 ا 07:48 PM مرحباً بك في مستشفيات دله س…" at bounding box center [810, 388] width 863 height 777
click at [146, 305] on p "Mohammed : انا كلمت شركة التامين وقالولي انها انرفضب بسبب عدم وجود مبررات كافية…" at bounding box center [212, 308] width 184 height 40
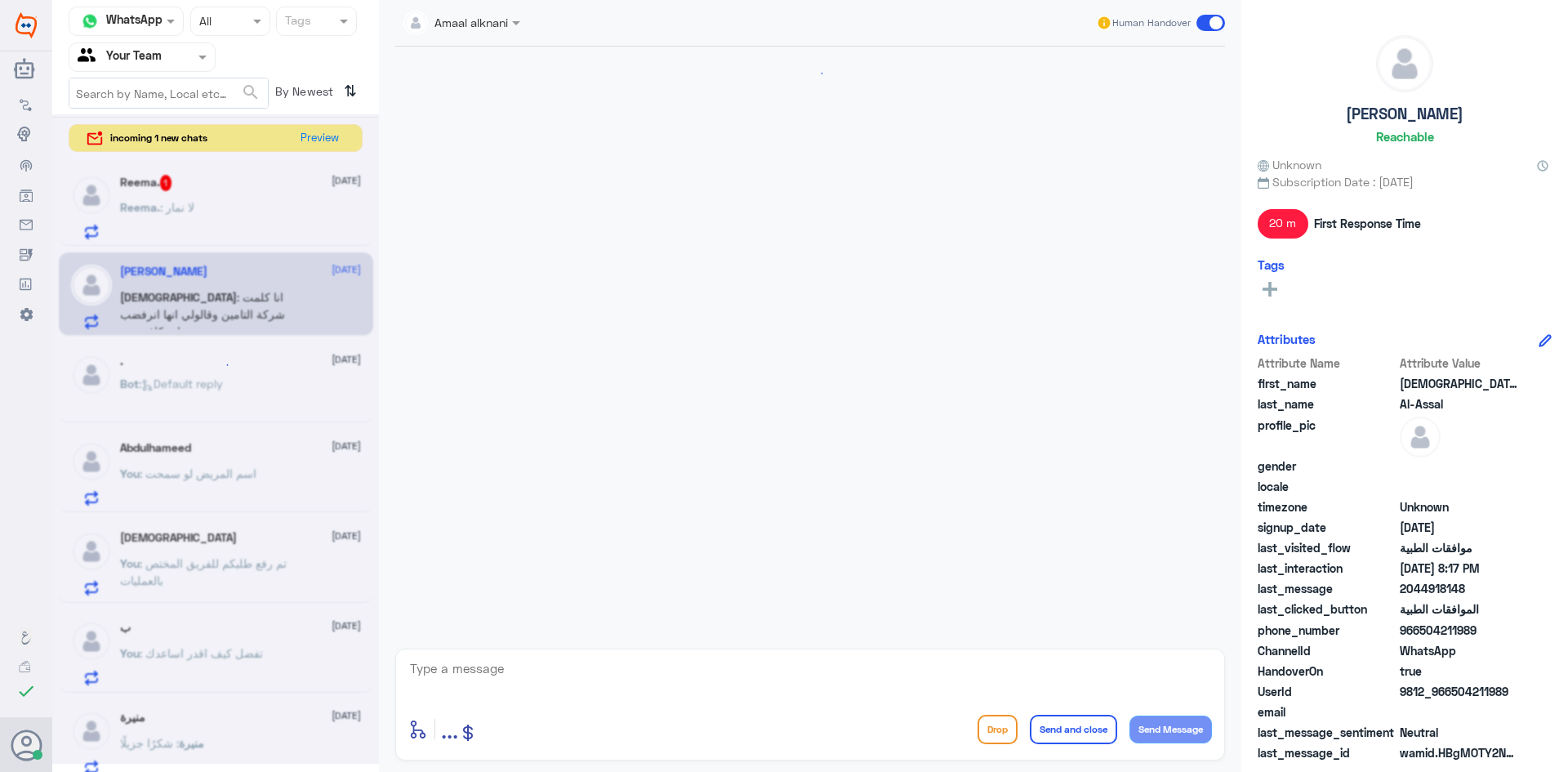
scroll to position [1244, 0]
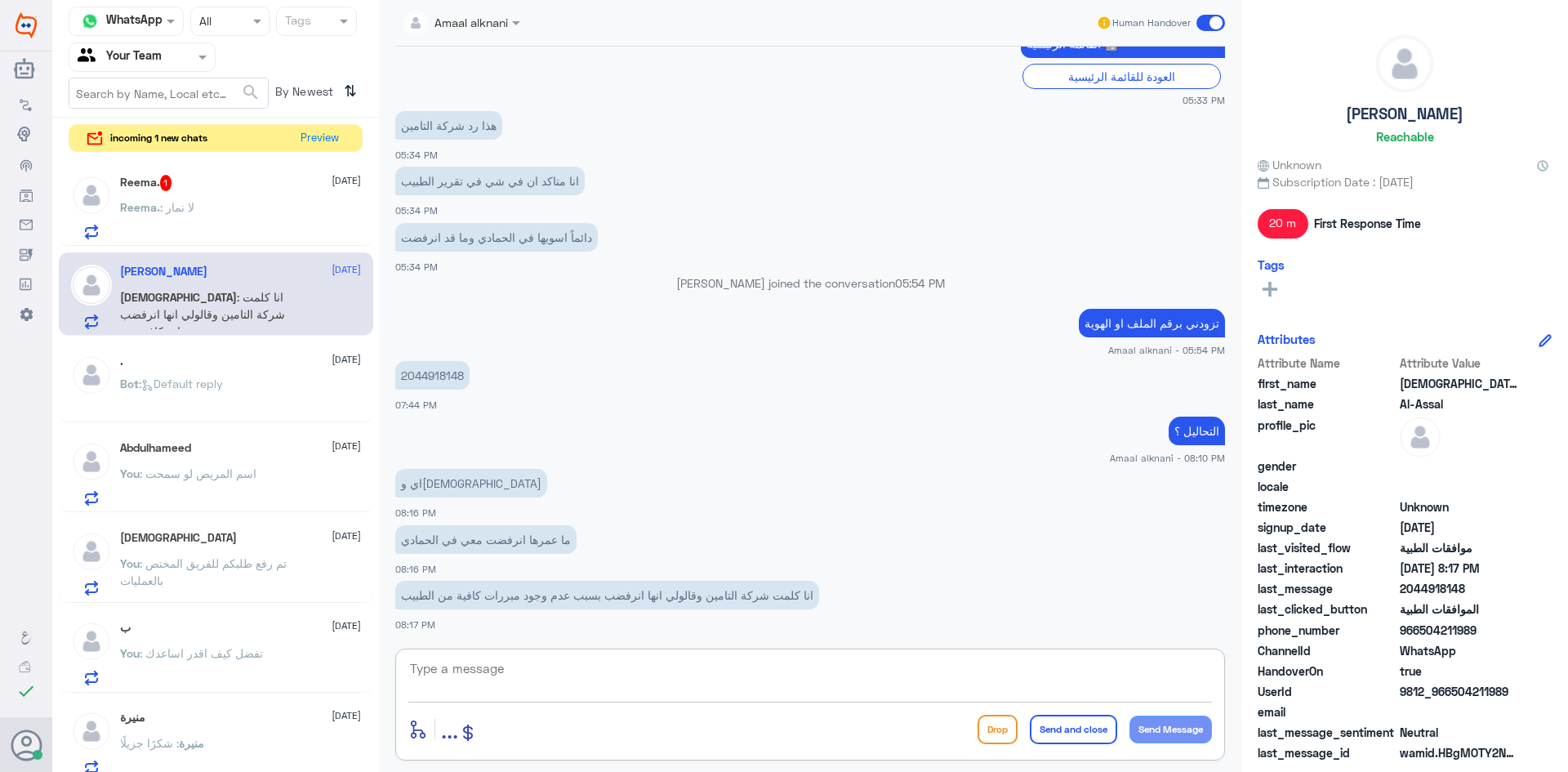
click at [499, 686] on textarea at bounding box center [811, 678] width 804 height 40
click at [430, 675] on textarea at bounding box center [811, 678] width 804 height 40
type textarea "تم متابعة طلبكم عدة مرات وللاسف لازالت مرفوضة"
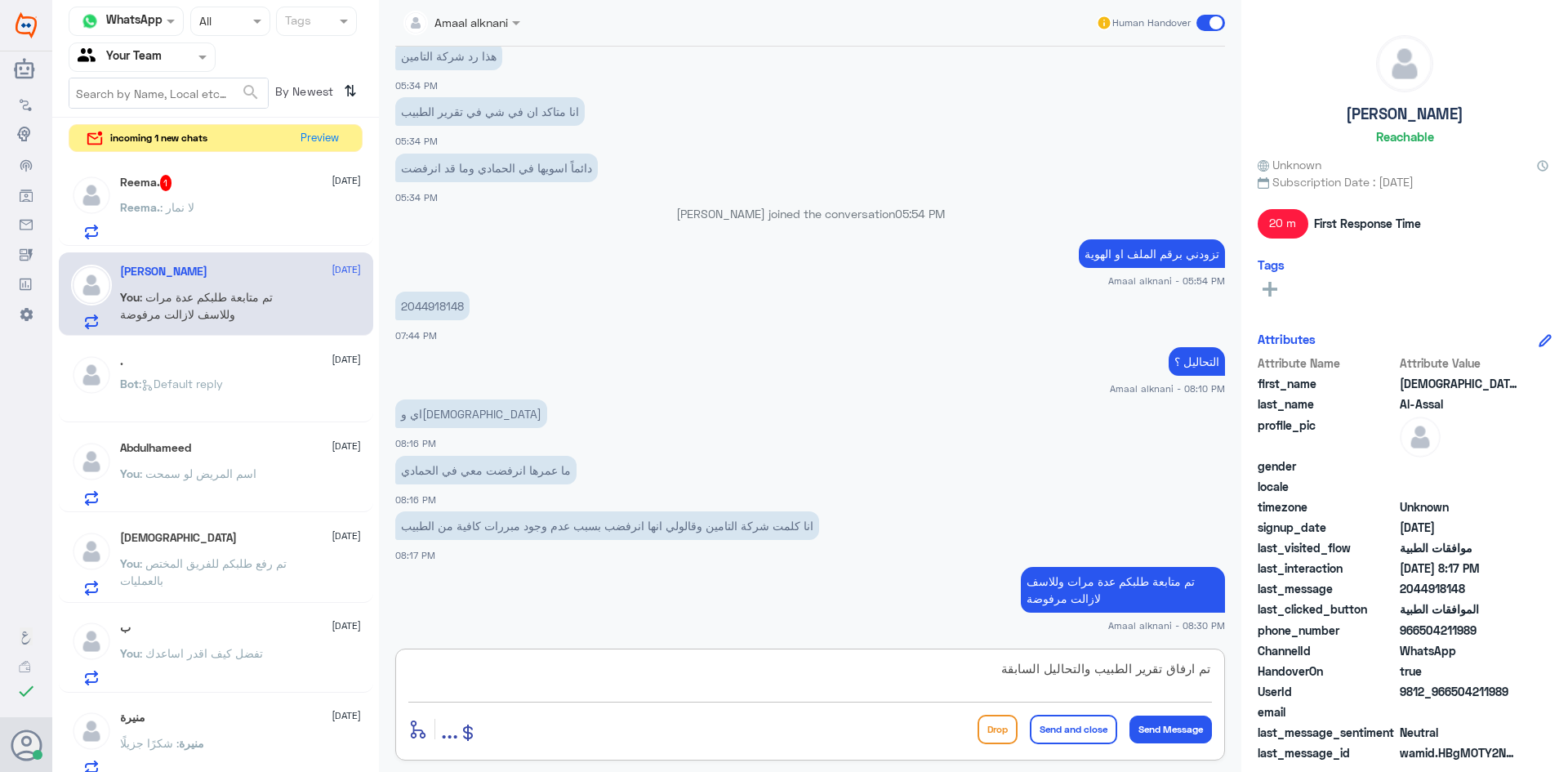
type textarea "تم ارفاق تقرير الطبيب والتحاليل السابقة"
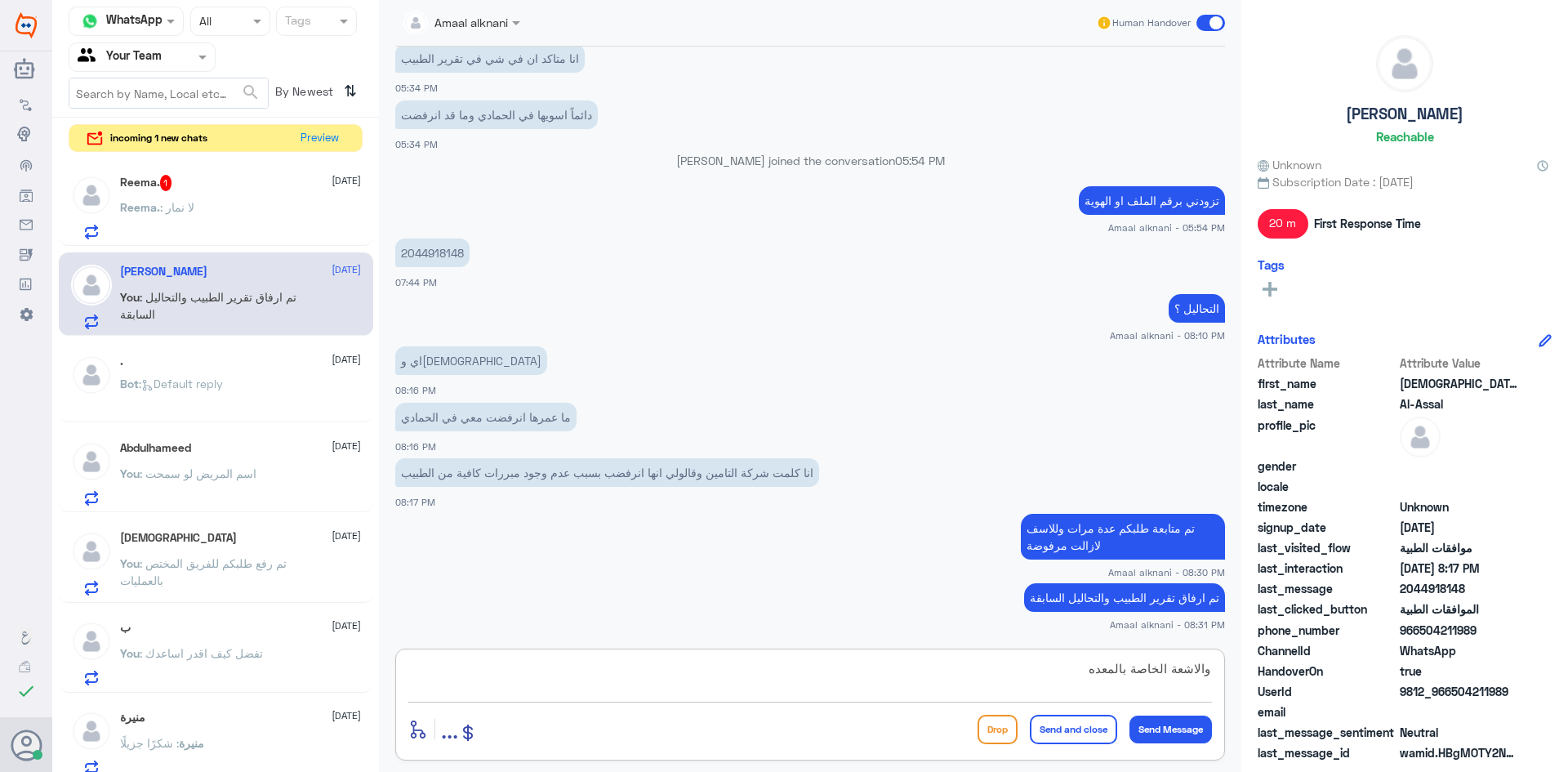
type textarea "والاشعة الخاصة بالمعده"
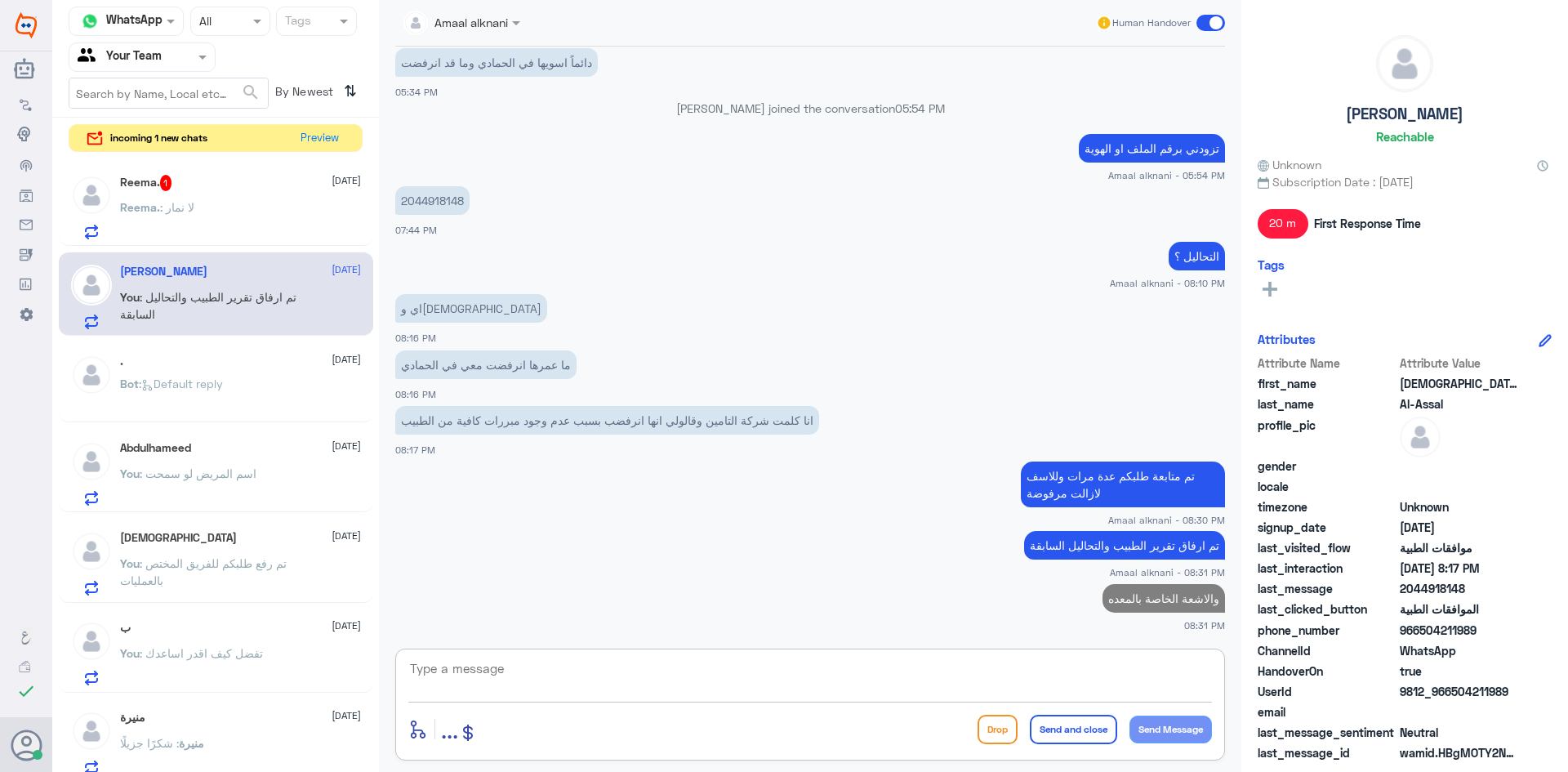
click at [216, 208] on div "Reema. : لا نمار" at bounding box center [241, 221] width 241 height 37
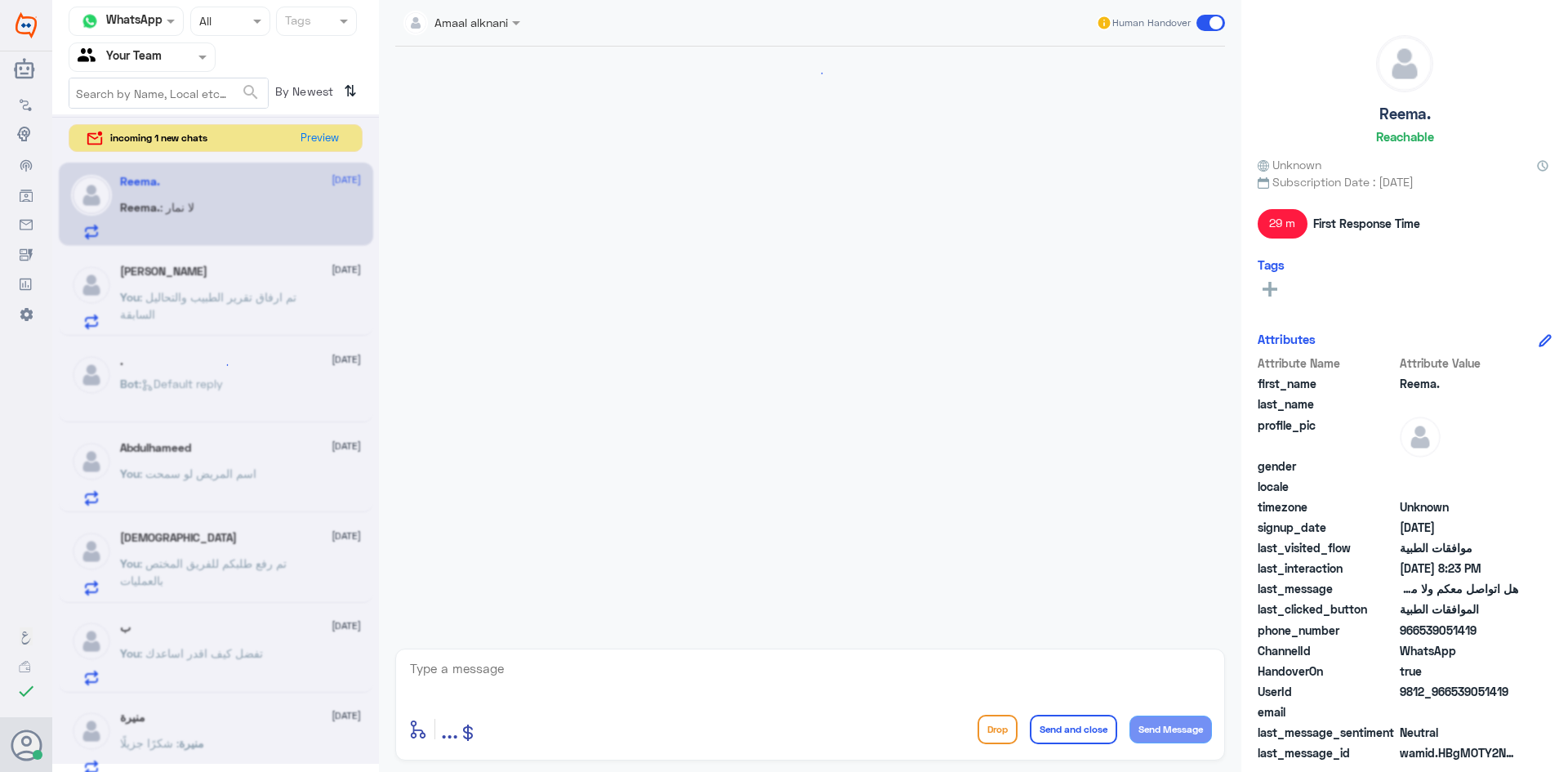
scroll to position [616, 0]
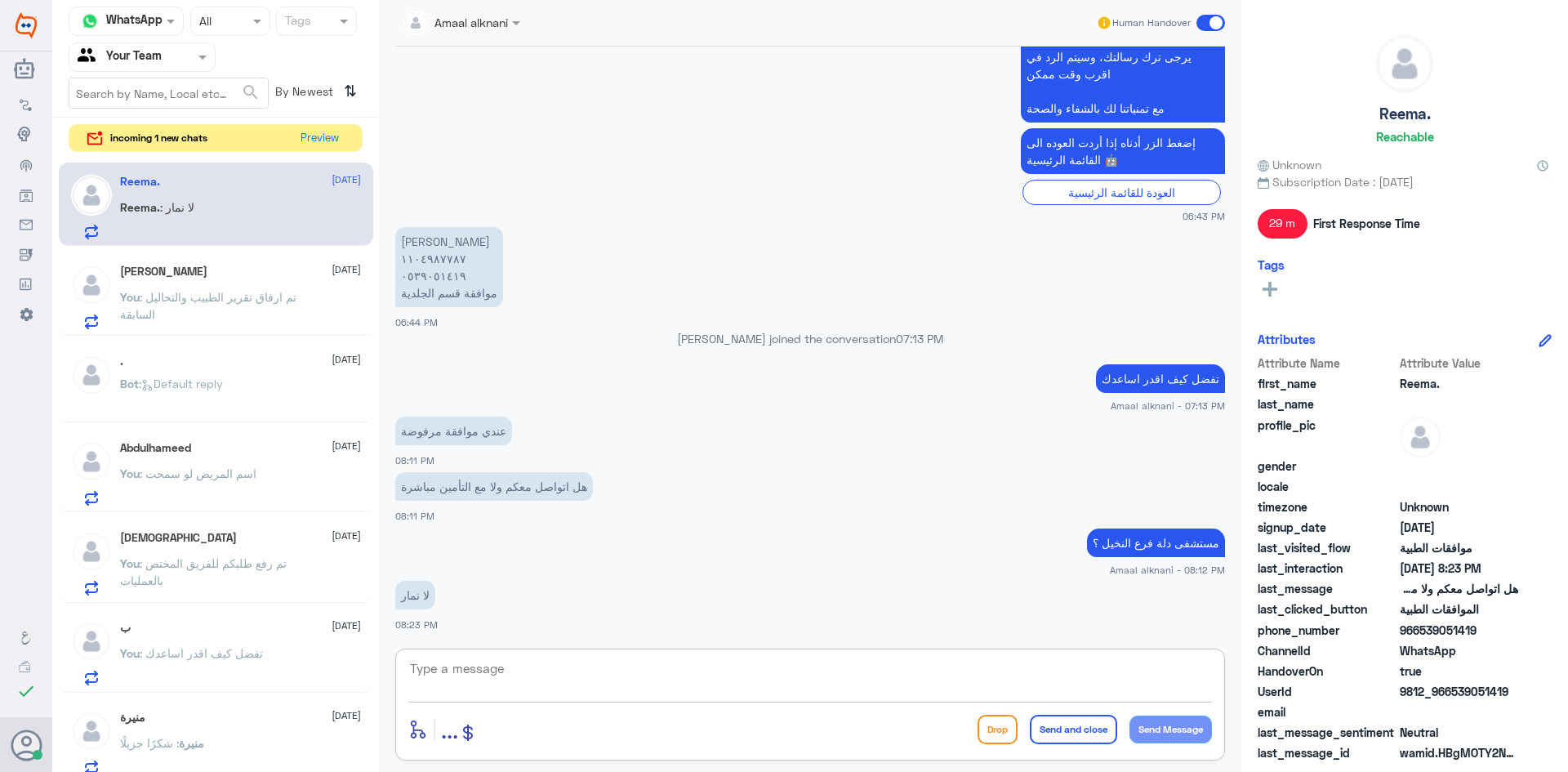
click at [518, 686] on textarea at bounding box center [811, 678] width 804 height 40
type textarea "الرجاء الاتصال بالرقم الموحد لافادتكم بدله نمار"
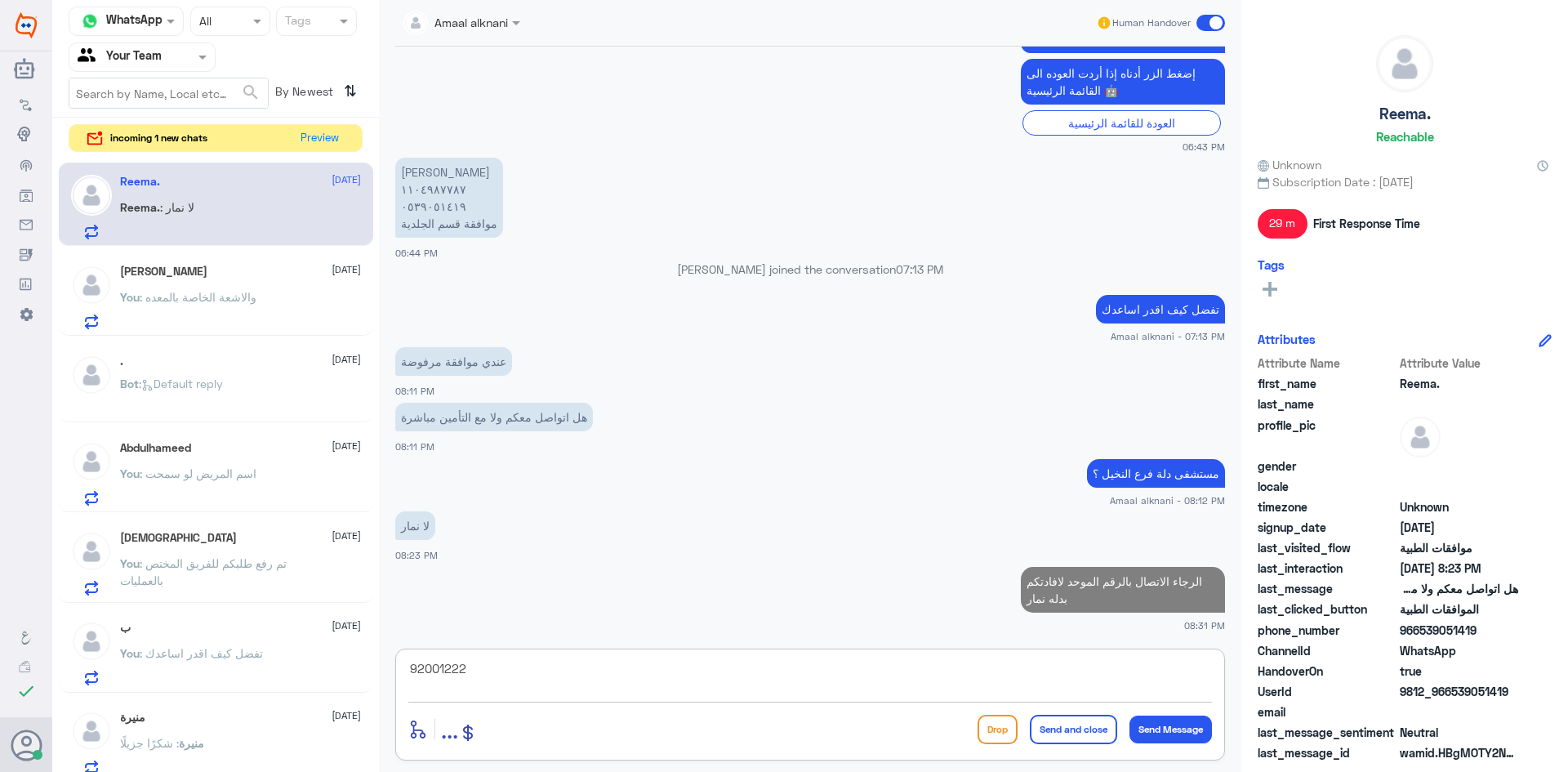
type textarea "920012222"
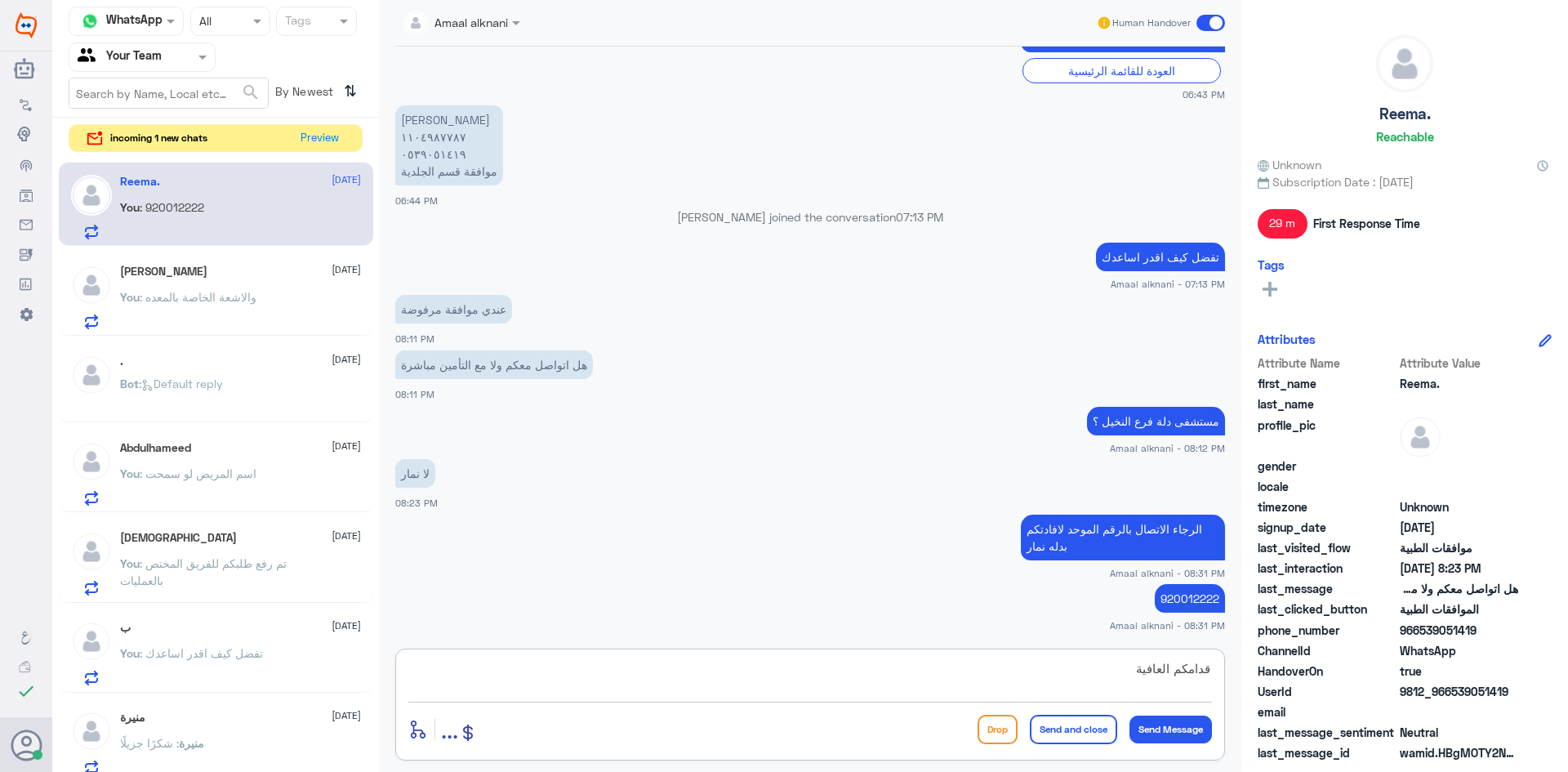
type textarea "قدامكم العافية"
click at [1084, 743] on button "Send and close" at bounding box center [1073, 729] width 88 height 29
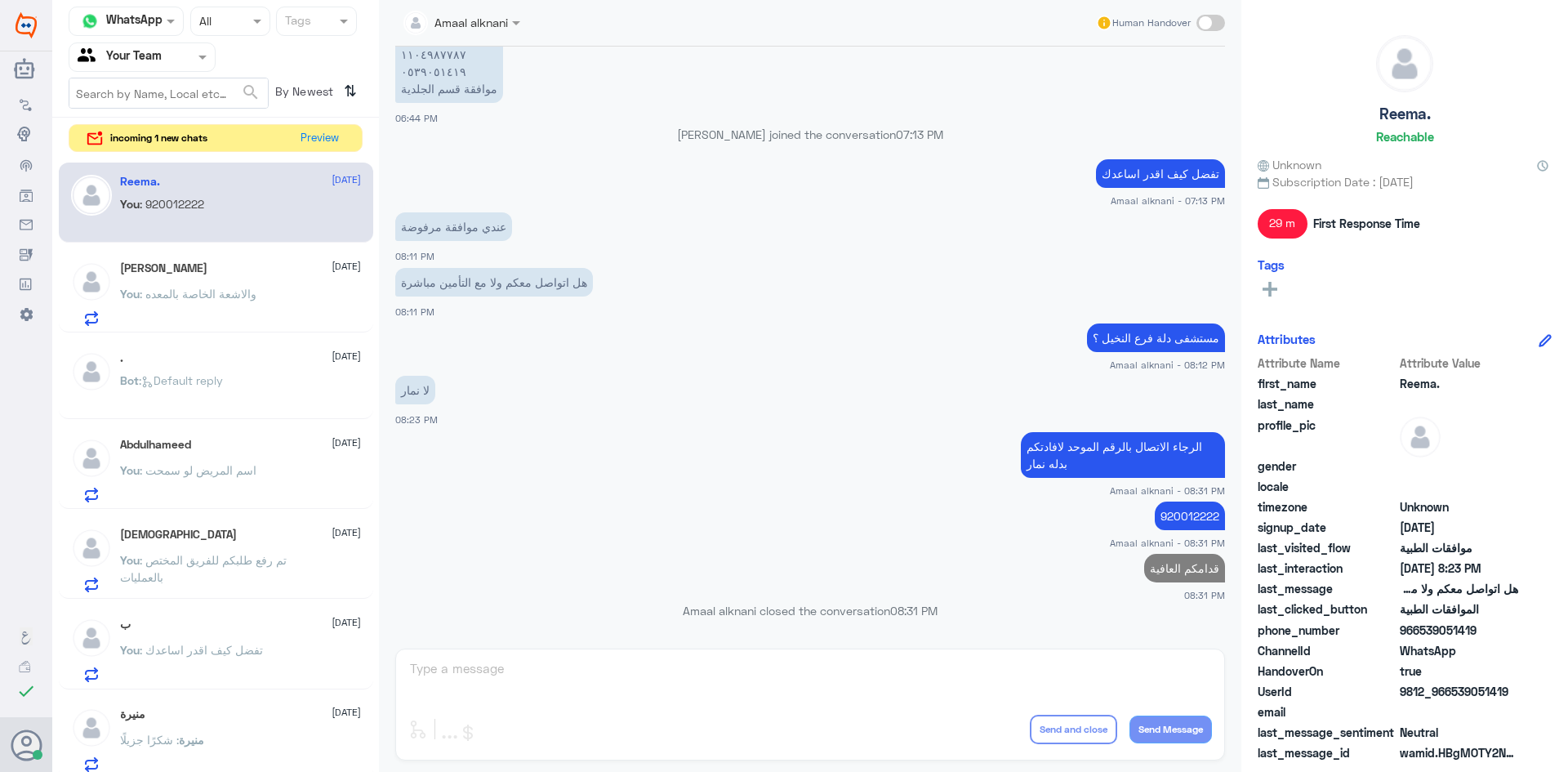
click at [1086, 734] on button "Send and close" at bounding box center [1073, 729] width 88 height 29
click at [329, 132] on button "Preview" at bounding box center [320, 138] width 51 height 25
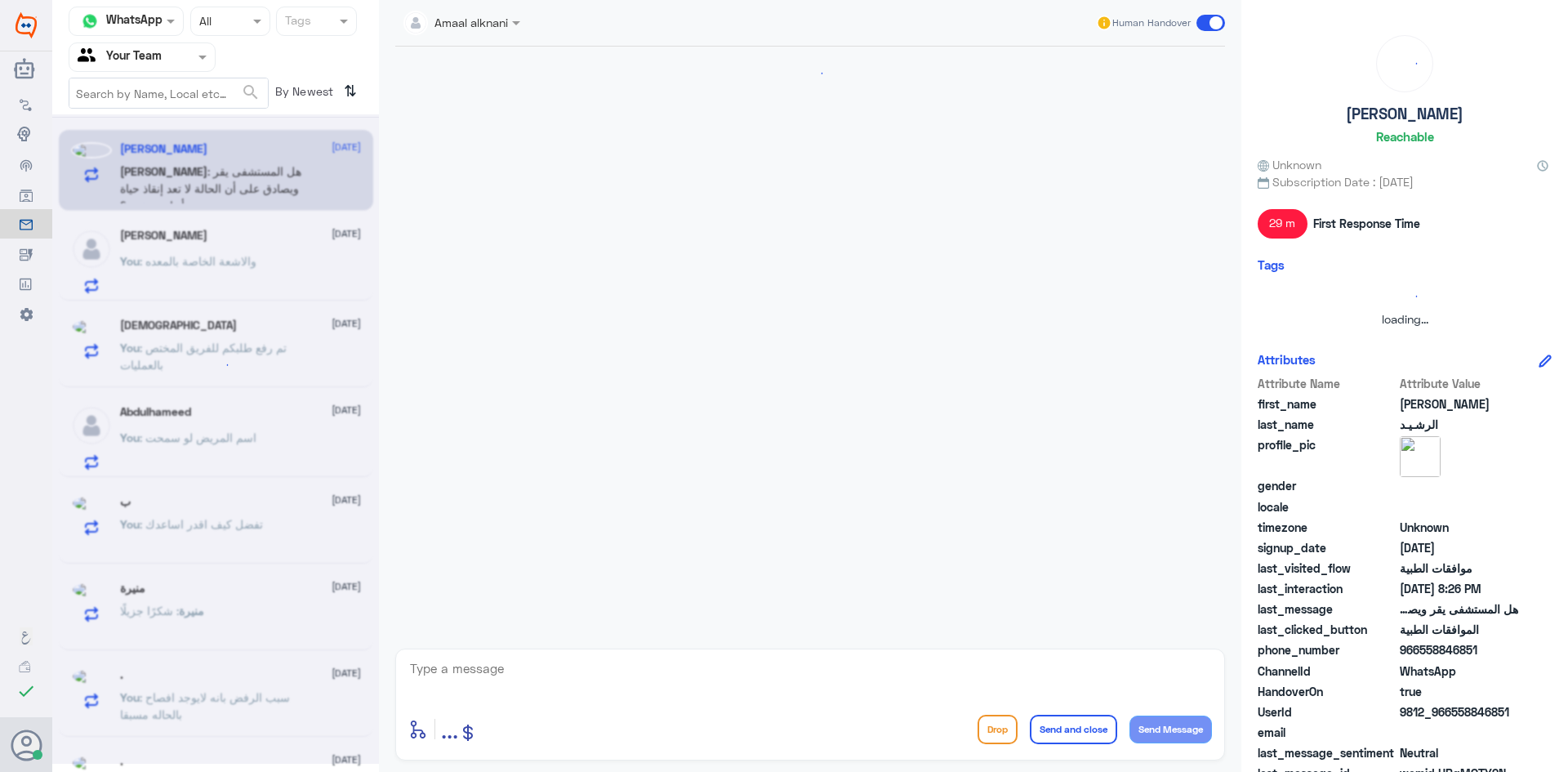
scroll to position [425, 0]
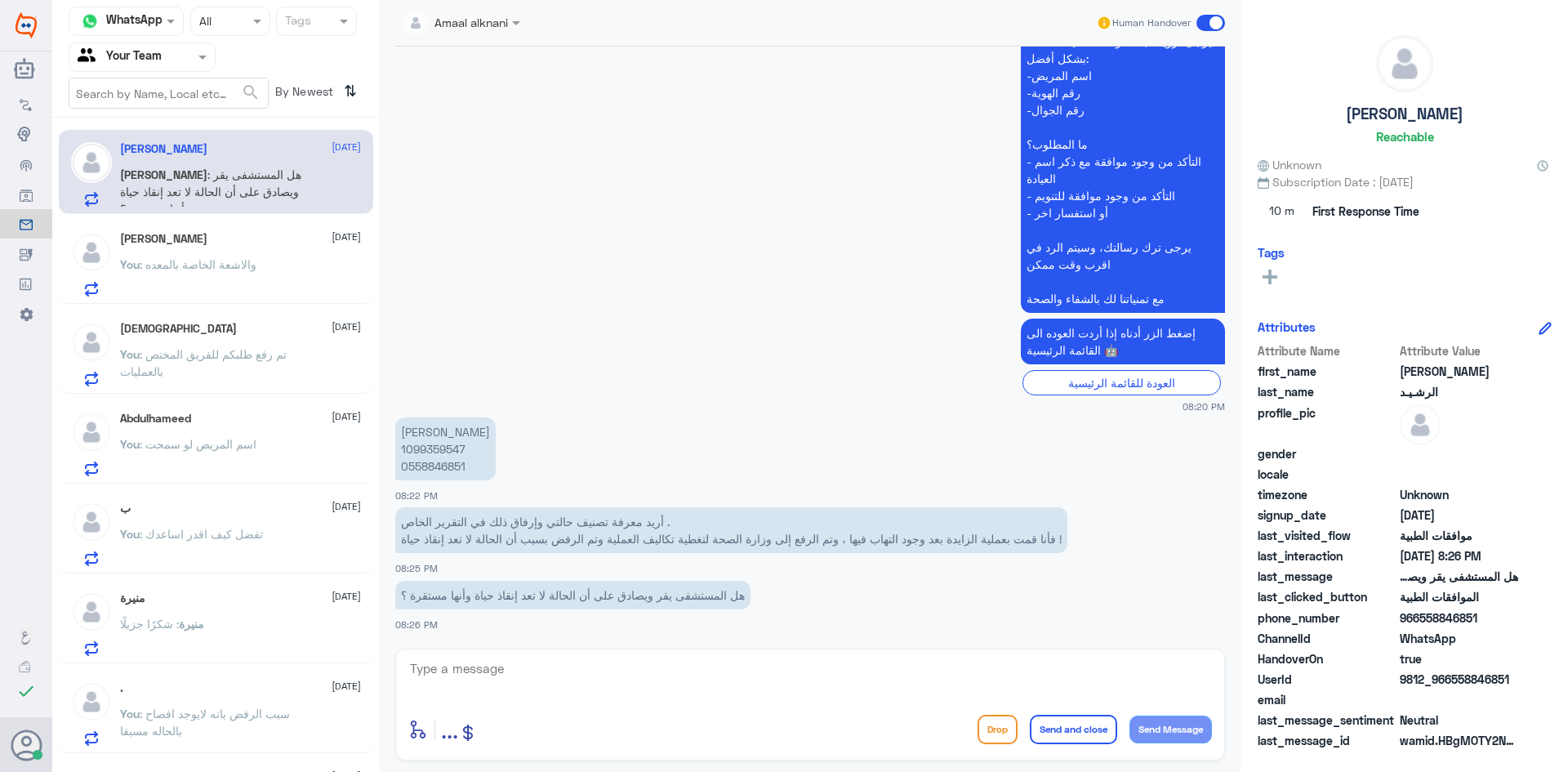
click at [516, 674] on textarea at bounding box center [811, 678] width 804 height 40
click at [428, 461] on p "عبدالله بن عبدالعزيز بن رشيد 1099359547 0558846851" at bounding box center [445, 448] width 100 height 63
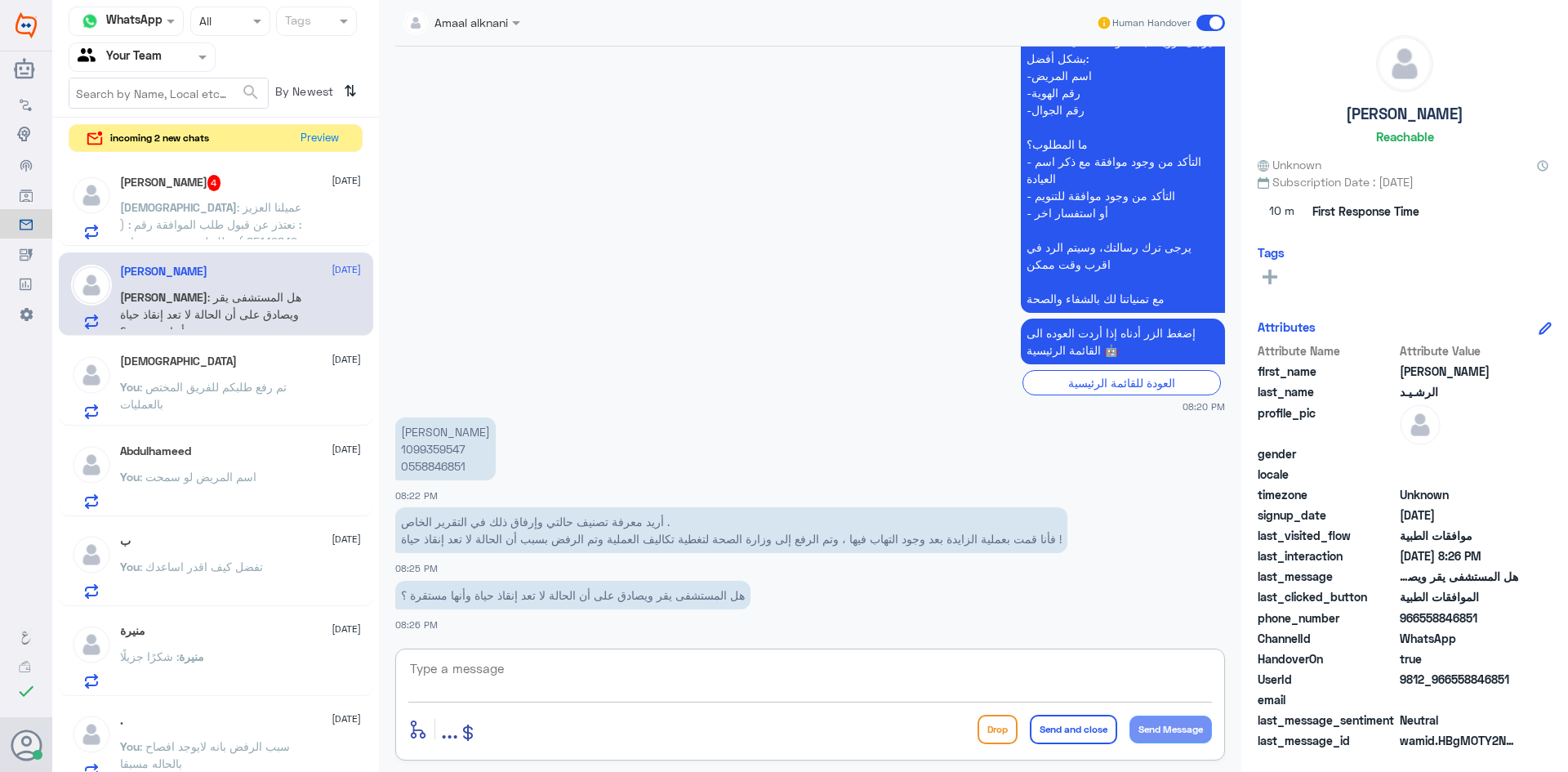
click at [584, 678] on textarea at bounding box center [811, 678] width 804 height 40
paste textarea "تواصل هاتفياً مع خدمة العملاء ليتم تحويلك الى القسم الخاص بموافقات وزارة الصحه …"
type textarea "تواصل هاتفياً مع خدمة العملاء ليتم تحويلك الى القسم الخاص بموافقات وزارة الصحه …"
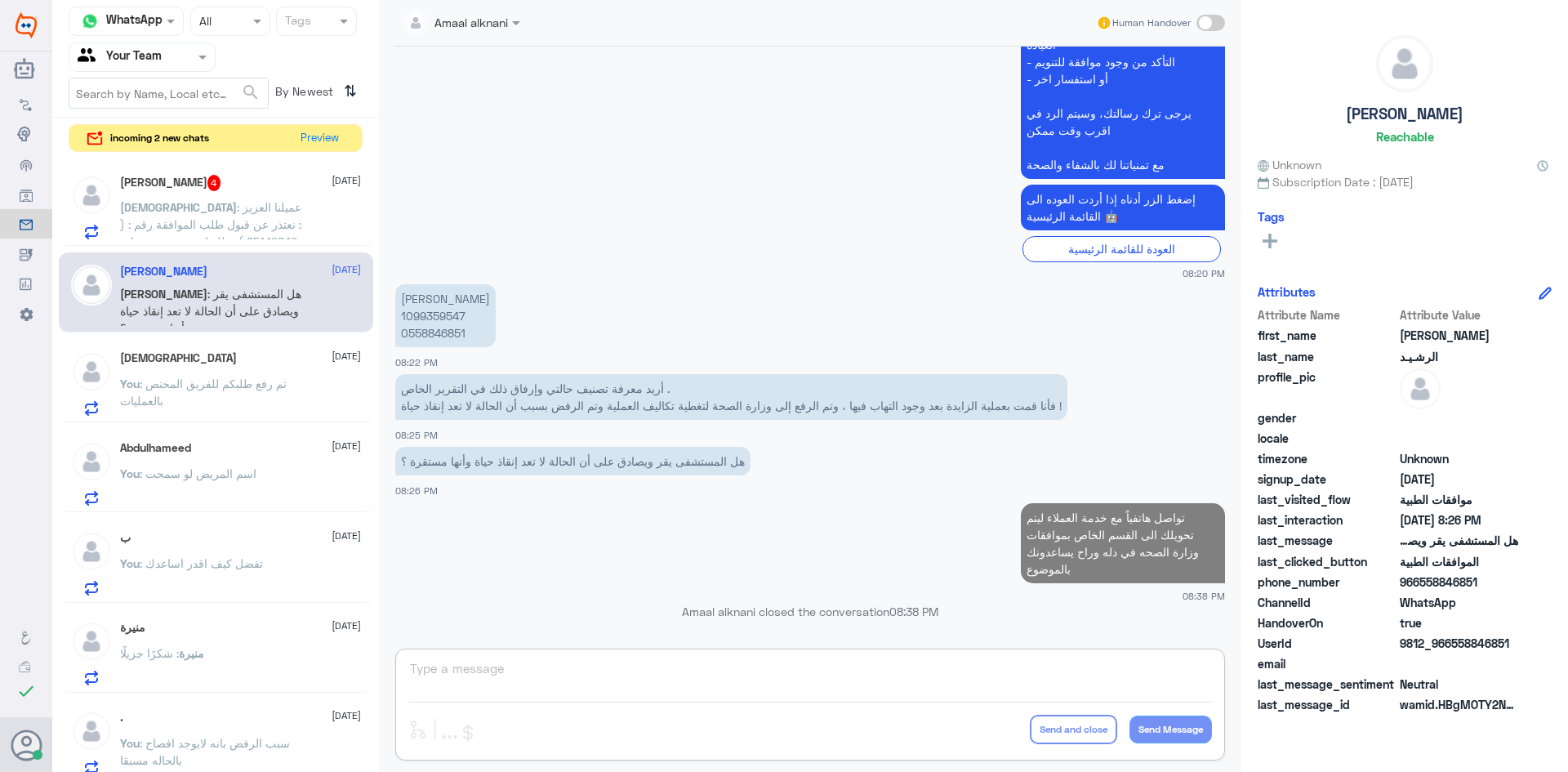
click at [726, 660] on div "Amaal alknani Human Handover 12 Oct 2025 السلام عليكم ورحمة الله وبركاته 08:20 …" at bounding box center [810, 388] width 863 height 777
click at [720, 671] on div "Amaal alknani Human Handover 12 Oct 2025 السلام عليكم ورحمة الله وبركاته 08:20 …" at bounding box center [810, 388] width 863 height 777
click at [630, 660] on div "Amaal alknani Human Handover 12 Oct 2025 السلام عليكم ورحمة الله وبركاته 08:20 …" at bounding box center [810, 388] width 863 height 777
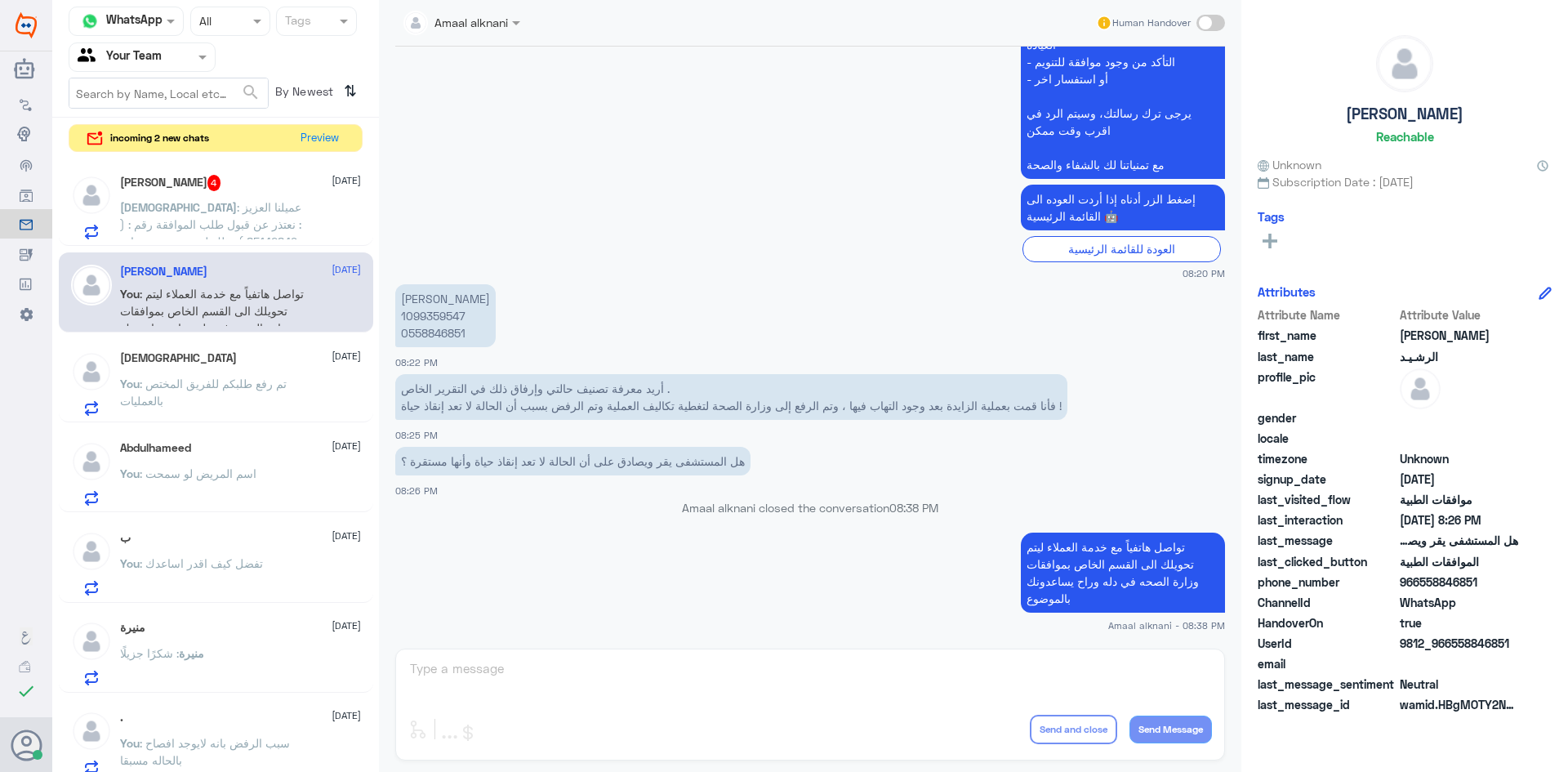
drag, startPoint x: 632, startPoint y: 660, endPoint x: 456, endPoint y: 683, distance: 177.5
click at [633, 662] on div "Amaal alknani Human Handover 12 Oct 2025 السلام عليكم ورحمة الله وبركاته 08:20 …" at bounding box center [810, 388] width 863 height 777
click at [484, 681] on div "Amaal alknani Human Handover 12 Oct 2025 السلام عليكم ورحمة الله وبركاته 08:20 …" at bounding box center [810, 388] width 863 height 777
click at [182, 625] on div "منيرة 12 October" at bounding box center [241, 627] width 241 height 13
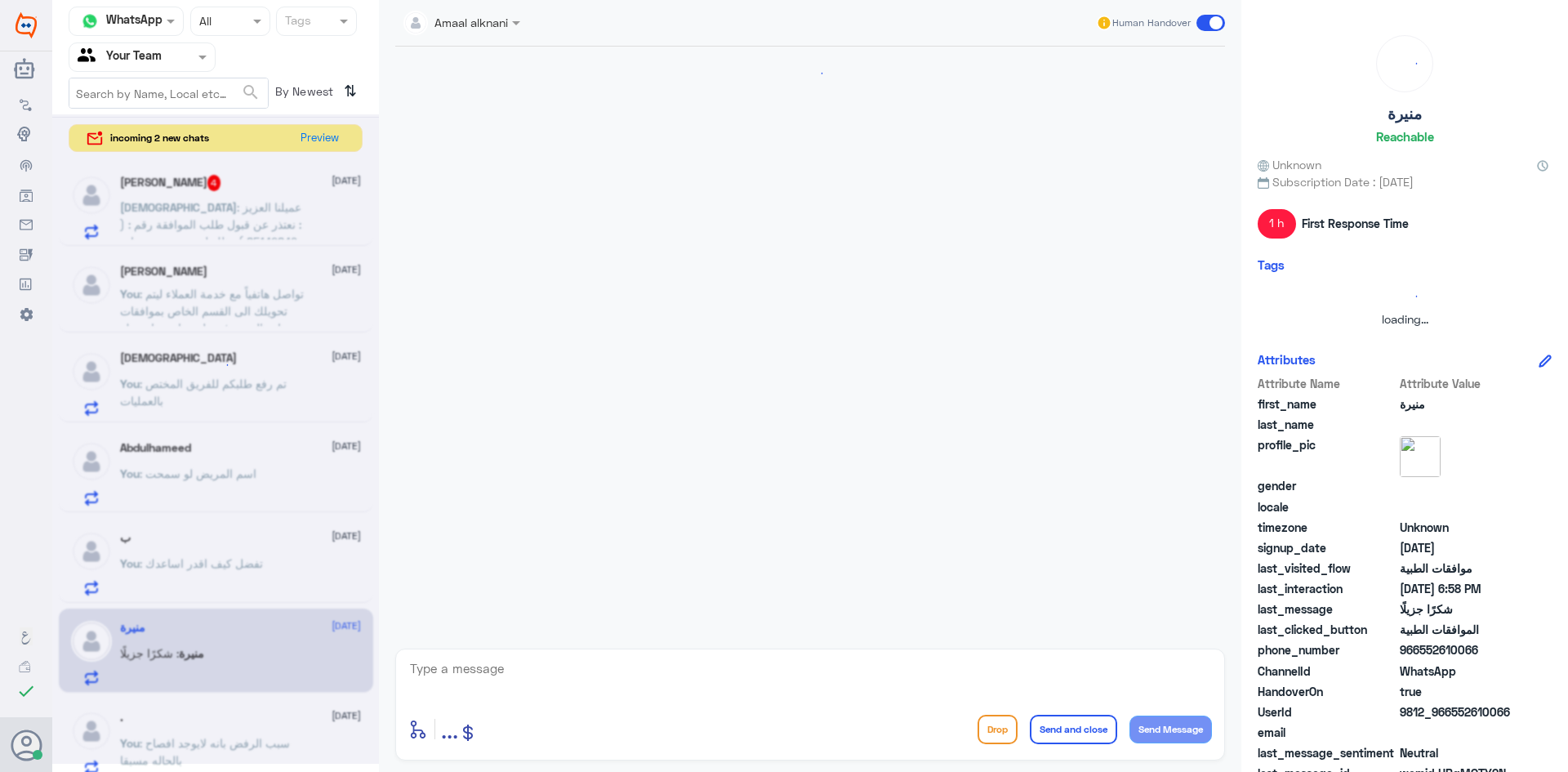
scroll to position [1082, 0]
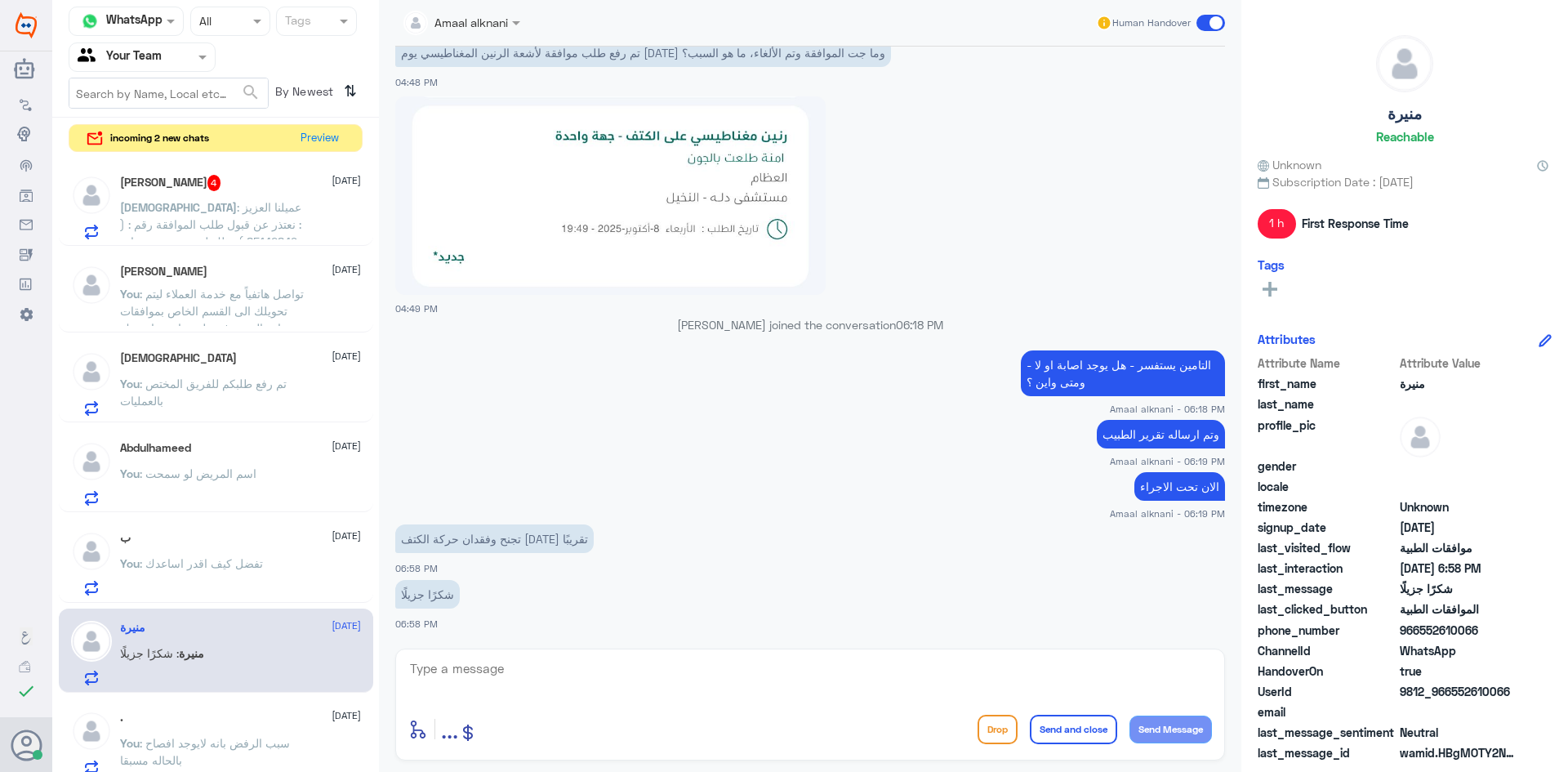
click at [237, 285] on p "You : تواصل هاتفياً مع خدمة العملاء ليتم تحويلك الى القسم الخاص بموافقات وزارة …" at bounding box center [212, 306] width 184 height 40
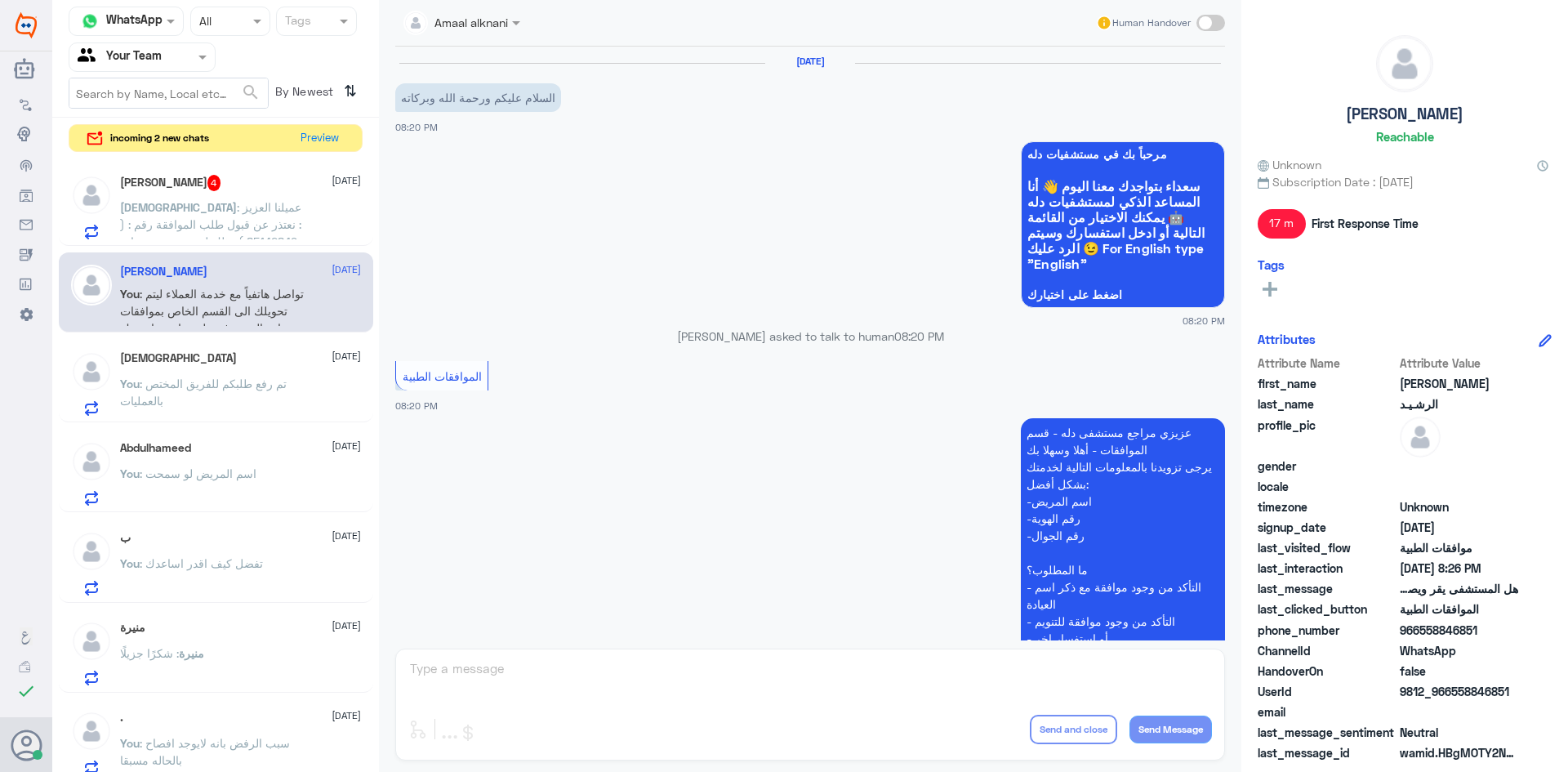
scroll to position [559, 0]
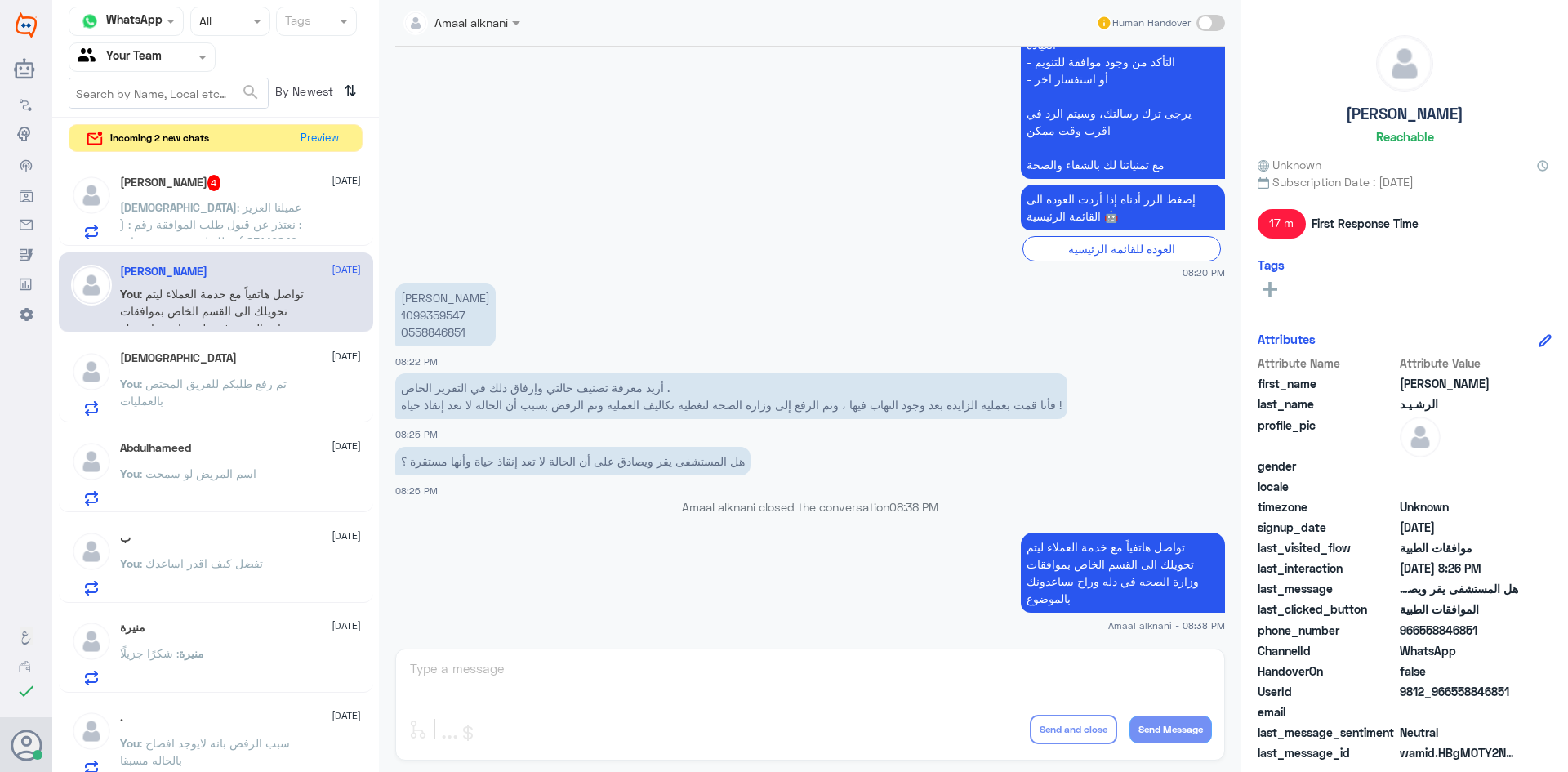
click at [483, 680] on div "Amaal alknani Human Handover 12 Oct 2025 السلام عليكم ورحمة الله وبركاته 08:20 …" at bounding box center [810, 388] width 863 height 777
click at [473, 670] on div "Amaal alknani Human Handover 12 Oct 2025 السلام عليكم ورحمة الله وبركاته 08:20 …" at bounding box center [810, 388] width 863 height 777
click at [553, 686] on div "Amaal alknani Human Handover 12 Oct 2025 السلام عليكم ورحمة الله وبركاته 08:20 …" at bounding box center [810, 388] width 863 height 777
click at [186, 222] on span ": عميلنا العزيز : نعتذر عن قبول طلب الموافقة رقم : ( 85142849 ) وذلك لعدم وجود …" at bounding box center [211, 258] width 181 height 117
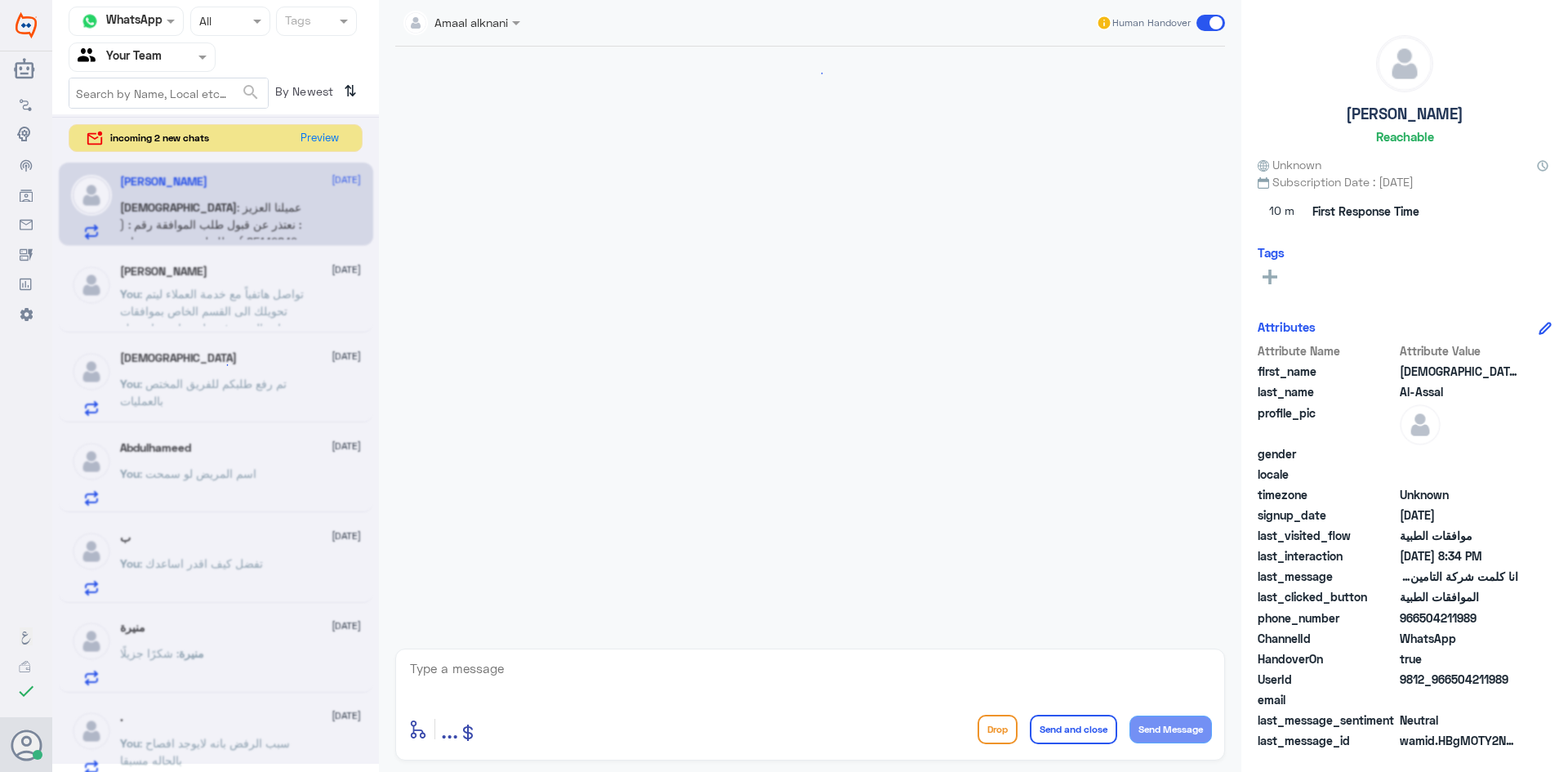
scroll to position [987, 0]
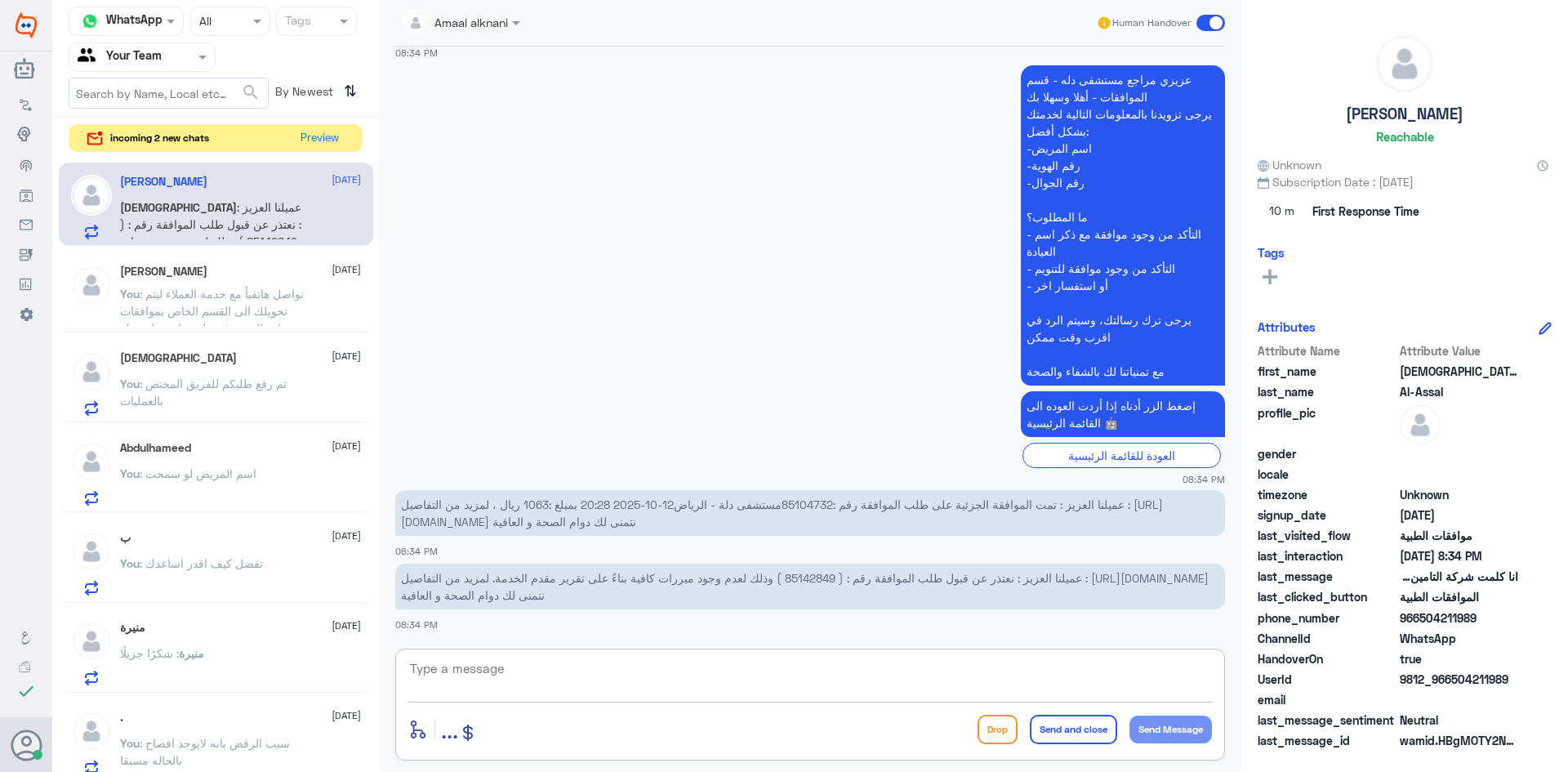
click at [592, 675] on textarea at bounding box center [811, 678] width 804 height 40
click at [811, 581] on span "عميلنا العزيز : نعتذر عن قبول طلب الموافقة رقم : ( 85142849 ) وذلك لعدم وجود مب…" at bounding box center [805, 586] width 808 height 31
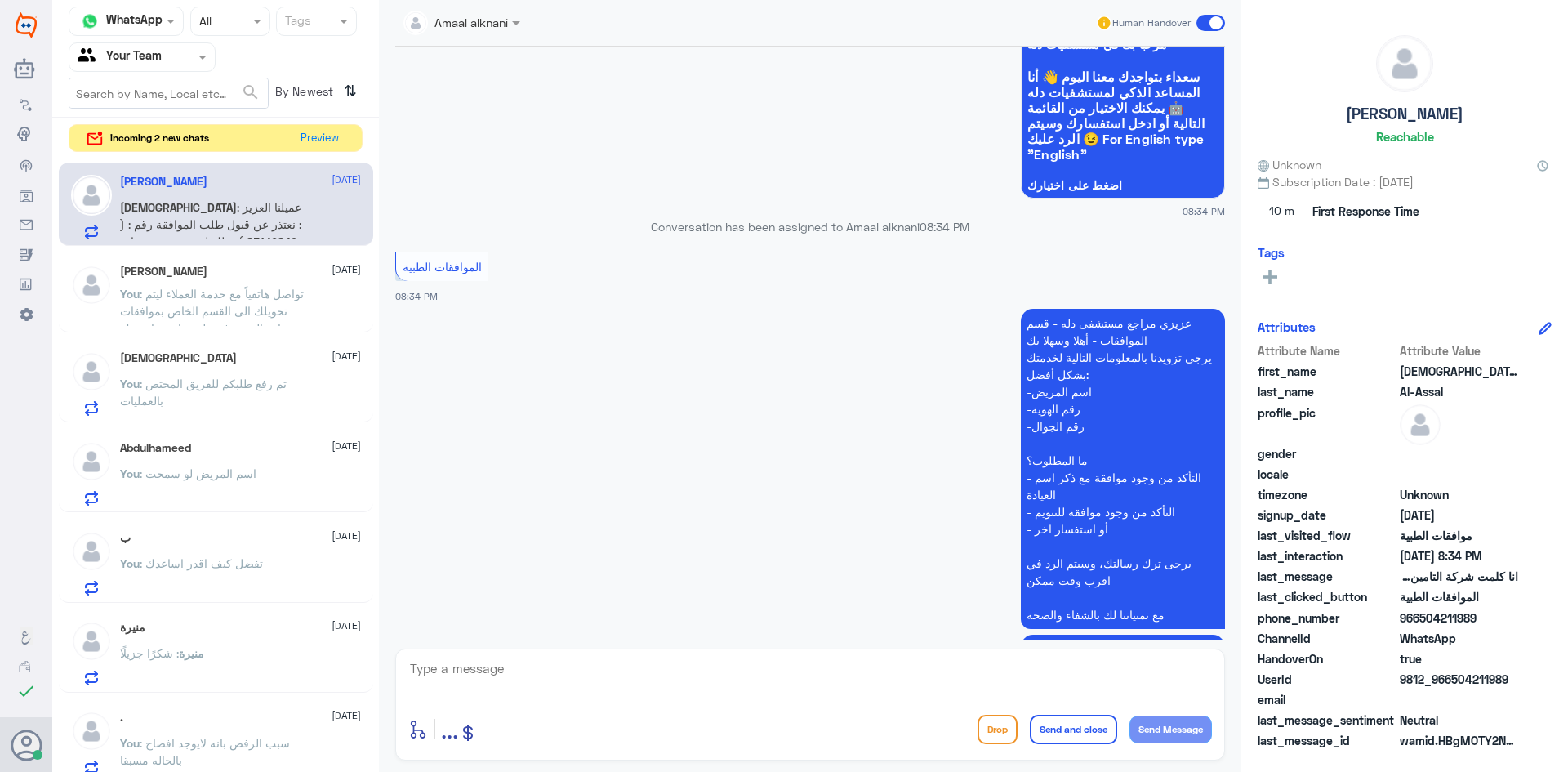
scroll to position [742, 0]
drag, startPoint x: 1233, startPoint y: 451, endPoint x: 1214, endPoint y: 270, distance: 182.0
click at [1214, 270] on div "Amaal alknani Human Handover 12 Oct 2025 دائماً اسويها في الحمادي وما قد انرفضت…" at bounding box center [810, 388] width 863 height 777
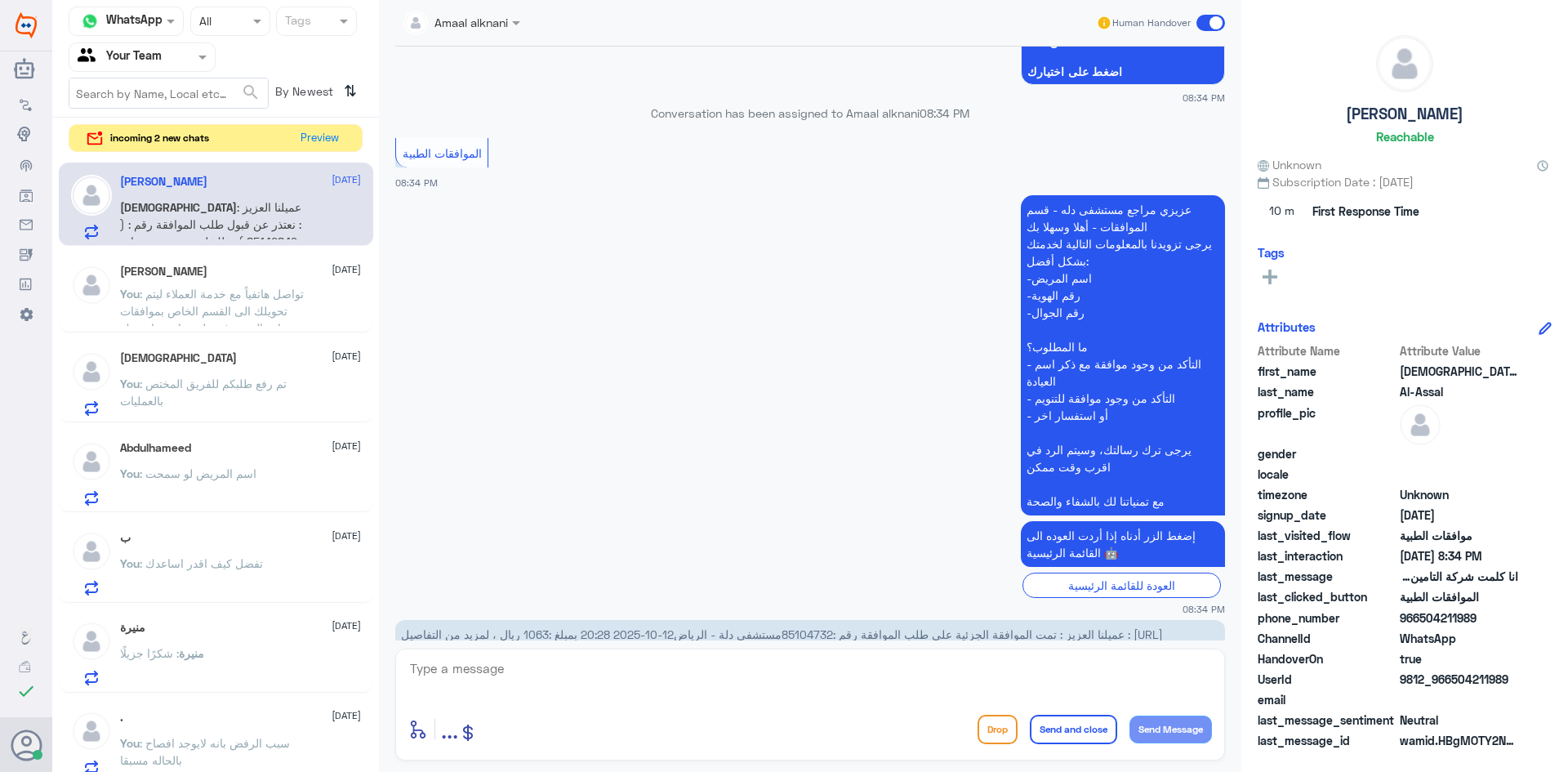
scroll to position [987, 0]
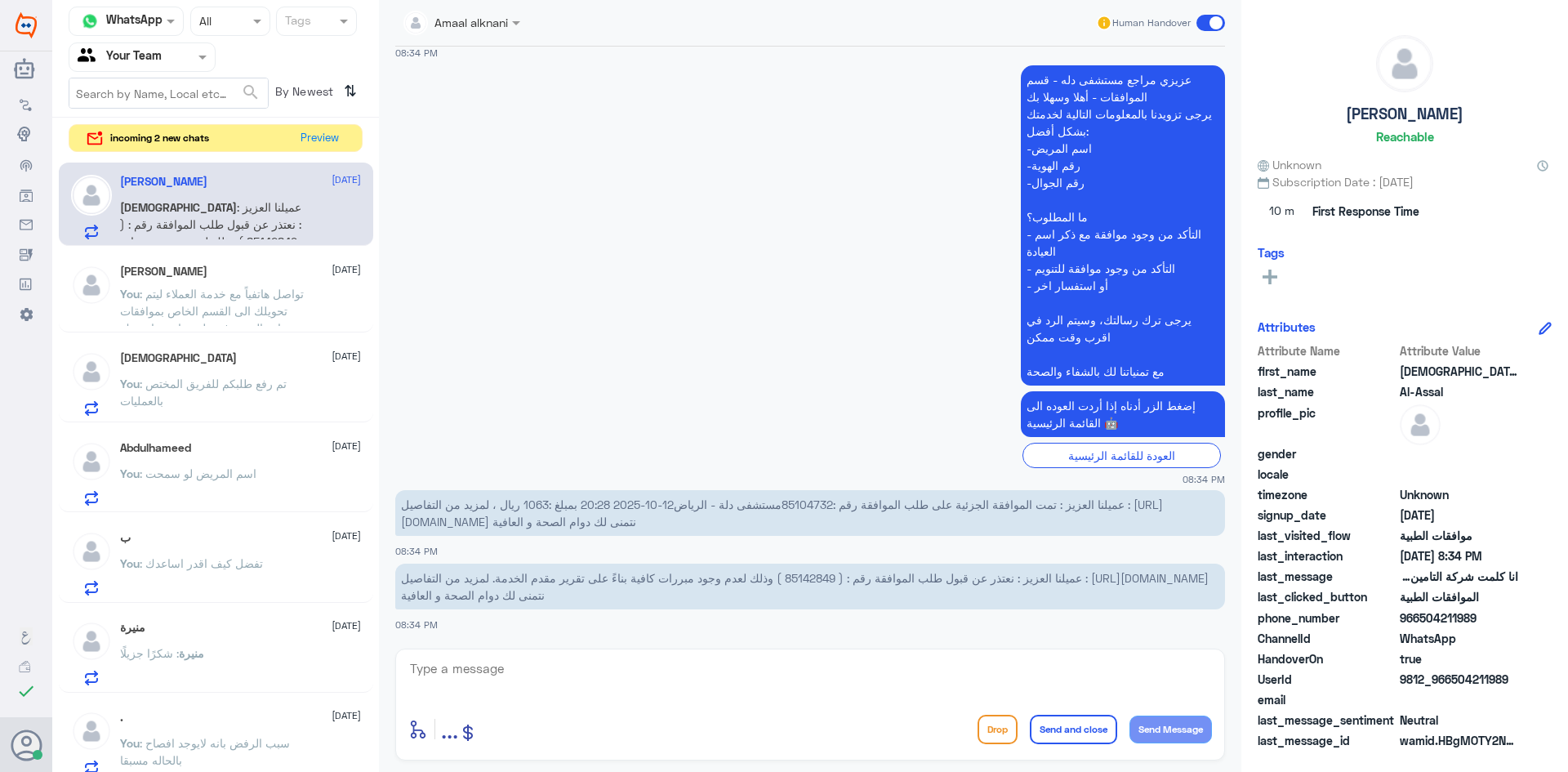
click at [255, 296] on span ": تواصل هاتفياً مع خدمة العملاء ليتم تحويلك الى القسم الخاص بموافقات وزارة الصح…" at bounding box center [212, 319] width 184 height 66
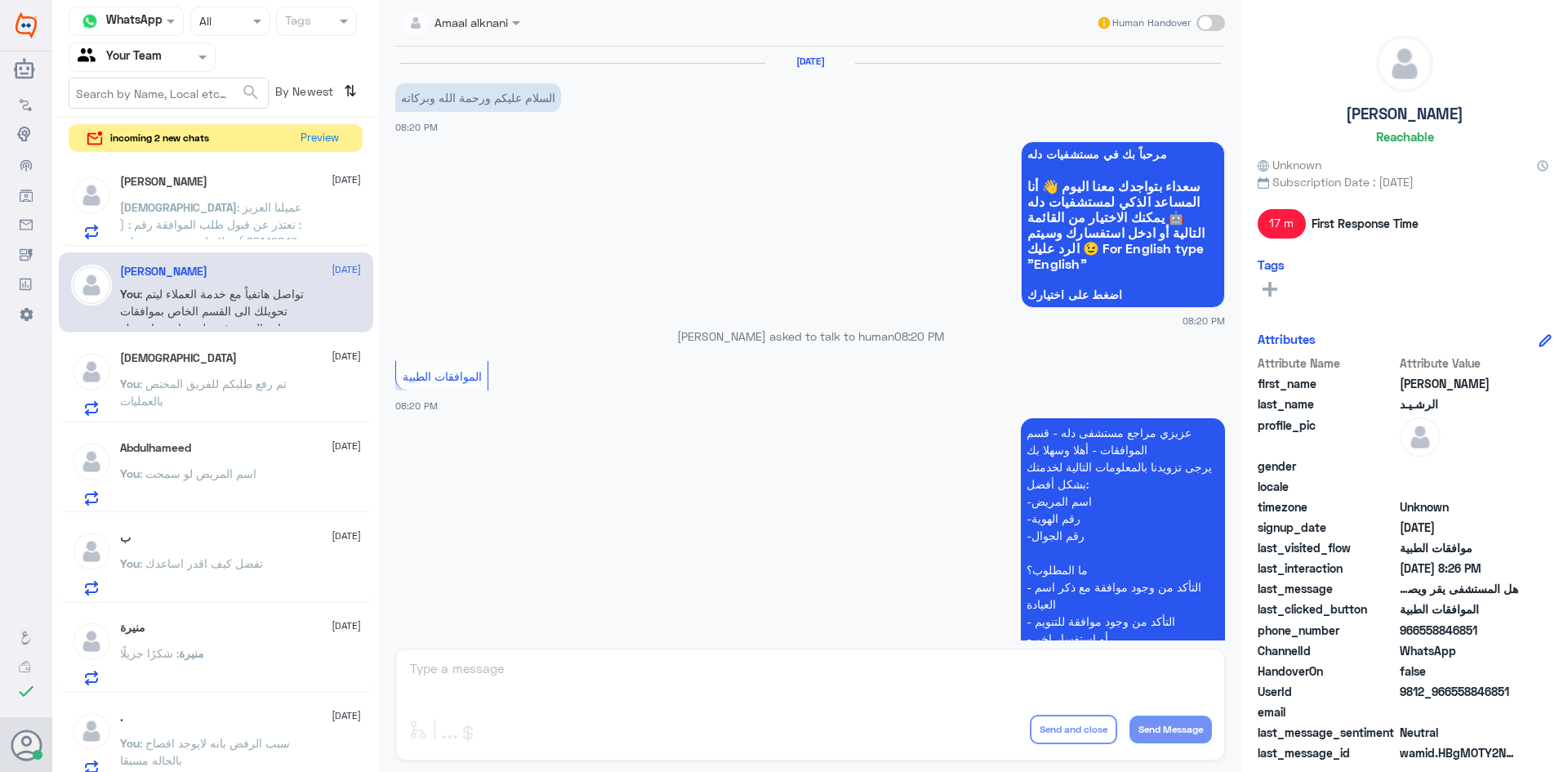
scroll to position [559, 0]
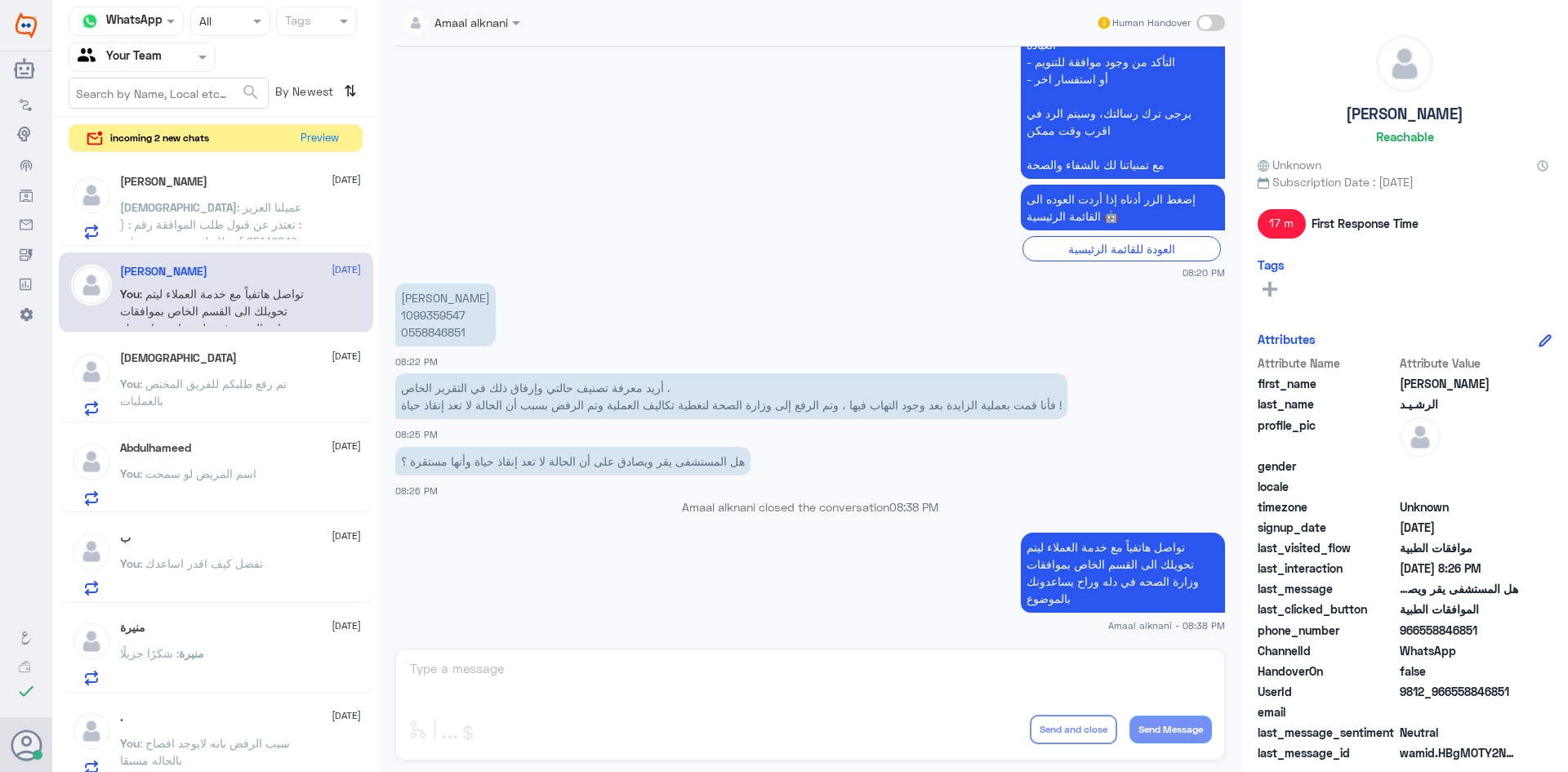
click at [554, 671] on div "Amaal alknani Human Handover 12 Oct 2025 السلام عليكم ورحمة الله وبركاته 08:20 …" at bounding box center [810, 388] width 863 height 777
click at [540, 687] on div "Amaal alknani Human Handover 12 Oct 2025 السلام عليكم ورحمة الله وبركاته 08:20 …" at bounding box center [810, 388] width 863 height 777
click at [539, 686] on div "Amaal alknani Human Handover 12 Oct 2025 السلام عليكم ورحمة الله وبركاته 08:20 …" at bounding box center [810, 388] width 863 height 777
click at [206, 230] on span ": عميلنا العزيز : نعتذر عن قبول طلب الموافقة رقم : ( 85142849 ) وذلك لعدم وجود …" at bounding box center [211, 258] width 181 height 117
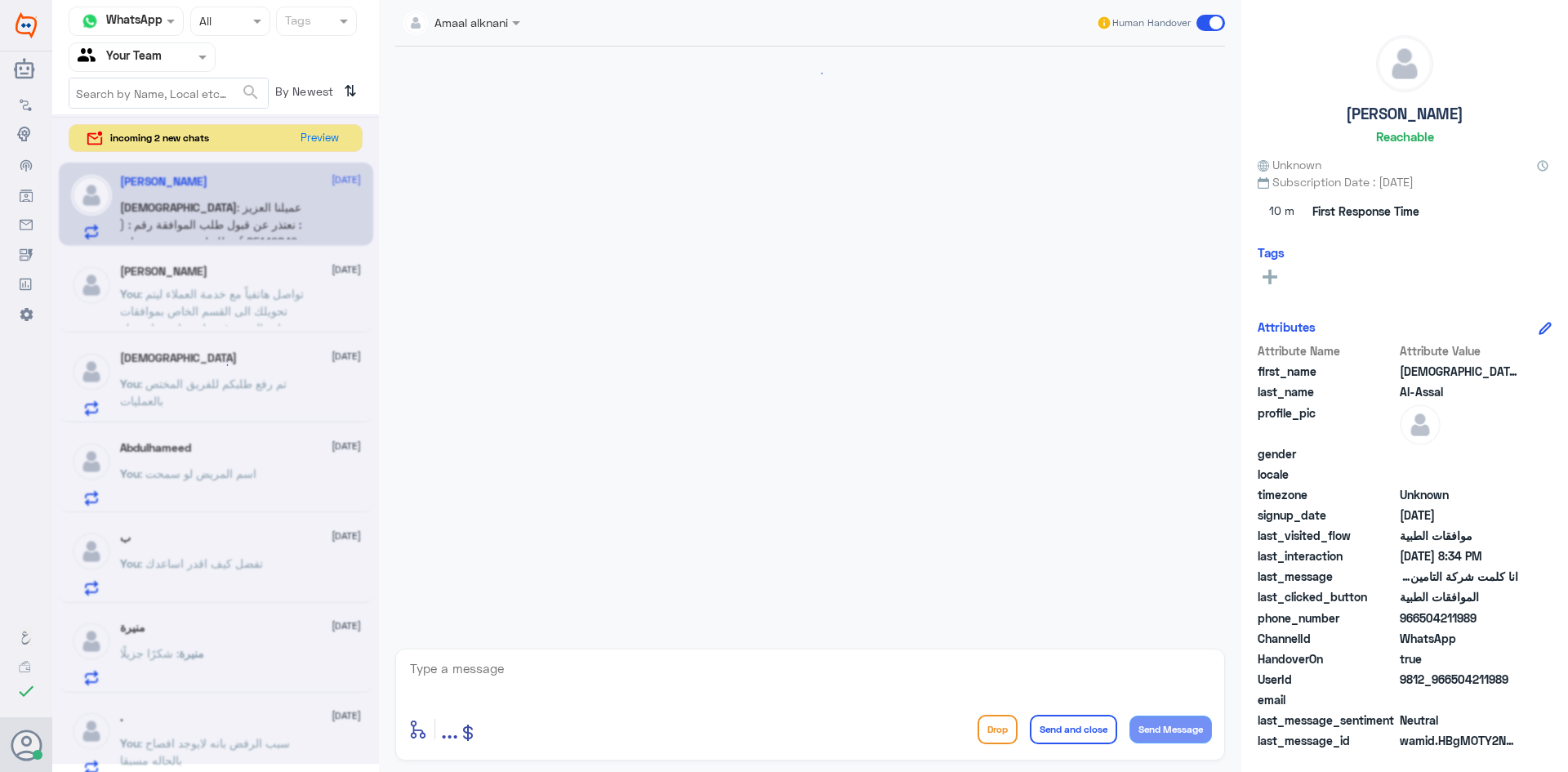
scroll to position [987, 0]
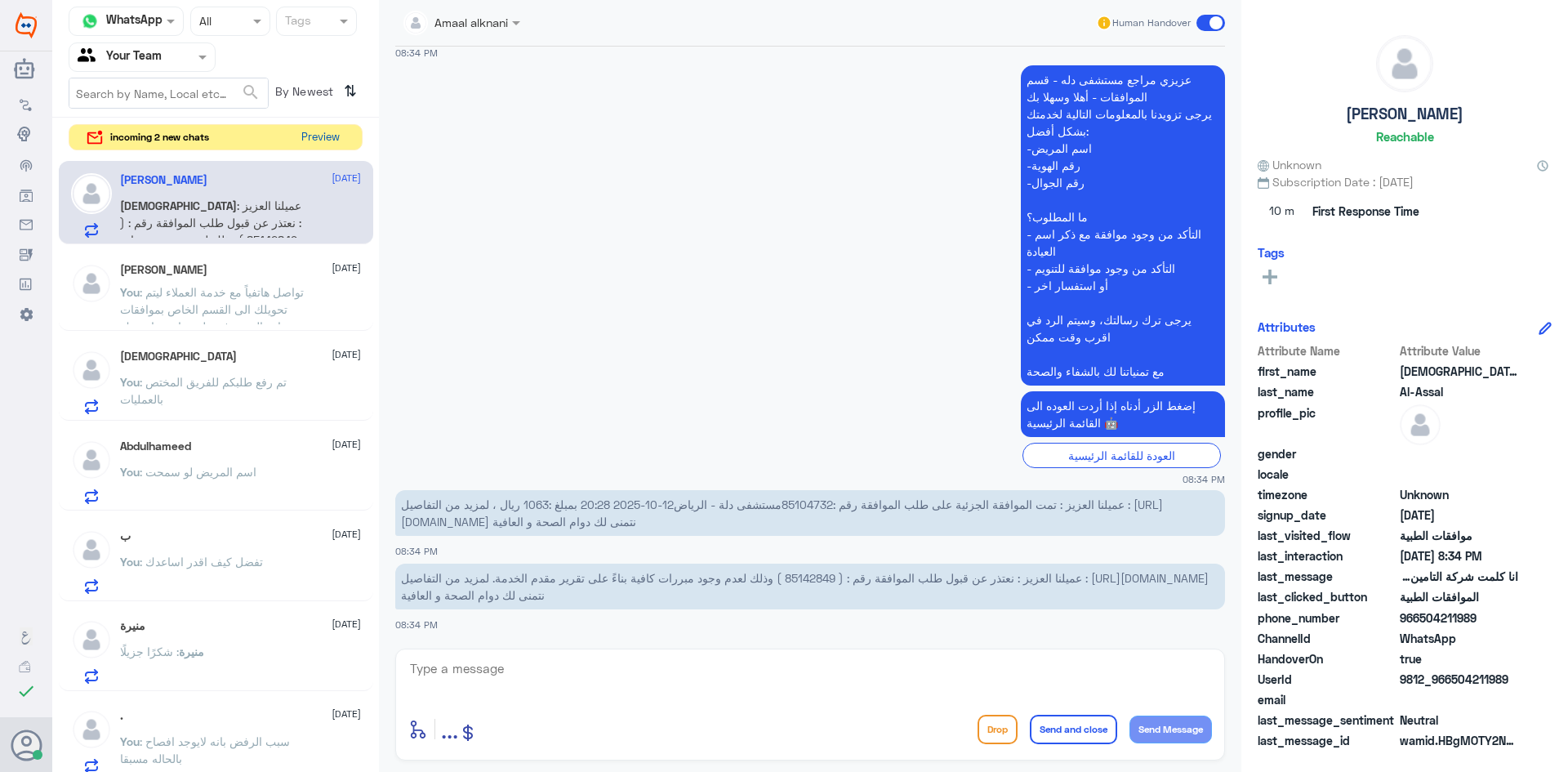
click at [331, 136] on button "Preview" at bounding box center [320, 138] width 51 height 25
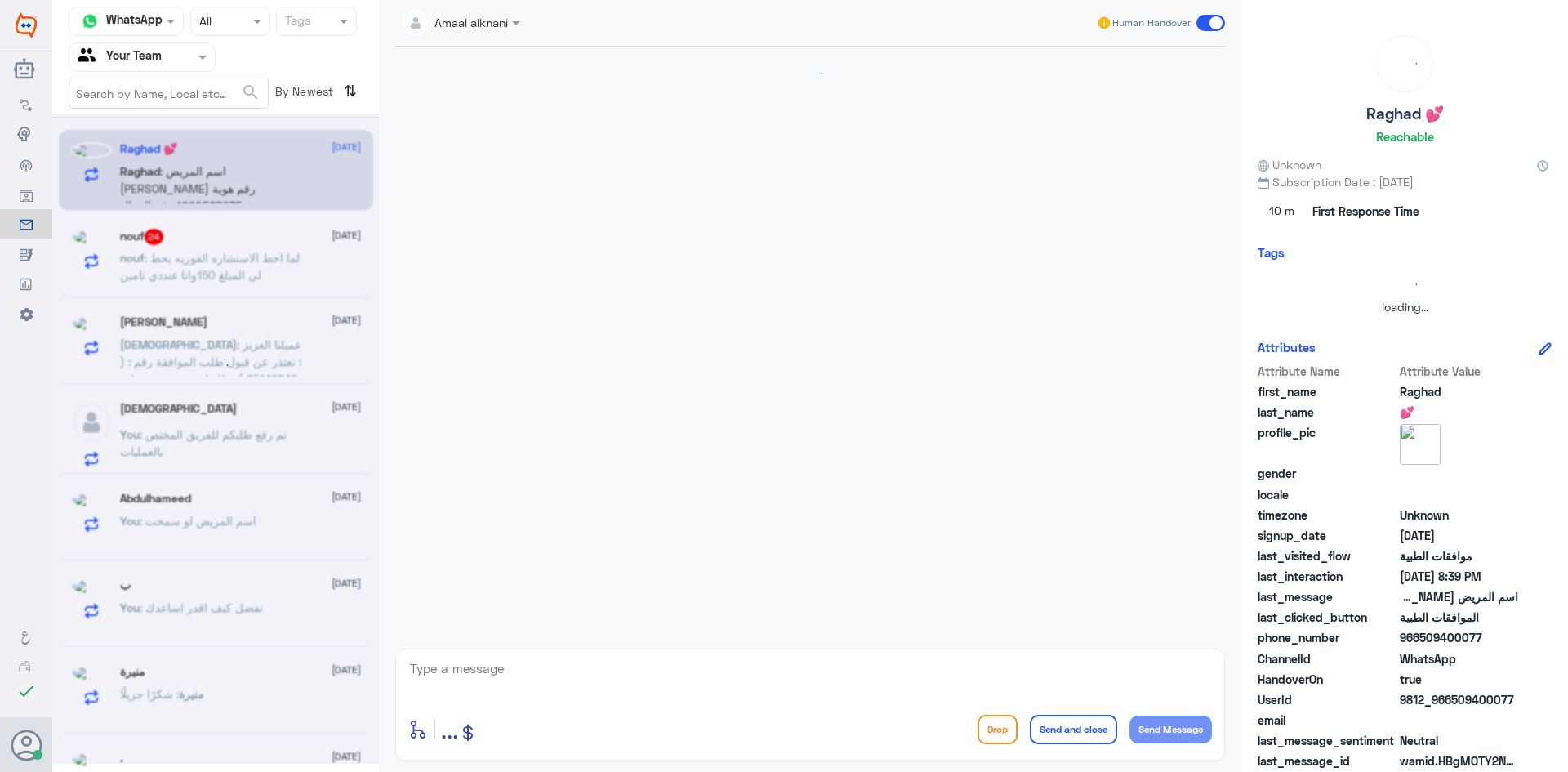
scroll to position [348, 0]
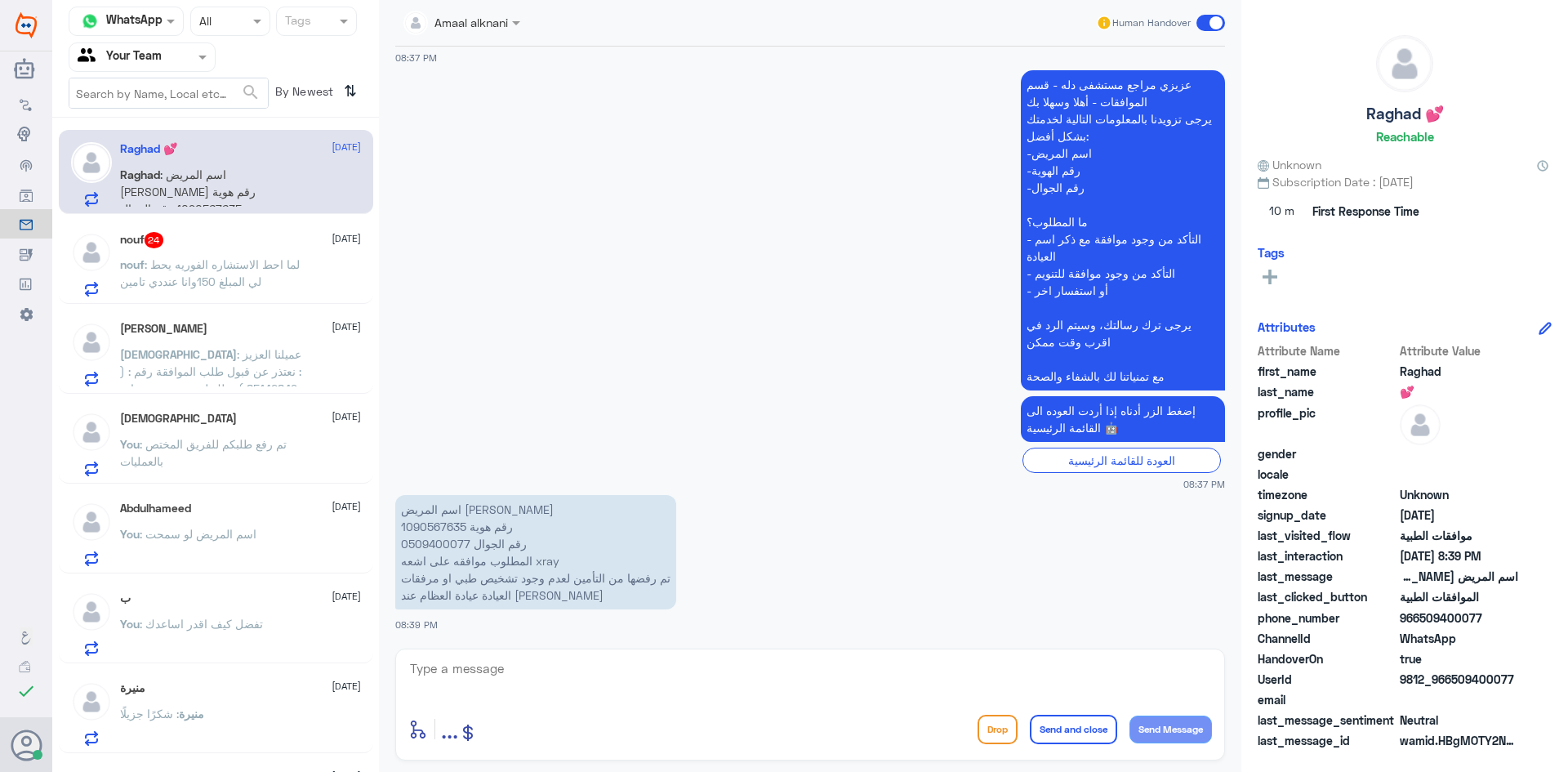
click at [596, 680] on textarea at bounding box center [811, 678] width 804 height 40
click at [429, 526] on p "اسم المريض رغد الكثيري رقم هوية 1090567635 رقم الجوال 0509400077 المطلوب موافقه…" at bounding box center [535, 551] width 280 height 115
click at [563, 662] on textarea at bounding box center [811, 678] width 804 height 40
type textarea "تم متابعة طلبكم تحت الاجراء"
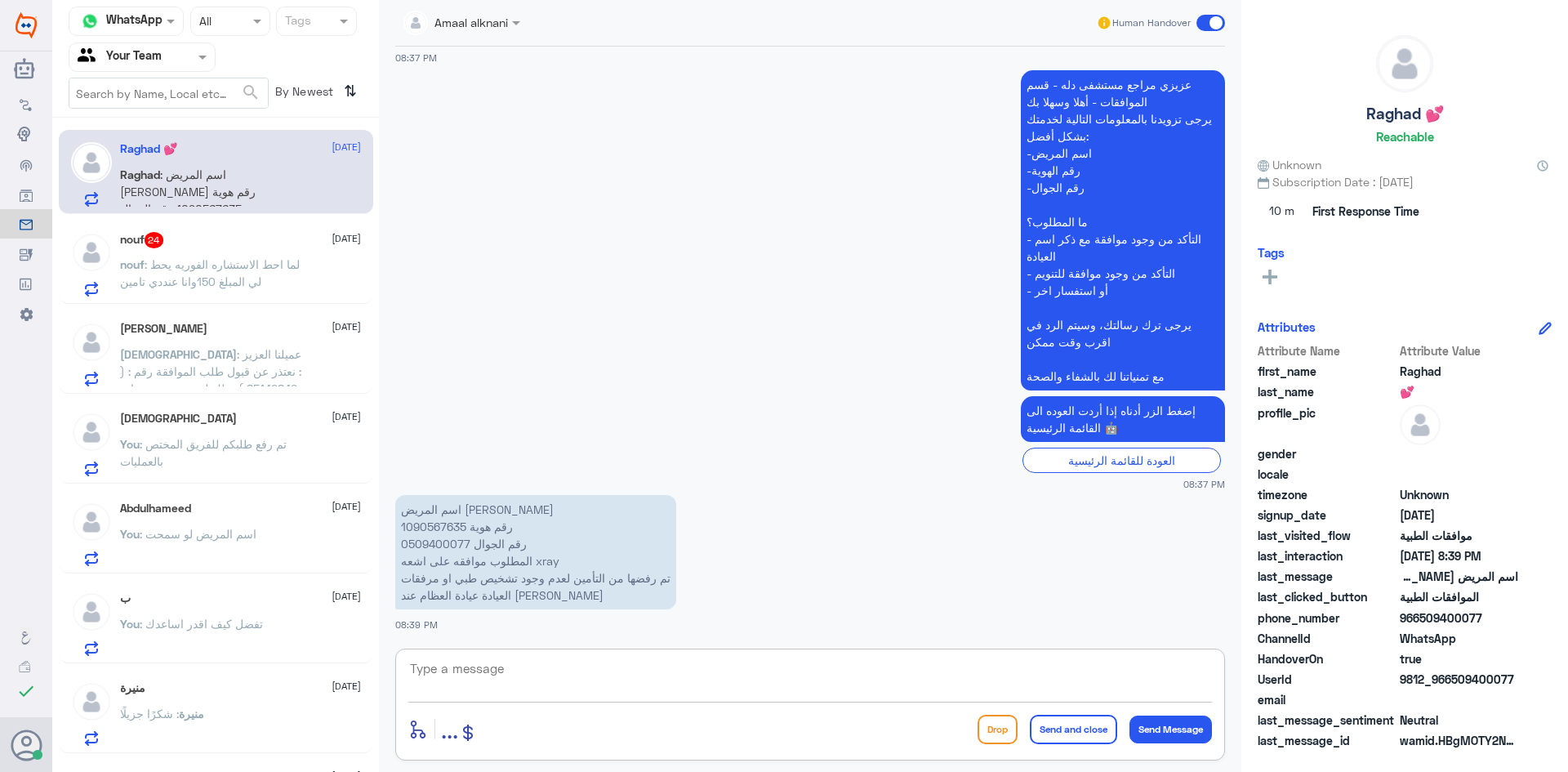
scroll to position [401, 0]
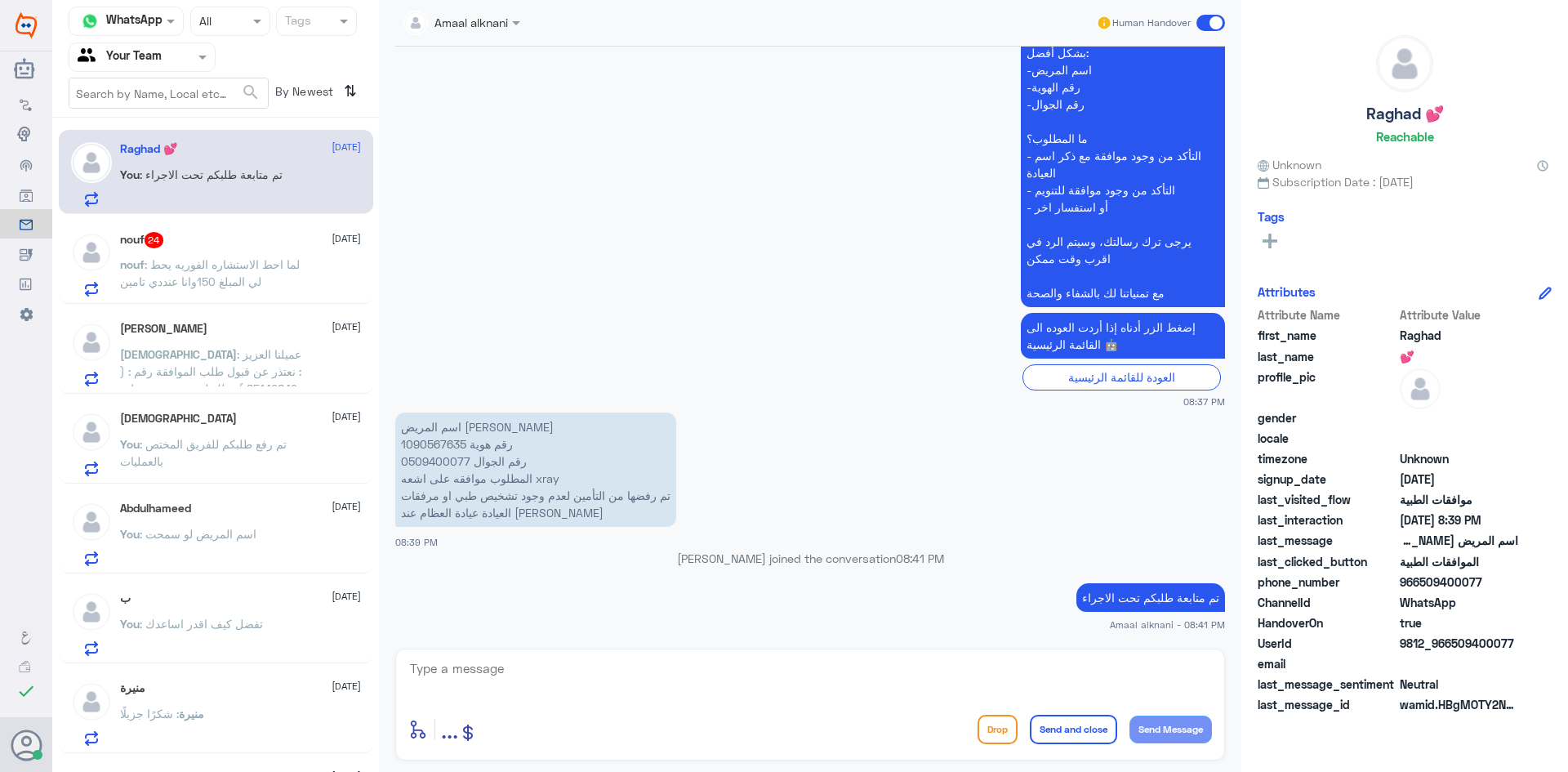
click at [141, 280] on span ": لما احط الاستشاره الفوريه يحط لي المبلغ 150وانا عنددي تامين" at bounding box center [210, 273] width 179 height 31
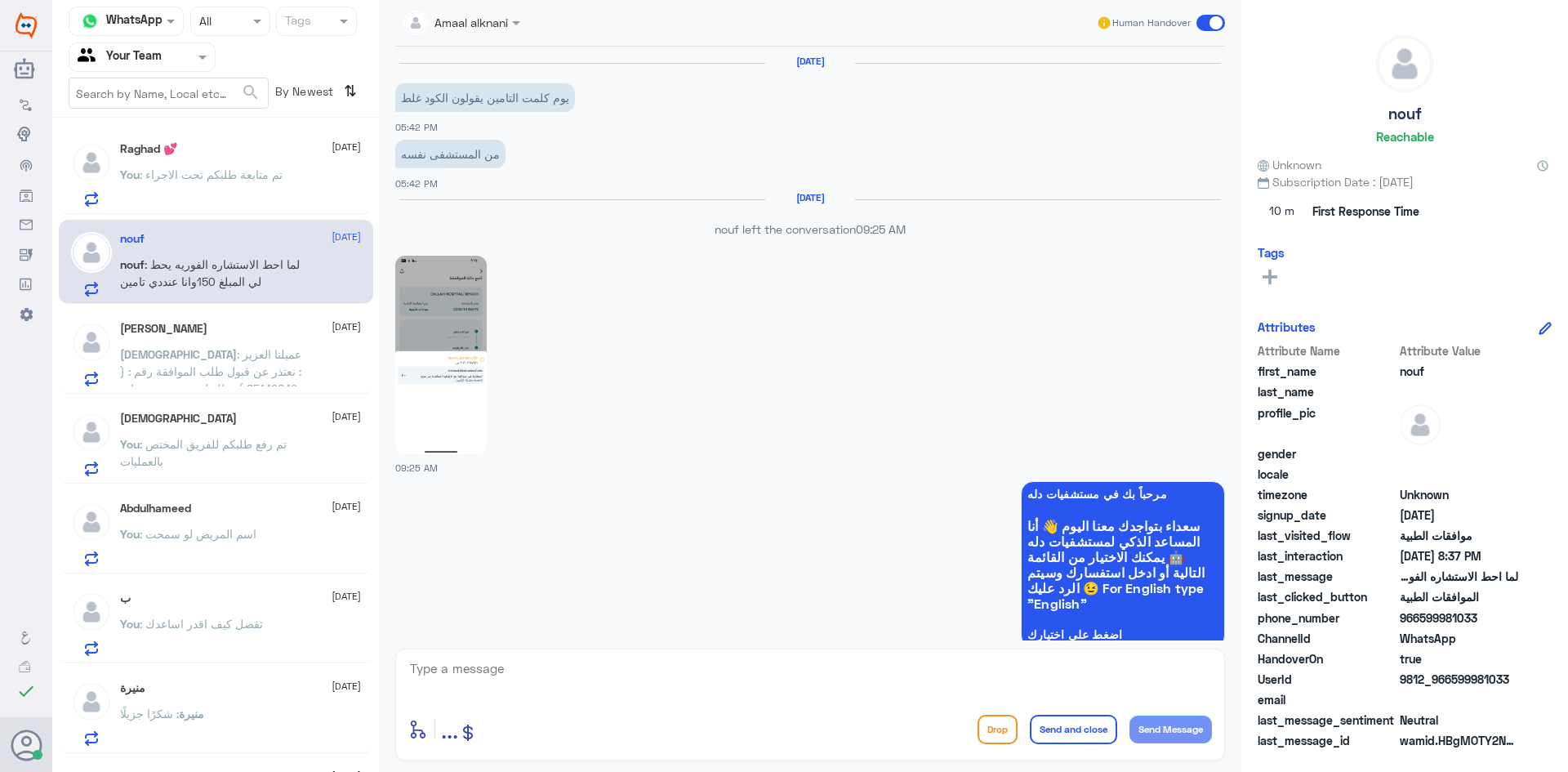
scroll to position [2293, 0]
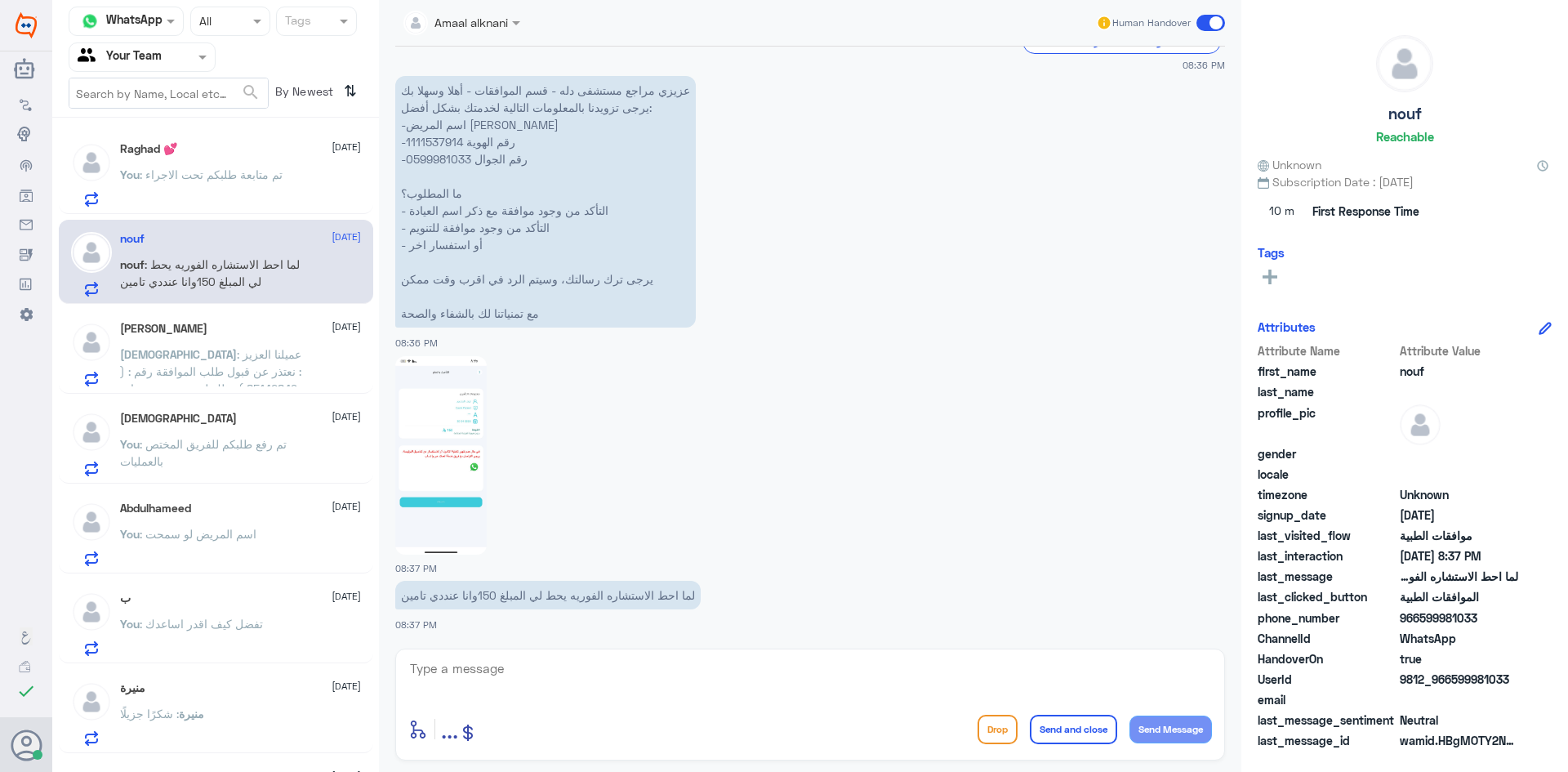
click at [481, 664] on textarea at bounding box center [811, 678] width 804 height 40
click at [537, 687] on textarea at bounding box center [811, 678] width 804 height 40
type textarea "سيتم تحويلكم لطب الاتصالي لمساعدتكم"
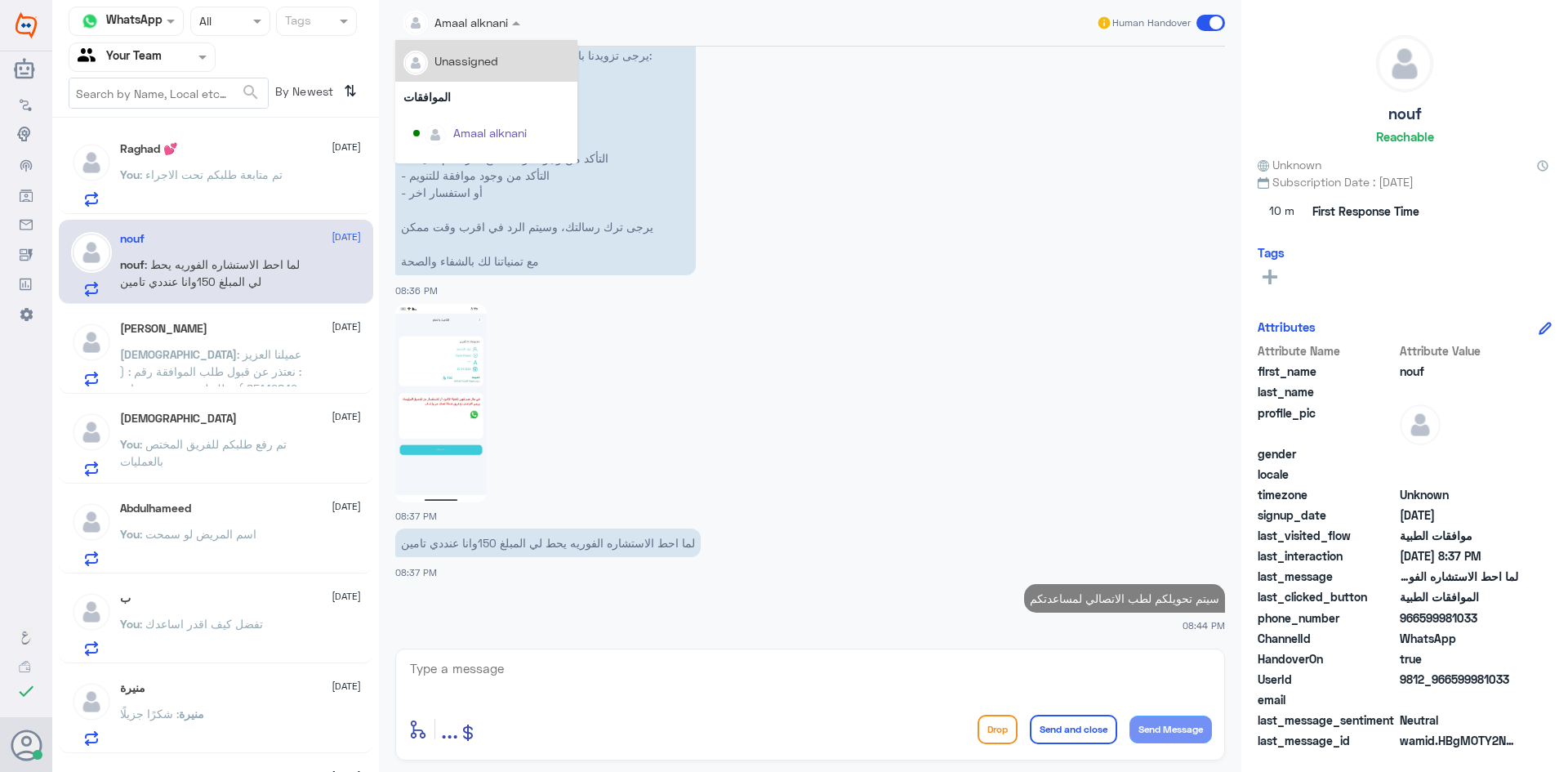
click at [495, 23] on div at bounding box center [462, 21] width 133 height 18
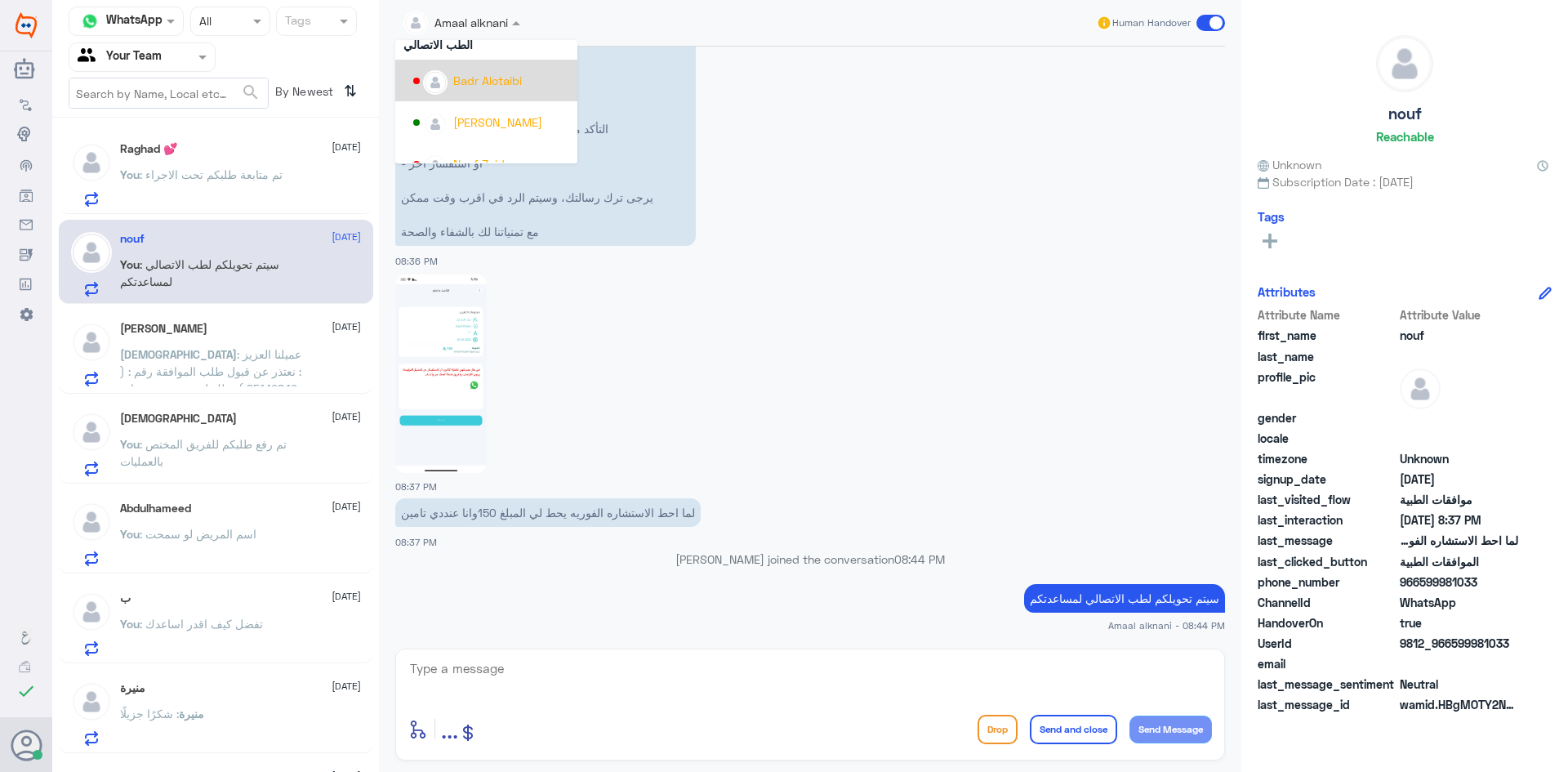
scroll to position [801, 0]
click at [494, 117] on div "عبدالكريم الموسى" at bounding box center [486, 99] width 182 height 41
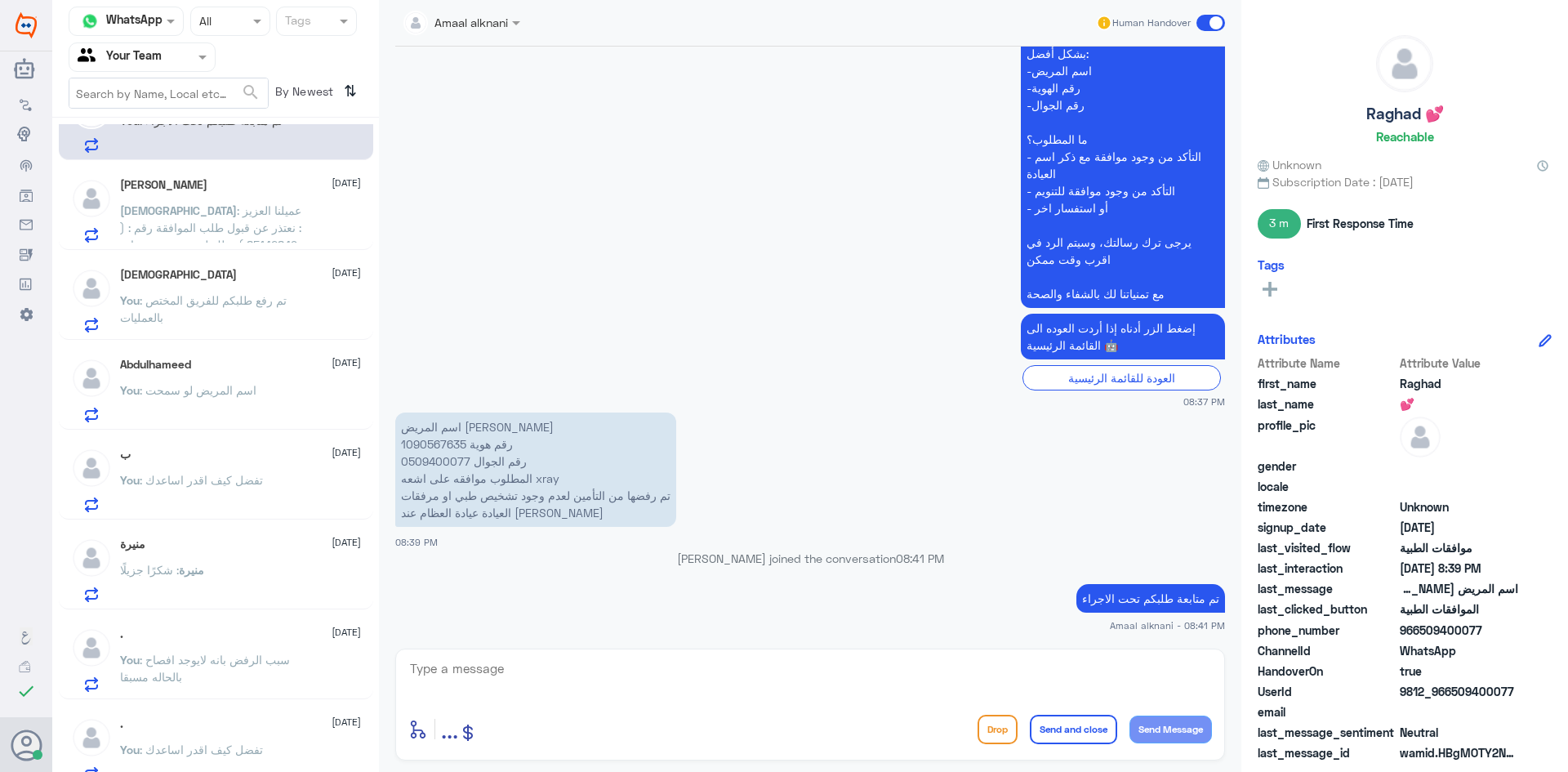
scroll to position [82, 0]
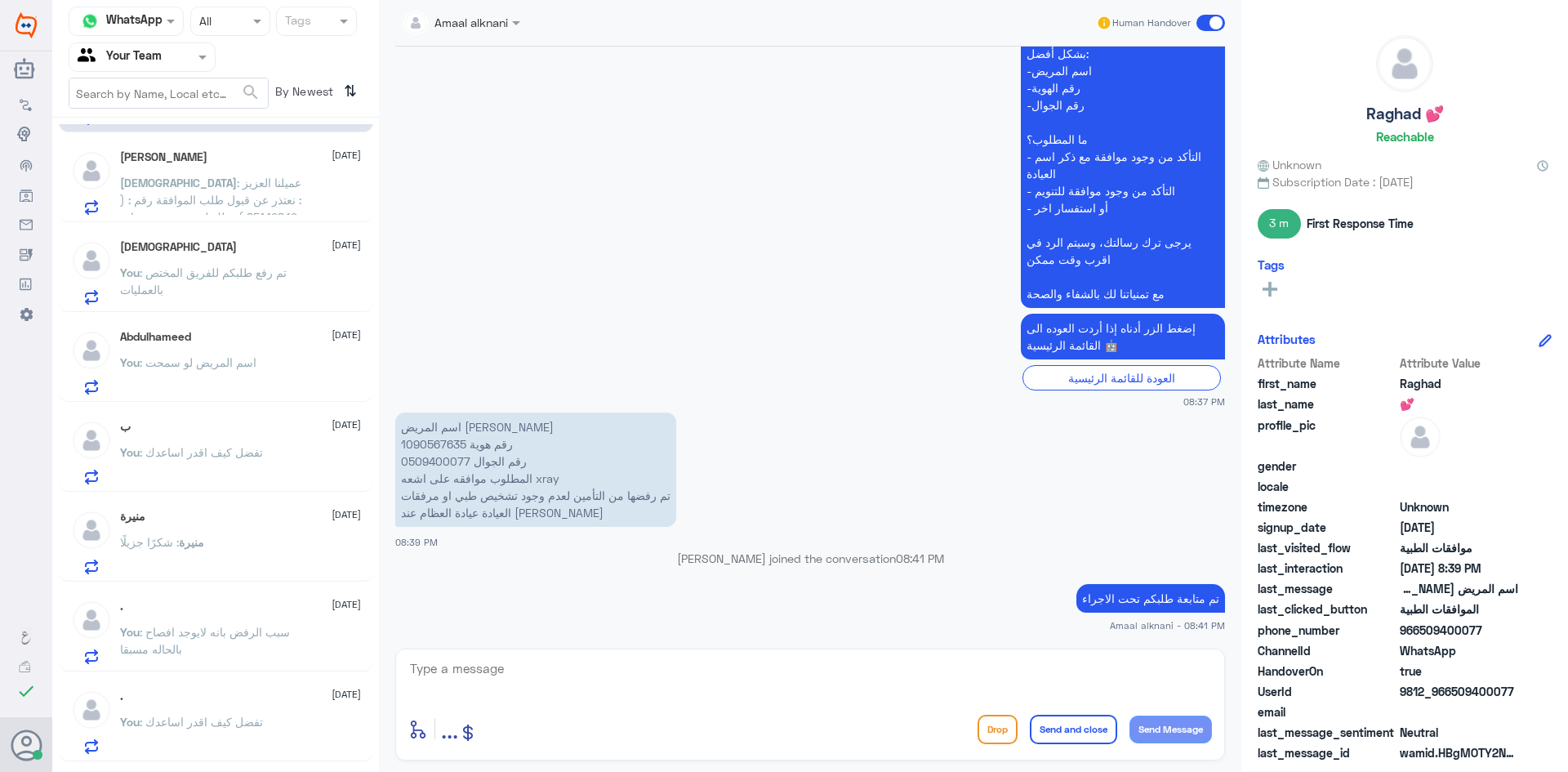
click at [236, 354] on p "You : اسم المريض لو سمحت" at bounding box center [188, 374] width 136 height 40
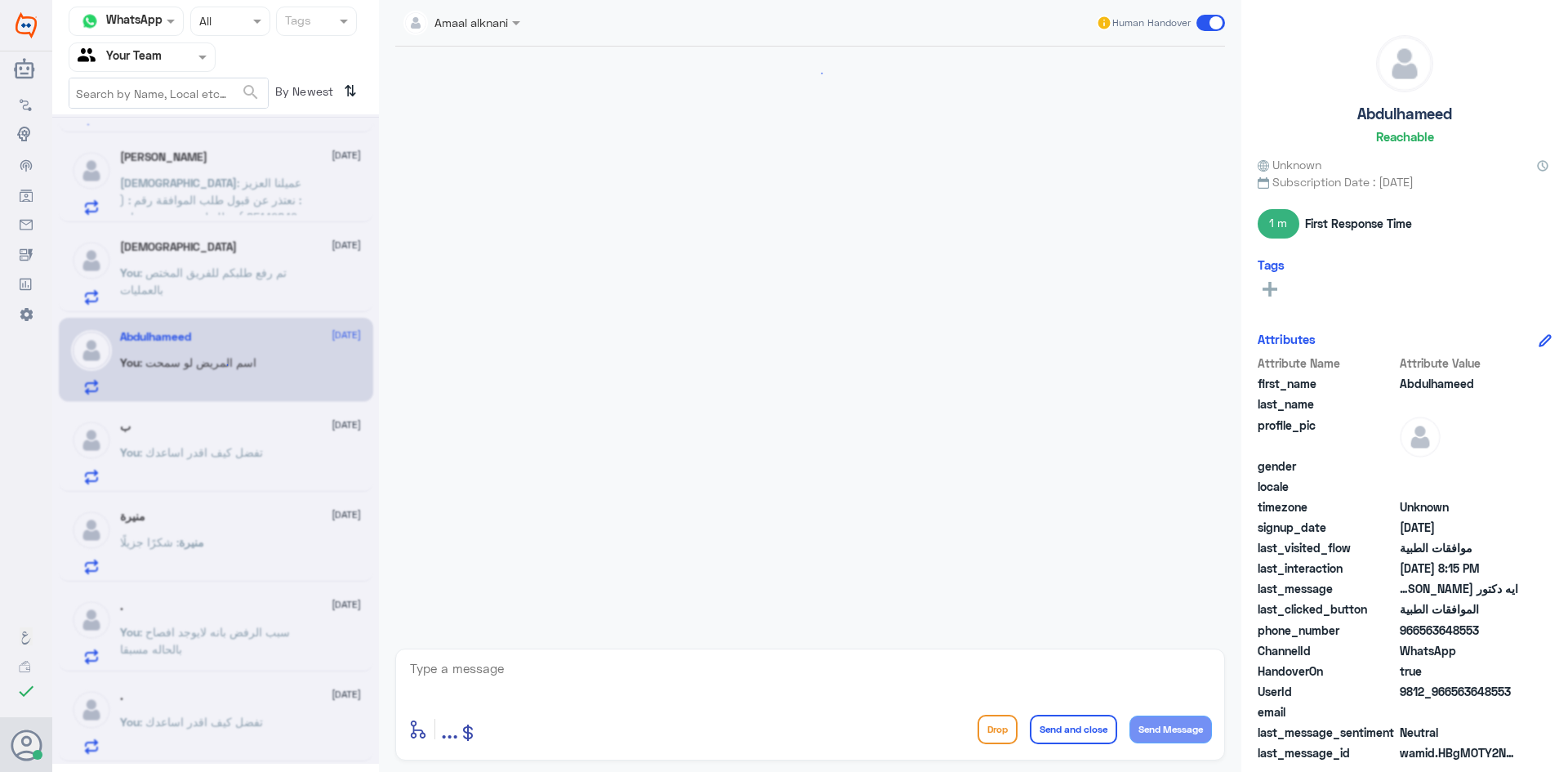
scroll to position [1025, 0]
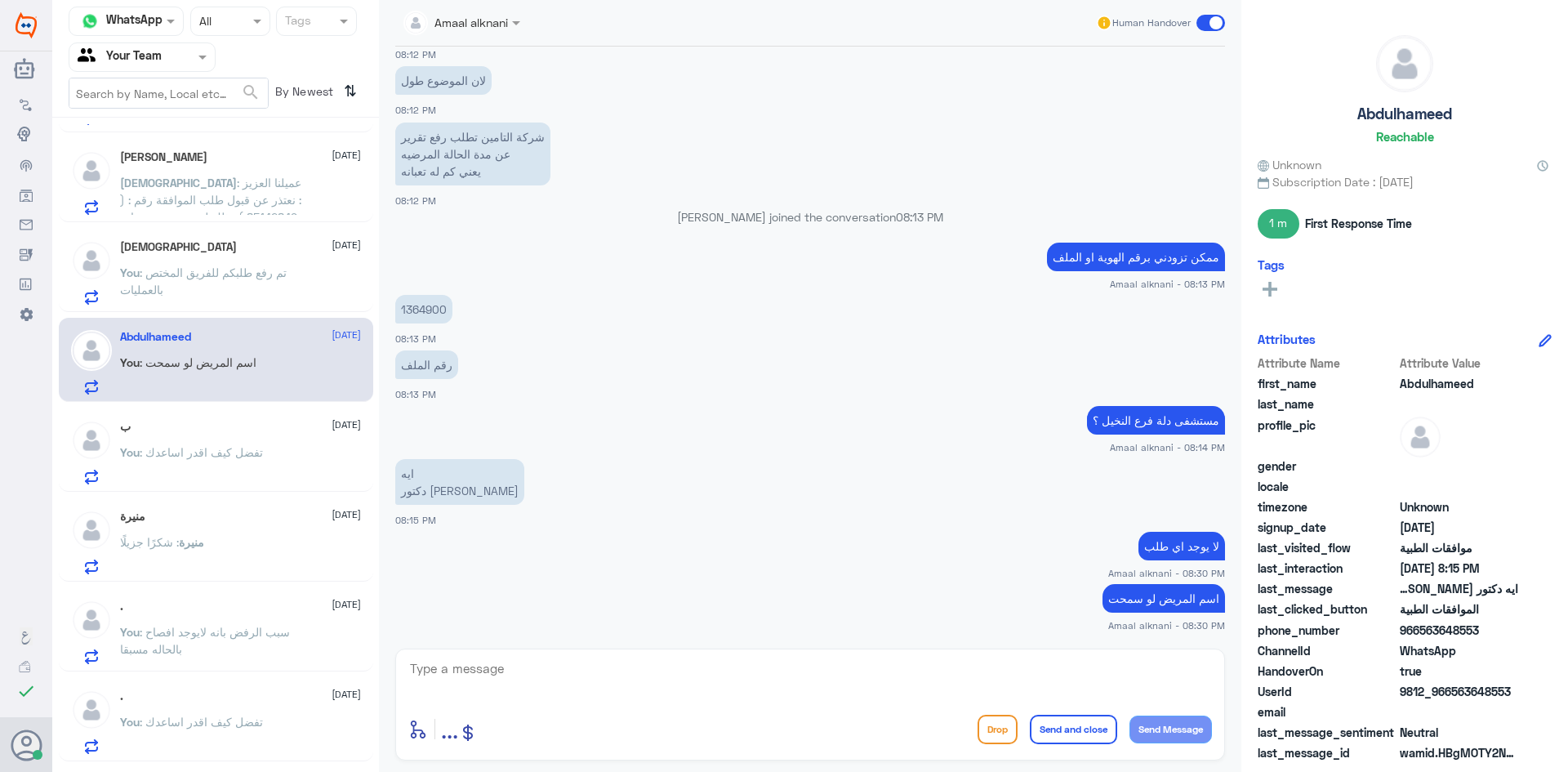
click at [502, 699] on div at bounding box center [811, 679] width 804 height 44
click at [499, 679] on textarea at bounding box center [811, 678] width 804 height 40
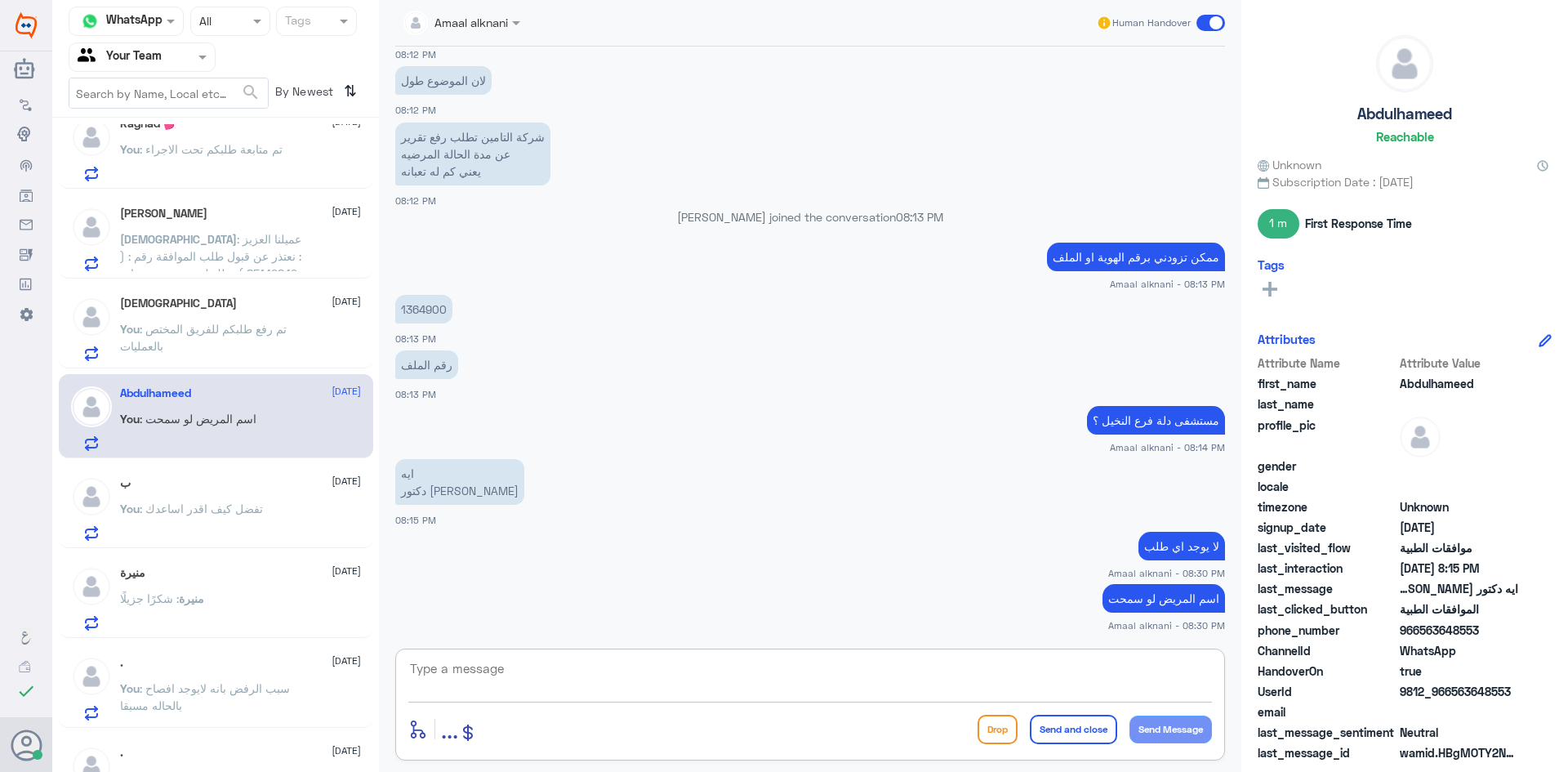
scroll to position [0, 0]
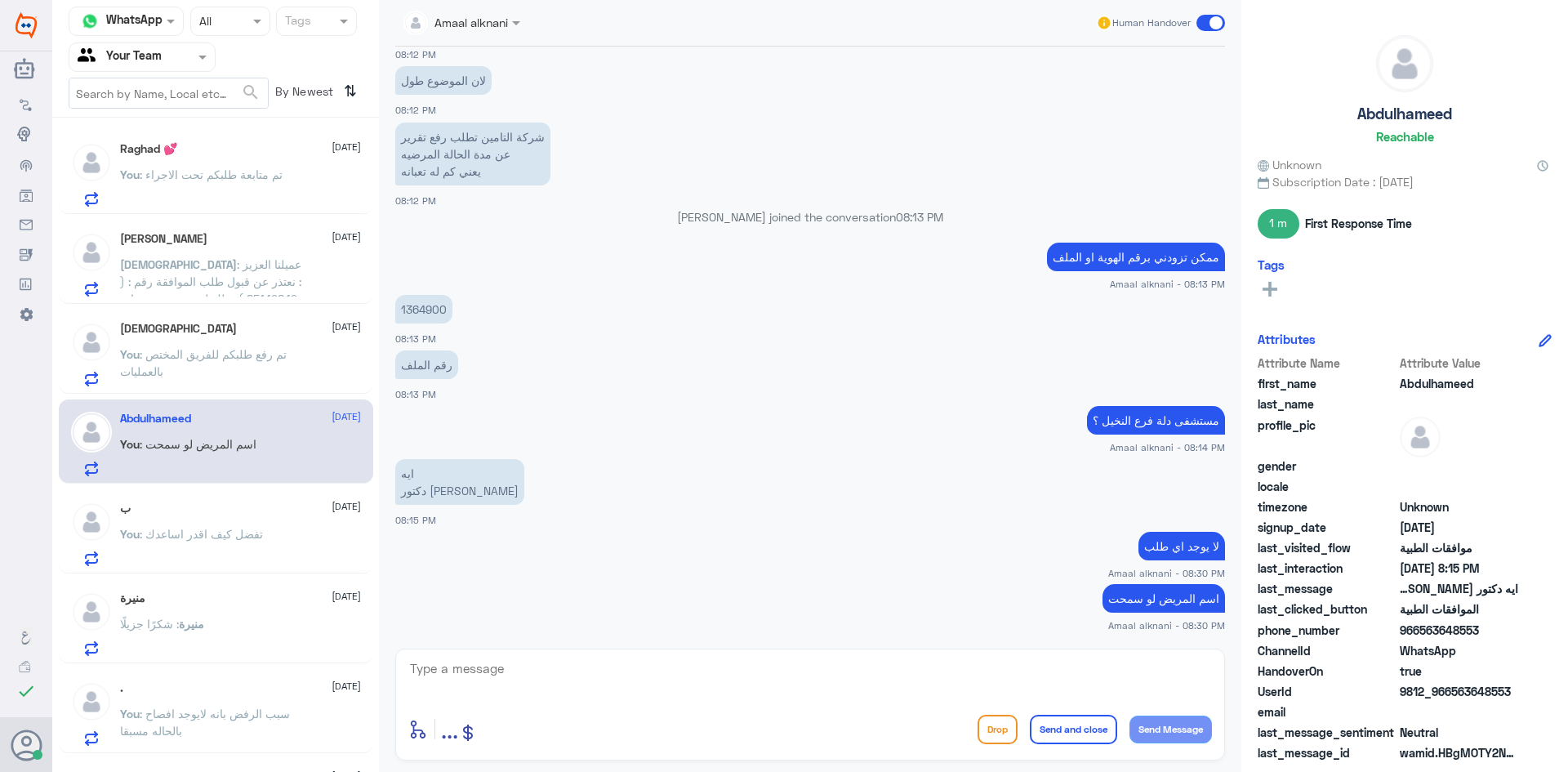
click at [239, 177] on span ": تم متابعة طلبكم تحت الاجراء" at bounding box center [211, 174] width 143 height 13
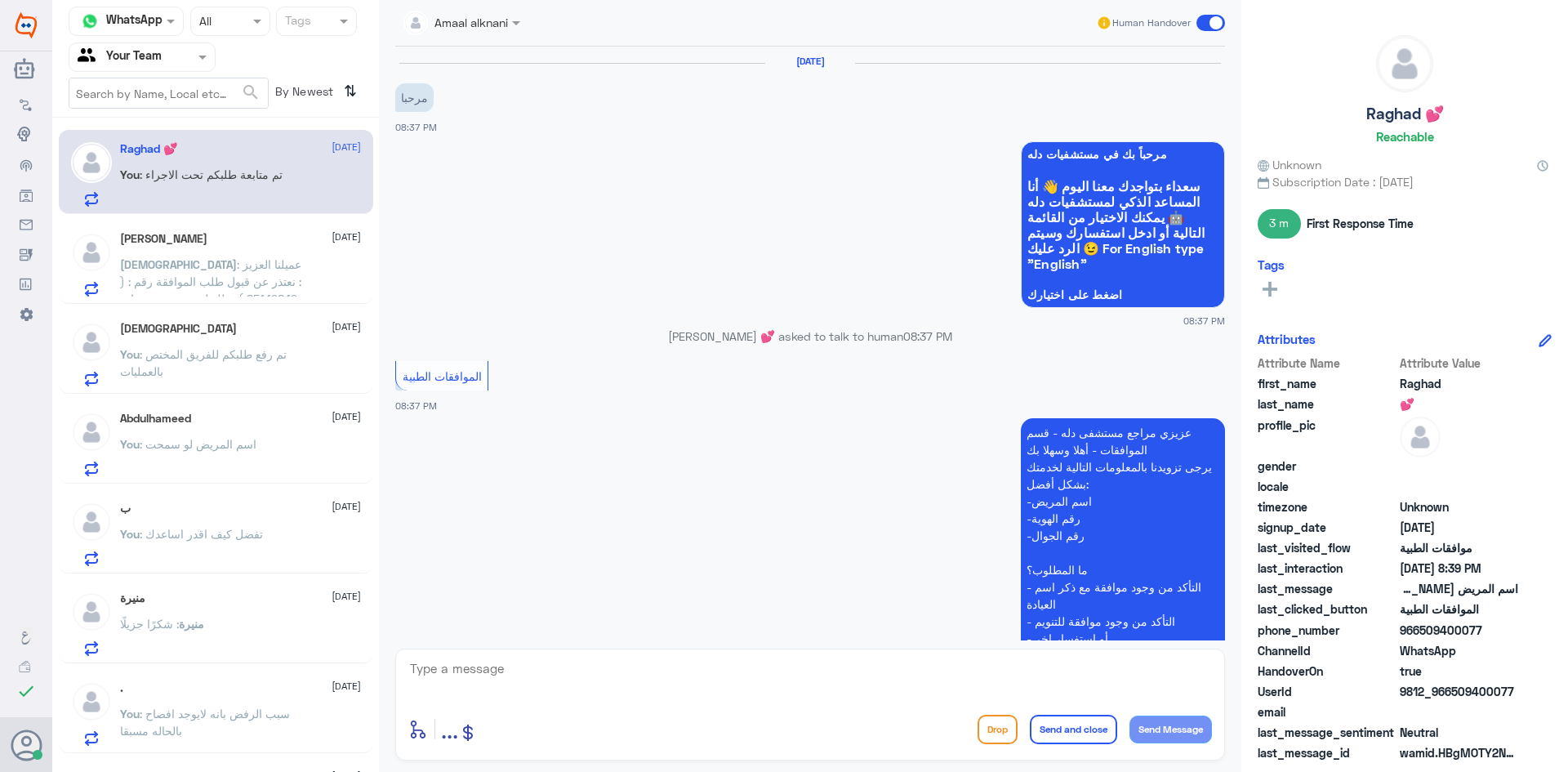
scroll to position [430, 0]
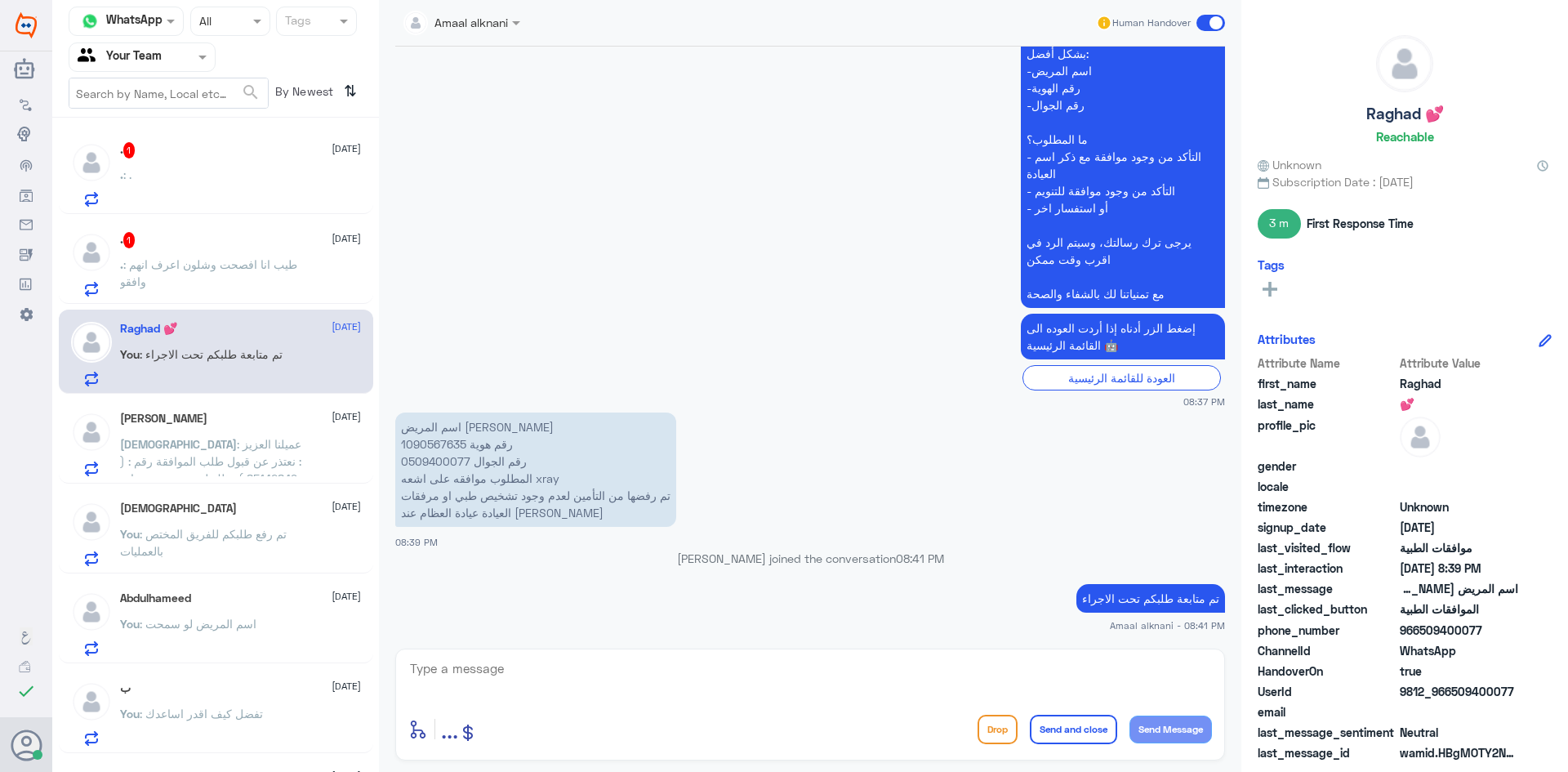
click at [227, 261] on span ": طيب انا افصحت وشلون اعرف انهم وافقو" at bounding box center [209, 273] width 177 height 31
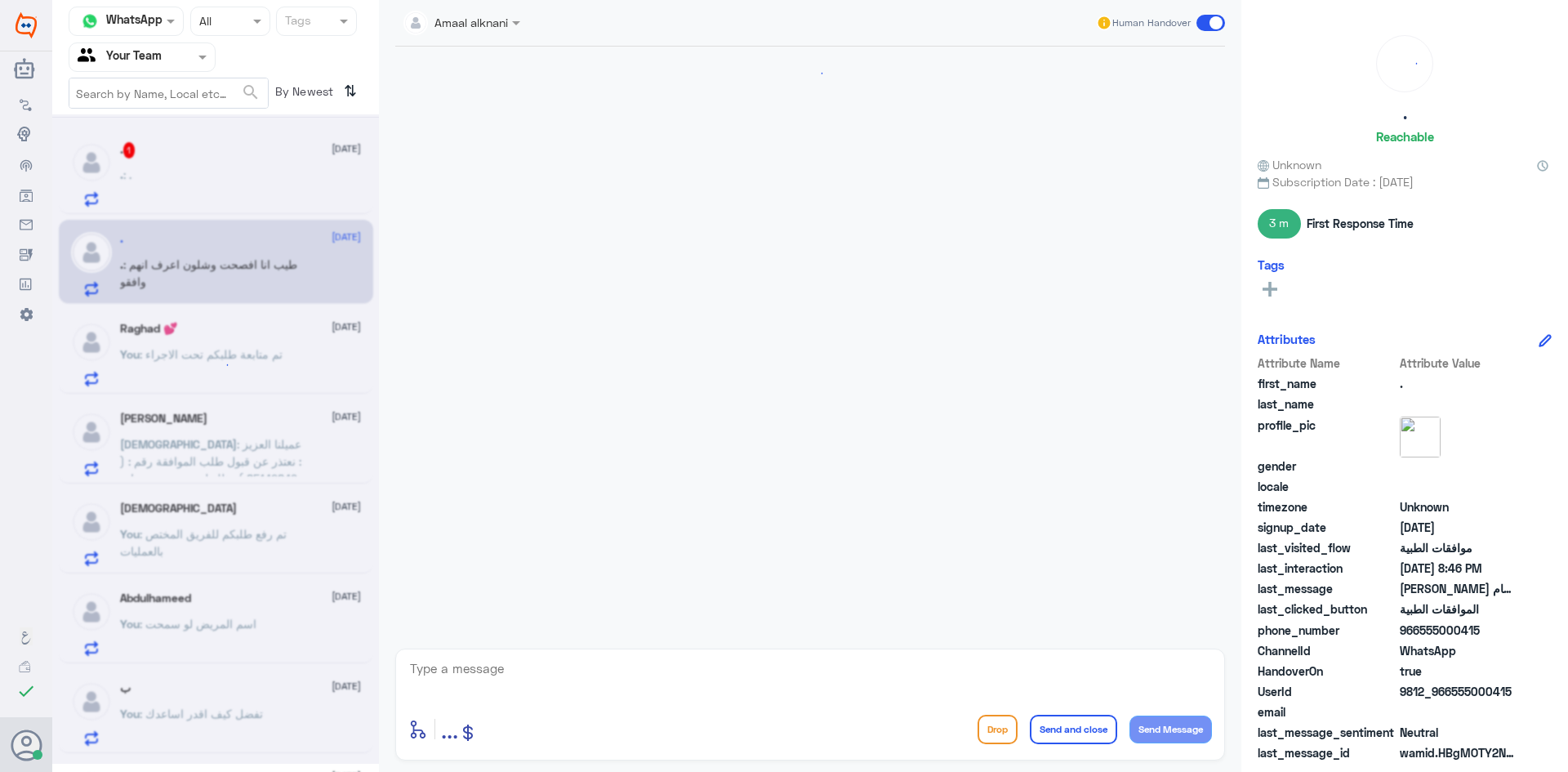
scroll to position [672, 0]
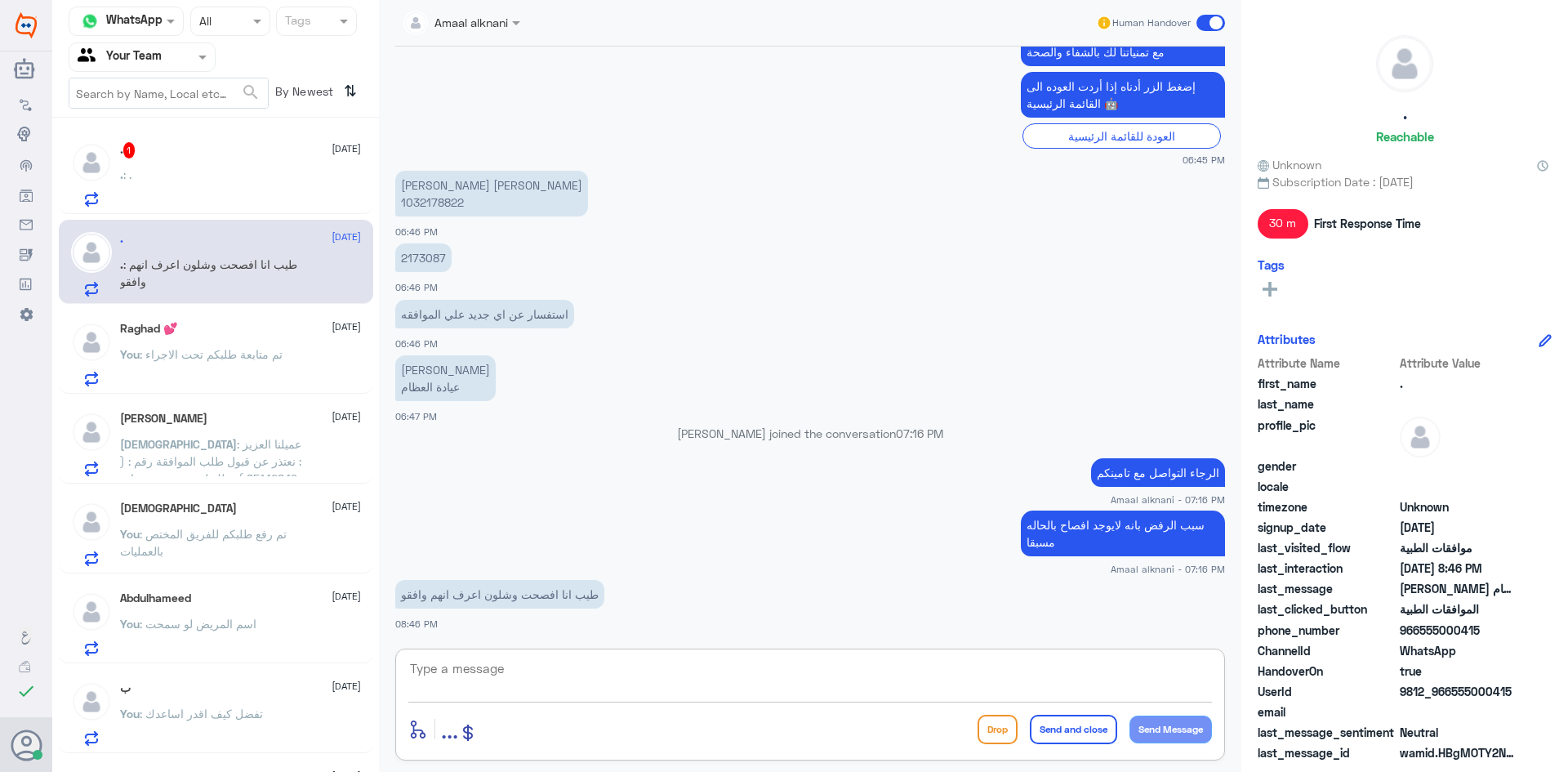
click at [633, 693] on textarea at bounding box center [811, 678] width 804 height 40
click at [628, 685] on textarea at bounding box center [811, 678] width 804 height 40
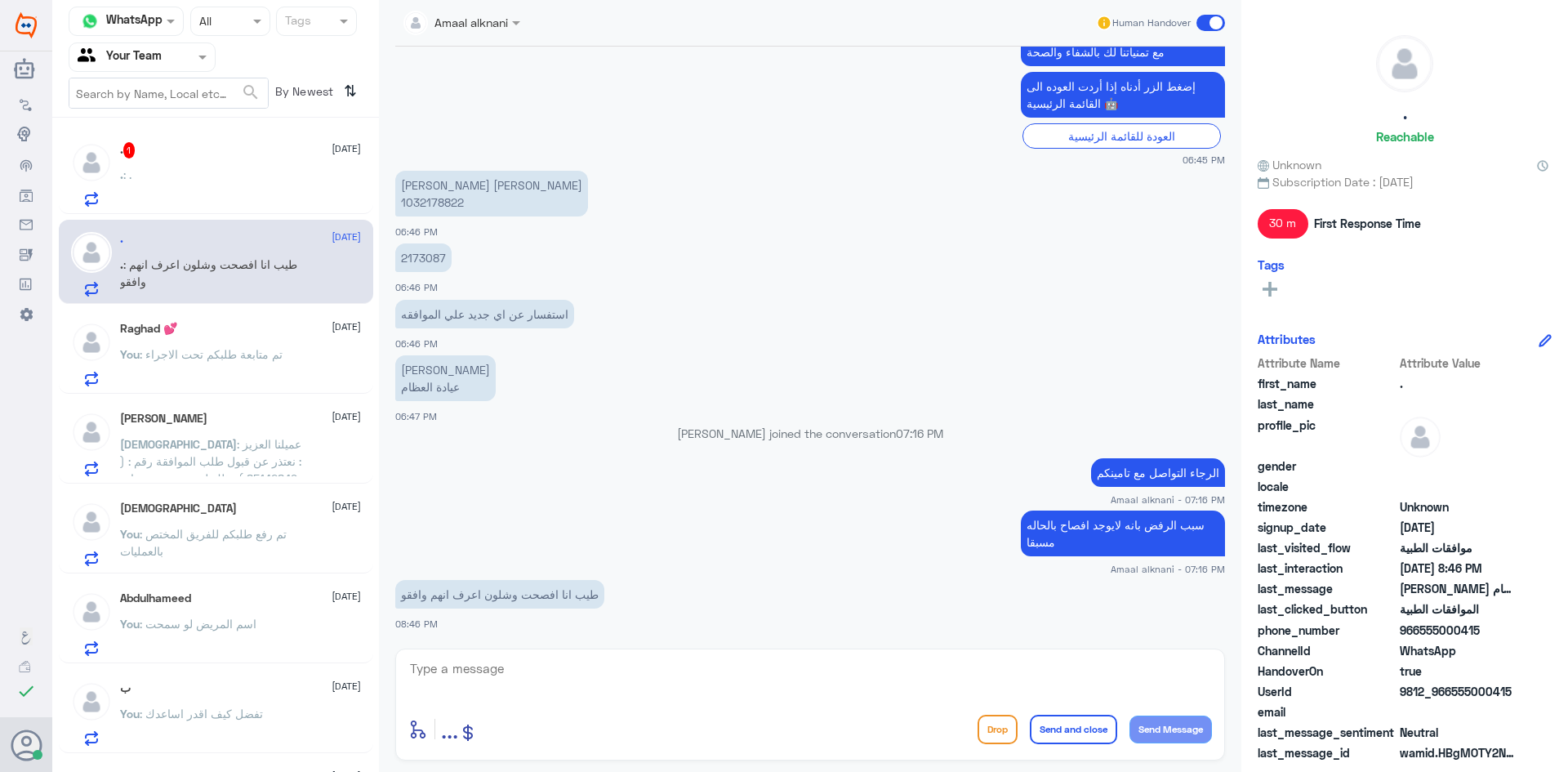
click at [428, 201] on p "ابراهيم علي الضفيان 1032178822" at bounding box center [492, 193] width 193 height 45
click at [425, 256] on p "2173087" at bounding box center [423, 257] width 56 height 29
drag, startPoint x: 554, startPoint y: 649, endPoint x: 559, endPoint y: 667, distance: 18.7
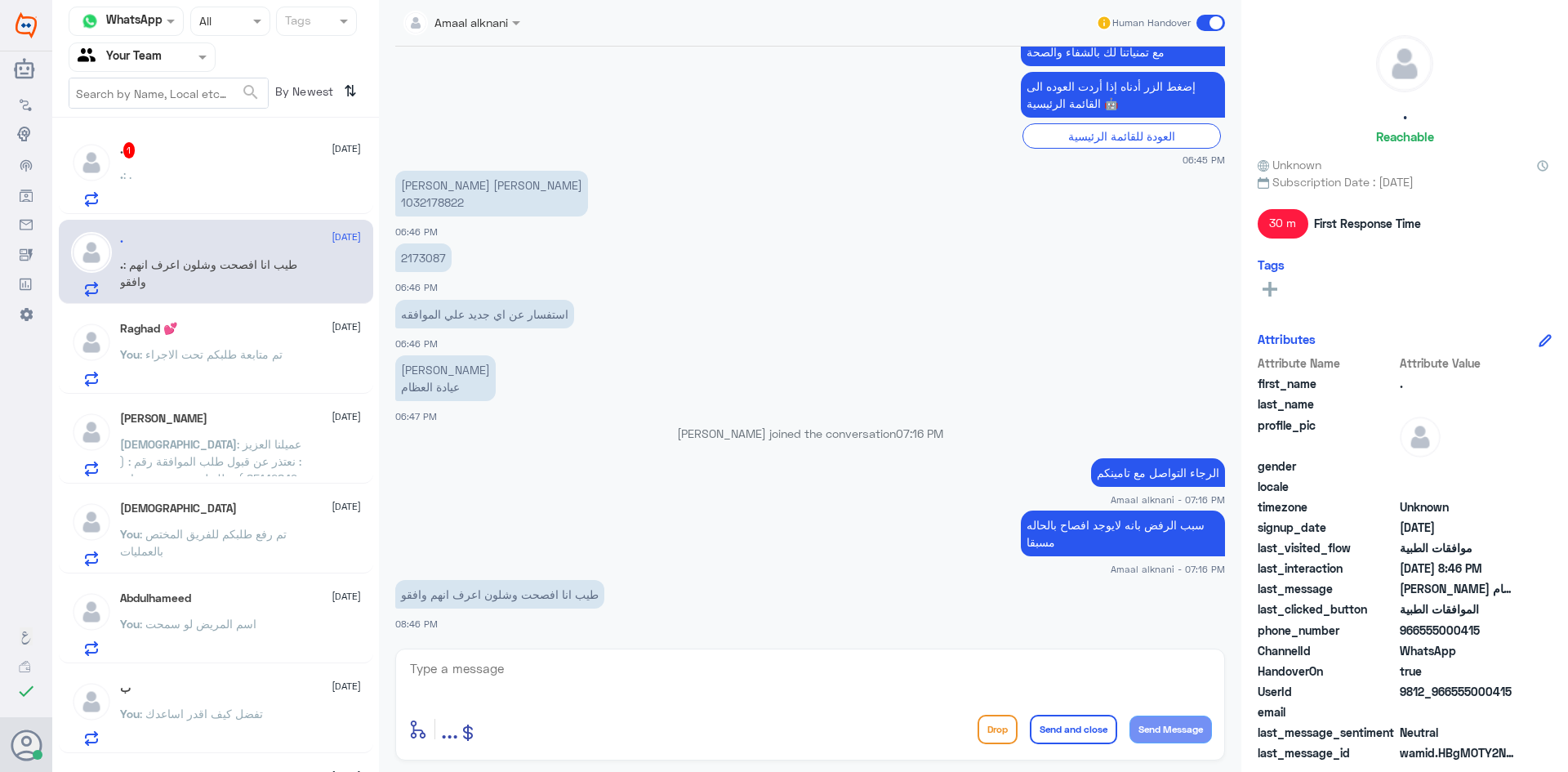
click at [557, 660] on div "enter flow name ... Drop Send and close Send Message" at bounding box center [810, 705] width 830 height 112
click at [559, 668] on textarea at bounding box center [811, 678] width 804 height 40
type textarea "ا"
click at [1119, 471] on p "الرجاء التواصل مع تامينكم" at bounding box center [1157, 472] width 134 height 29
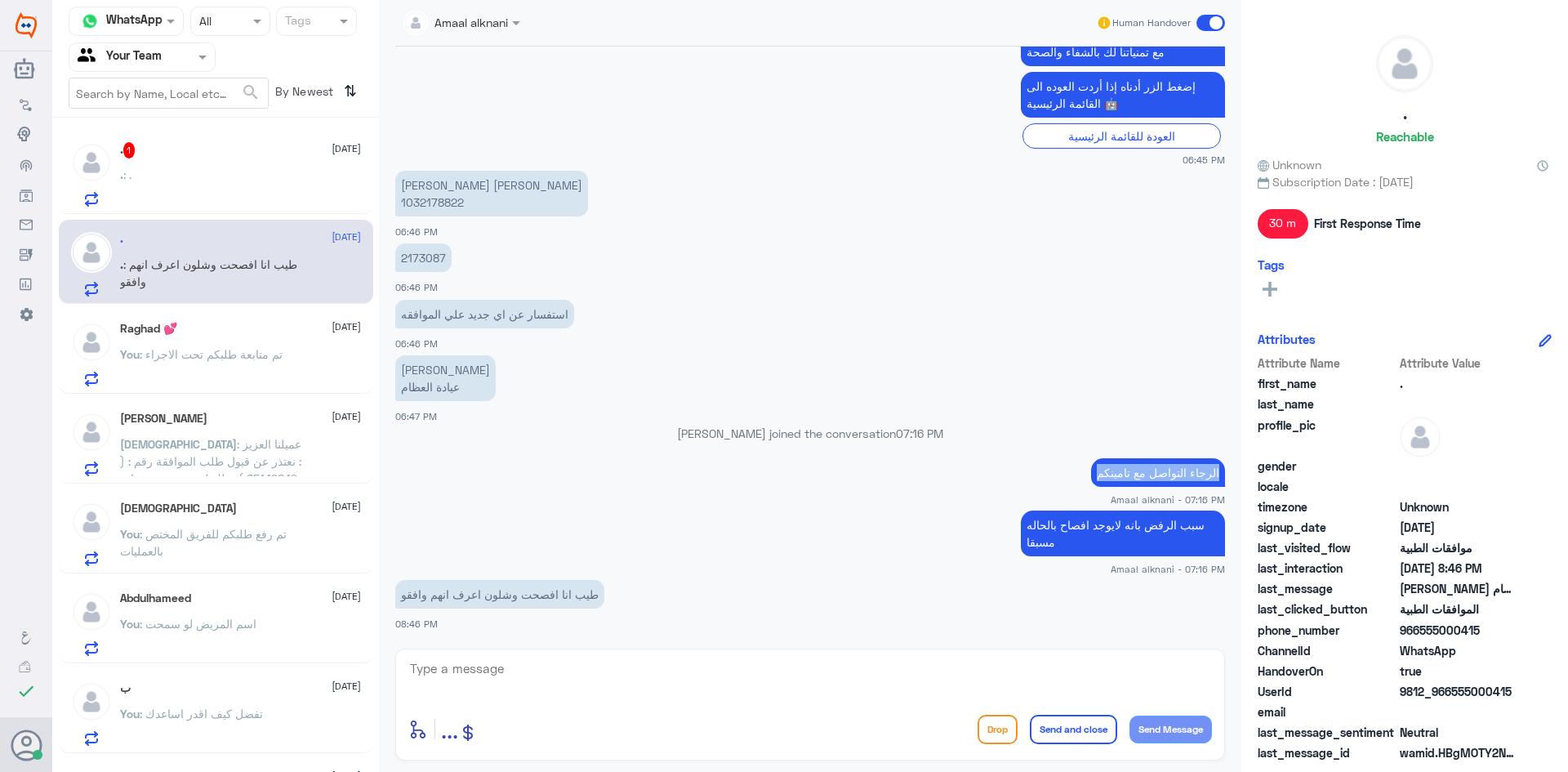
click at [1119, 471] on p "الرجاء التواصل مع تامينكم" at bounding box center [1157, 472] width 134 height 29
click at [802, 687] on textarea at bounding box center [811, 678] width 804 height 40
paste textarea "الرجاء التواصل مع تامينكم"
type textarea "الرجاء التواصل مع تامينكم"
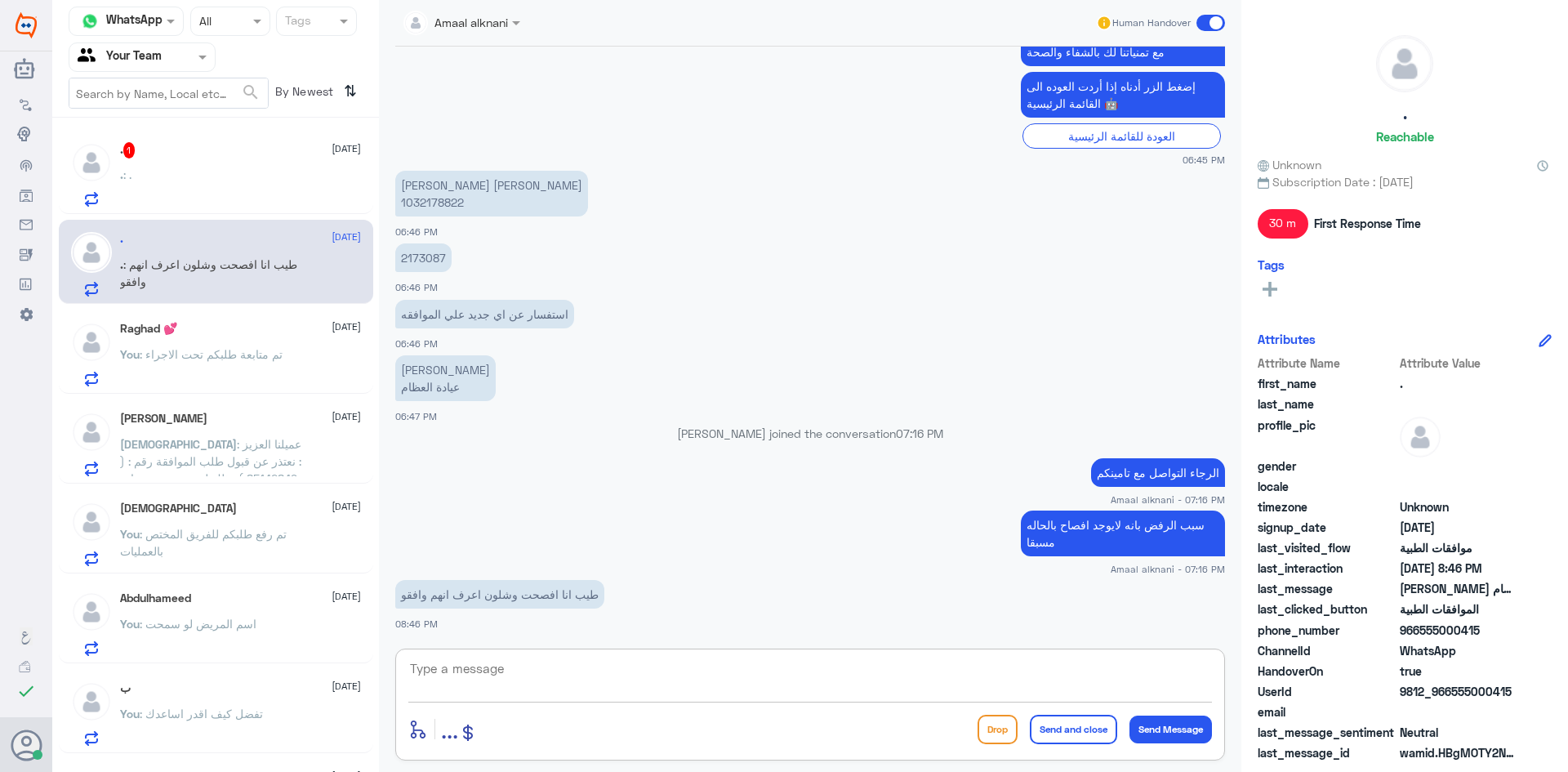
scroll to position [724, 0]
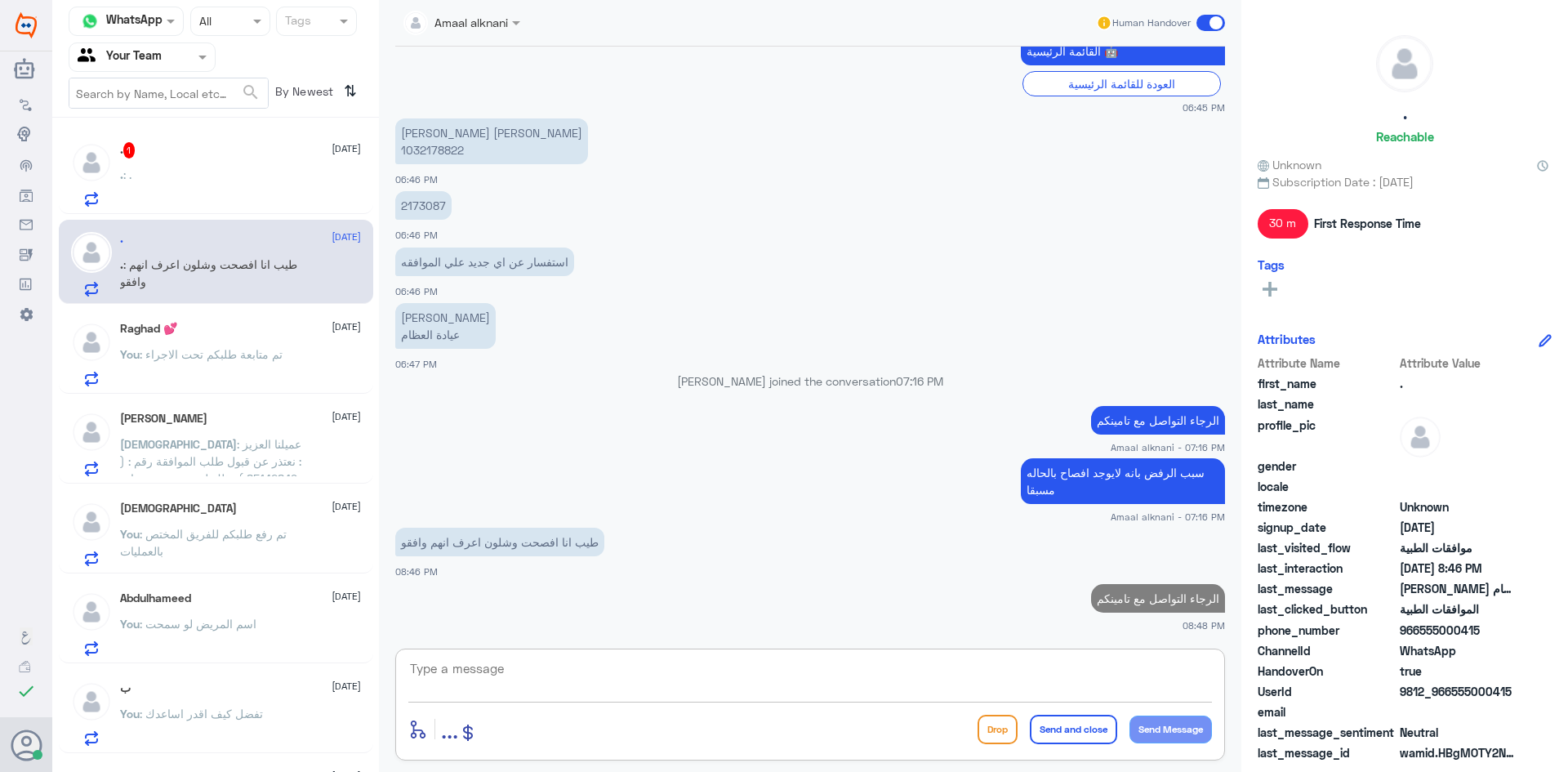
click at [587, 681] on textarea at bounding box center [811, 678] width 804 height 40
drag, startPoint x: 1105, startPoint y: 668, endPoint x: 946, endPoint y: 654, distance: 159.6
click at [946, 654] on div "لتاكد من الاشكالية في الافصاح عن الحاله enter flow name ... Drop Send and close…" at bounding box center [810, 705] width 830 height 112
type textarea "لتاكد من الاشكالية"
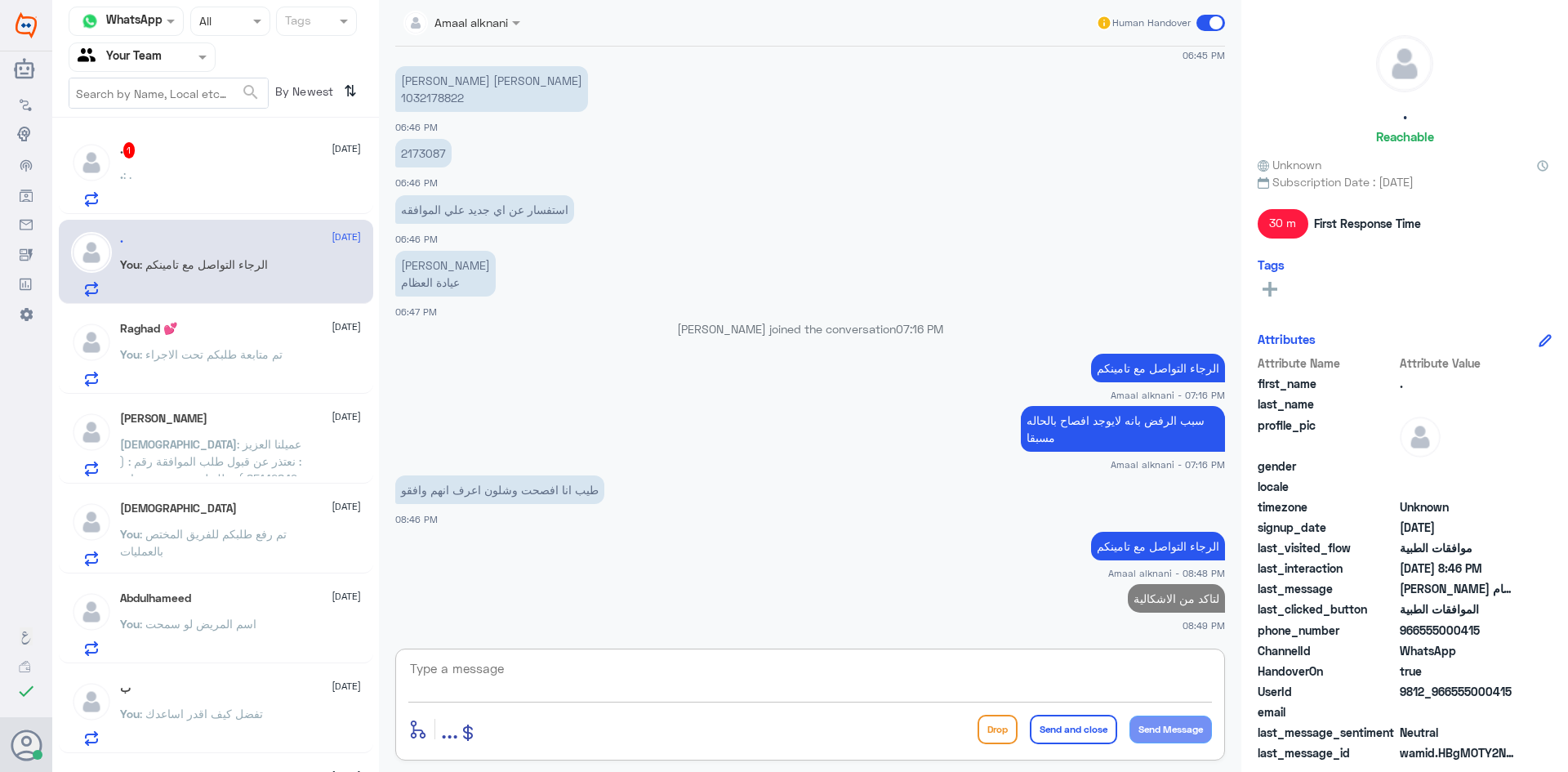
click at [150, 136] on div ". 1 12 October . : ." at bounding box center [216, 172] width 314 height 84
click at [153, 158] on div ". 1 12 October" at bounding box center [241, 149] width 241 height 16
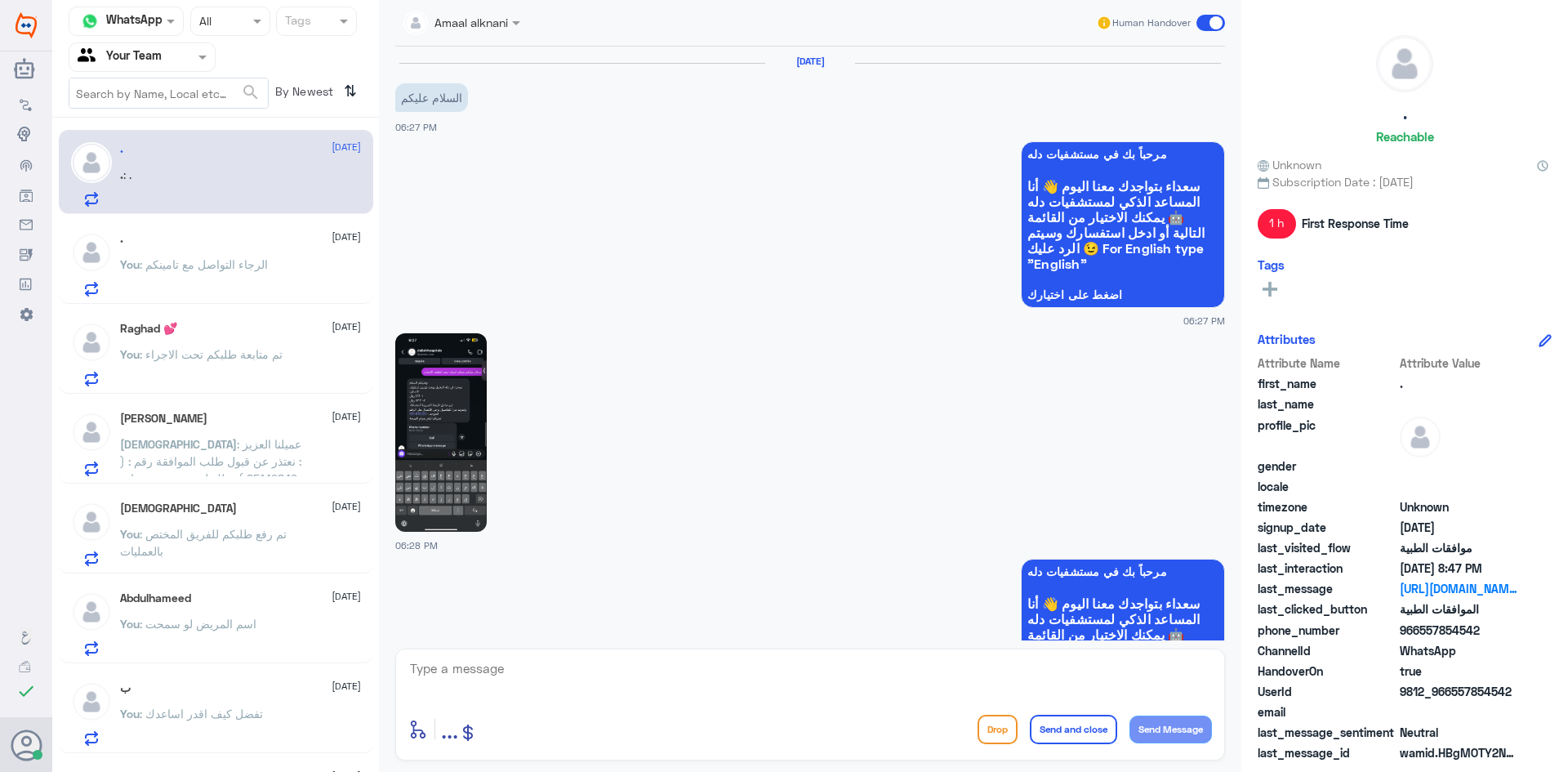
scroll to position [761, 0]
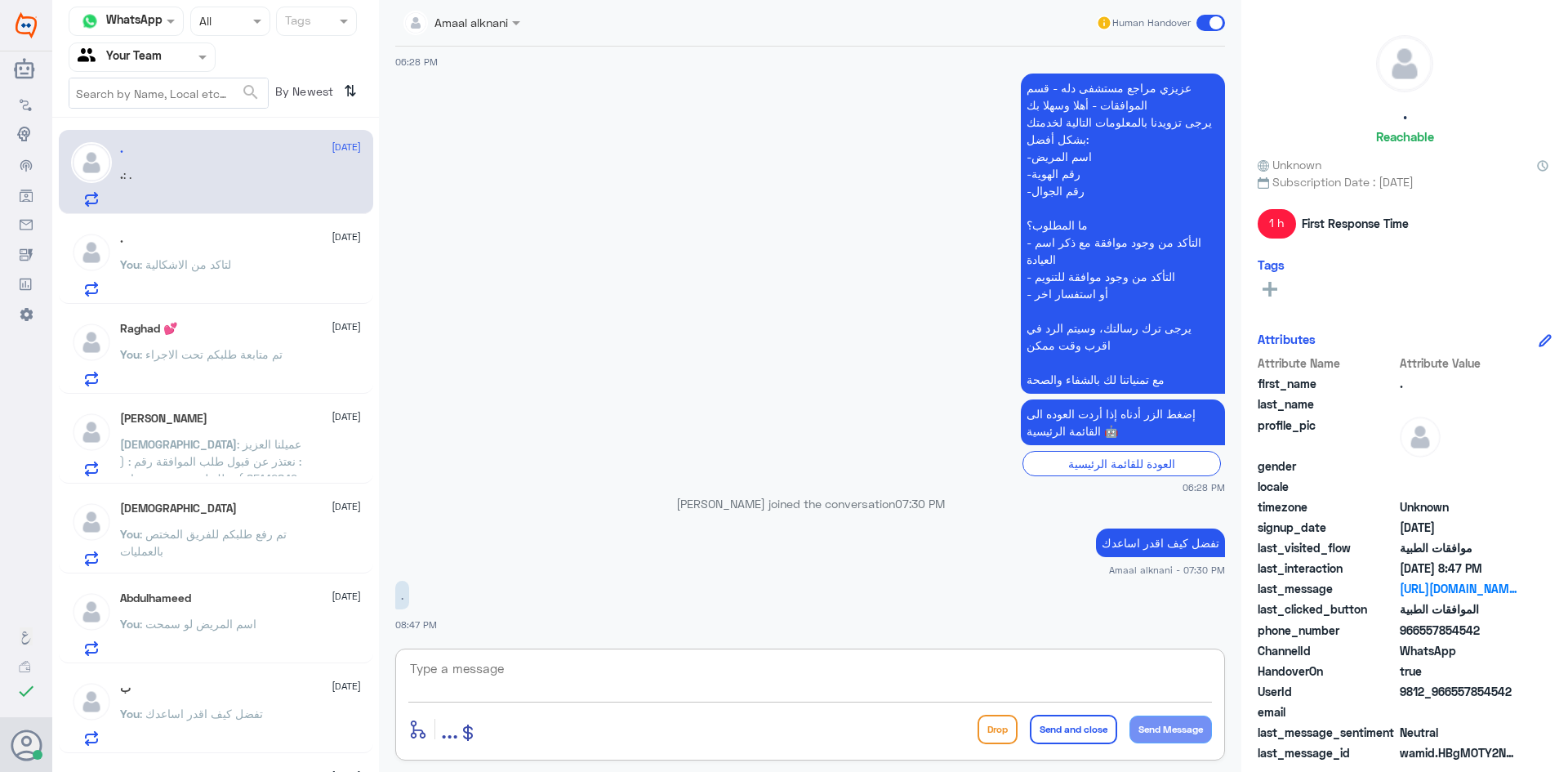
click at [467, 659] on textarea at bounding box center [811, 678] width 804 height 40
click at [1181, 540] on p "تفضل كيف اقدر اساعدك" at bounding box center [1160, 543] width 129 height 29
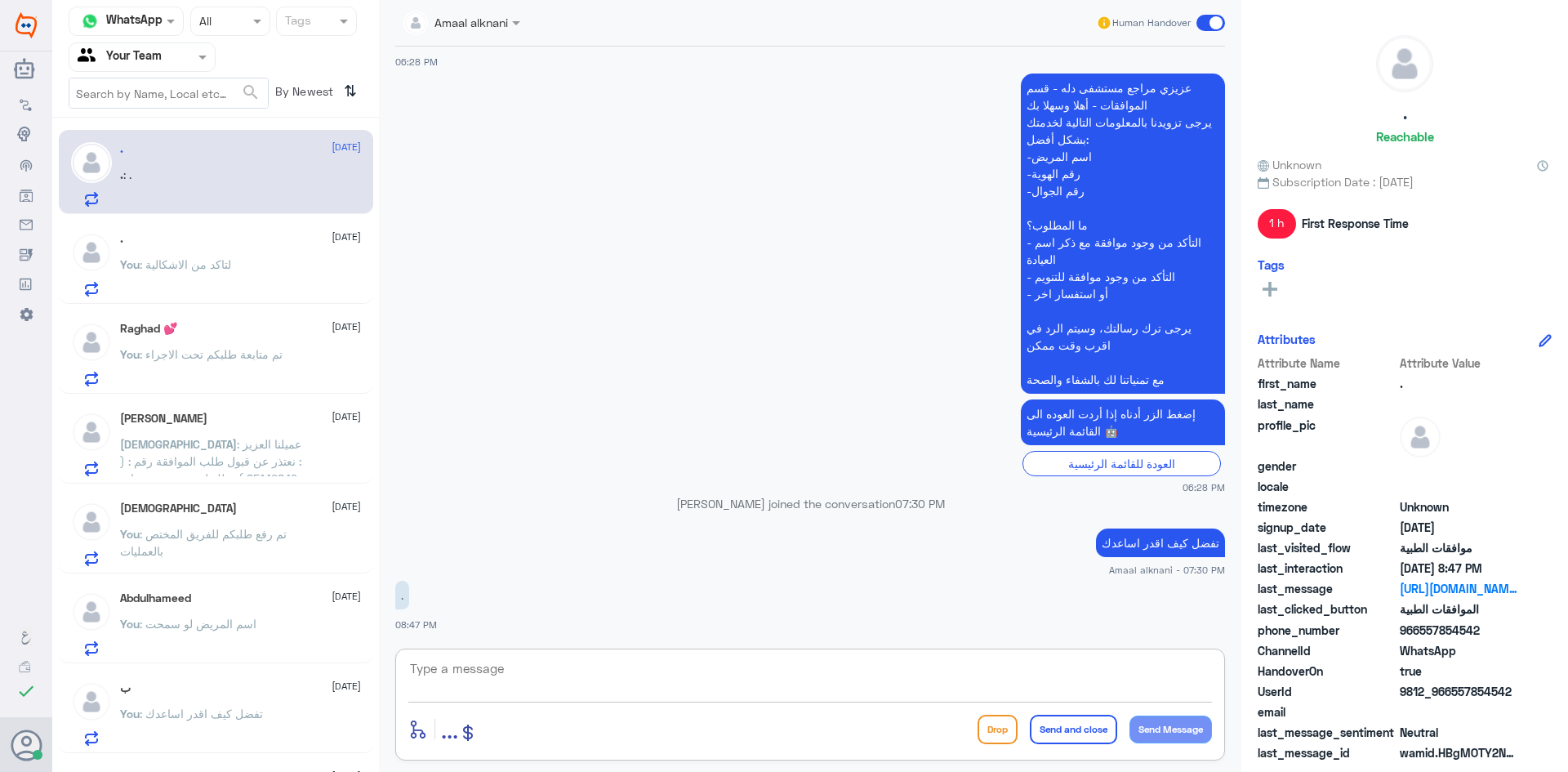
click at [687, 686] on textarea at bounding box center [811, 678] width 804 height 40
paste textarea "تفضل كيف اقدر اساعدك"
type textarea "تفضل كيف اقدر اساعدك"
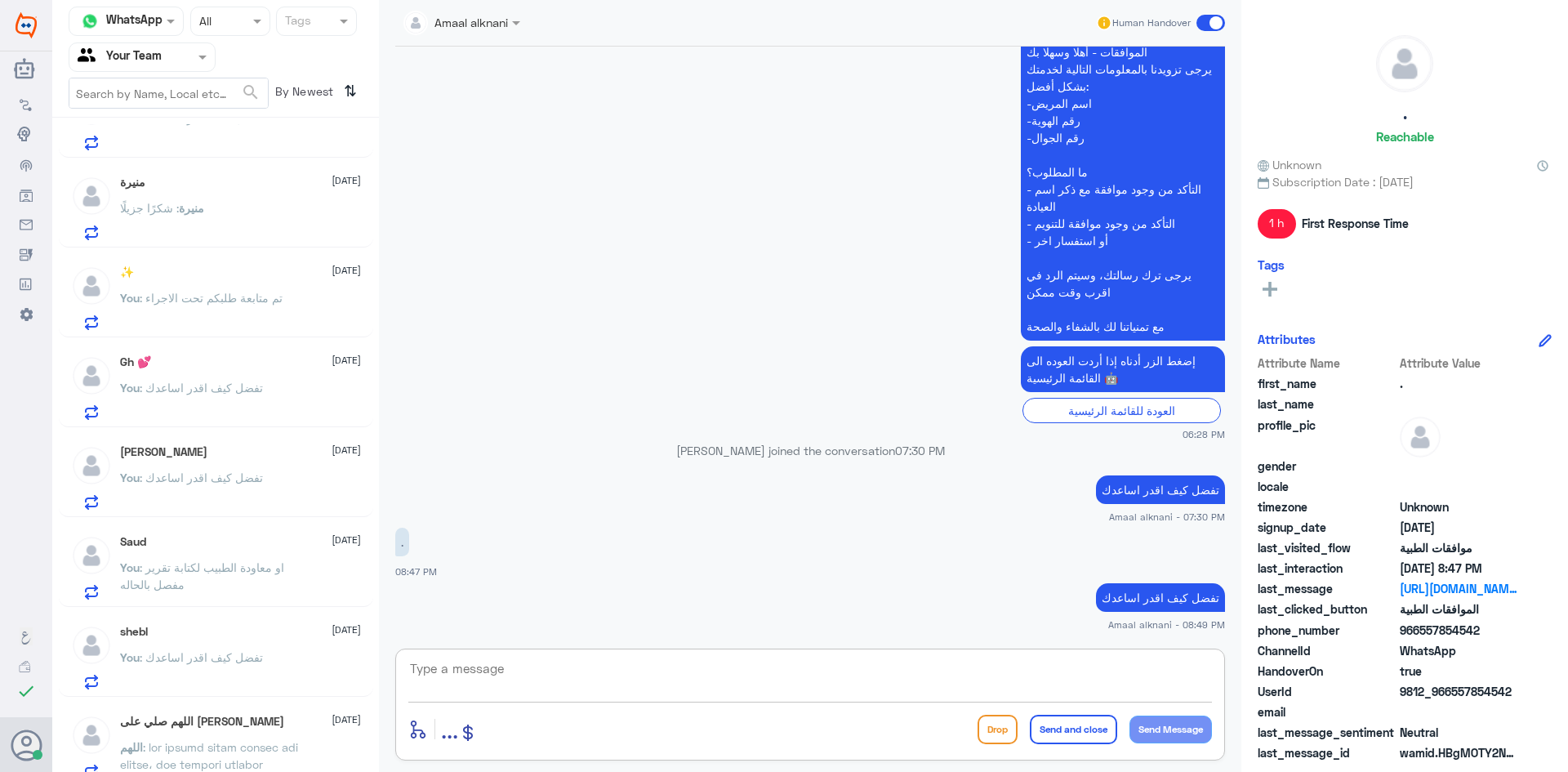
scroll to position [734, 0]
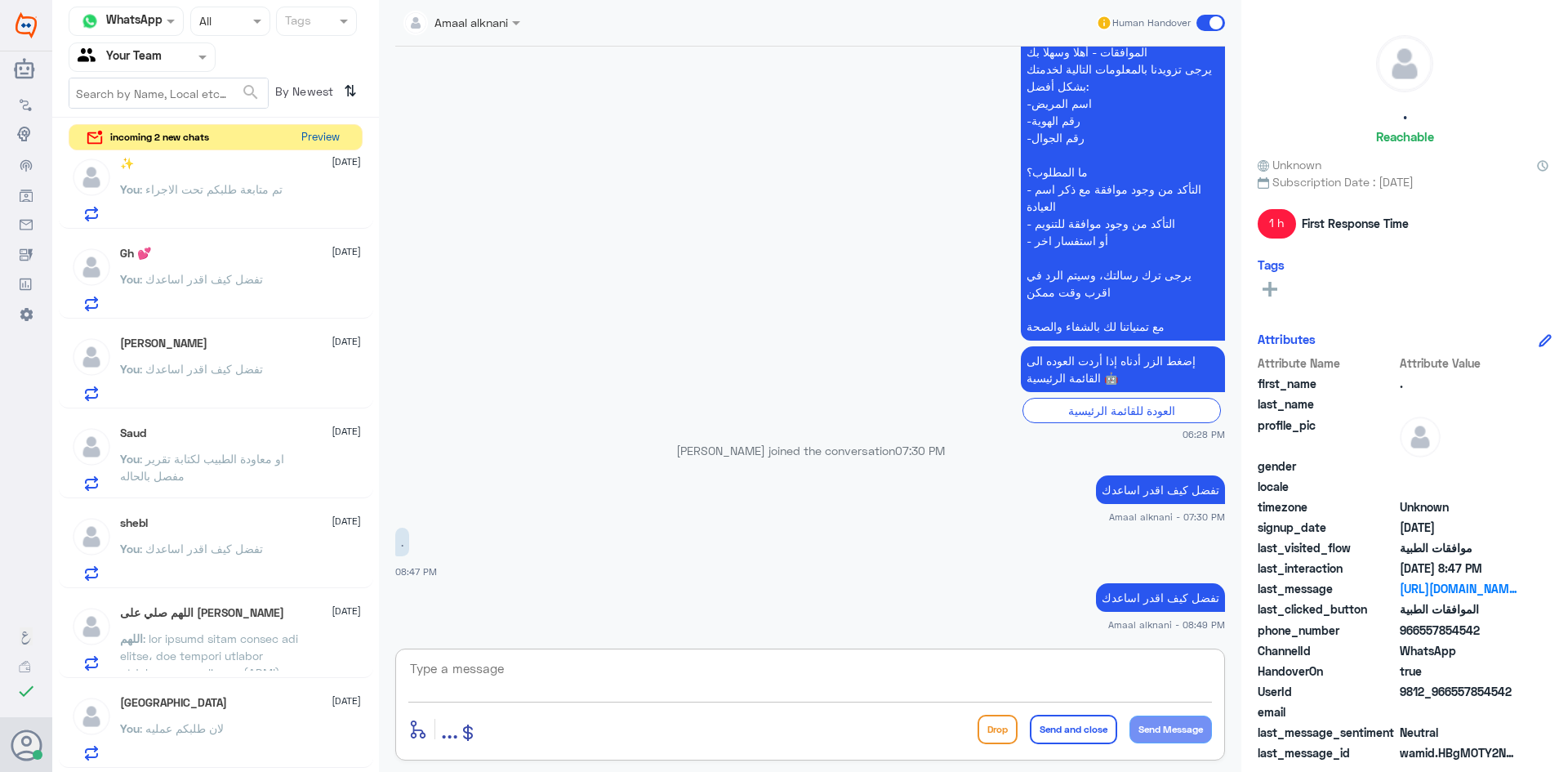
click at [297, 139] on button "Preview" at bounding box center [320, 138] width 51 height 25
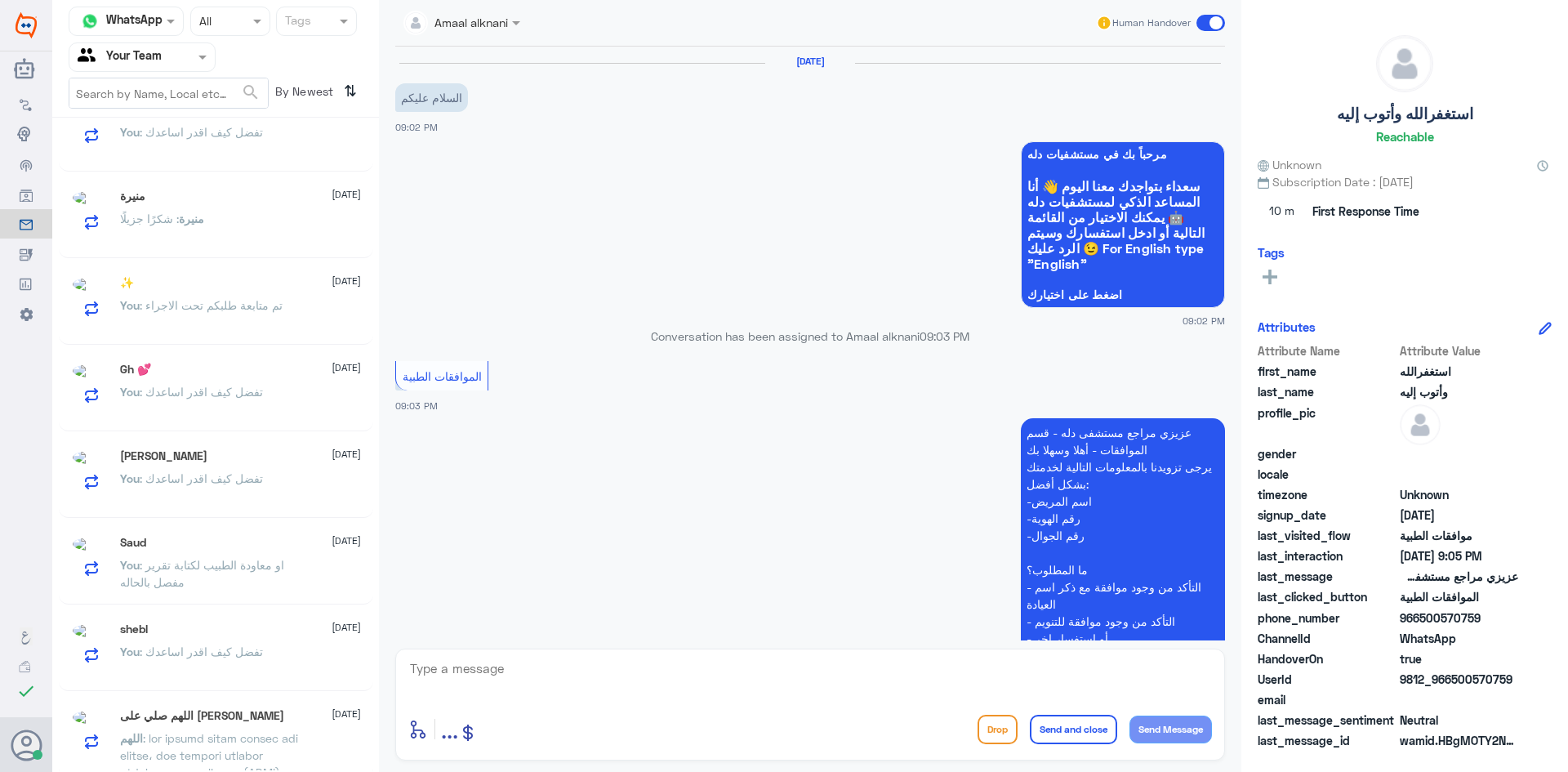
scroll to position [502, 0]
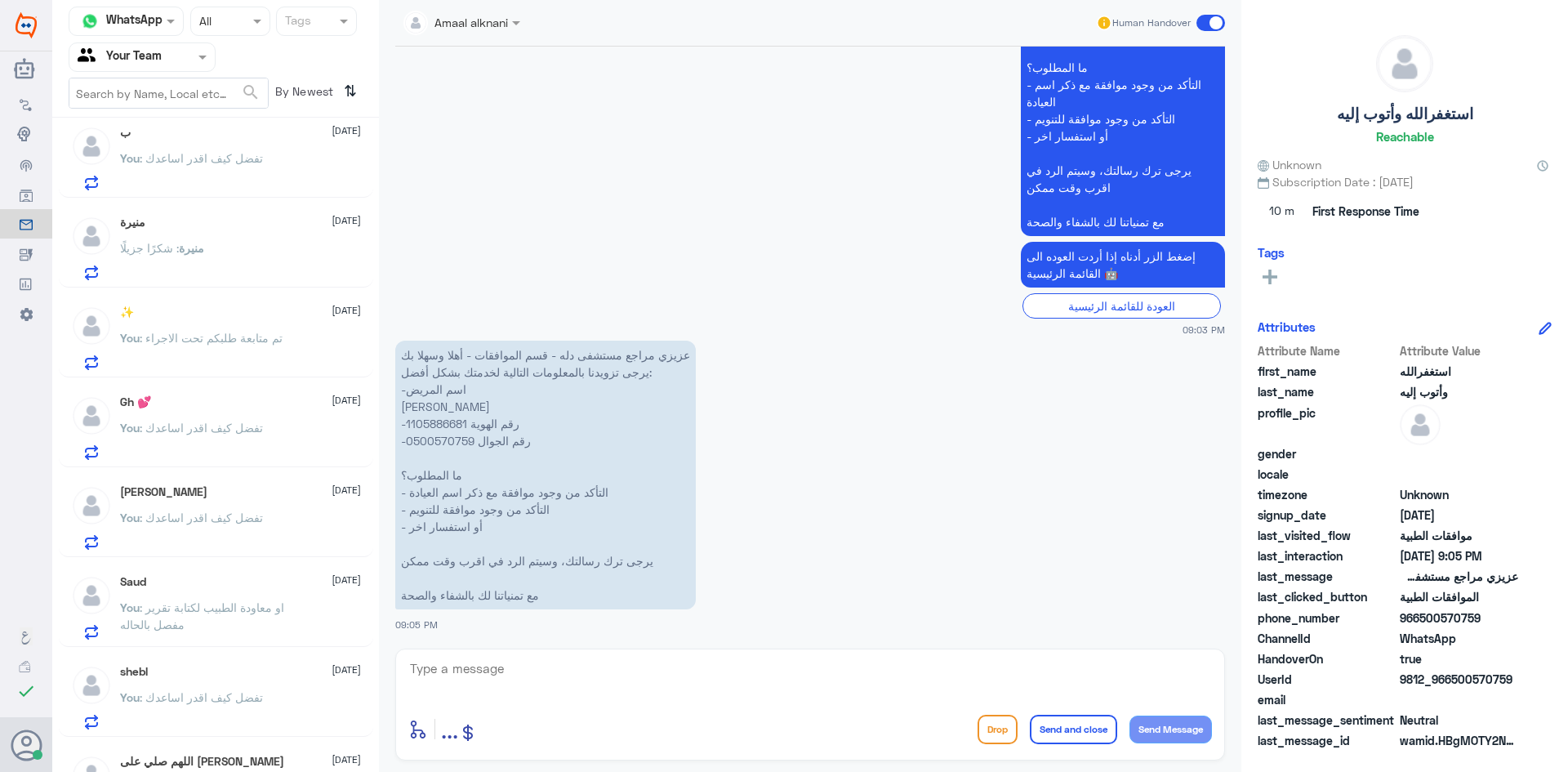
click at [464, 444] on p "عزيزي مراجع مستشفى دله - قسم الموافقات - أهلا وسهلا بك يرجى تزويدنا بالمعلومات …" at bounding box center [545, 474] width 301 height 269
click at [443, 428] on p "عزيزي مراجع مستشفى دله - قسم الموافقات - أهلا وسهلا بك يرجى تزويدنا بالمعلومات …" at bounding box center [545, 474] width 301 height 269
click at [443, 427] on p "عزيزي مراجع مستشفى دله - قسم الموافقات - أهلا وسهلا بك يرجى تزويدنا بالمعلومات …" at bounding box center [545, 474] width 301 height 269
click at [669, 685] on textarea at bounding box center [811, 678] width 804 height 40
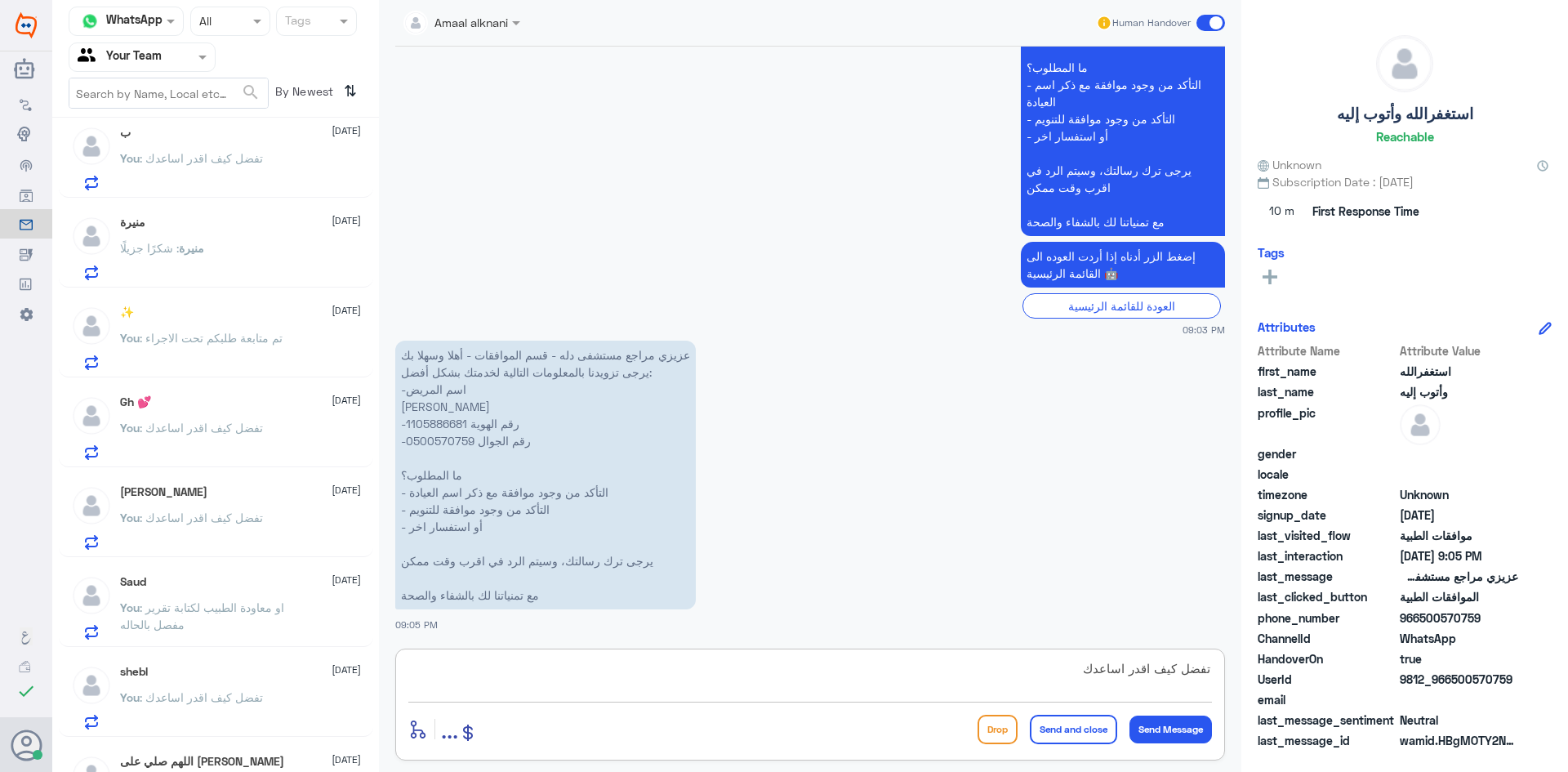
type textarea "تفضل كيف اقدر اساعدك"
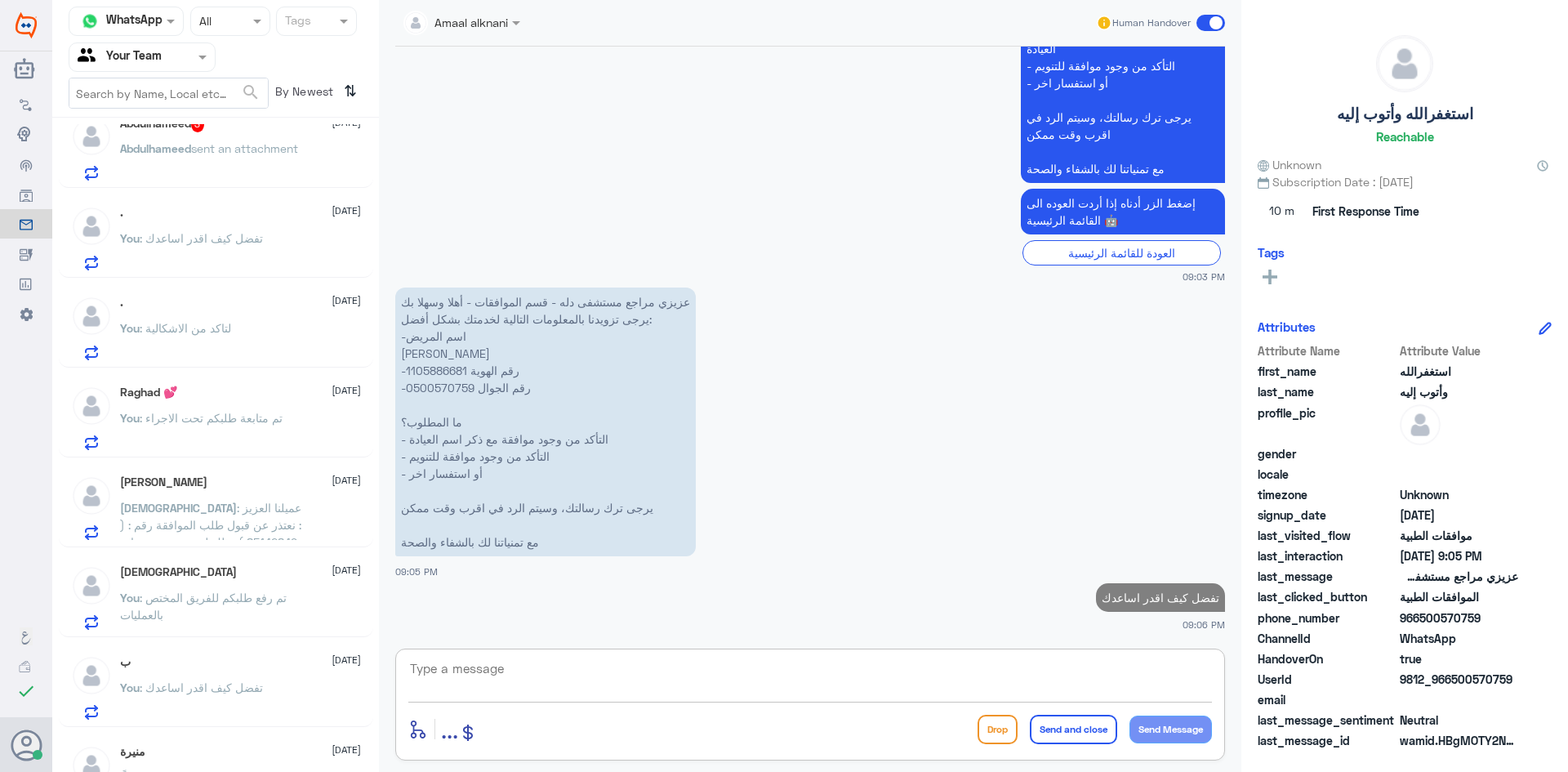
scroll to position [82, 0]
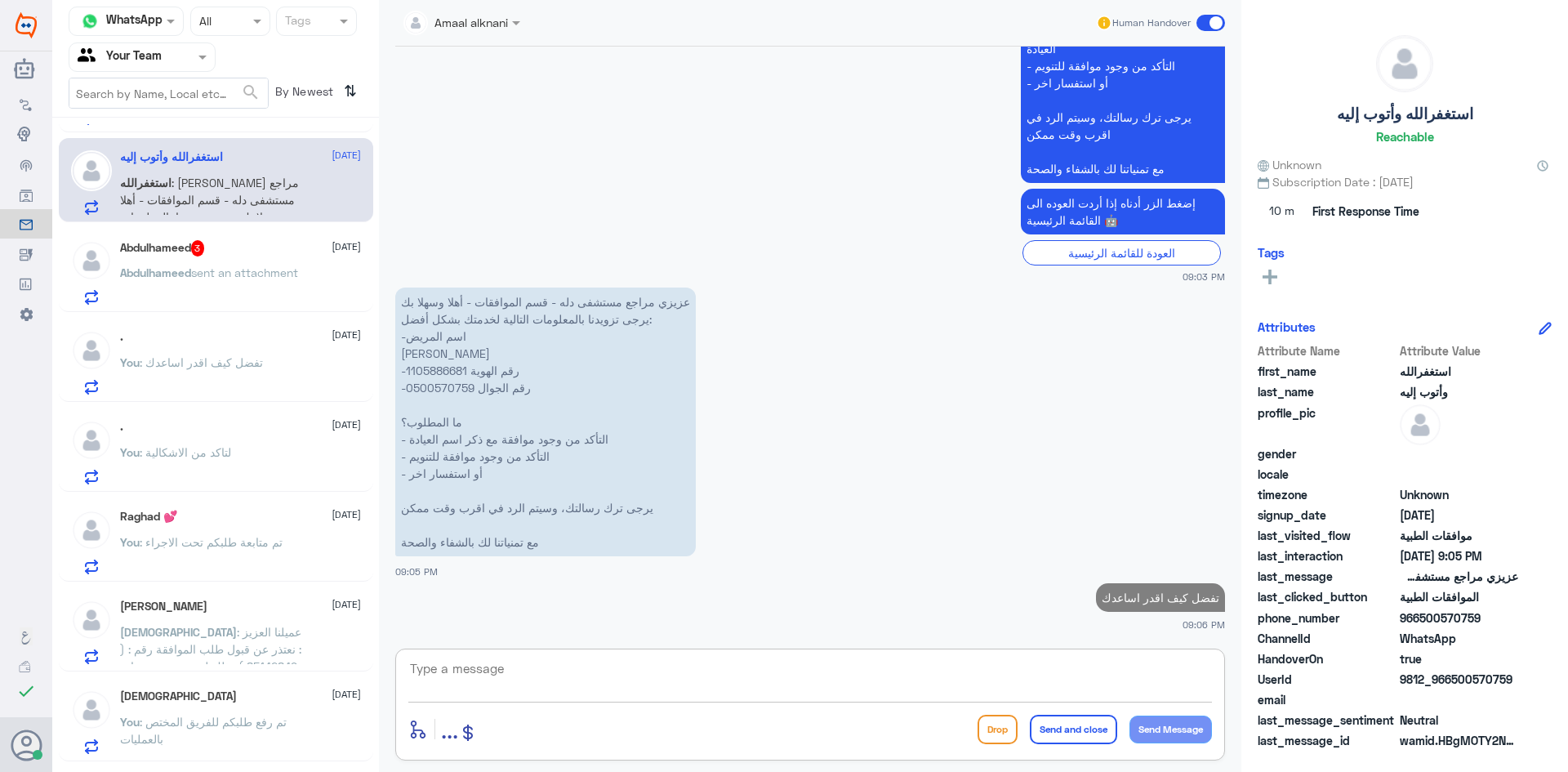
click at [260, 281] on p "Abdulhameed sent an attachment" at bounding box center [209, 284] width 178 height 40
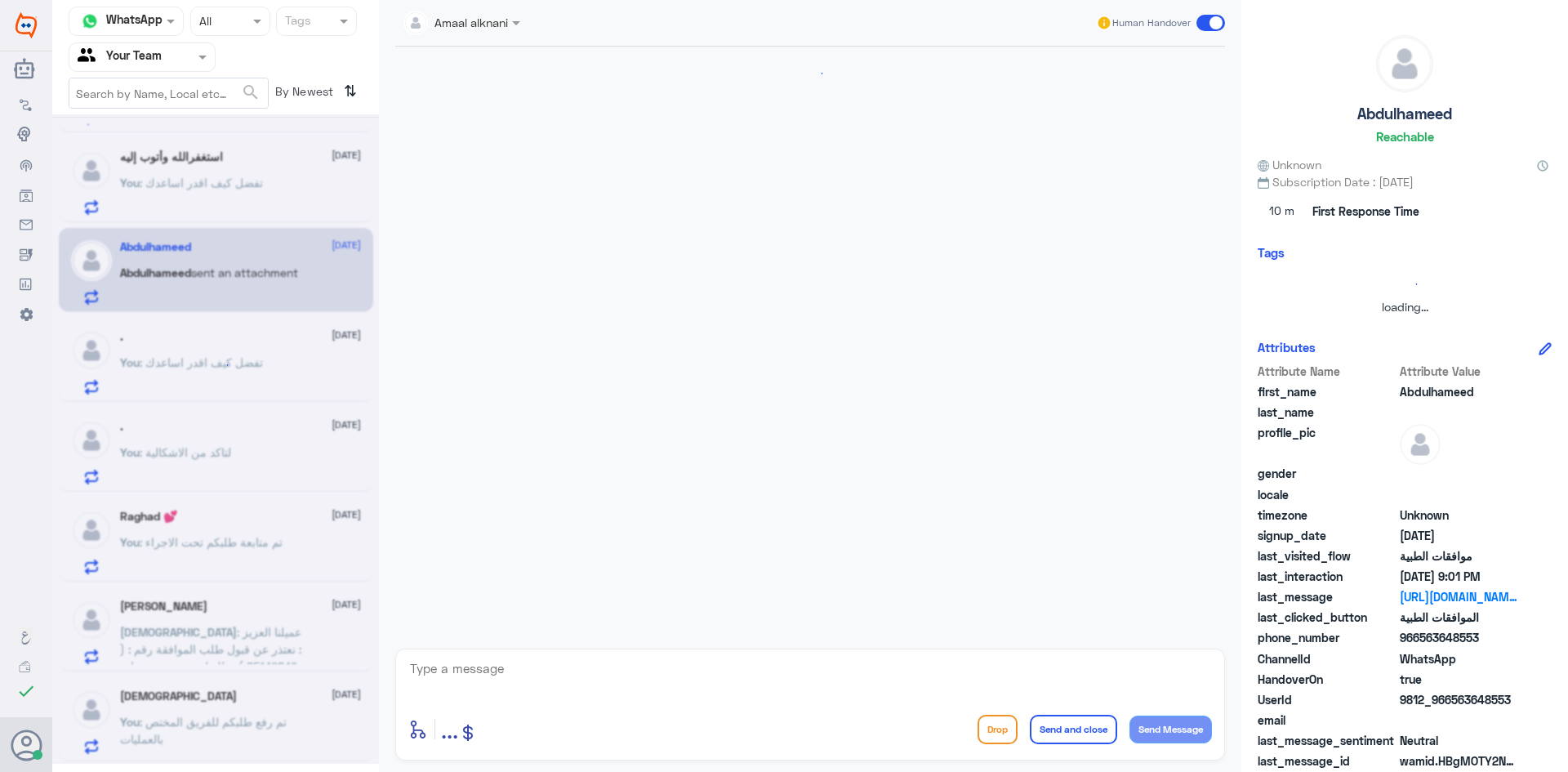
scroll to position [1186, 0]
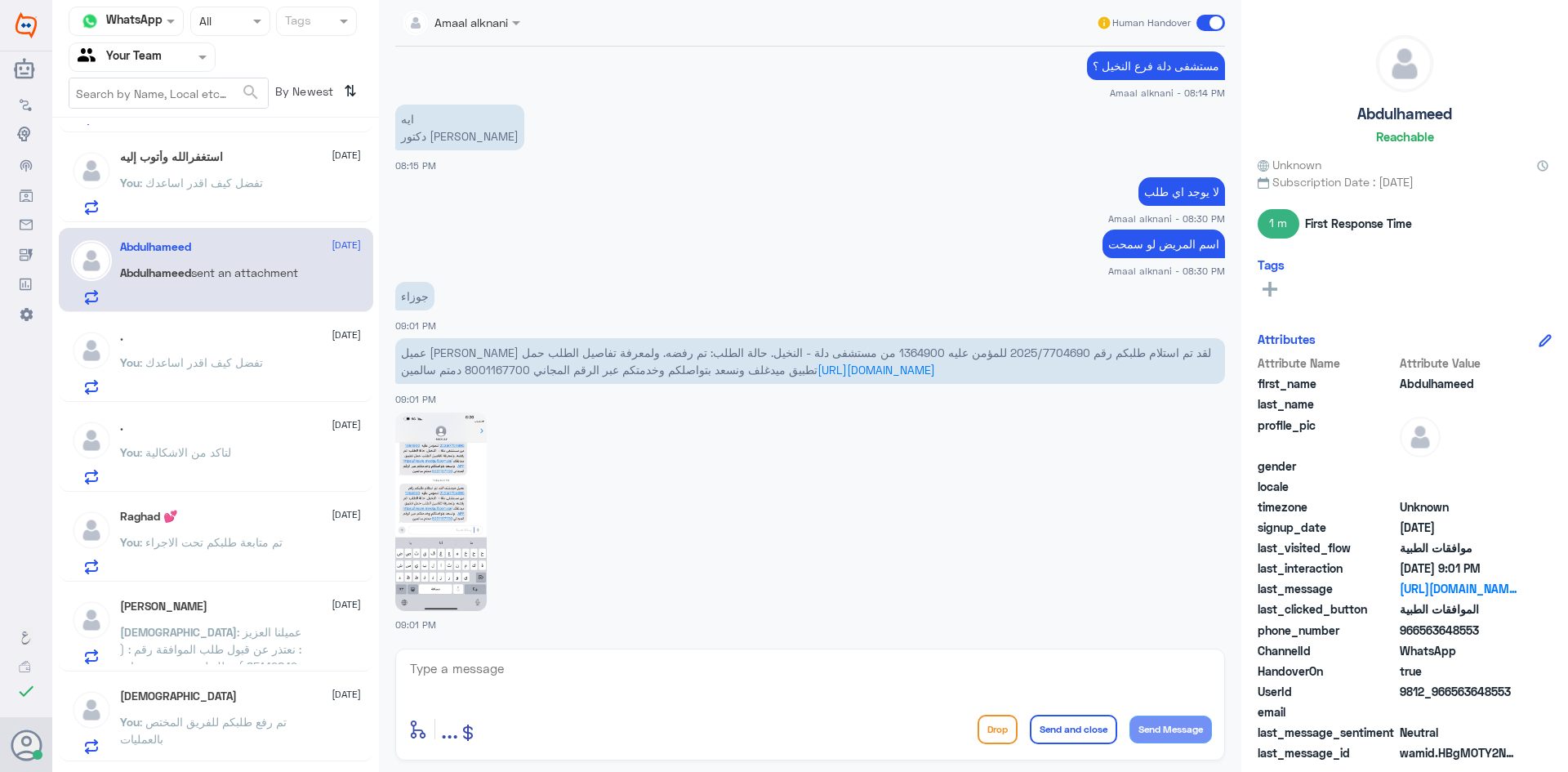
click at [619, 696] on textarea at bounding box center [811, 678] width 804 height 40
drag, startPoint x: 927, startPoint y: 353, endPoint x: 1001, endPoint y: 356, distance: 74.1
click at [1001, 356] on span "عميل ميدغلف لقد تم استلام طلبكم رقم 2025/7704690 للمؤمن عليه 1364900 من مستشفى …" at bounding box center [806, 360] width 810 height 31
click at [445, 519] on img at bounding box center [440, 512] width 92 height 199
click at [488, 670] on textarea at bounding box center [811, 678] width 804 height 40
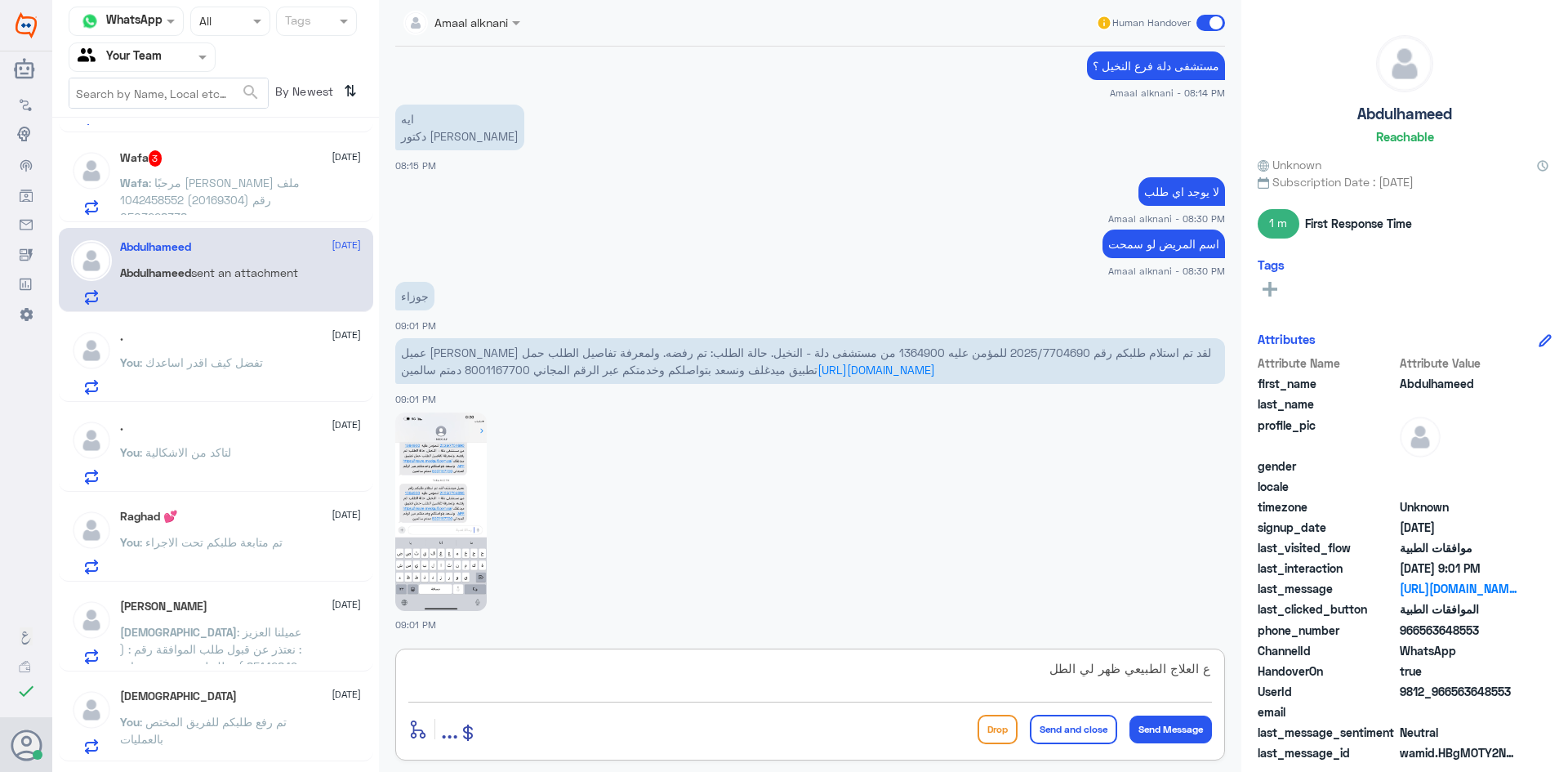
type textarea "ع العلاج الطبيعي ظهر لي الطلب"
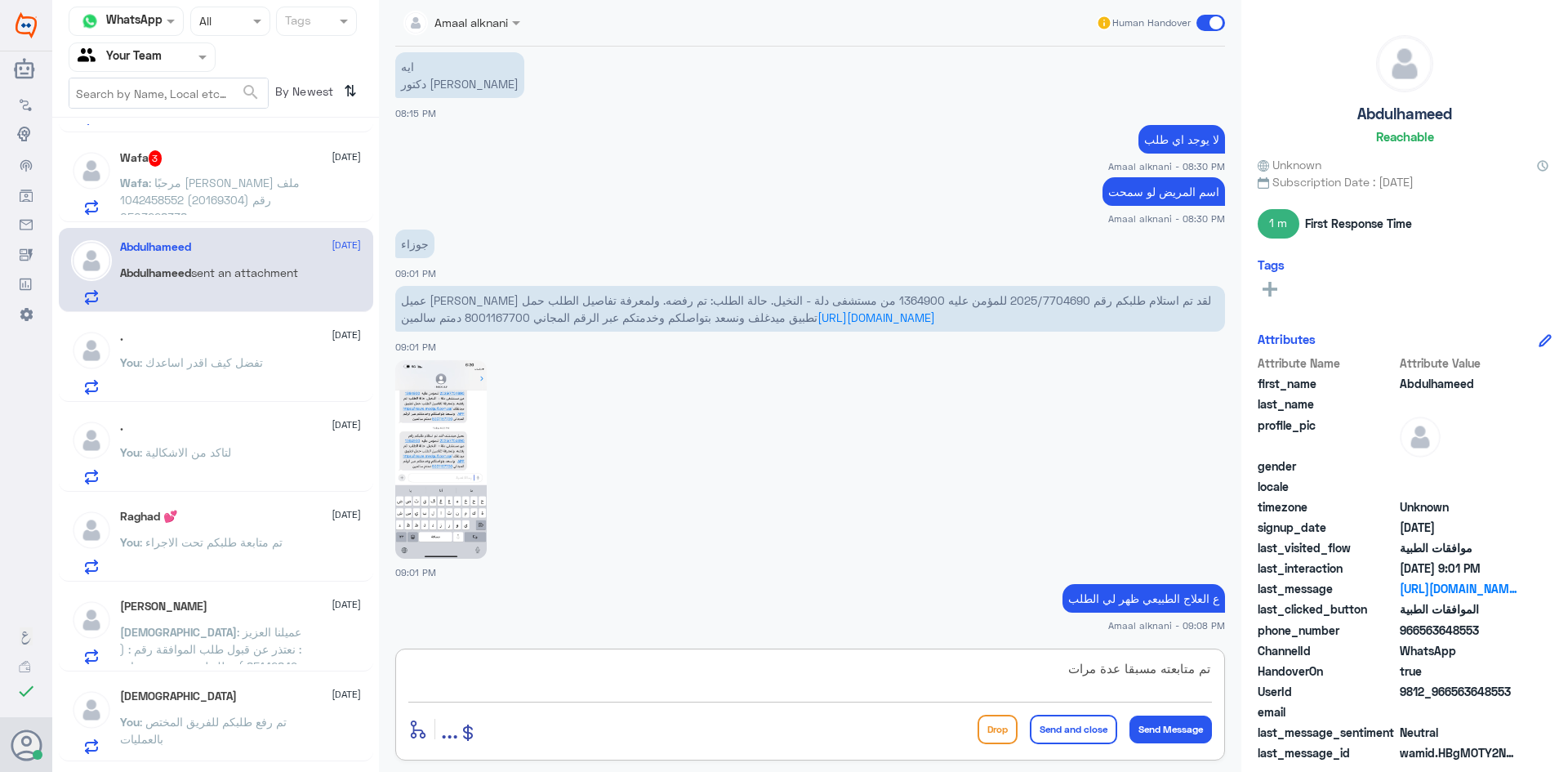
type textarea "تم متابعته مسبقا عدة مرات"
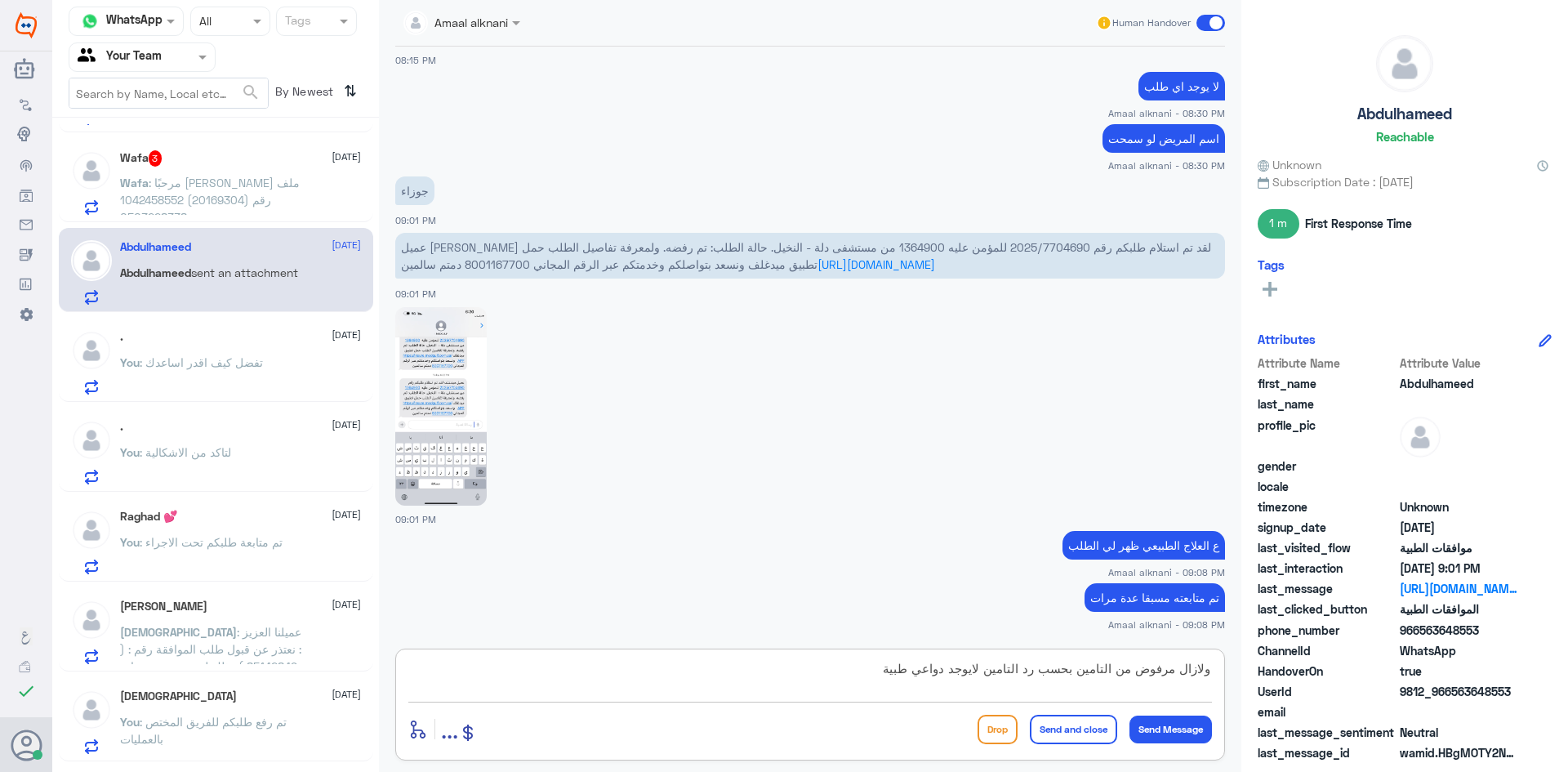
type textarea "ولازال مرفوض من التامين بحسب رد التامين لايوجد دواعي طبية"
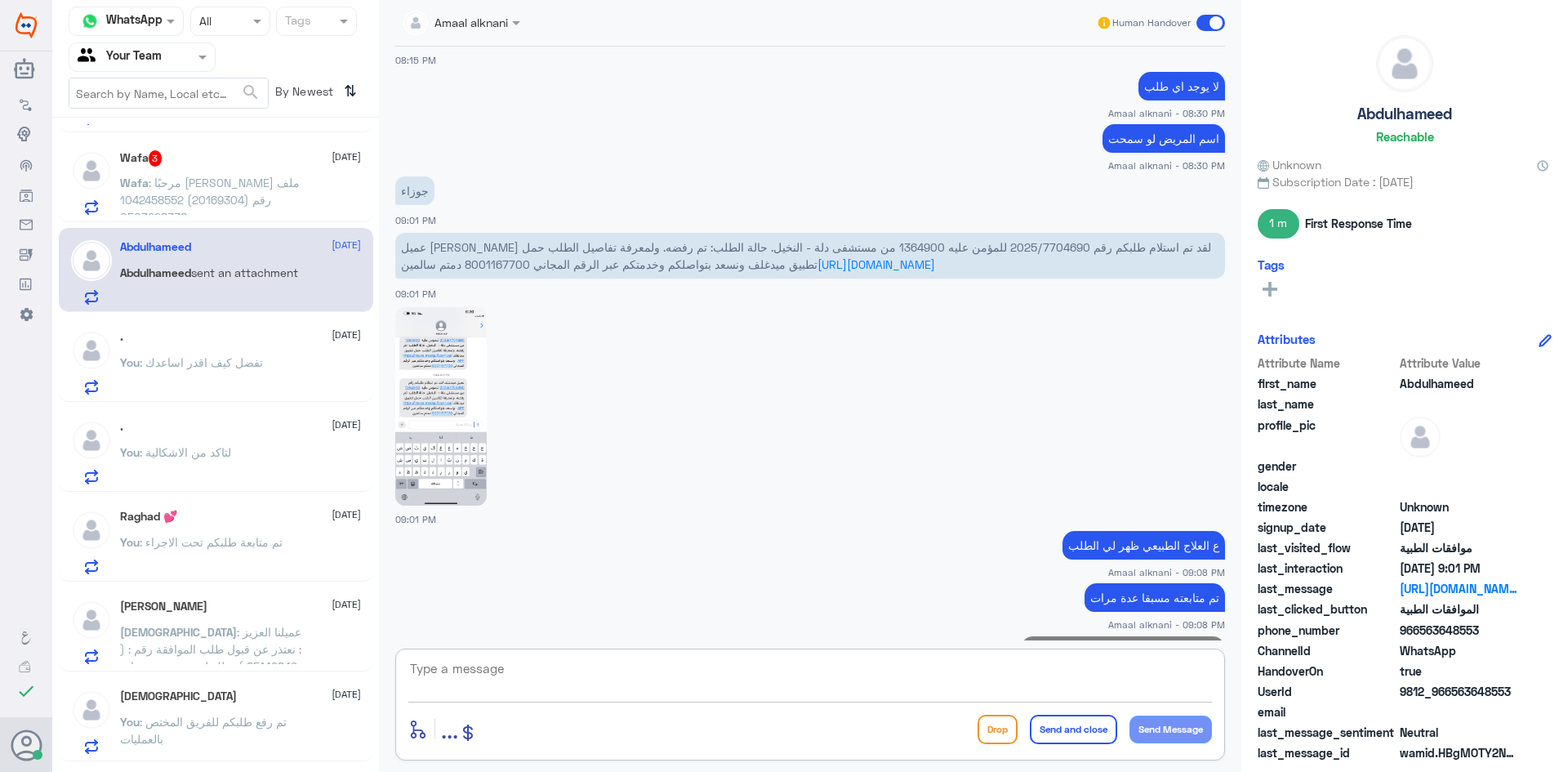
scroll to position [1361, 0]
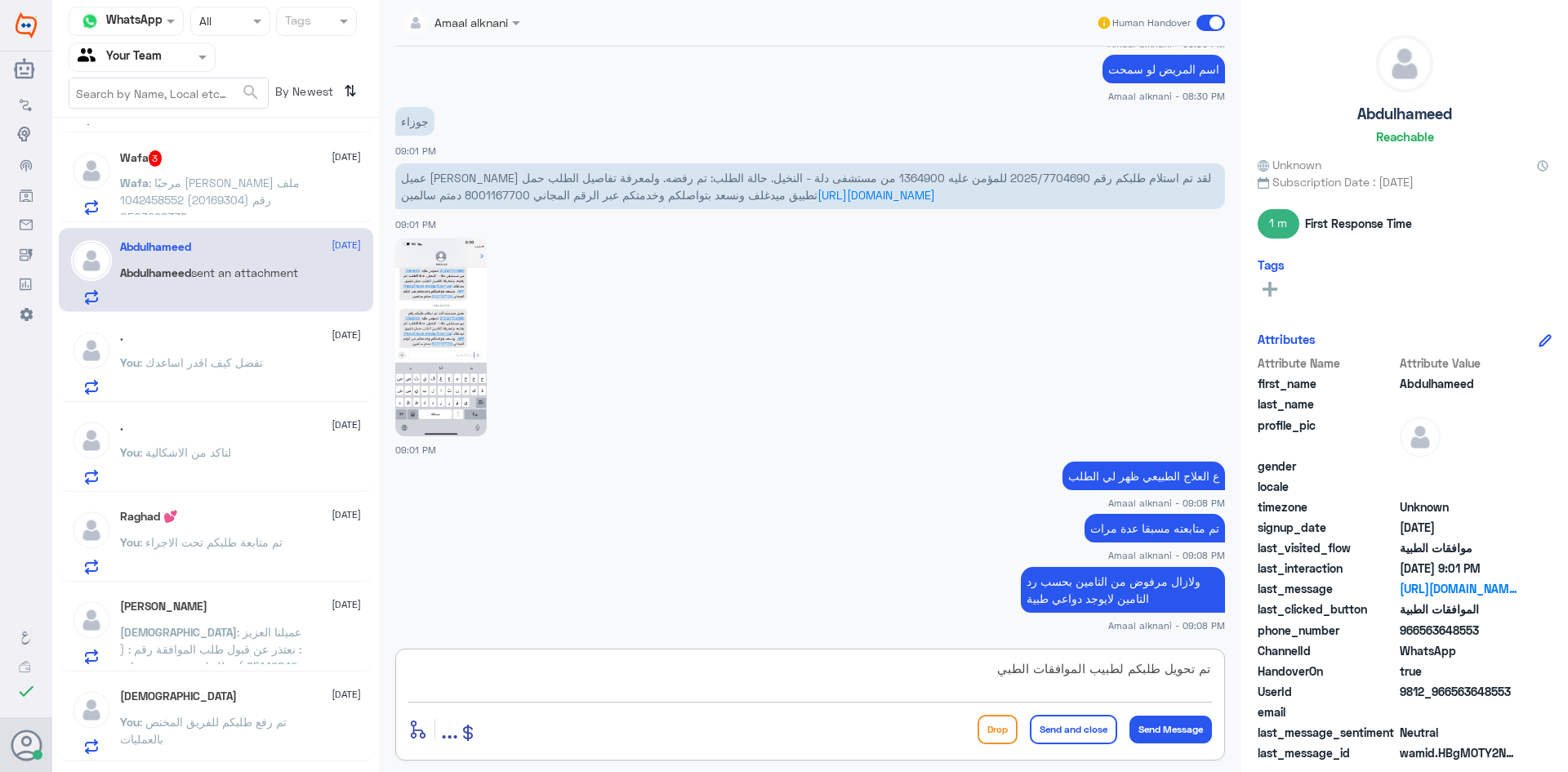
type textarea "تم تحويل طلبكم لطبيب الموافقات الطبي"
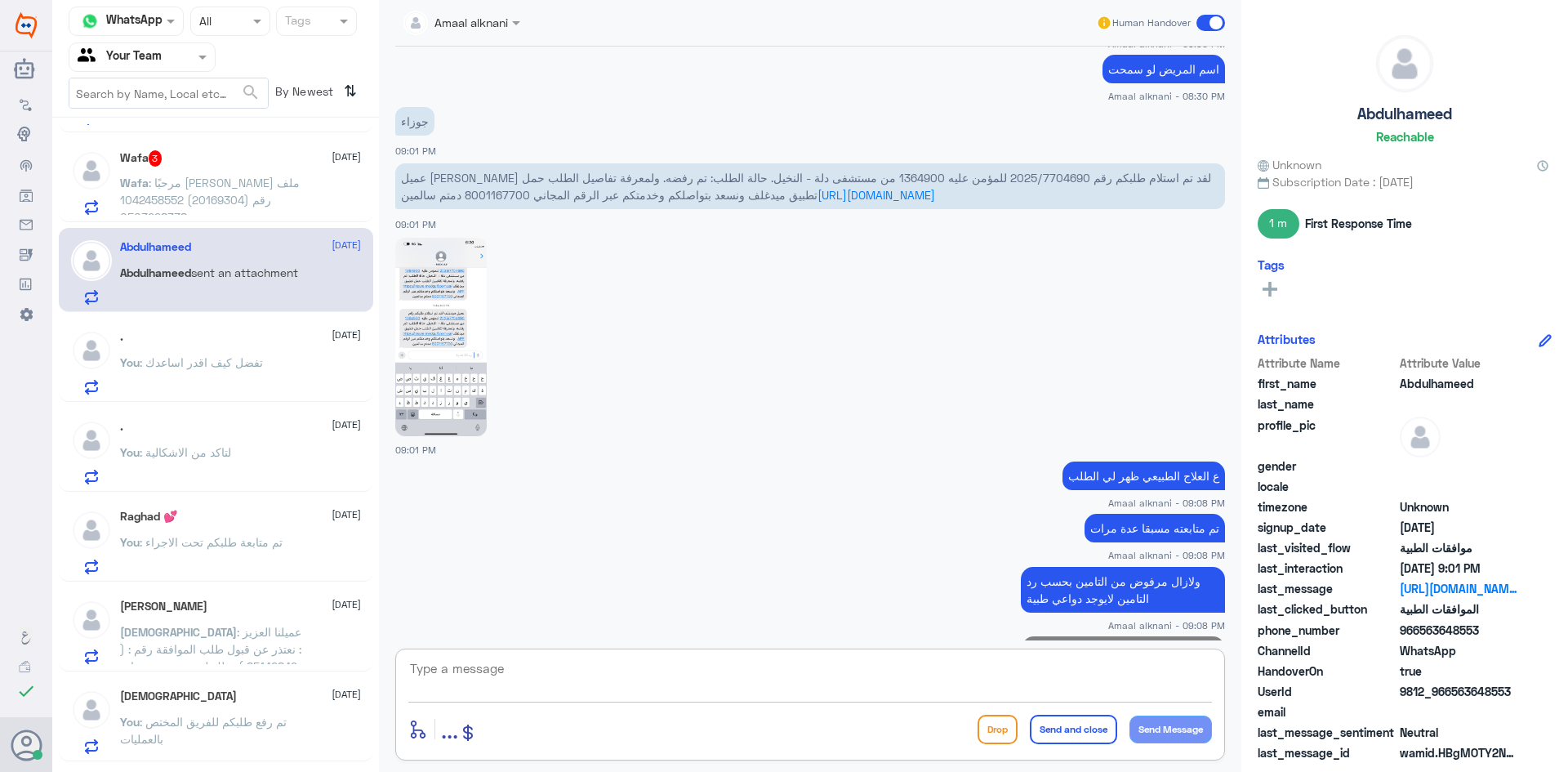
scroll to position [1413, 0]
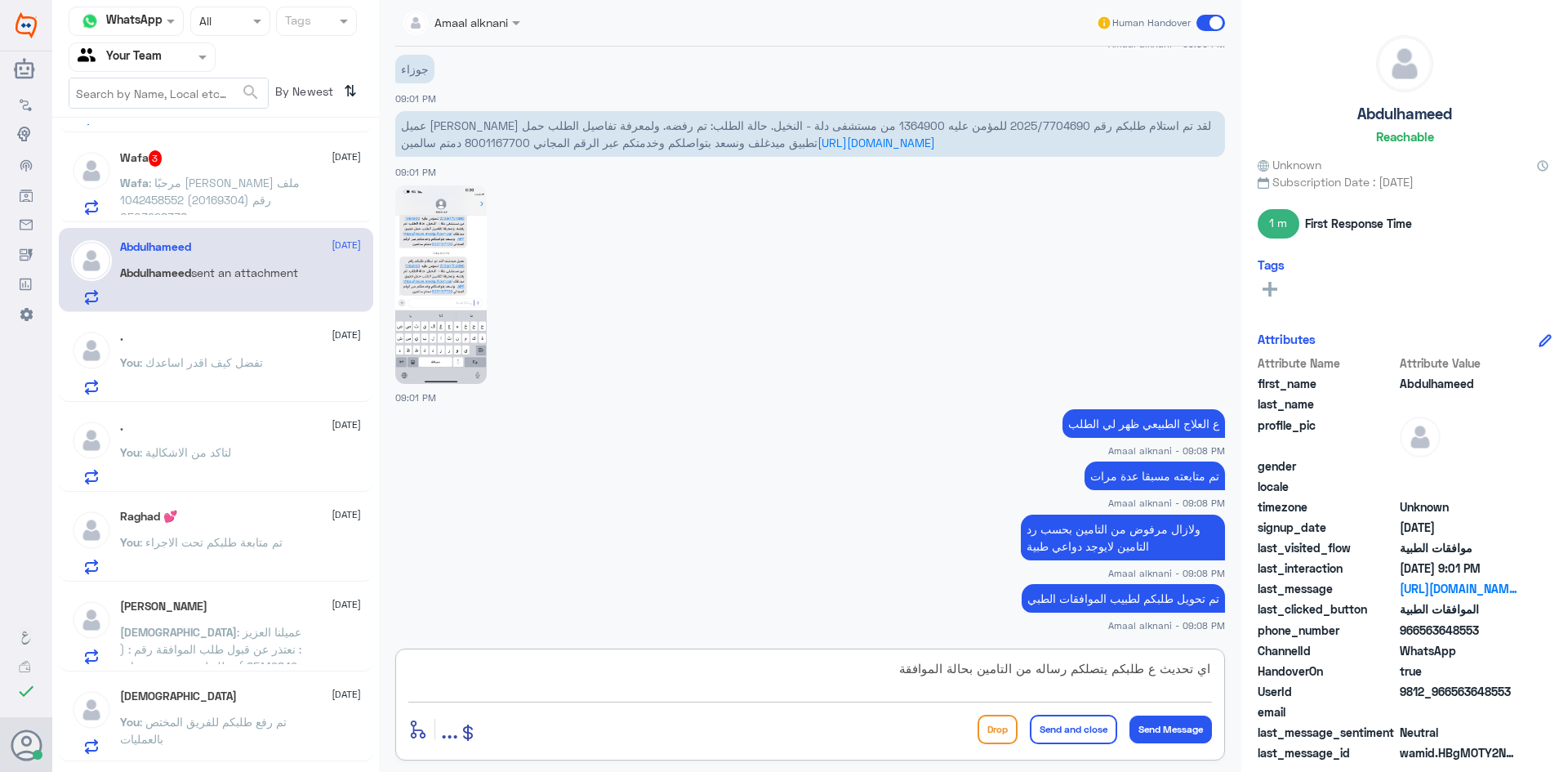
type textarea "اي تحديث ع طلبكم يتصلكم رساله من التامين بحالة الموافقة"
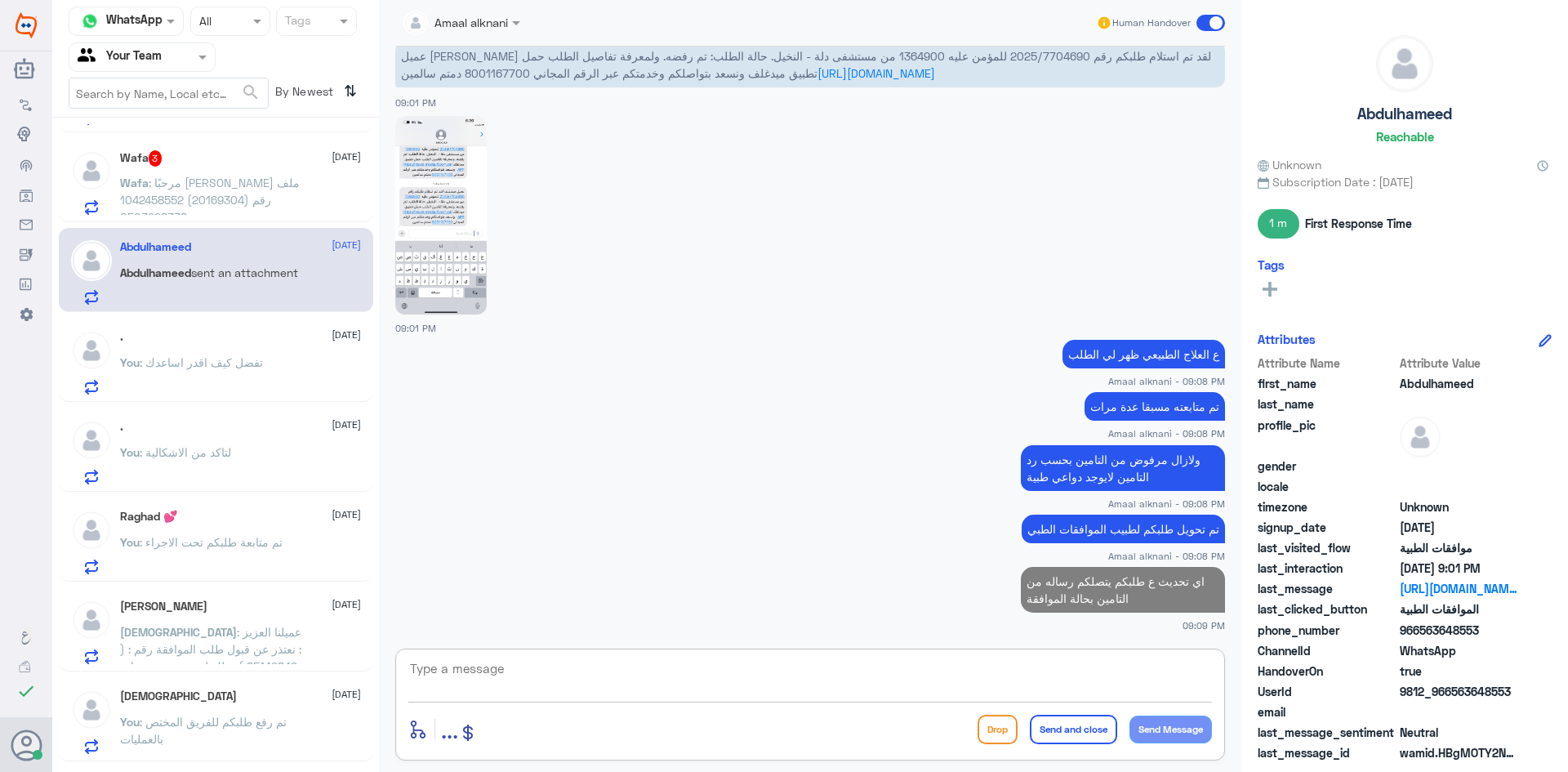
click at [745, 688] on textarea at bounding box center [811, 678] width 804 height 40
click at [259, 186] on span ": مرحبًا هيا السعود ملف رقم (20169304) 1042458552 0503228338" at bounding box center [210, 200] width 179 height 48
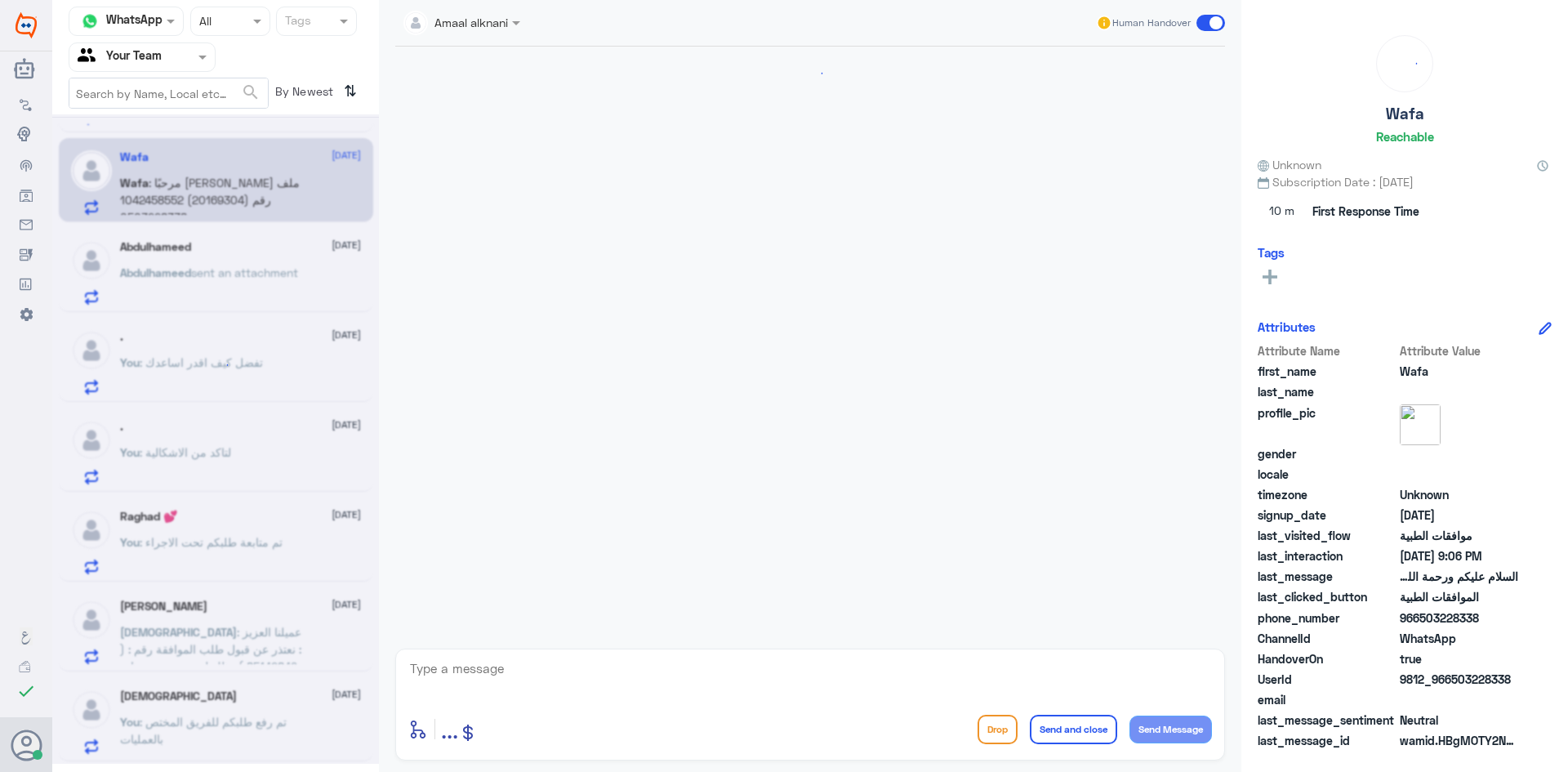
scroll to position [313, 0]
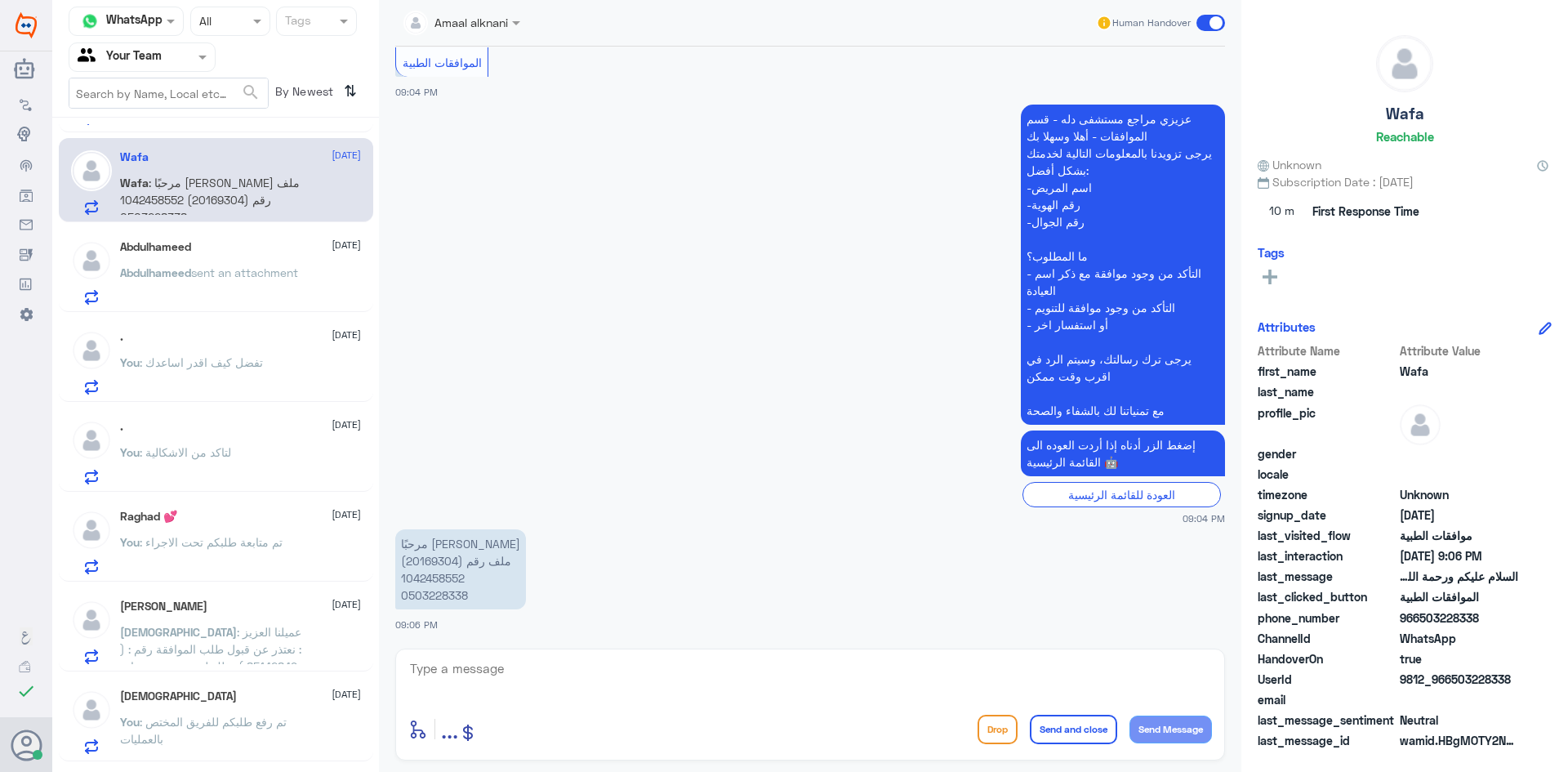
click at [502, 677] on textarea at bounding box center [811, 678] width 804 height 40
click at [437, 557] on p "مرحبًا هيا السعود ملف رقم (20169304) 1042458552 0503228338" at bounding box center [461, 569] width 131 height 80
click at [574, 678] on textarea at bounding box center [811, 678] width 804 height 40
type textarea "تفضل كيف اقدر اساعدك"
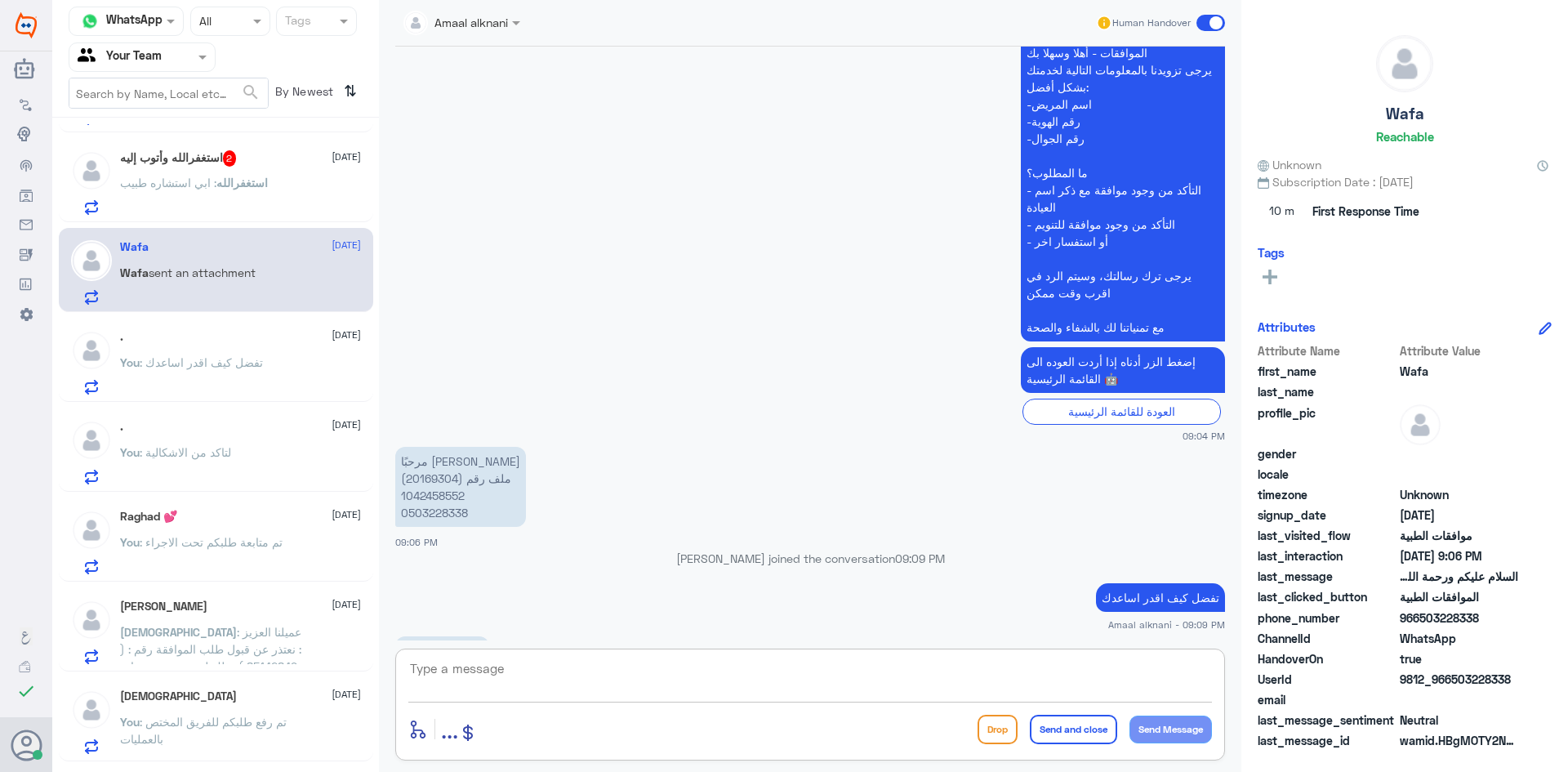
scroll to position [422, 0]
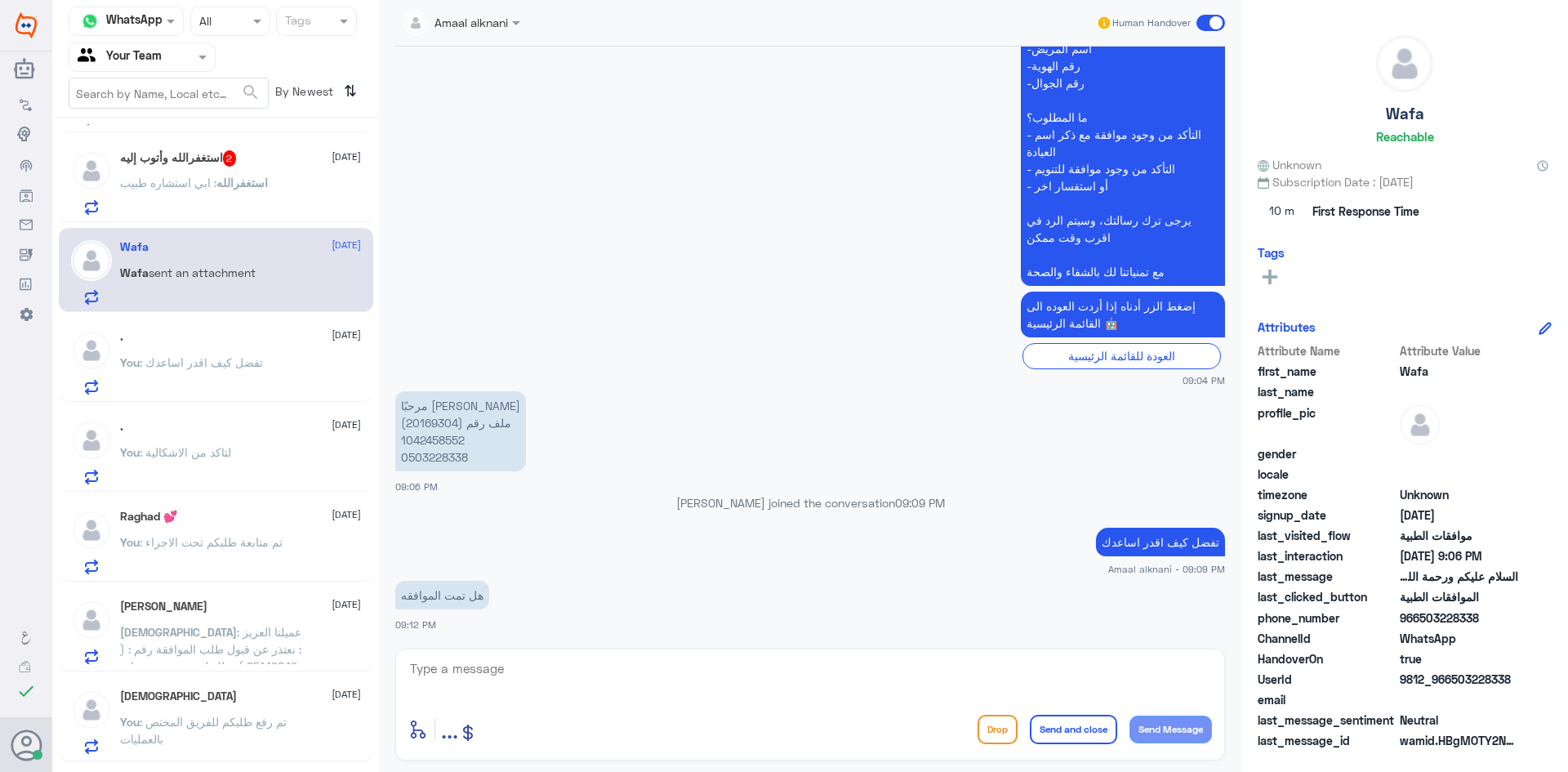
click at [216, 185] on span "استغفرالله" at bounding box center [241, 182] width 51 height 13
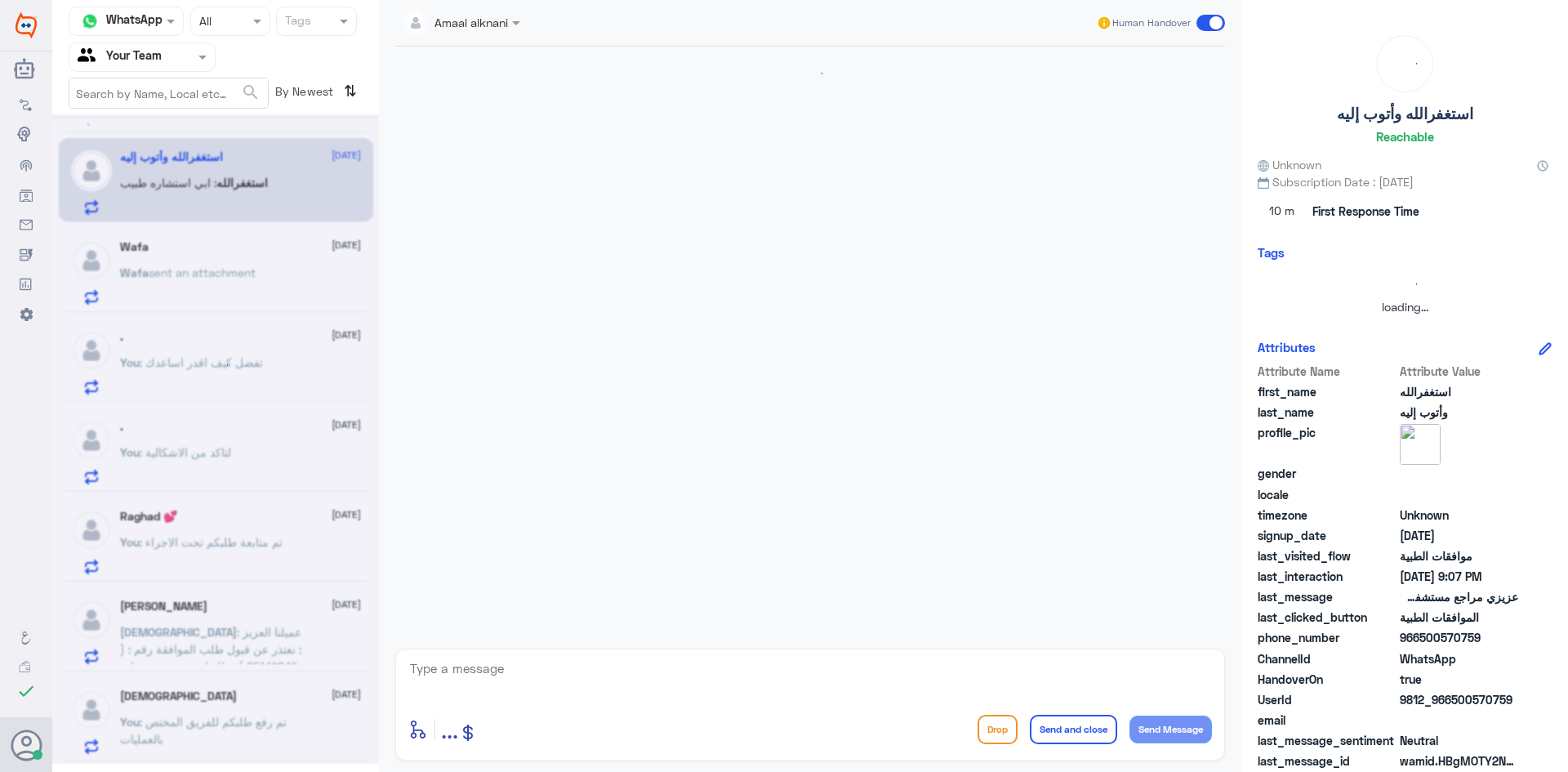
scroll to position [697, 0]
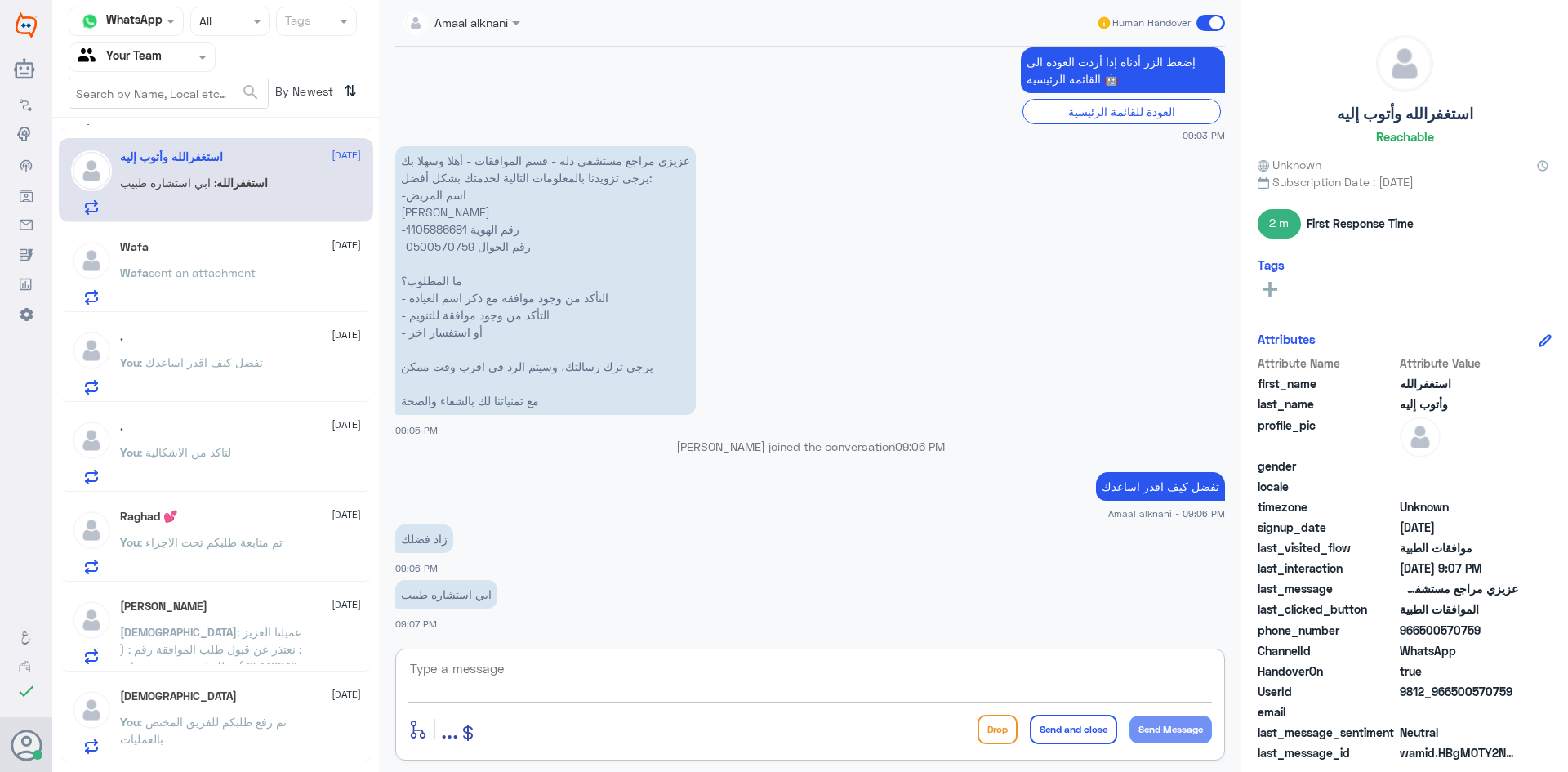
click at [547, 660] on textarea at bounding box center [811, 678] width 804 height 40
click at [547, 671] on textarea at bounding box center [811, 678] width 804 height 40
type textarea "الرجاء التواصل مع خدمة العملاء بالاتصال هاتفيا 920012222"
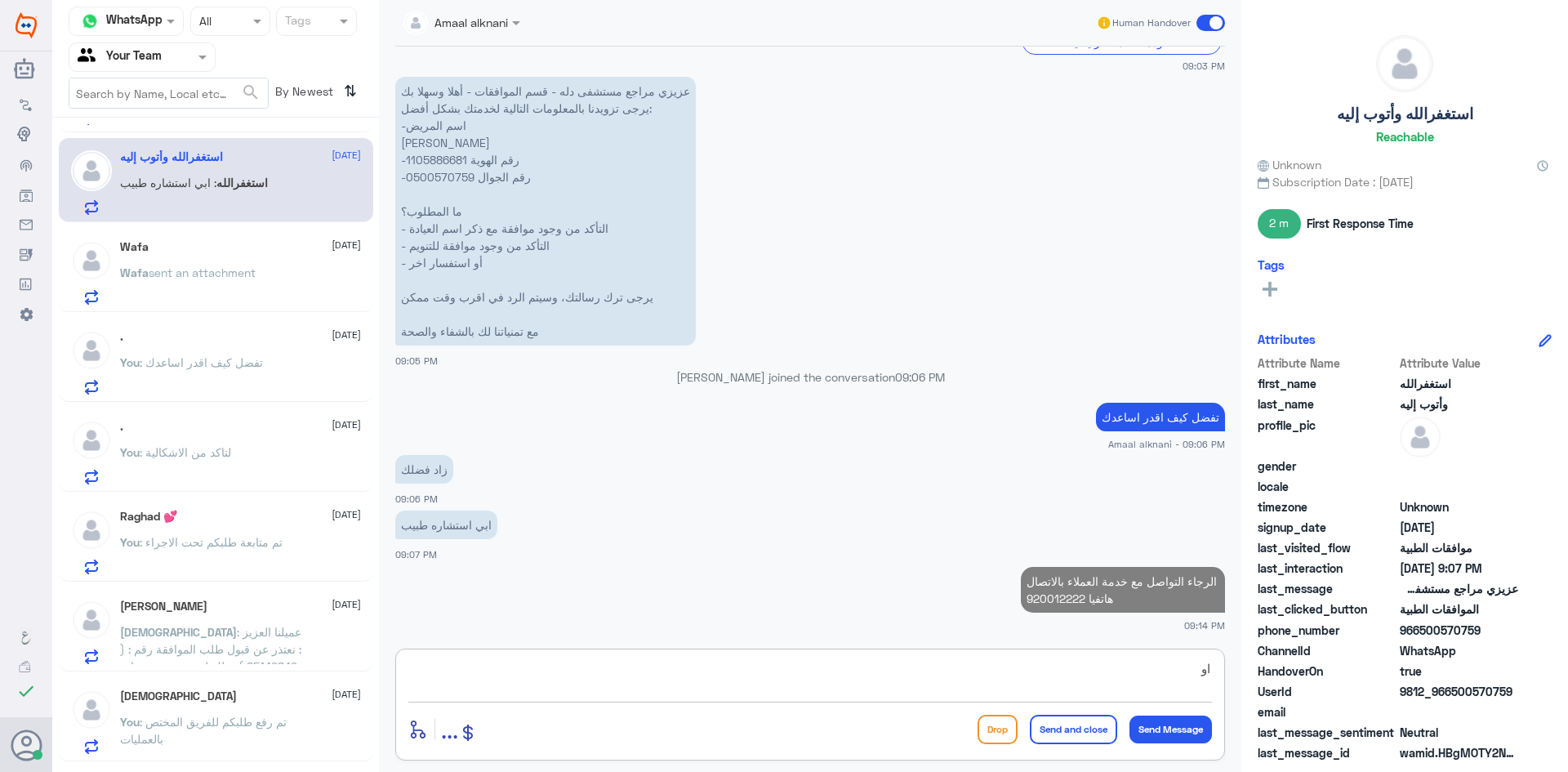
type textarea "ا"
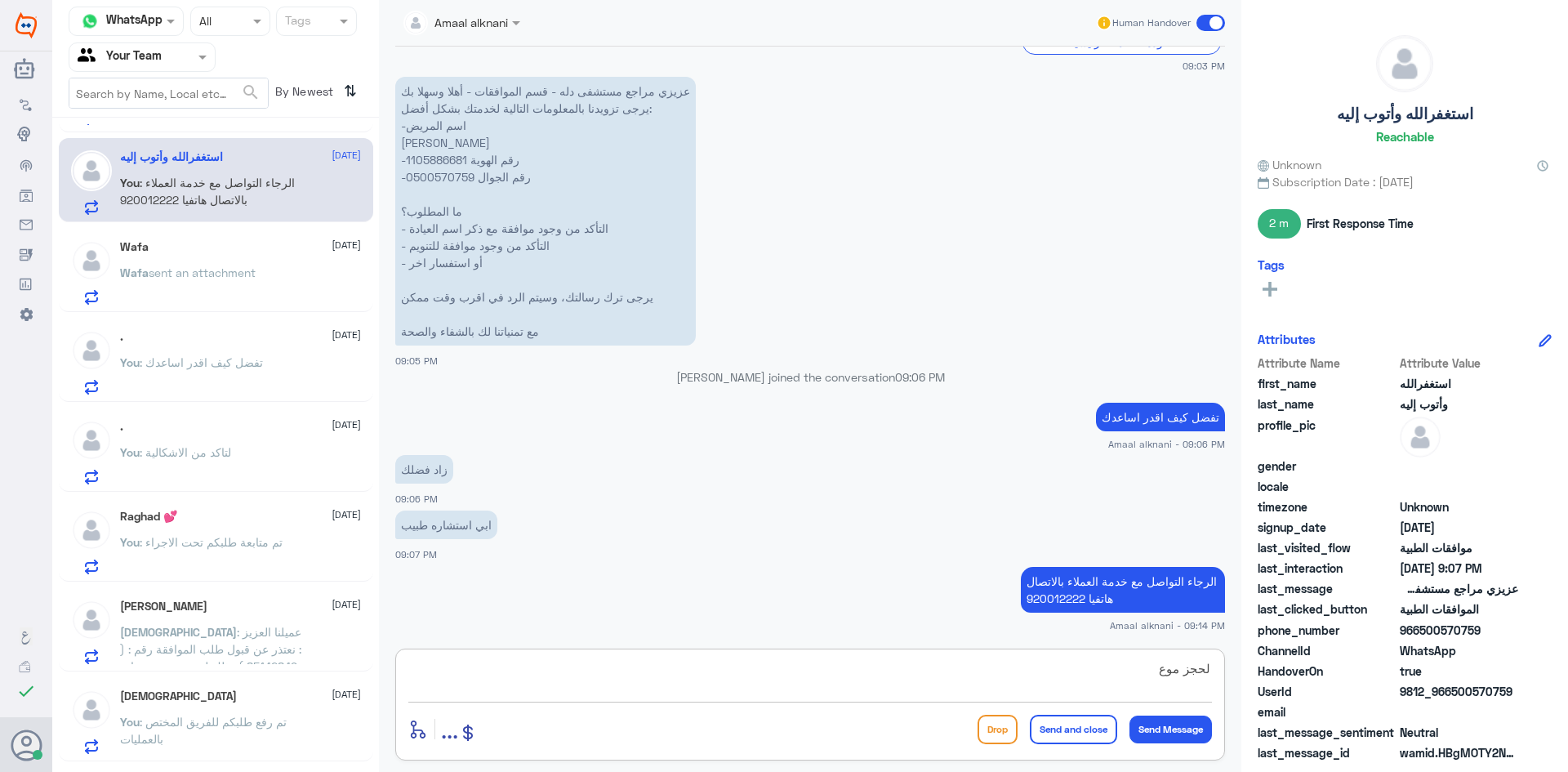
type textarea "لحجز موعد"
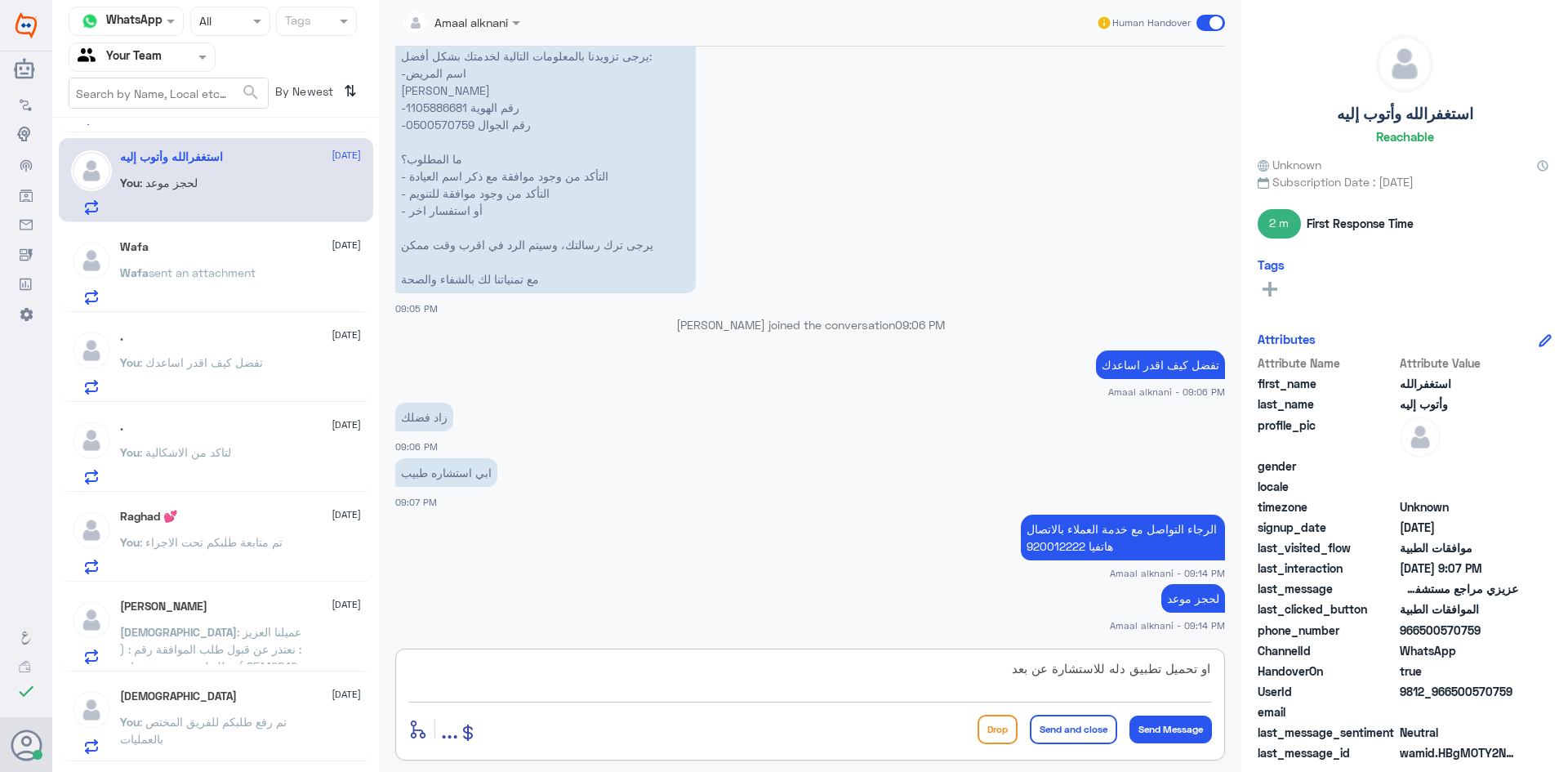
type textarea "او تحميل تطبيق دله للاستشارة عن بعد"
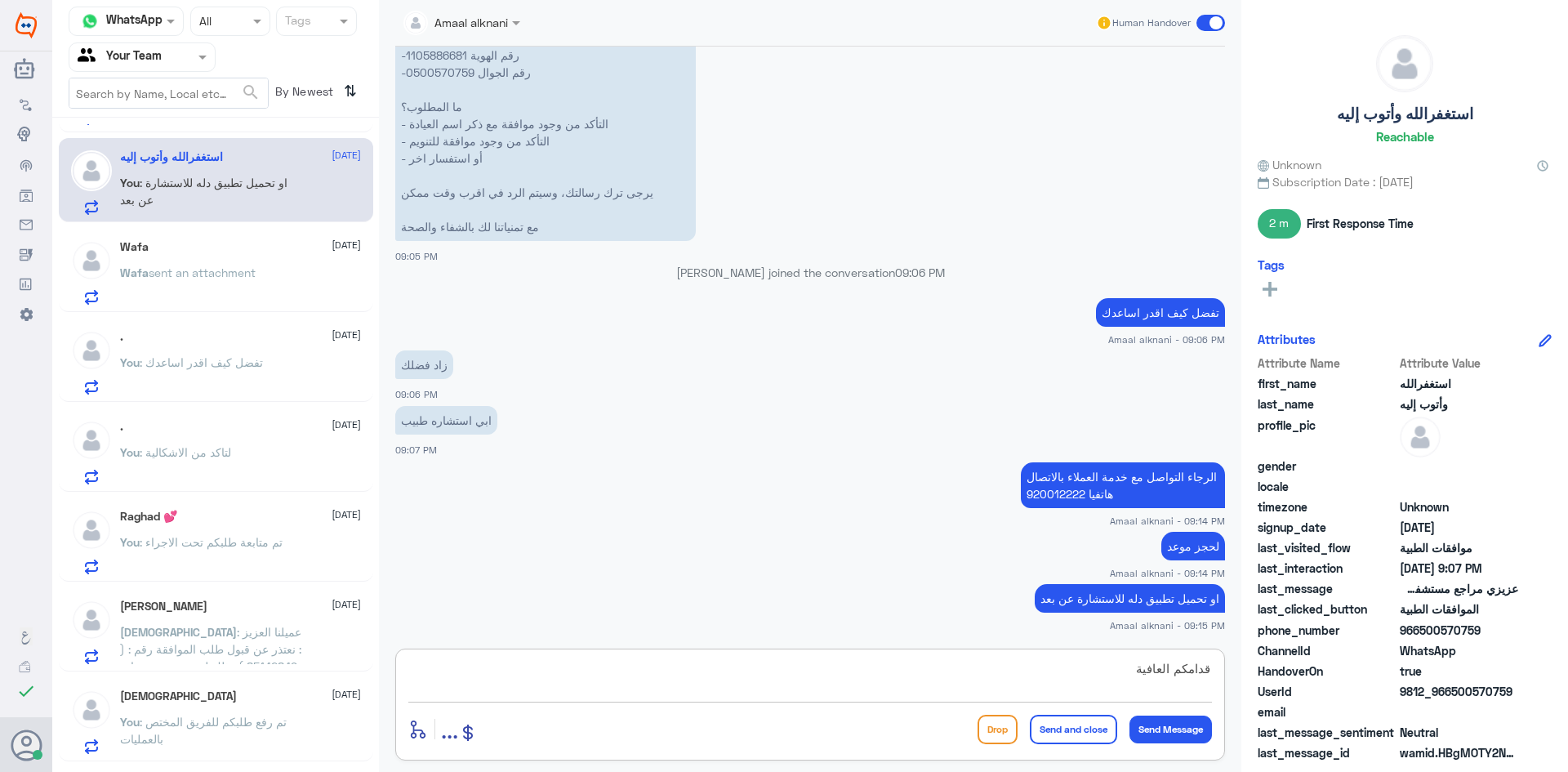
type textarea "قدامكم العافية"
click at [1051, 726] on button "Send and close" at bounding box center [1073, 729] width 88 height 29
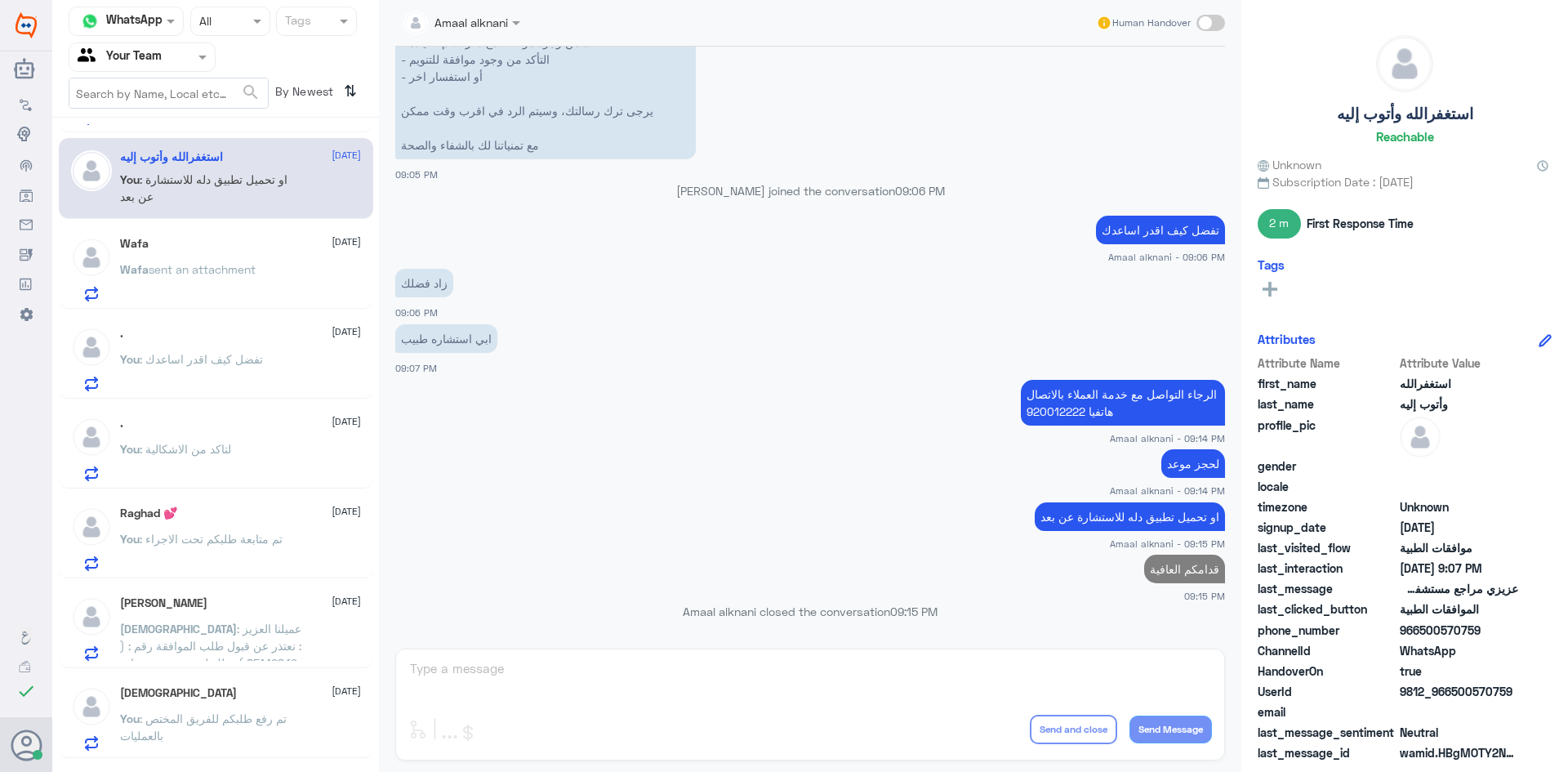
click at [200, 279] on p "Wafa sent an attachment" at bounding box center [188, 280] width 136 height 40
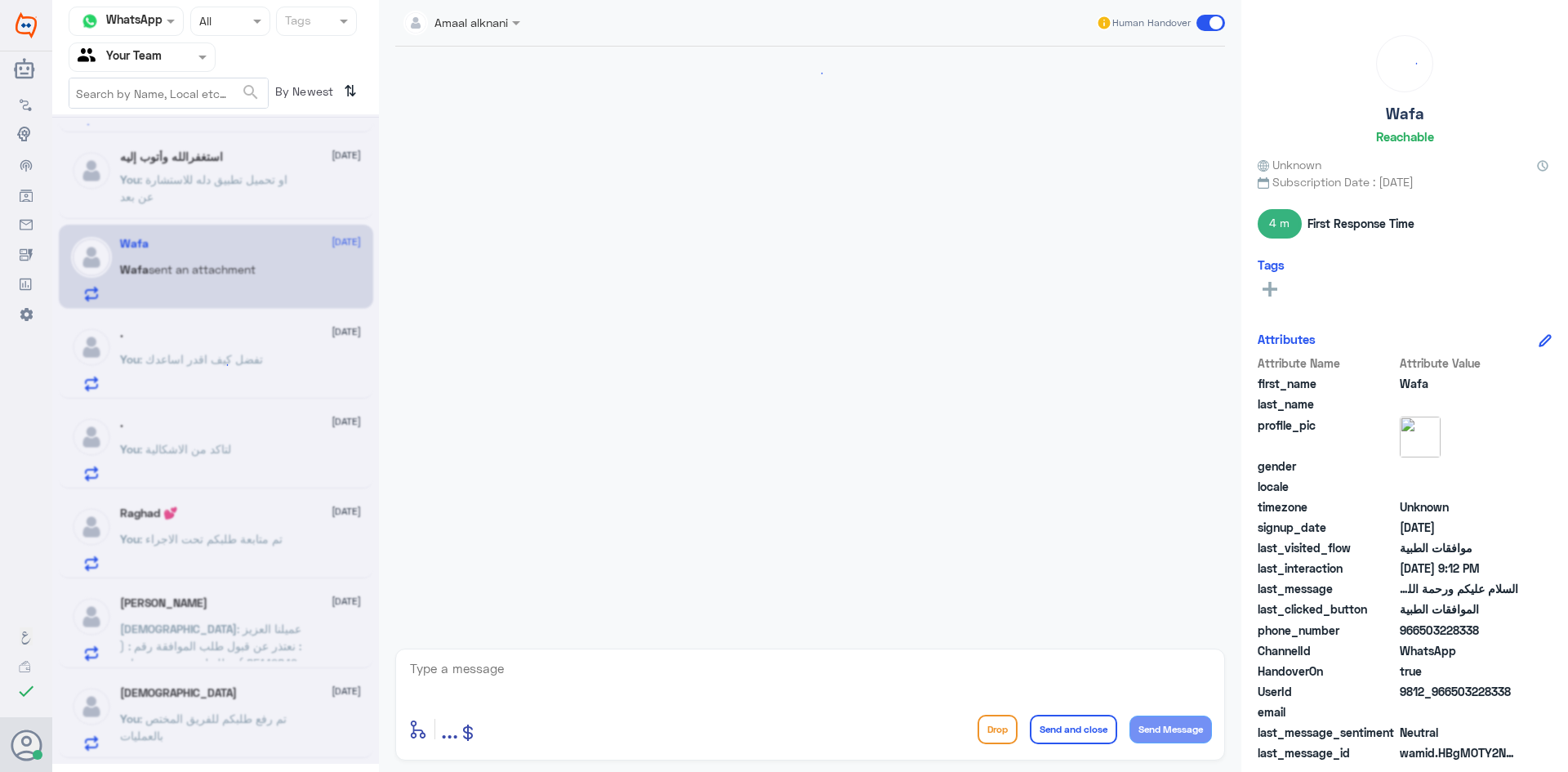
scroll to position [451, 0]
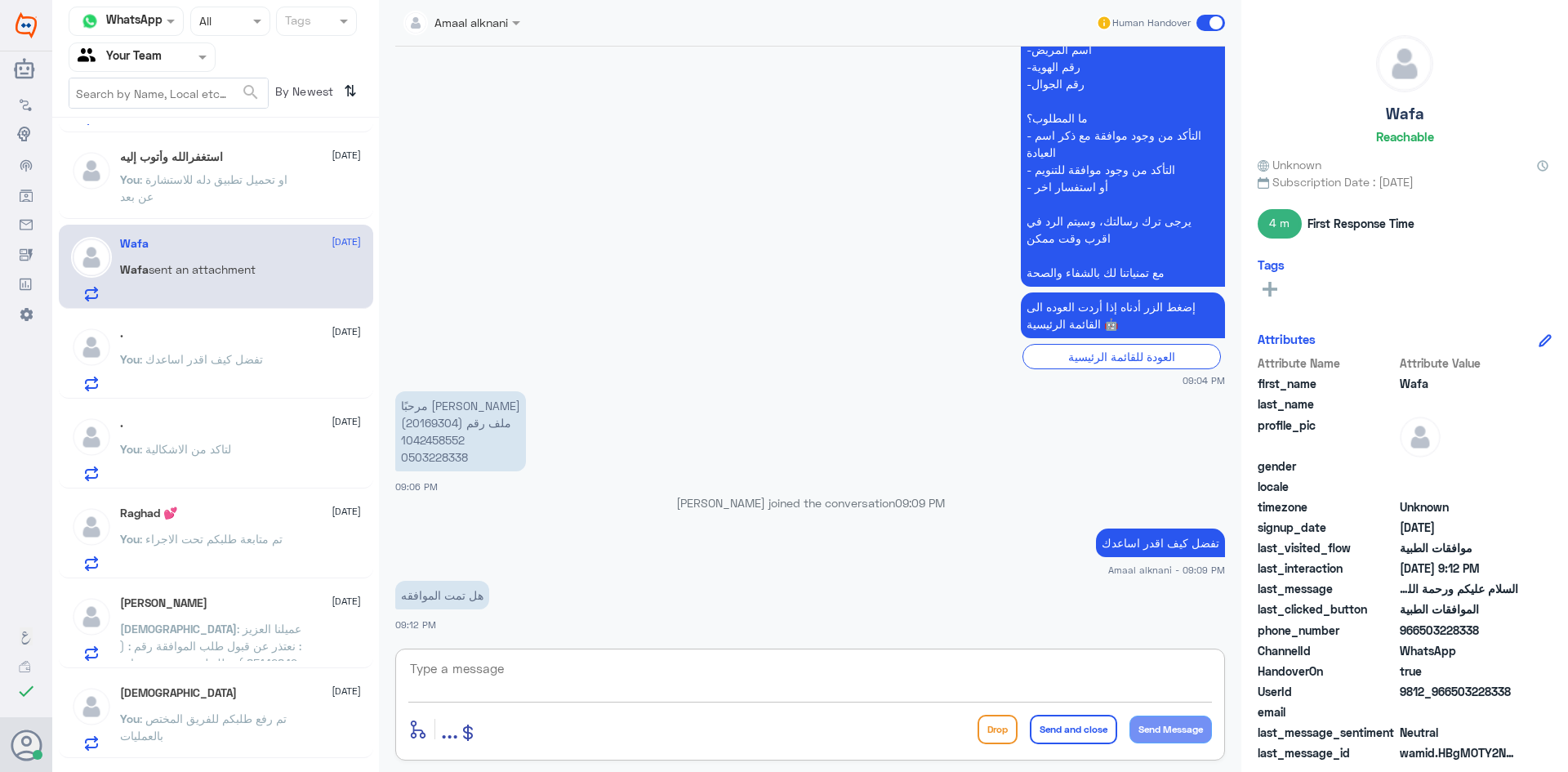
click at [542, 690] on textarea at bounding box center [811, 678] width 804 height 40
click at [509, 659] on textarea at bounding box center [811, 678] width 804 height 40
type textarea "عملية ؟"
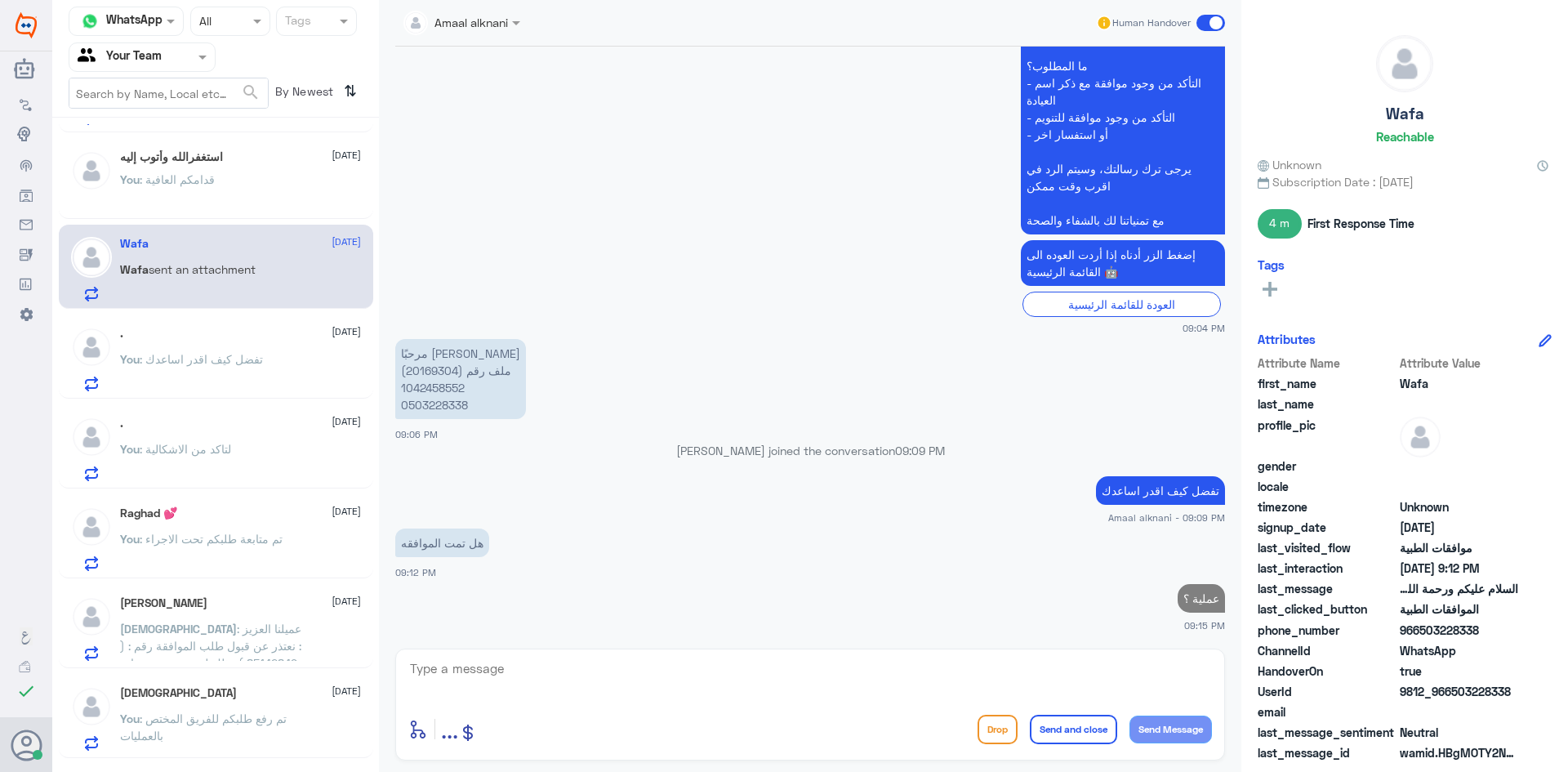
click at [435, 376] on p "مرحبًا هيا السعود ملف رقم (20169304) 1042458552 0503228338" at bounding box center [461, 379] width 131 height 80
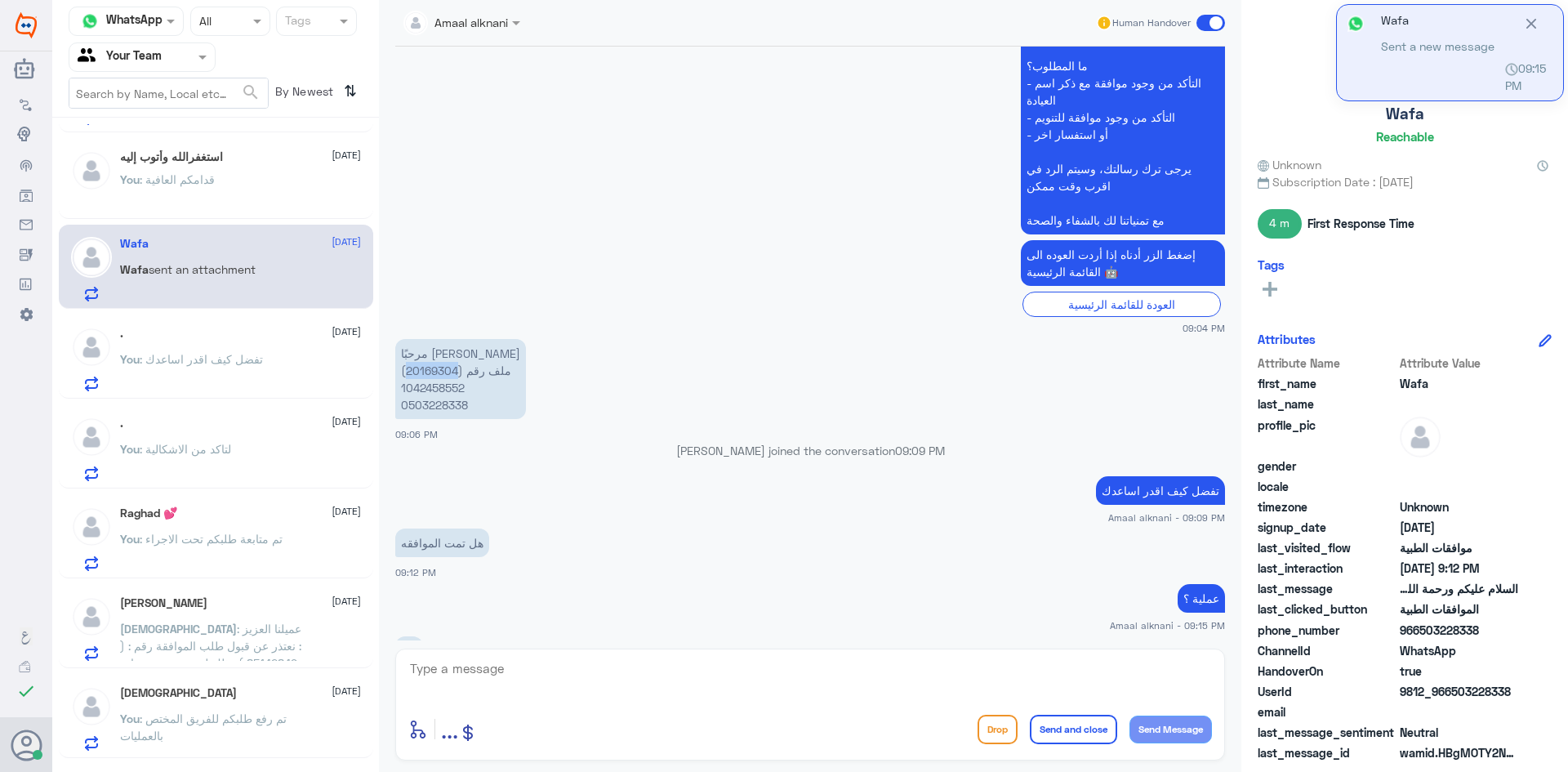
scroll to position [560, 0]
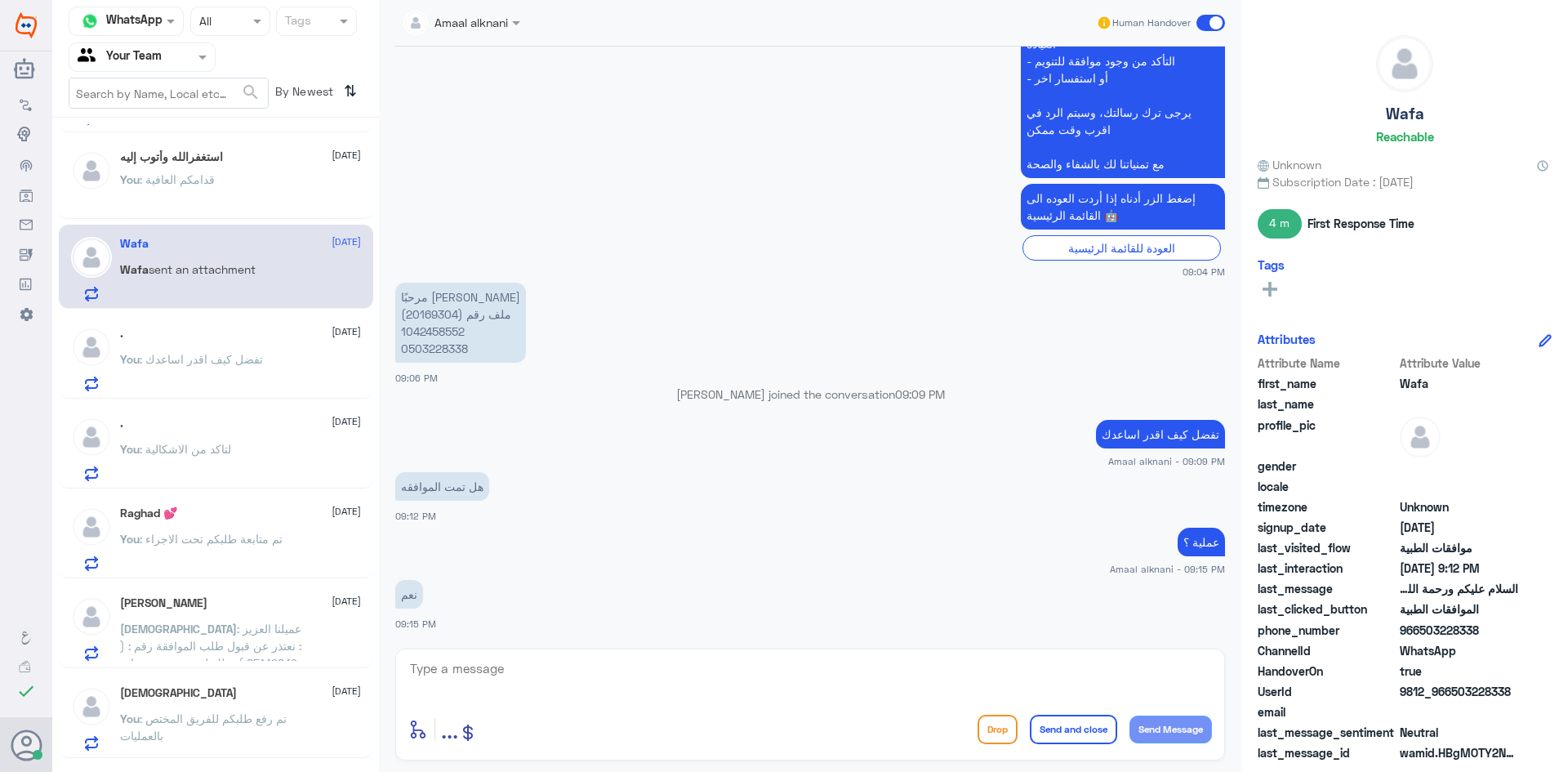
click at [726, 670] on textarea at bounding box center [811, 678] width 804 height 40
type textarea "للاسف بحسب رد التامين الاجراء غير مغطى"
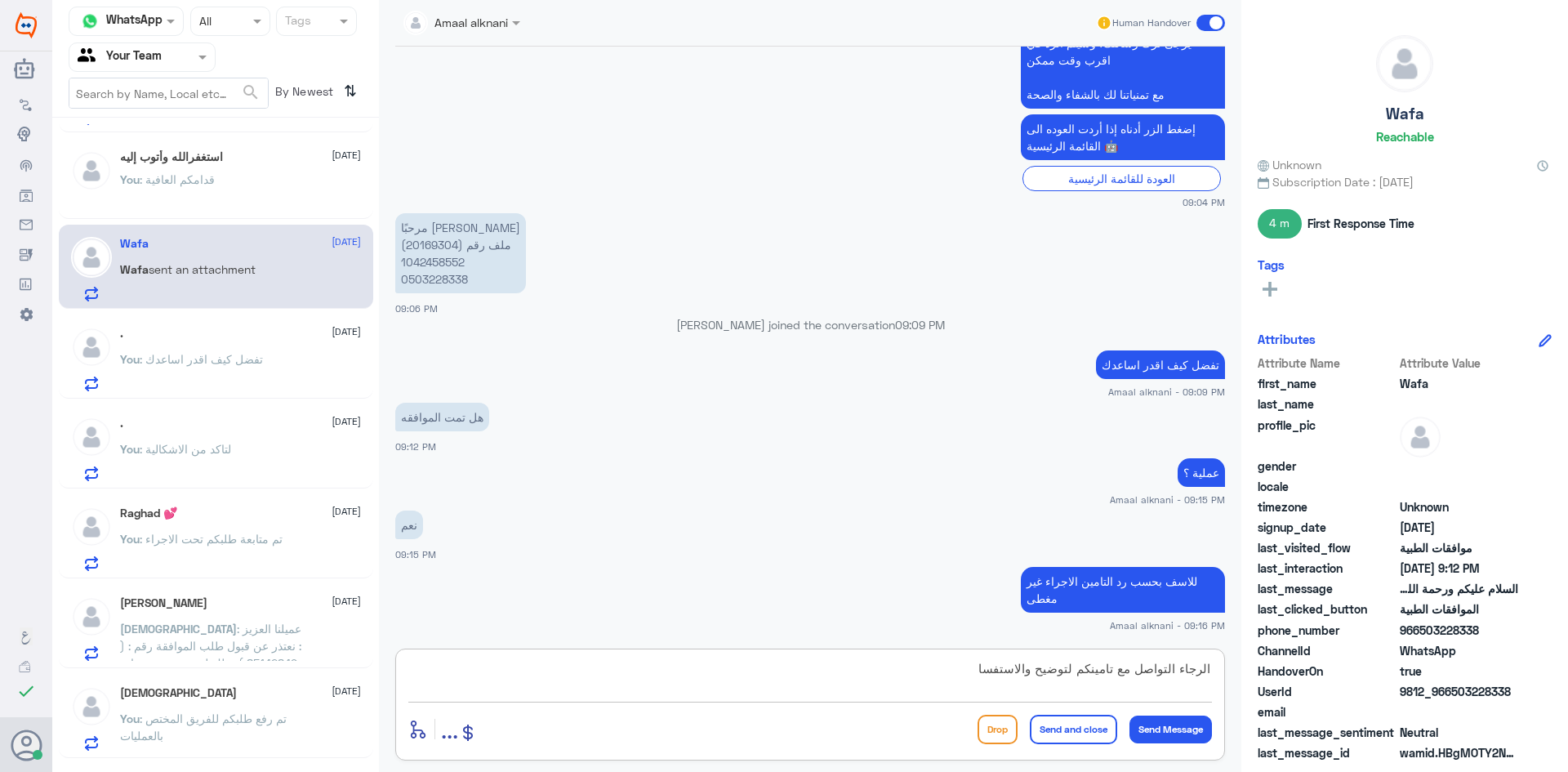
type textarea "الرجاء التواصل مع تامينكم لتوضيح والاستفسار"
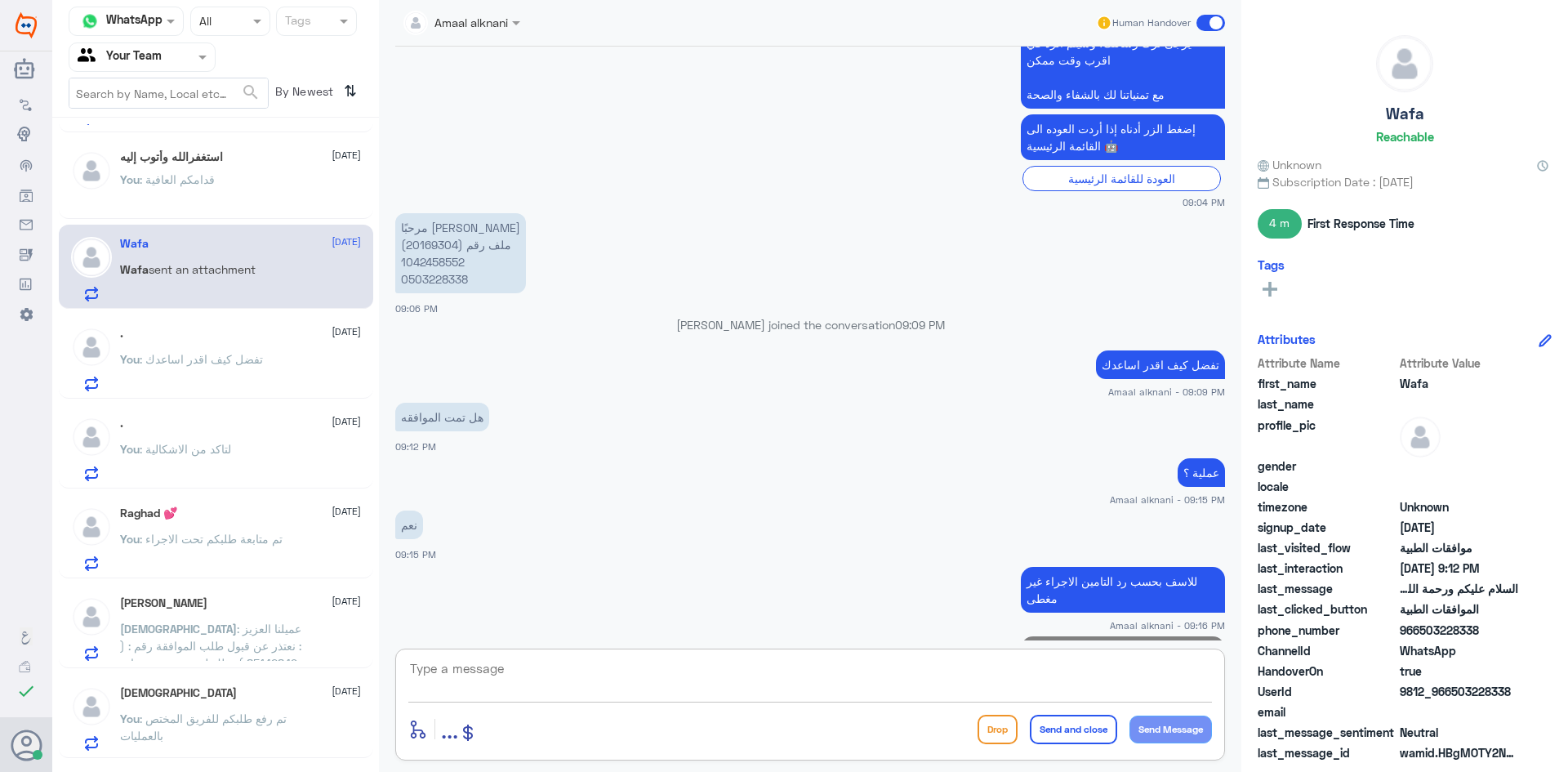
scroll to position [699, 0]
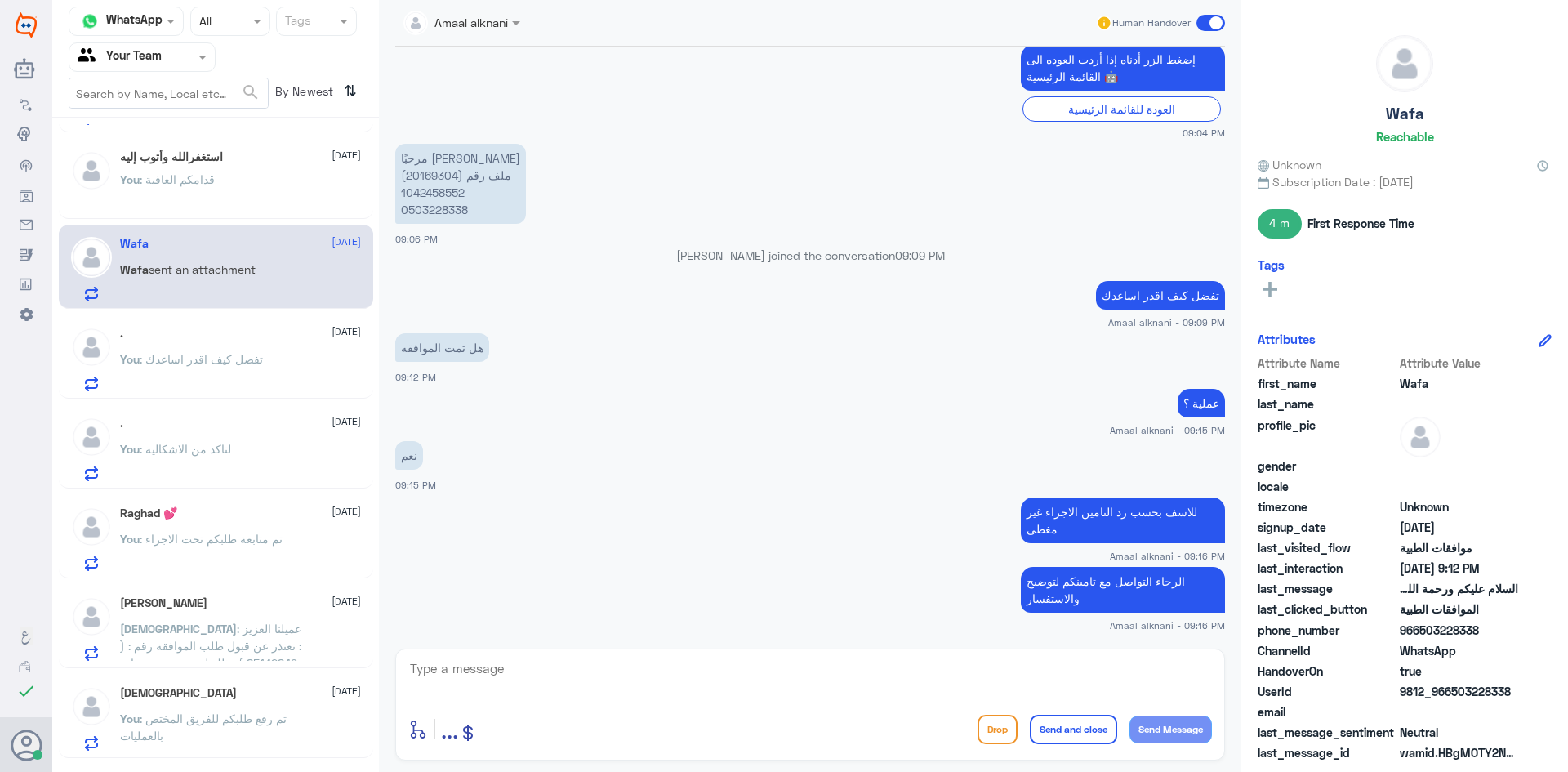
click at [188, 176] on span ": قدامكم العافية" at bounding box center [177, 179] width 75 height 13
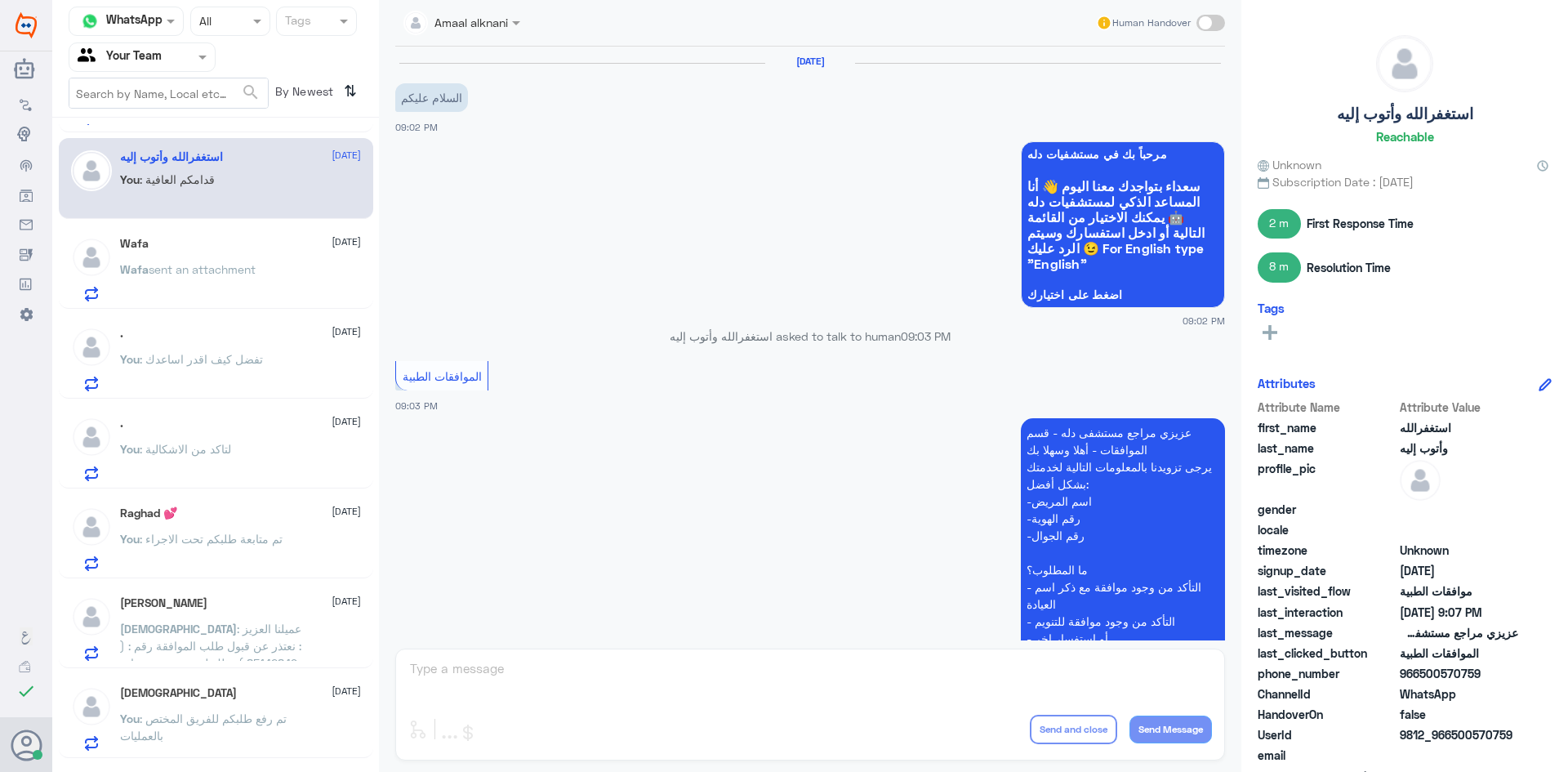
scroll to position [953, 0]
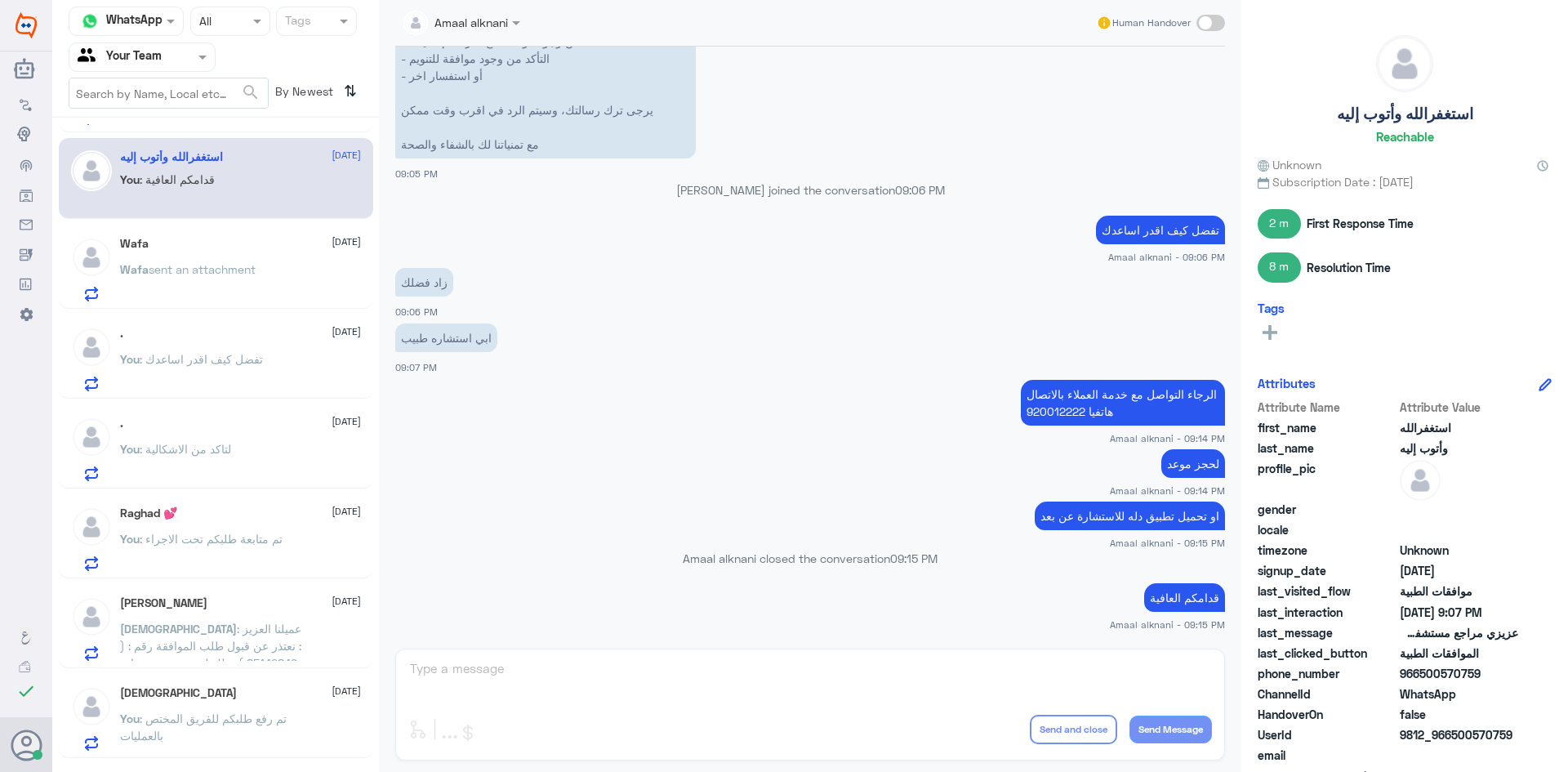
click at [233, 259] on div "Wafa 12 October Wafa sent an attachment" at bounding box center [241, 269] width 241 height 65
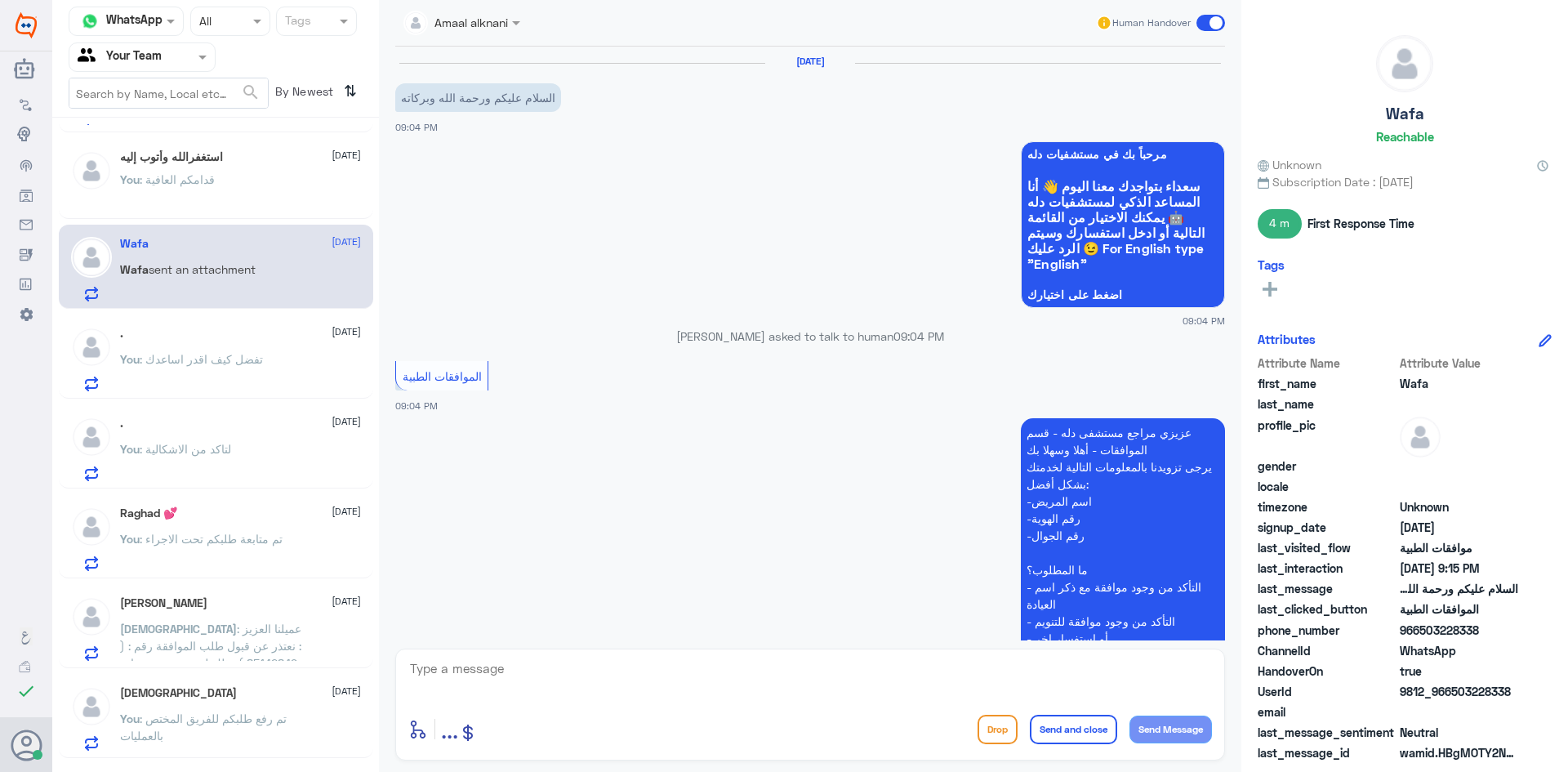
scroll to position [699, 0]
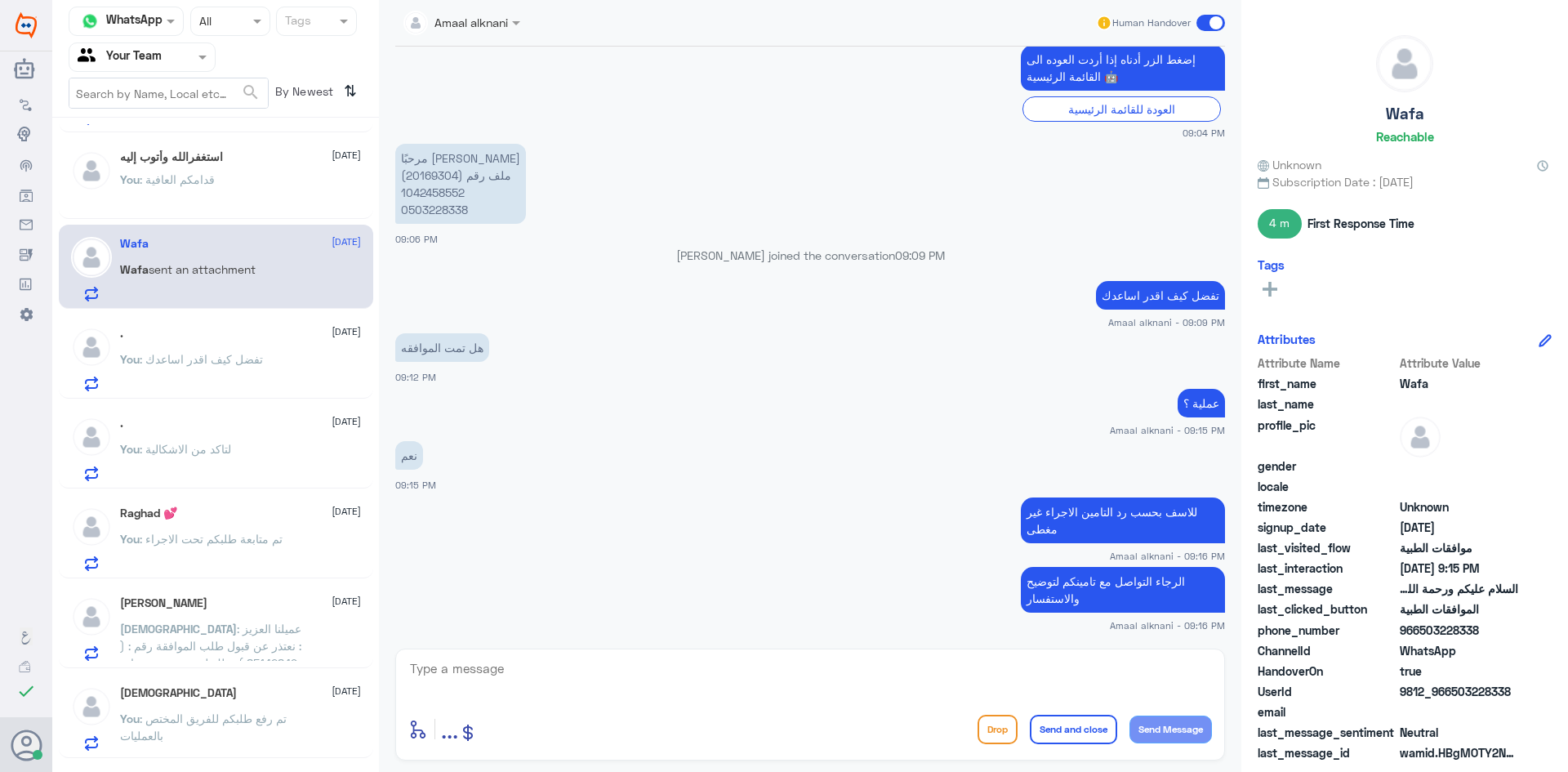
click at [213, 511] on div "Raghad 💕 12 October" at bounding box center [241, 513] width 241 height 13
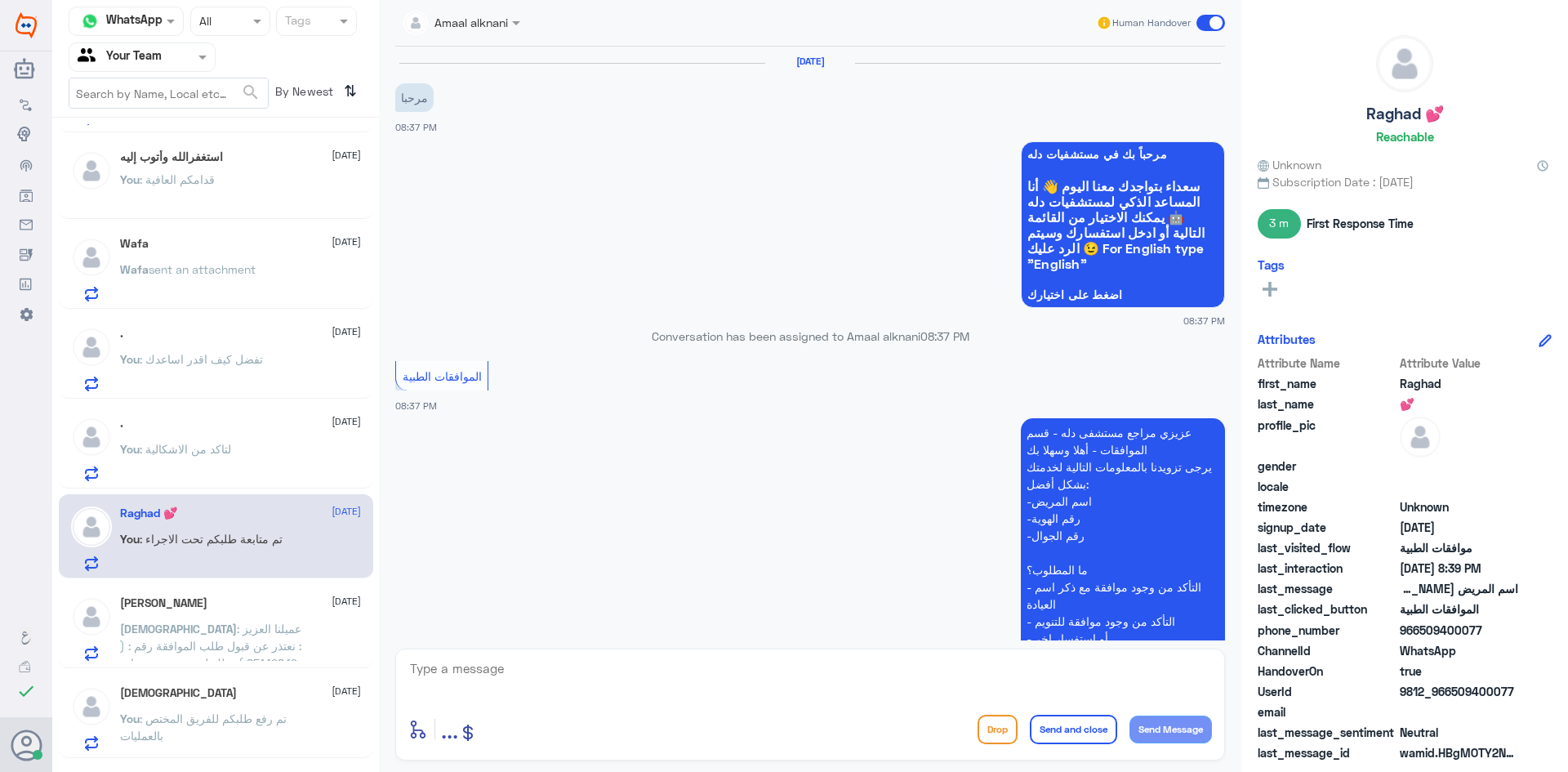
scroll to position [430, 0]
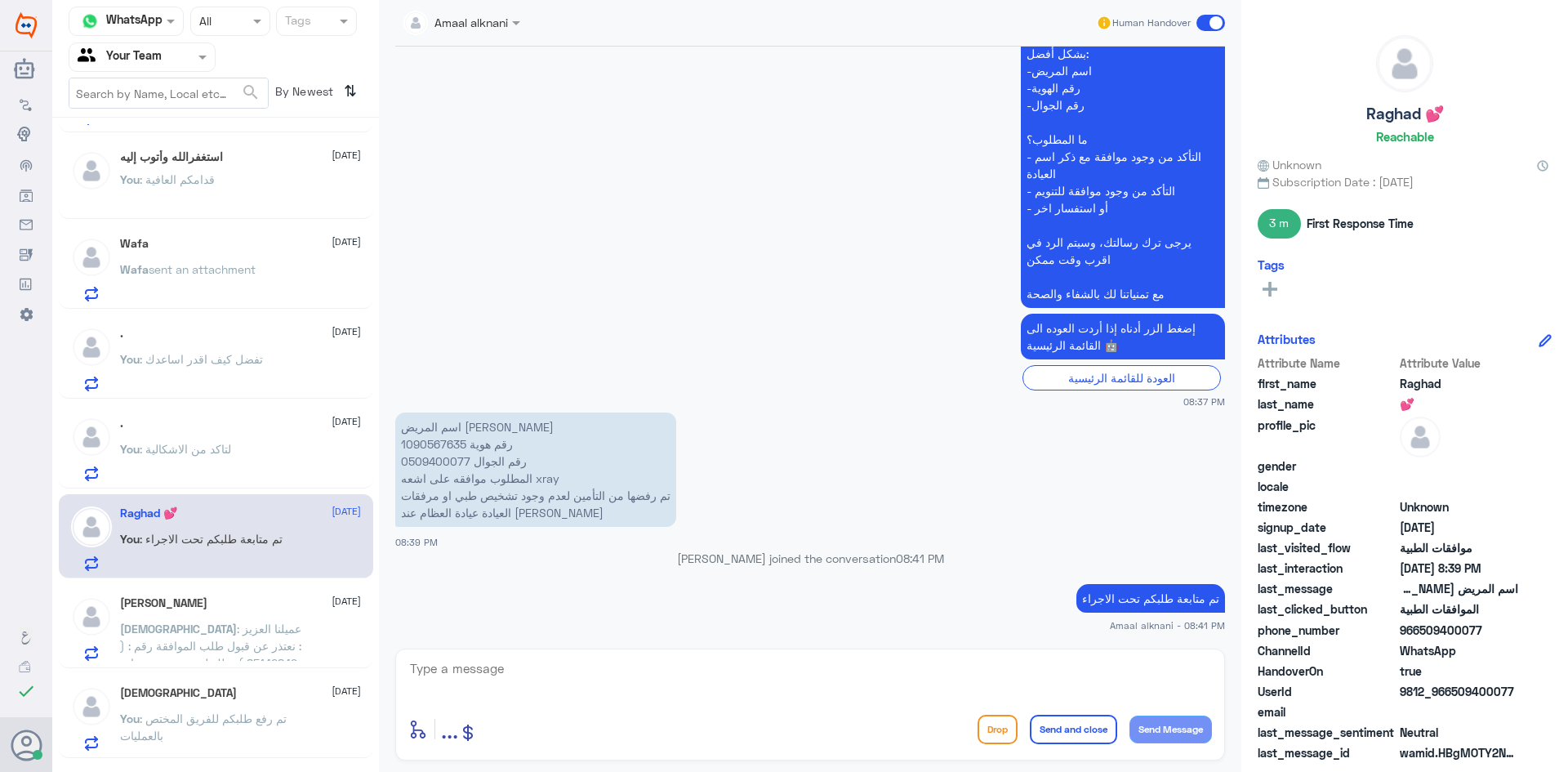
click at [221, 439] on div ". 12 October You : لتاكد من الاشكالية" at bounding box center [241, 448] width 241 height 65
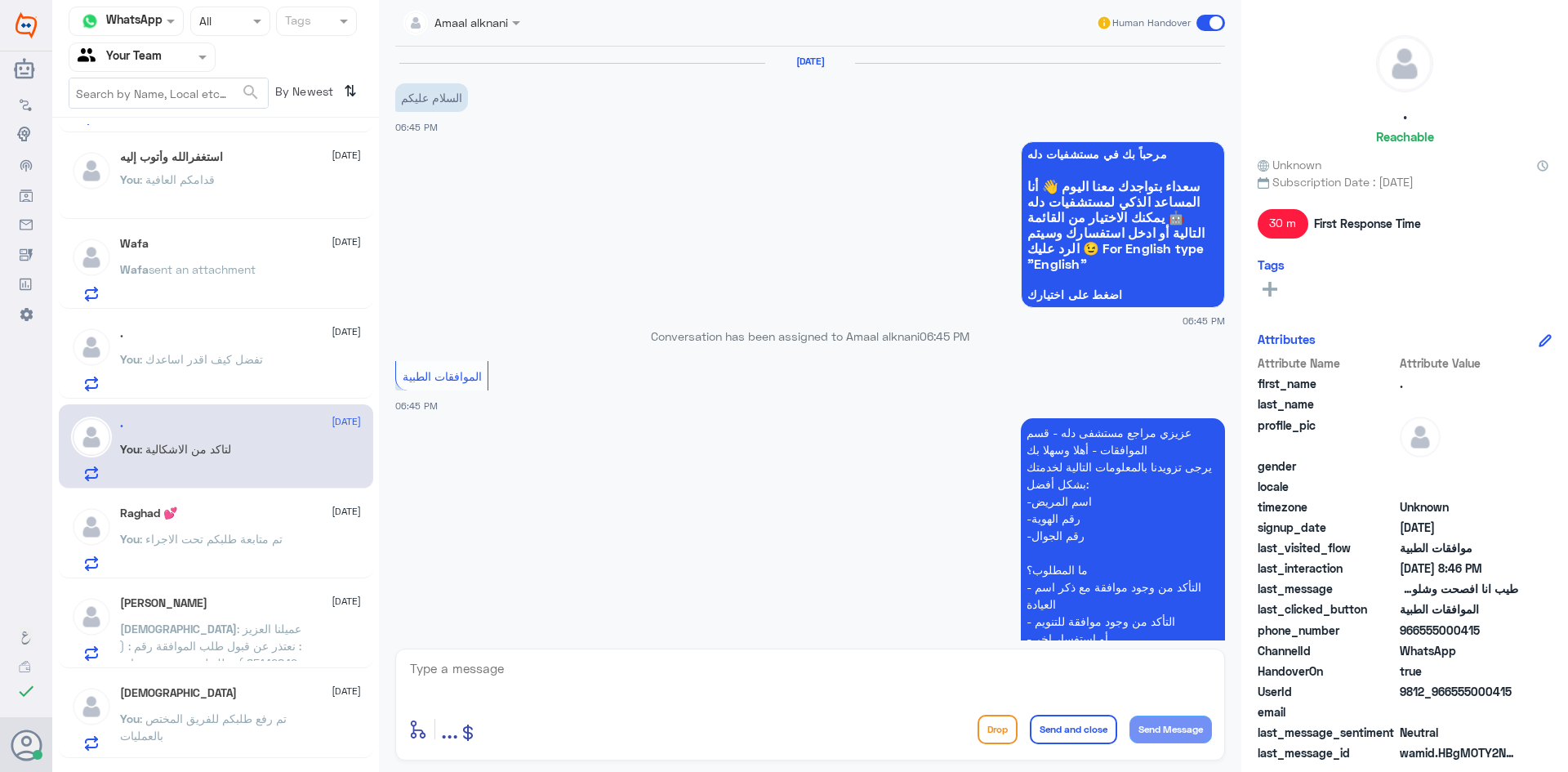
scroll to position [777, 0]
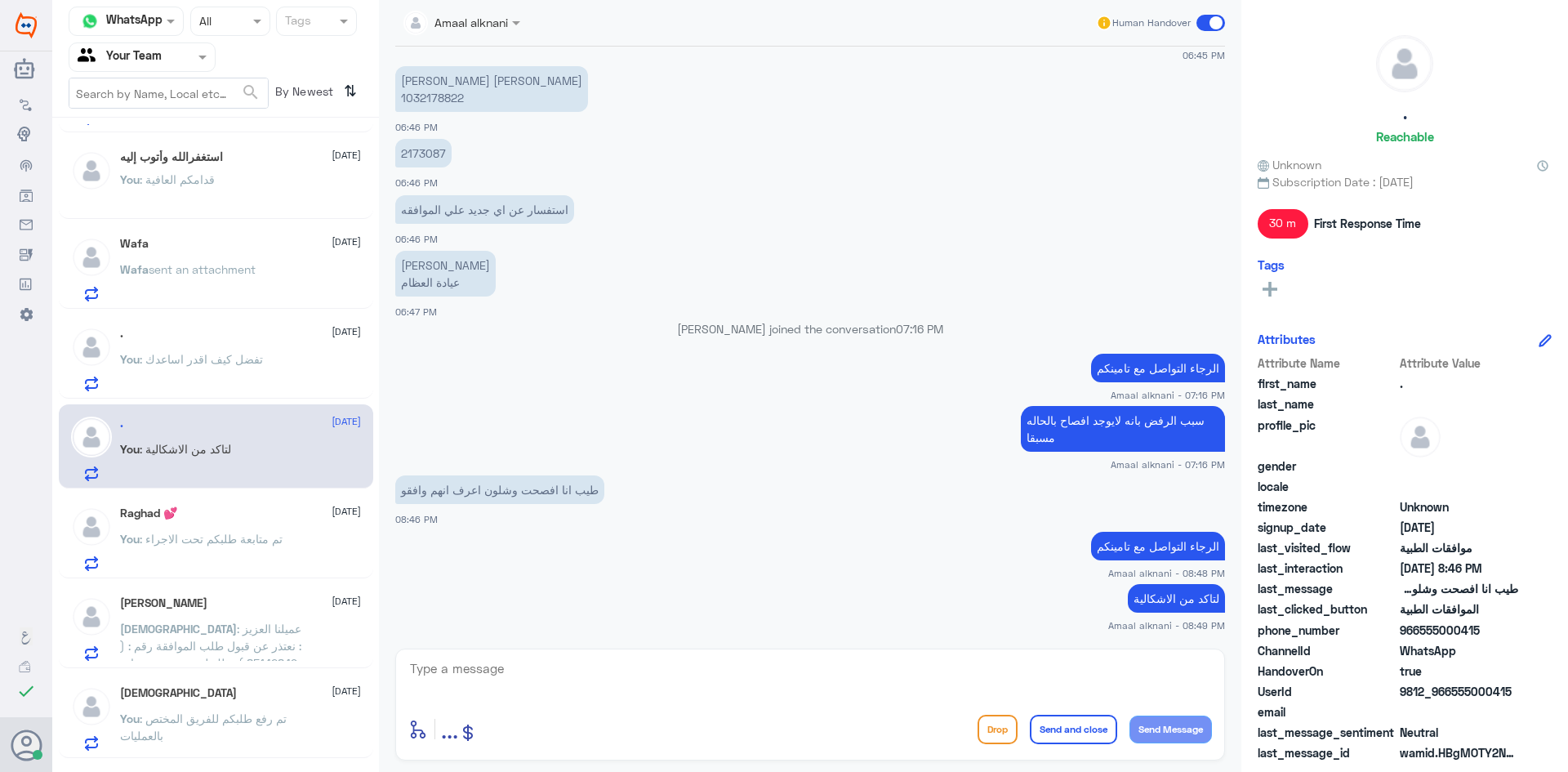
click at [225, 371] on p "You : تفضل كيف اقدر اساعدك" at bounding box center [192, 370] width 143 height 40
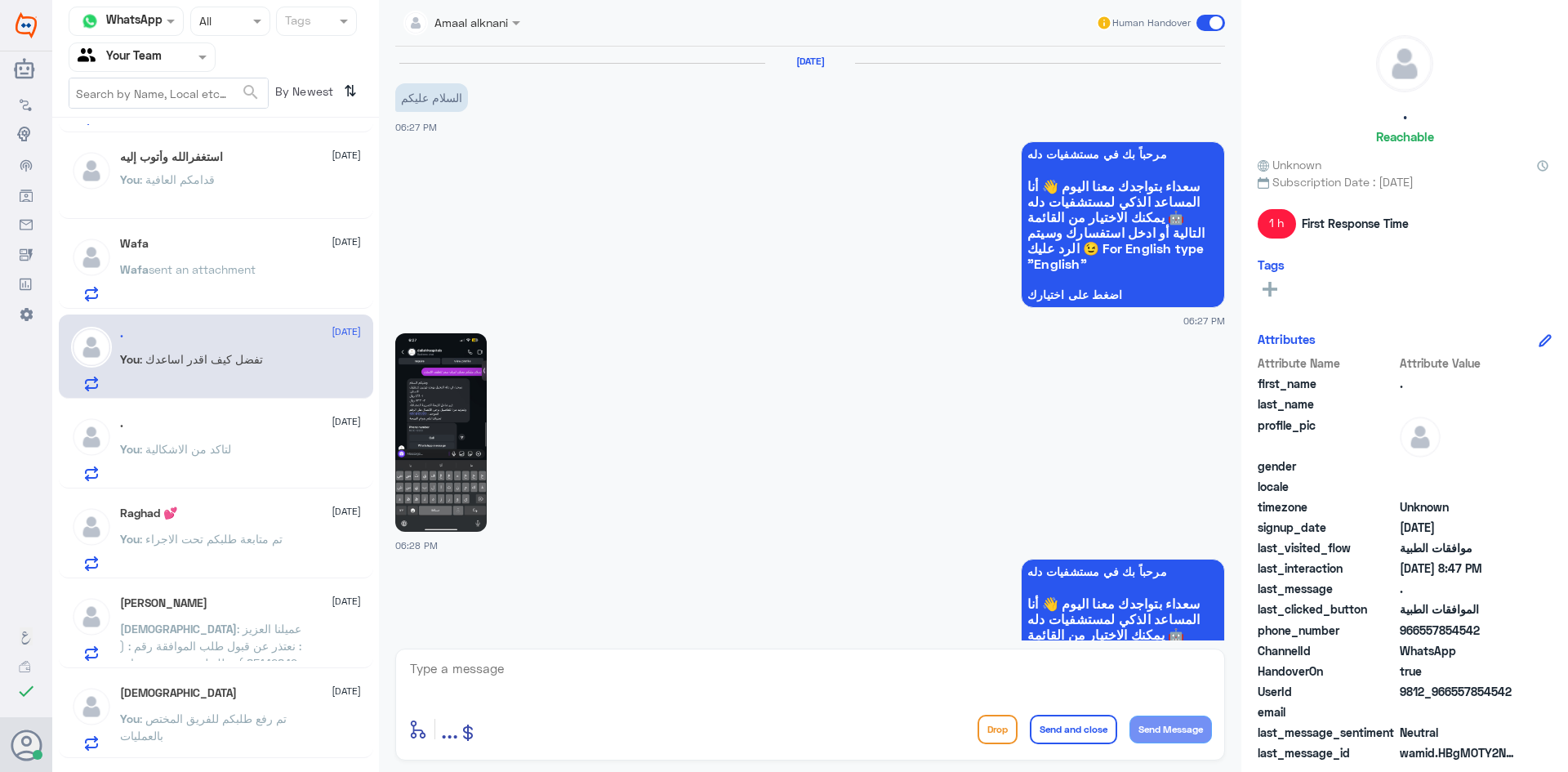
scroll to position [814, 0]
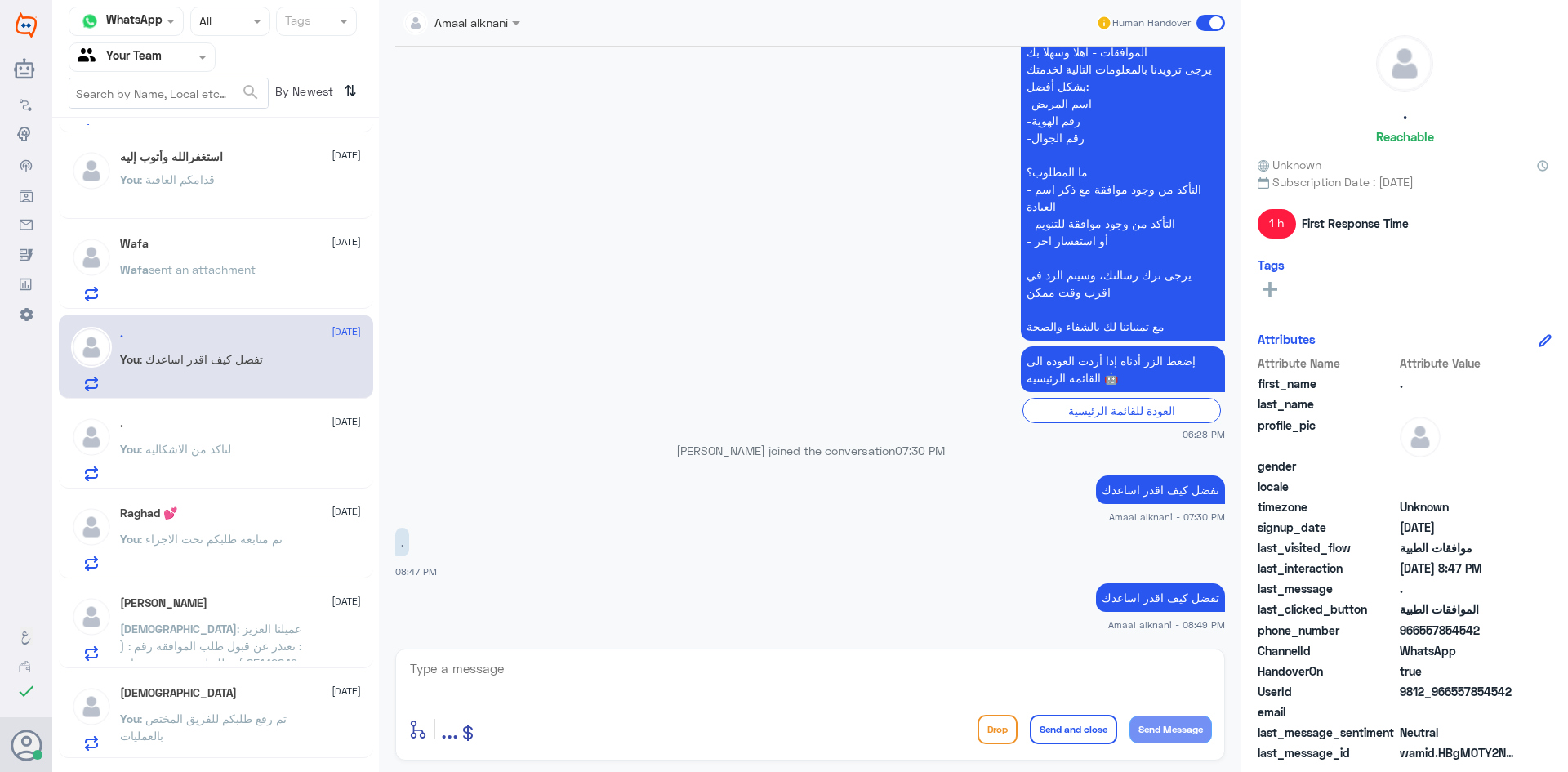
click at [179, 438] on div ". 12 October You : لتاكد من الاشكالية" at bounding box center [241, 448] width 241 height 65
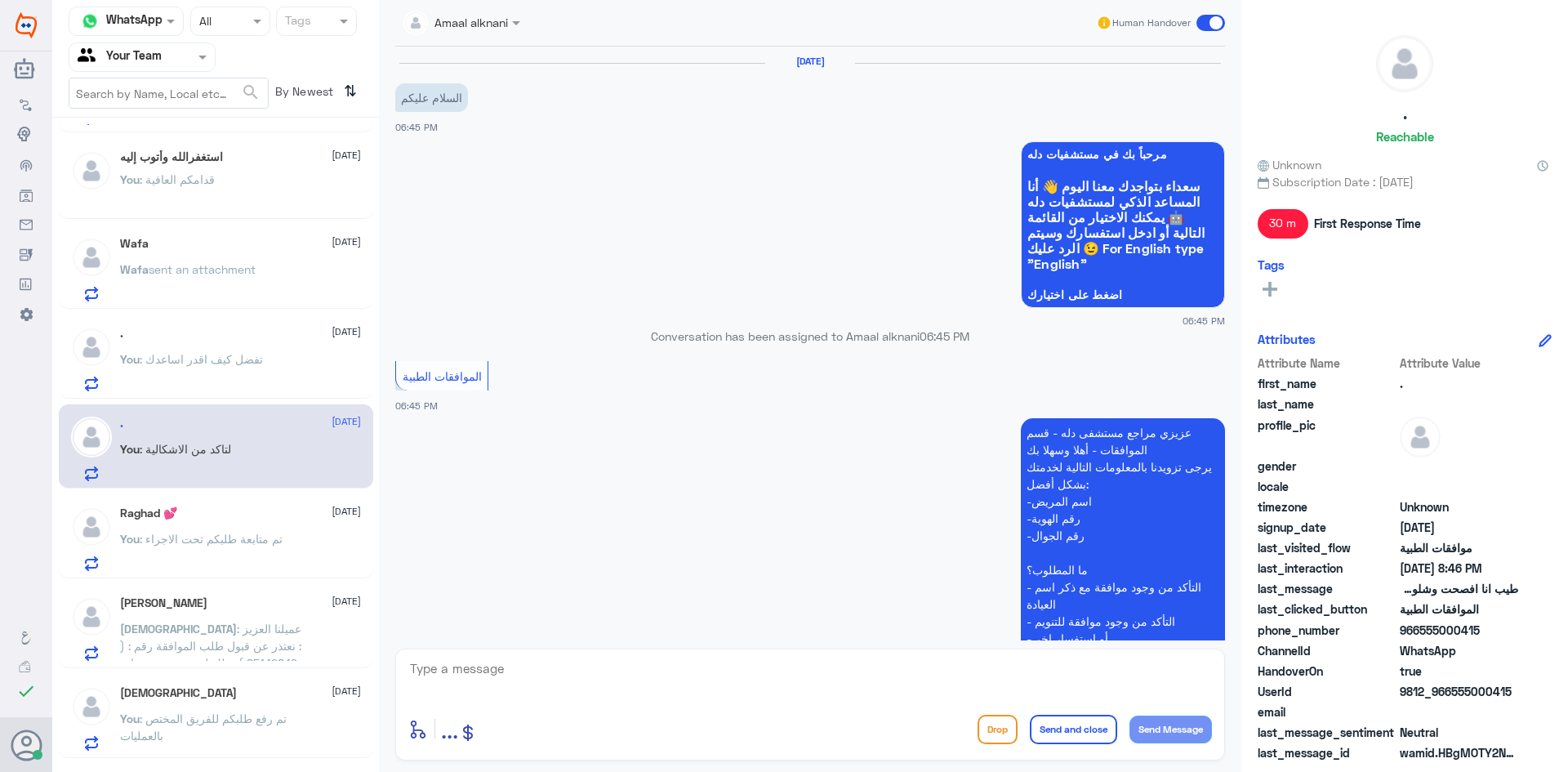
scroll to position [777, 0]
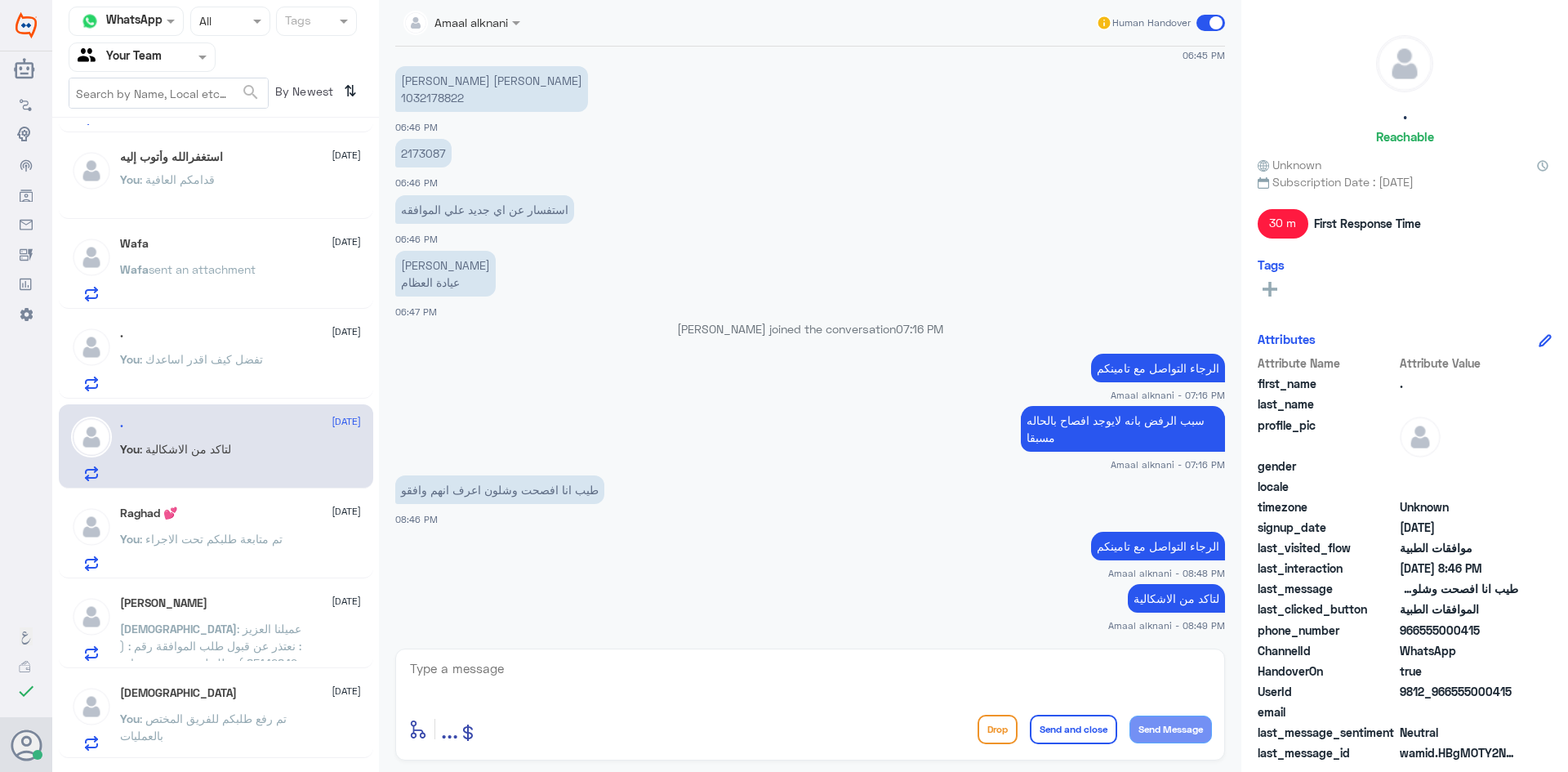
click at [623, 673] on textarea at bounding box center [811, 678] width 804 height 40
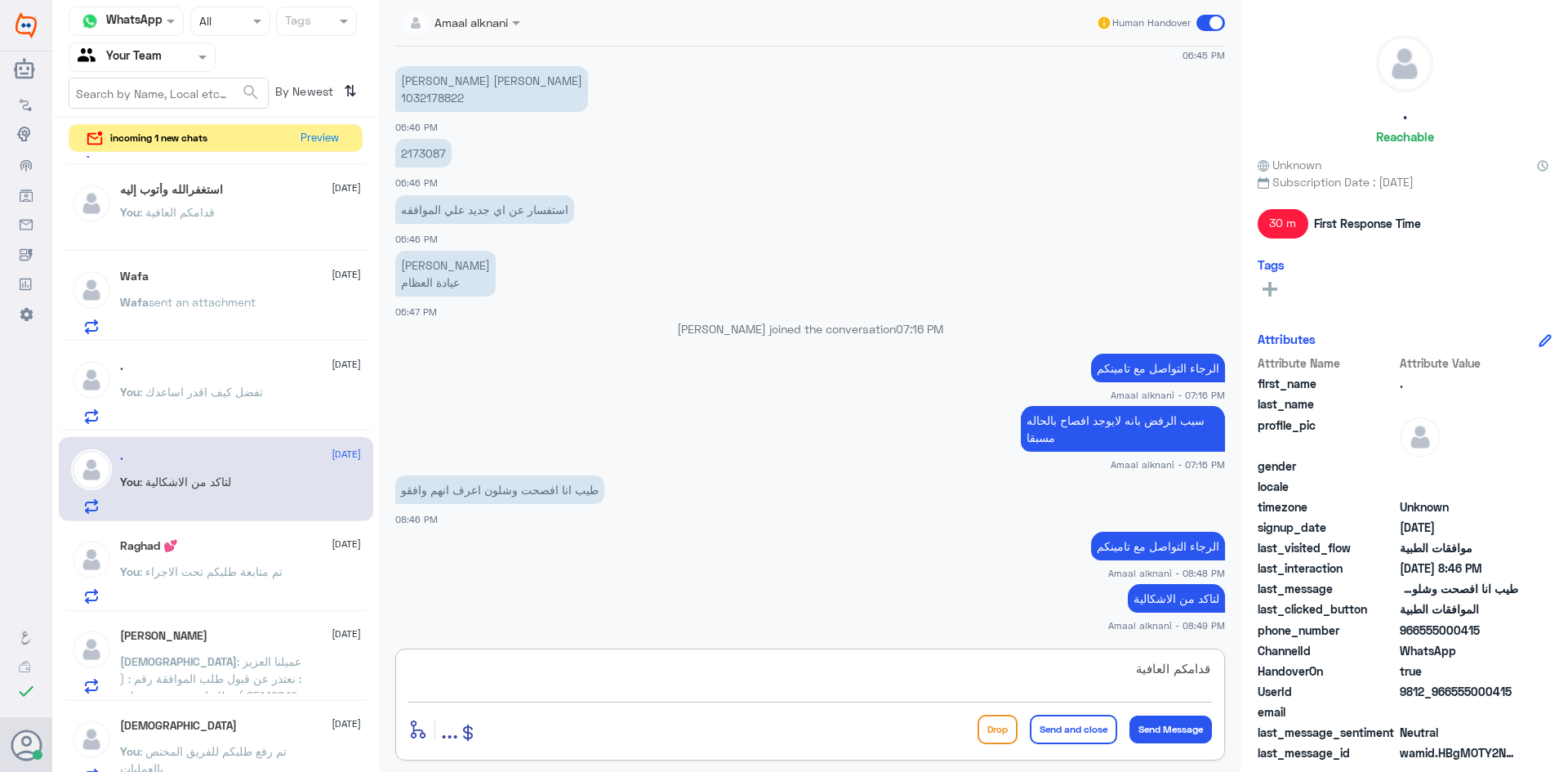
type textarea "قدامكم العافية"
click at [1079, 723] on button "Send and close" at bounding box center [1073, 729] width 88 height 29
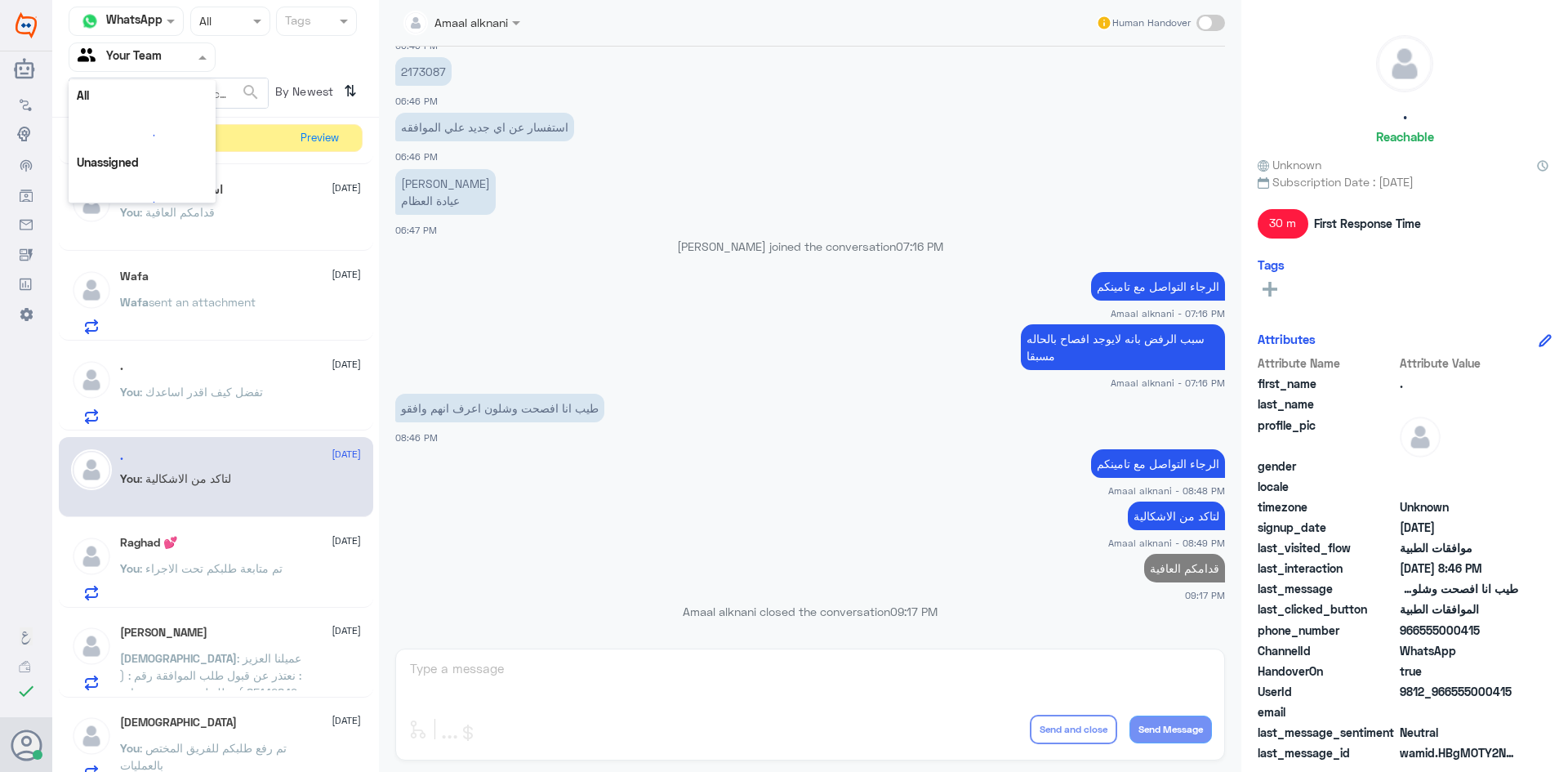
click at [195, 61] on span at bounding box center [204, 57] width 20 height 17
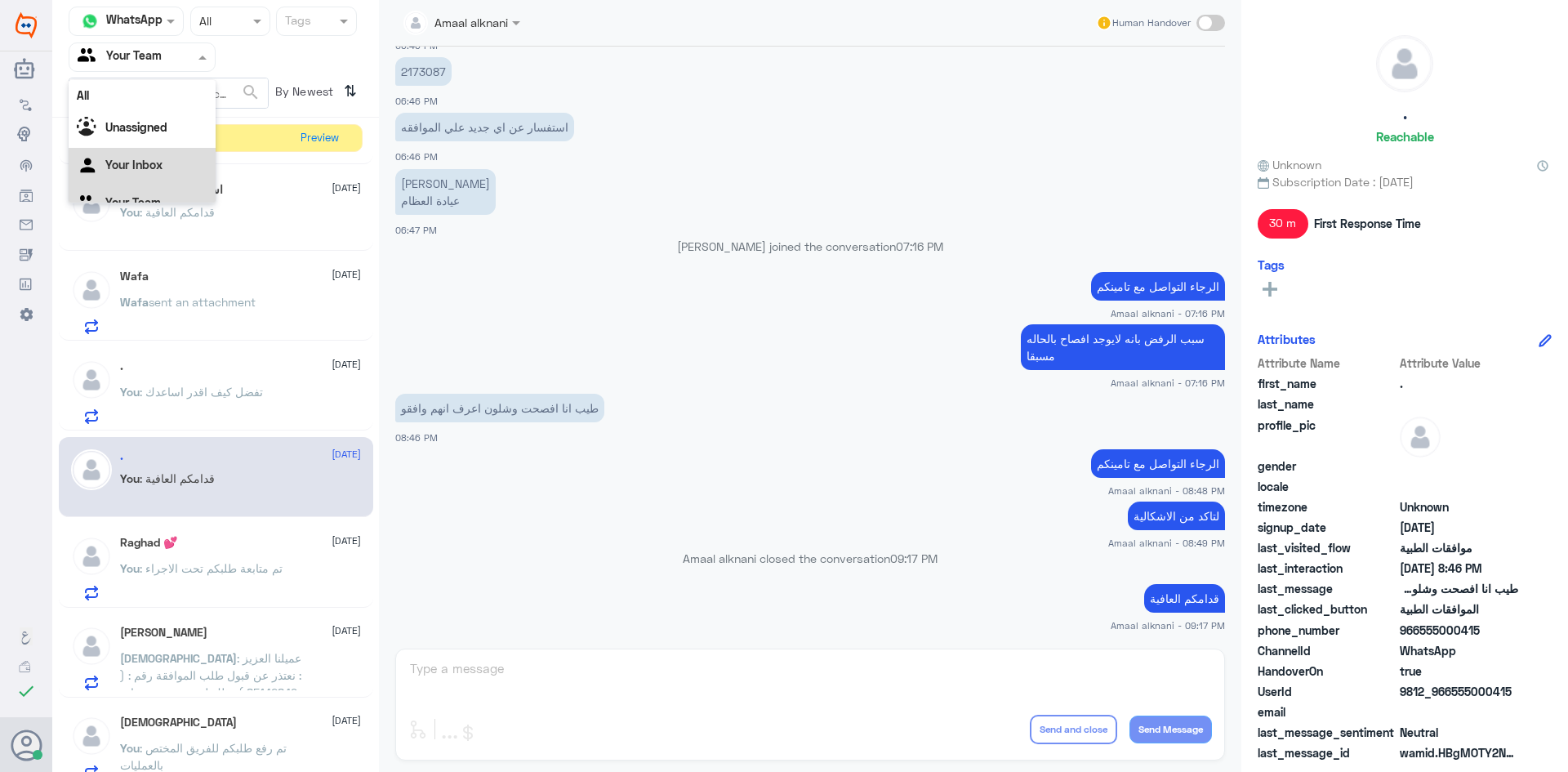
click at [158, 156] on div "Your Inbox" at bounding box center [142, 166] width 146 height 38
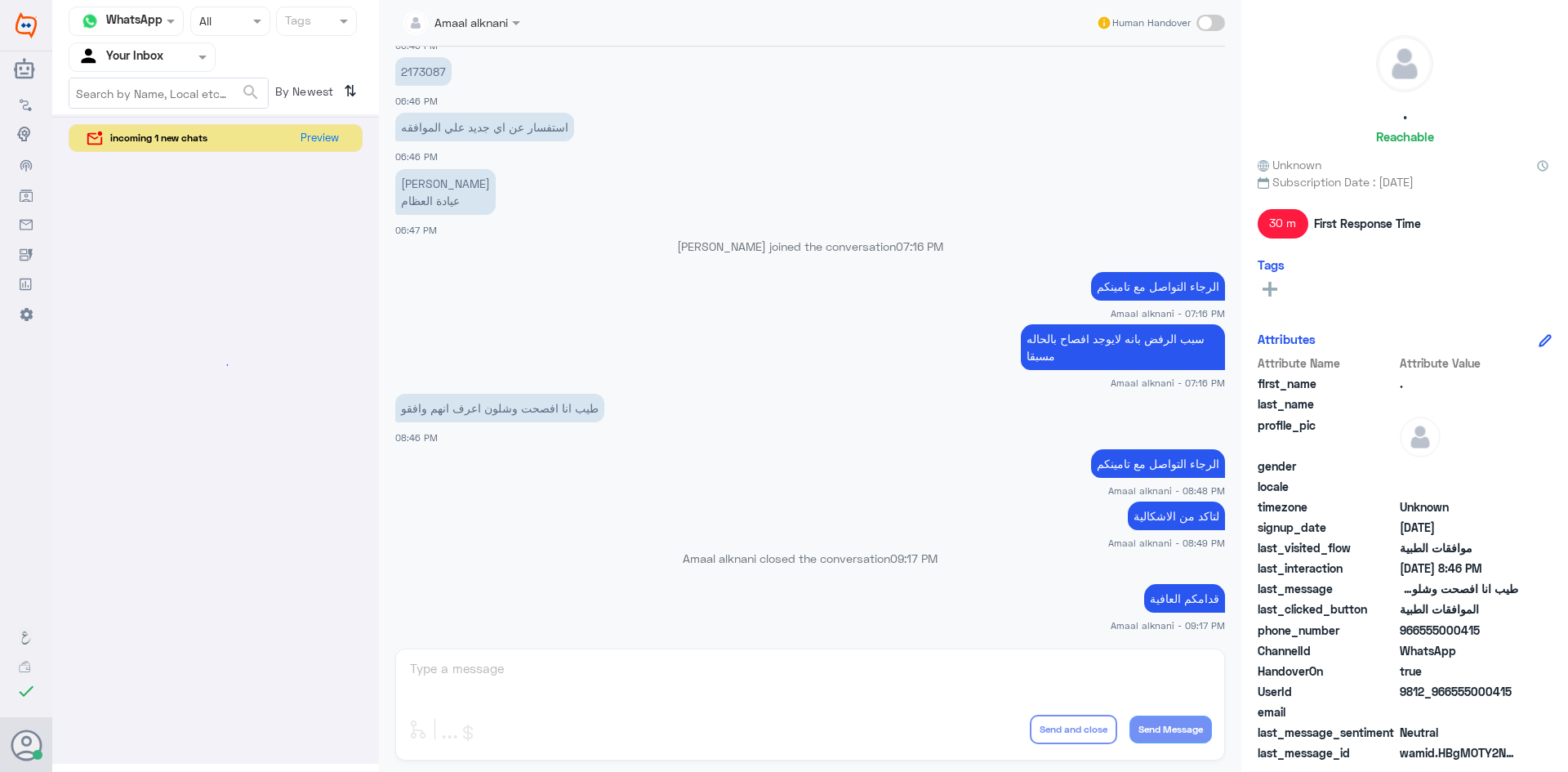
scroll to position [0, 0]
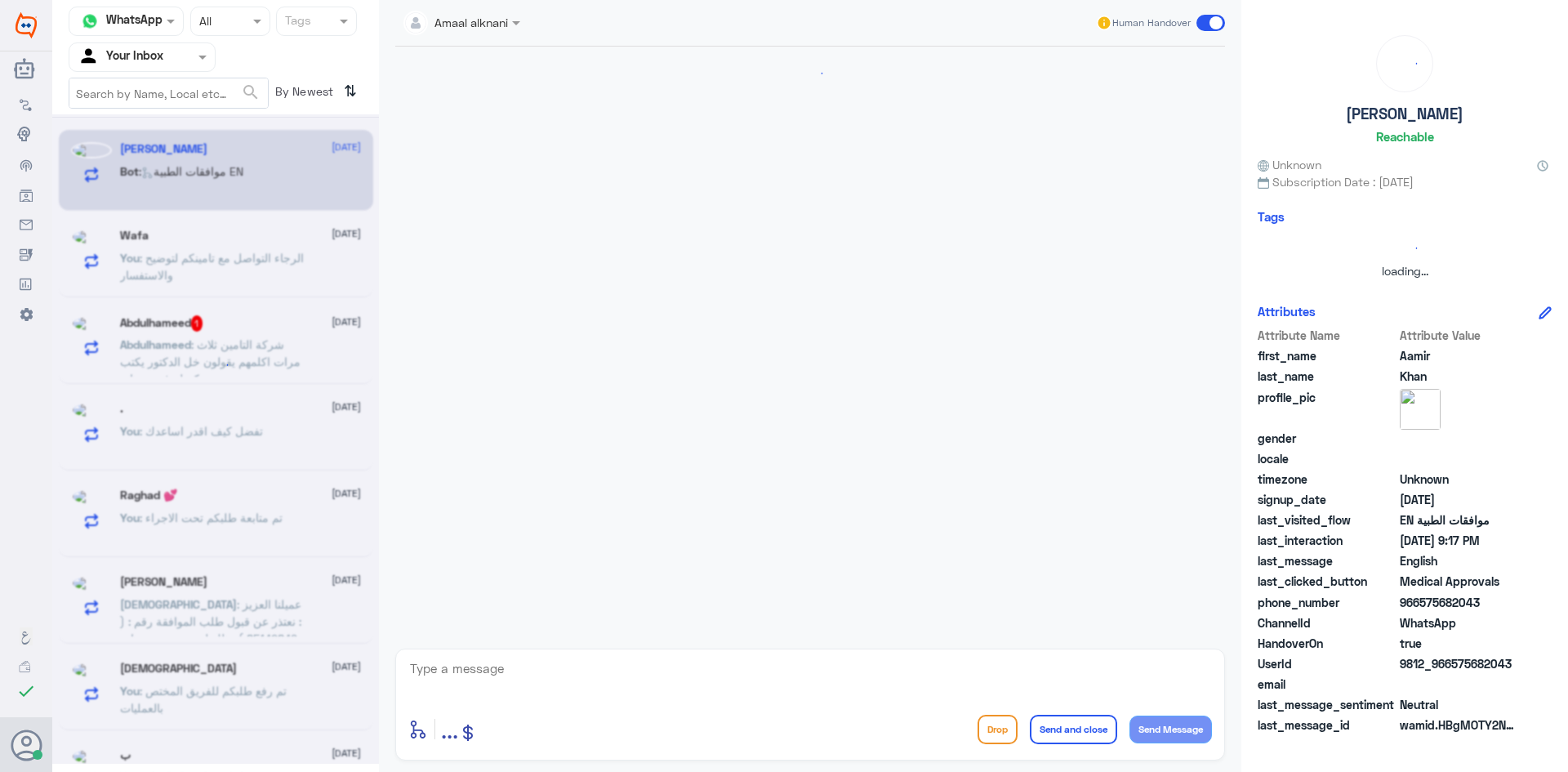
click at [187, 59] on div at bounding box center [142, 56] width 146 height 18
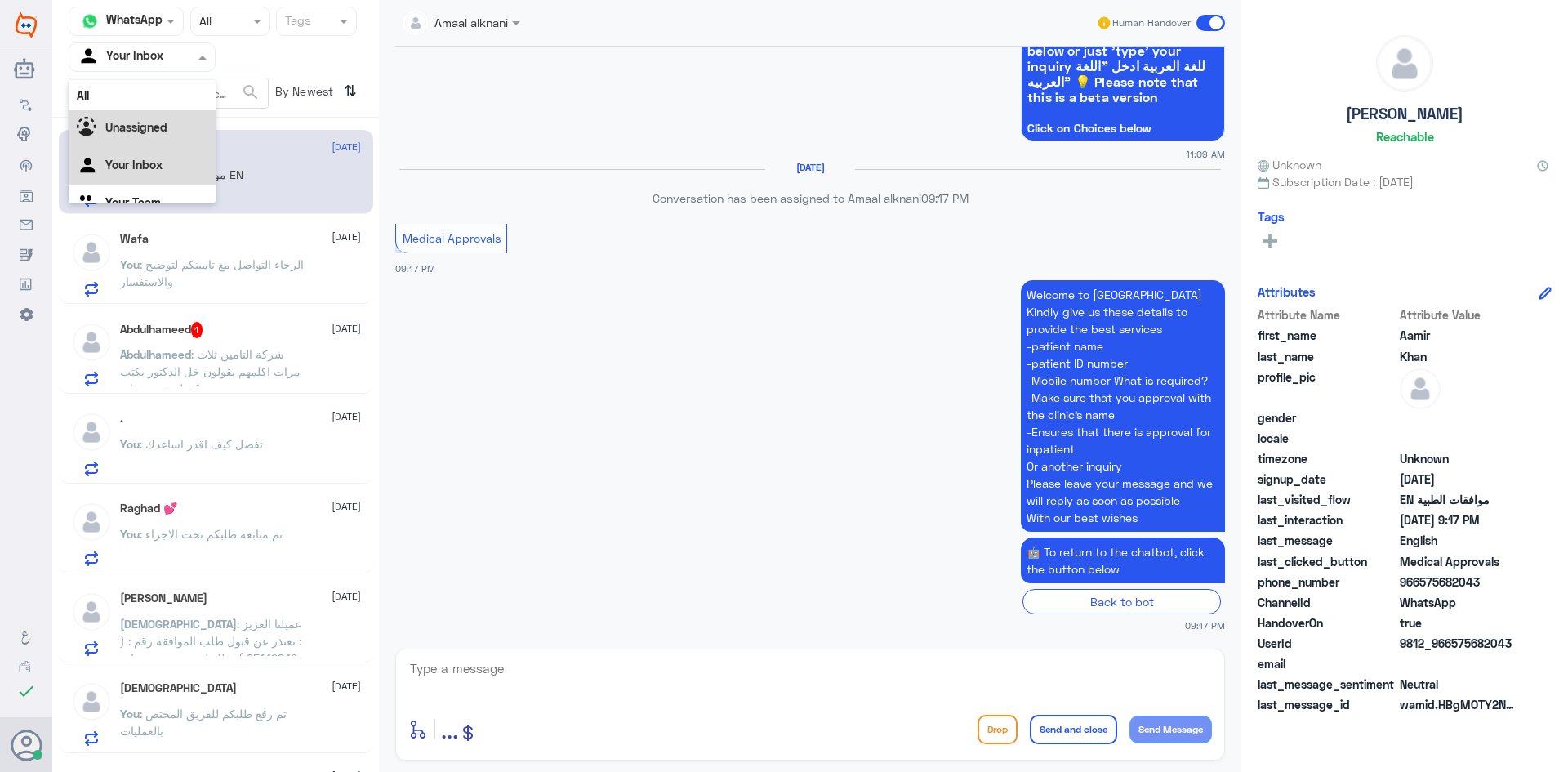
scroll to position [20, 0]
click at [153, 190] on div "Your Team" at bounding box center [142, 183] width 146 height 38
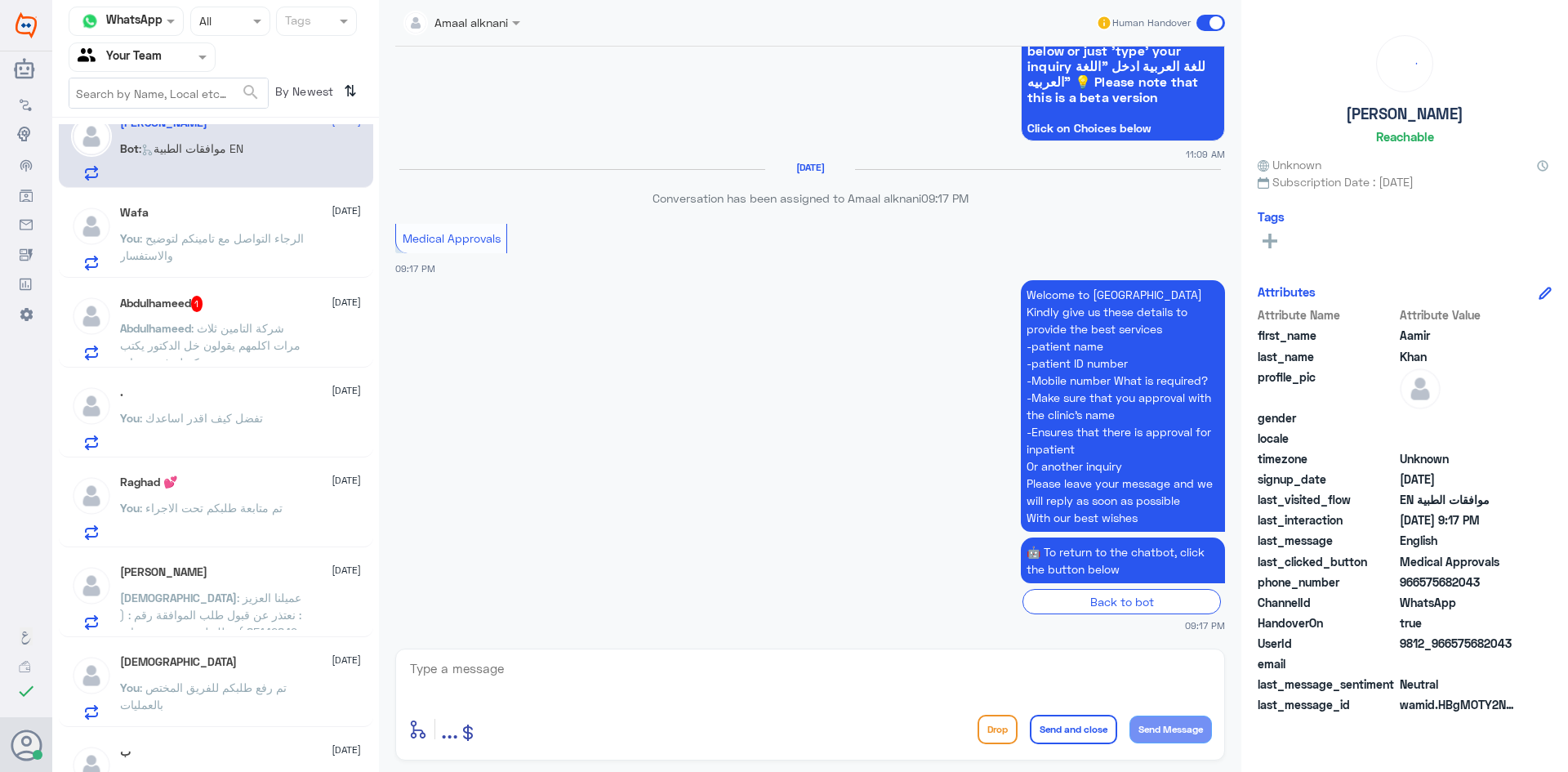
scroll to position [0, 0]
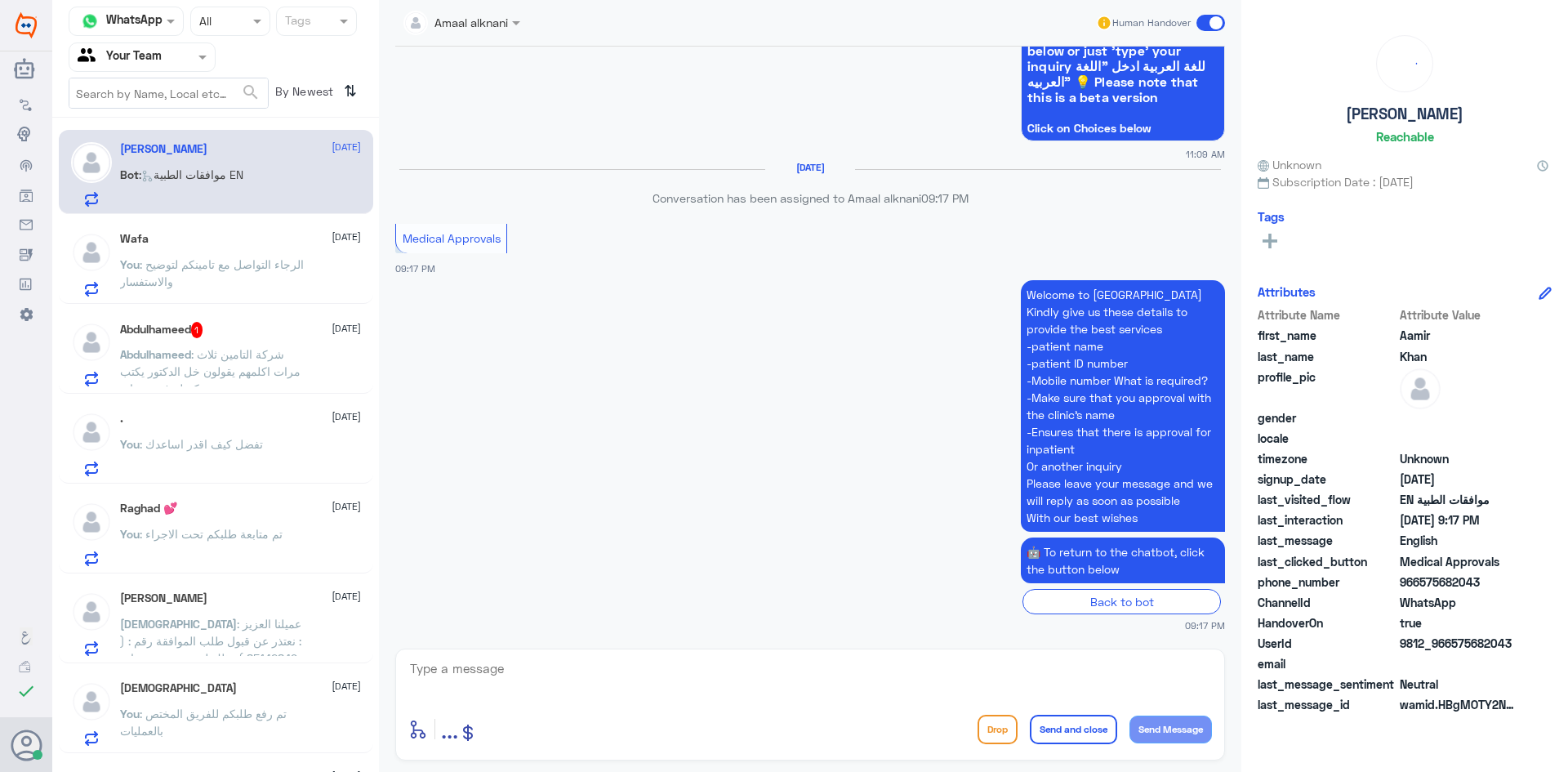
click at [211, 275] on p "You : الرجاء التواصل مع تامينكم لتوضيح والاستفسار" at bounding box center [212, 276] width 184 height 40
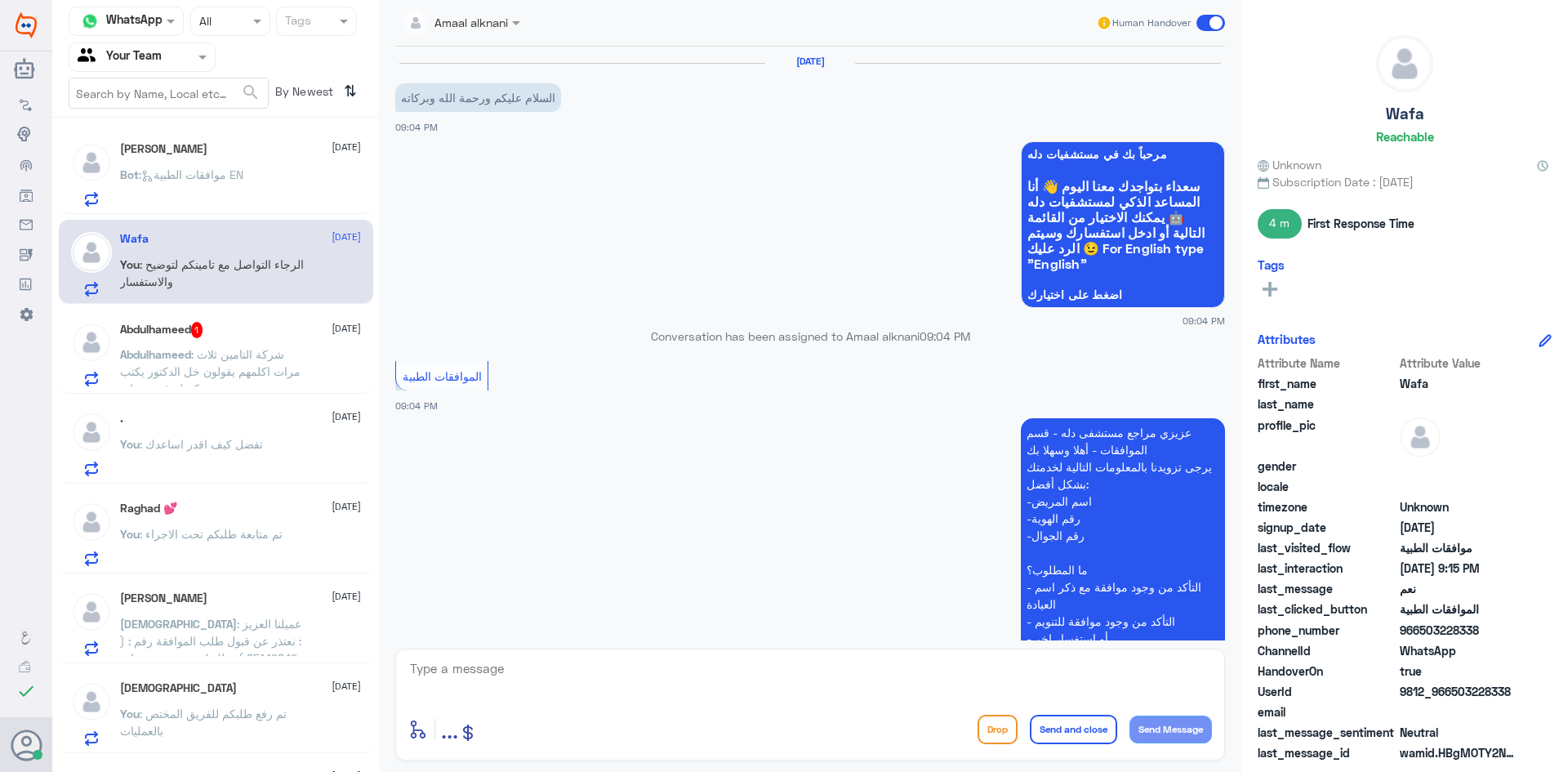
scroll to position [699, 0]
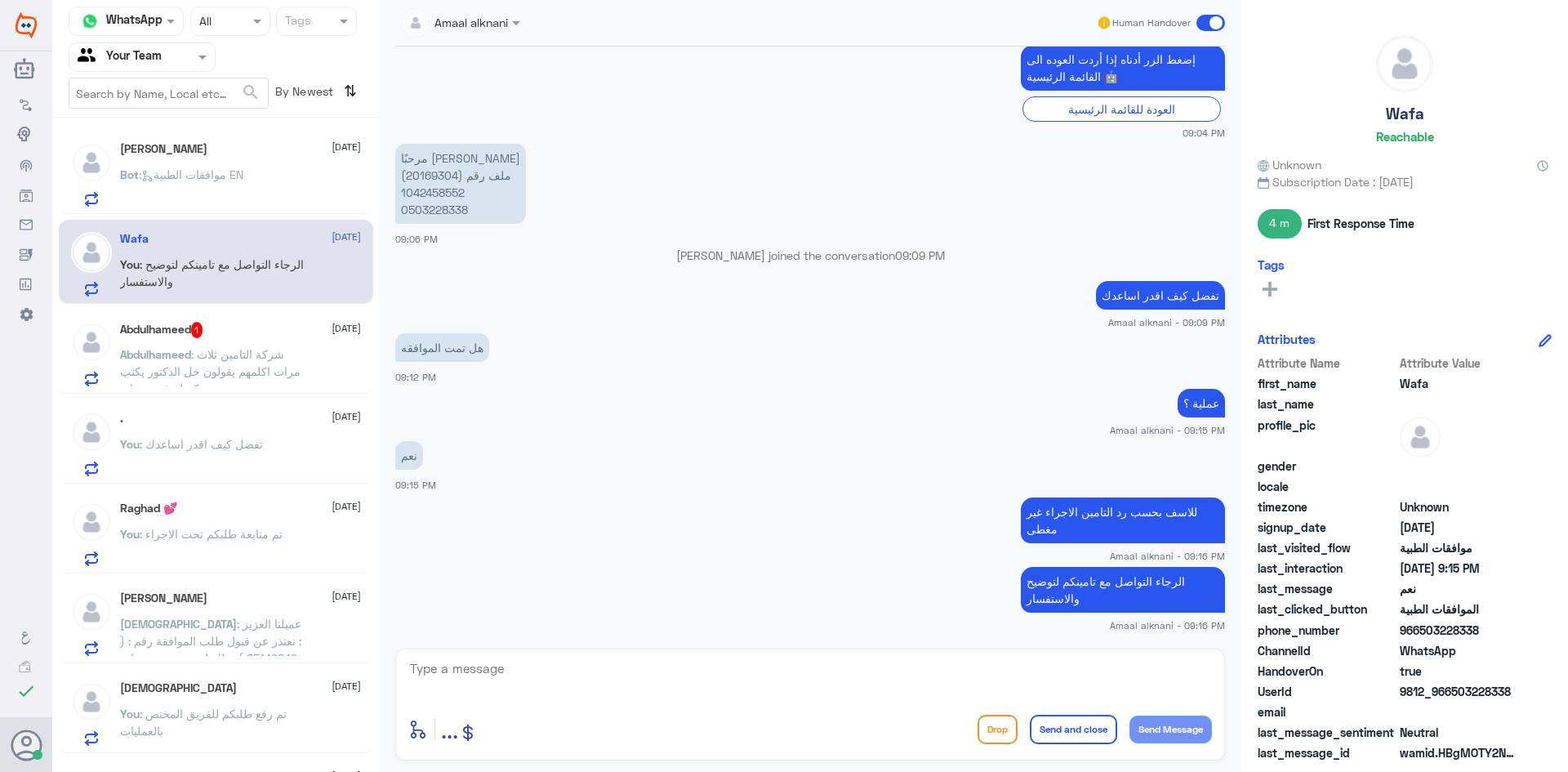
click at [238, 362] on p "Abdulhameed : شركة التامين ثلاث مرات اكلمهم يقولون خل الدكتور يكتب كم له فتره ت…" at bounding box center [212, 365] width 184 height 40
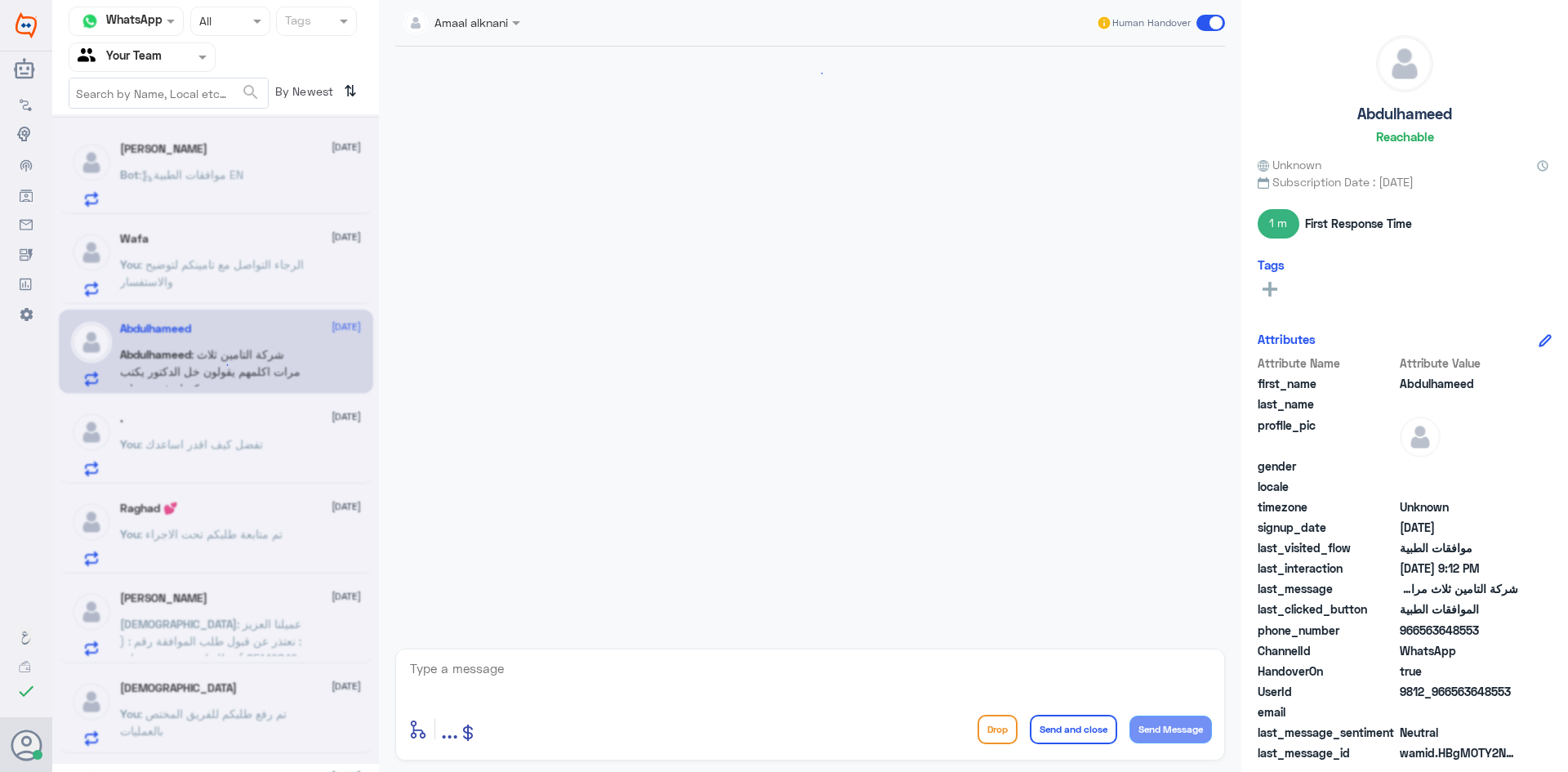
scroll to position [797, 0]
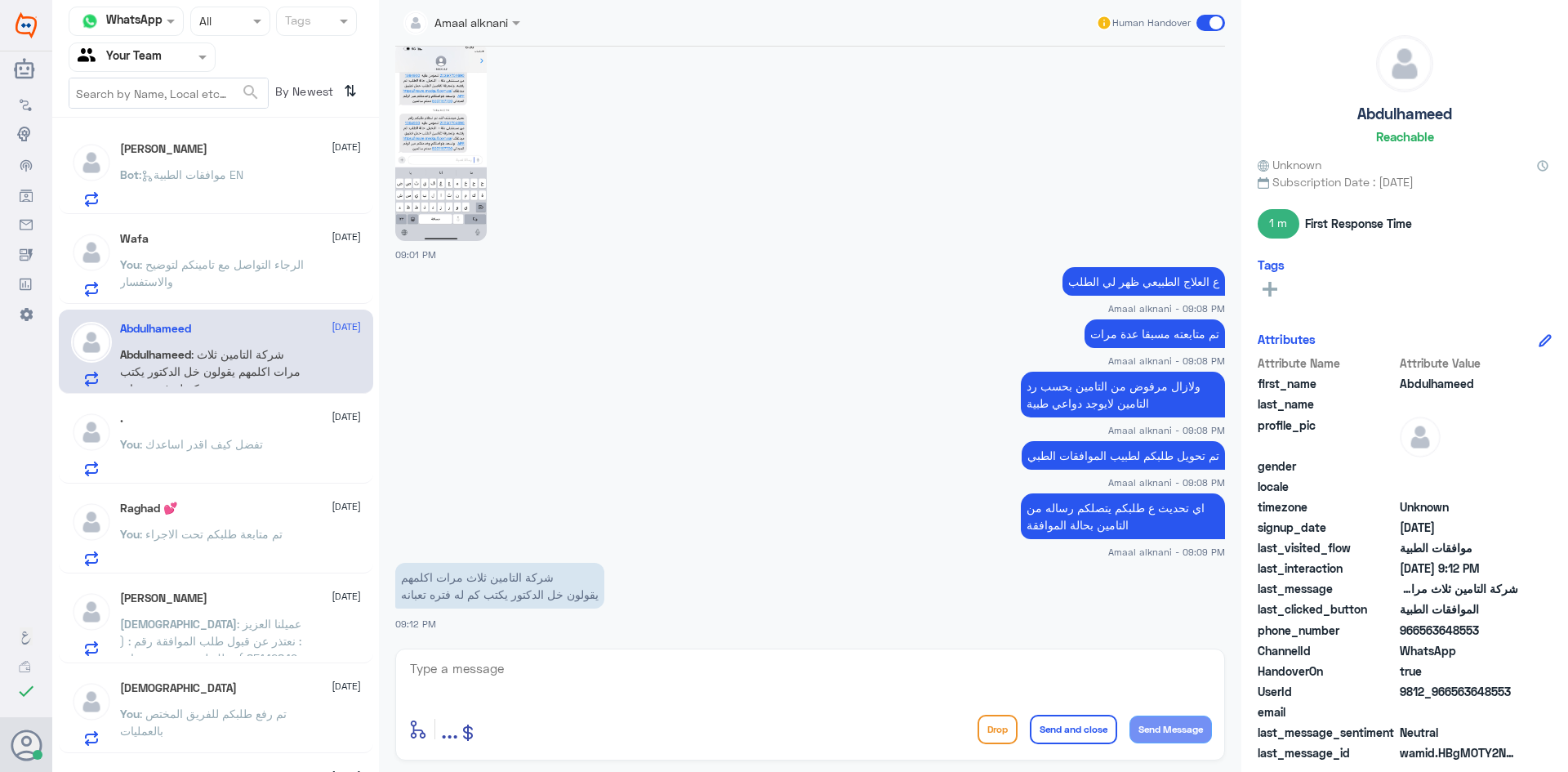
click at [439, 122] on img at bounding box center [440, 142] width 92 height 199
click at [516, 661] on textarea at bounding box center [811, 678] width 804 height 40
click at [496, 595] on p "شركة التامين ثلاث مرات اكلمهم يقولون خل الدكتور يكتب كم له فتره تعبانه" at bounding box center [499, 585] width 209 height 45
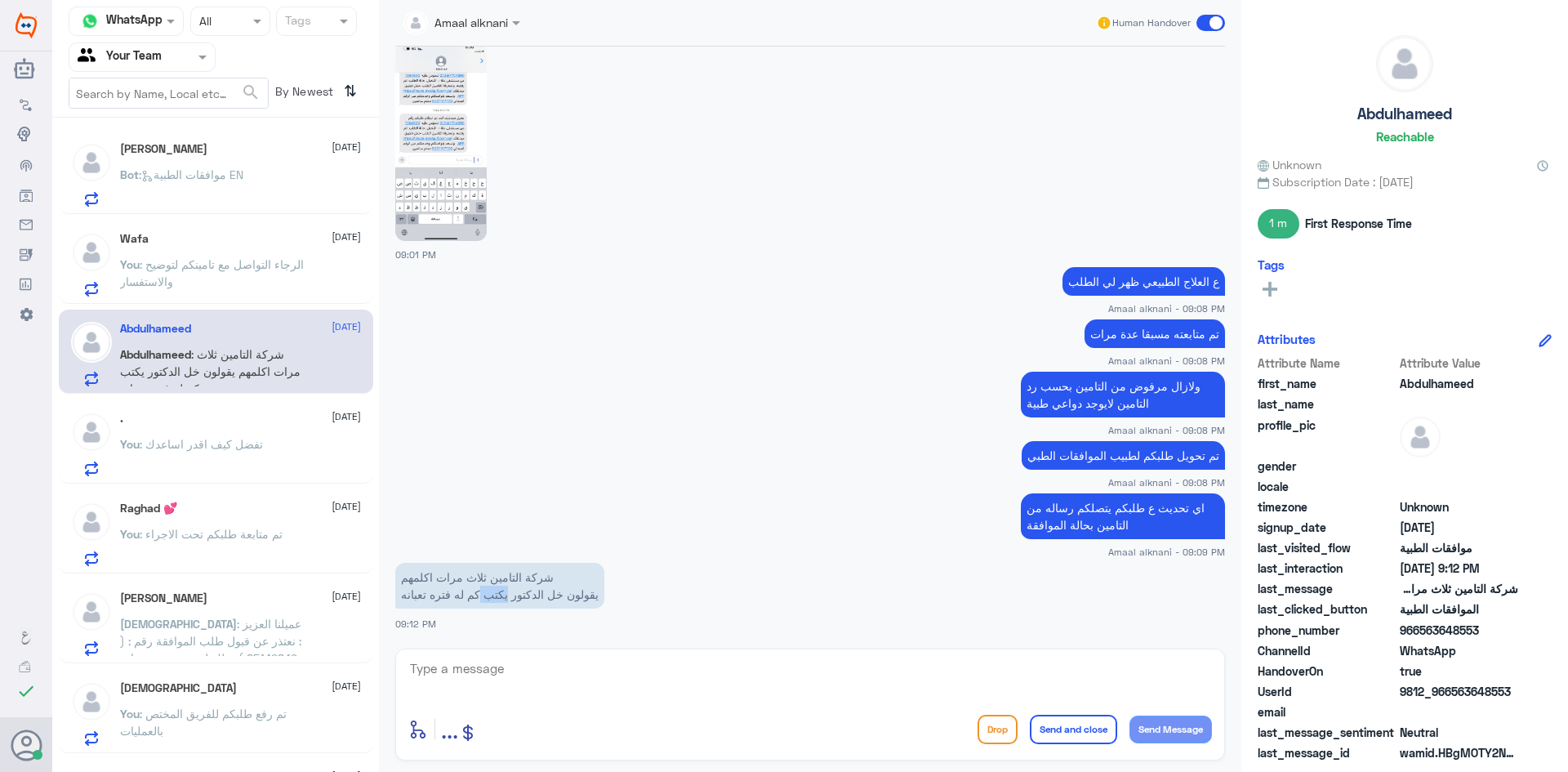
click at [496, 595] on p "شركة التامين ثلاث مرات اكلمهم يقولون خل الدكتور يكتب كم له فتره تعبانه" at bounding box center [499, 585] width 209 height 45
click at [526, 661] on textarea at bounding box center [811, 678] width 804 height 40
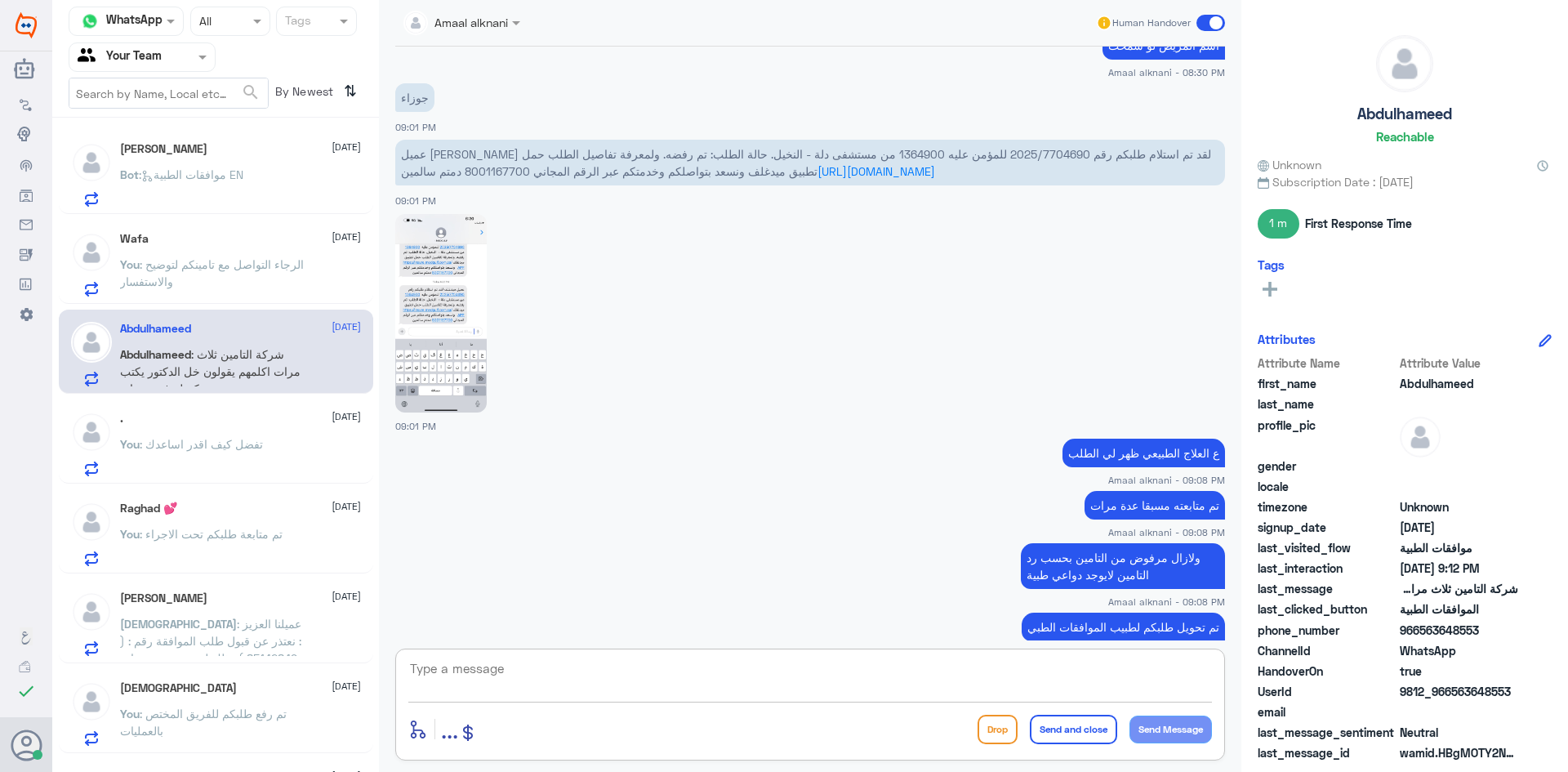
scroll to position [552, 0]
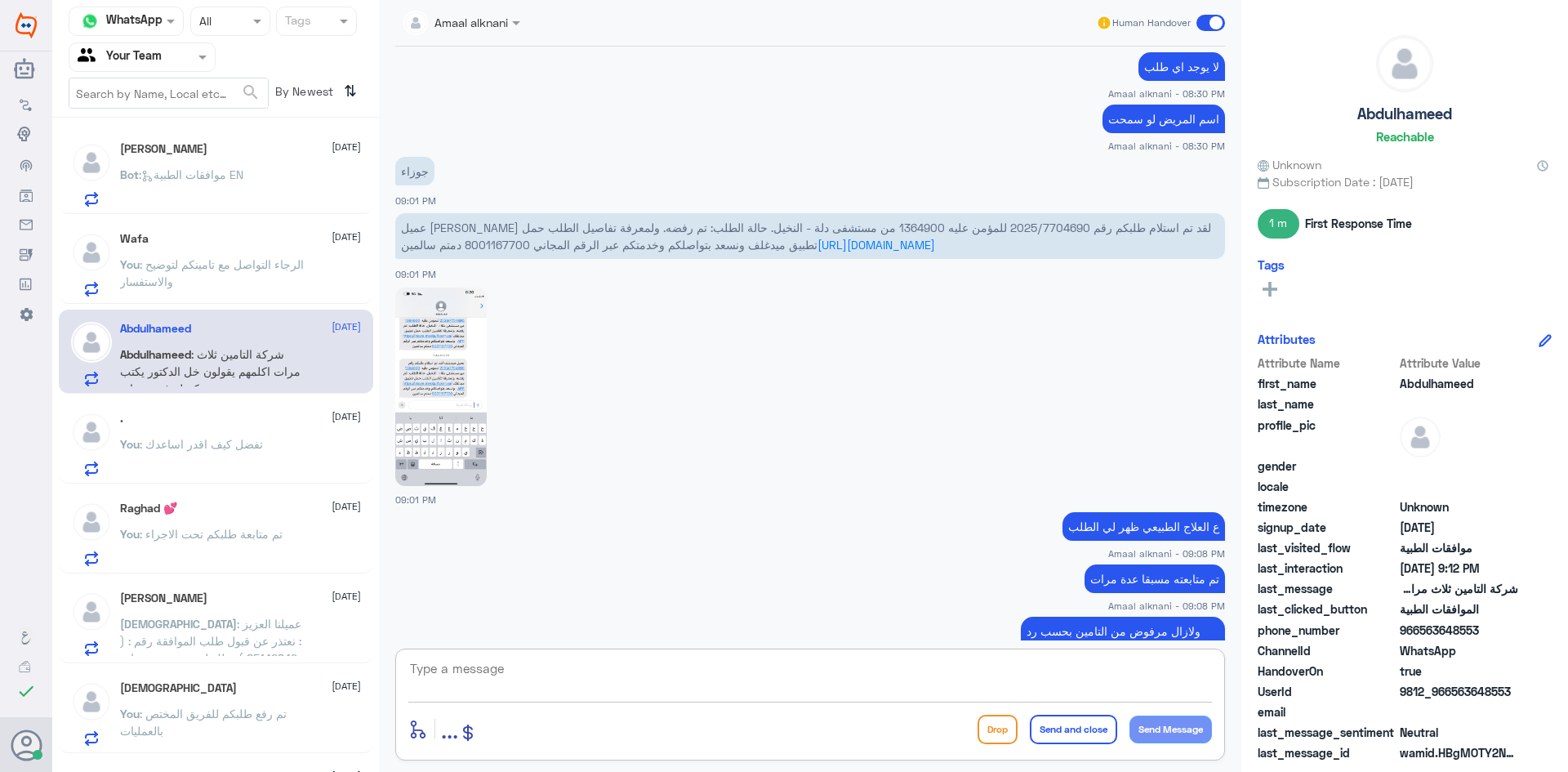
click at [677, 668] on textarea at bounding box center [811, 678] width 804 height 40
type textarea "ابشري وضحت لطبيب الموافقات وبانتظار الرد"
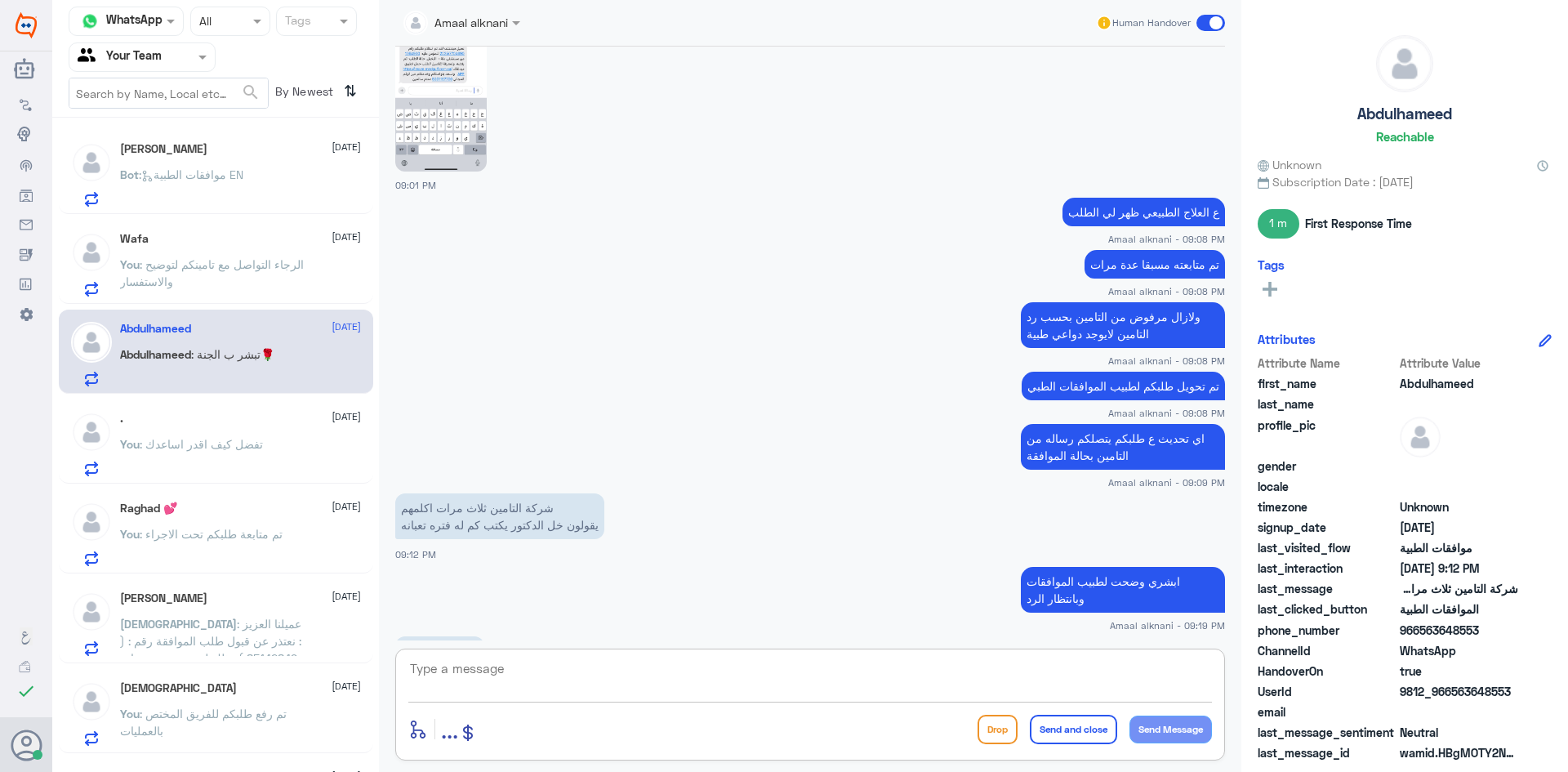
scroll to position [921, 0]
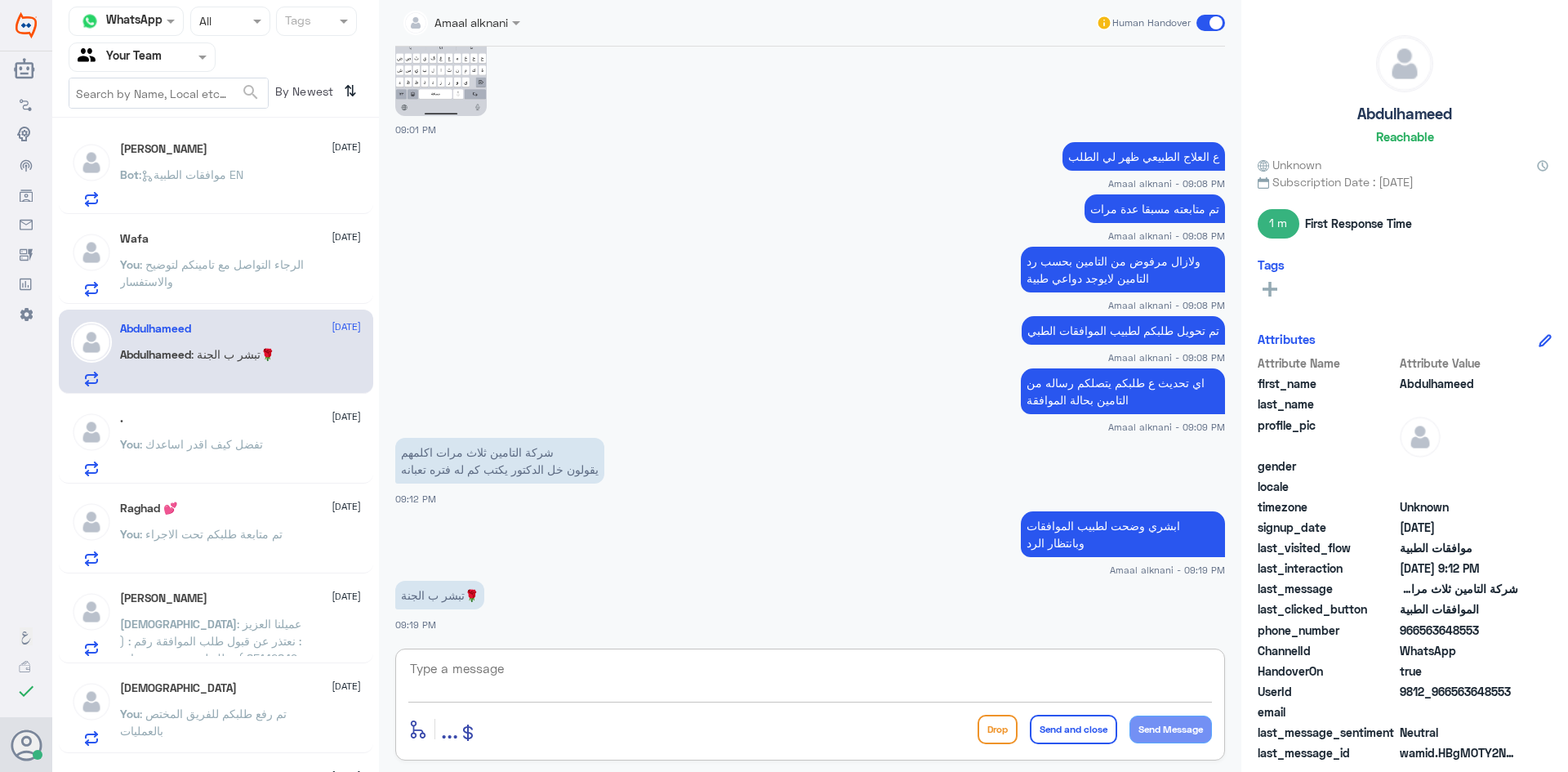
click at [518, 654] on div "enter flow name ... Drop Send and close Send Message" at bounding box center [810, 705] width 830 height 112
click at [507, 668] on textarea at bounding box center [811, 678] width 804 height 40
type textarea "واجبنا"
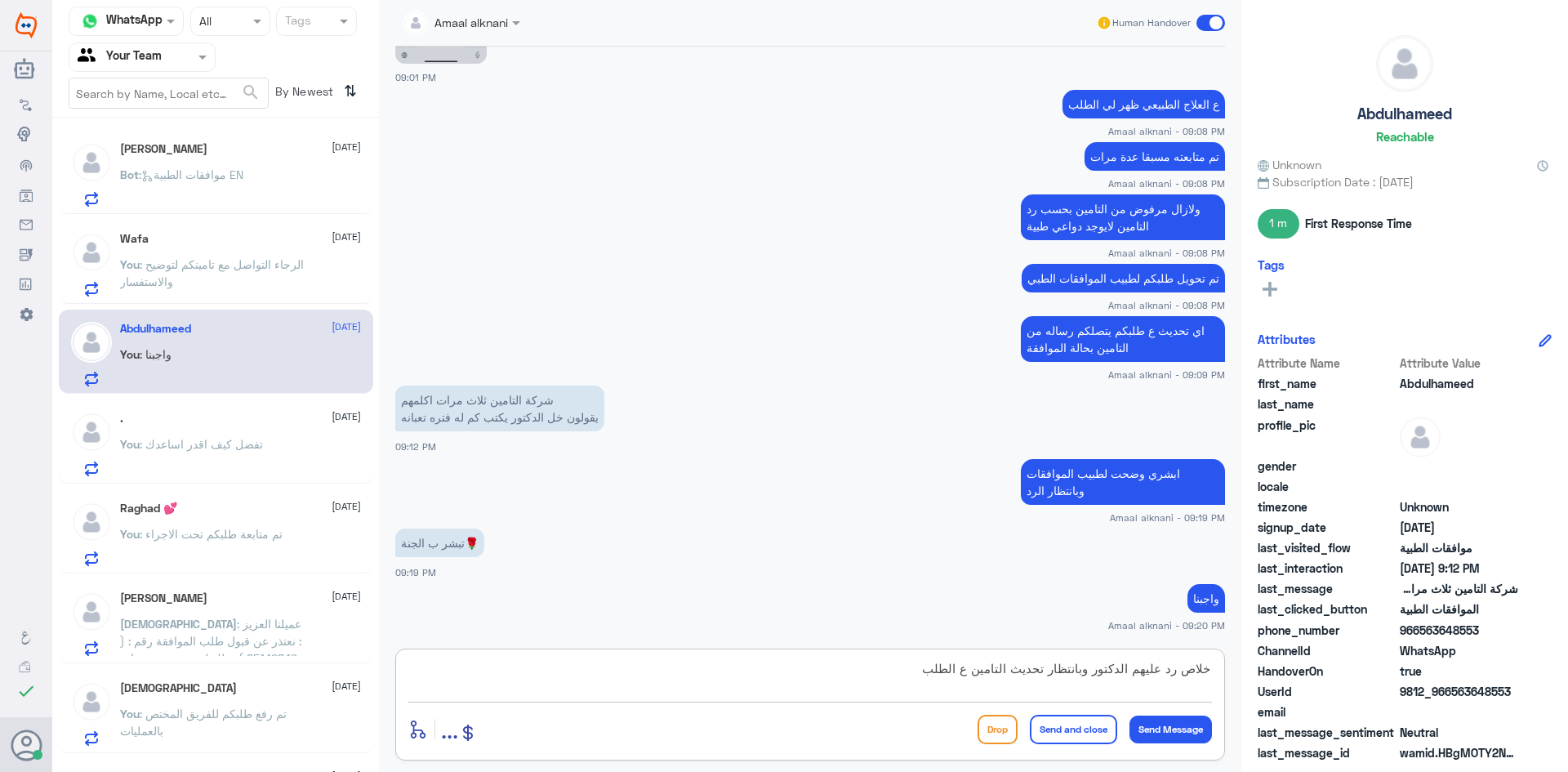
type textarea "خلاص رد عليهم الدكتور وبانتظار تحديث التامين ع الطلب"
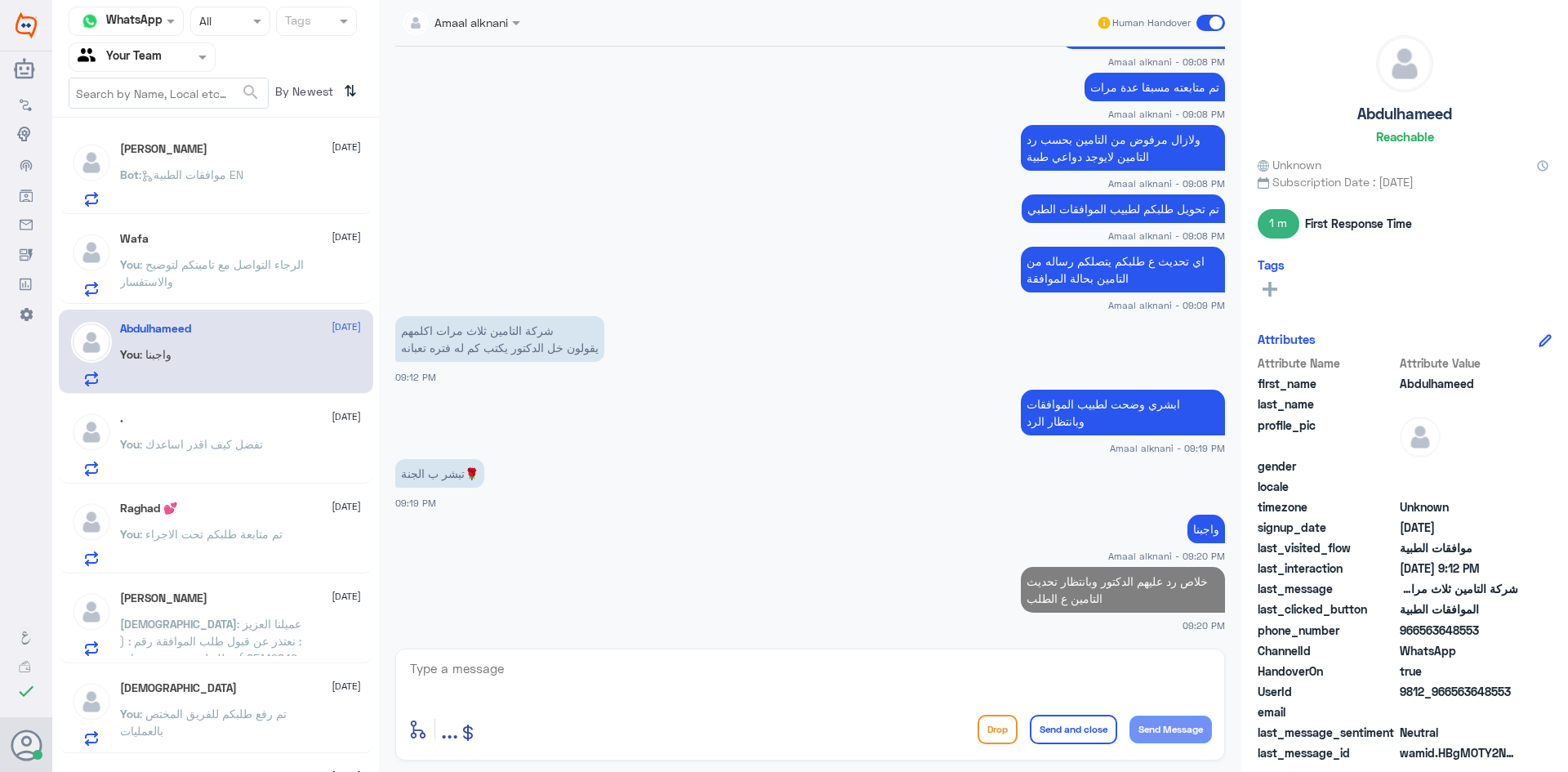
click at [654, 702] on div at bounding box center [811, 679] width 804 height 45
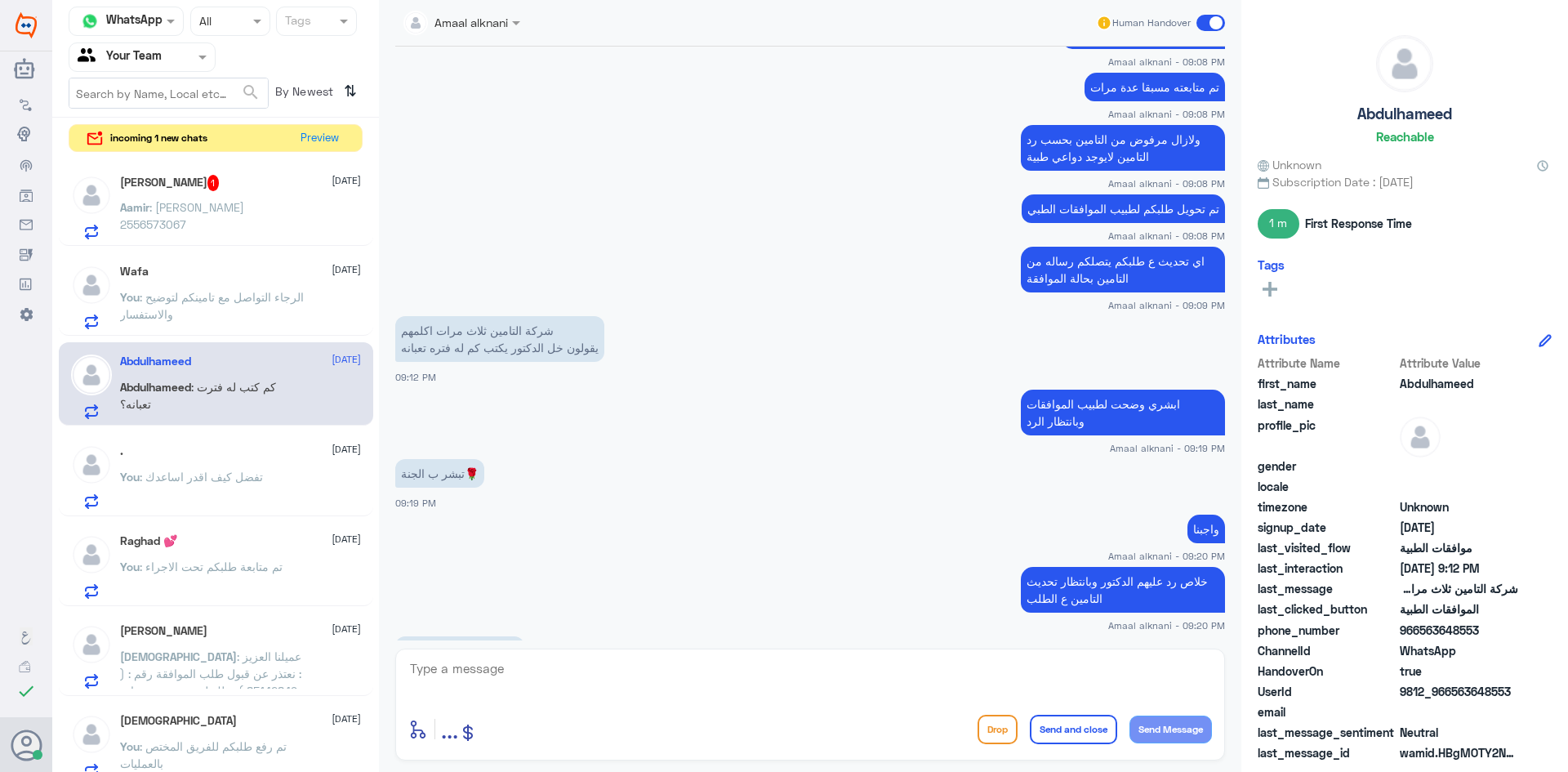
scroll to position [1245, 0]
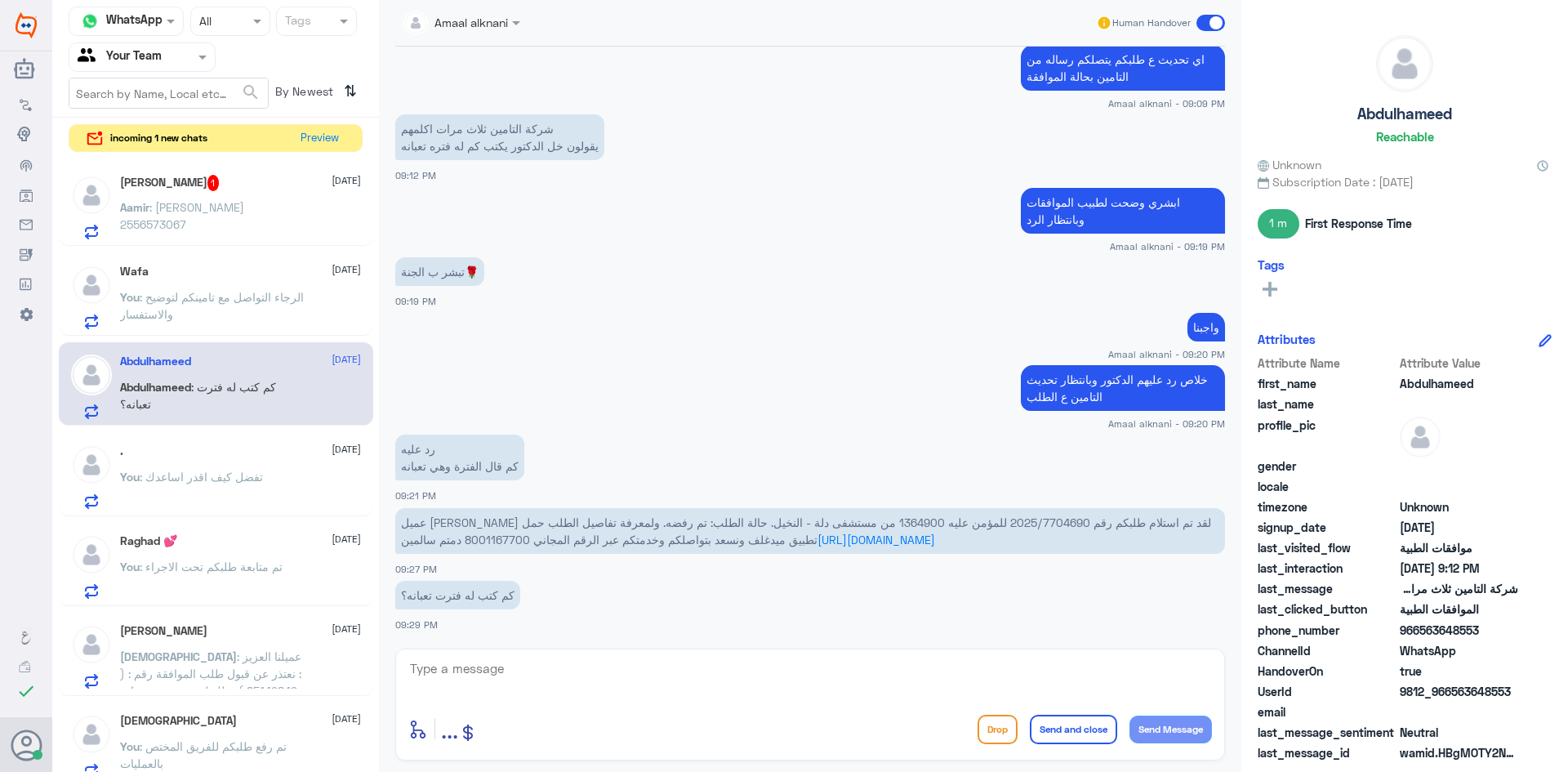
click at [556, 624] on div "كم كتب له فترت تعبانه؟ 09:29 PM" at bounding box center [810, 604] width 830 height 56
click at [492, 675] on textarea at bounding box center [811, 678] width 804 height 40
drag, startPoint x: 921, startPoint y: 523, endPoint x: 1000, endPoint y: 526, distance: 79.1
click at [1000, 526] on span "عميل ميدغلف لقد تم استلام طلبكم رقم 2025/7704690 للمؤمن عليه 1364900 من مستشفى …" at bounding box center [806, 531] width 810 height 31
click at [799, 673] on textarea at bounding box center [811, 678] width 804 height 40
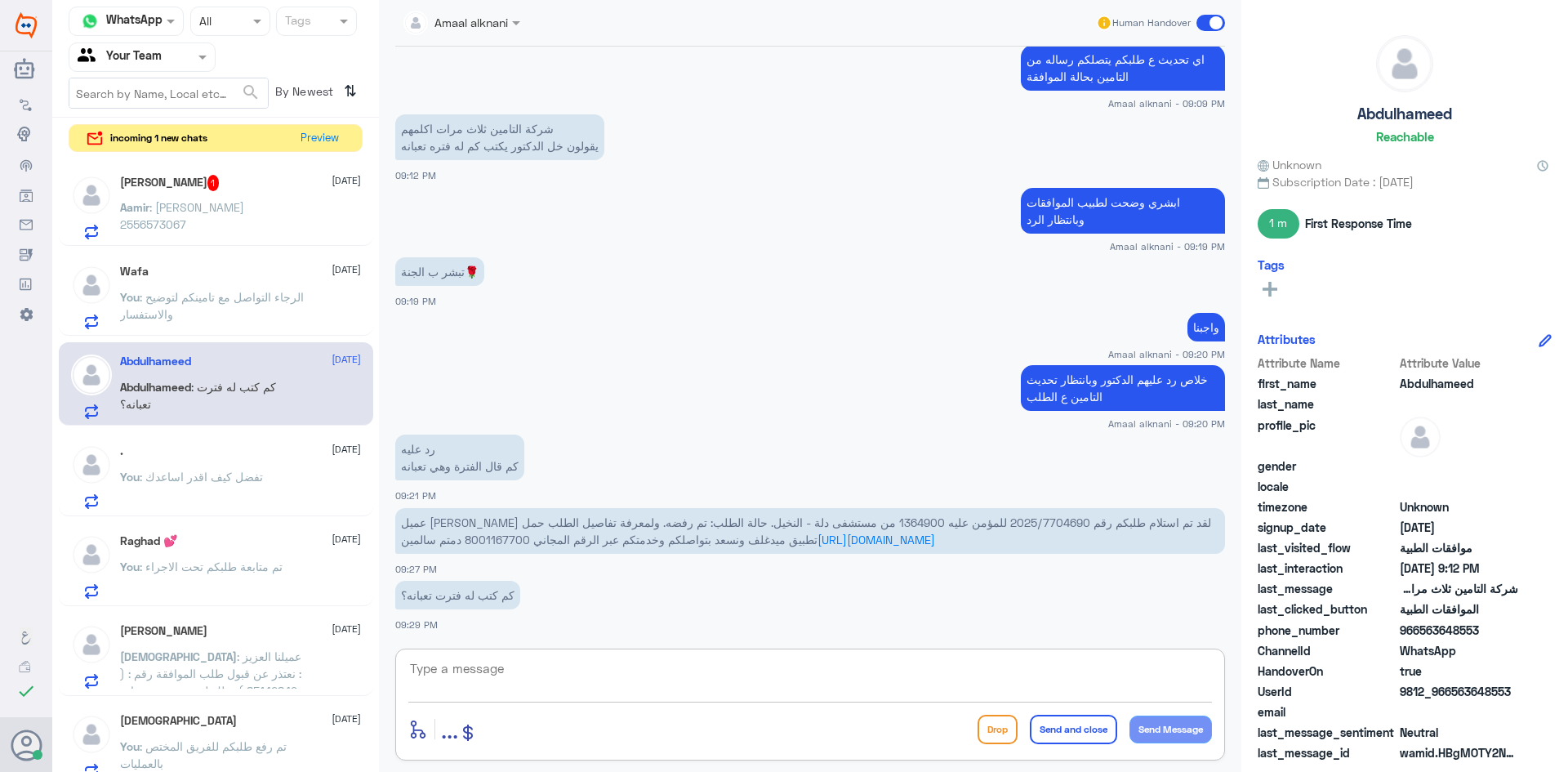
click at [799, 673] on textarea at bounding box center [811, 678] width 804 height 40
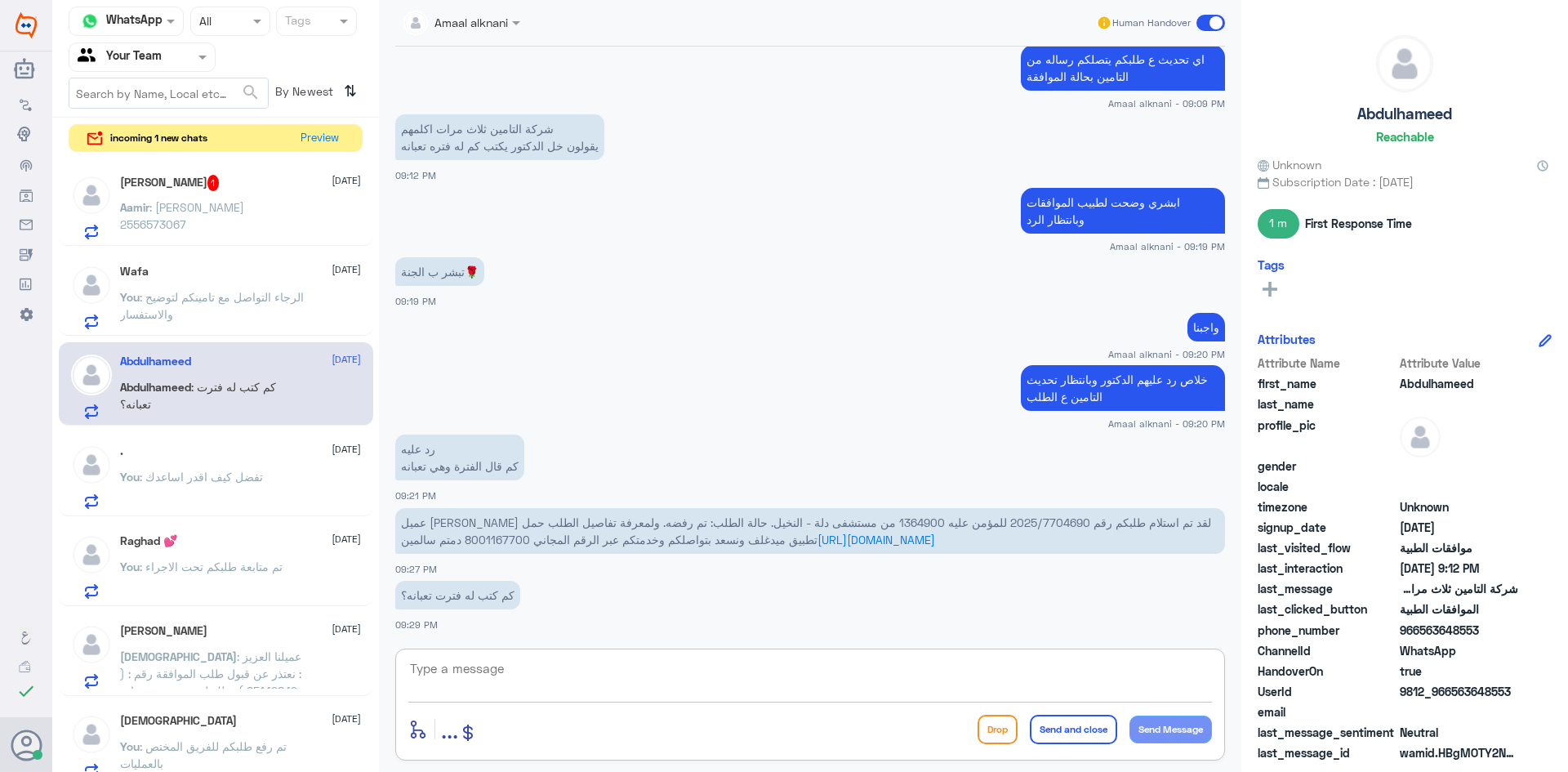
click at [799, 673] on textarea at bounding box center [811, 678] width 804 height 40
type textarea "كتبلهم بحسب التقارير من شهر 6 ميلادي"
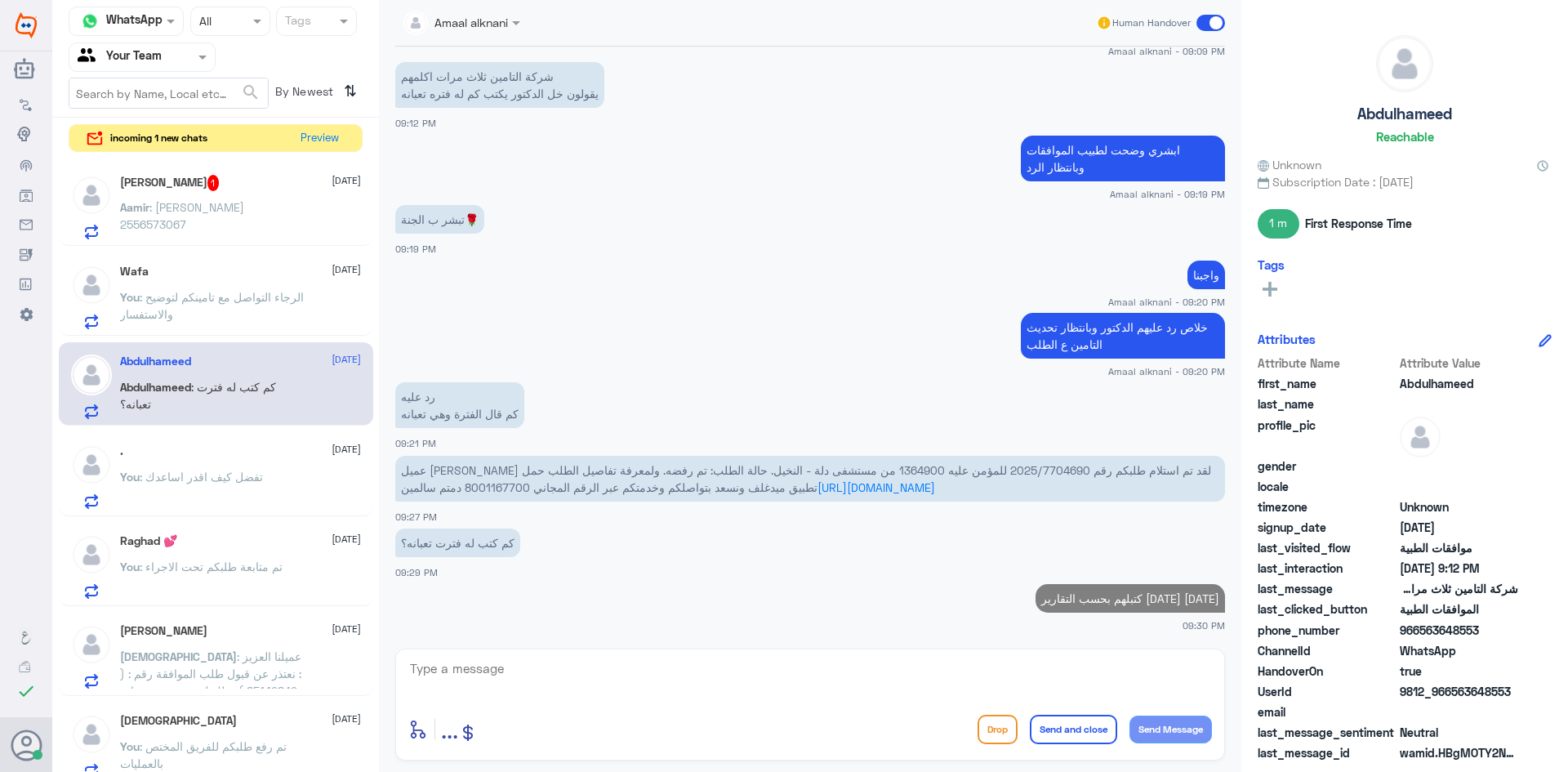
click at [279, 199] on p "Aamir : Aamir khan 2556573067" at bounding box center [212, 219] width 184 height 40
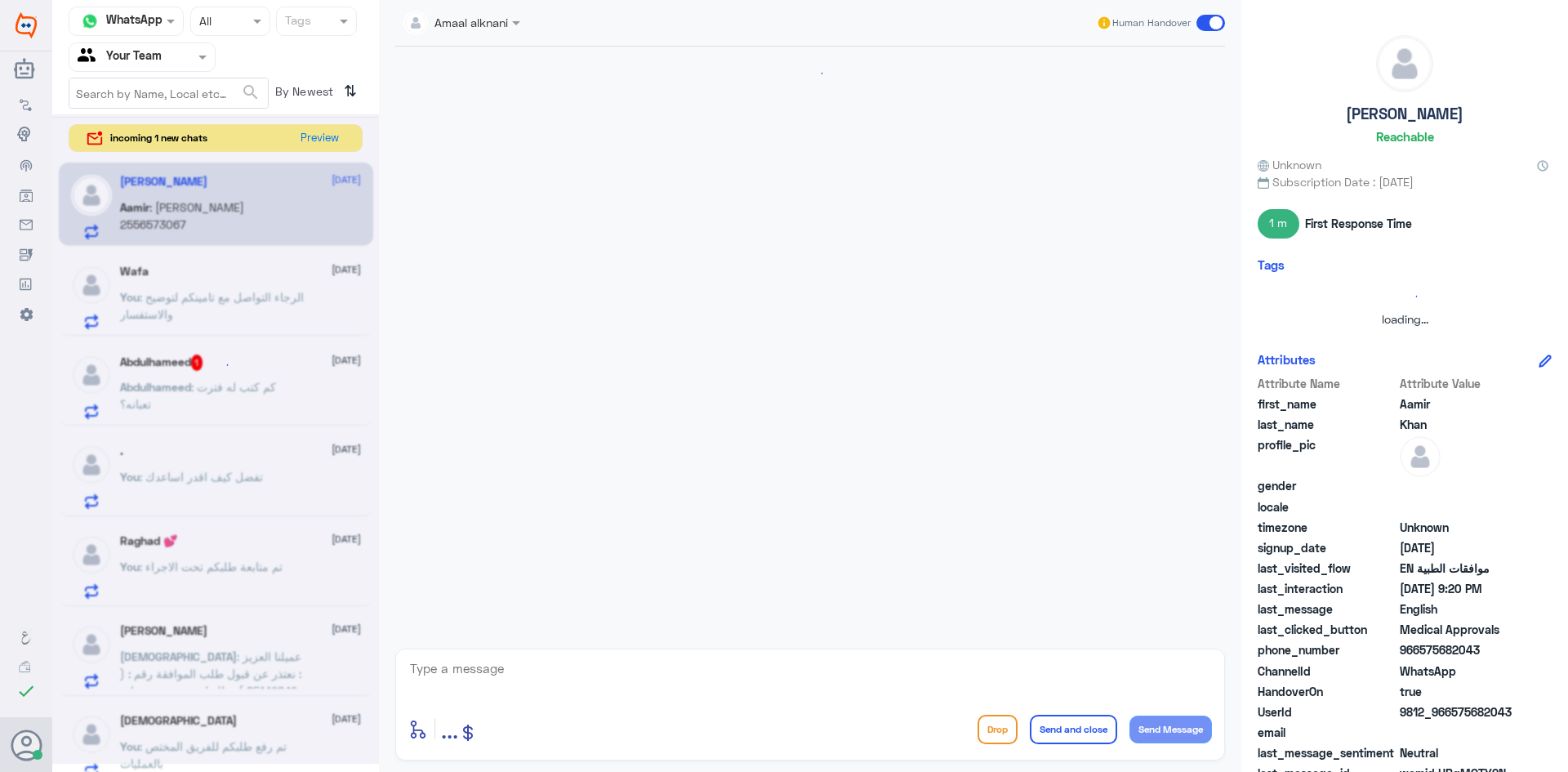
scroll to position [736, 0]
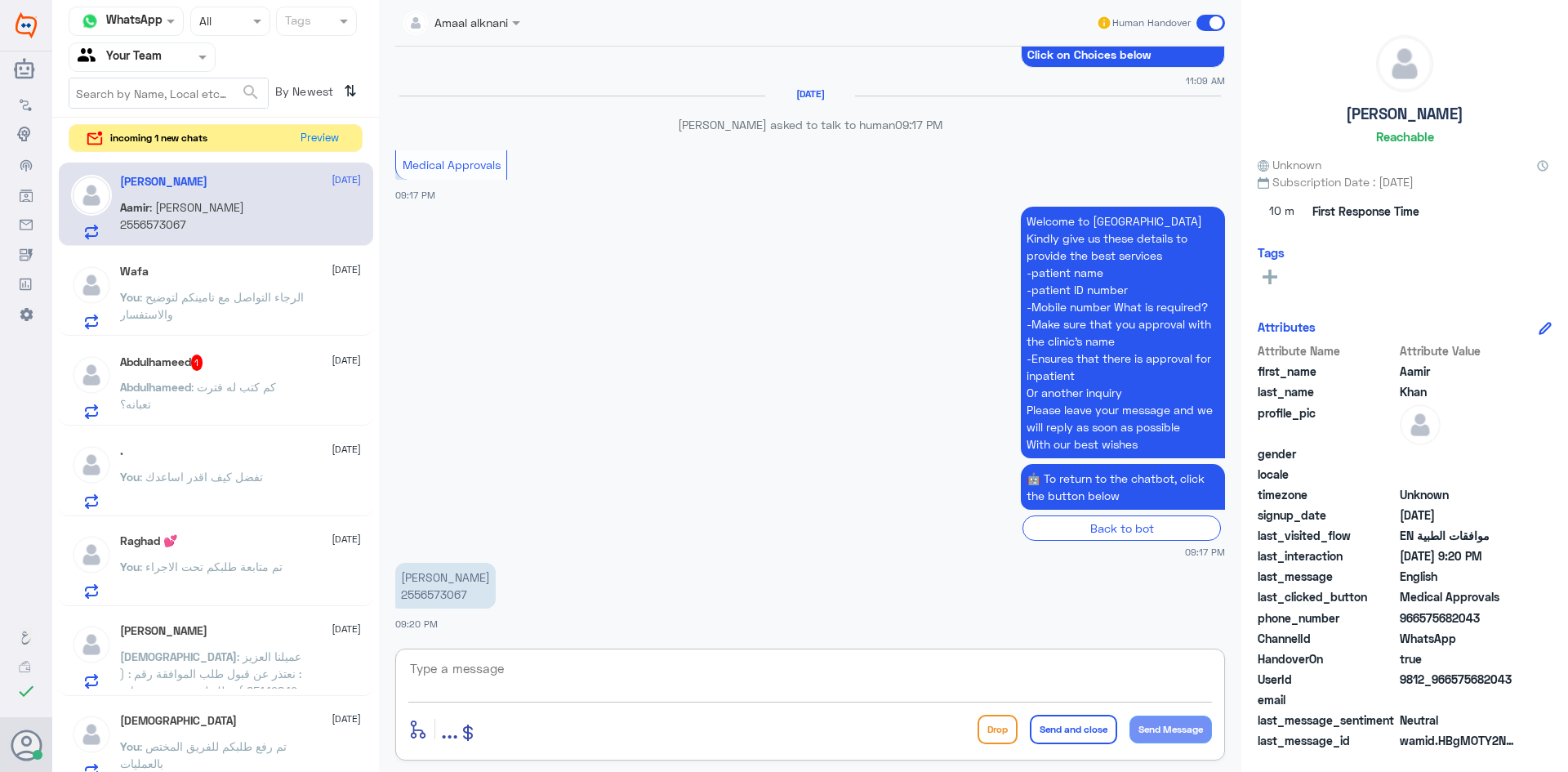
click at [508, 666] on textarea at bounding box center [811, 678] width 804 height 40
click at [447, 591] on p "Aamir khan 2556573067" at bounding box center [445, 585] width 100 height 45
click at [730, 679] on textarea at bounding box center [811, 678] width 804 height 40
drag, startPoint x: 467, startPoint y: 669, endPoint x: 468, endPoint y: 679, distance: 10.0
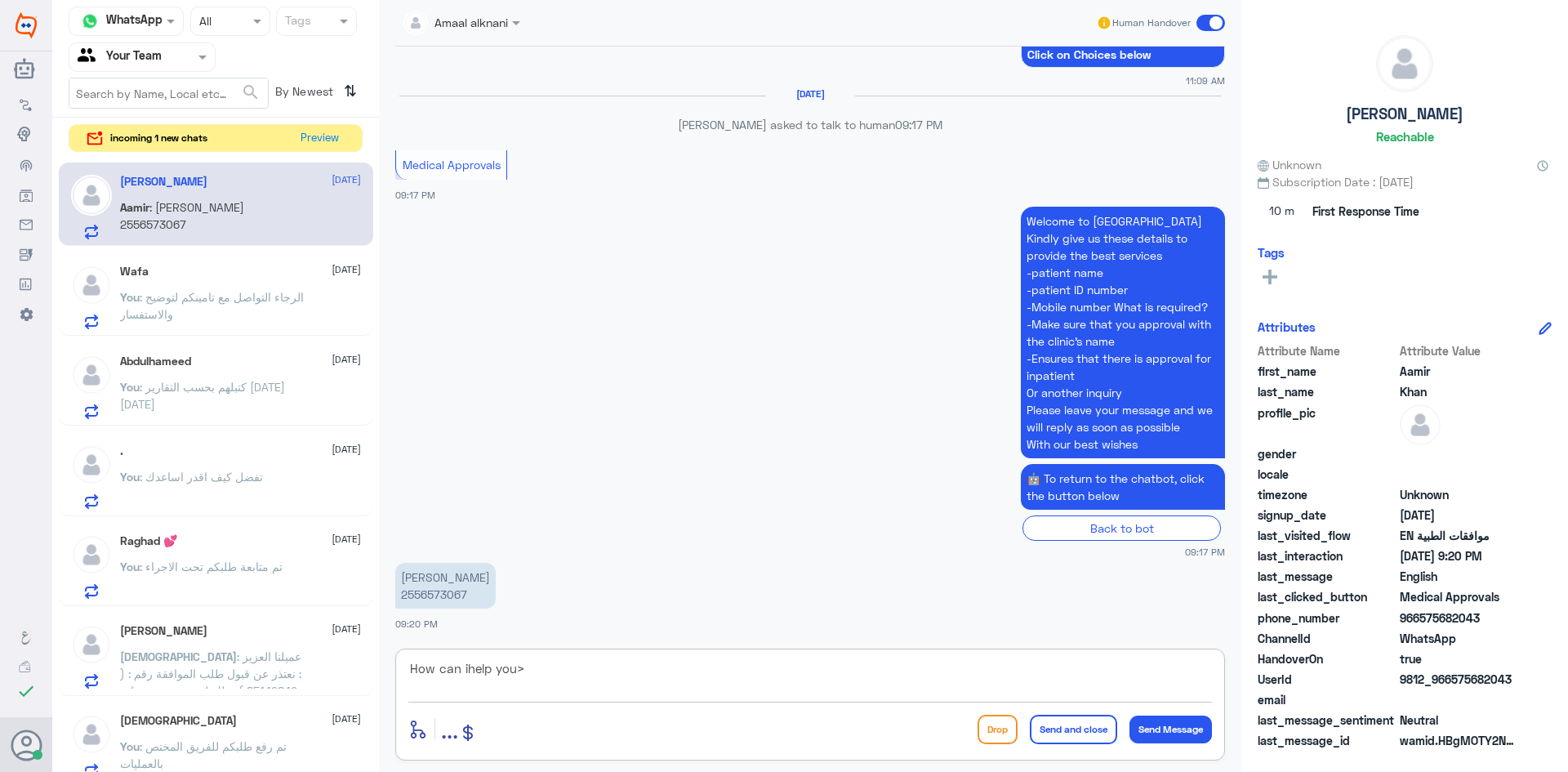
click at [467, 673] on textarea "How can ihelp you>" at bounding box center [811, 678] width 804 height 40
click at [558, 675] on textarea "How can i help you>" at bounding box center [811, 678] width 804 height 40
type textarea "How can i help you?"
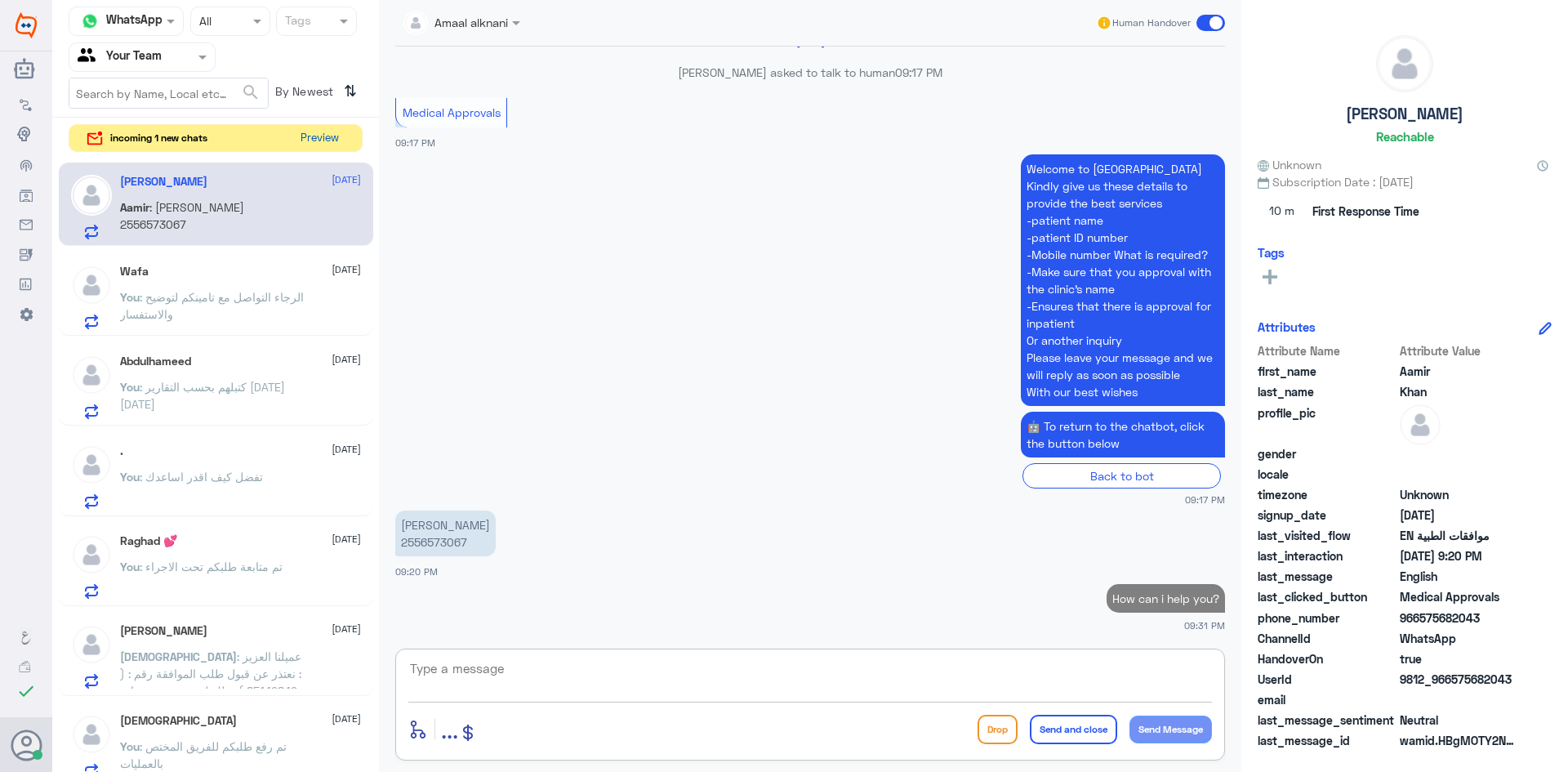
scroll to position [785, 0]
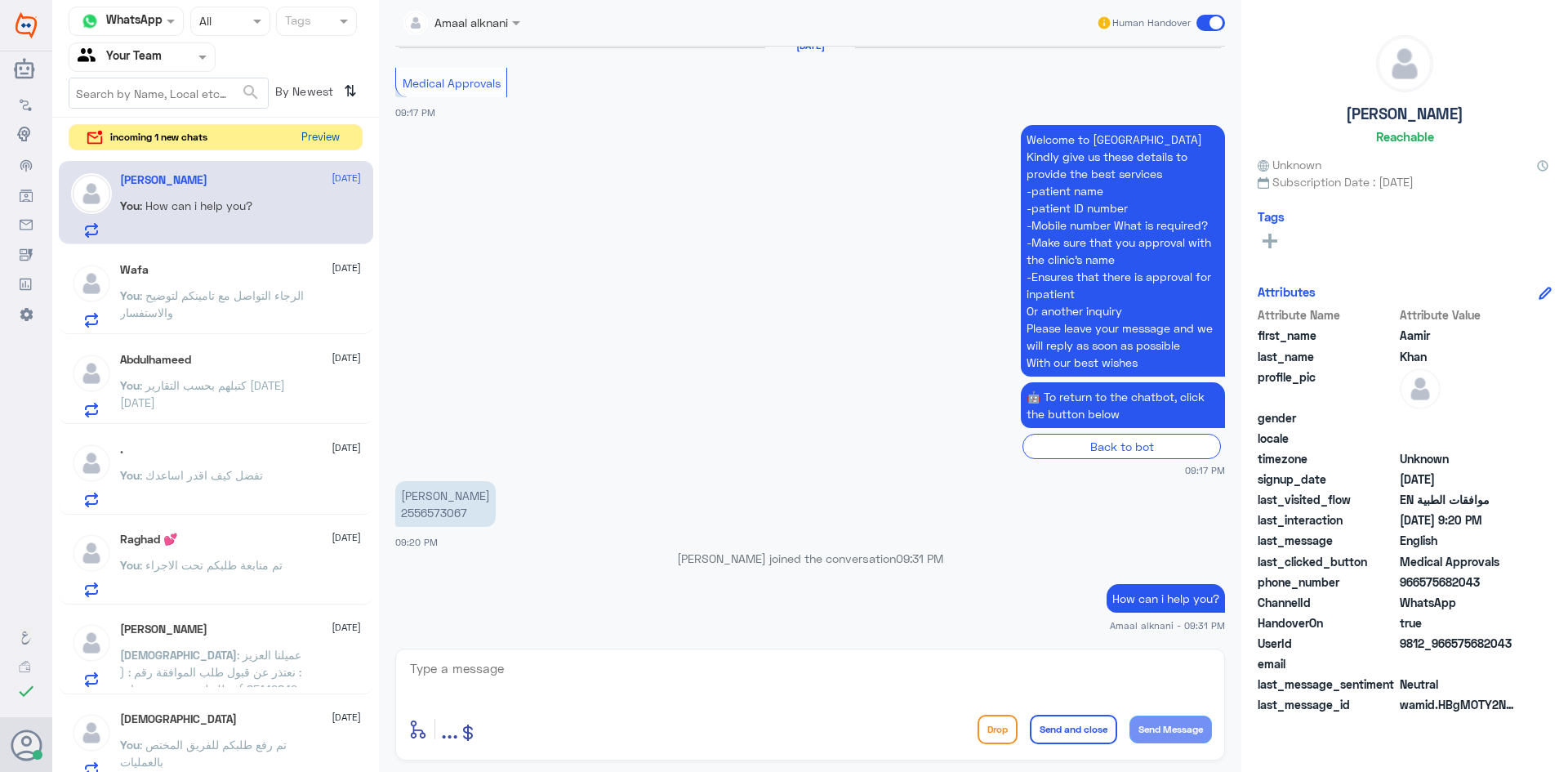
click at [314, 141] on button "Preview" at bounding box center [320, 138] width 51 height 25
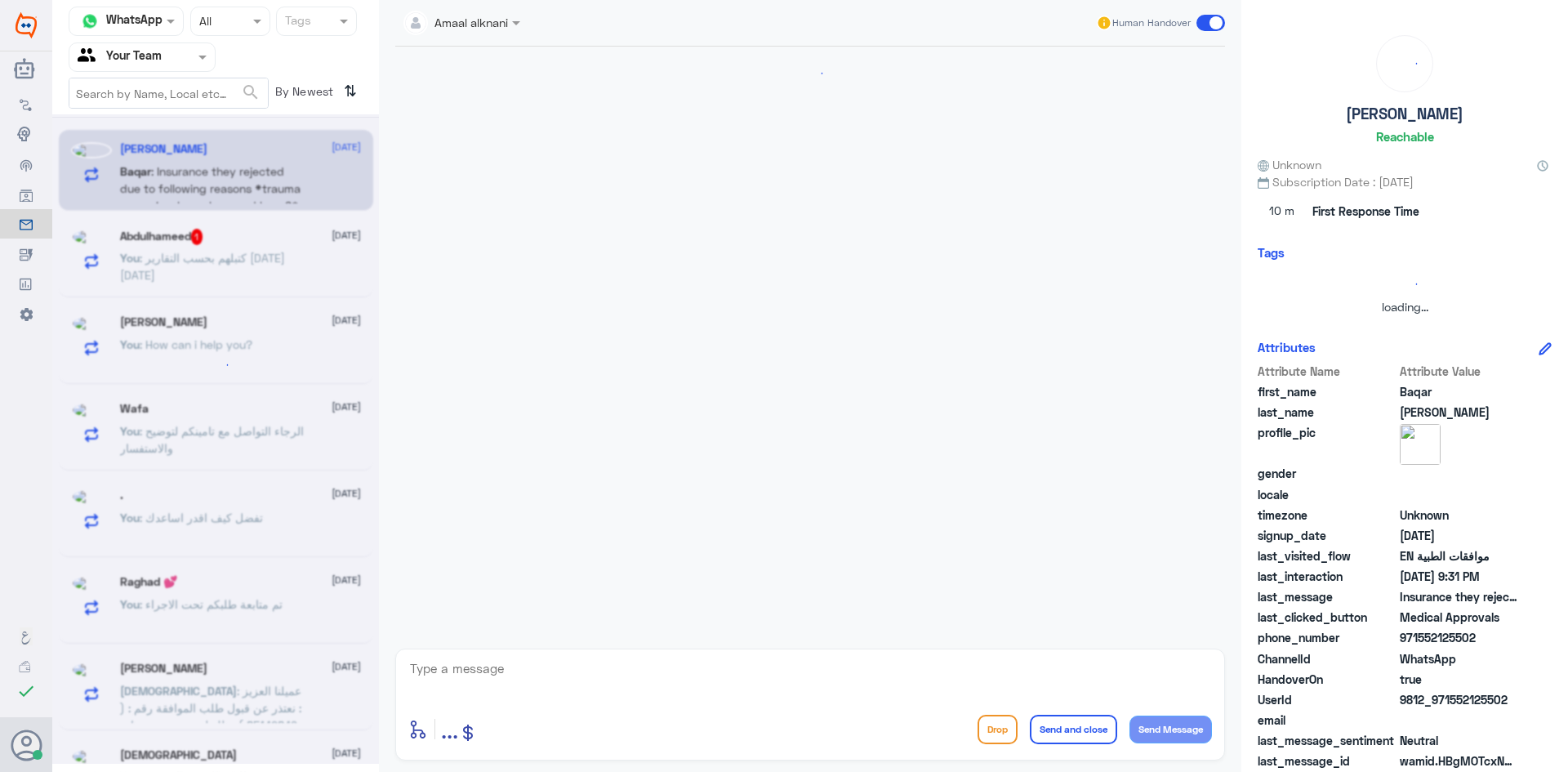
scroll to position [584, 0]
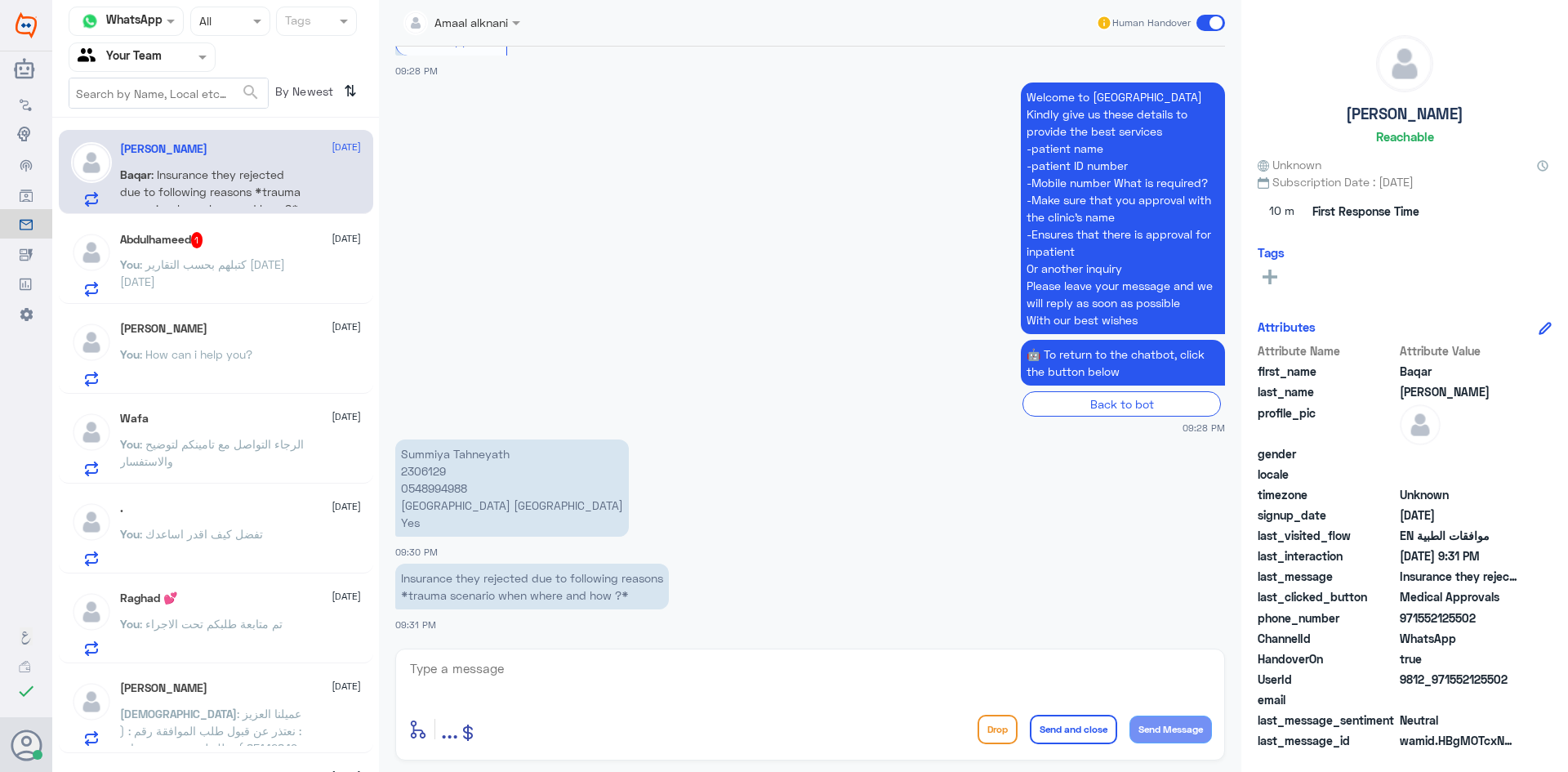
click at [606, 348] on app-msgs-text "🤖 To return to the chatbot, click the button below" at bounding box center [810, 362] width 830 height 47
click at [250, 284] on p "You : كتبلهم بحسب التقارير من شهر 6 ميلادي" at bounding box center [212, 276] width 184 height 40
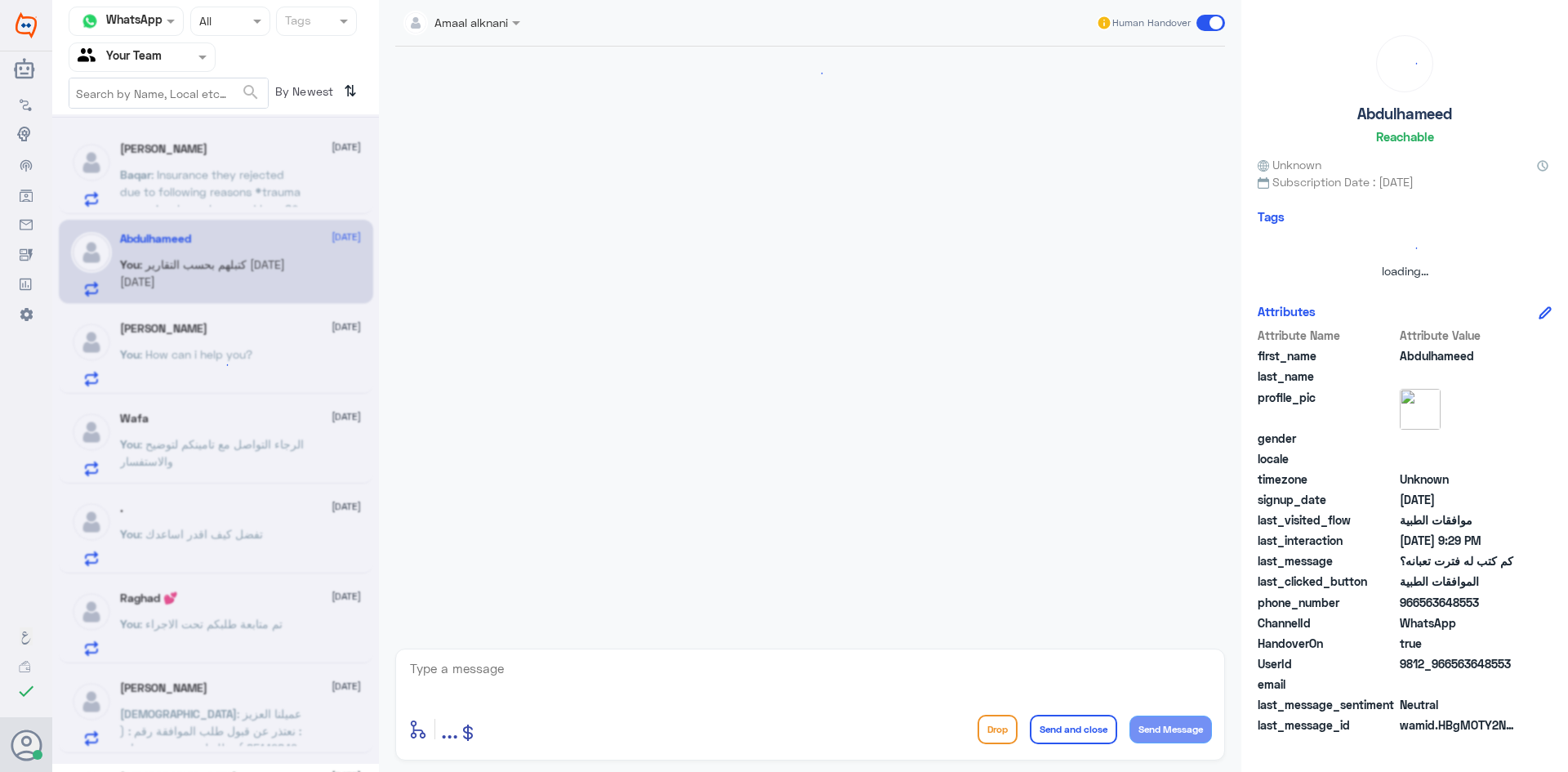
scroll to position [850, 0]
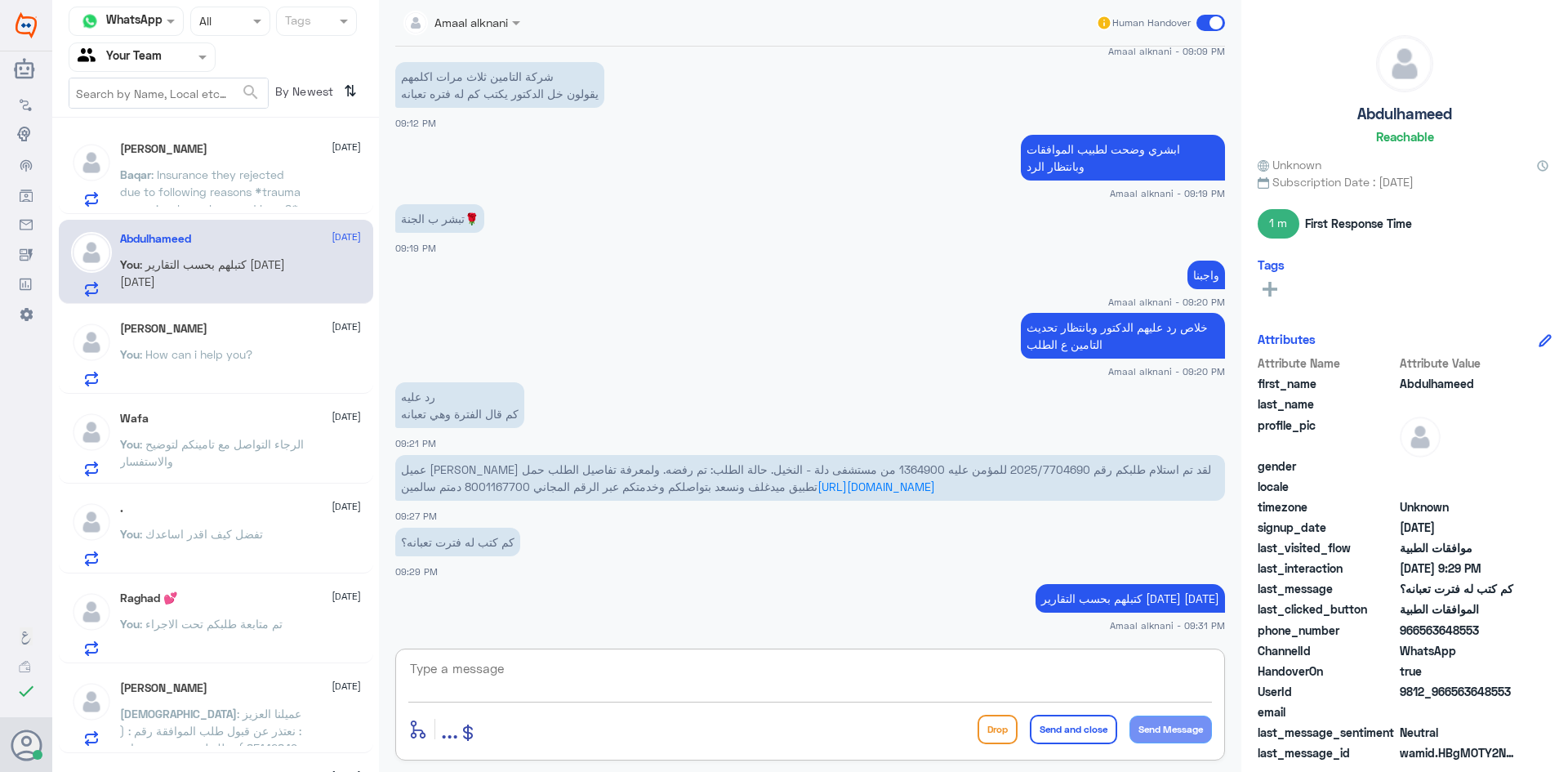
click at [513, 661] on textarea at bounding box center [811, 678] width 804 height 40
click at [296, 184] on p "Baqar : Insurance they rejected due to following reasons *trauma scenario when …" at bounding box center [212, 186] width 184 height 40
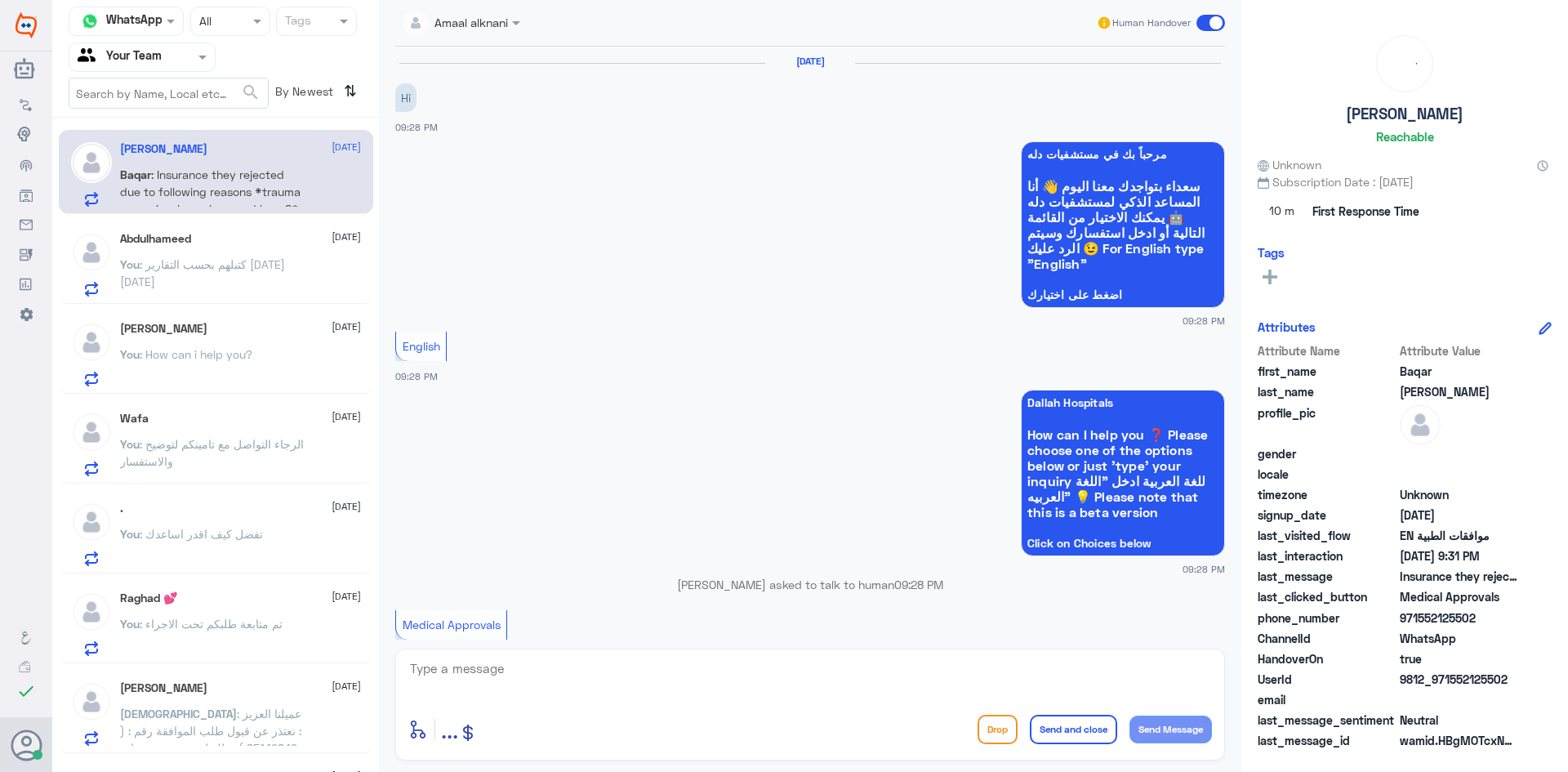
scroll to position [584, 0]
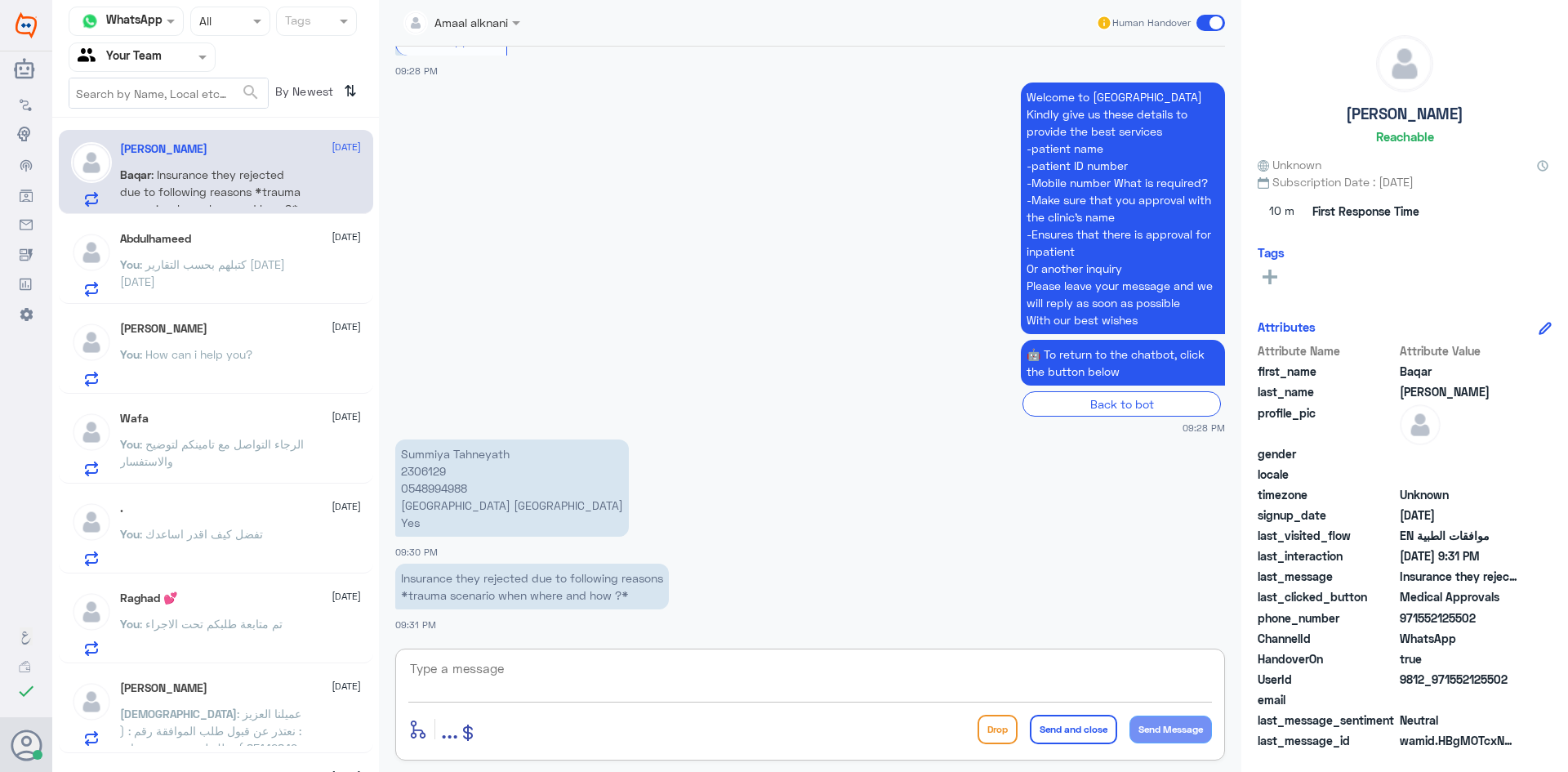
click at [550, 666] on textarea at bounding box center [811, 678] width 804 height 40
click at [257, 366] on div "You : How can i help you?" at bounding box center [241, 368] width 241 height 37
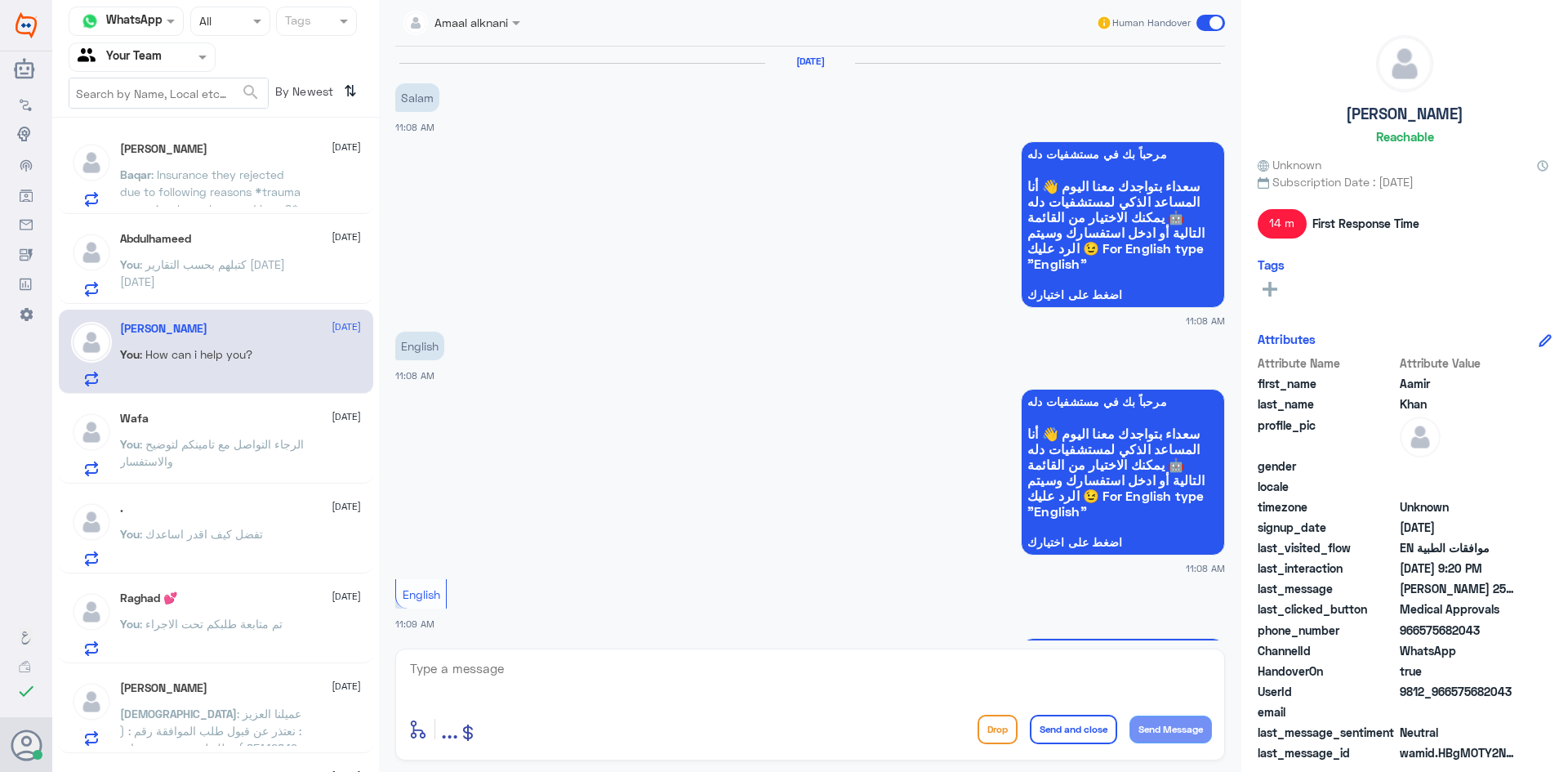
scroll to position [818, 0]
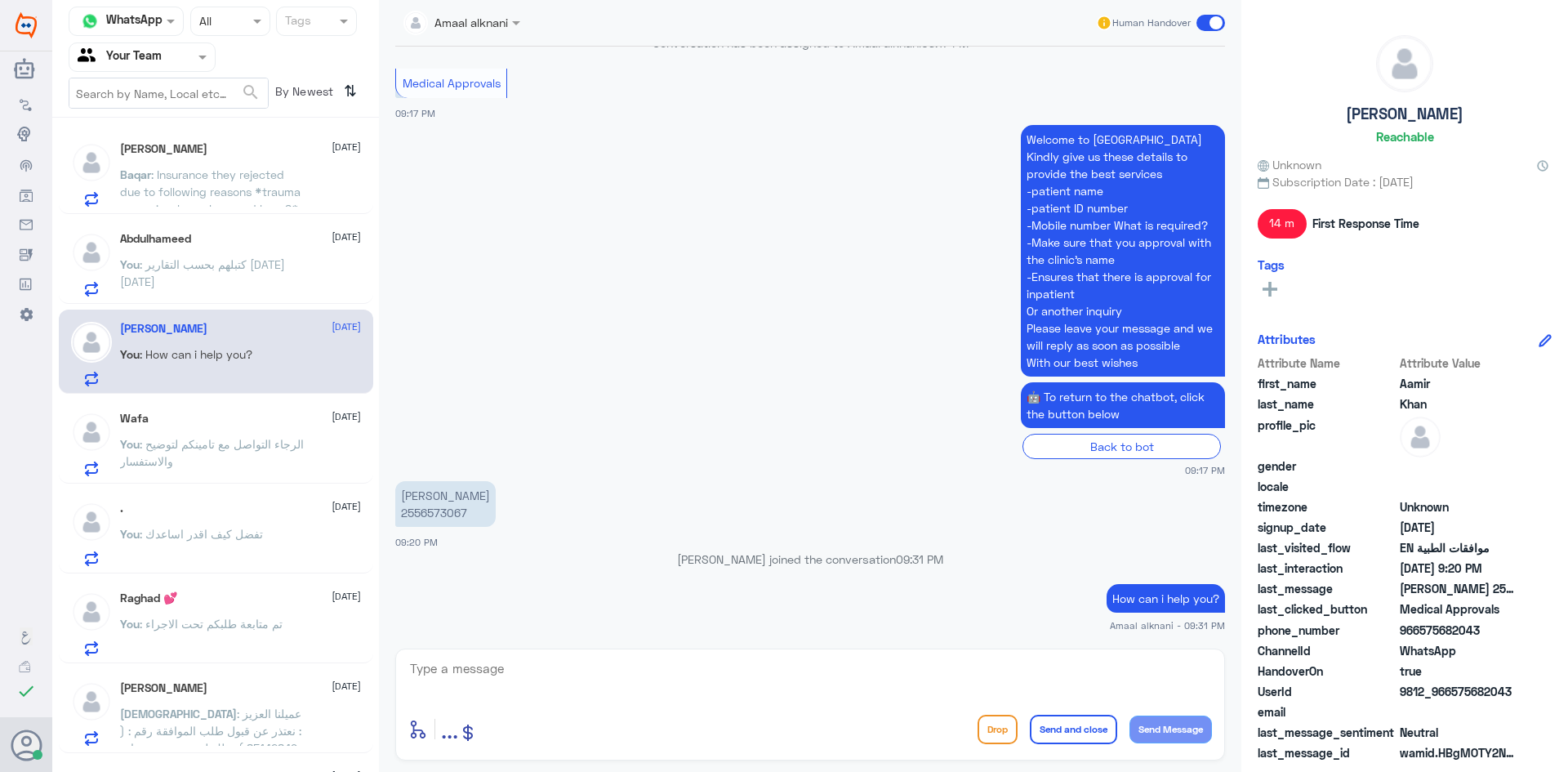
click at [251, 197] on span ": Insurance they rejected due to following reasons *trauma scenario when where …" at bounding box center [210, 192] width 180 height 48
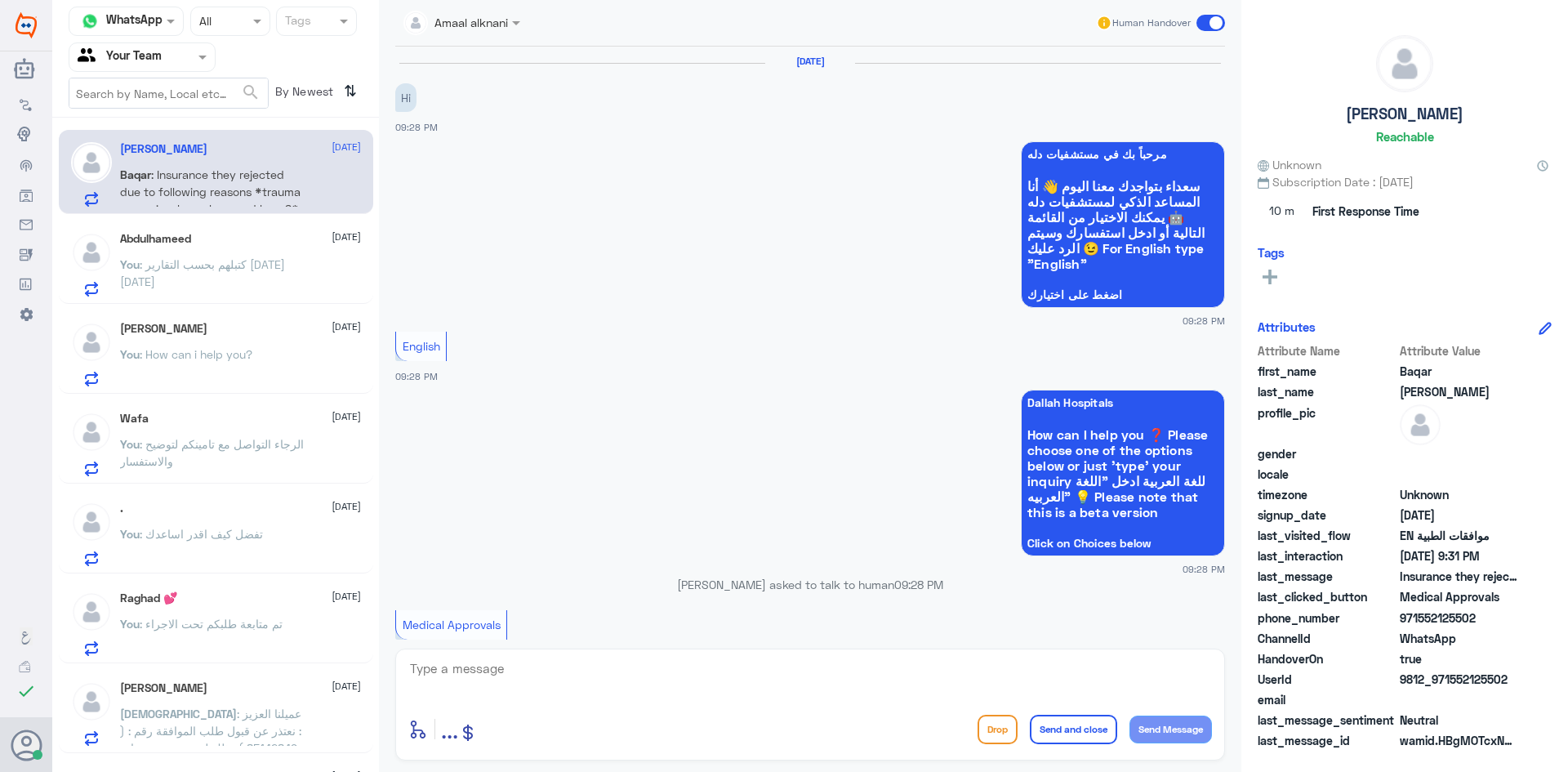
scroll to position [584, 0]
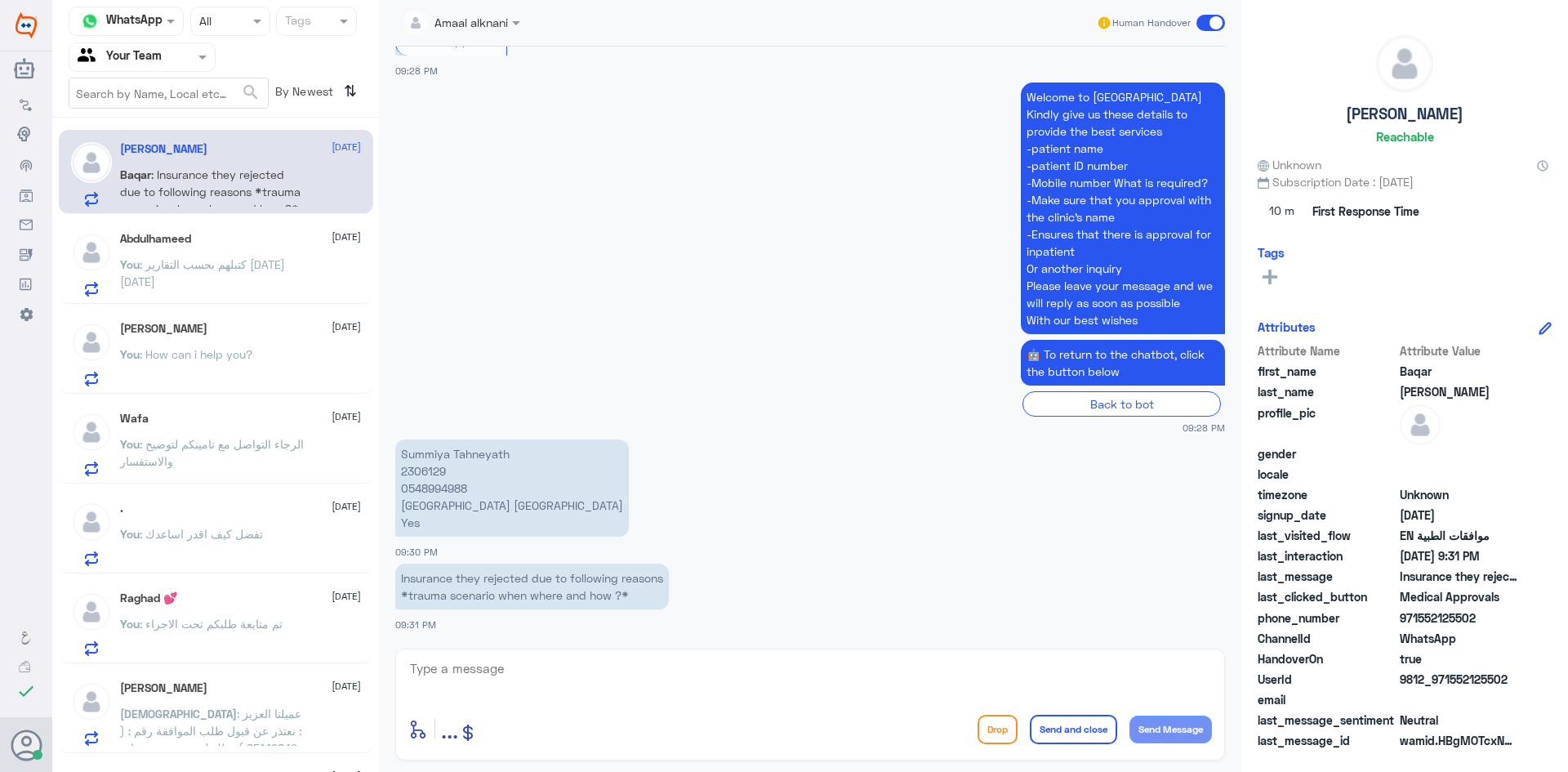
click at [440, 468] on p "Summiya Tahneyath 2306129 0548994988 Dallah Hospital Al Nakheel Yes" at bounding box center [512, 488] width 233 height 97
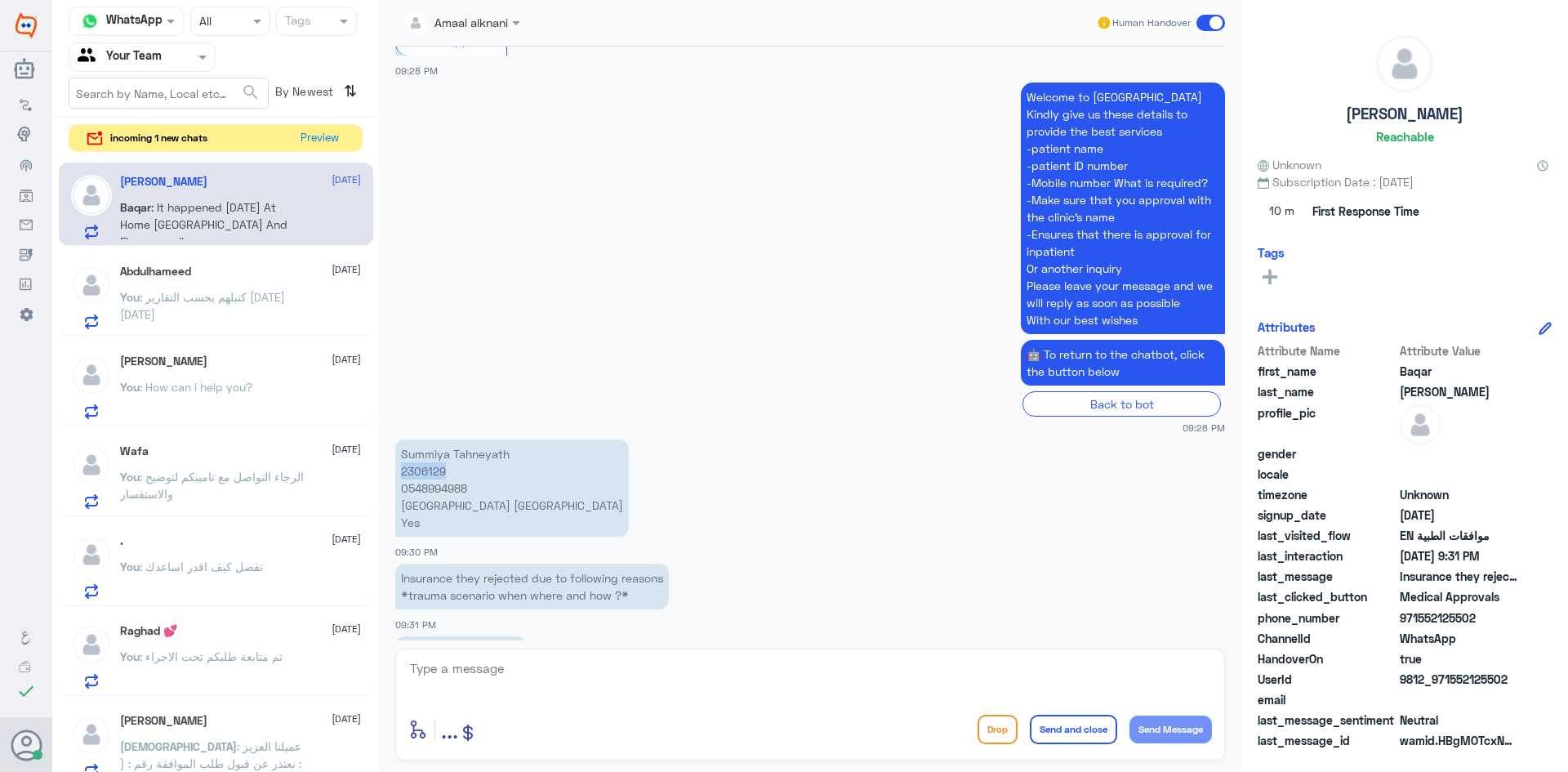
scroll to position [692, 0]
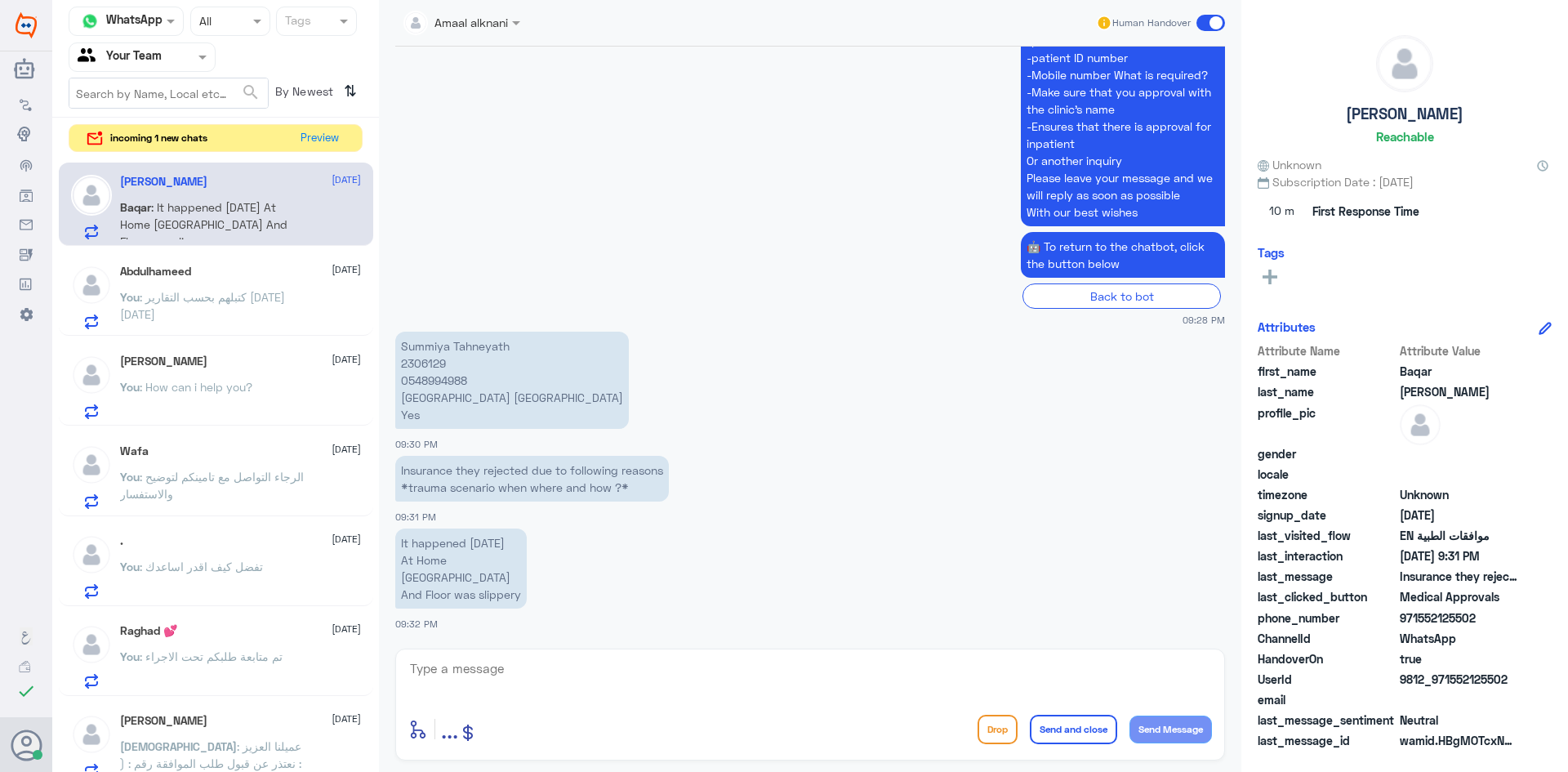
click at [598, 676] on textarea at bounding box center [811, 678] width 804 height 40
drag, startPoint x: 405, startPoint y: 543, endPoint x: 564, endPoint y: 604, distance: 170.3
click at [564, 604] on app-msgs-text "It happened 23rd August At Home Riyadh And Floor was slippery" at bounding box center [810, 569] width 830 height 82
click at [518, 610] on app-msgs-text "It happened 23rd August At Home Riyadh And Floor was slippery" at bounding box center [810, 569] width 830 height 82
drag, startPoint x: 529, startPoint y: 597, endPoint x: 395, endPoint y: 534, distance: 148.1
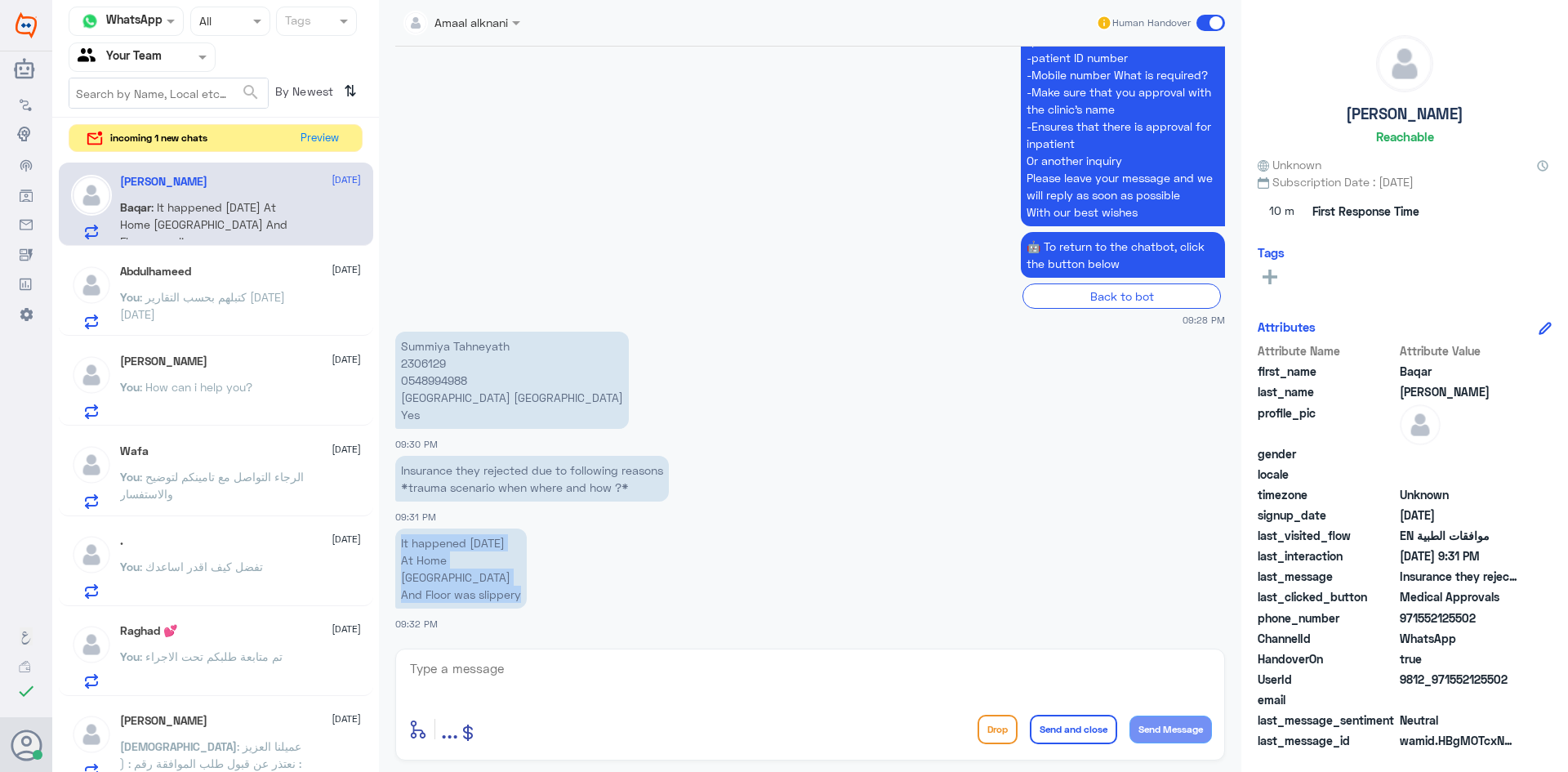
click at [395, 534] on p "It happened 23rd August At Home Riyadh And Floor was slippery" at bounding box center [461, 568] width 131 height 80
click at [579, 679] on textarea at bounding box center [811, 678] width 804 height 40
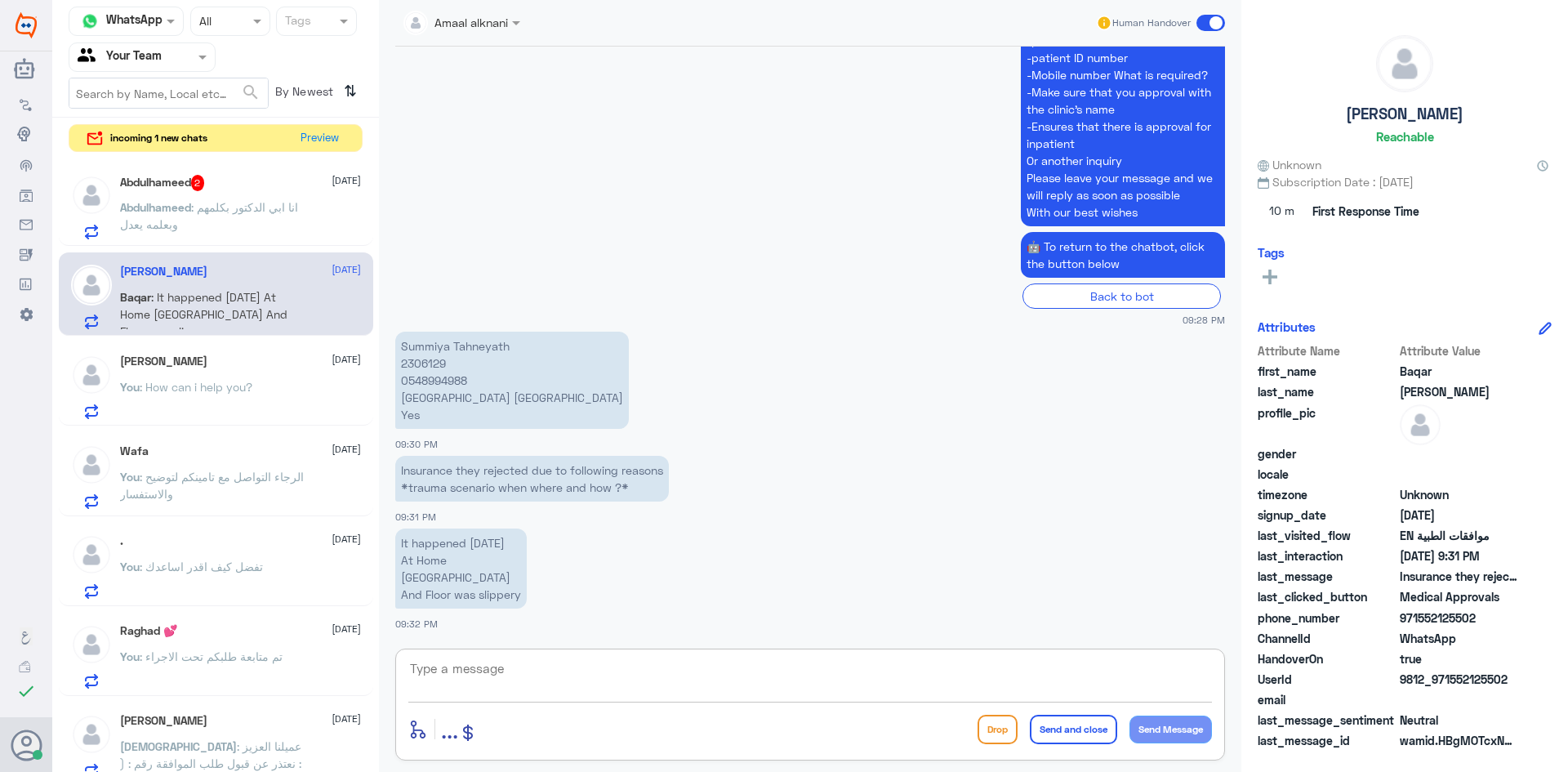
click at [496, 675] on textarea at bounding box center [811, 678] width 804 height 40
type textarea "ه"
type textarea "i will follow again"
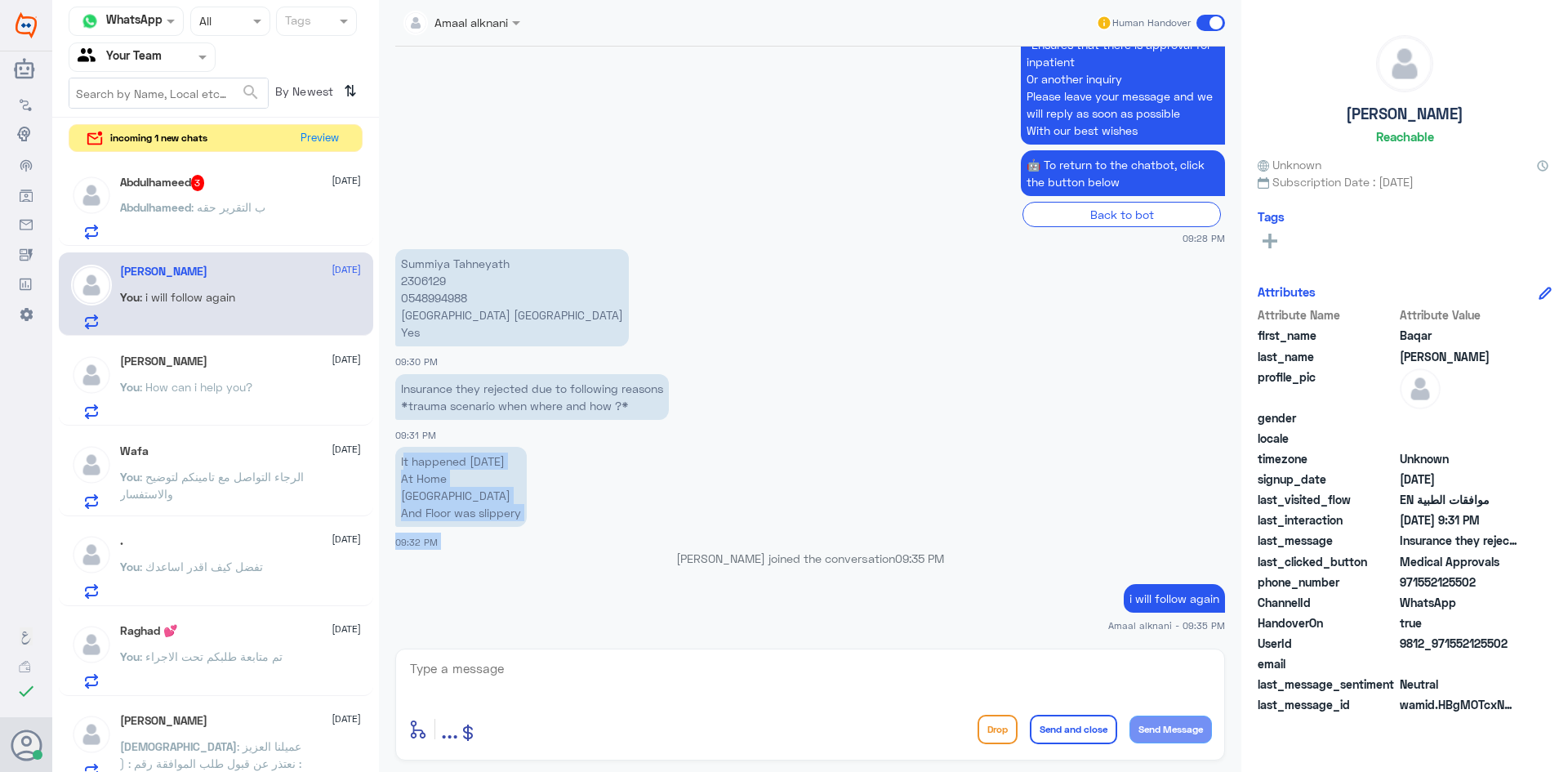
drag, startPoint x: 401, startPoint y: 492, endPoint x: 407, endPoint y: 456, distance: 36.5
click at [473, 492] on p "It happened 23rd August At Home Riyadh And Floor was slippery" at bounding box center [461, 486] width 131 height 80
click at [399, 462] on p "It happened 23rd August At Home Riyadh And Floor was slippery" at bounding box center [461, 486] width 131 height 80
drag, startPoint x: 401, startPoint y: 462, endPoint x: 530, endPoint y: 517, distance: 140.2
click at [526, 517] on p "It happened 23rd August At Home Riyadh And Floor was slippery" at bounding box center [461, 486] width 131 height 80
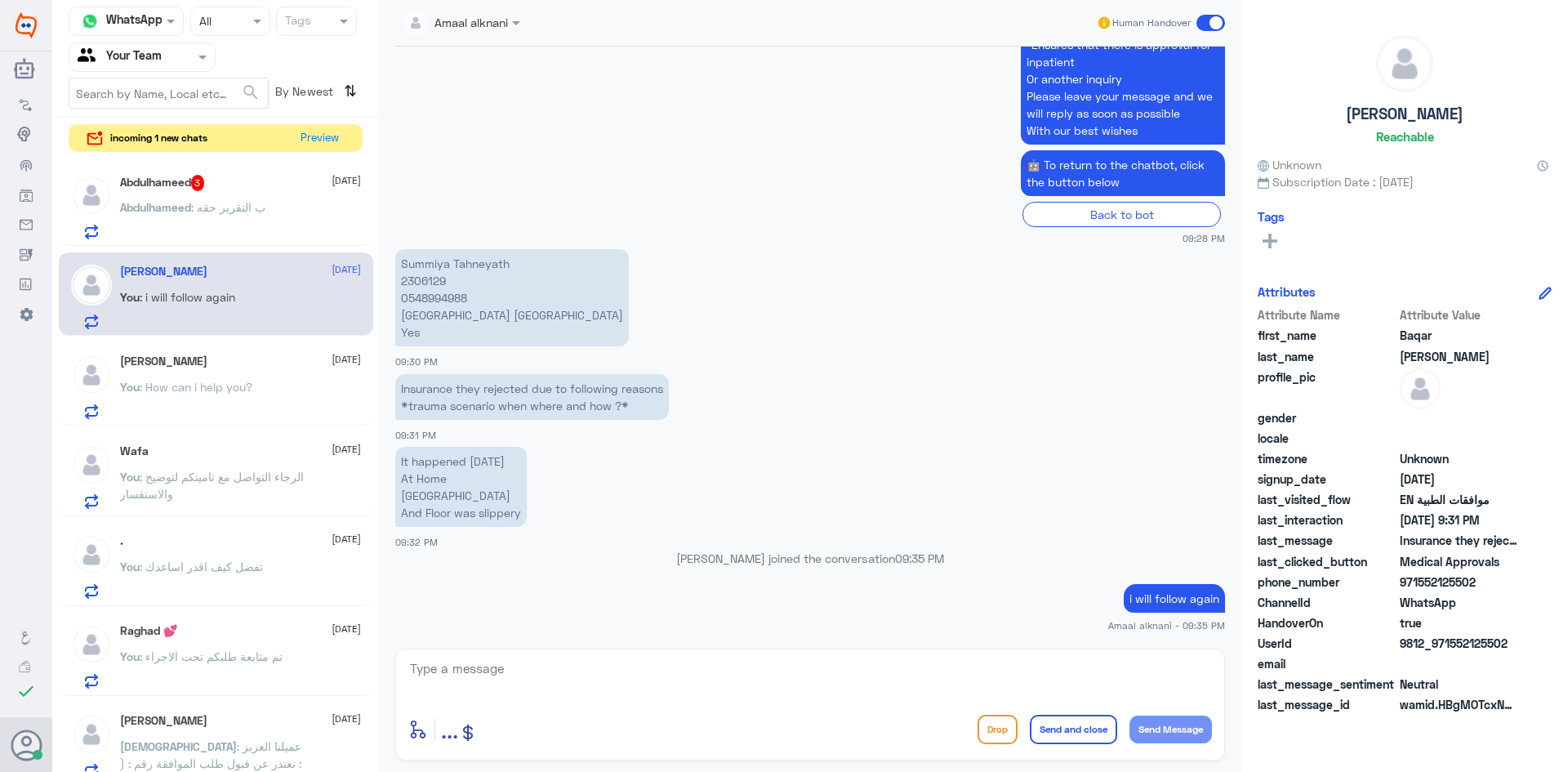
click at [173, 220] on p "Abdulhameed : ب التقرير حقه" at bounding box center [193, 219] width 146 height 40
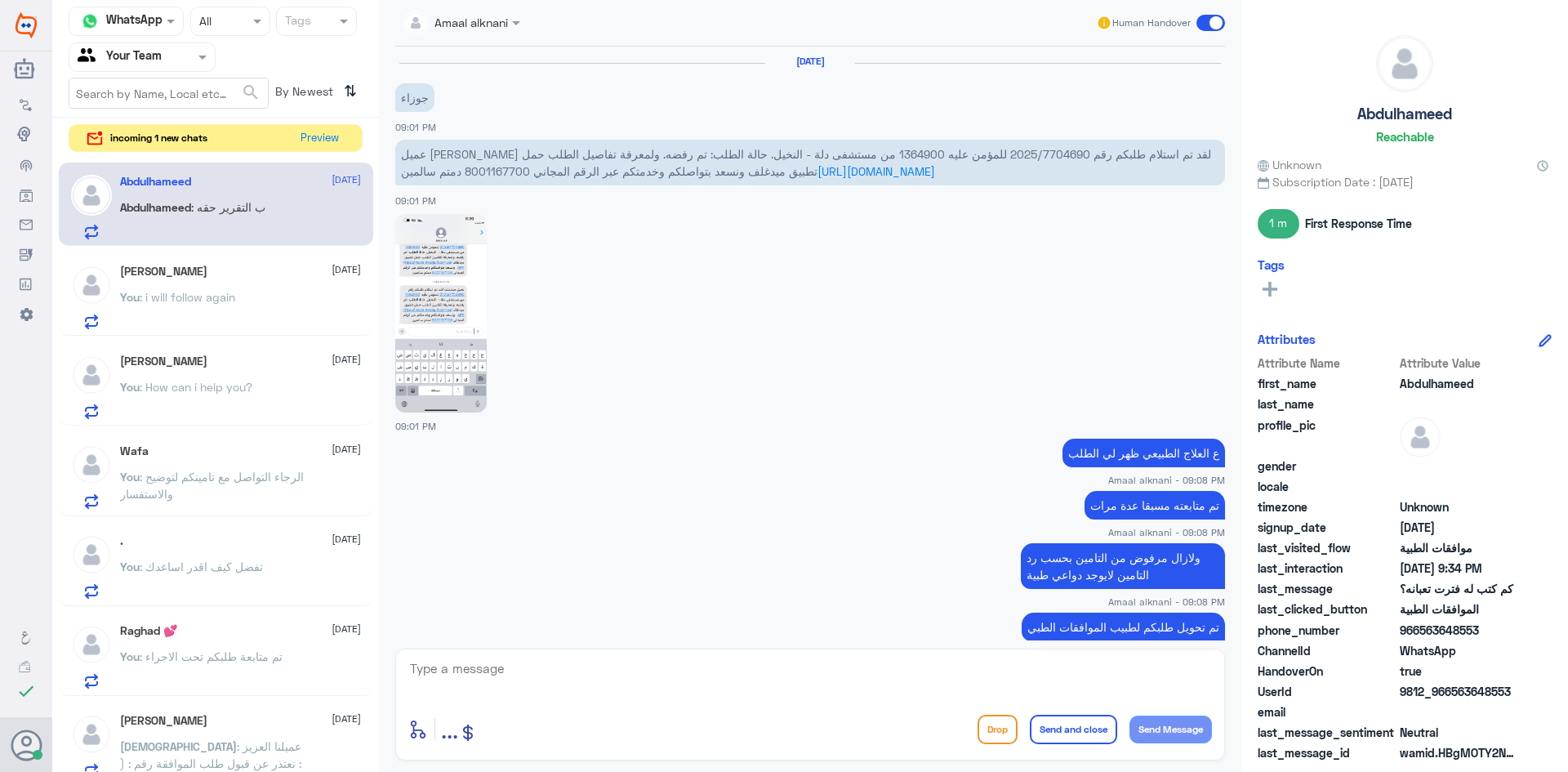
scroll to position [858, 0]
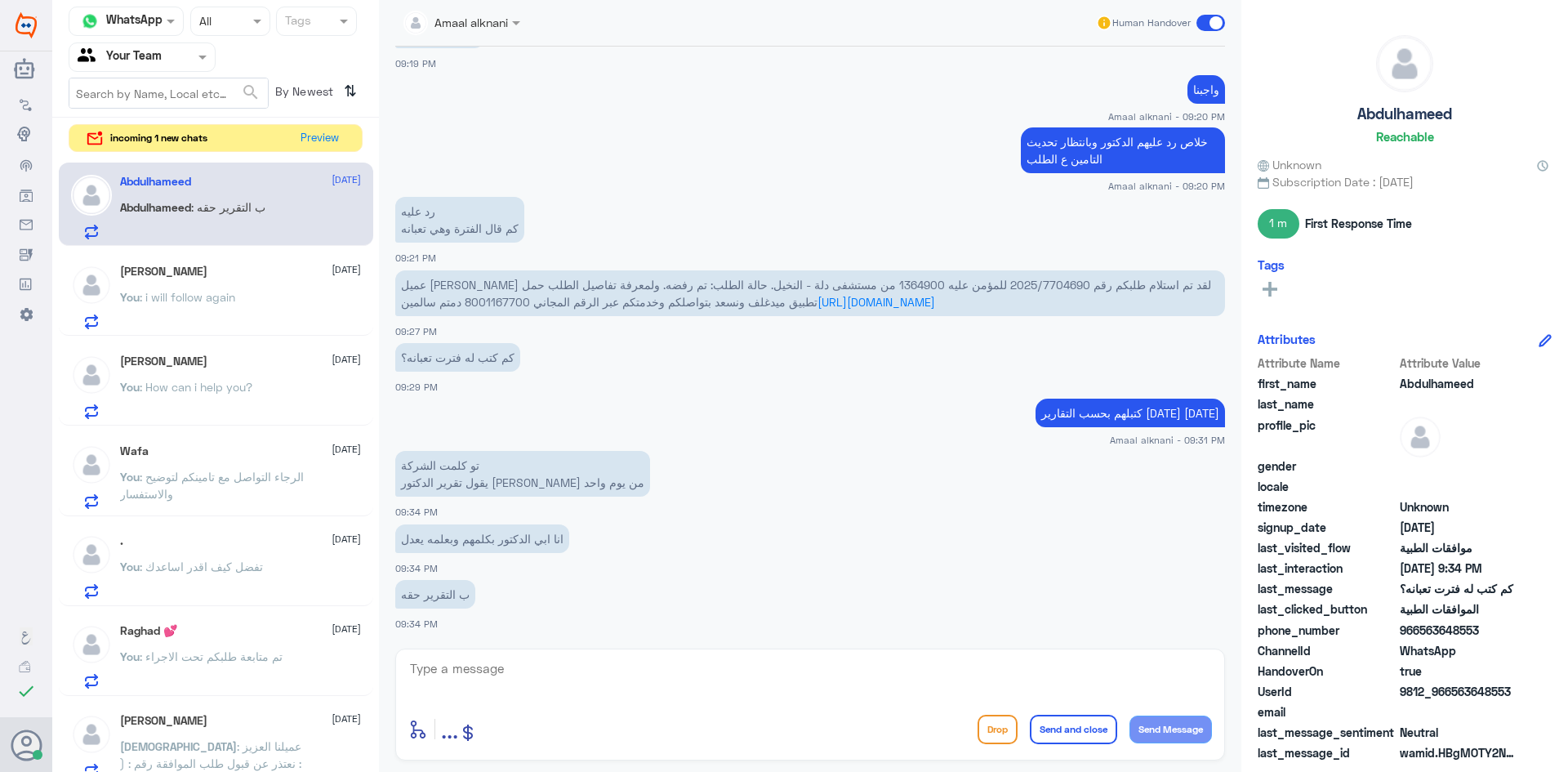
click at [559, 688] on textarea at bounding box center [811, 678] width 804 height 40
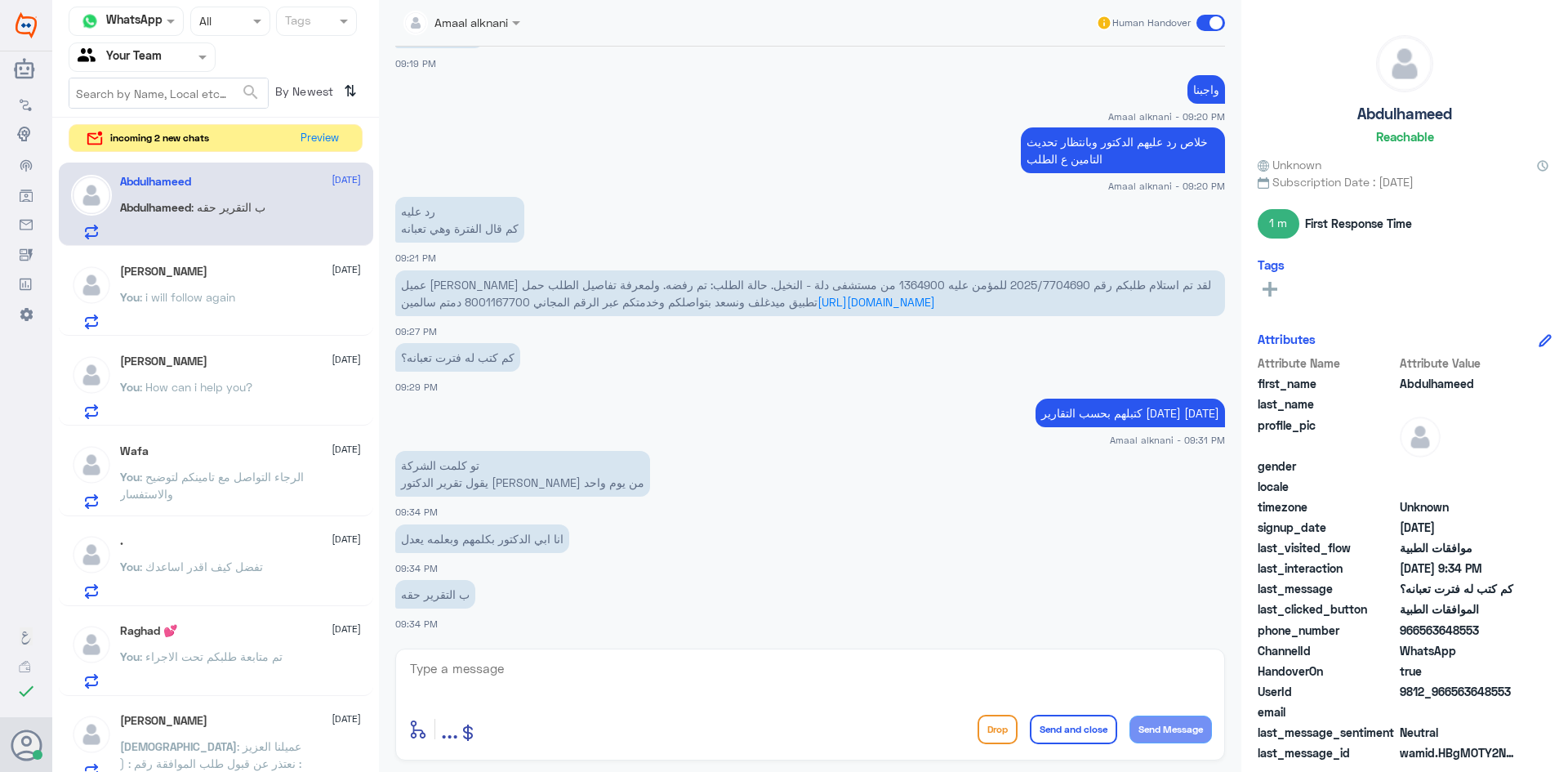
click at [824, 489] on app-msgs-text "تو كلمت الشركة يقول تقرير الدكتور مكتوب من يوم واحد" at bounding box center [810, 474] width 830 height 47
click at [463, 679] on textarea at bounding box center [811, 678] width 804 height 40
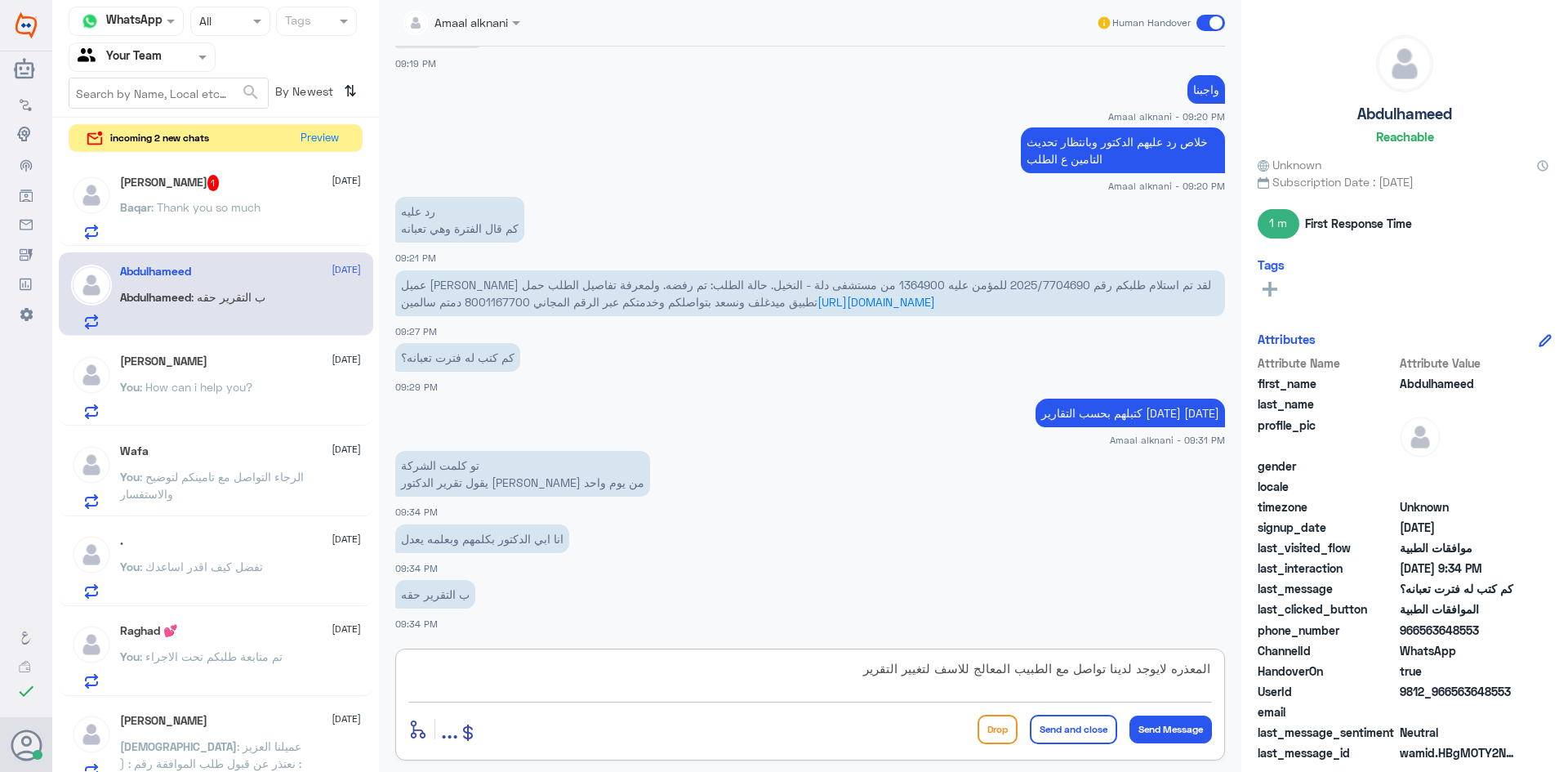
type textarea "المعذره لايوجد لدينا تواصل مع الطبيب المعالج للاسف لتغيير التقرير"
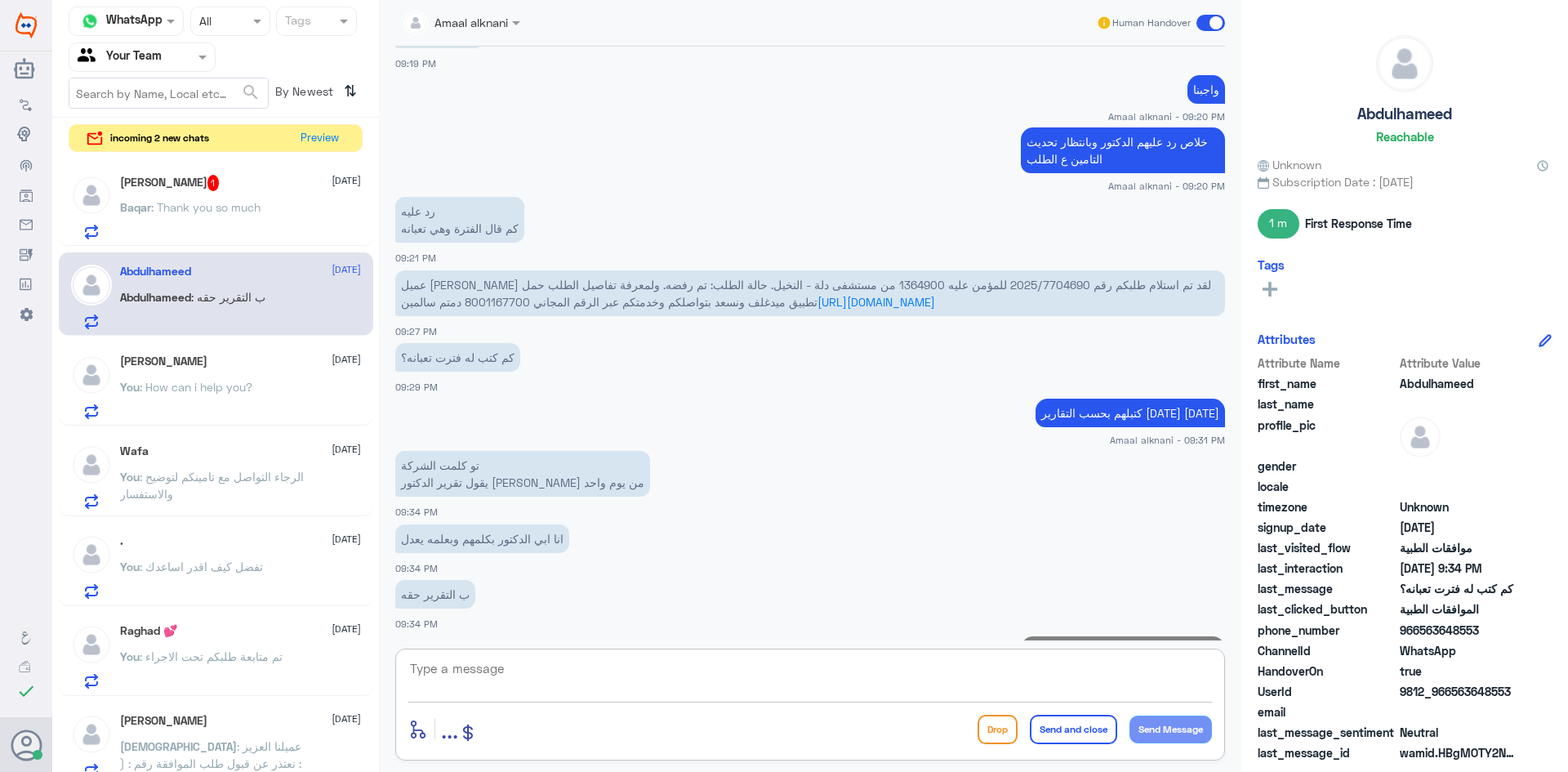
scroll to position [927, 0]
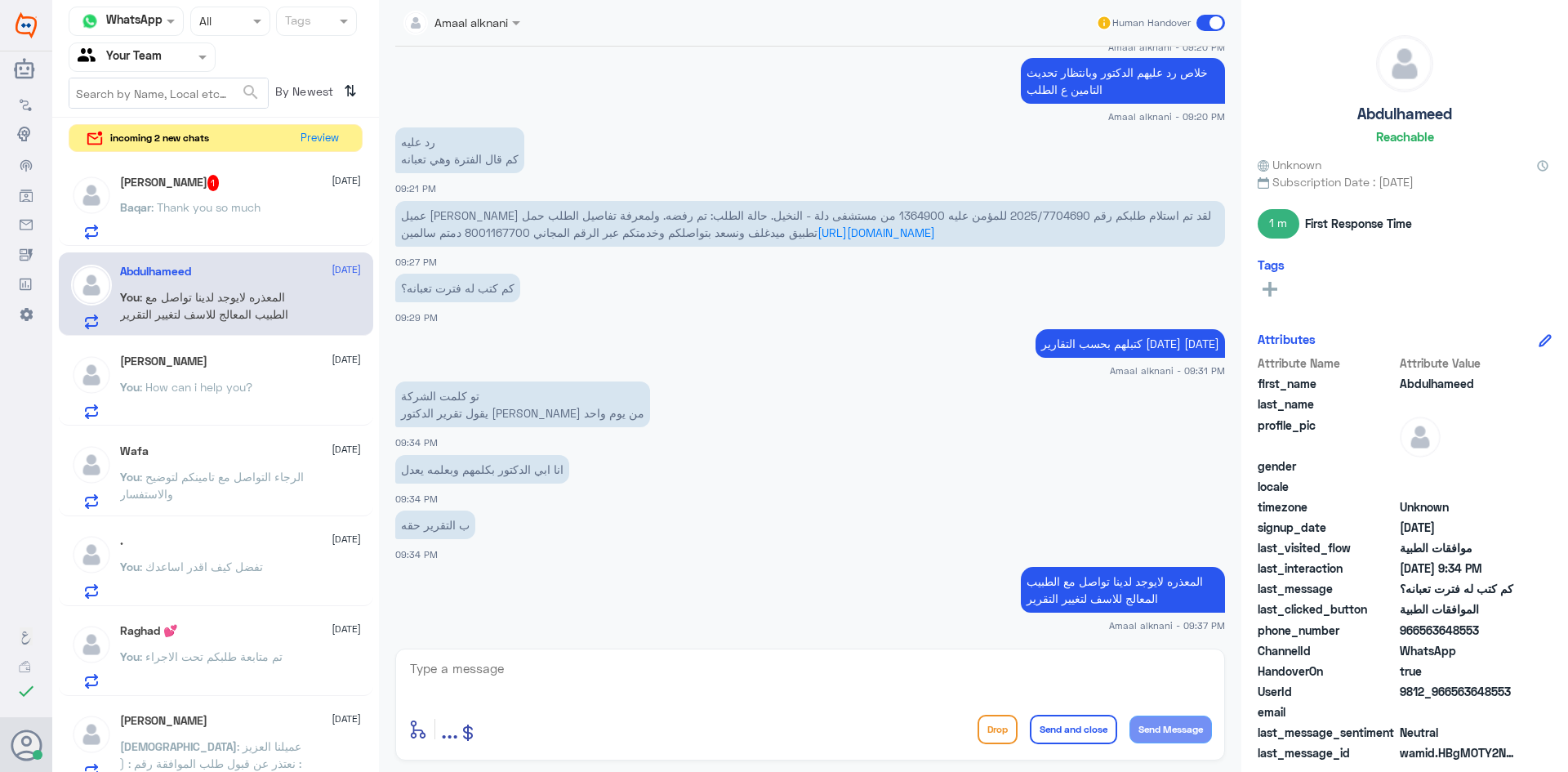
click at [237, 218] on p "Baqar : Thank you so much" at bounding box center [191, 219] width 141 height 40
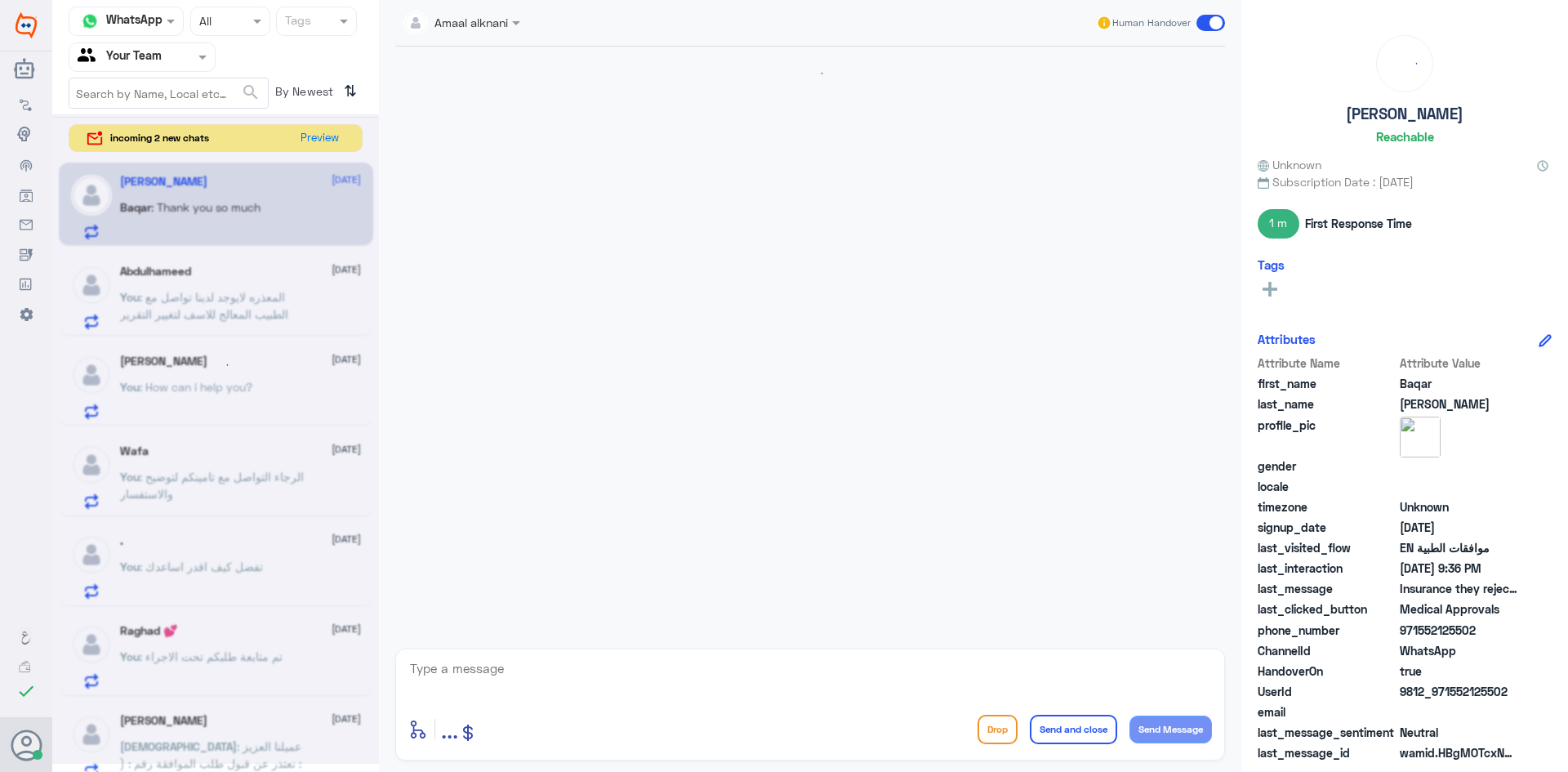
scroll to position [830, 0]
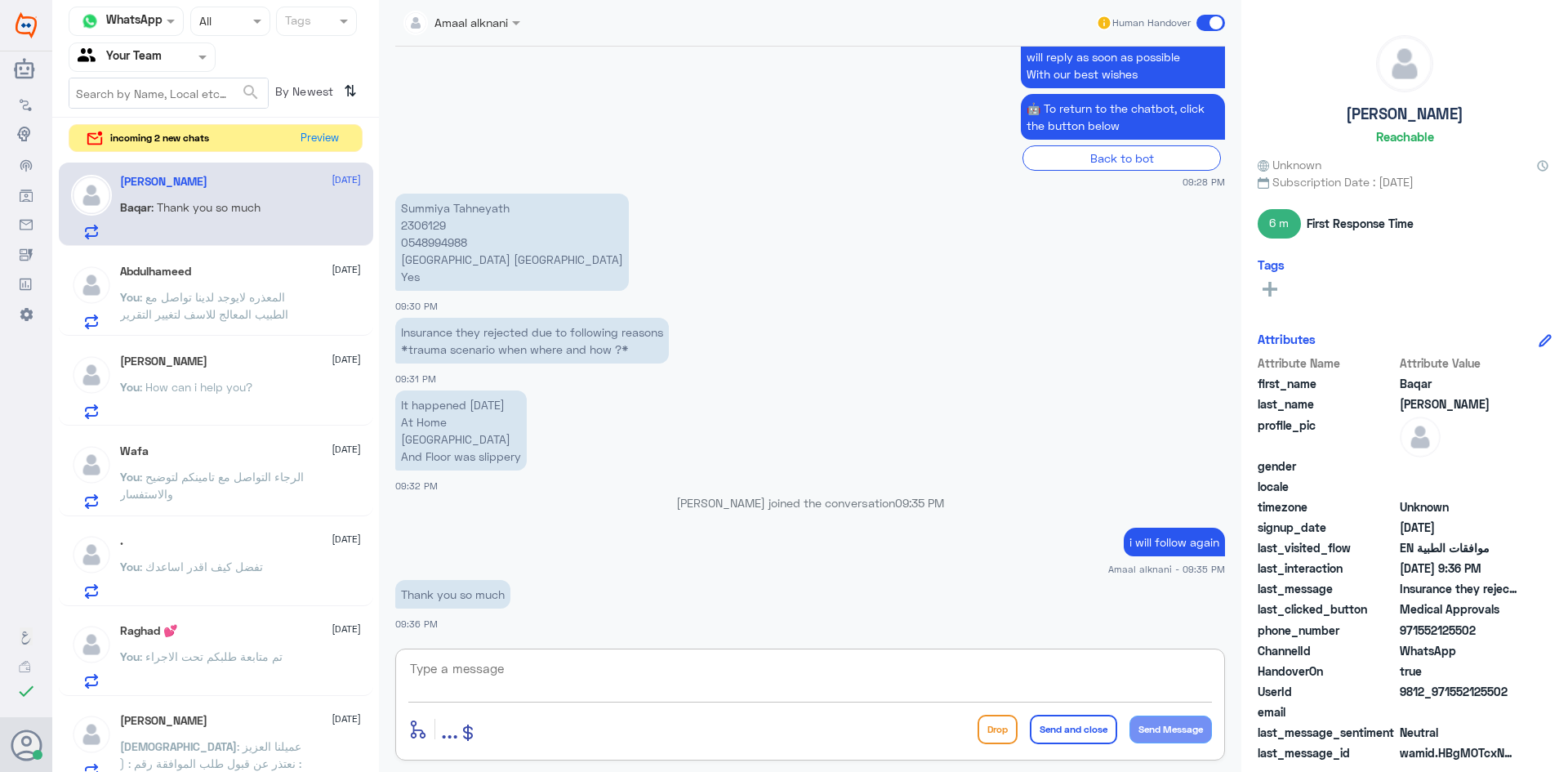
click at [543, 676] on textarea at bounding box center [811, 678] width 804 height 40
paste textarea "You are welcome"
type textarea "You are welcome"
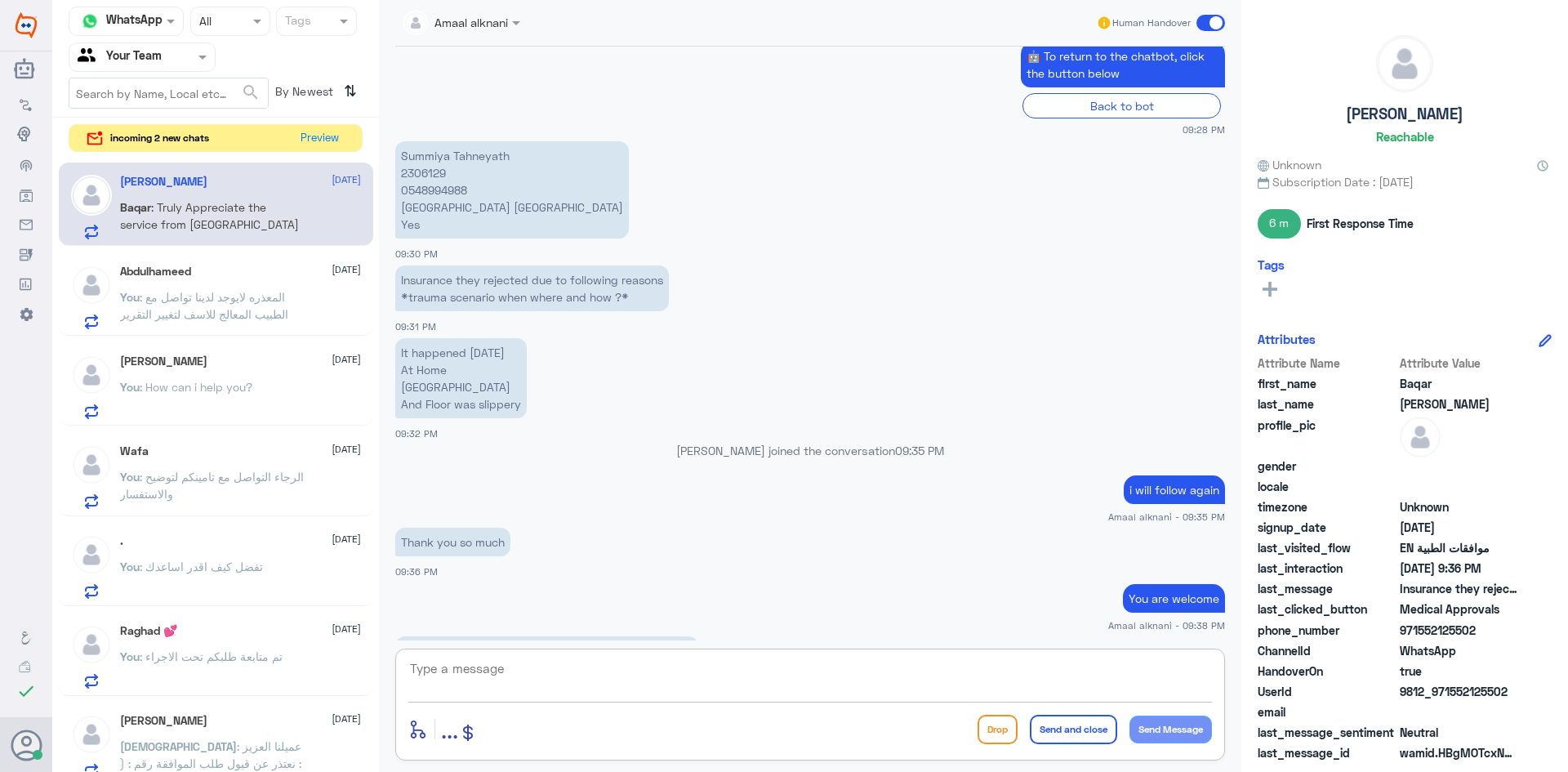
scroll to position [938, 0]
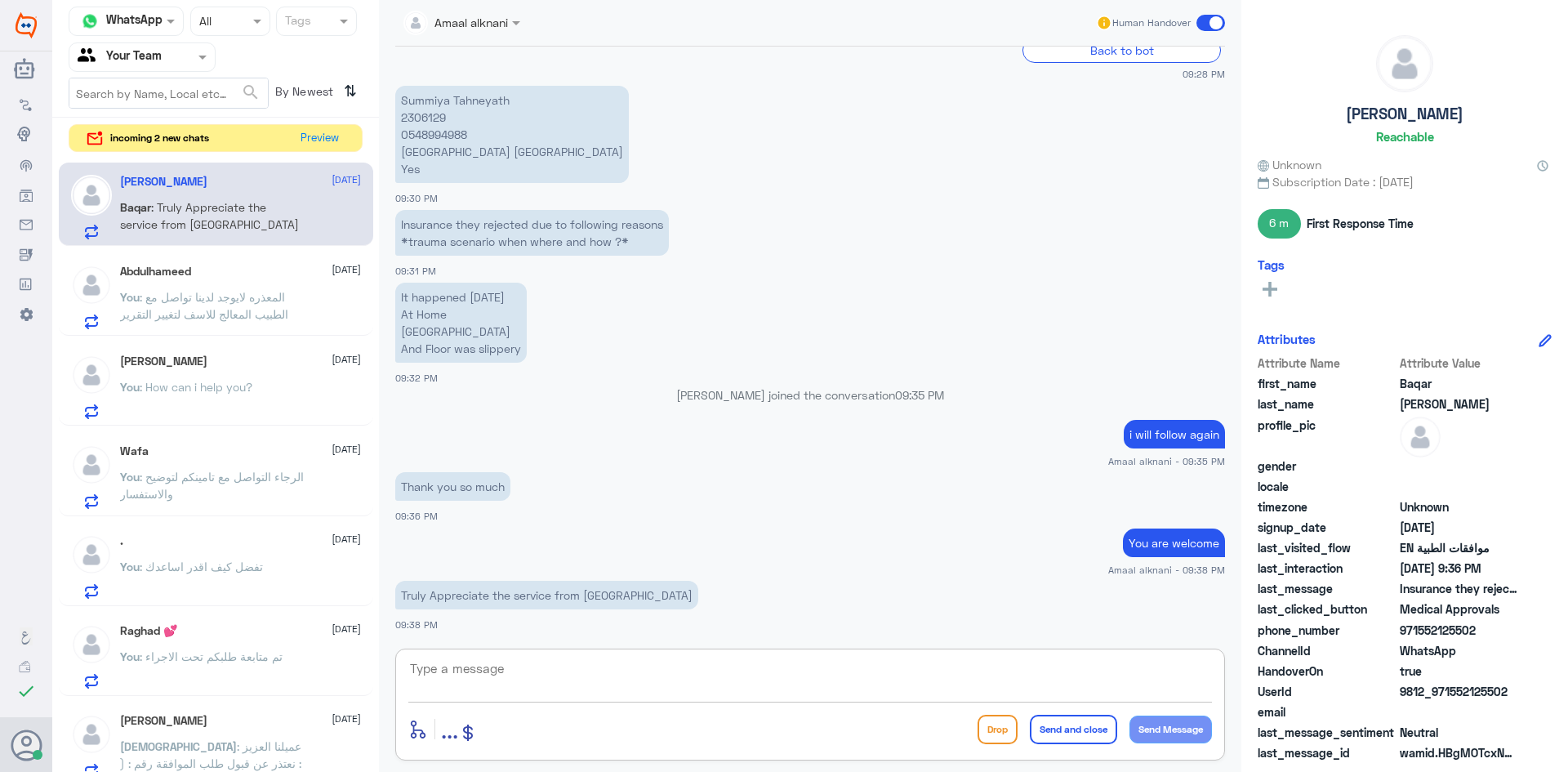
click at [609, 668] on textarea at bounding box center [811, 678] width 804 height 40
click at [445, 132] on p "Summiya Tahneyath 2306129 0548994988 Dallah Hospital Al Nakheel Yes" at bounding box center [512, 134] width 233 height 97
click at [420, 113] on p "Summiya Tahneyath 2306129 0548994988 Dallah Hospital Al Nakheel Yes" at bounding box center [512, 134] width 233 height 97
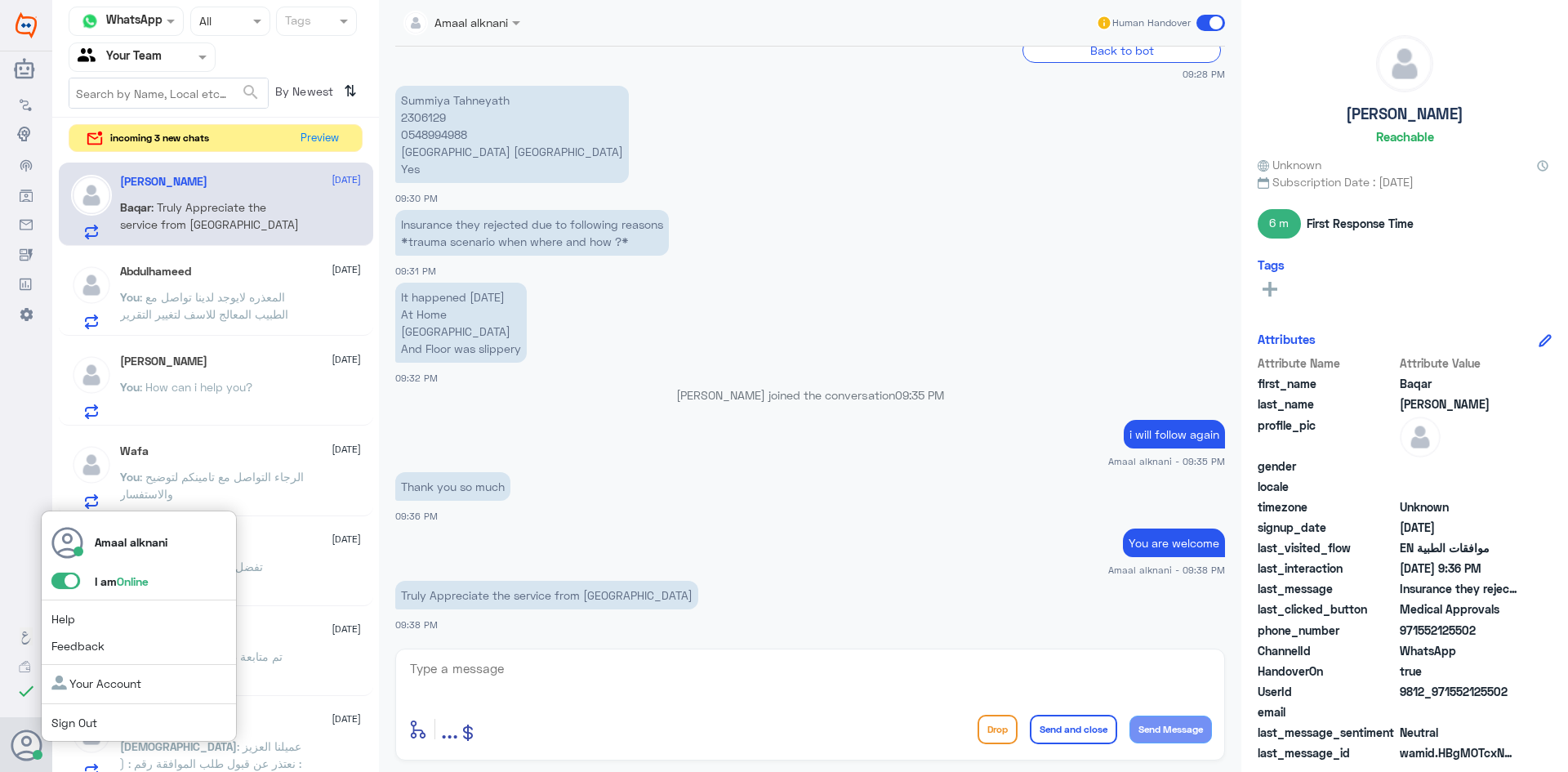
click at [61, 579] on span at bounding box center [66, 580] width 29 height 16
click at [0, 0] on input "checkbox" at bounding box center [0, 0] width 0 height 0
click at [73, 729] on link "Sign Out" at bounding box center [73, 722] width 45 height 13
